Goal: Task Accomplishment & Management: Use online tool/utility

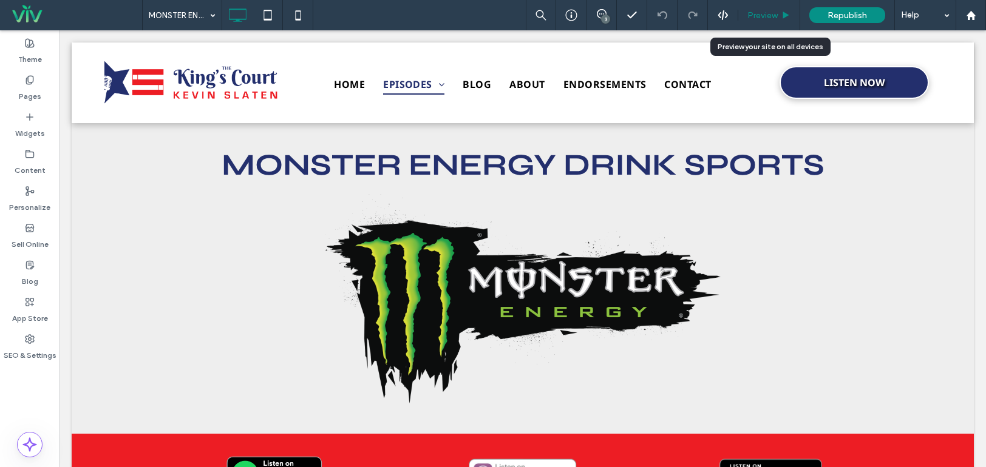
drag, startPoint x: 600, startPoint y: 5, endPoint x: 762, endPoint y: 14, distance: 161.7
click at [762, 14] on span "Preview" at bounding box center [762, 15] width 30 height 10
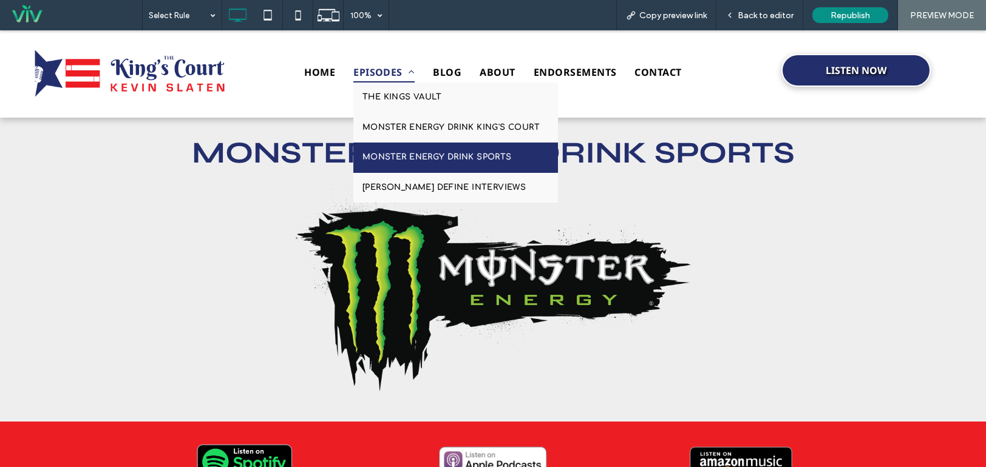
click at [357, 73] on span "EPISODES" at bounding box center [383, 72] width 61 height 21
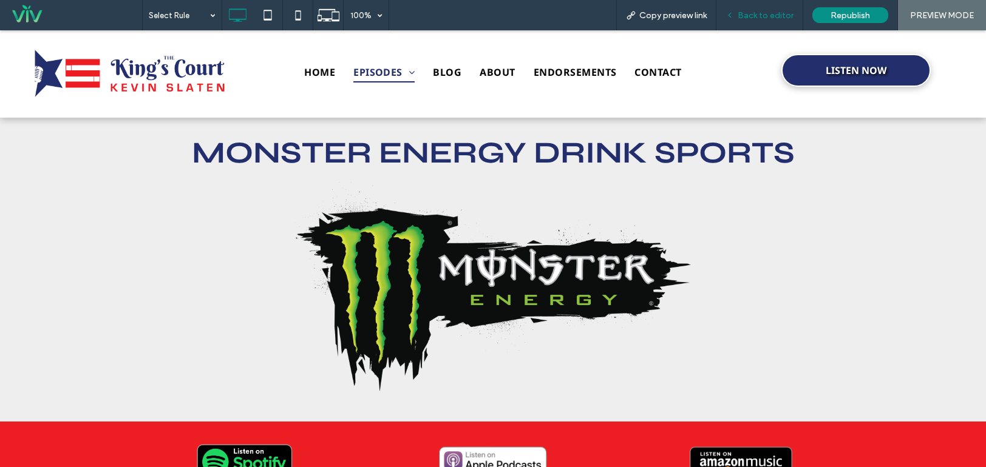
click at [740, 16] on span "Back to editor" at bounding box center [765, 15] width 56 height 10
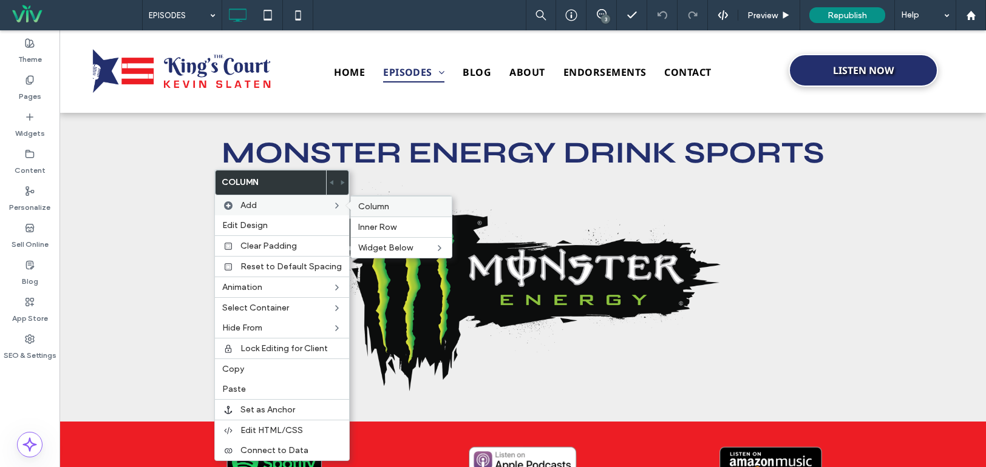
click at [374, 207] on span "Column" at bounding box center [373, 207] width 31 height 10
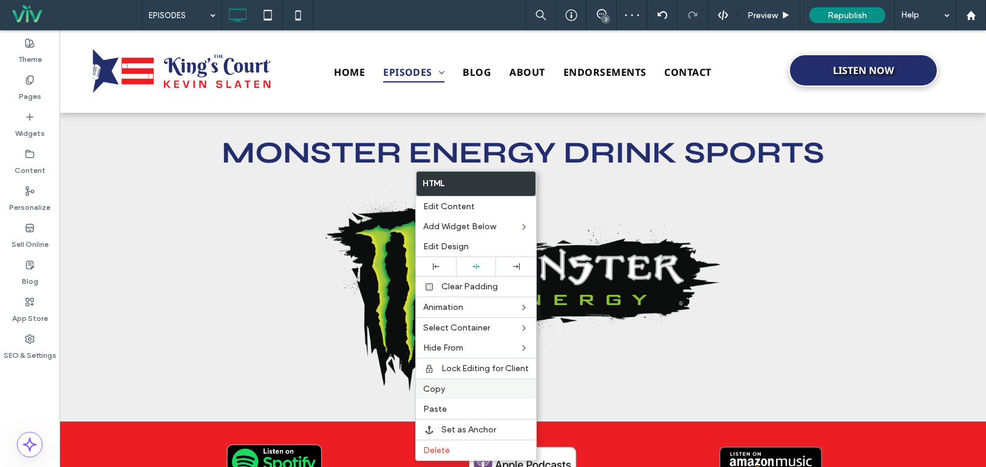
click at [481, 389] on label "Copy" at bounding box center [476, 389] width 106 height 10
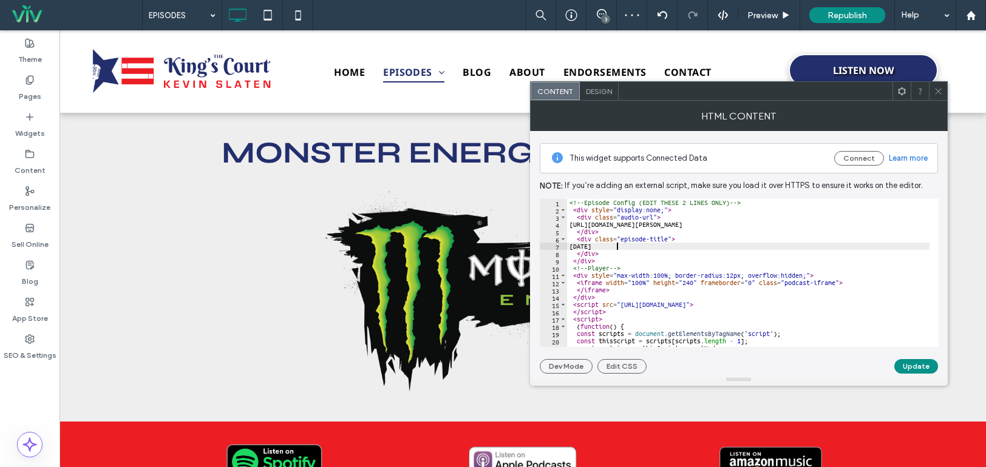
click at [616, 245] on div "<!-- Episode Config (EDIT THESE 2 LINES ONLY) --> < div style = "display:none;"…" at bounding box center [748, 280] width 362 height 163
type textarea "**********"
click at [926, 367] on button "Update" at bounding box center [916, 366] width 44 height 15
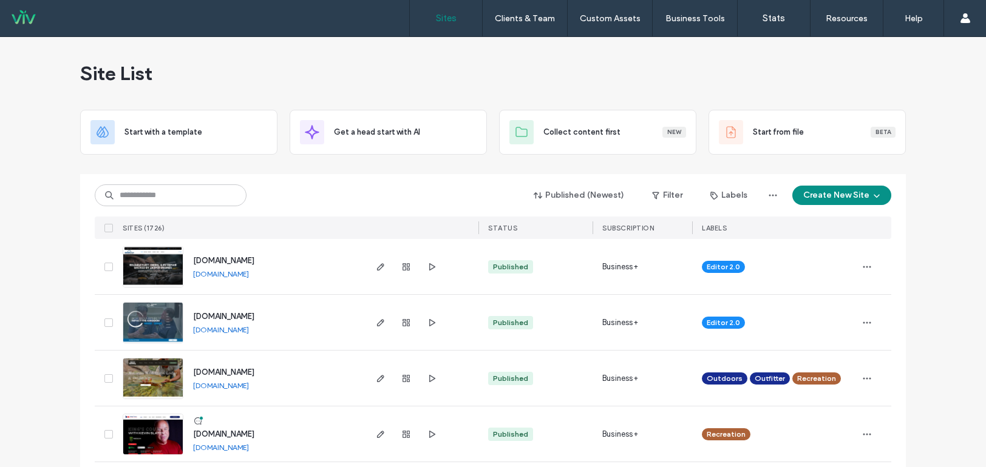
click at [442, 55] on div "Site List" at bounding box center [492, 73] width 825 height 73
click at [226, 186] on input at bounding box center [171, 196] width 152 height 22
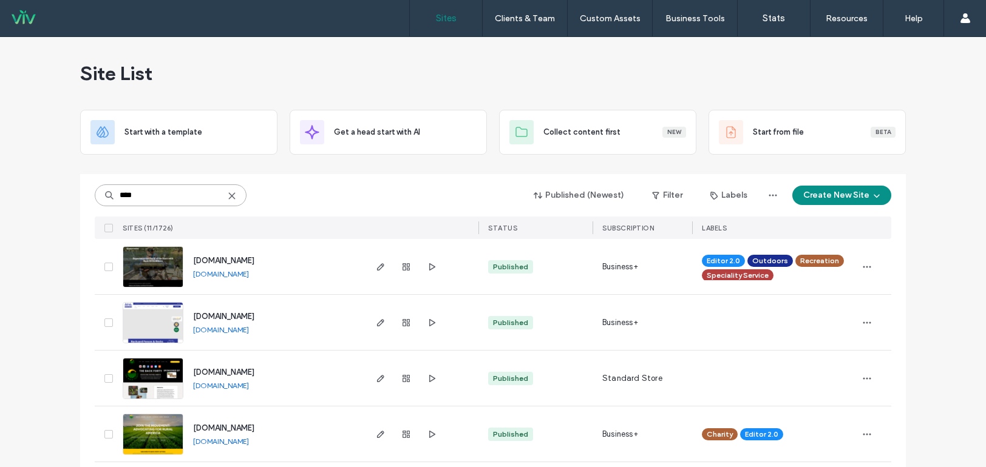
type input "****"
click at [156, 273] on img at bounding box center [152, 288] width 59 height 83
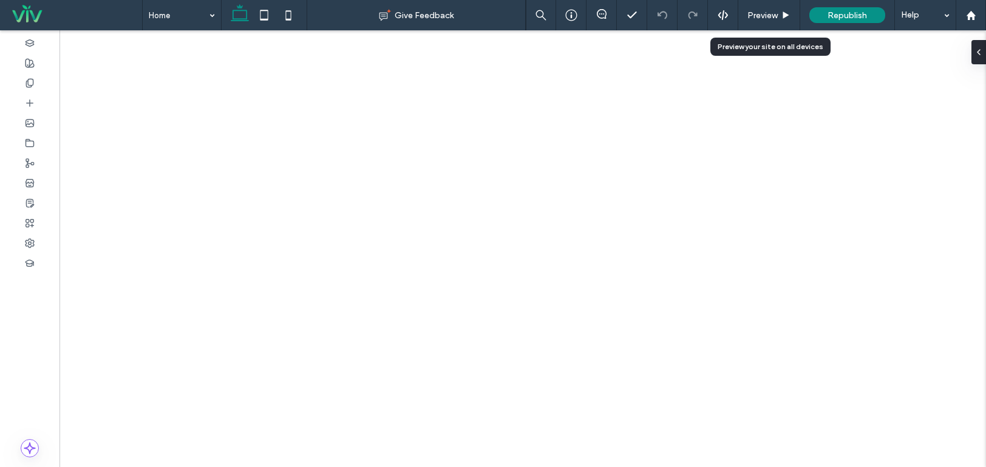
click at [773, 15] on span "Preview" at bounding box center [762, 15] width 30 height 10
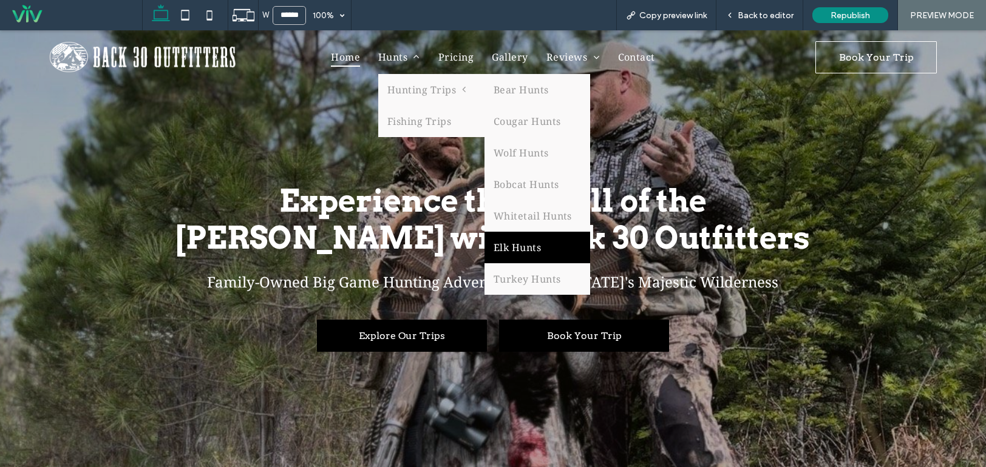
click at [534, 252] on link "Elk Hunts" at bounding box center [537, 248] width 106 height 32
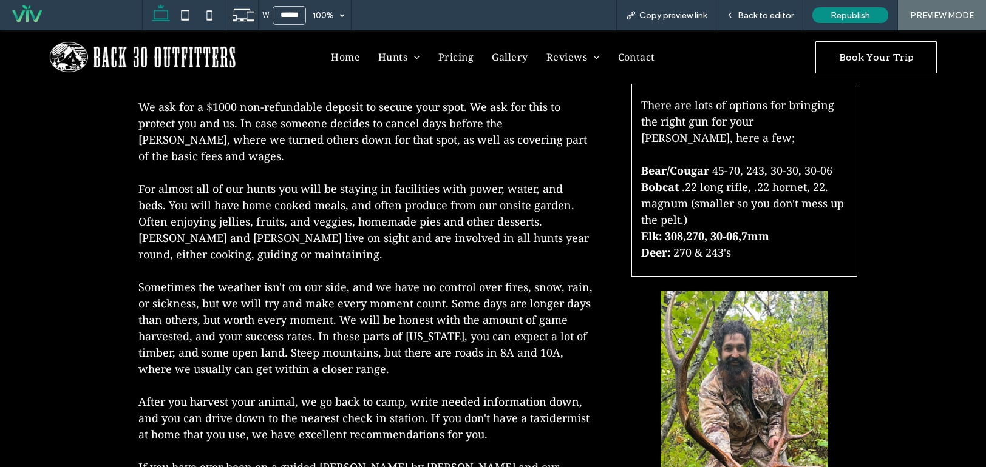
scroll to position [1153, 0]
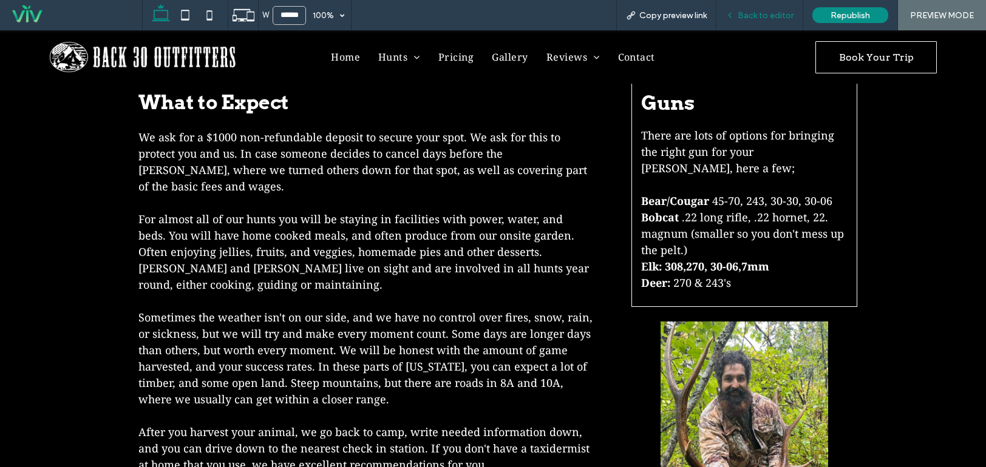
click at [780, 8] on div "Back to editor" at bounding box center [759, 15] width 87 height 30
click at [783, 13] on span "Back to editor" at bounding box center [765, 15] width 56 height 10
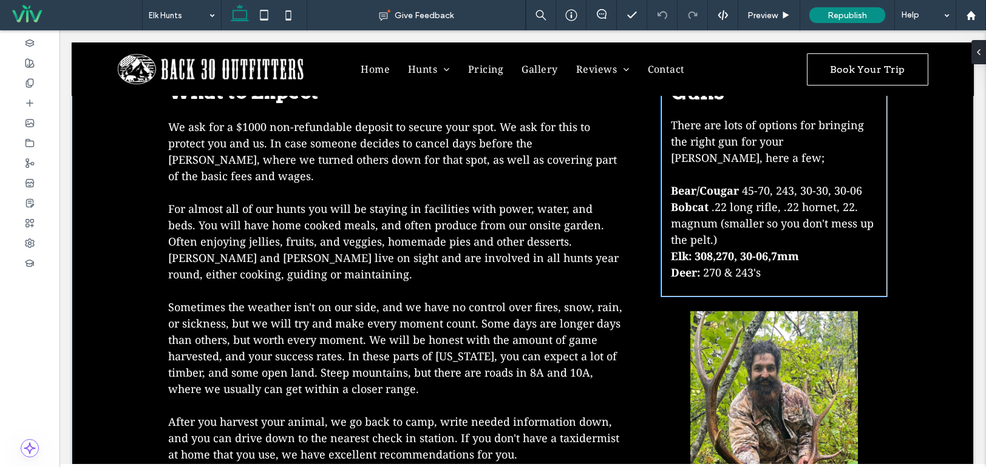
scroll to position [1102, 0]
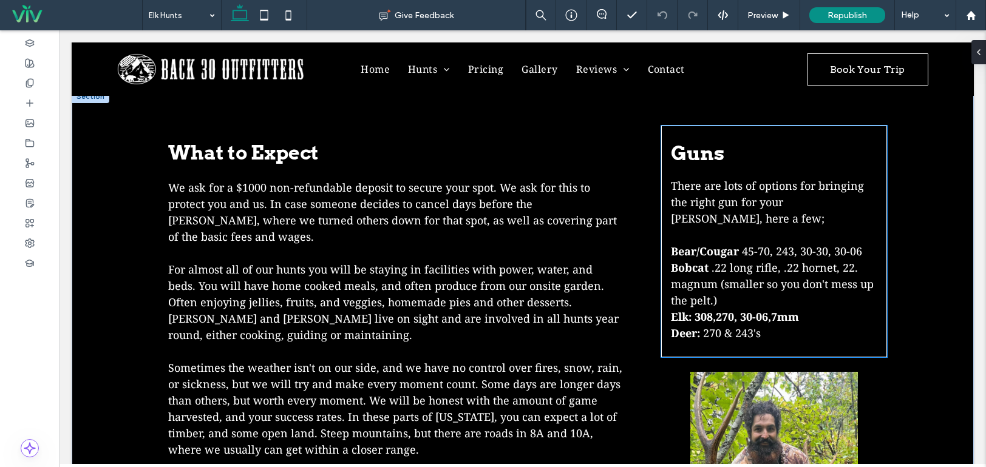
click at [716, 260] on span ".22 long rifle, .22 hornet, 22. magnum (smaller so you don't mess up the pelt.)" at bounding box center [772, 283] width 203 height 47
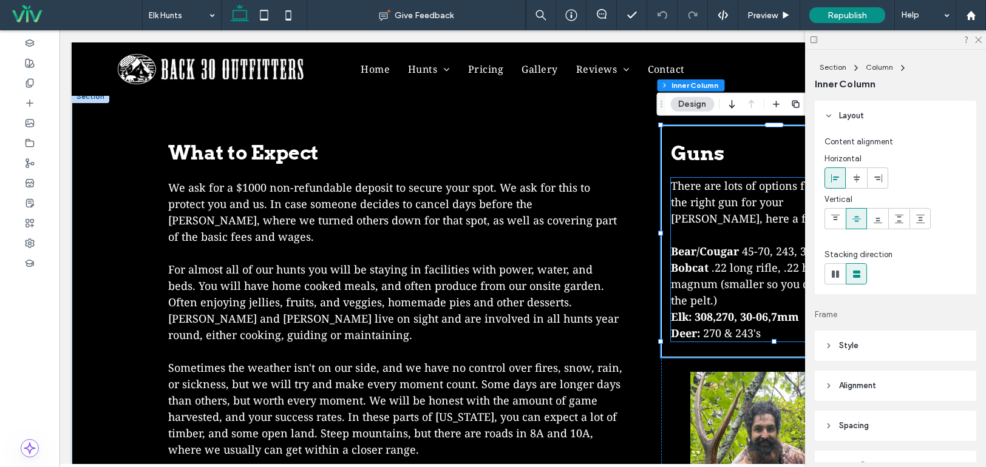
click at [711, 260] on span ".22 long rifle, .22 hornet, 22. magnum (smaller so you don't mess up the pelt.)" at bounding box center [772, 283] width 203 height 47
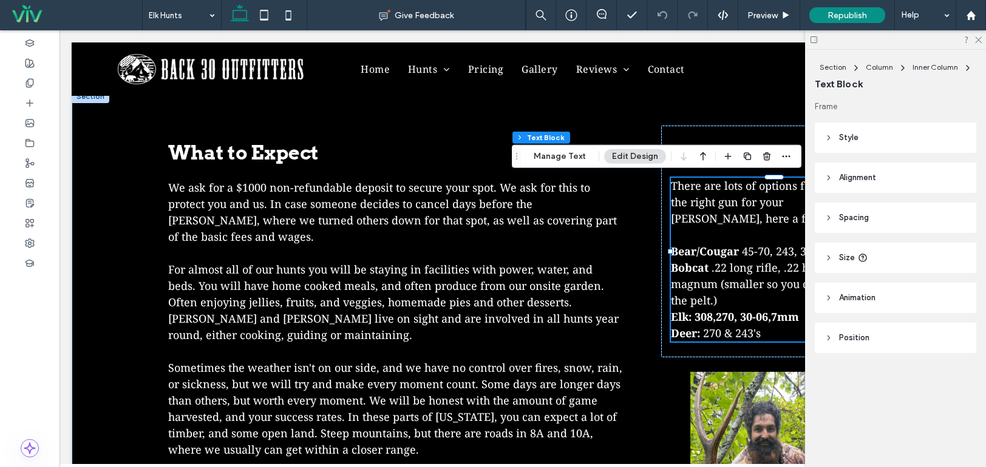
click at [713, 260] on span ".22 long rifle, .22 hornet, 22. magnum (smaller so you don't mess up the pelt.)" at bounding box center [772, 283] width 203 height 47
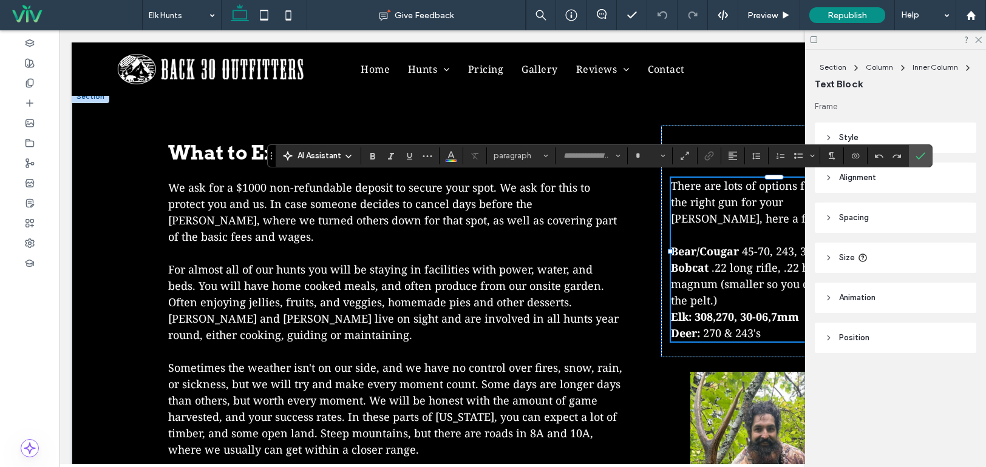
type input "**********"
type input "**"
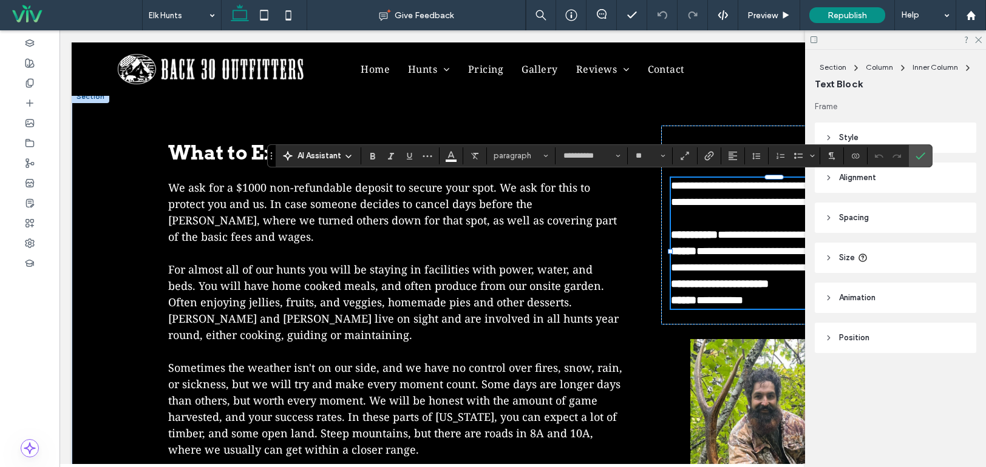
click at [713, 276] on p "**********" at bounding box center [774, 259] width 206 height 33
click at [977, 36] on icon at bounding box center [978, 39] width 8 height 8
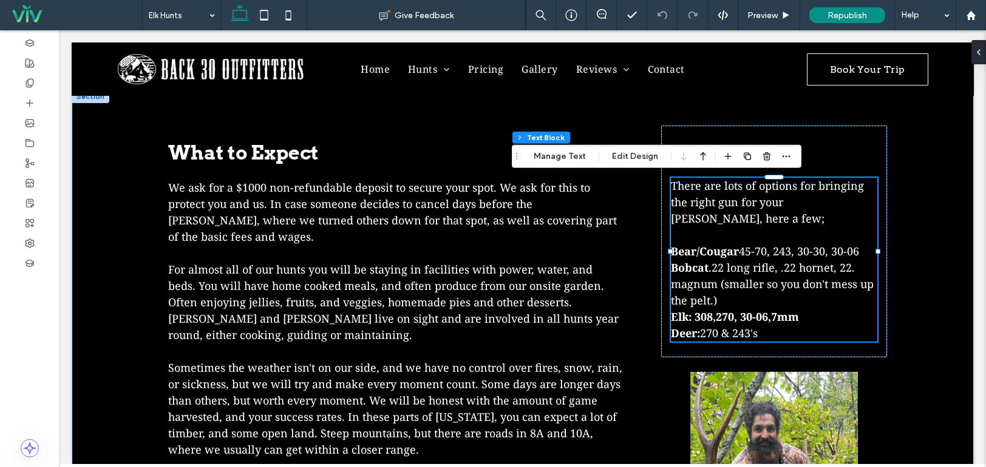
click at [762, 260] on span ".22 long rifle, .22 hornet, 22. magnum (smaller so you don't mess up the pelt.)" at bounding box center [772, 283] width 203 height 47
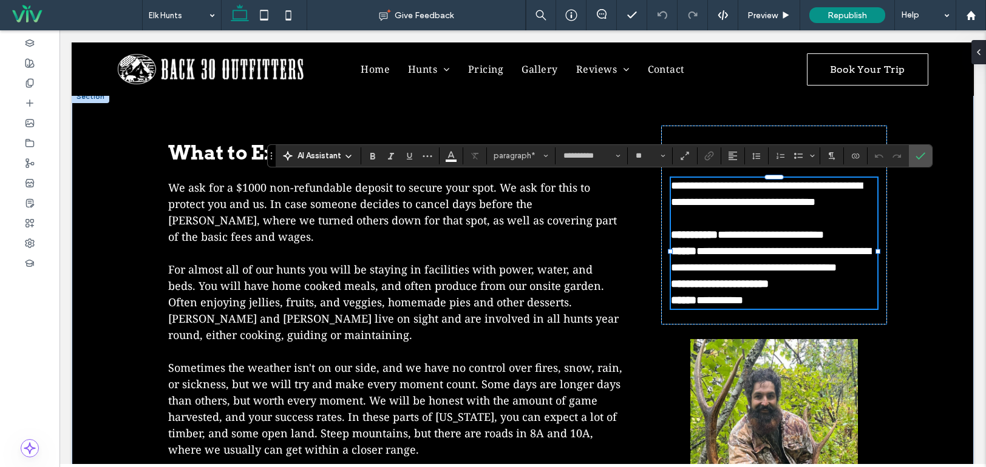
click at [725, 271] on span "**********" at bounding box center [771, 259] width 200 height 27
click at [731, 276] on p "**********" at bounding box center [774, 259] width 206 height 33
click at [813, 293] on p "**********" at bounding box center [774, 284] width 206 height 16
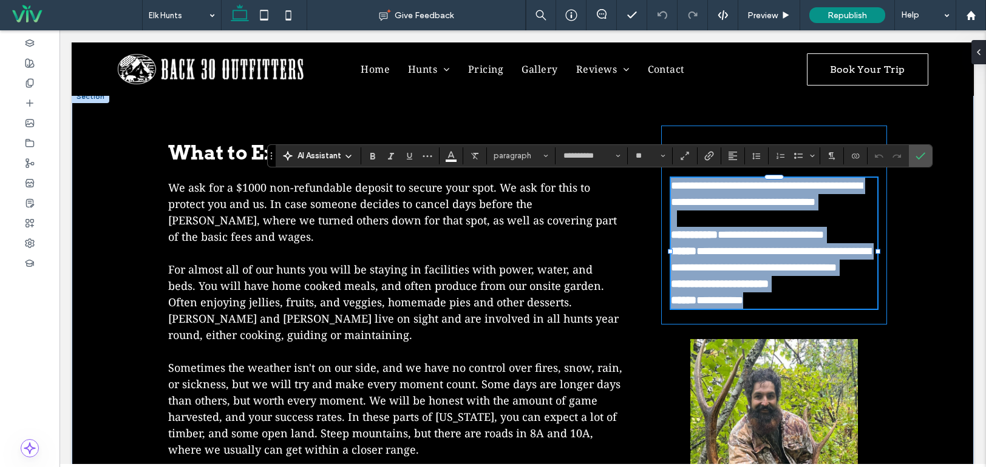
drag, startPoint x: 769, startPoint y: 316, endPoint x: 660, endPoint y: 186, distance: 170.2
click at [661, 186] on div "**********" at bounding box center [774, 225] width 226 height 199
copy div "**********"
click at [868, 212] on p at bounding box center [774, 219] width 206 height 16
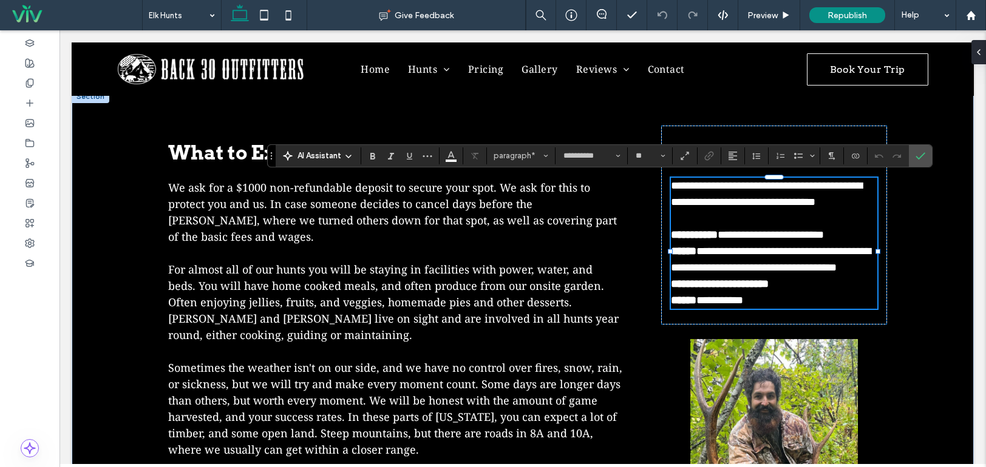
click at [871, 198] on p "**********" at bounding box center [774, 194] width 206 height 33
click at [843, 202] on span "**********" at bounding box center [766, 193] width 191 height 27
click at [812, 293] on p "**********" at bounding box center [774, 284] width 206 height 16
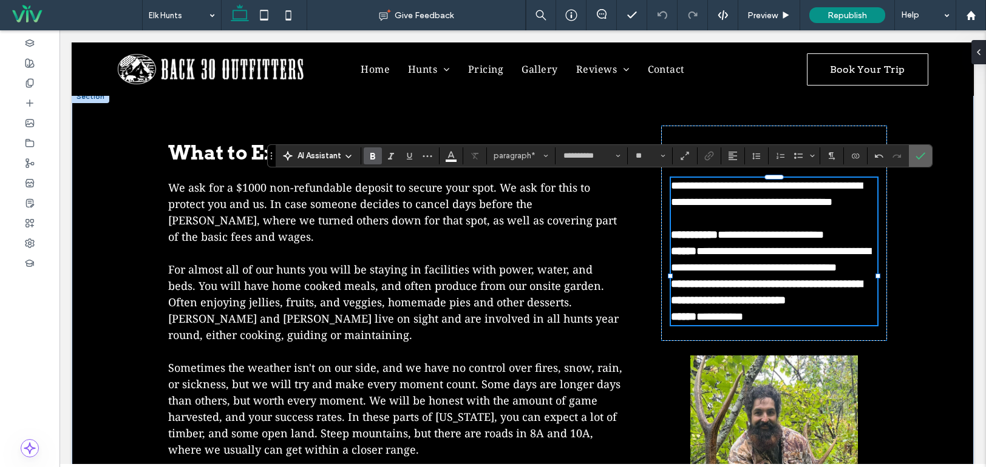
click at [920, 157] on use "Confirm" at bounding box center [920, 155] width 10 height 7
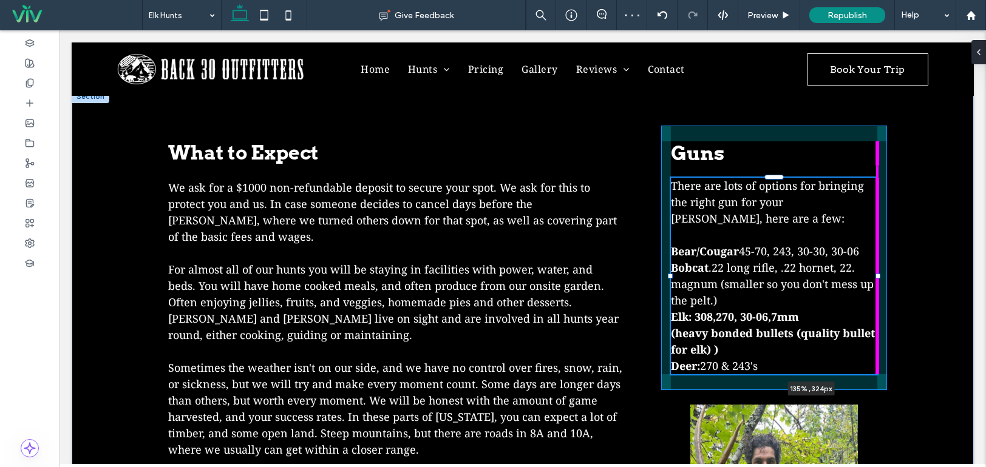
drag, startPoint x: 874, startPoint y: 275, endPoint x: 949, endPoint y: 264, distance: 75.5
type input "**"
type input "****"
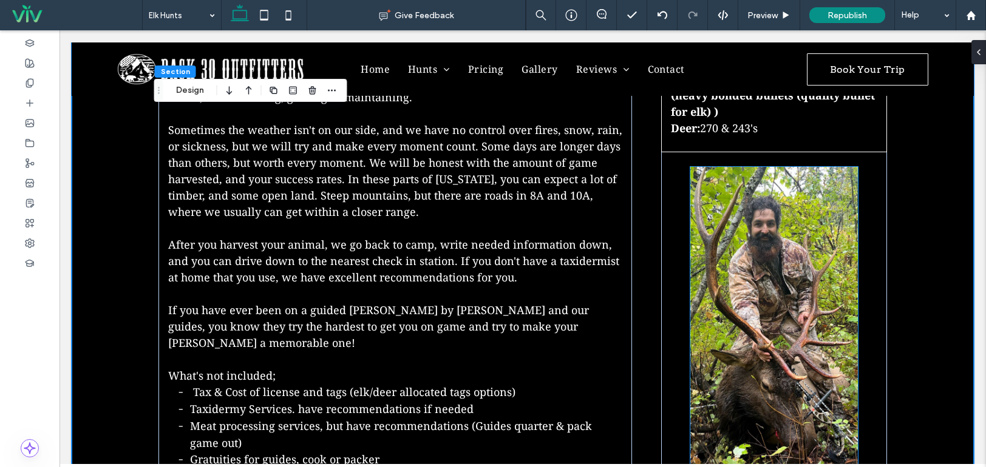
scroll to position [1223, 0]
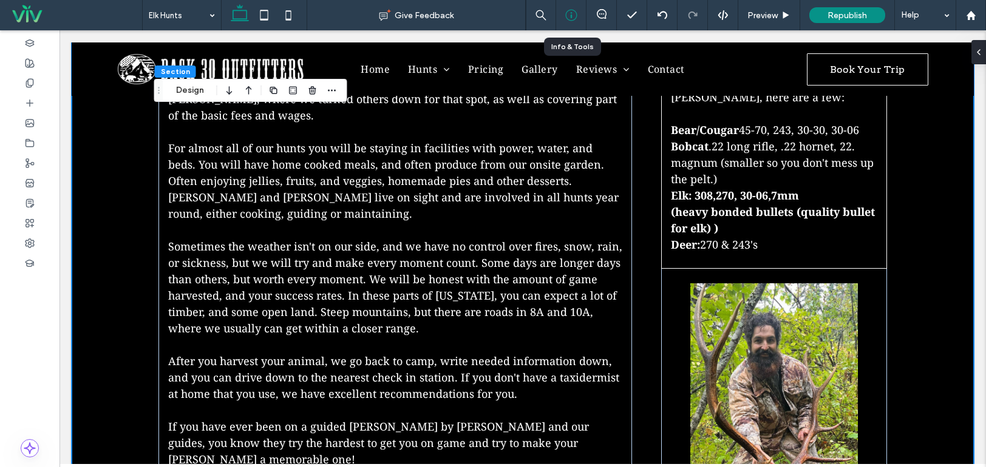
click at [573, 16] on icon at bounding box center [571, 15] width 12 height 12
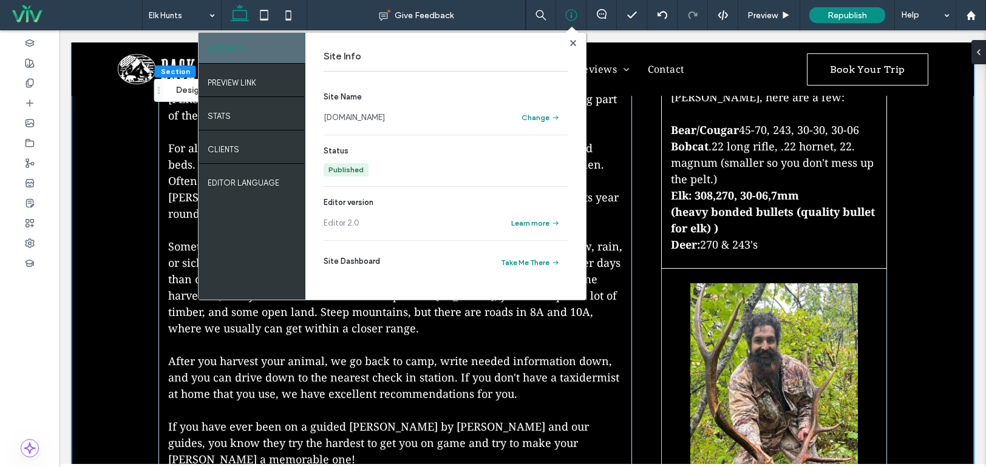
click at [385, 121] on link "www.back30outfitters.com" at bounding box center [354, 118] width 61 height 12
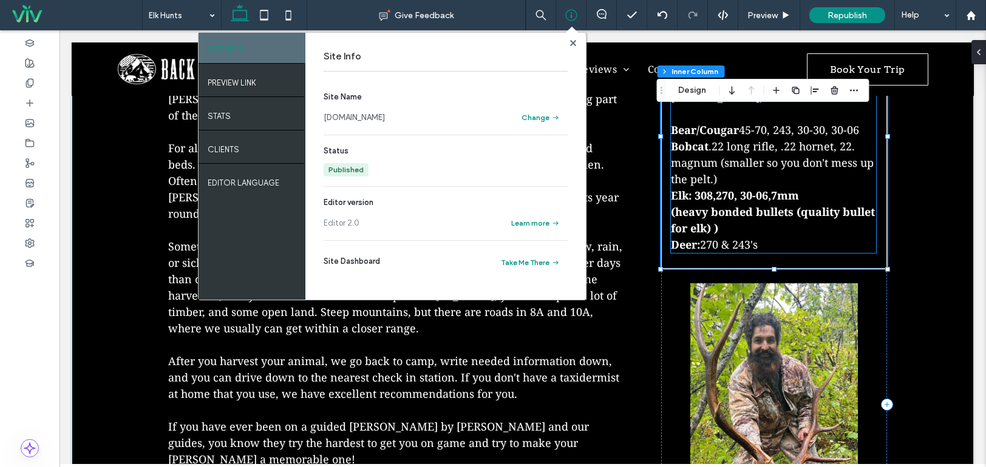
scroll to position [147, 0]
click at [730, 212] on strong "Elk: 308,270, 30-06,7mm (heavy bonded bullets (quality bullet for elk) )" at bounding box center [773, 211] width 204 height 47
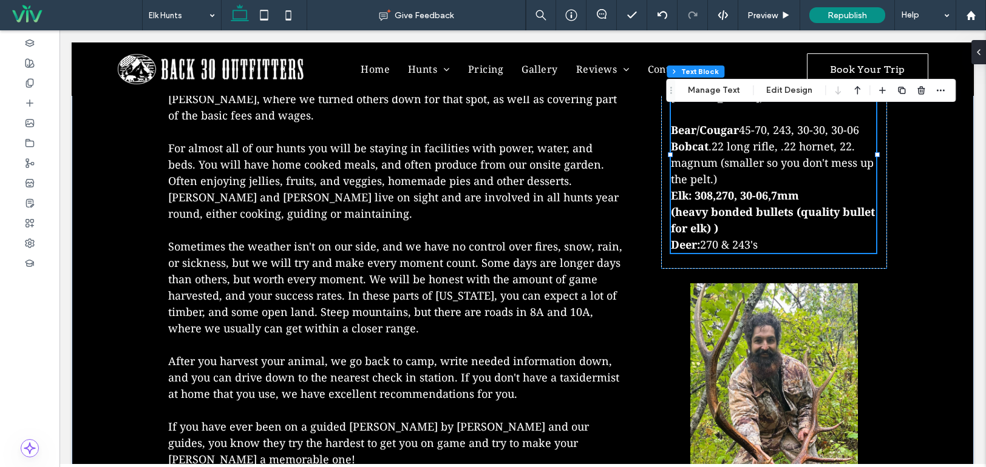
click at [787, 213] on strong "Elk: 308,270, 30-06,7mm (heavy bonded bullets (quality bullet for elk) )" at bounding box center [773, 211] width 204 height 47
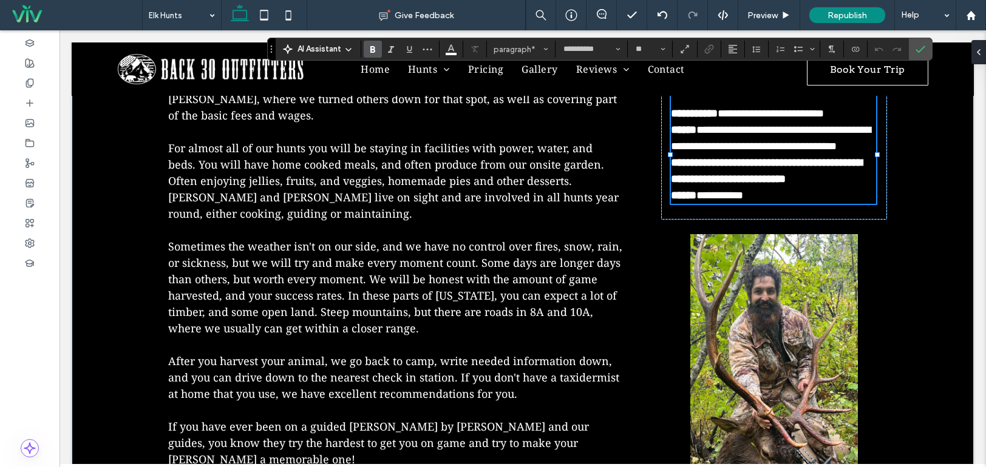
click at [794, 185] on strong "**********" at bounding box center [766, 170] width 191 height 27
click at [756, 188] on p "**********" at bounding box center [774, 171] width 206 height 33
click at [790, 185] on strong "**********" at bounding box center [766, 170] width 191 height 27
click at [787, 188] on p "**********" at bounding box center [774, 171] width 206 height 33
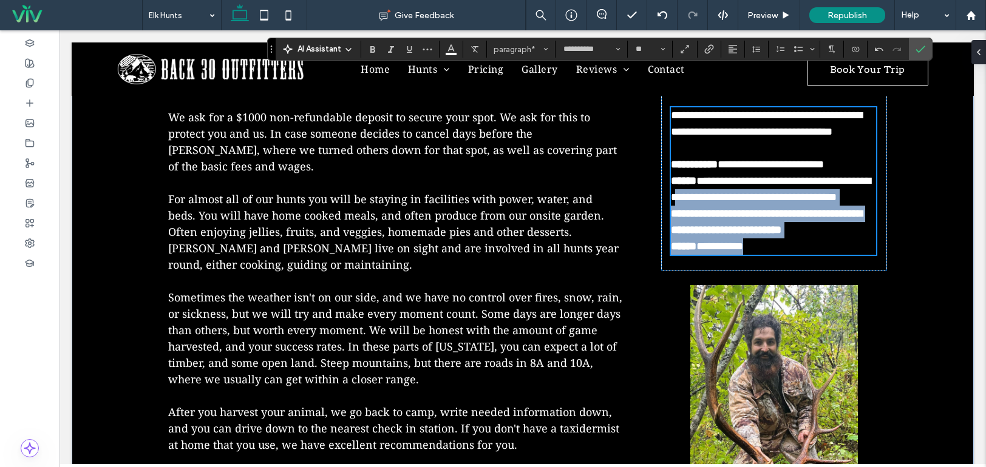
scroll to position [1102, 0]
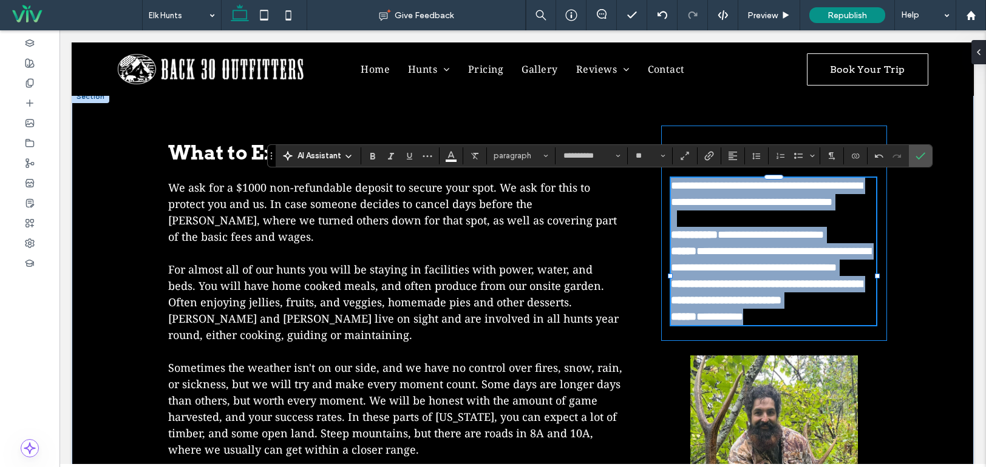
drag, startPoint x: 788, startPoint y: 243, endPoint x: 666, endPoint y: 189, distance: 133.2
copy div "**********"
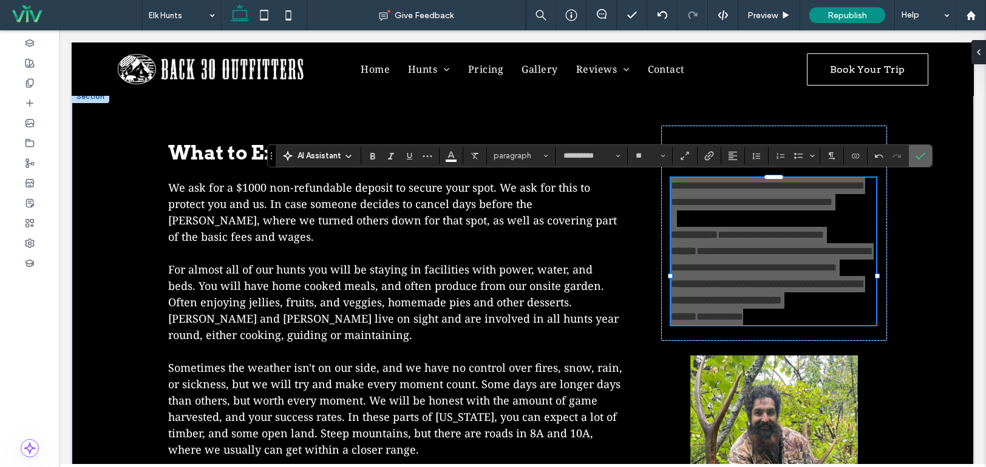
click at [921, 157] on use "Confirm" at bounding box center [920, 155] width 10 height 7
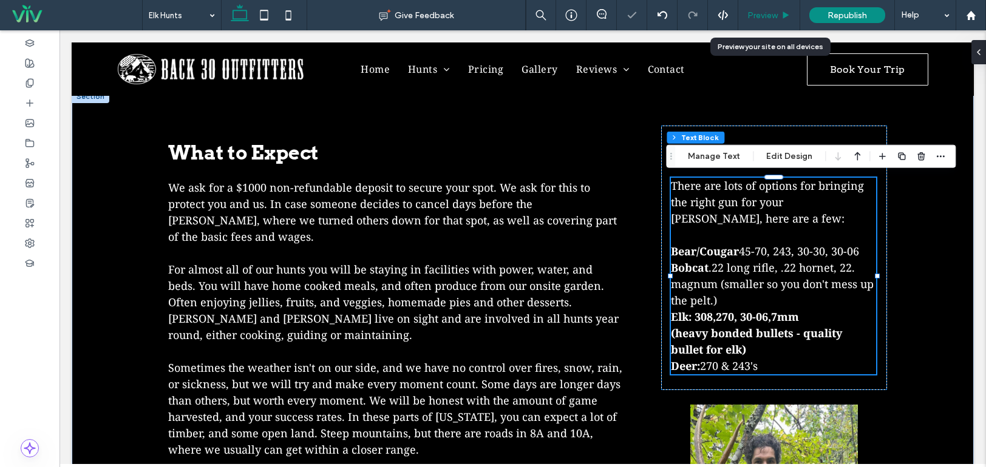
click at [770, 21] on div "Preview" at bounding box center [769, 15] width 62 height 30
click at [770, 16] on span "Preview" at bounding box center [762, 15] width 30 height 10
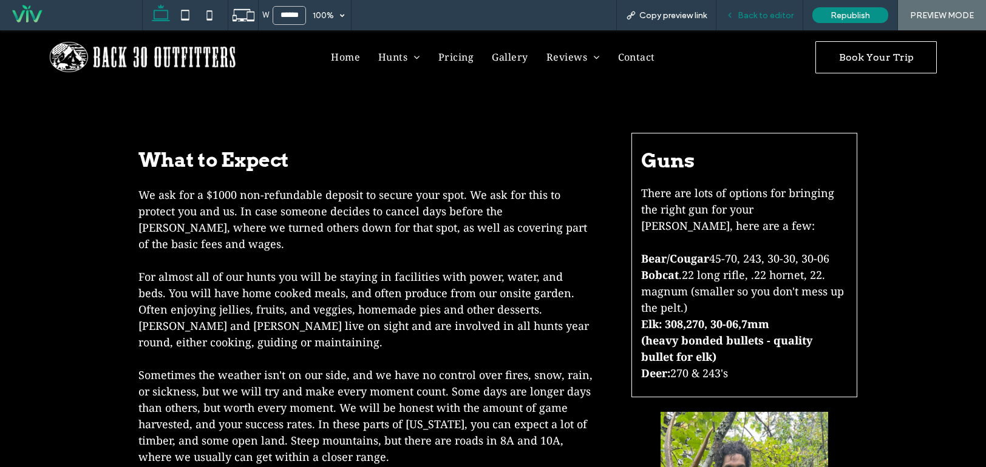
scroll to position [1096, 0]
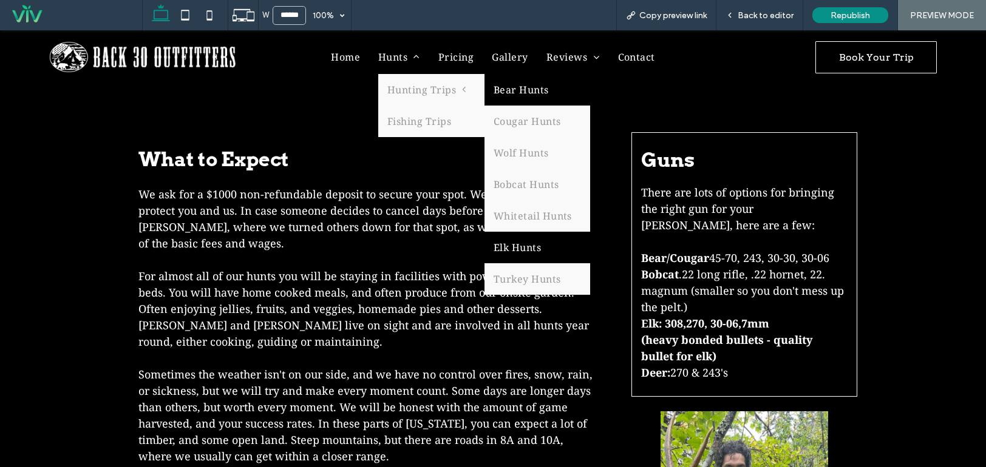
click at [496, 85] on link "Bear Hunts" at bounding box center [537, 90] width 106 height 32
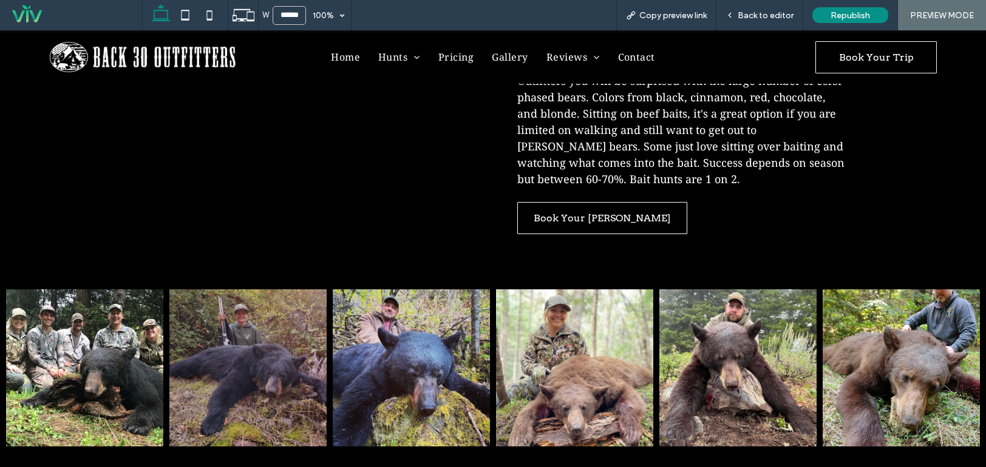
scroll to position [850, 0]
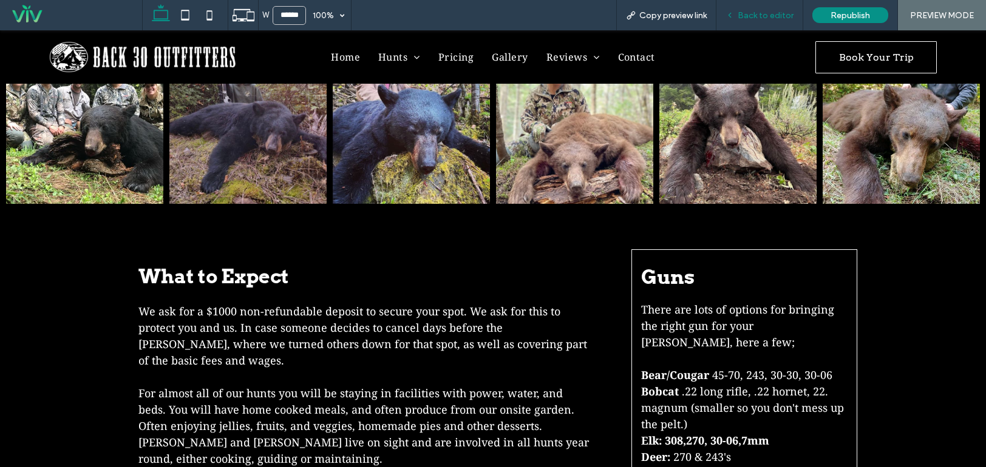
click at [771, 15] on span "Back to editor" at bounding box center [765, 15] width 56 height 10
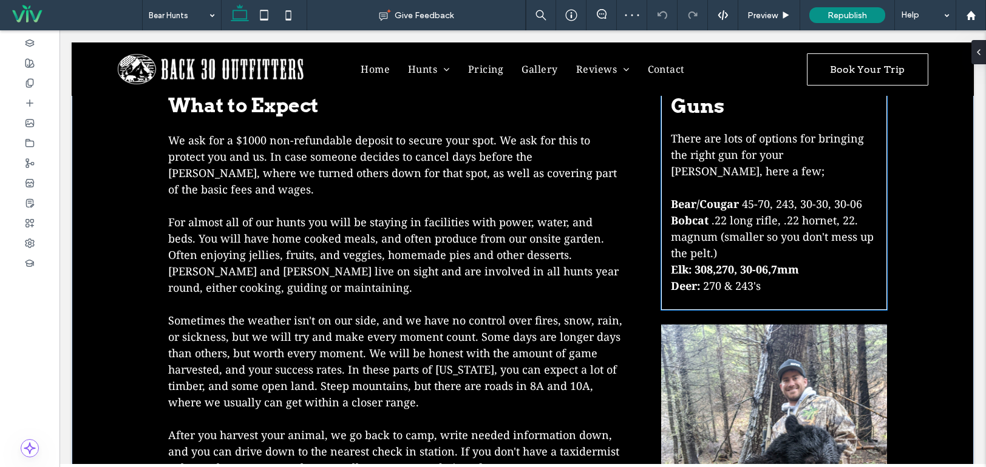
scroll to position [1034, 0]
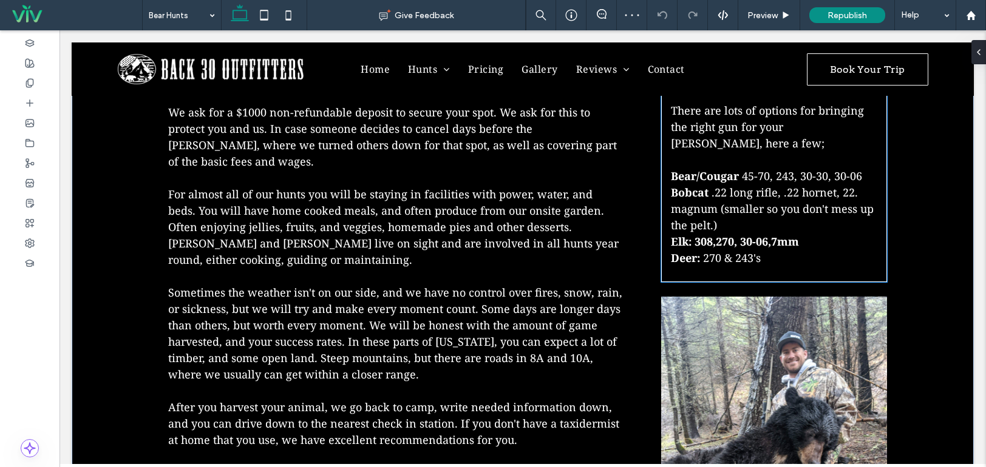
click at [703, 185] on span ".22 long rifle, .22 hornet, 22. magnum (smaller so you don't mess up the pelt.)" at bounding box center [772, 208] width 203 height 47
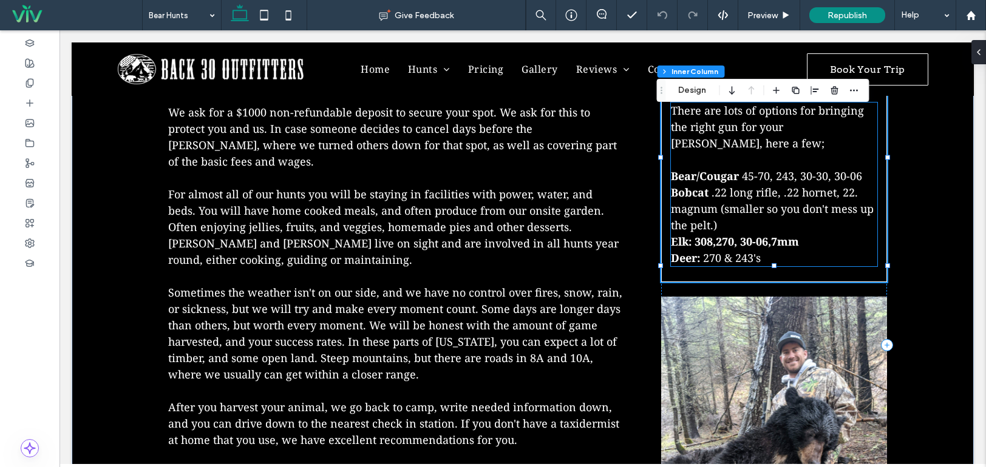
click at [704, 185] on span ".22 long rifle, .22 hornet, 22. magnum (smaller so you don't mess up the pelt.)" at bounding box center [772, 208] width 203 height 47
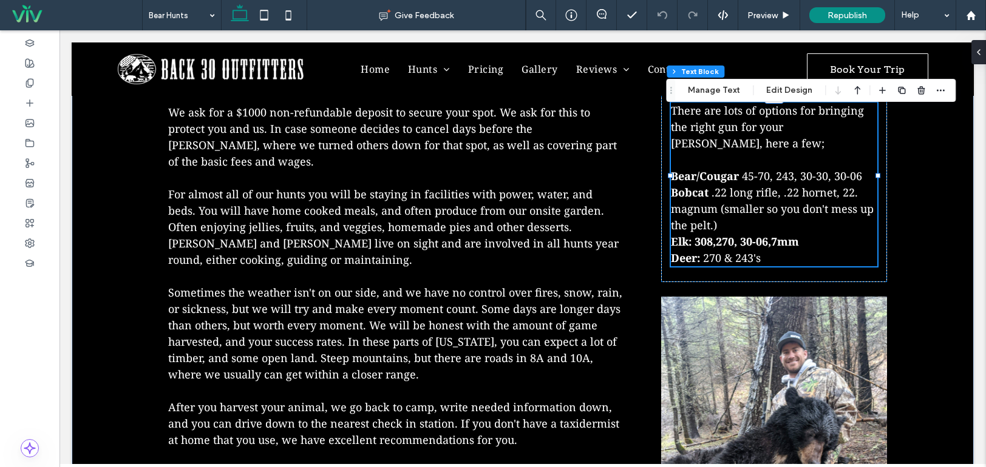
click at [705, 185] on span ".22 long rifle, .22 hornet, 22. magnum (smaller so you don't mess up the pelt.)" at bounding box center [772, 208] width 203 height 47
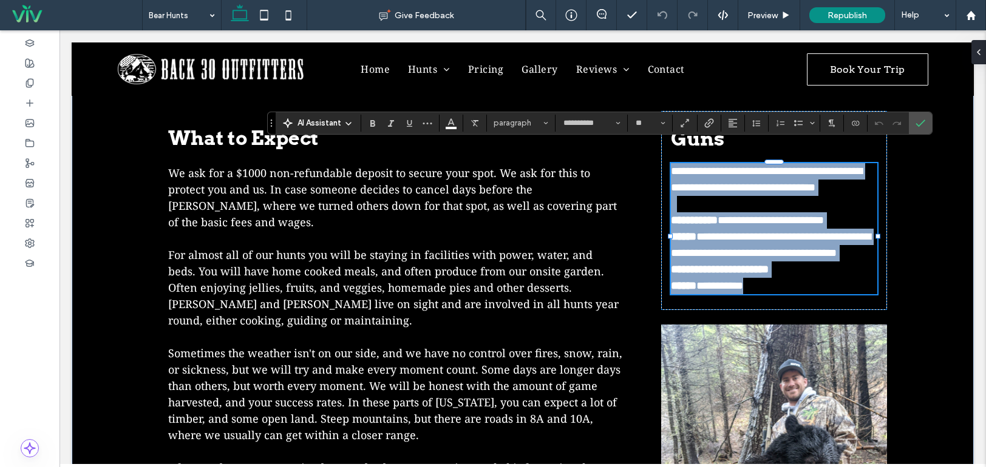
scroll to position [0, 0]
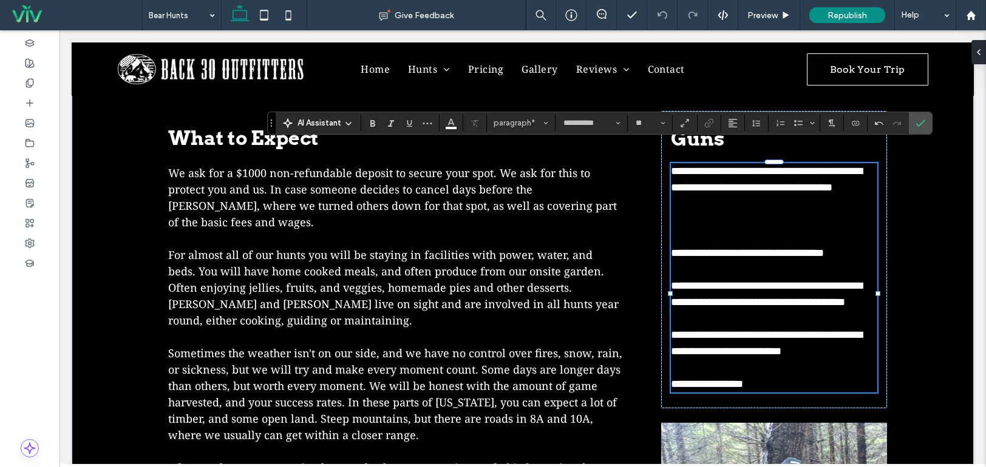
click at [699, 232] on p at bounding box center [774, 237] width 206 height 16
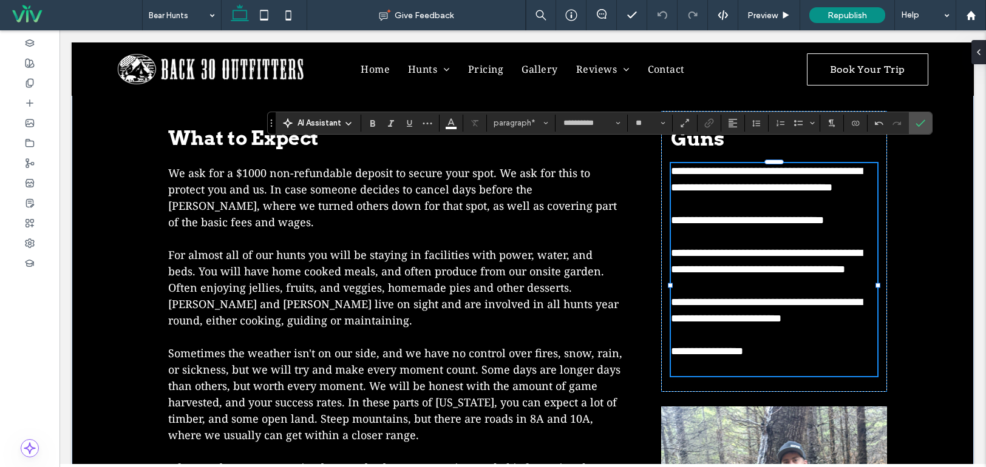
click at [719, 238] on p at bounding box center [774, 237] width 206 height 16
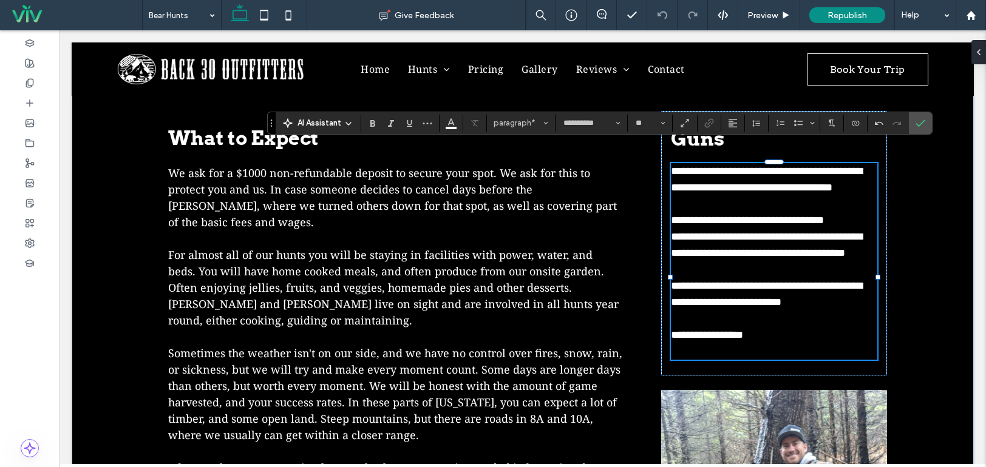
click at [719, 278] on p at bounding box center [774, 270] width 206 height 16
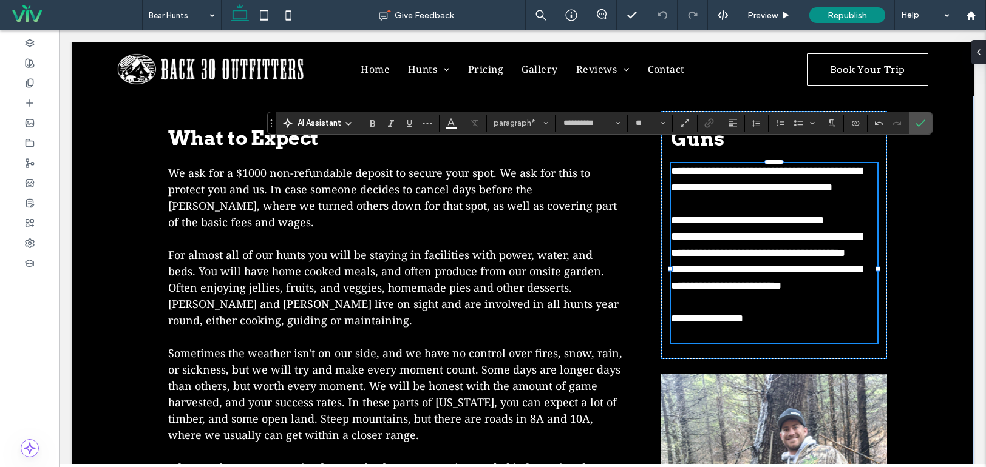
click at [720, 311] on p at bounding box center [774, 302] width 206 height 16
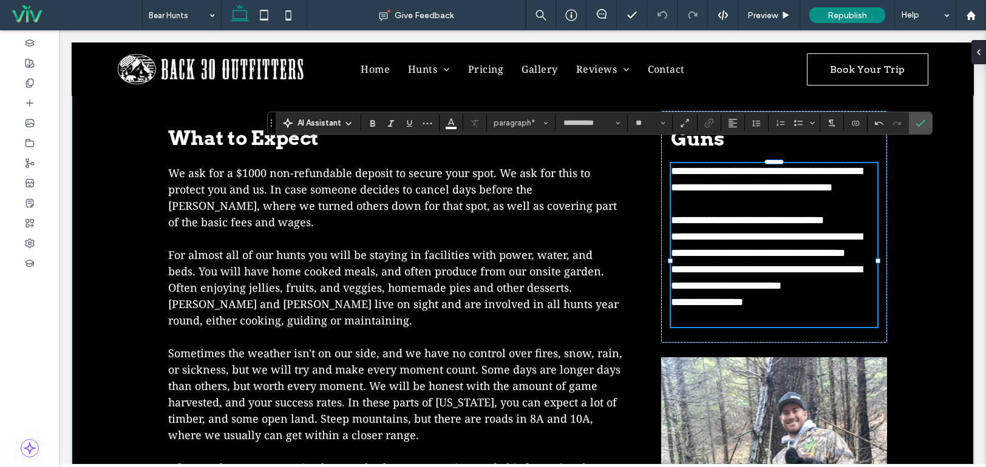
click at [720, 327] on p "﻿" at bounding box center [774, 319] width 206 height 16
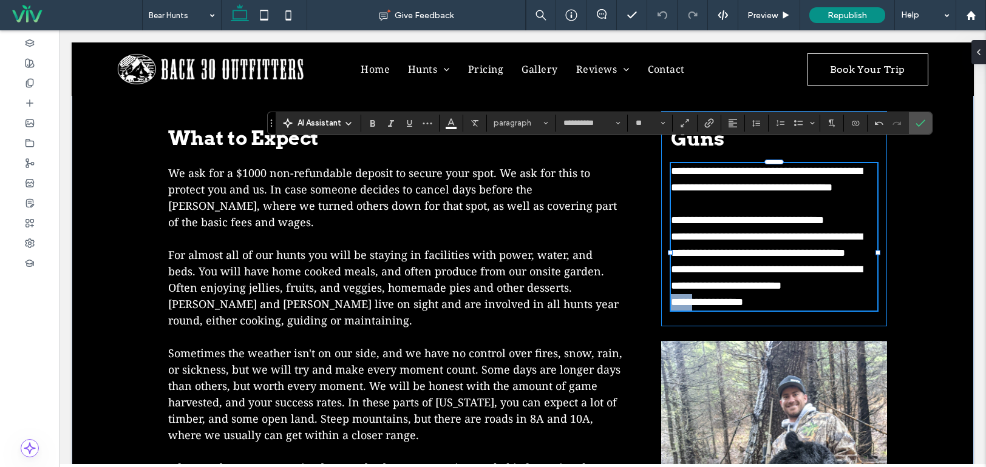
drag, startPoint x: 693, startPoint y: 317, endPoint x: 660, endPoint y: 315, distance: 33.4
click at [661, 315] on div "**********" at bounding box center [774, 218] width 226 height 215
click at [373, 124] on use "Bold" at bounding box center [372, 123] width 5 height 7
drag, startPoint x: 685, startPoint y: 282, endPoint x: 641, endPoint y: 281, distance: 43.7
click at [641, 281] on div "What to Expect We ask for a $1000 non-refundable deposit to secure your spot. W…" at bounding box center [522, 406] width 728 height 663
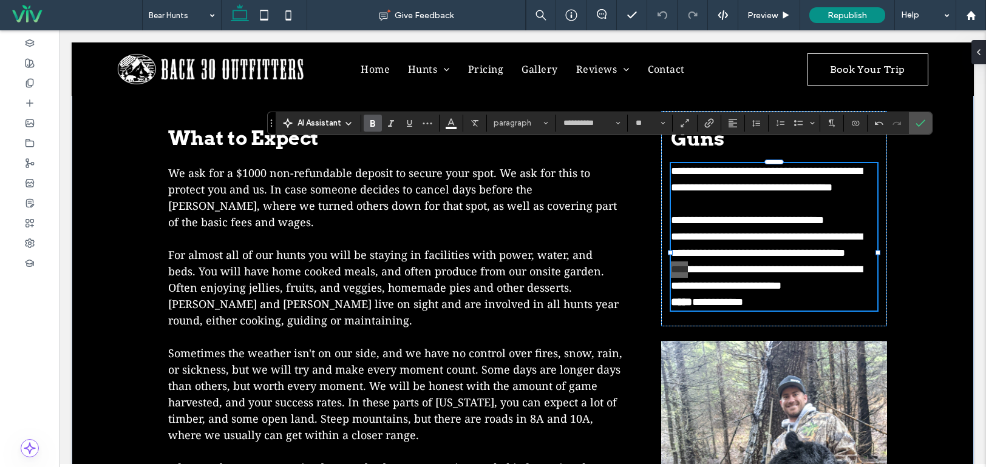
click at [370, 126] on use "Bold" at bounding box center [372, 123] width 5 height 7
click at [748, 251] on span "**********" at bounding box center [766, 244] width 191 height 27
click at [699, 232] on span "**********" at bounding box center [766, 244] width 191 height 27
click at [915, 123] on icon "Confirm" at bounding box center [920, 123] width 10 height 10
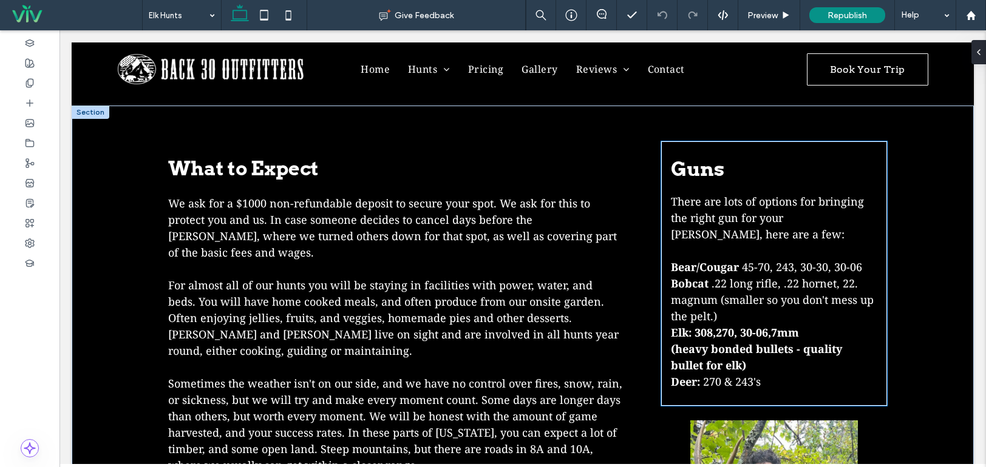
scroll to position [1214, 0]
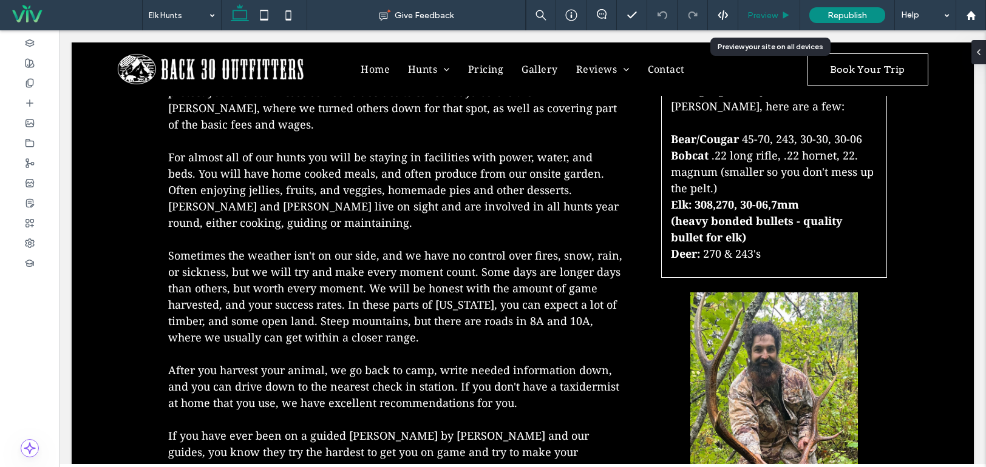
click at [778, 7] on div "Preview" at bounding box center [769, 15] width 62 height 30
click at [779, 15] on div "Preview" at bounding box center [768, 15] width 61 height 10
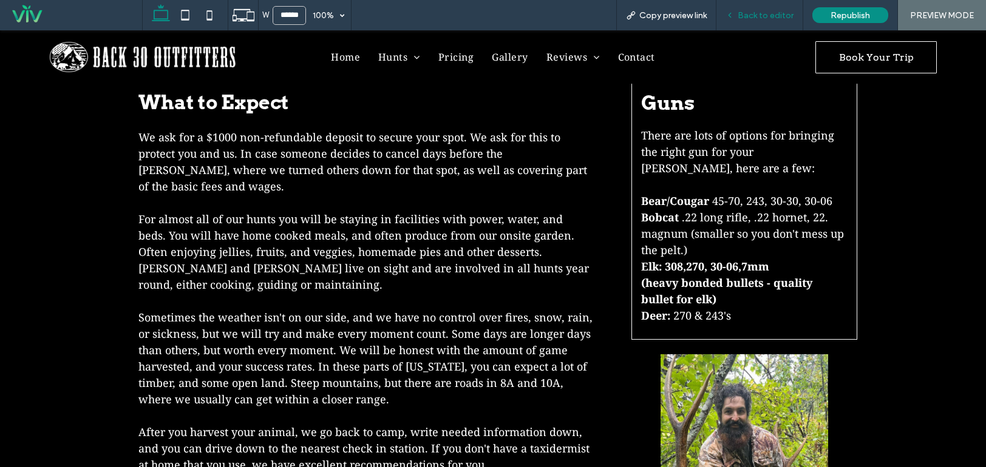
click at [774, 19] on span "Back to editor" at bounding box center [765, 15] width 56 height 10
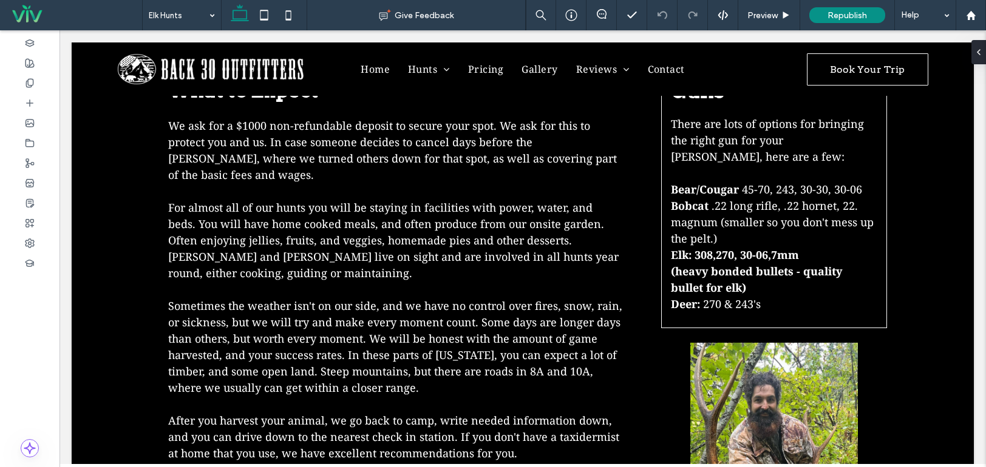
scroll to position [1162, 0]
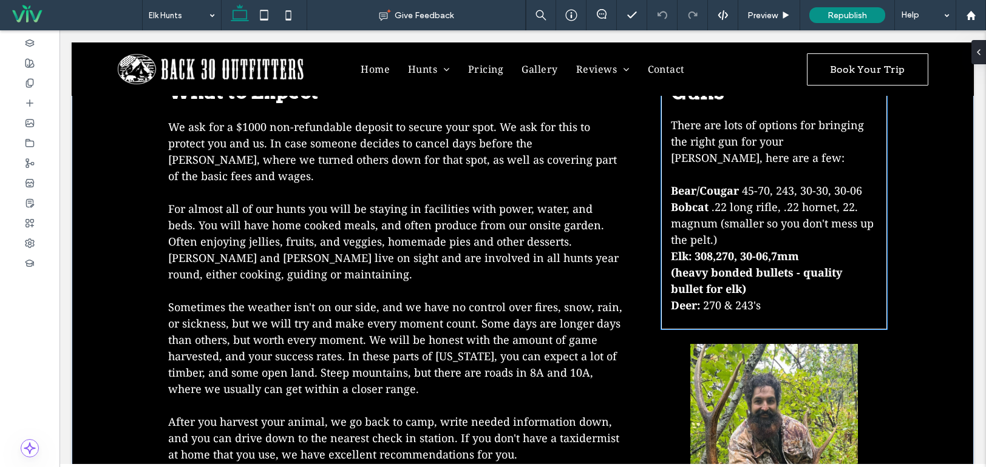
click at [713, 209] on span ".22 long rifle, .22 hornet, 22. magnum (smaller so you don't mess up the pelt.)" at bounding box center [772, 223] width 203 height 47
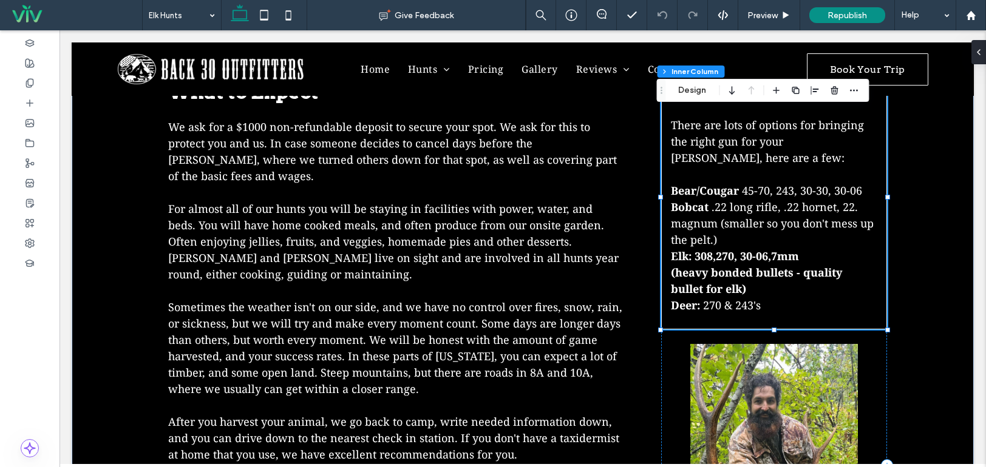
click at [706, 212] on span ".22 long rifle, .22 hornet, 22. magnum (smaller so you don't mess up the pelt.)" at bounding box center [772, 223] width 203 height 47
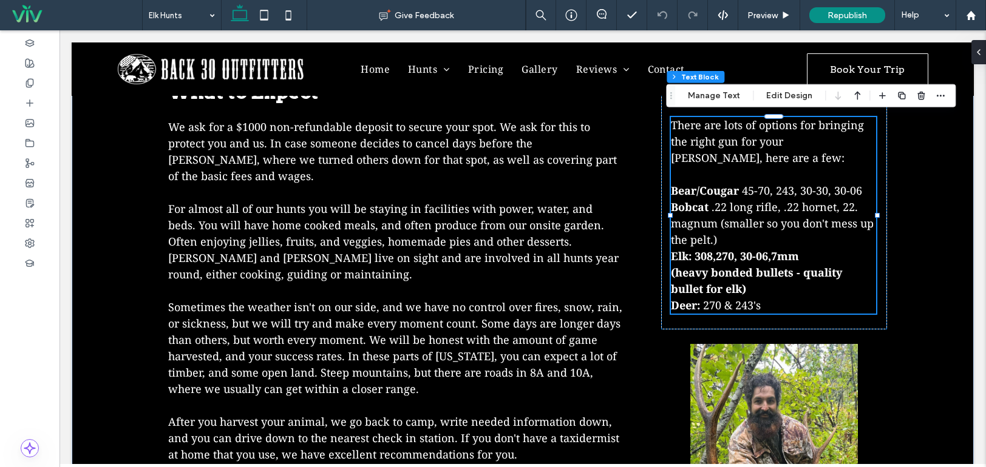
click at [708, 212] on span ".22 long rifle, .22 hornet, 22. magnum (smaller so you don't mess up the pelt.)" at bounding box center [772, 223] width 203 height 47
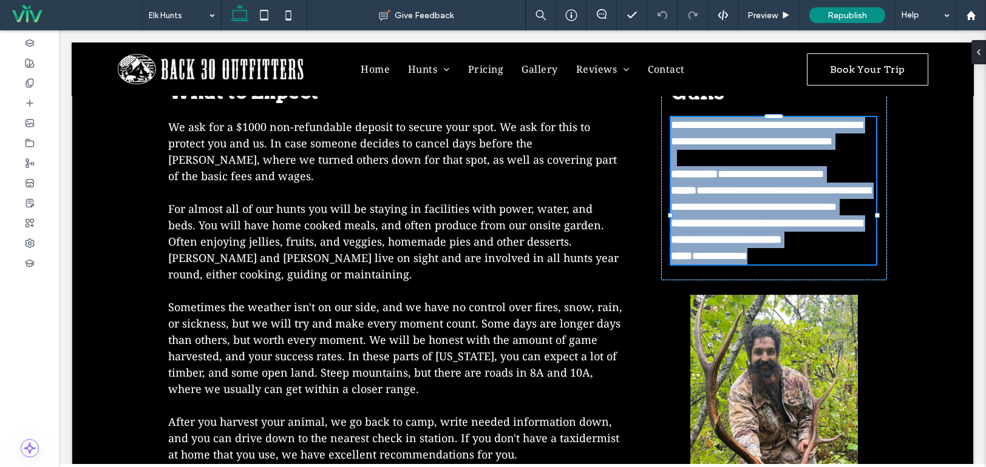
type input "**********"
type input "**"
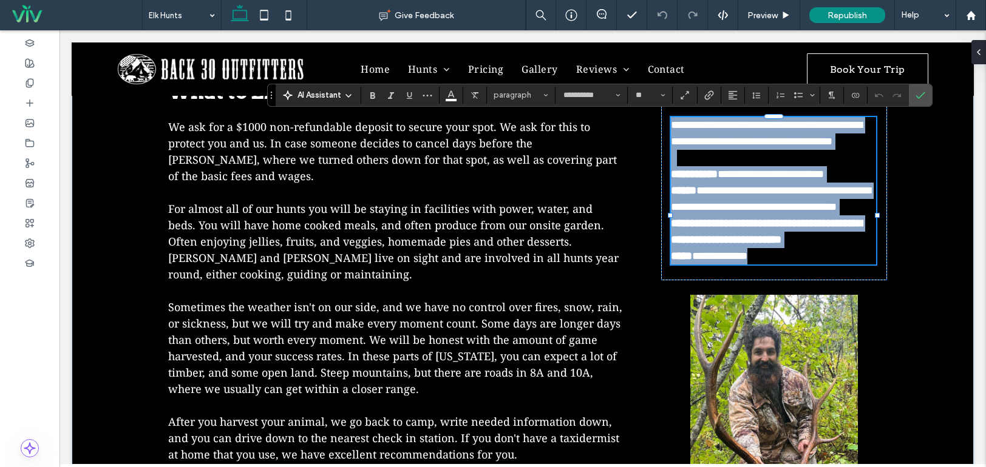
click at [696, 196] on strong "******" at bounding box center [683, 190] width 25 height 11
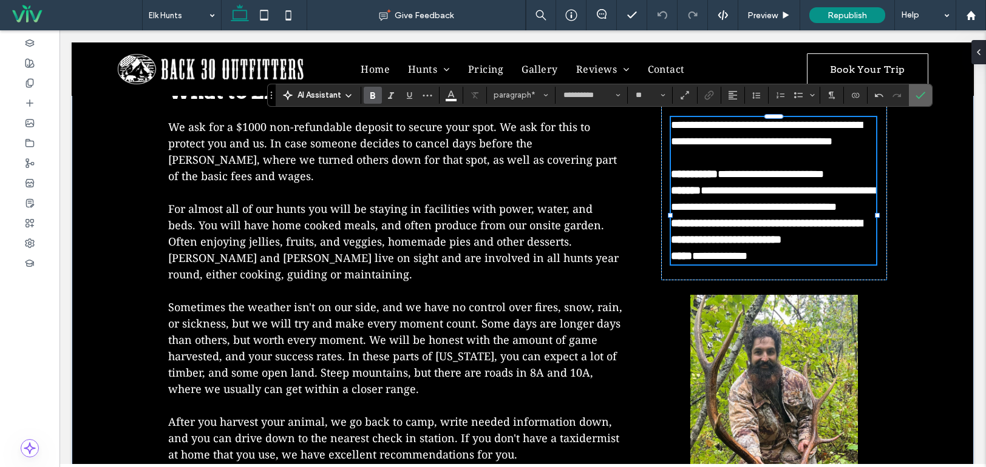
click at [922, 92] on icon "Confirm" at bounding box center [920, 95] width 10 height 10
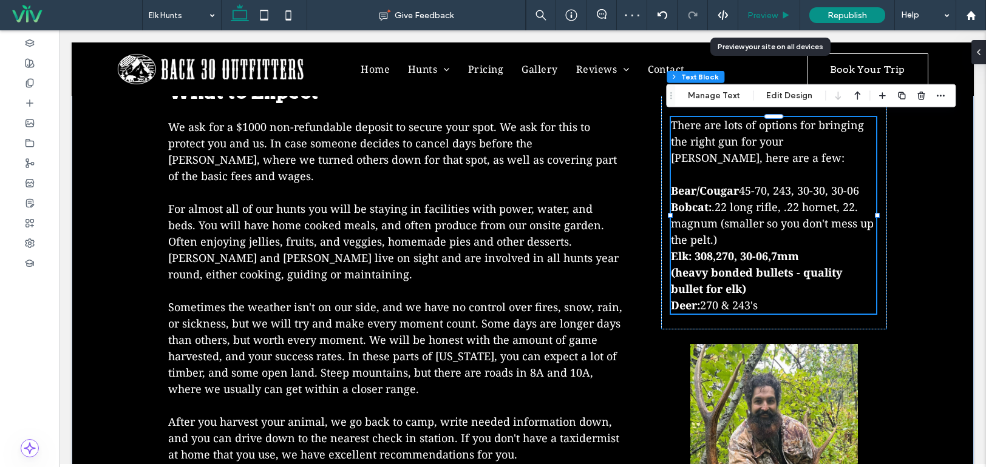
click at [764, 15] on span "Preview" at bounding box center [762, 15] width 30 height 10
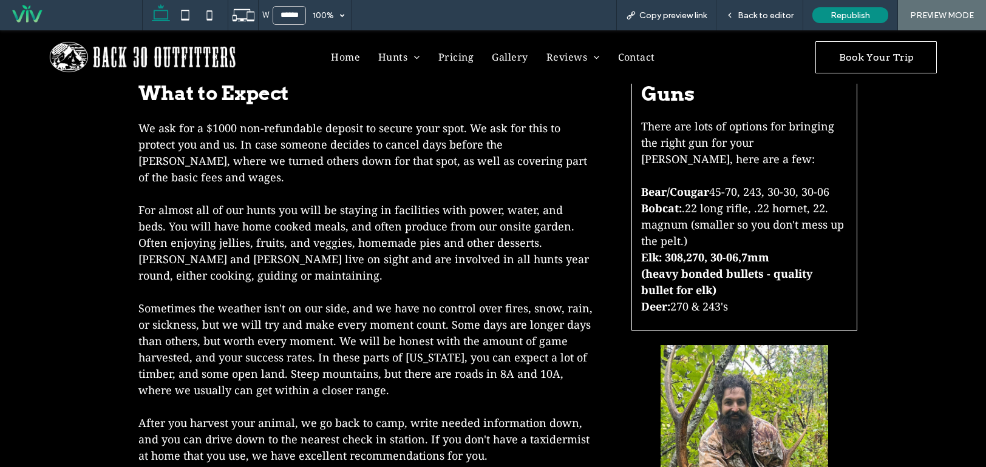
scroll to position [1160, 0]
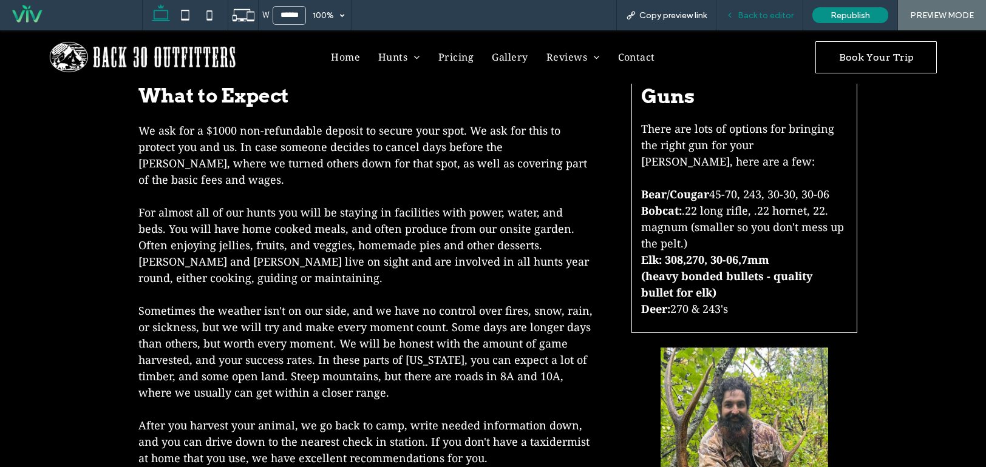
click at [765, 15] on span "Back to editor" at bounding box center [765, 15] width 56 height 10
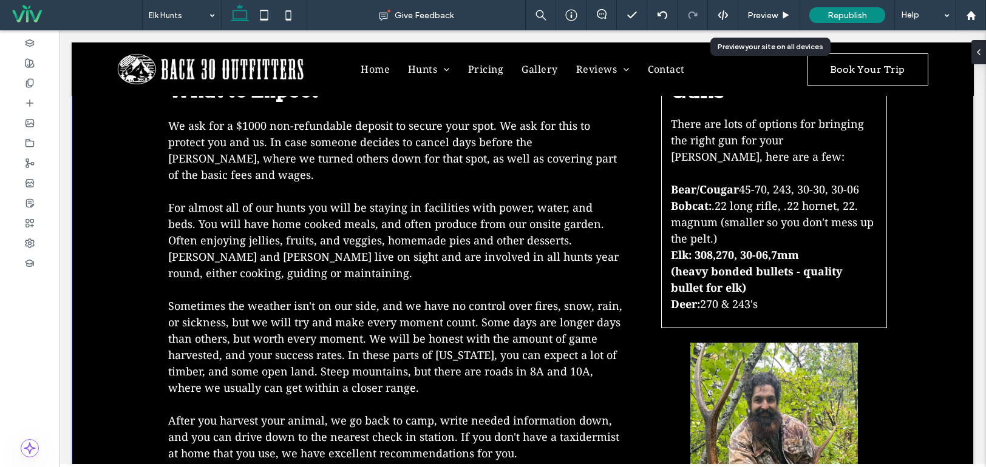
scroll to position [1162, 0]
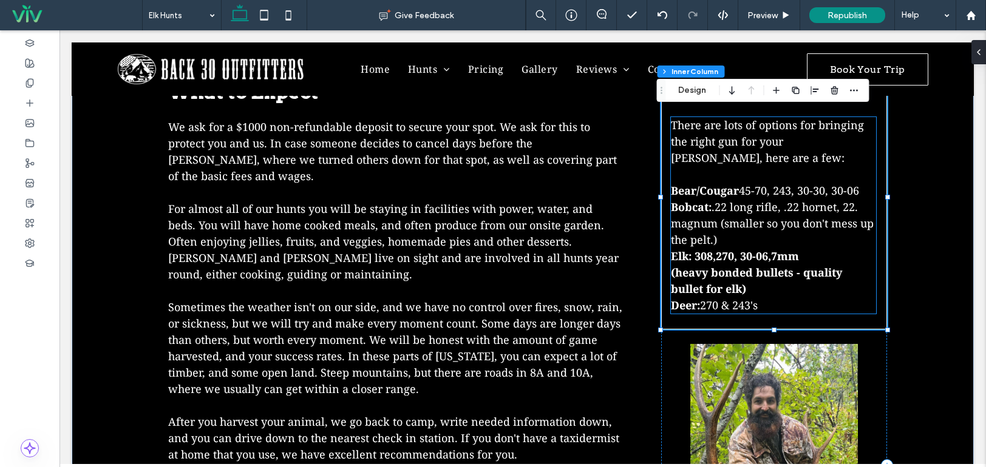
type input "**"
click at [734, 192] on strong "Bear/Cougar" at bounding box center [705, 190] width 68 height 15
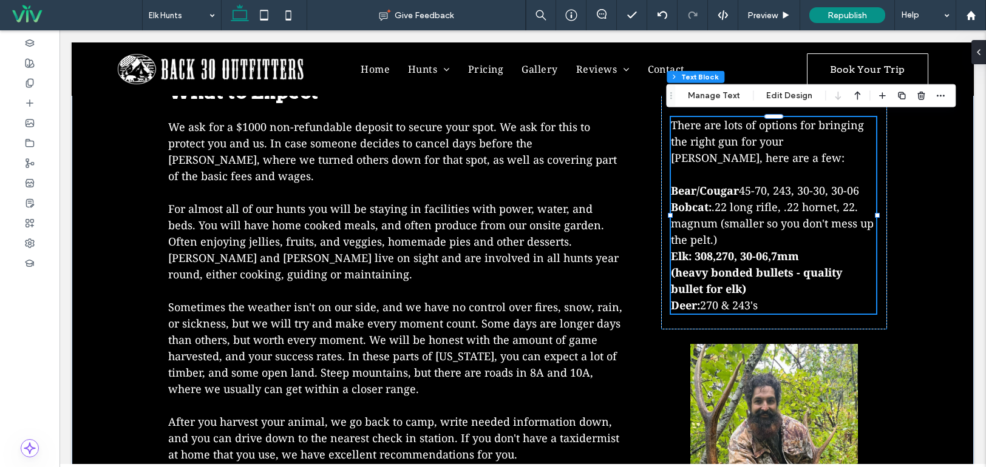
click at [739, 193] on span "45-70, 243, 30-30, 30-06" at bounding box center [799, 190] width 120 height 15
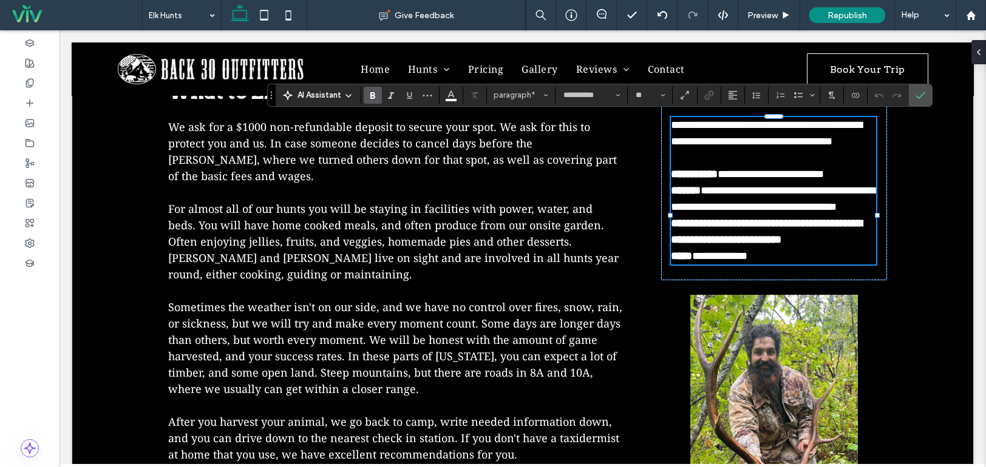
click at [717, 180] on strong "**********" at bounding box center [694, 174] width 47 height 11
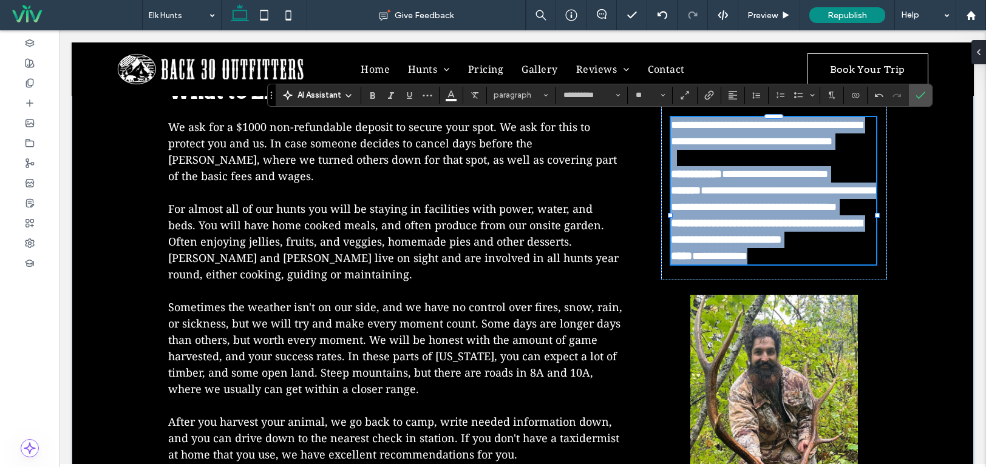
drag, startPoint x: 668, startPoint y: 121, endPoint x: 743, endPoint y: 268, distance: 164.8
click at [782, 265] on div "**********" at bounding box center [774, 190] width 206 height 147
copy div "**********"
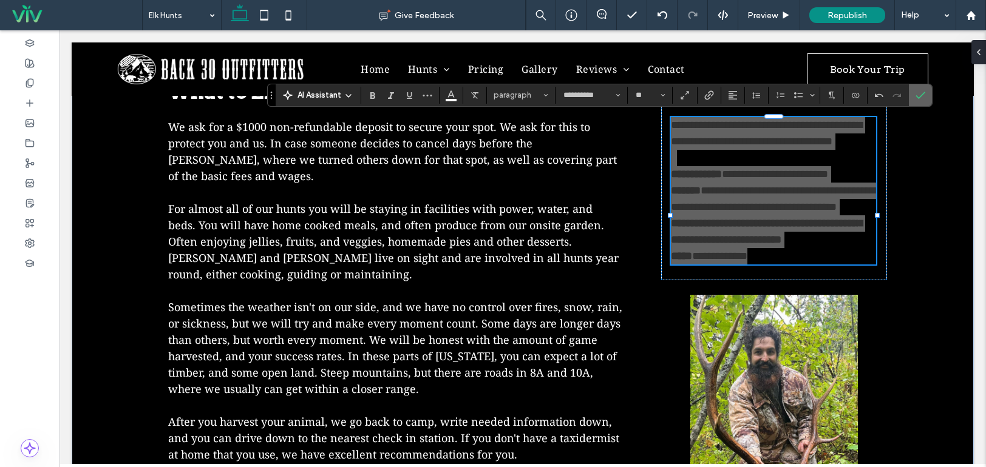
click at [915, 92] on icon "Confirm" at bounding box center [920, 95] width 10 height 10
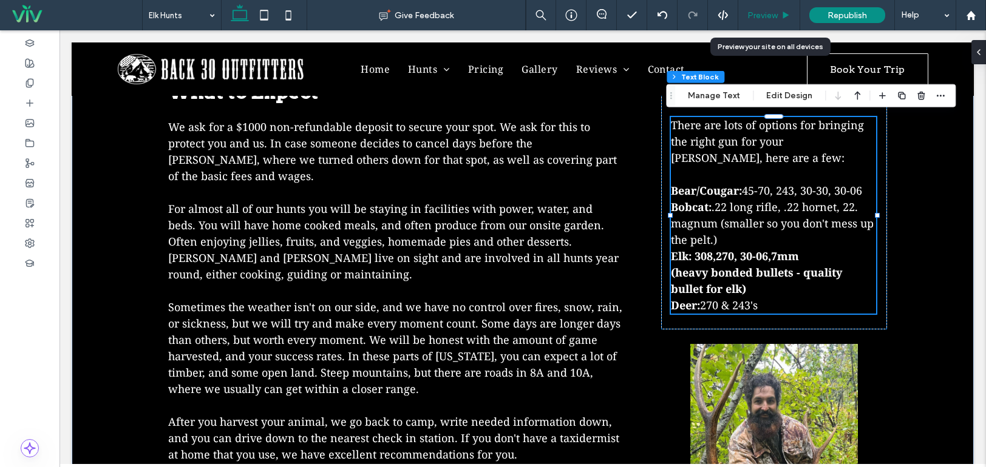
click at [761, 12] on span "Preview" at bounding box center [762, 15] width 30 height 10
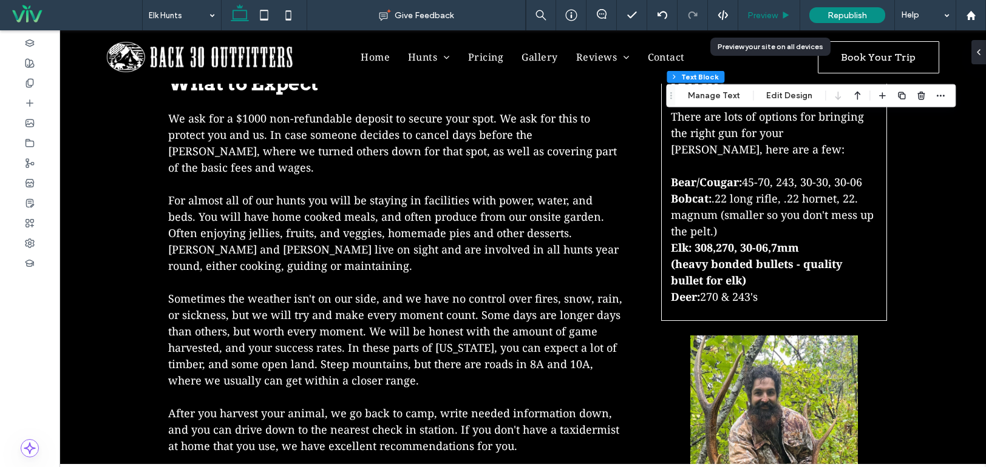
scroll to position [1160, 0]
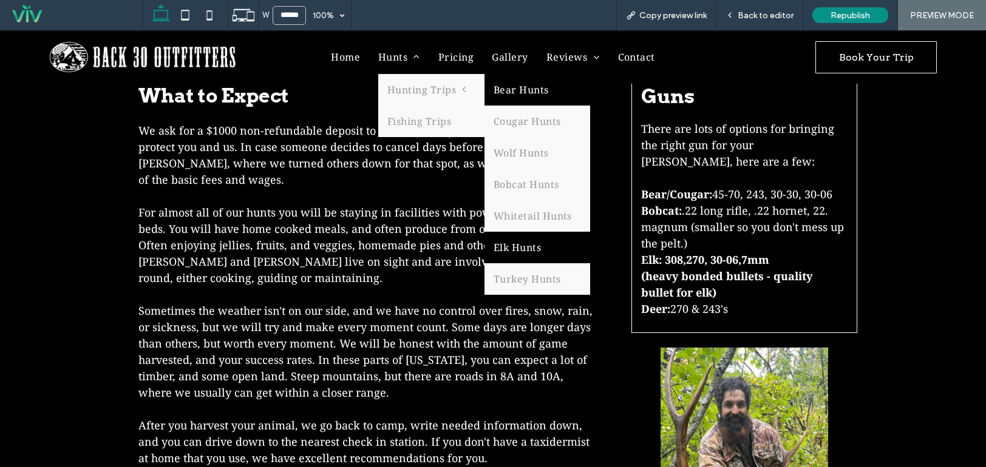
click at [509, 92] on link "Bear Hunts" at bounding box center [537, 90] width 106 height 32
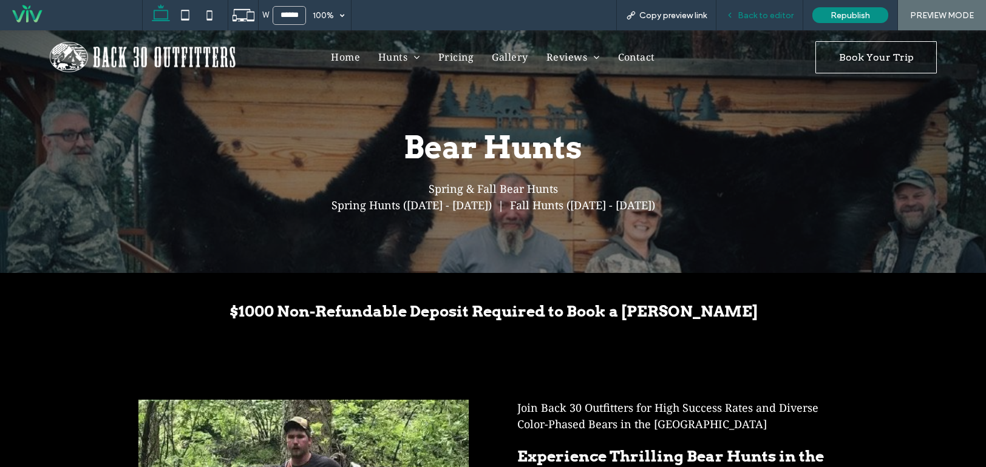
click at [748, 13] on span "Back to editor" at bounding box center [765, 15] width 56 height 10
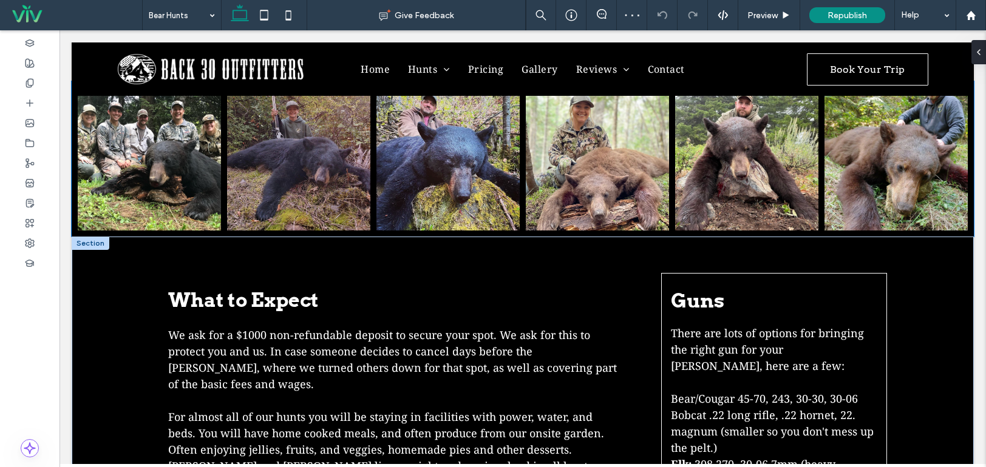
scroll to position [971, 0]
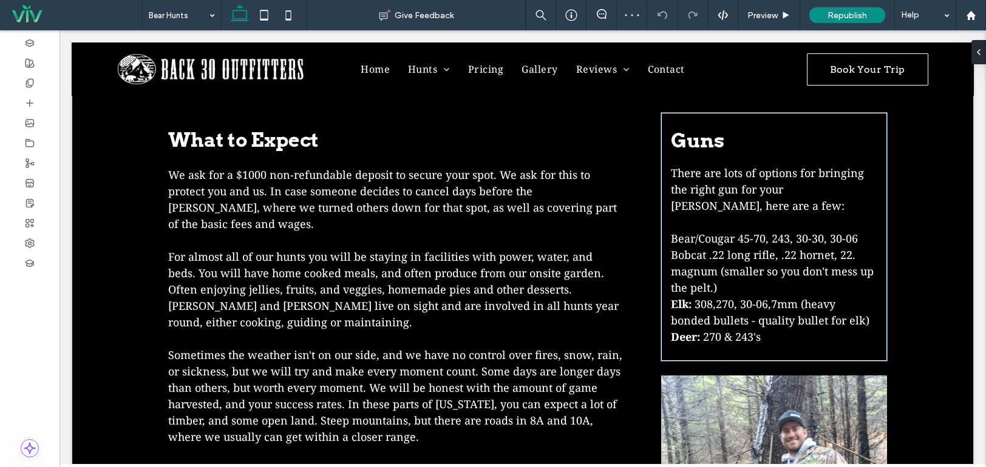
click at [720, 252] on span "Bobcat .22 long rifle, .22 hornet, 22. magnum (smaller so you don't mess up the…" at bounding box center [772, 271] width 203 height 47
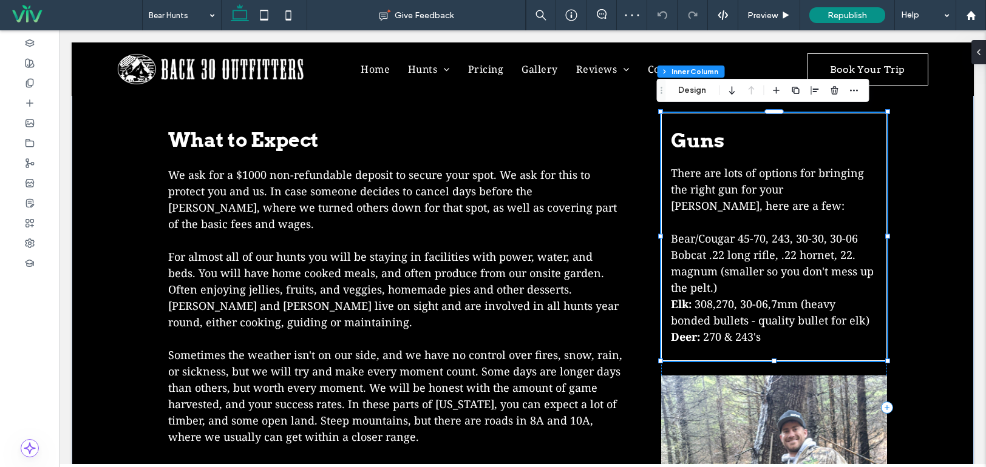
click at [691, 256] on span "Bobcat .22 long rifle, .22 hornet, 22. magnum (smaller so you don't mess up the…" at bounding box center [772, 271] width 203 height 47
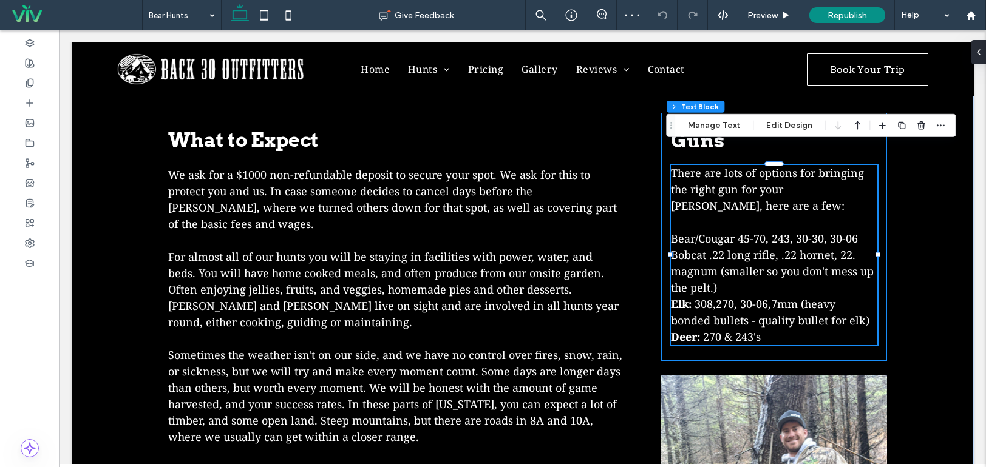
click at [691, 256] on span "Bobcat .22 long rifle, .22 hornet, 22. magnum (smaller so you don't mess up the…" at bounding box center [772, 271] width 203 height 47
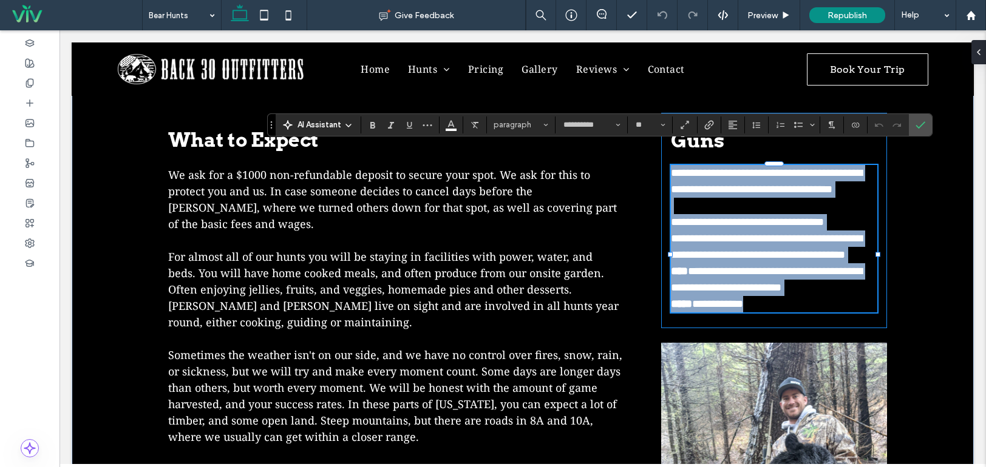
click at [676, 245] on span "**********" at bounding box center [766, 246] width 191 height 27
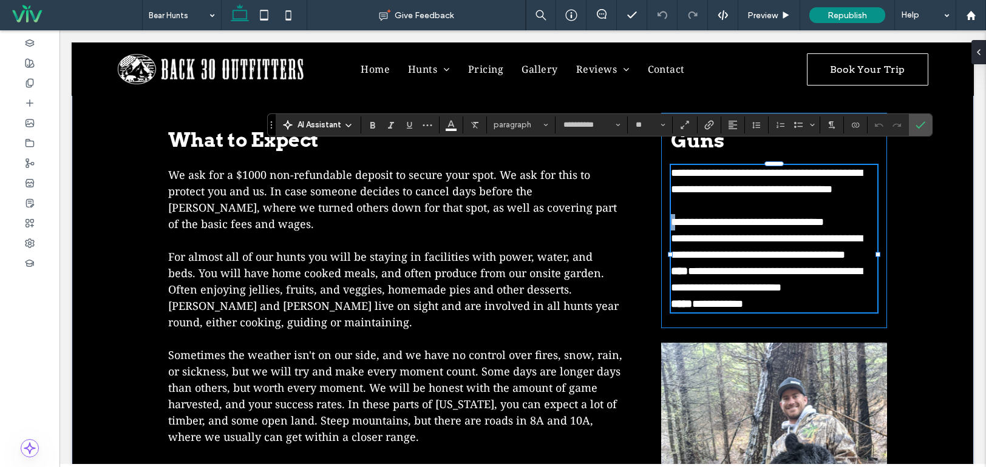
drag, startPoint x: 668, startPoint y: 217, endPoint x: 674, endPoint y: 222, distance: 7.9
click at [674, 222] on span "**********" at bounding box center [747, 222] width 153 height 11
drag, startPoint x: 670, startPoint y: 153, endPoint x: 697, endPoint y: 174, distance: 34.6
click at [697, 174] on span "**********" at bounding box center [766, 181] width 191 height 27
click at [672, 168] on span "**********" at bounding box center [766, 181] width 191 height 27
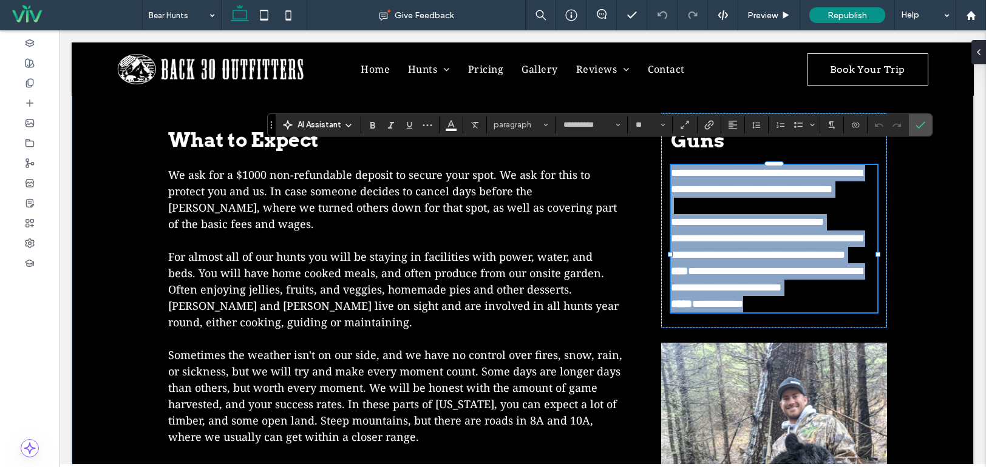
drag, startPoint x: 668, startPoint y: 150, endPoint x: 814, endPoint y: 323, distance: 226.5
click at [814, 313] on div "**********" at bounding box center [774, 238] width 206 height 147
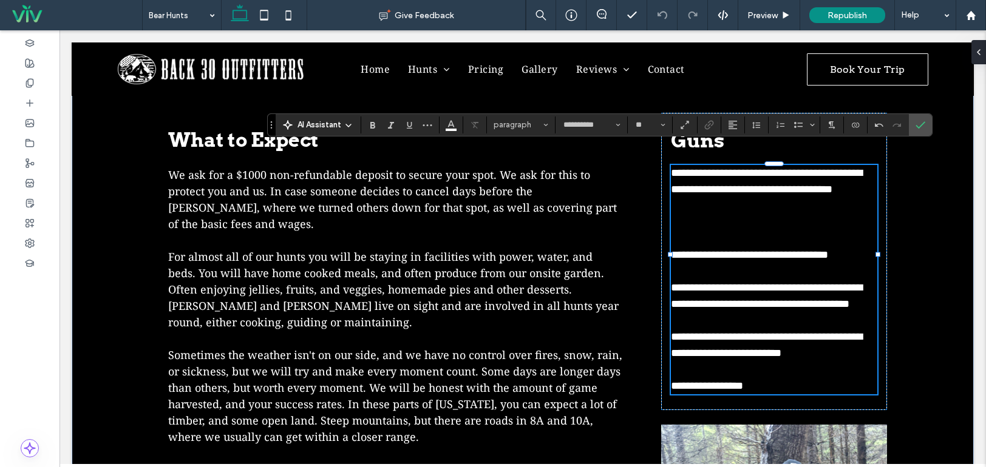
scroll to position [0, 0]
click at [702, 219] on p at bounding box center [774, 222] width 206 height 16
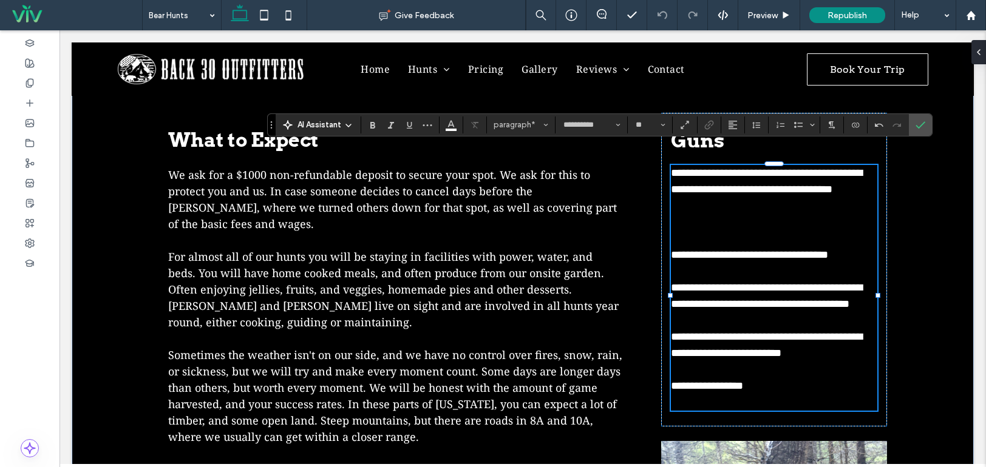
click at [702, 239] on p "﻿" at bounding box center [774, 239] width 206 height 16
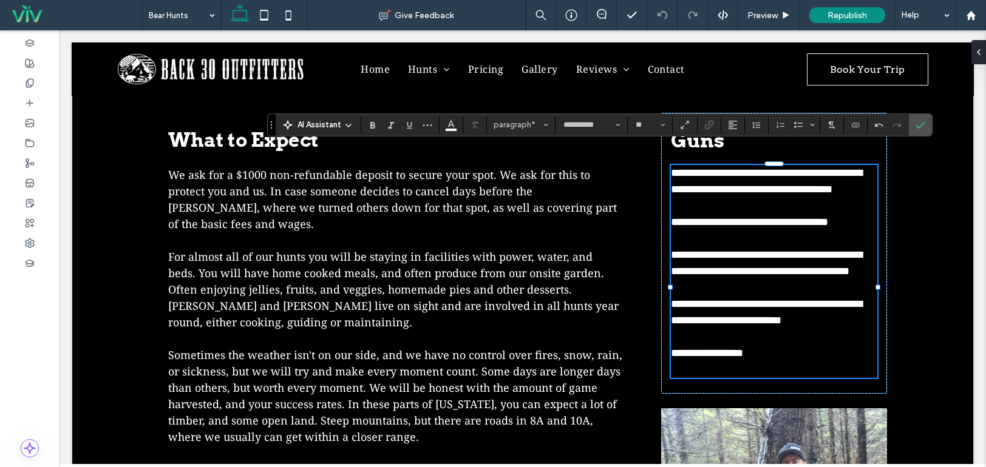
click at [697, 236] on p at bounding box center [774, 239] width 206 height 16
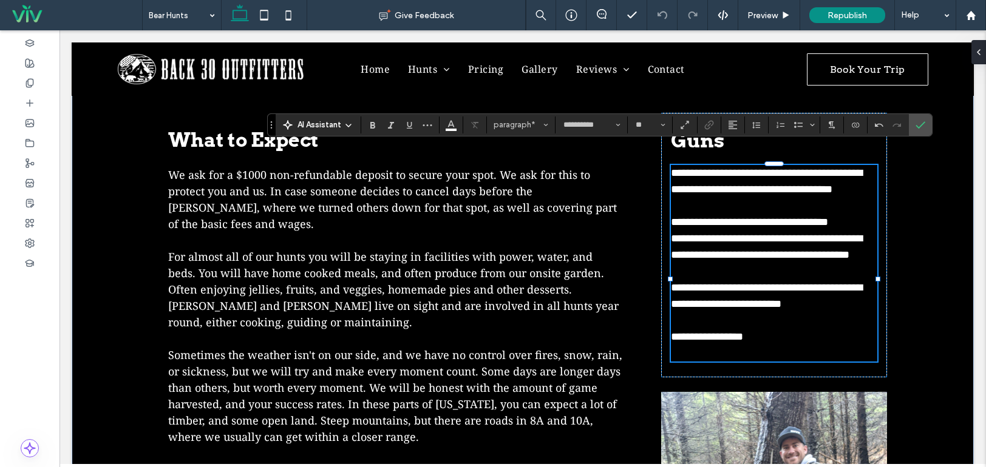
click at [711, 280] on p "﻿" at bounding box center [774, 271] width 206 height 16
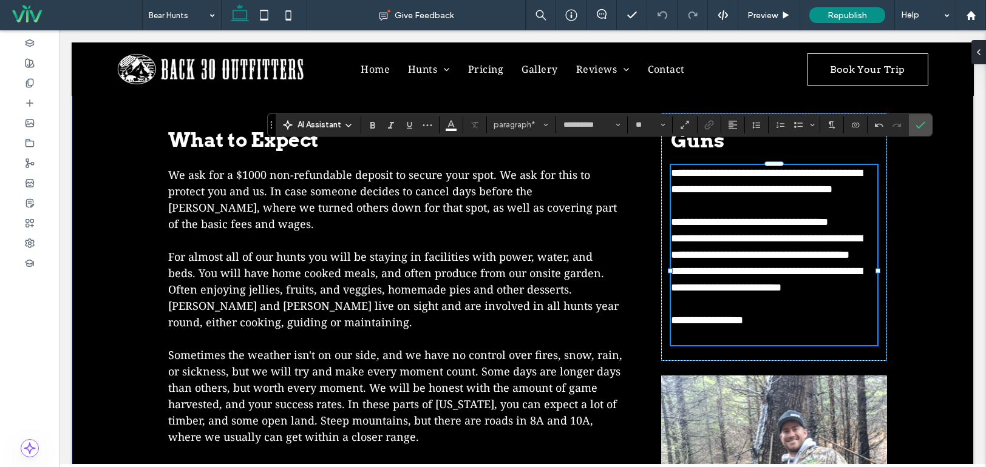
click at [722, 313] on p at bounding box center [774, 304] width 206 height 16
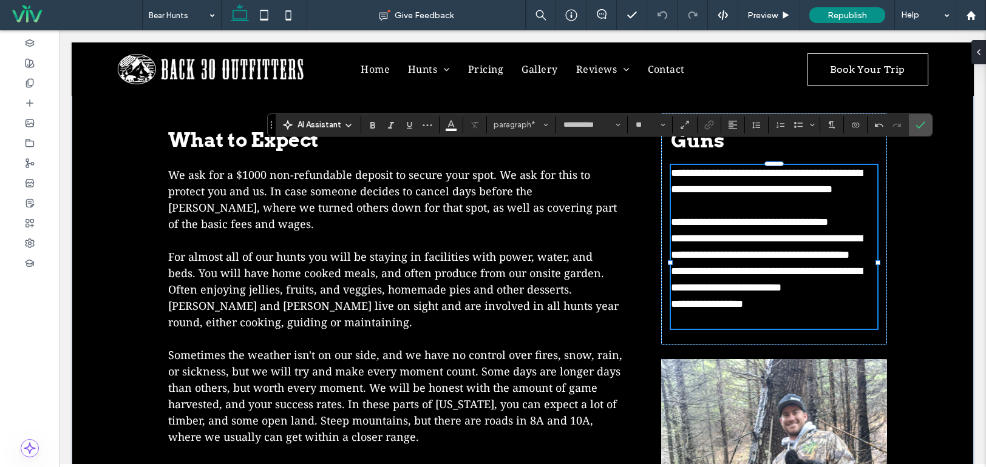
click at [722, 329] on p "﻿" at bounding box center [774, 321] width 206 height 16
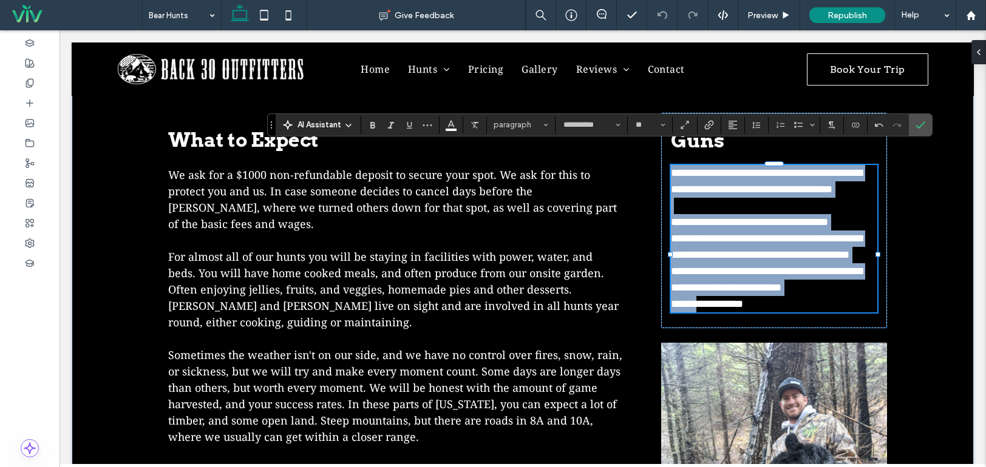
drag, startPoint x: 696, startPoint y: 314, endPoint x: 665, endPoint y: 313, distance: 31.0
click at [665, 313] on div "**********" at bounding box center [774, 220] width 226 height 215
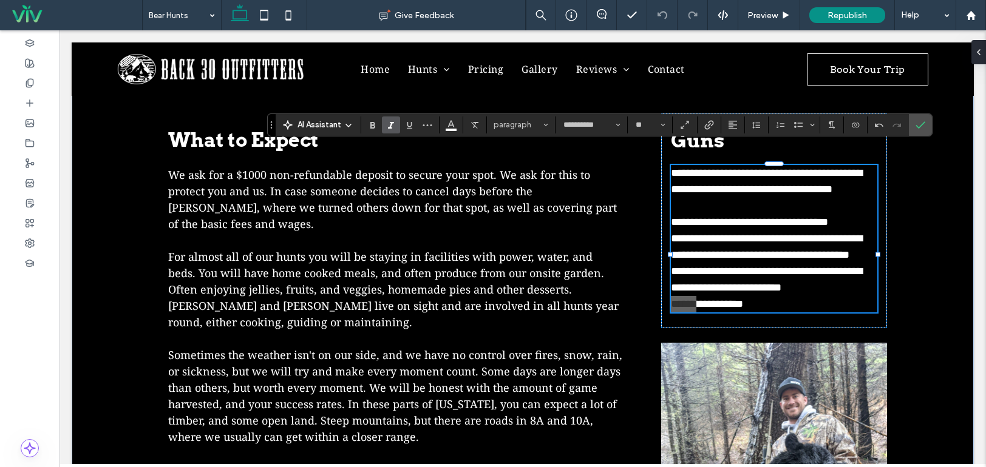
drag, startPoint x: 370, startPoint y: 124, endPoint x: 390, endPoint y: 132, distance: 21.0
click at [371, 124] on use "Bold" at bounding box center [372, 125] width 5 height 7
drag, startPoint x: 686, startPoint y: 286, endPoint x: 660, endPoint y: 281, distance: 26.5
click at [661, 281] on div "**********" at bounding box center [774, 220] width 226 height 215
click at [374, 125] on use "Bold" at bounding box center [372, 125] width 5 height 7
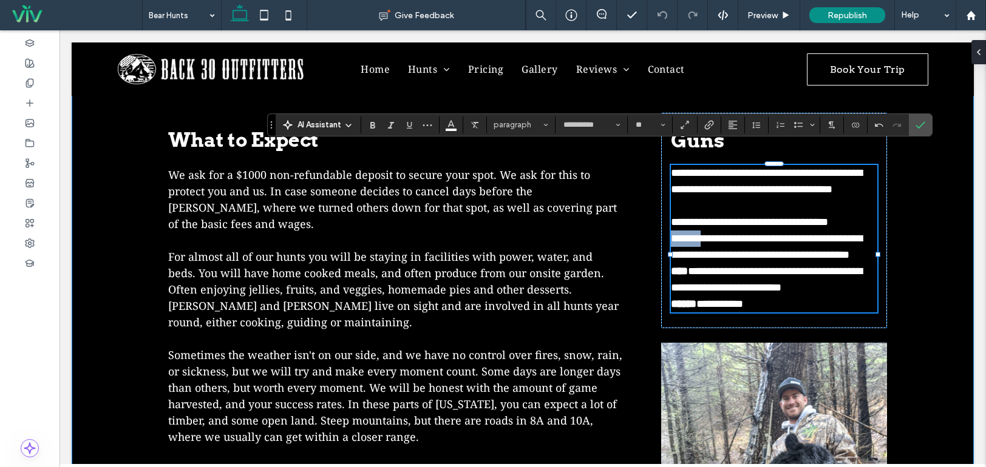
drag, startPoint x: 705, startPoint y: 239, endPoint x: 651, endPoint y: 230, distance: 55.3
click at [651, 230] on div "What to Expect We ask for a $1000 non-refundable deposit to secure your spot. W…" at bounding box center [522, 407] width 728 height 663
click at [372, 124] on icon "Bold" at bounding box center [373, 125] width 10 height 10
drag, startPoint x: 735, startPoint y: 218, endPoint x: 683, endPoint y: 234, distance: 54.7
click at [671, 217] on span "**********" at bounding box center [749, 222] width 157 height 11
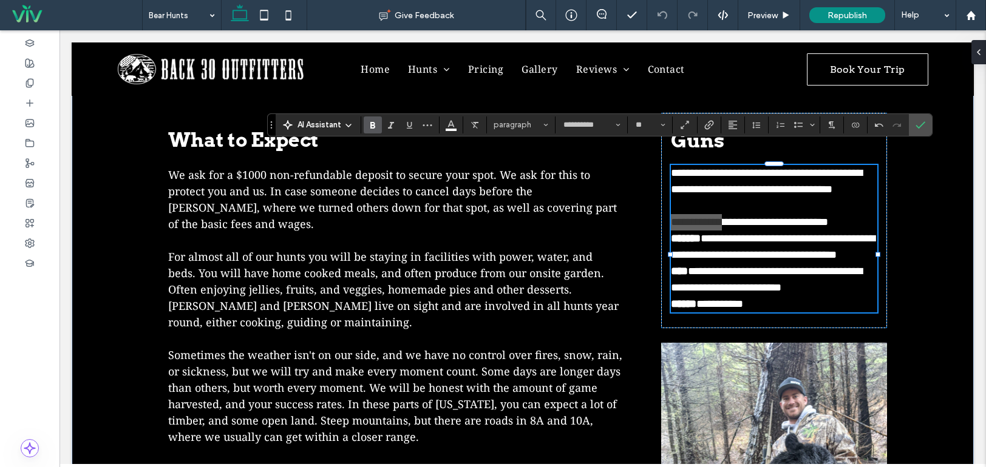
click at [366, 127] on label "Bold" at bounding box center [373, 125] width 18 height 17
click at [915, 126] on icon "Confirm" at bounding box center [920, 125] width 10 height 10
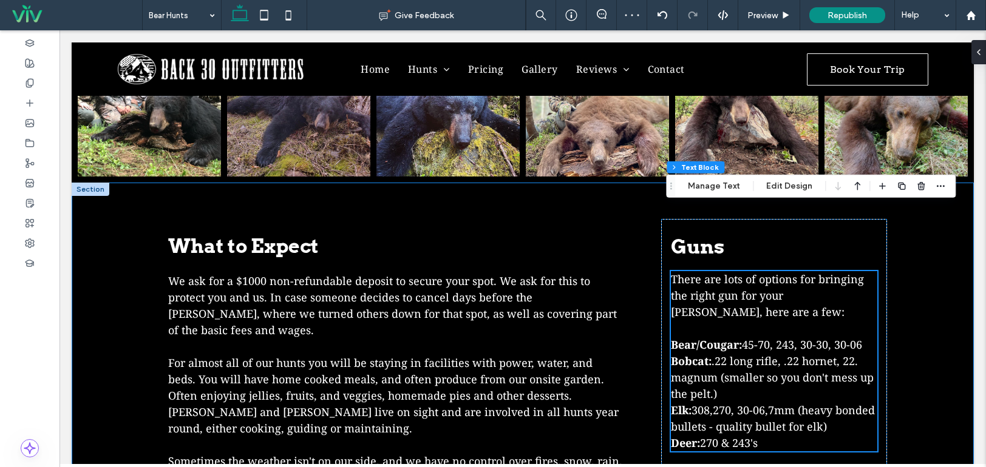
scroll to position [789, 0]
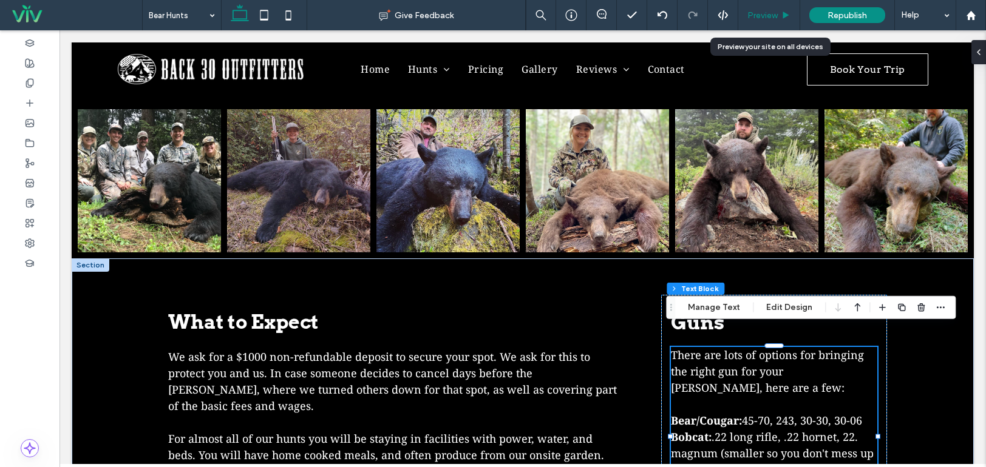
click at [774, 6] on div "Preview" at bounding box center [769, 15] width 62 height 30
click at [769, 16] on span "Preview" at bounding box center [762, 15] width 30 height 10
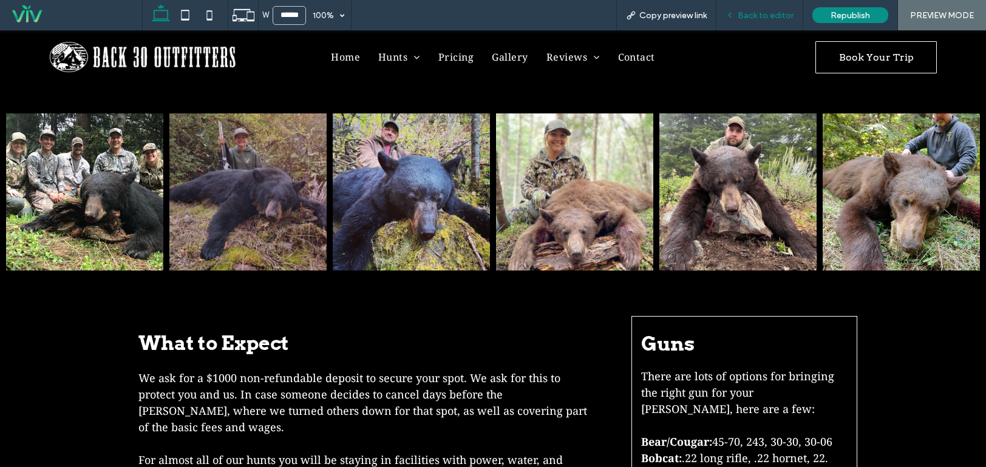
scroll to position [784, 0]
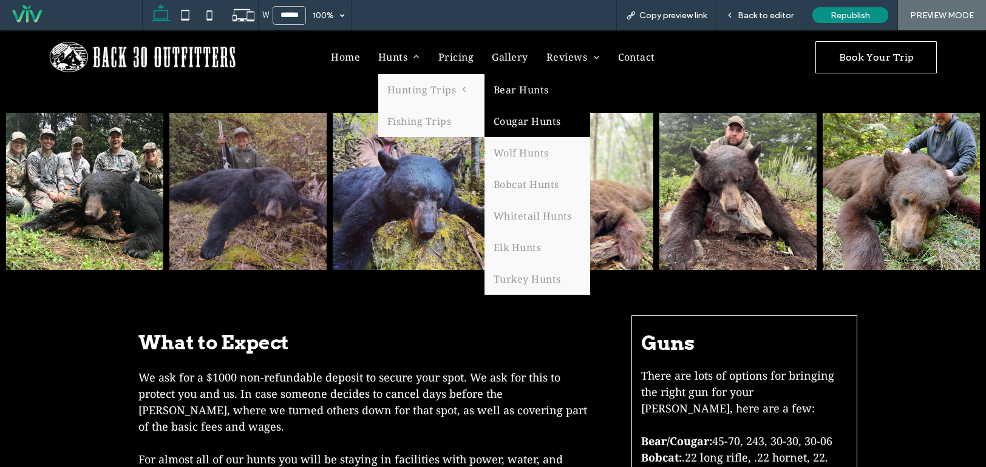
click at [521, 120] on link "Cougar Hunts" at bounding box center [537, 122] width 106 height 32
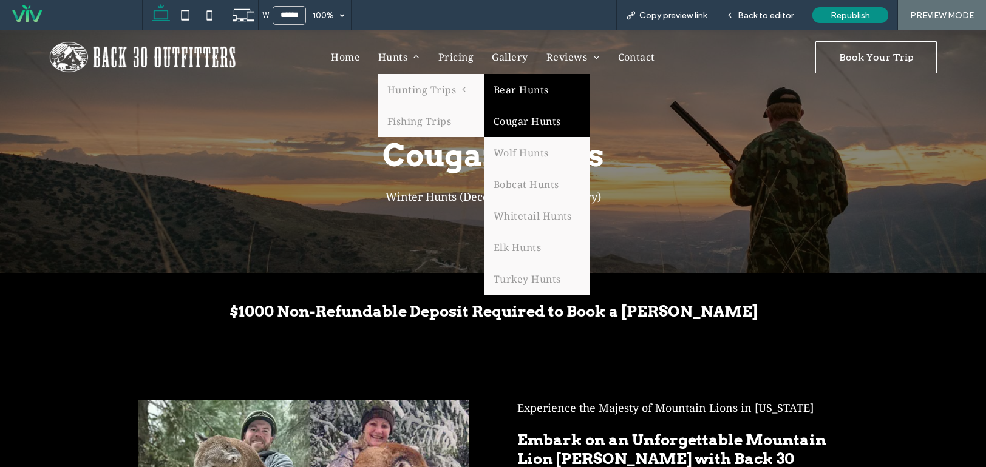
click at [540, 81] on link "Bear Hunts" at bounding box center [537, 90] width 106 height 32
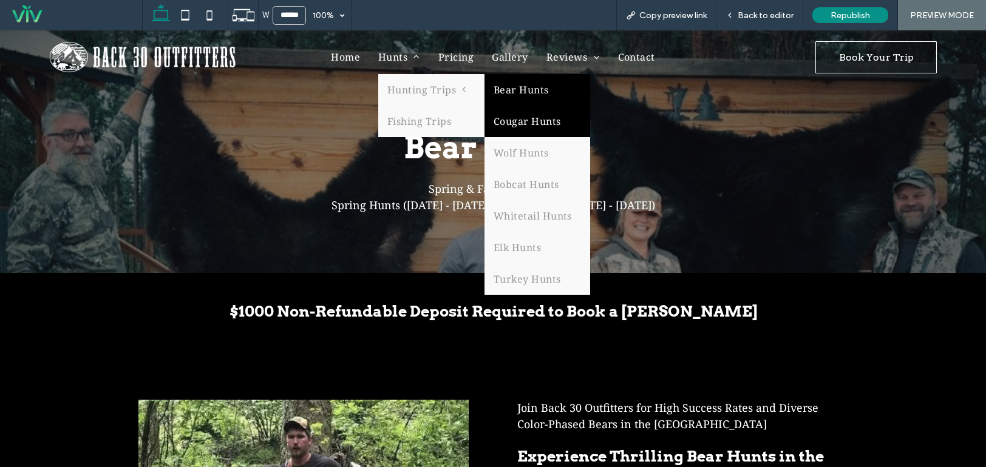
click at [526, 129] on link "Cougar Hunts" at bounding box center [537, 122] width 106 height 32
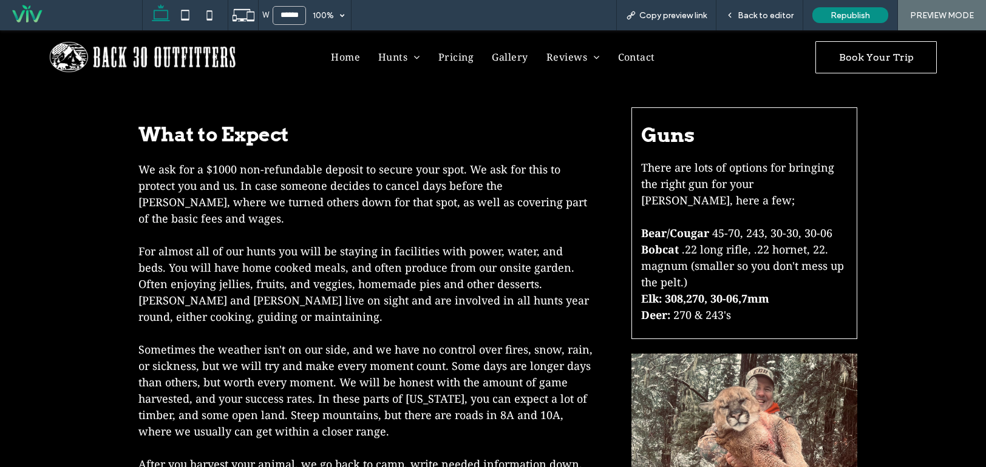
scroll to position [1032, 0]
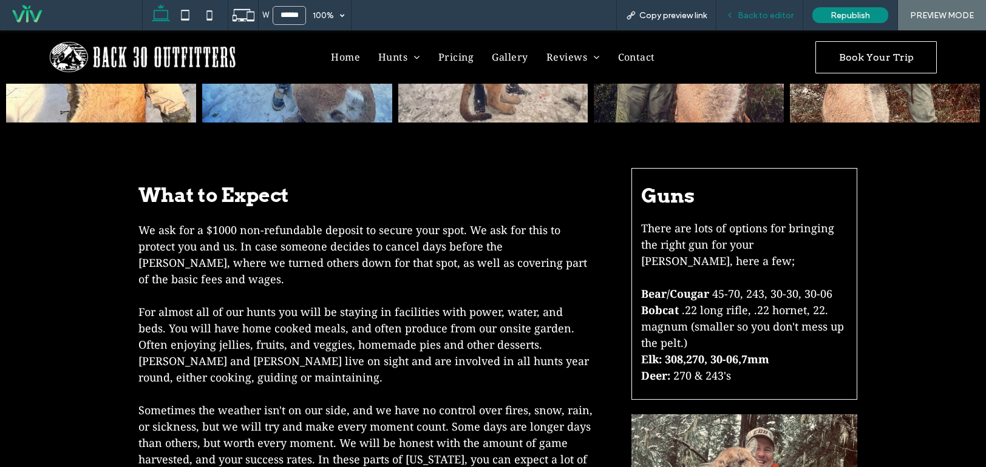
click at [768, 16] on span "Back to editor" at bounding box center [765, 15] width 56 height 10
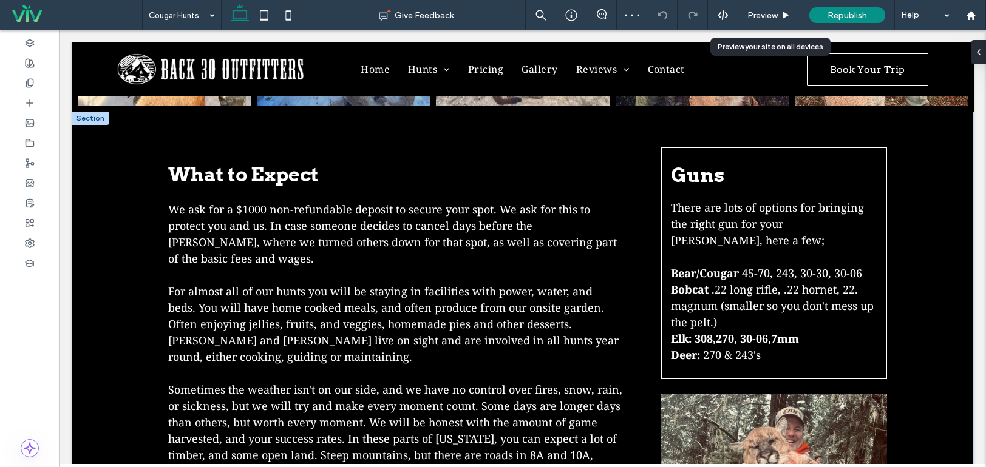
scroll to position [1034, 0]
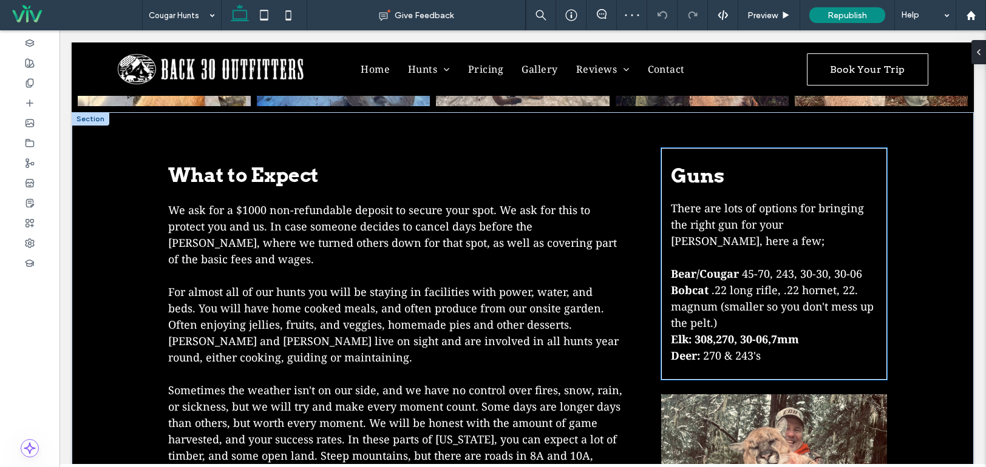
click at [710, 266] on span "Bear/Cougar" at bounding box center [705, 273] width 68 height 15
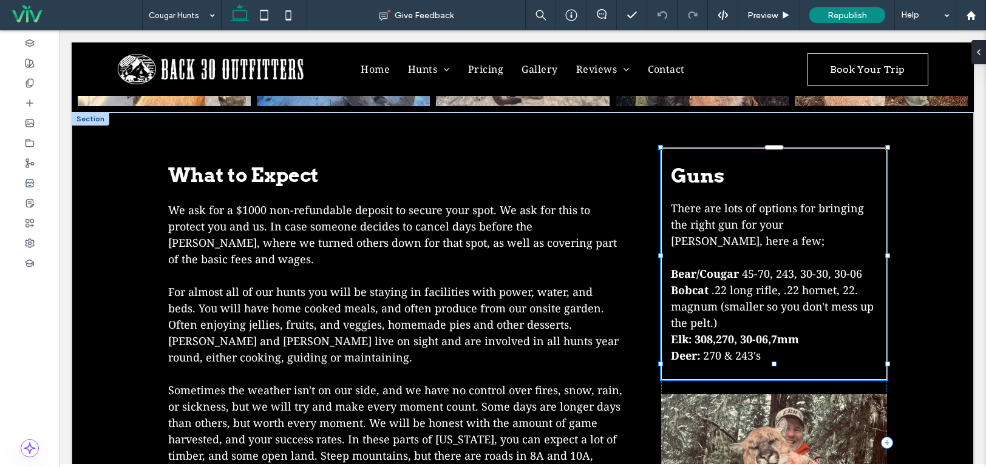
type input "**"
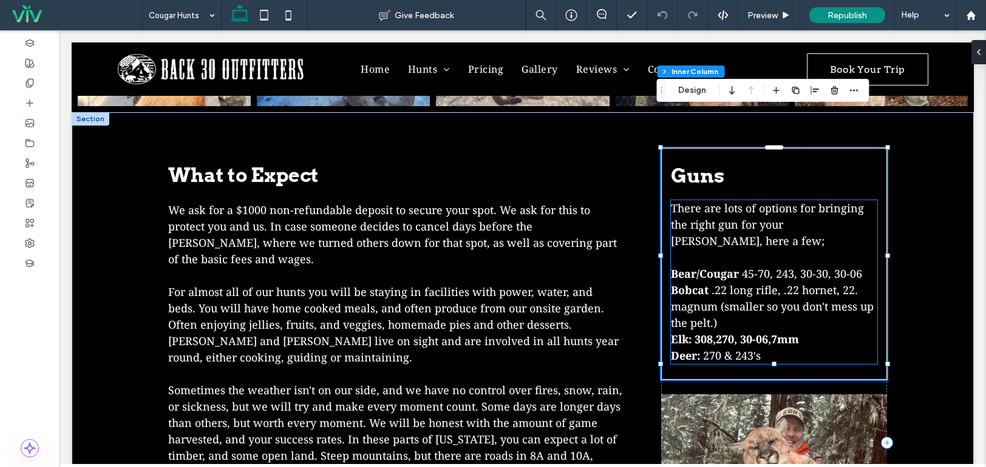
scroll to position [147, 0]
click at [712, 249] on p at bounding box center [774, 257] width 206 height 16
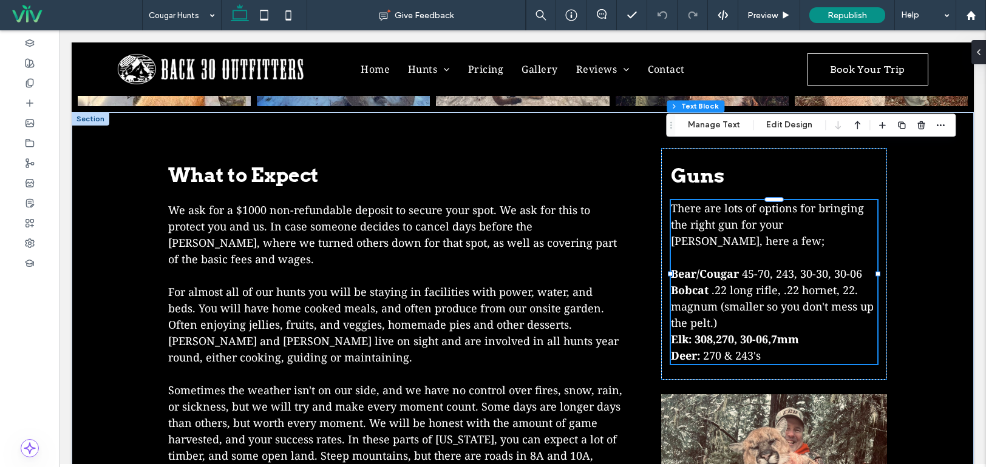
click at [706, 201] on span "There are lots of options for bringing the right gun for your hunt, here a few;" at bounding box center [767, 224] width 193 height 47
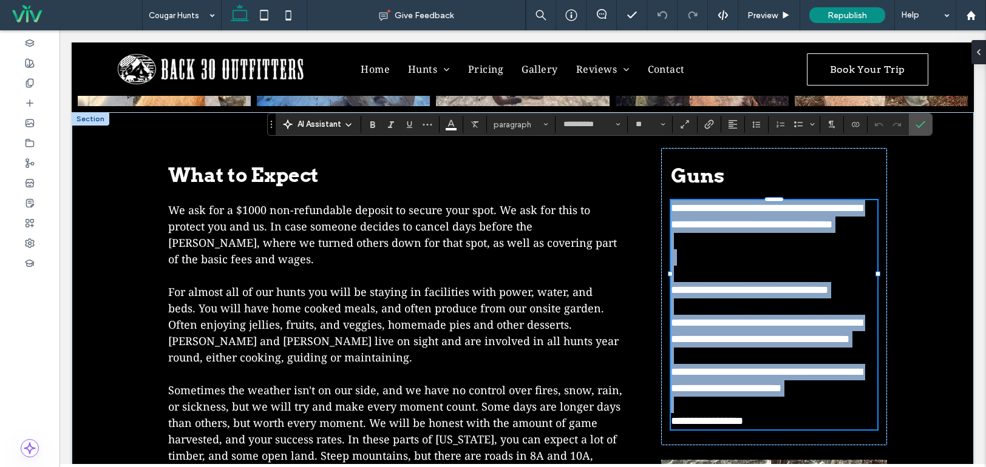
scroll to position [0, 0]
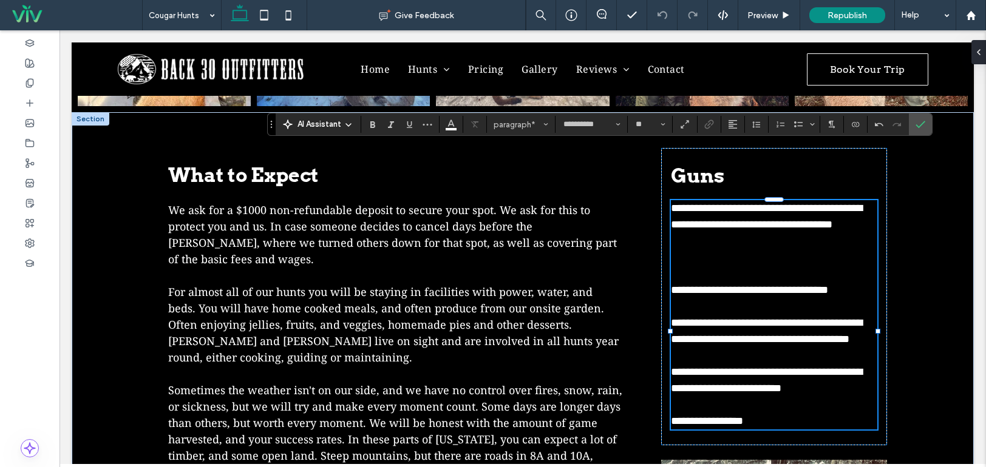
click at [706, 233] on p at bounding box center [774, 241] width 206 height 16
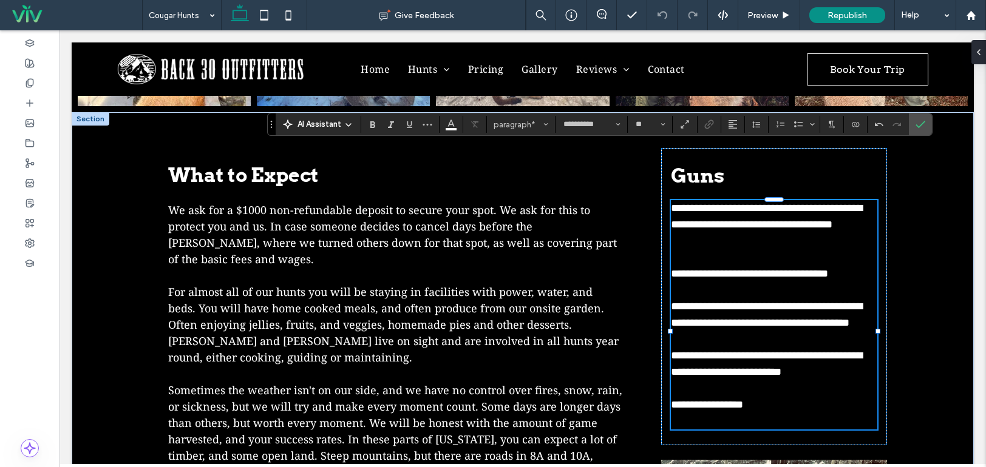
click at [702, 249] on p at bounding box center [774, 257] width 206 height 16
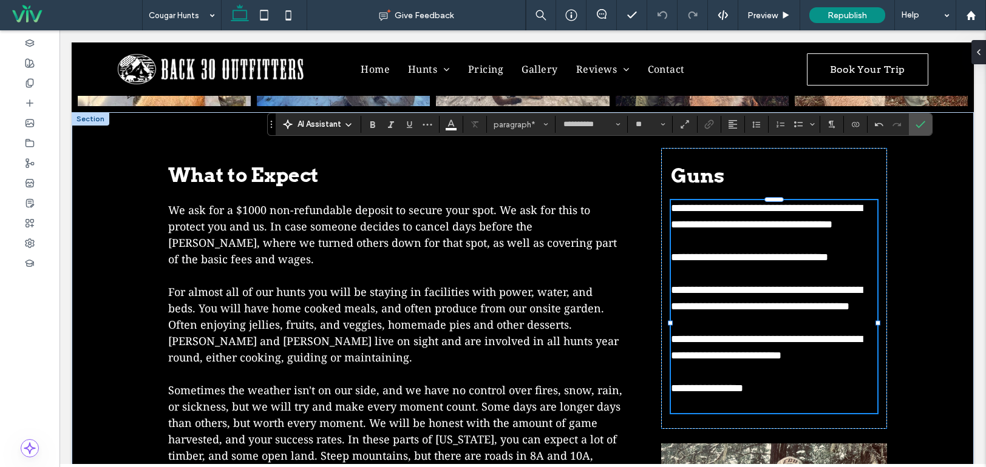
click at [690, 266] on p "﻿" at bounding box center [774, 274] width 206 height 16
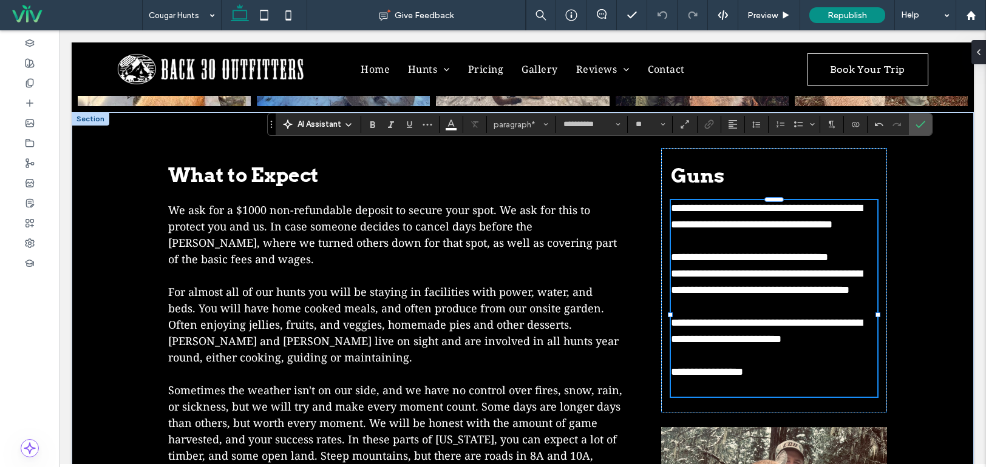
click at [697, 299] on p at bounding box center [774, 307] width 206 height 16
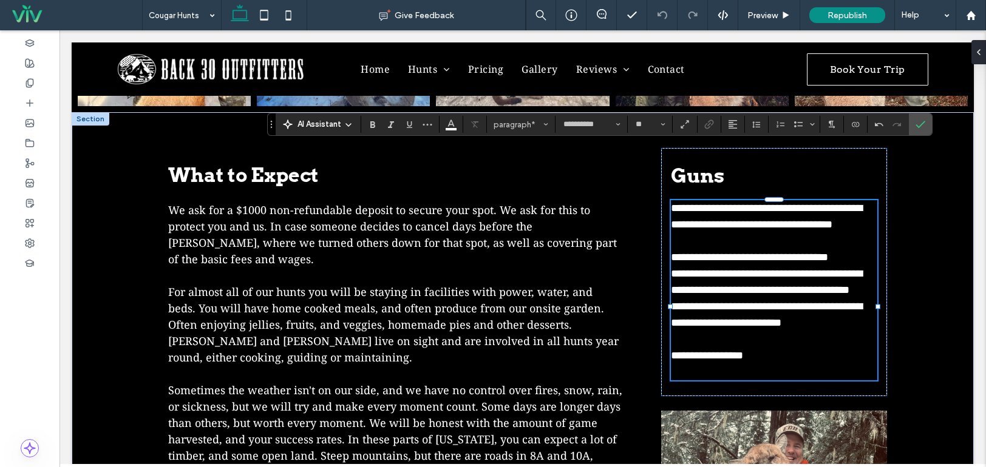
click at [696, 331] on p at bounding box center [774, 339] width 206 height 16
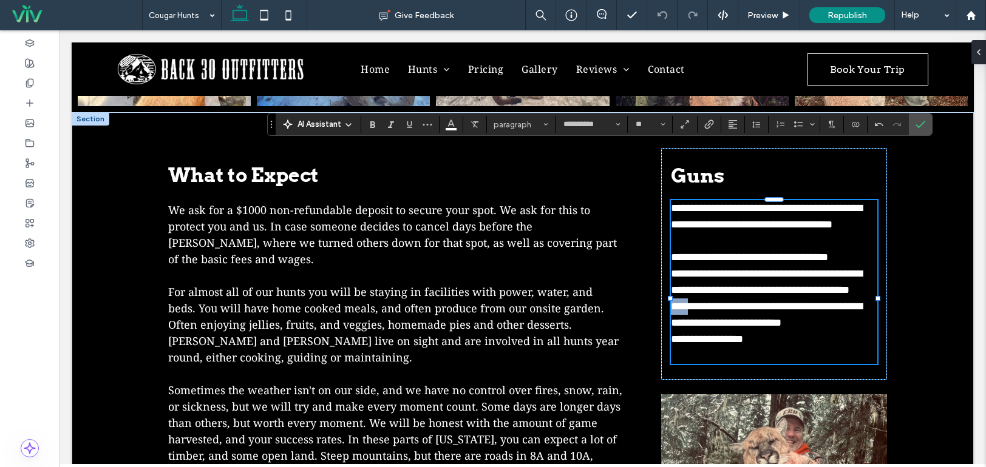
drag, startPoint x: 686, startPoint y: 281, endPoint x: 668, endPoint y: 280, distance: 18.2
click at [671, 301] on span "**********" at bounding box center [766, 314] width 191 height 27
click at [371, 124] on use "Bold" at bounding box center [372, 124] width 5 height 7
drag, startPoint x: 694, startPoint y: 321, endPoint x: 668, endPoint y: 316, distance: 26.5
click at [671, 334] on span "**********" at bounding box center [707, 339] width 72 height 11
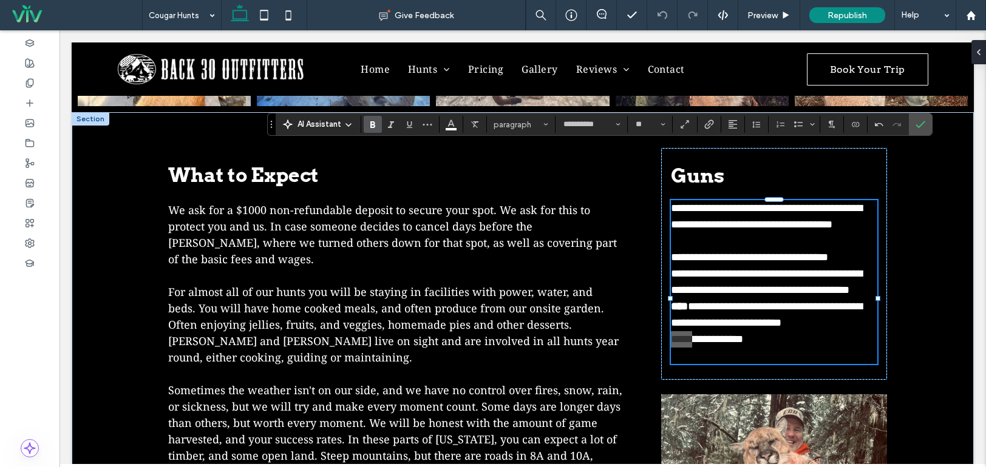
click at [371, 123] on use "Bold" at bounding box center [372, 124] width 5 height 7
drag, startPoint x: 733, startPoint y: 221, endPoint x: 659, endPoint y: 218, distance: 74.7
click at [661, 218] on div "**********" at bounding box center [774, 264] width 226 height 232
click at [374, 122] on icon "Bold" at bounding box center [373, 125] width 10 height 10
drag, startPoint x: 704, startPoint y: 238, endPoint x: 663, endPoint y: 235, distance: 40.7
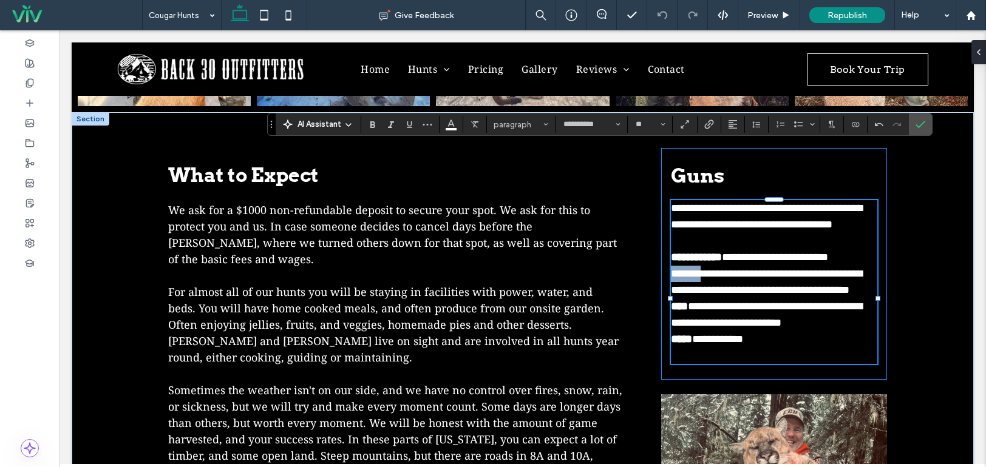
click at [663, 235] on div "**********" at bounding box center [774, 264] width 226 height 232
click at [373, 121] on icon "Bold" at bounding box center [373, 125] width 10 height 10
click at [709, 268] on span "**********" at bounding box center [773, 281] width 204 height 27
click at [708, 268] on span "**********" at bounding box center [773, 281] width 204 height 27
click at [713, 269] on p "**********" at bounding box center [774, 282] width 206 height 33
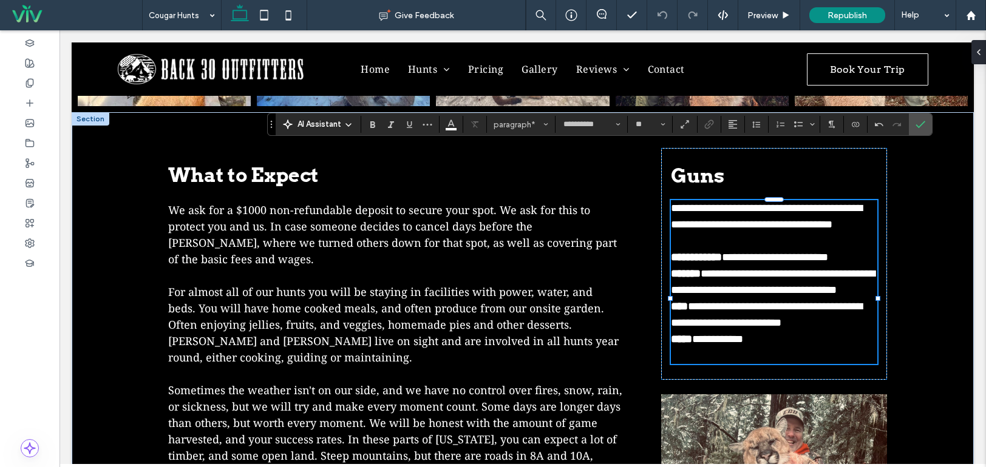
click at [745, 348] on p at bounding box center [774, 356] width 206 height 16
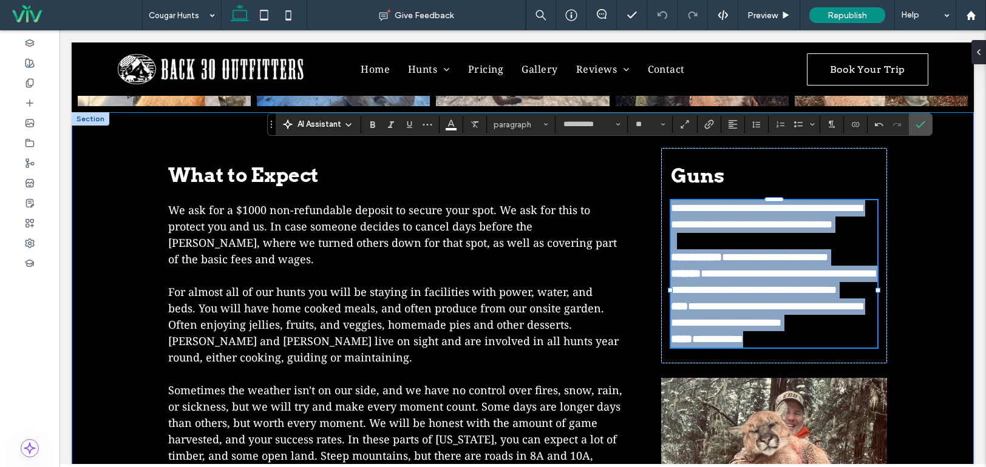
drag, startPoint x: 767, startPoint y: 319, endPoint x: 635, endPoint y: 150, distance: 214.4
click at [631, 147] on div "What to Expect We ask for a $1000 non-refundable deposit to secure your spot. W…" at bounding box center [522, 443] width 728 height 663
click at [826, 200] on p "**********" at bounding box center [774, 216] width 206 height 33
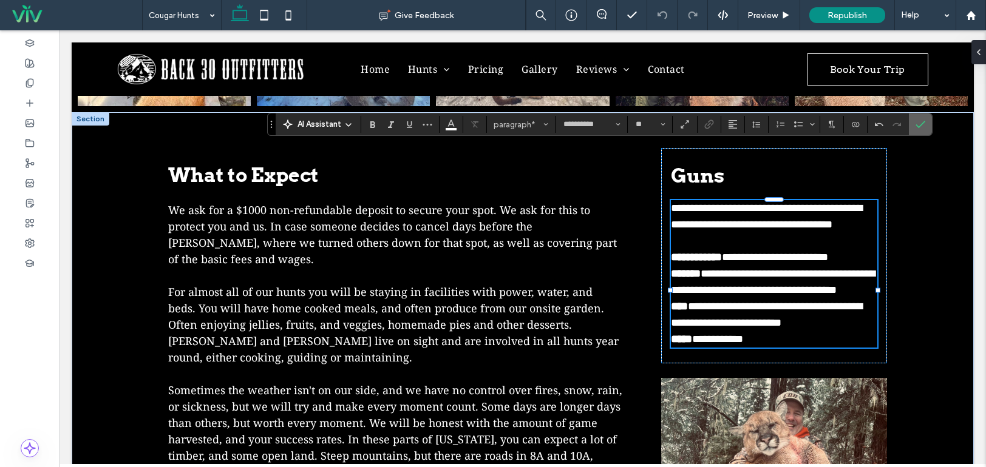
click at [918, 124] on icon "Confirm" at bounding box center [920, 125] width 10 height 10
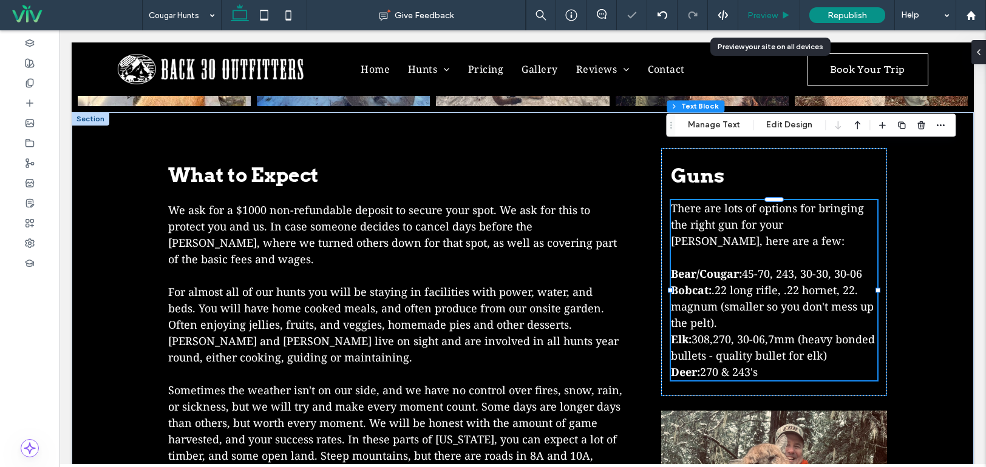
click at [767, 13] on span "Preview" at bounding box center [762, 15] width 30 height 10
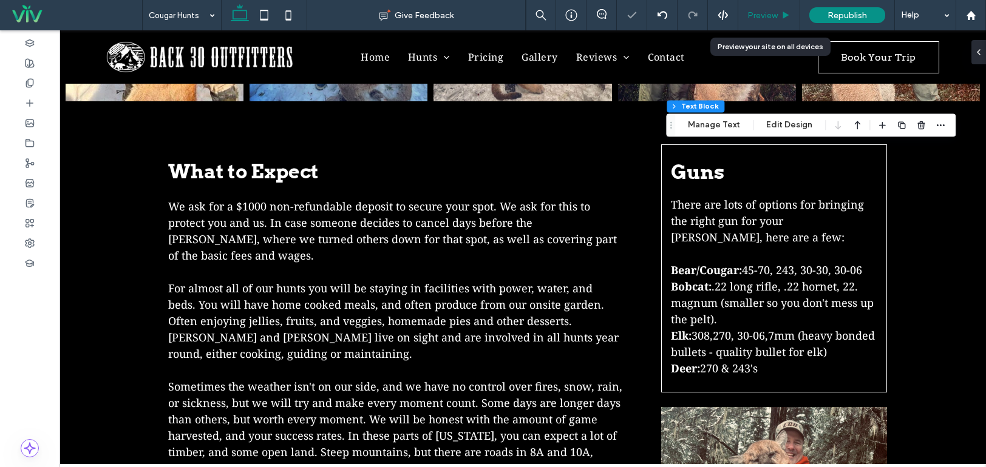
scroll to position [1032, 0]
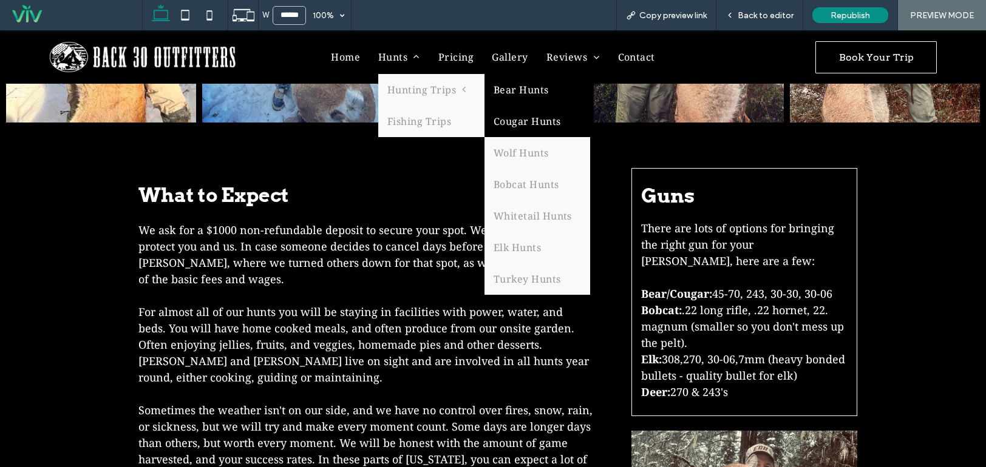
click at [507, 88] on link "Bear Hunts" at bounding box center [537, 90] width 106 height 32
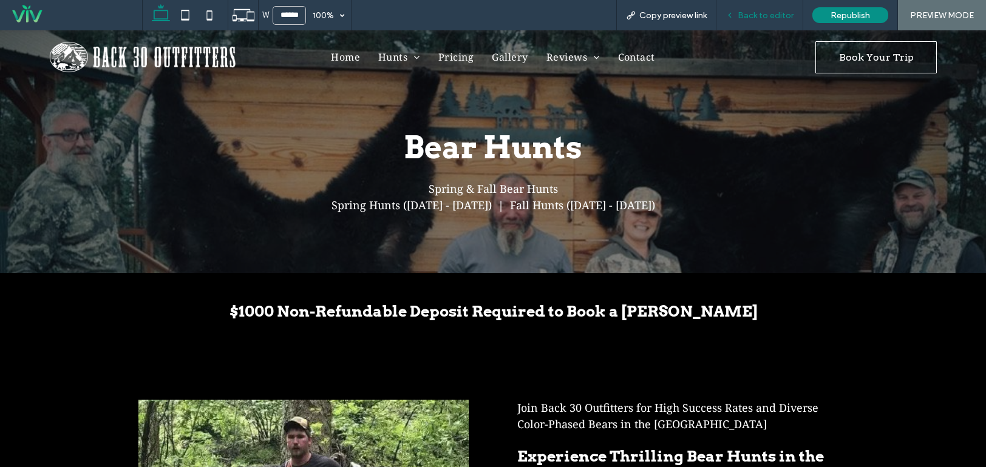
click at [777, 11] on span "Back to editor" at bounding box center [765, 15] width 56 height 10
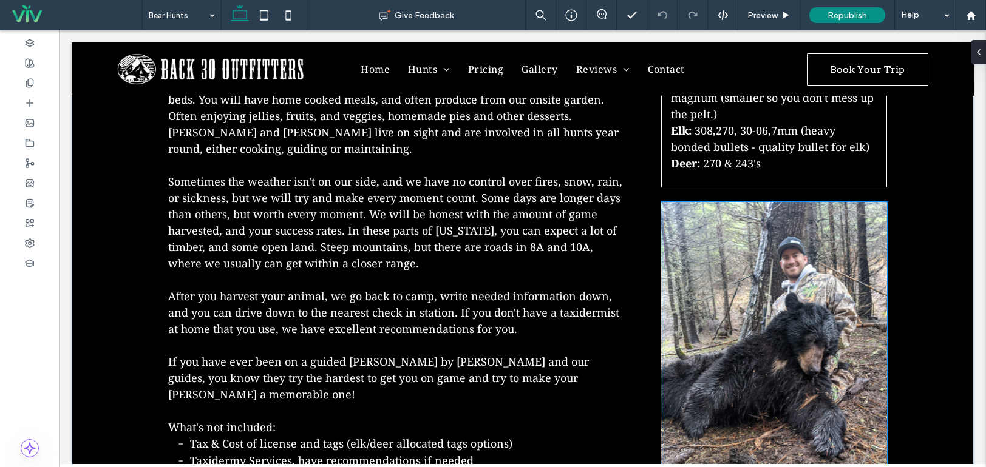
scroll to position [971, 0]
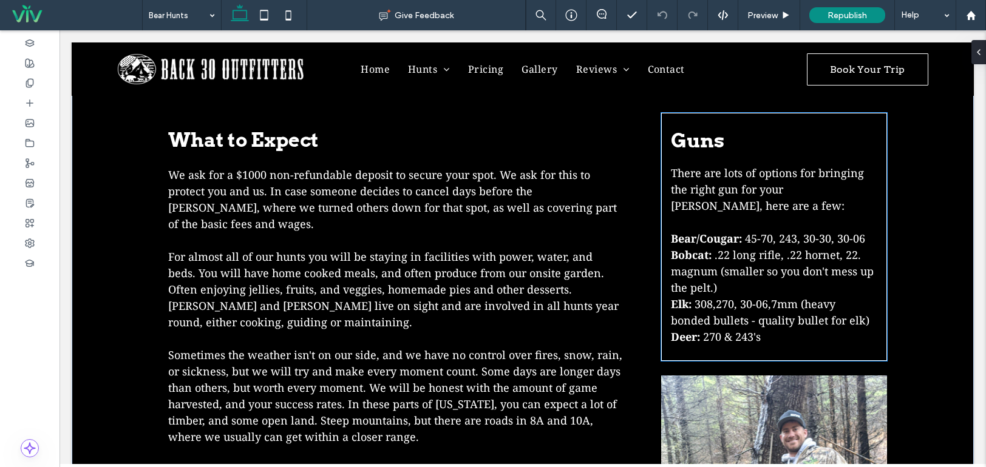
click at [713, 297] on span "308,270, 30-06,7mm (heavy bonded bullets - quality bullet for elk)" at bounding box center [770, 312] width 198 height 31
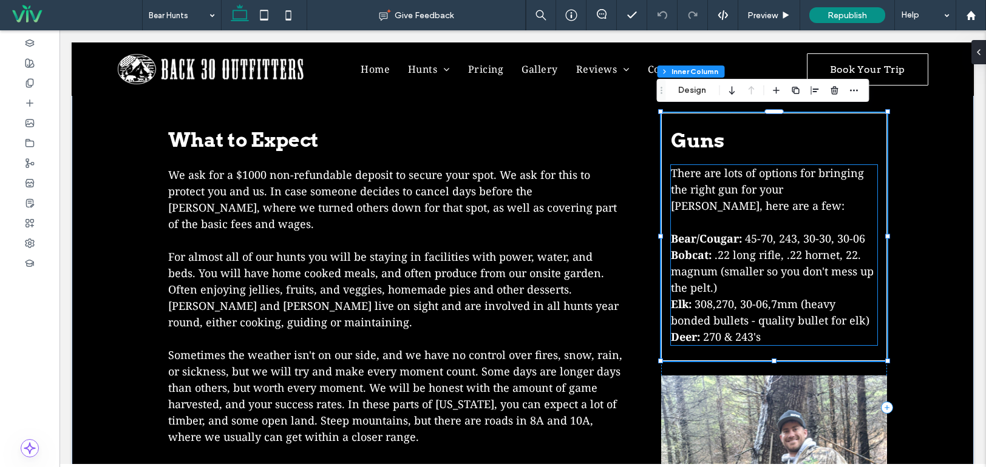
click at [707, 272] on span ".22 long rifle, .22 hornet, 22. magnum (smaller so you don't mess up the pelt.)" at bounding box center [772, 271] width 203 height 47
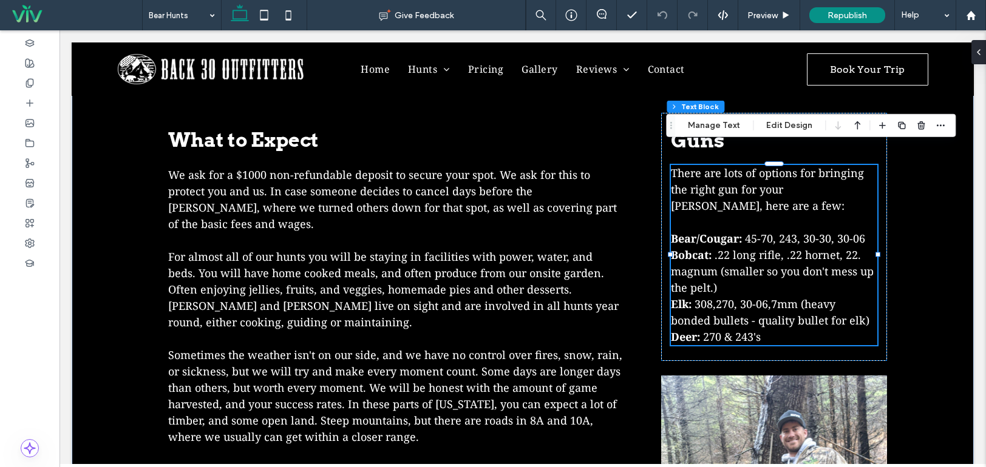
click at [708, 272] on span ".22 long rifle, .22 hornet, 22. magnum (smaller so you don't mess up the pelt.)" at bounding box center [772, 271] width 203 height 47
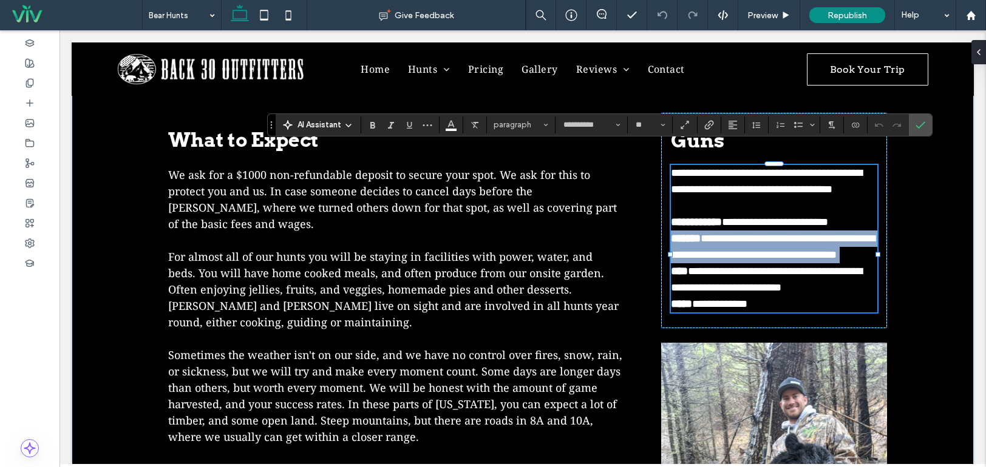
click at [708, 260] on span "**********" at bounding box center [773, 246] width 204 height 27
click at [709, 260] on span "**********" at bounding box center [773, 246] width 204 height 27
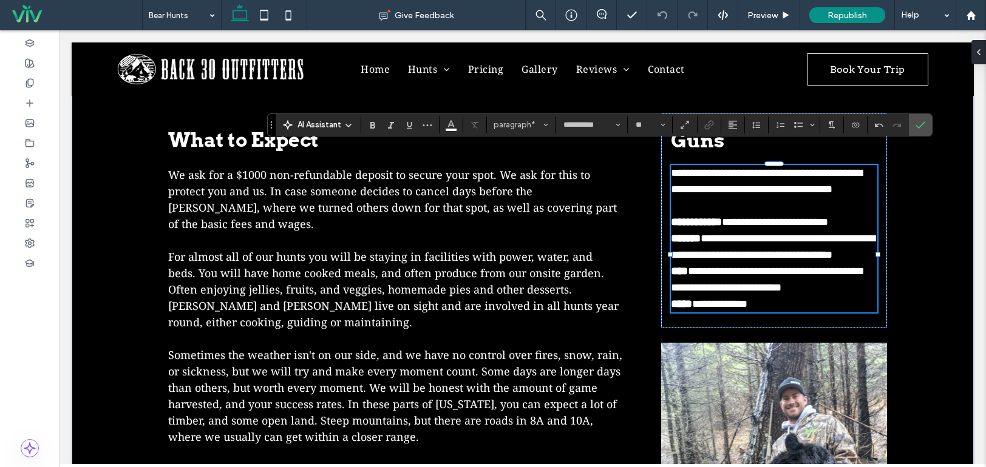
click at [713, 263] on p "**********" at bounding box center [774, 247] width 206 height 33
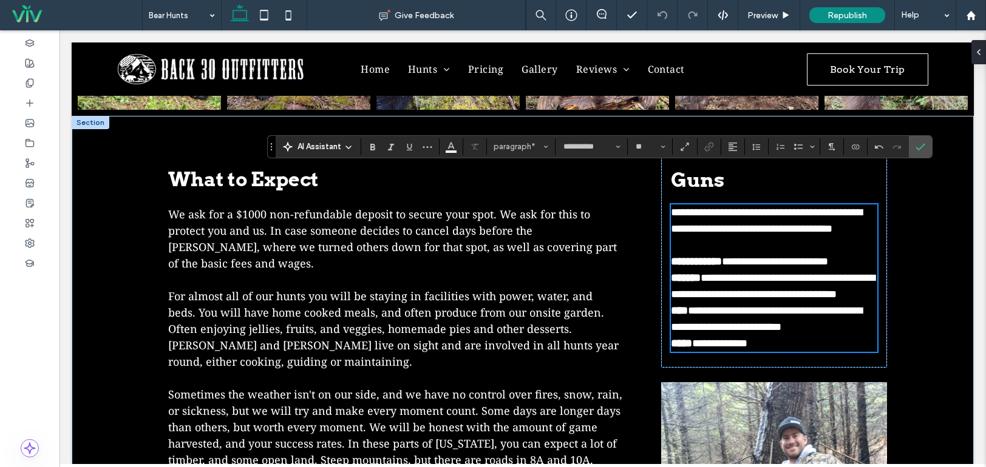
scroll to position [910, 0]
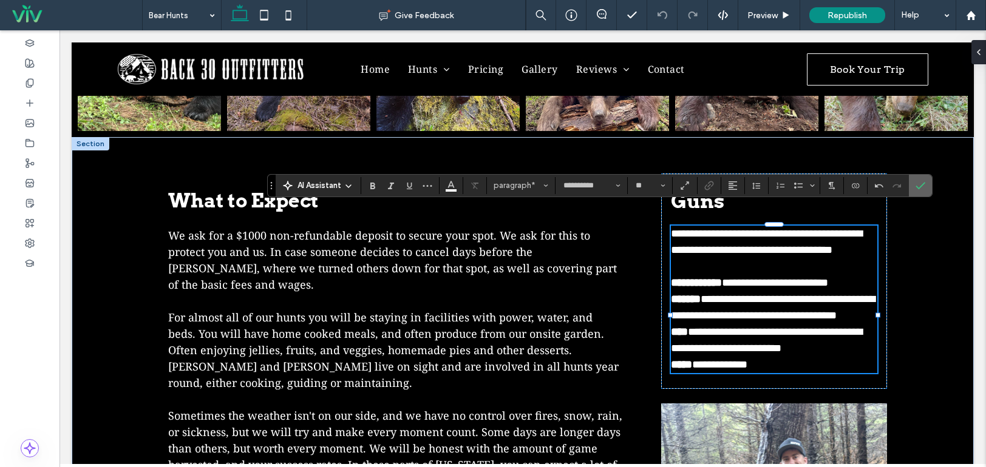
click at [922, 185] on use "Confirm" at bounding box center [920, 185] width 10 height 7
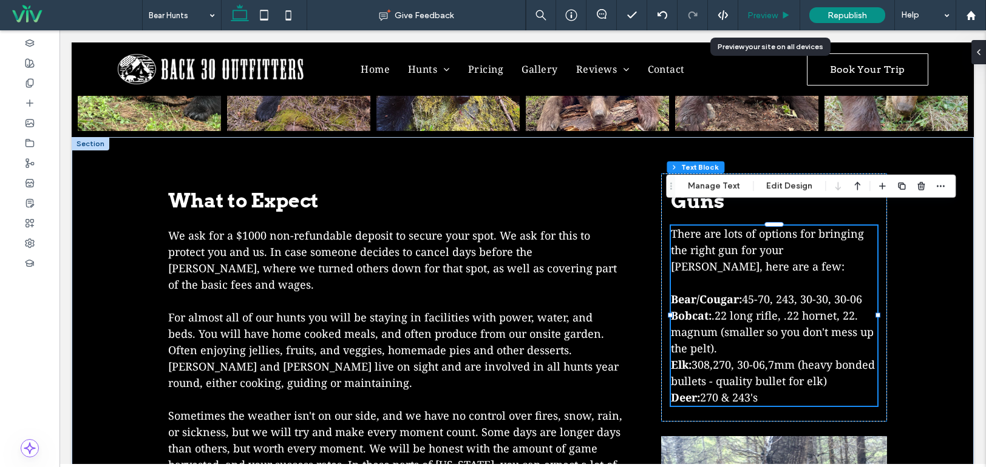
click at [782, 13] on icon at bounding box center [785, 15] width 9 height 9
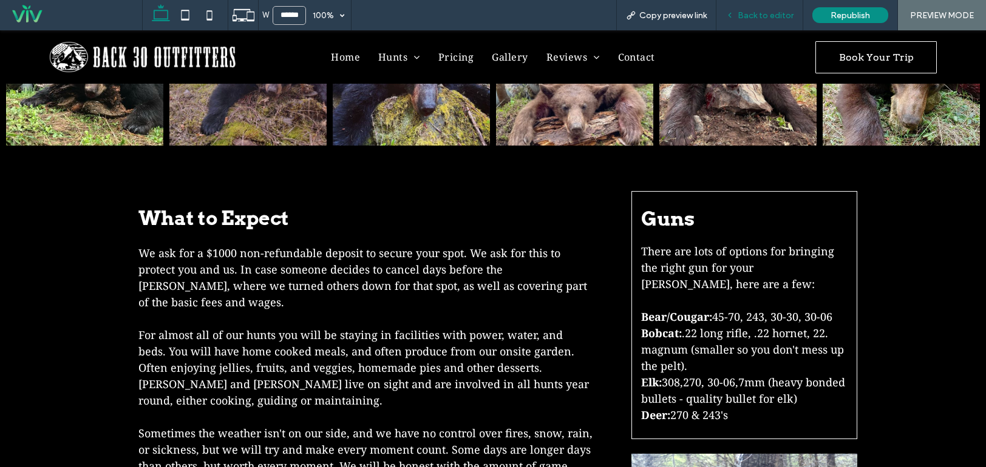
scroll to position [909, 0]
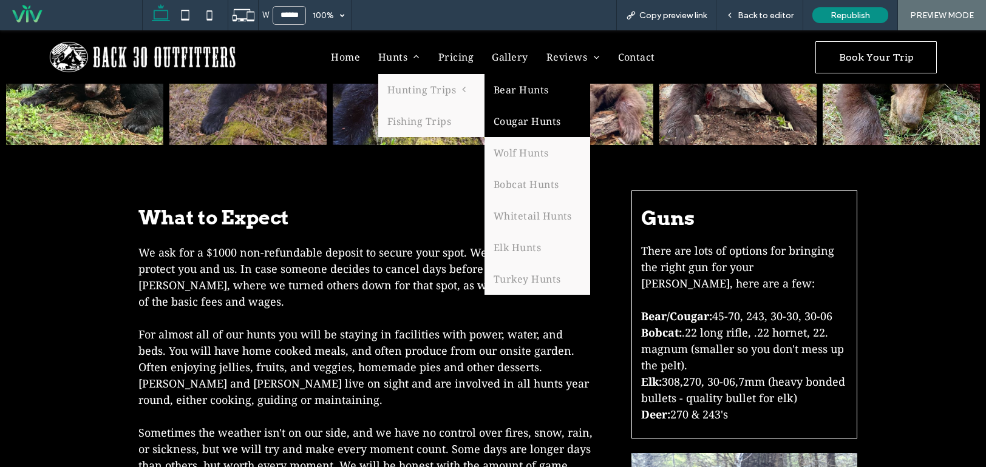
click at [532, 126] on link "Cougar Hunts" at bounding box center [537, 122] width 106 height 32
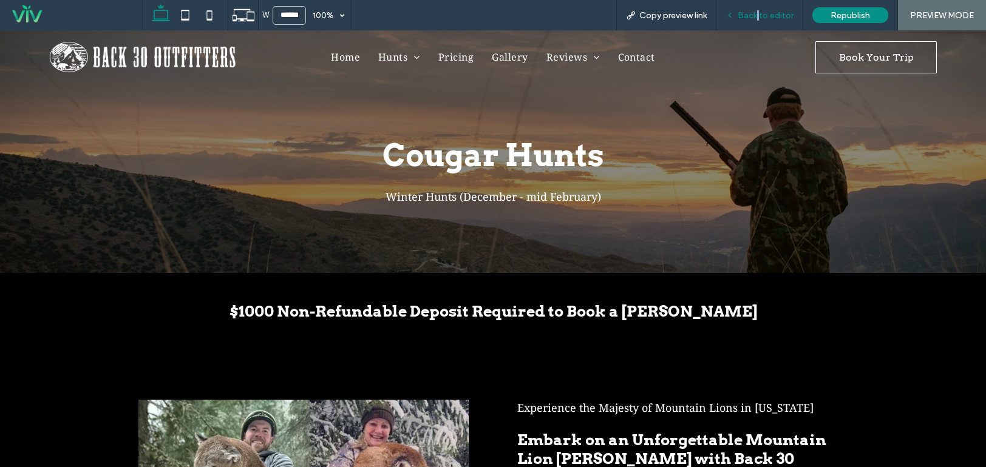
click at [760, 19] on div "Back to editor" at bounding box center [759, 15] width 87 height 30
click at [753, 16] on span "Back to editor" at bounding box center [765, 15] width 56 height 10
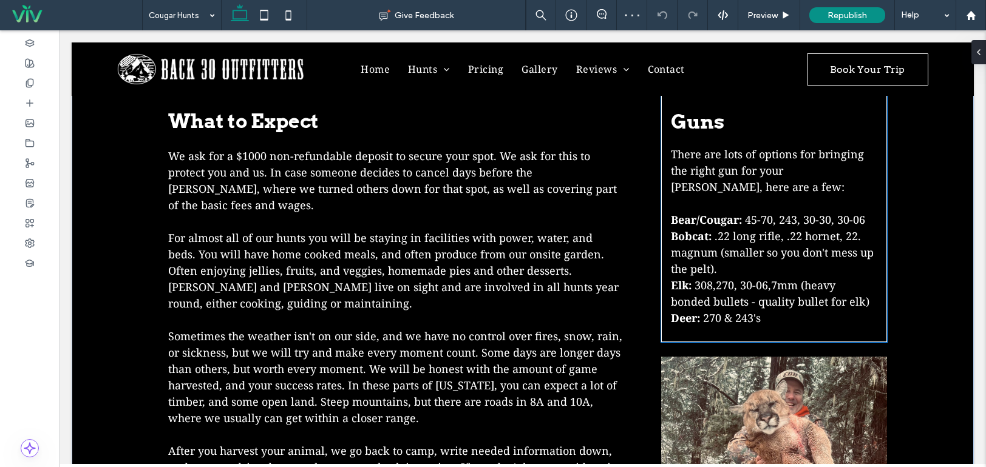
scroll to position [1093, 0]
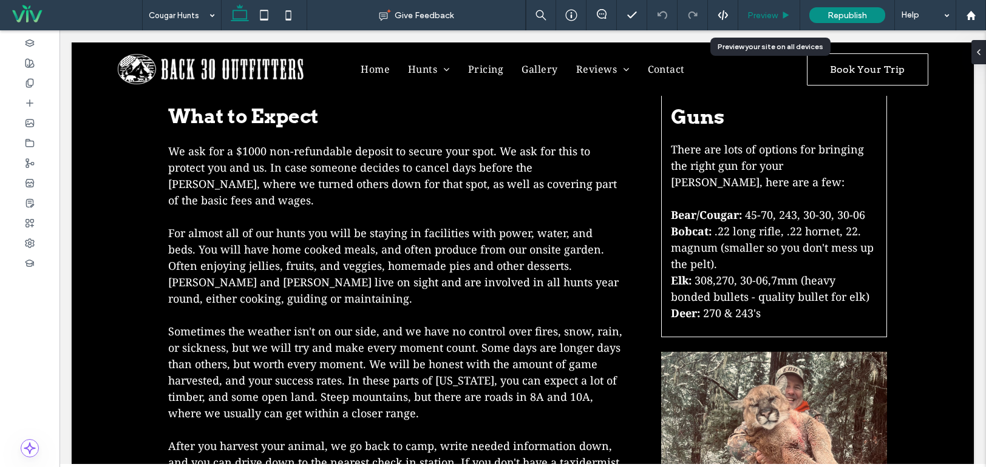
click at [765, 10] on span "Preview" at bounding box center [762, 15] width 30 height 10
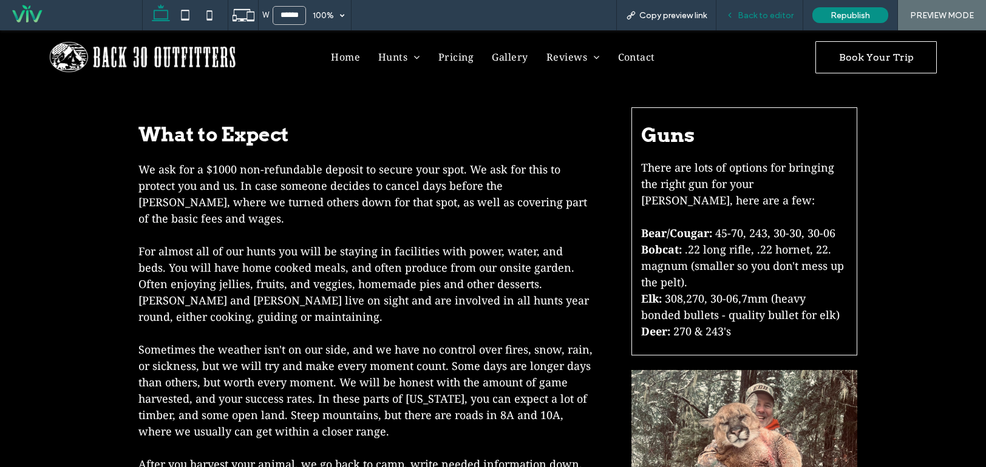
scroll to position [1111, 0]
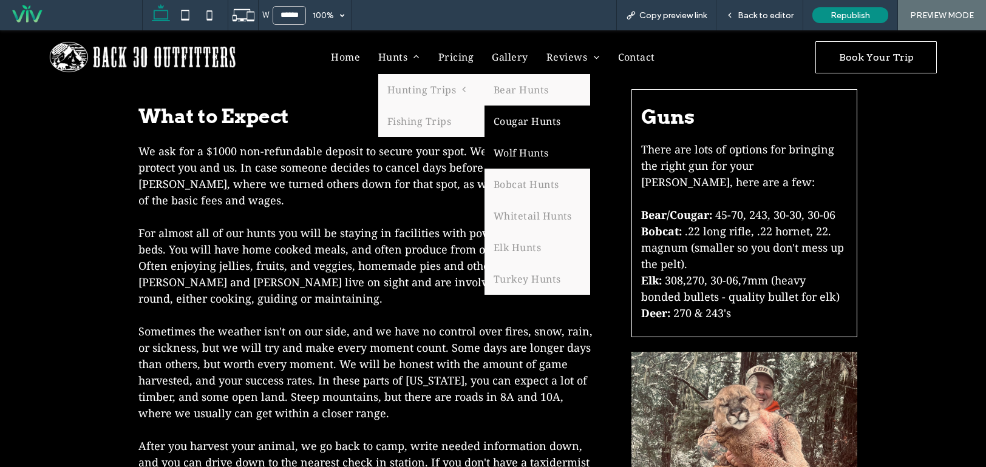
click at [532, 150] on link "Wolf Hunts" at bounding box center [537, 153] width 106 height 32
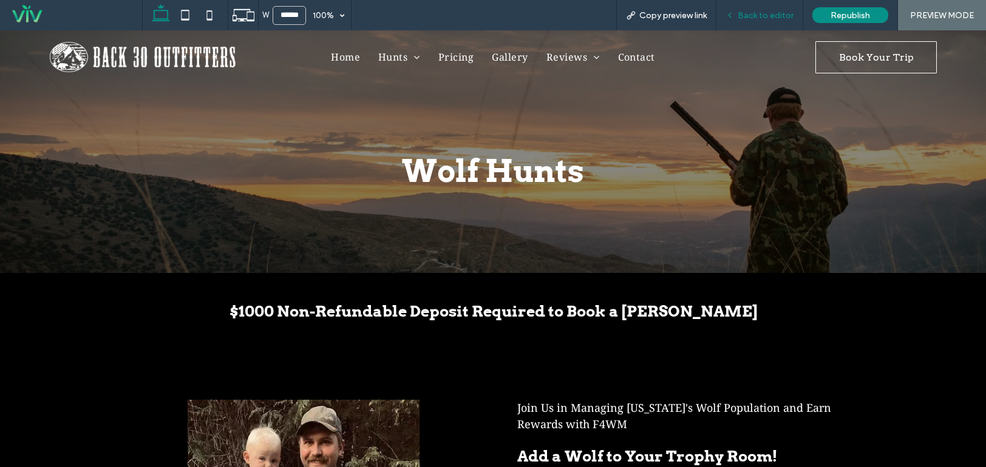
click at [758, 20] on span "Back to editor" at bounding box center [765, 15] width 56 height 10
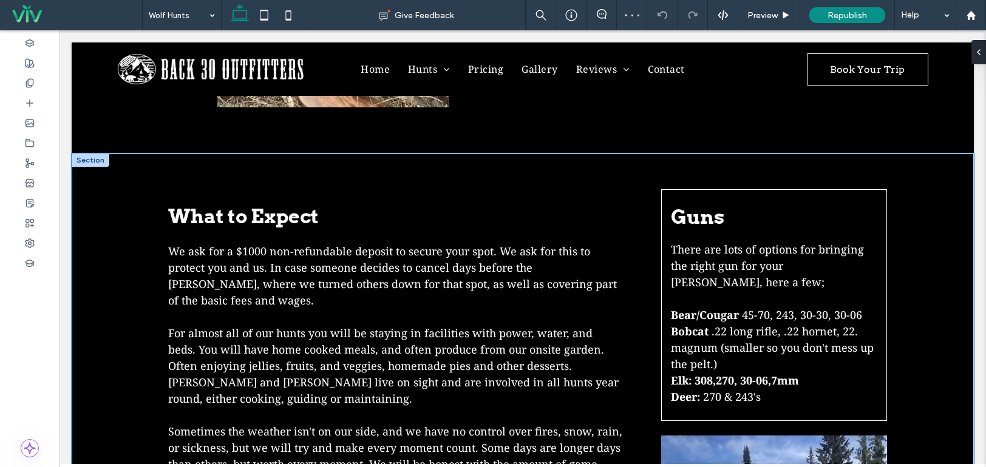
scroll to position [789, 0]
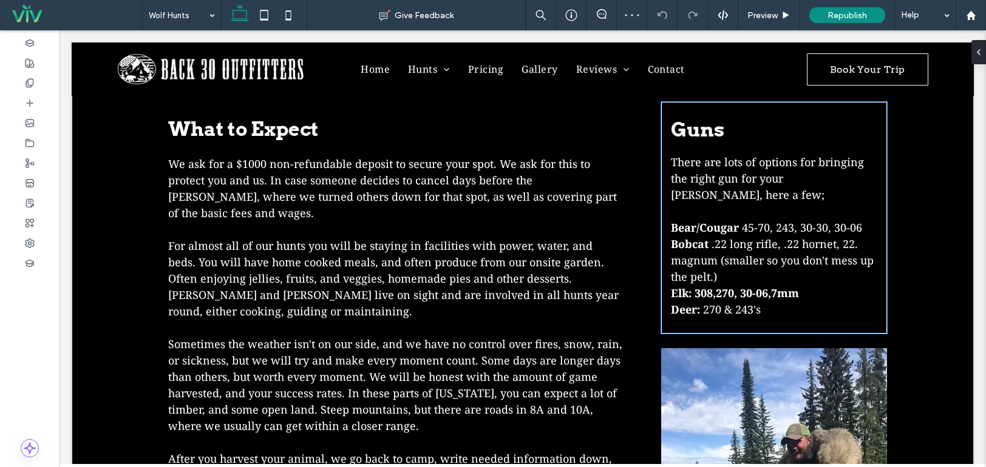
click at [721, 260] on p "Bobcat .22 long rifle, .22 hornet, 22. magnum (smaller so you don't mess up the…" at bounding box center [774, 260] width 206 height 49
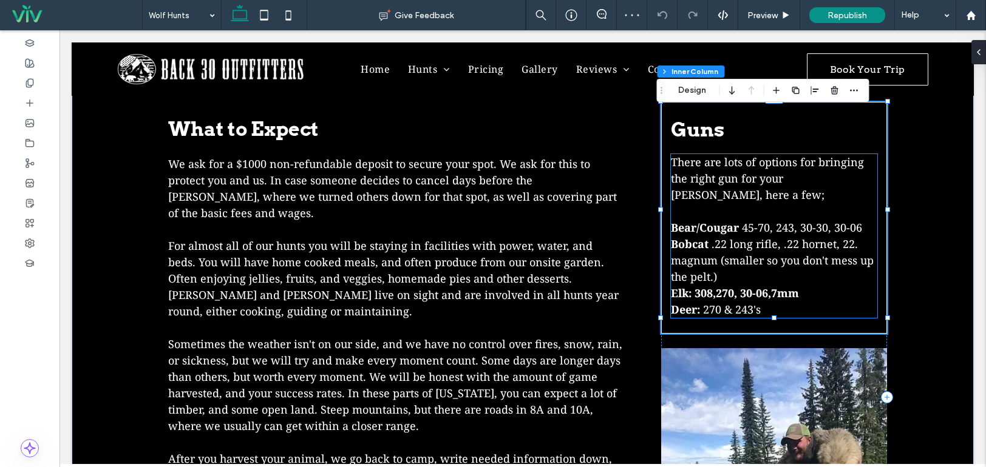
click at [716, 239] on span ".22 long rifle, .22 hornet, 22. magnum (smaller so you don't mess up the pelt.)" at bounding box center [772, 260] width 203 height 47
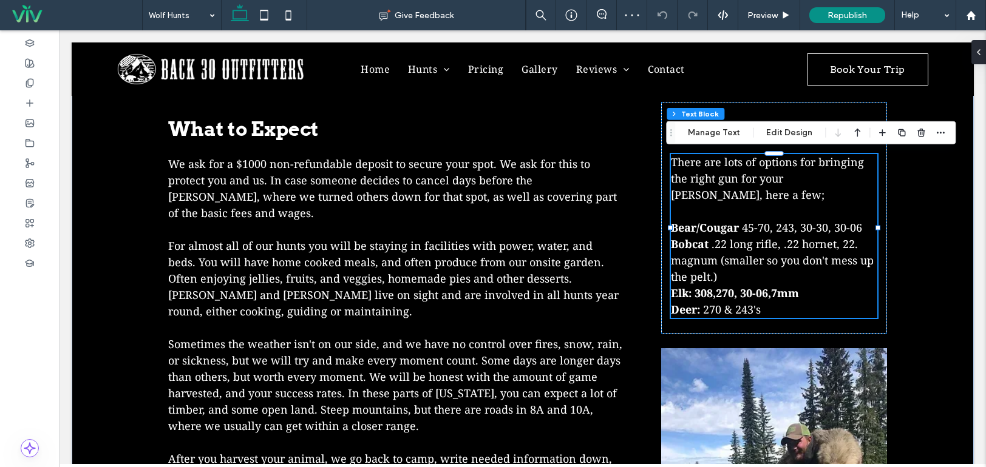
click at [714, 237] on span ".22 long rifle, .22 hornet, 22. magnum (smaller so you don't mess up the pelt.)" at bounding box center [772, 260] width 203 height 47
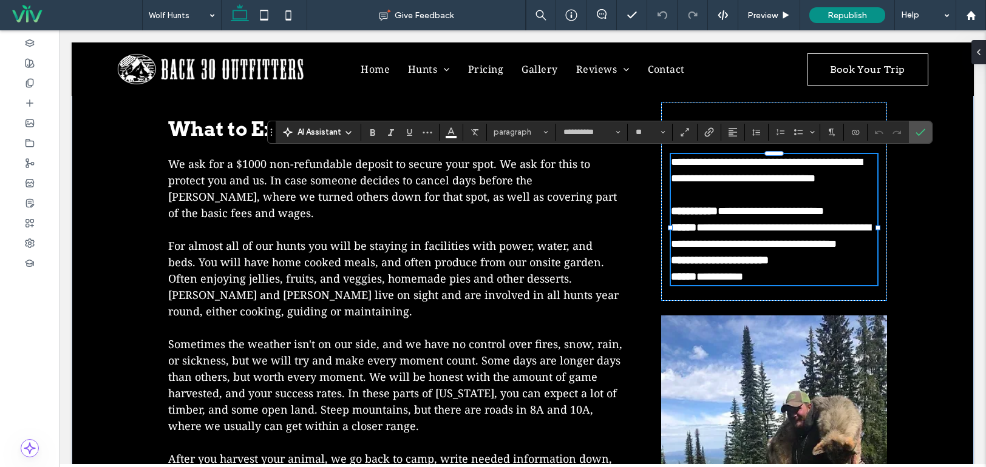
scroll to position [0, 0]
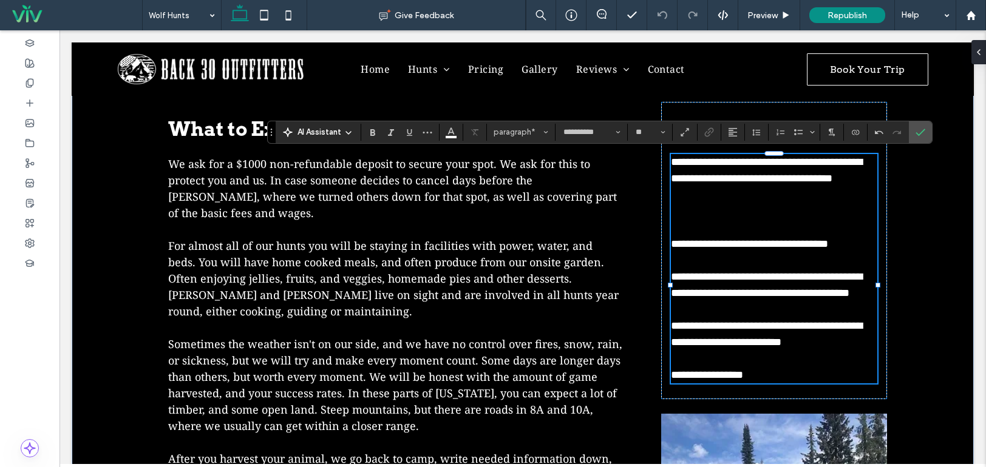
click at [722, 220] on p at bounding box center [774, 211] width 206 height 16
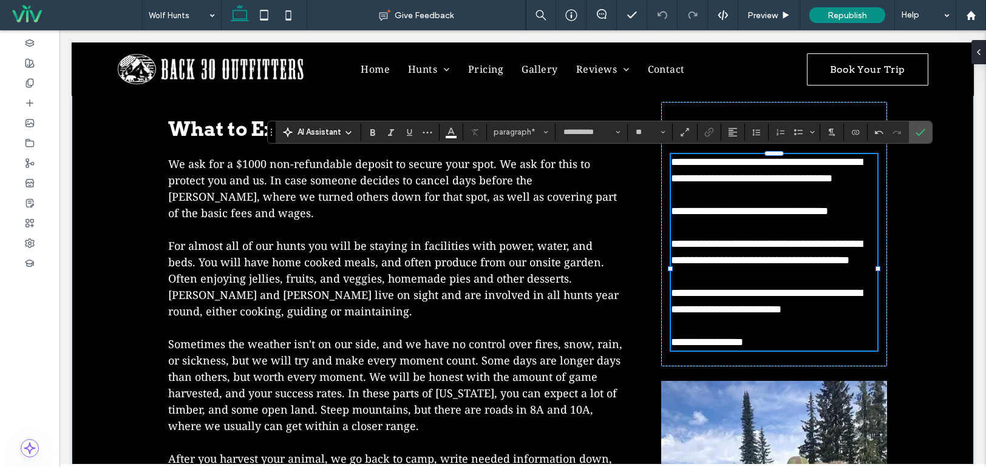
click at [710, 203] on p at bounding box center [774, 195] width 206 height 16
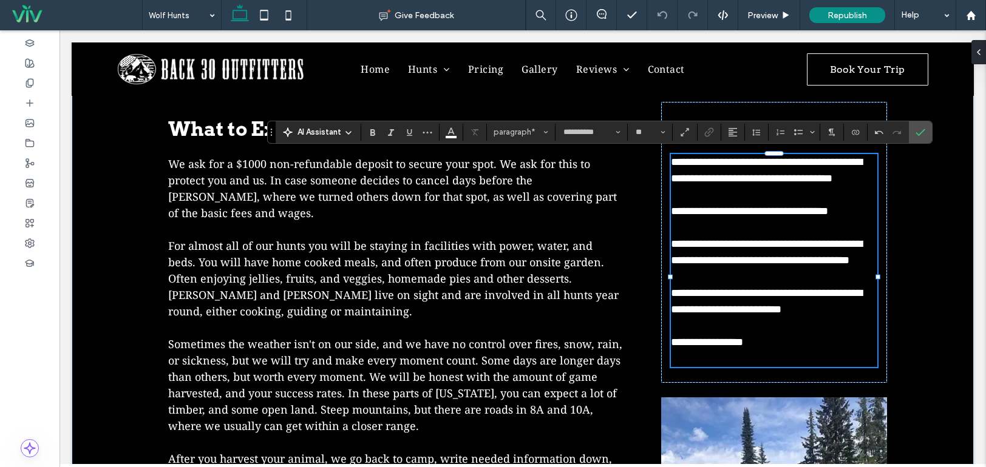
click at [708, 236] on p at bounding box center [774, 228] width 206 height 16
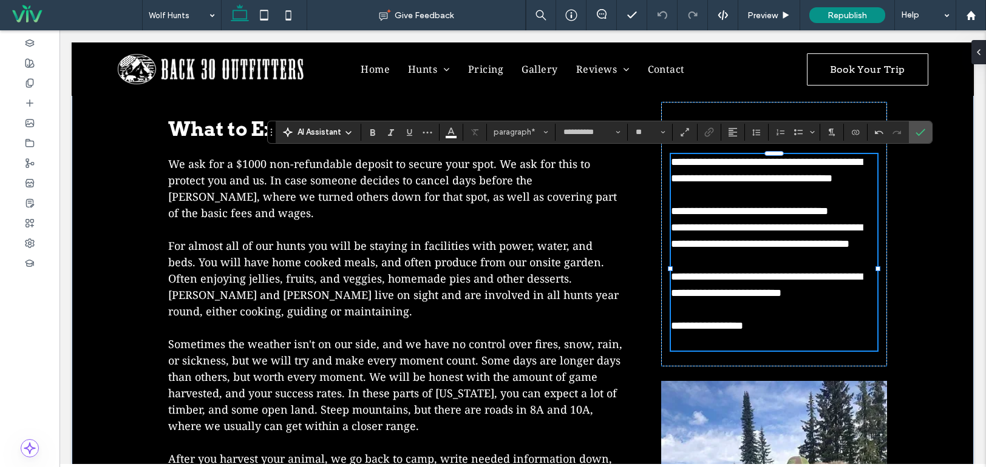
click at [711, 269] on p at bounding box center [774, 260] width 206 height 16
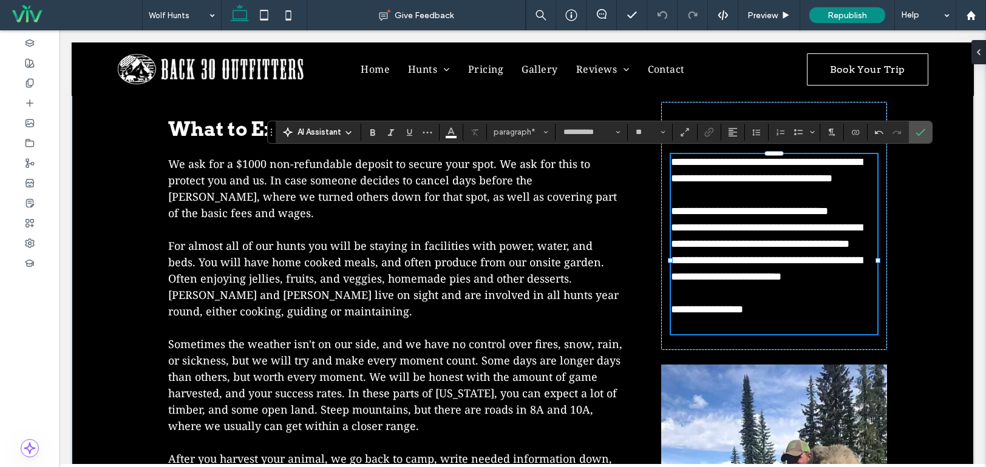
click at [694, 302] on p "﻿" at bounding box center [774, 293] width 206 height 16
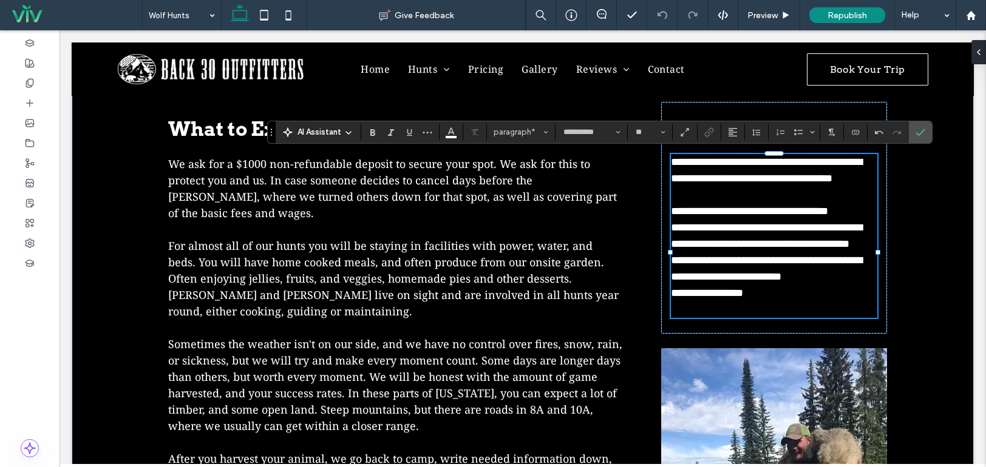
click at [694, 318] on p at bounding box center [774, 310] width 206 height 16
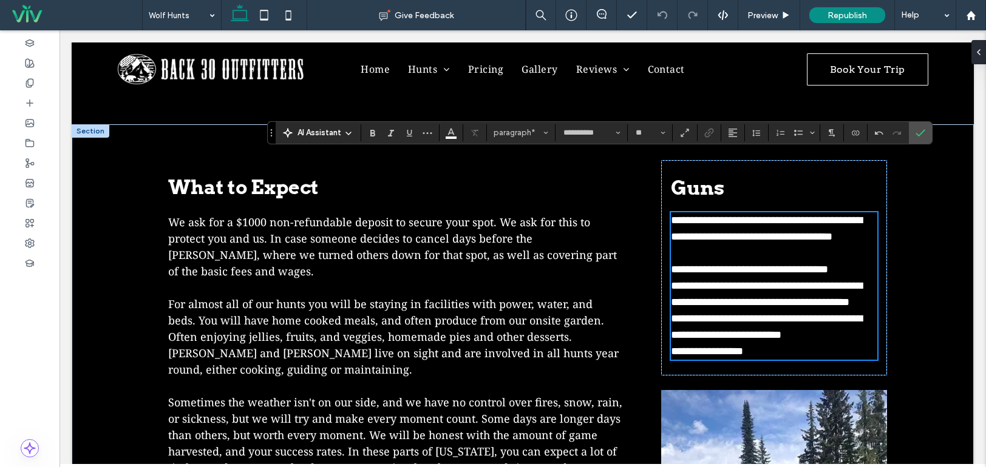
scroll to position [728, 0]
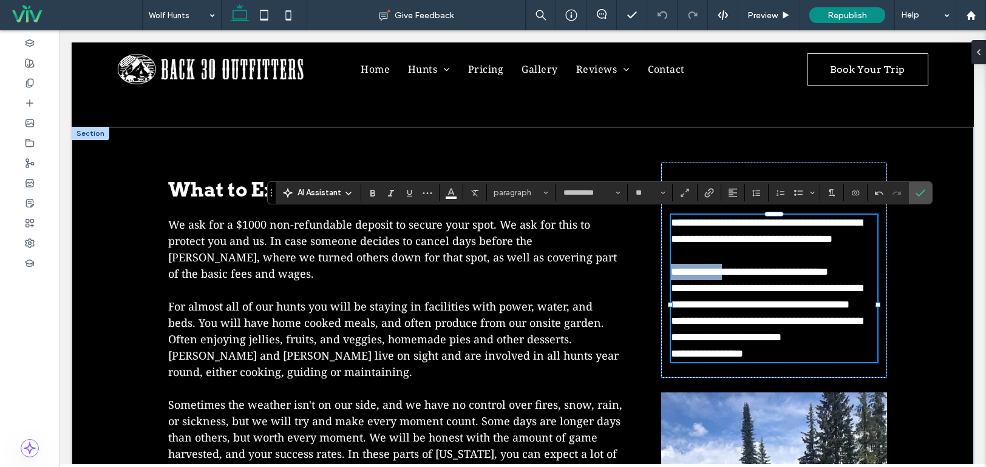
drag, startPoint x: 735, startPoint y: 287, endPoint x: 668, endPoint y: 284, distance: 66.8
click at [671, 277] on span "**********" at bounding box center [749, 271] width 157 height 11
click at [378, 189] on label "Bold" at bounding box center [373, 193] width 18 height 17
drag, startPoint x: 704, startPoint y: 303, endPoint x: 663, endPoint y: 300, distance: 40.8
click at [663, 300] on div "**********" at bounding box center [774, 270] width 226 height 215
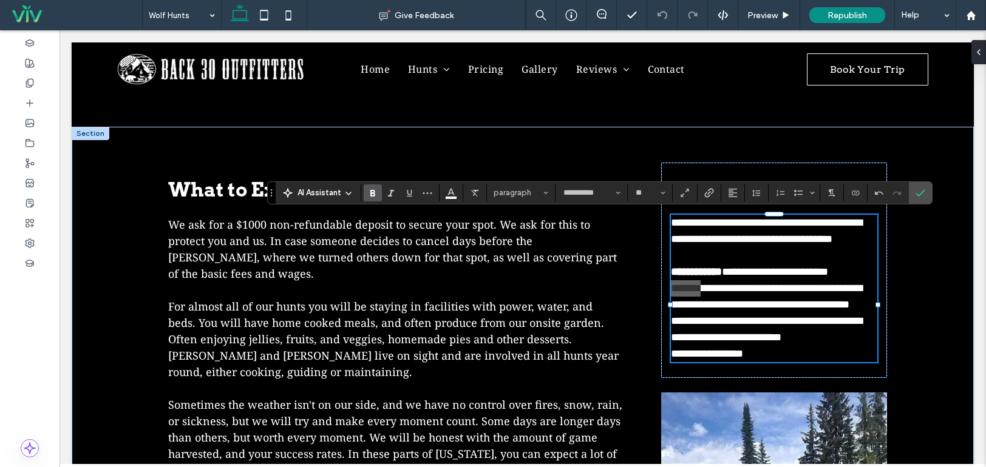
click at [379, 191] on label "Bold" at bounding box center [373, 193] width 18 height 17
drag, startPoint x: 686, startPoint y: 353, endPoint x: 660, endPoint y: 348, distance: 27.1
click at [661, 348] on div "**********" at bounding box center [774, 270] width 226 height 215
click at [373, 190] on use "Bold" at bounding box center [372, 193] width 5 height 7
drag, startPoint x: 693, startPoint y: 383, endPoint x: 665, endPoint y: 383, distance: 28.5
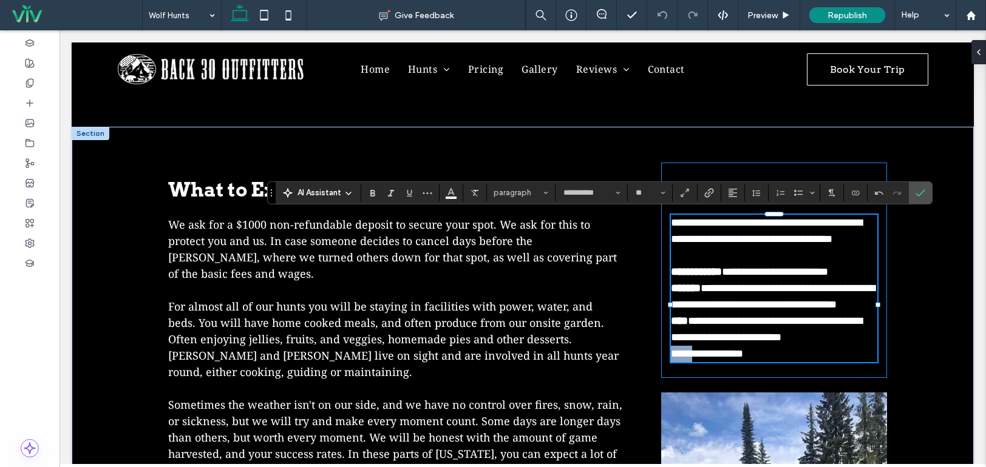
click at [665, 378] on div "**********" at bounding box center [774, 270] width 226 height 215
click at [372, 195] on icon "Bold" at bounding box center [373, 193] width 10 height 10
click at [708, 344] on p "**********" at bounding box center [774, 329] width 206 height 33
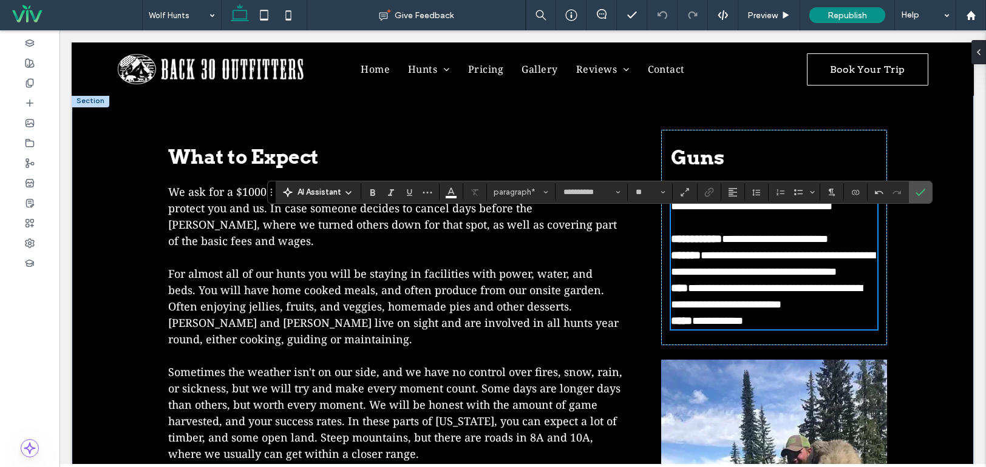
scroll to position [789, 0]
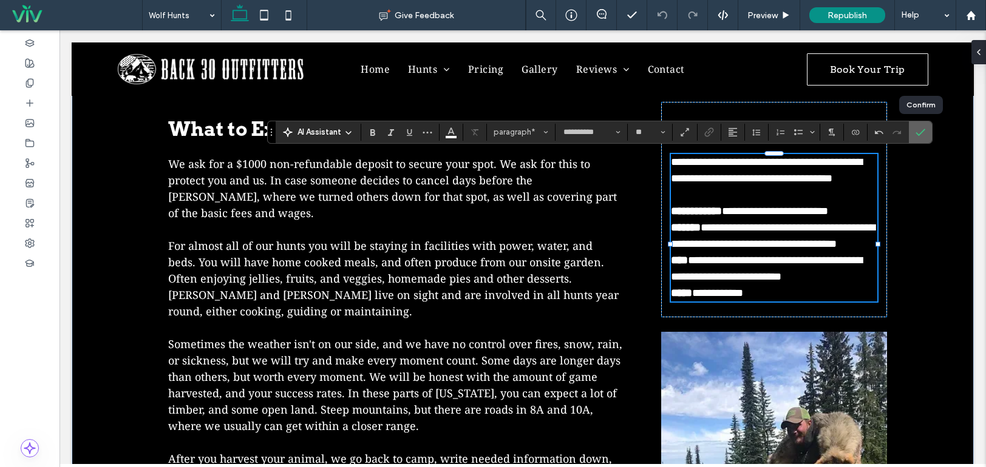
click at [916, 135] on icon "Confirm" at bounding box center [920, 132] width 10 height 10
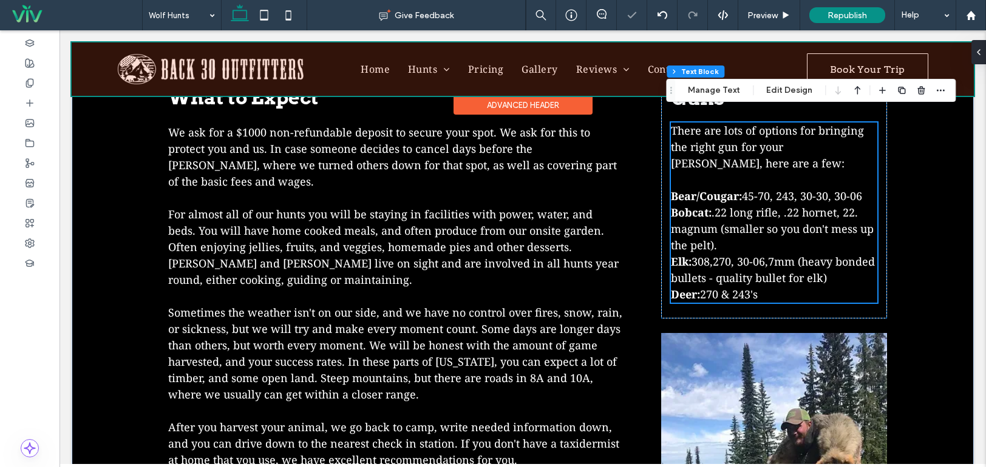
scroll to position [728, 0]
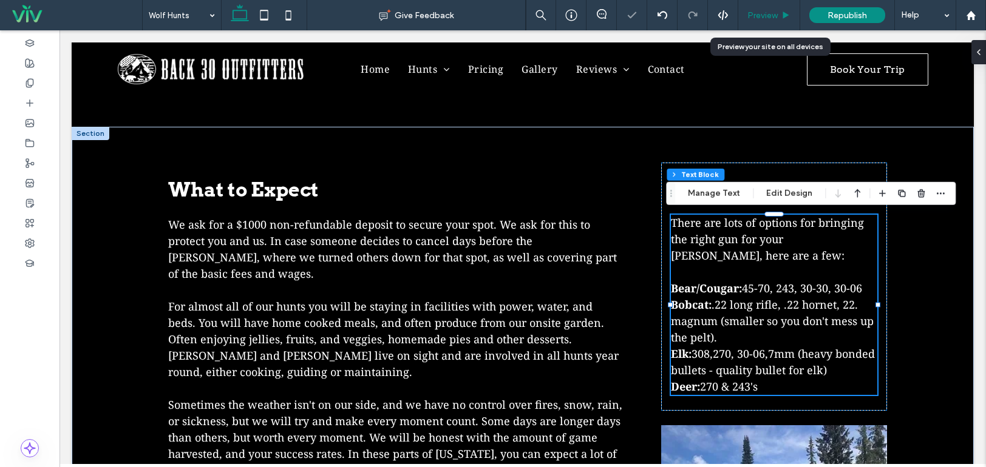
click at [767, 8] on div "Preview" at bounding box center [769, 15] width 62 height 30
click at [768, 14] on span "Preview" at bounding box center [762, 15] width 30 height 10
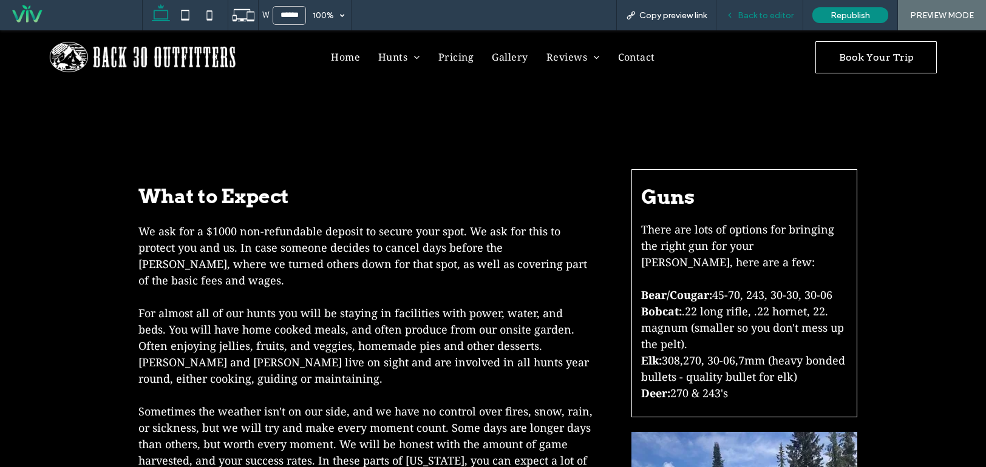
click at [767, 13] on span "Back to editor" at bounding box center [765, 15] width 56 height 10
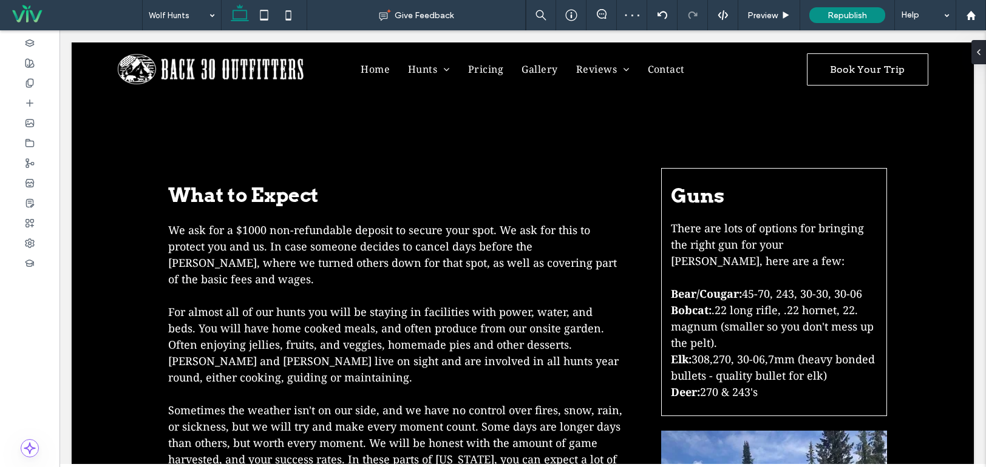
scroll to position [728, 0]
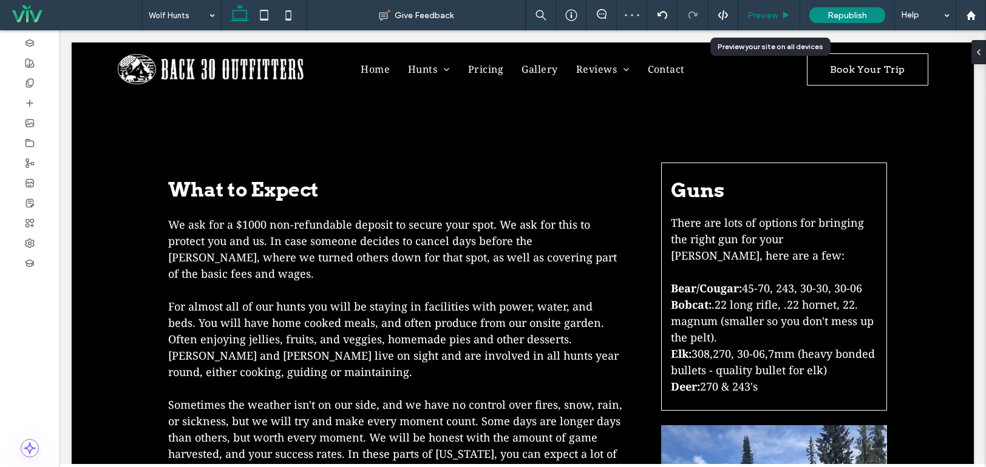
click at [764, 12] on span "Preview" at bounding box center [762, 15] width 30 height 10
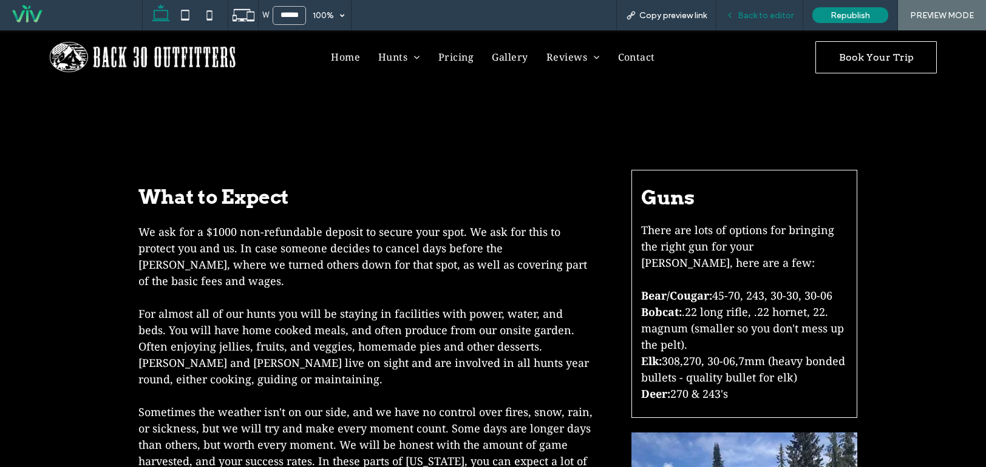
scroll to position [723, 0]
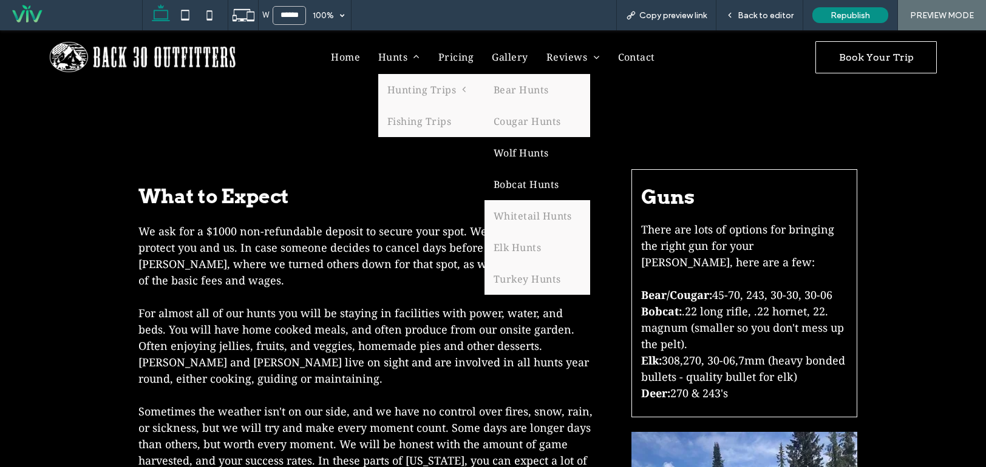
click at [527, 197] on link "Bobcat Hunts" at bounding box center [537, 185] width 106 height 32
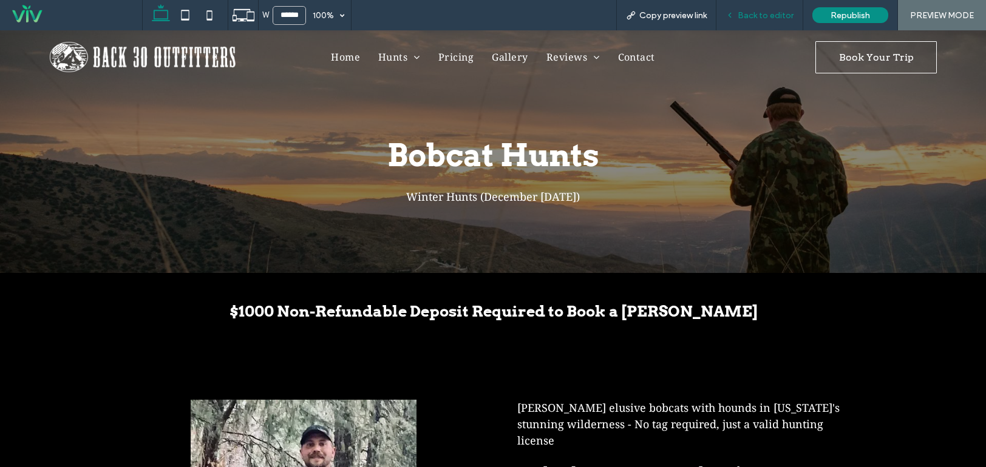
click at [781, 13] on span "Back to editor" at bounding box center [765, 15] width 56 height 10
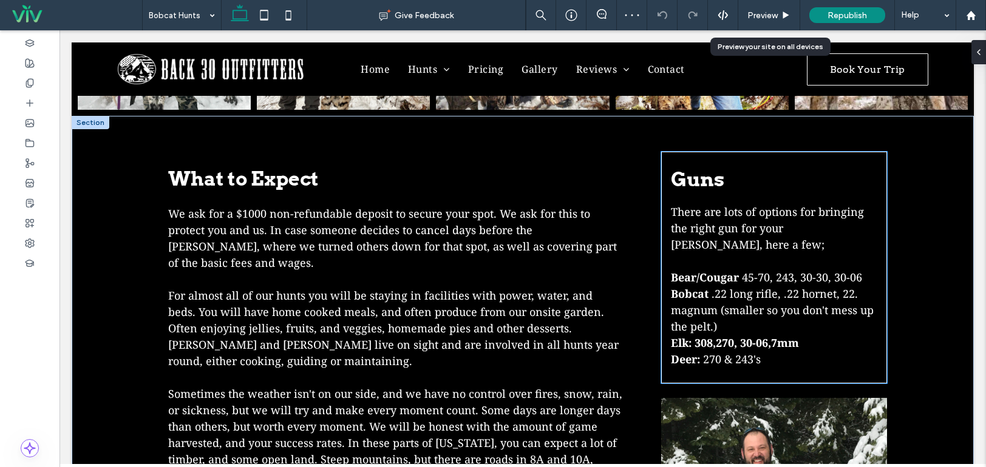
scroll to position [1093, 0]
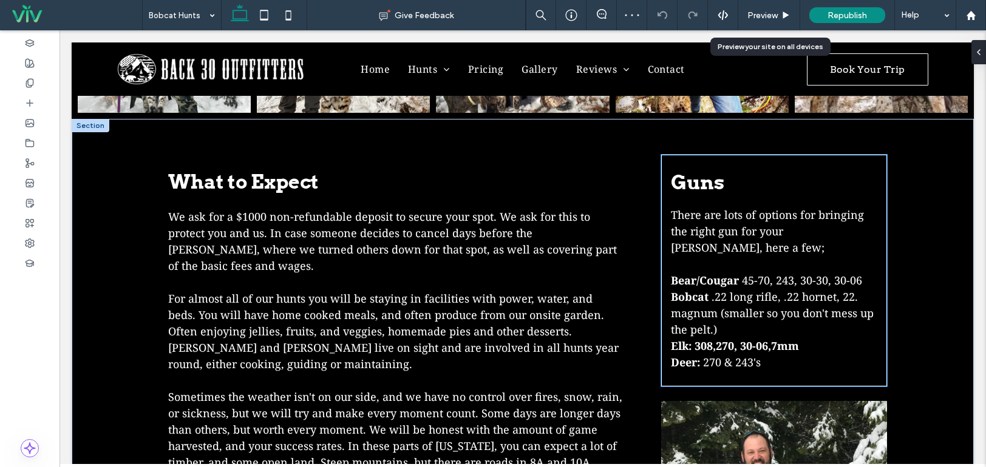
click at [760, 290] on span ".22 long rifle, .22 hornet, 22. magnum (smaller so you don't mess up the pelt.)" at bounding box center [772, 313] width 203 height 47
type input "**"
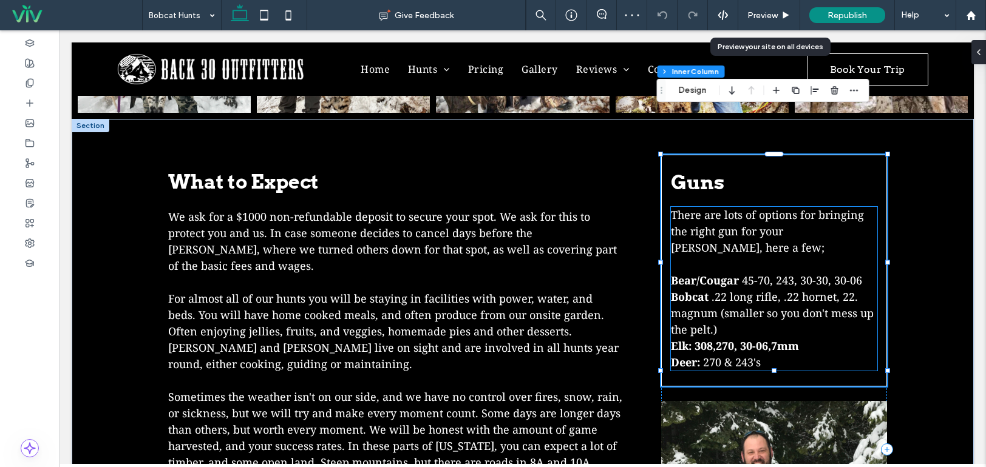
click at [723, 273] on span "Bear/Cougar" at bounding box center [705, 280] width 68 height 15
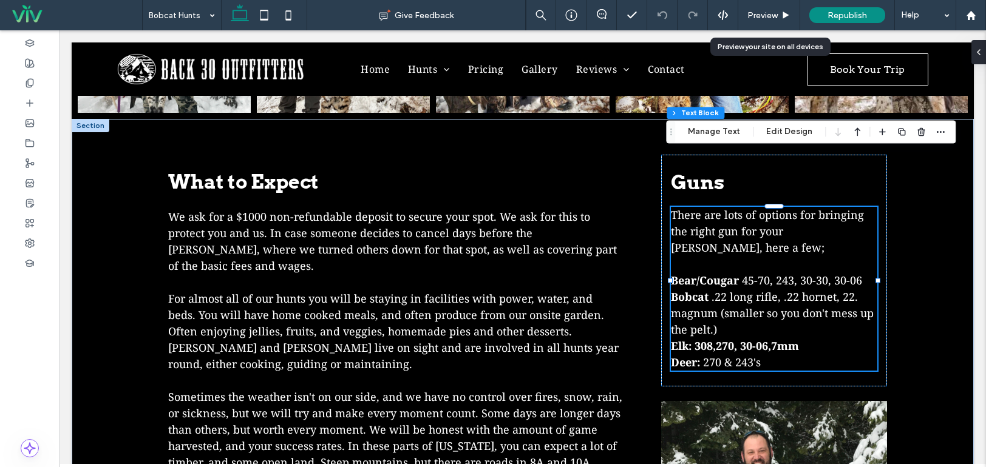
click at [700, 208] on span "There are lots of options for bringing the right gun for your hunt, here a few;" at bounding box center [767, 231] width 193 height 47
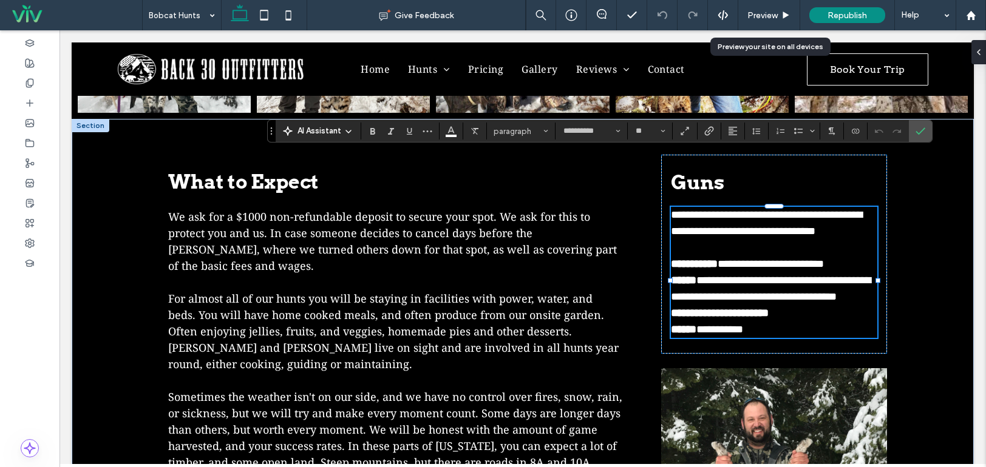
scroll to position [0, 0]
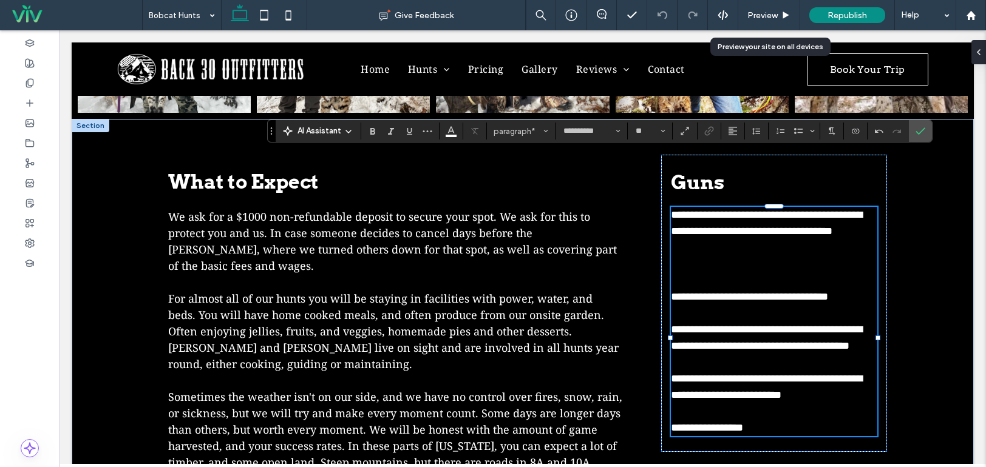
click at [675, 256] on p at bounding box center [774, 264] width 206 height 16
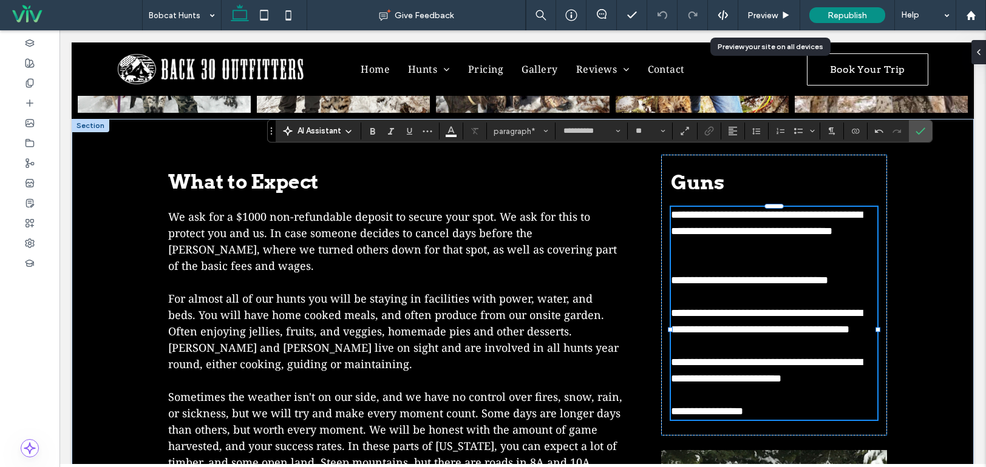
click at [699, 240] on p "﻿" at bounding box center [774, 248] width 206 height 16
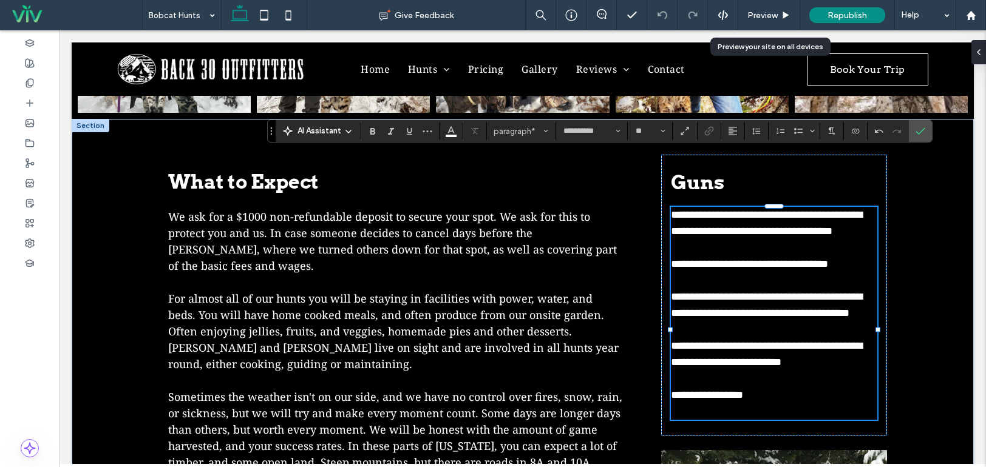
click at [697, 273] on p "﻿" at bounding box center [774, 281] width 206 height 16
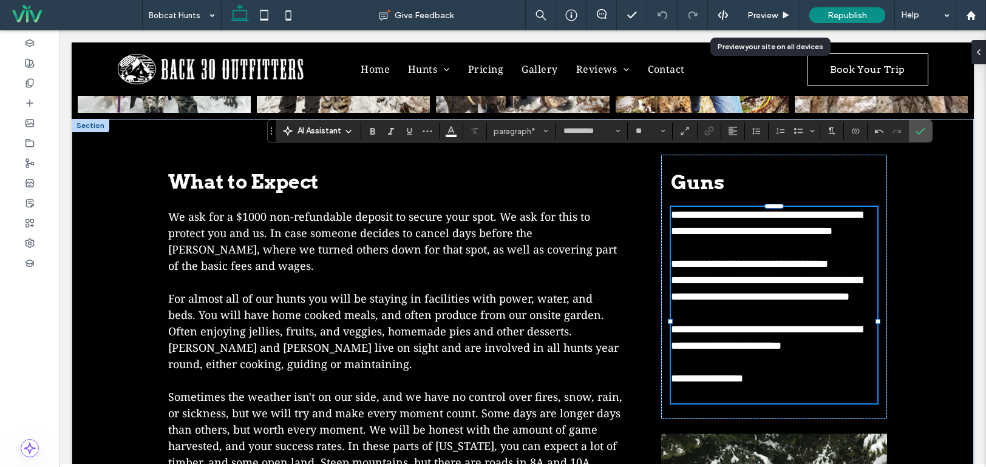
click at [699, 305] on p at bounding box center [774, 313] width 206 height 16
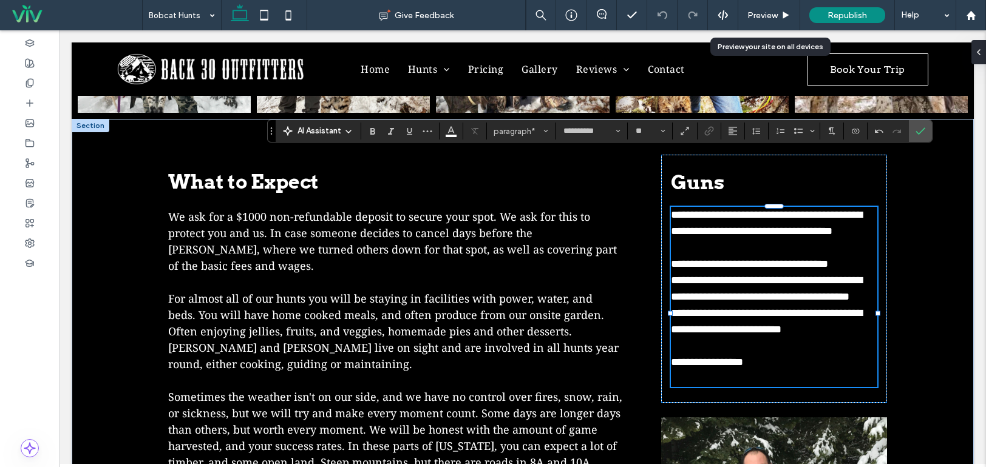
click at [699, 338] on p "﻿" at bounding box center [774, 346] width 206 height 16
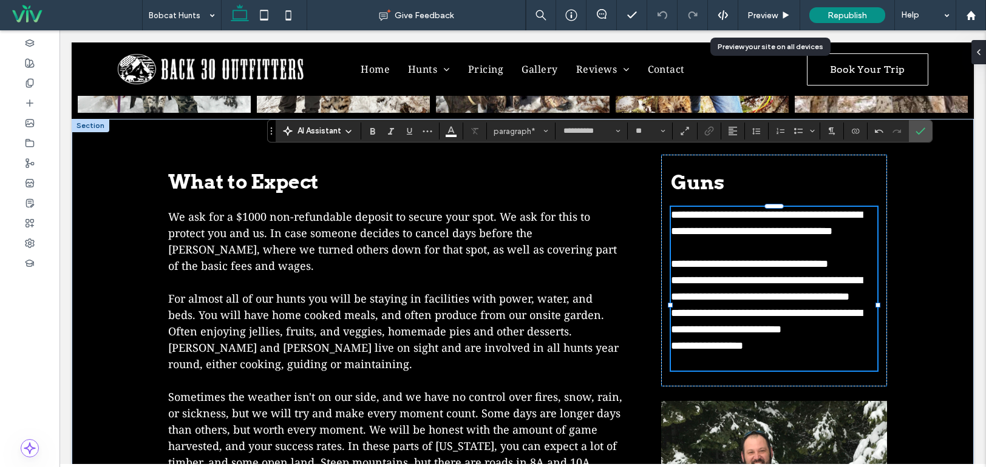
click at [693, 354] on p "﻿" at bounding box center [774, 362] width 206 height 16
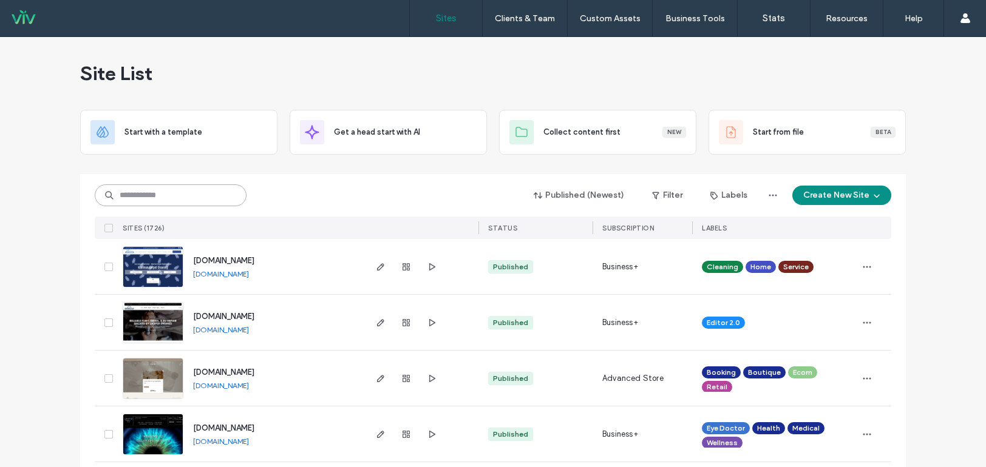
click at [241, 186] on div at bounding box center [171, 196] width 152 height 22
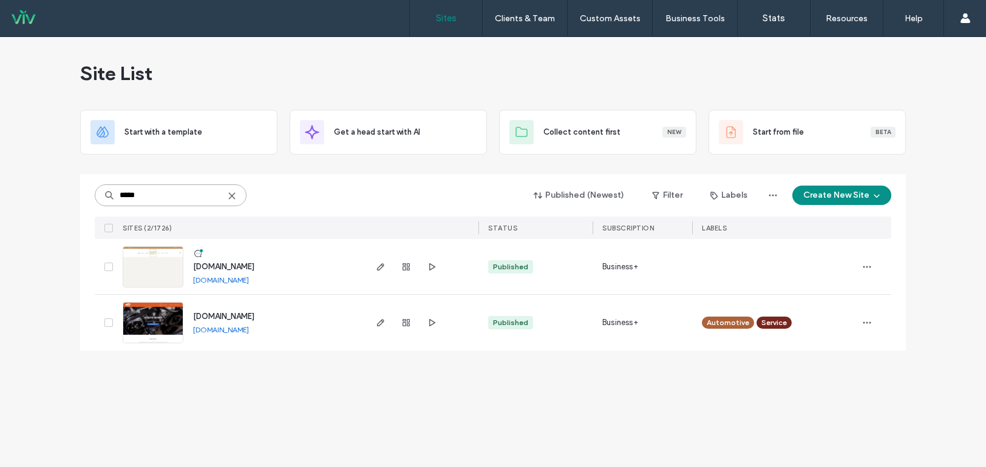
type input "*****"
drag, startPoint x: 164, startPoint y: 264, endPoint x: 175, endPoint y: 260, distance: 11.5
click at [164, 264] on img at bounding box center [152, 288] width 59 height 83
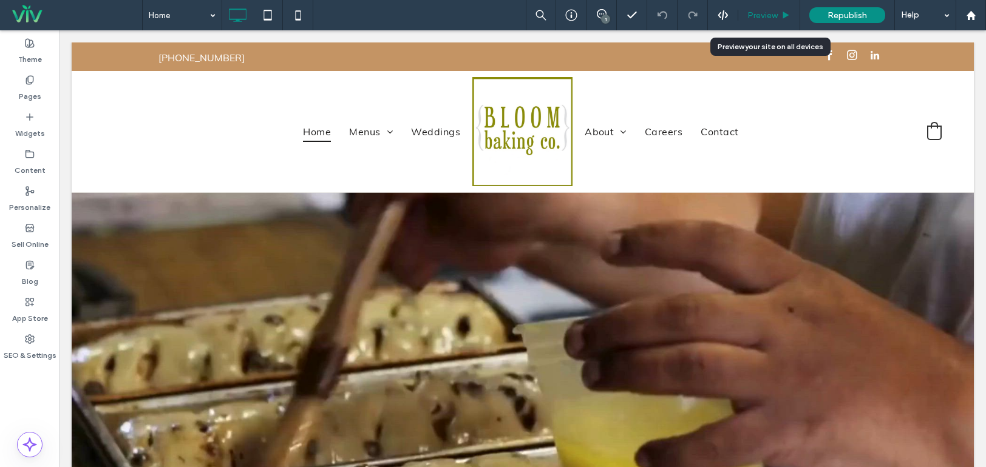
click at [774, 13] on span "Preview" at bounding box center [762, 15] width 30 height 10
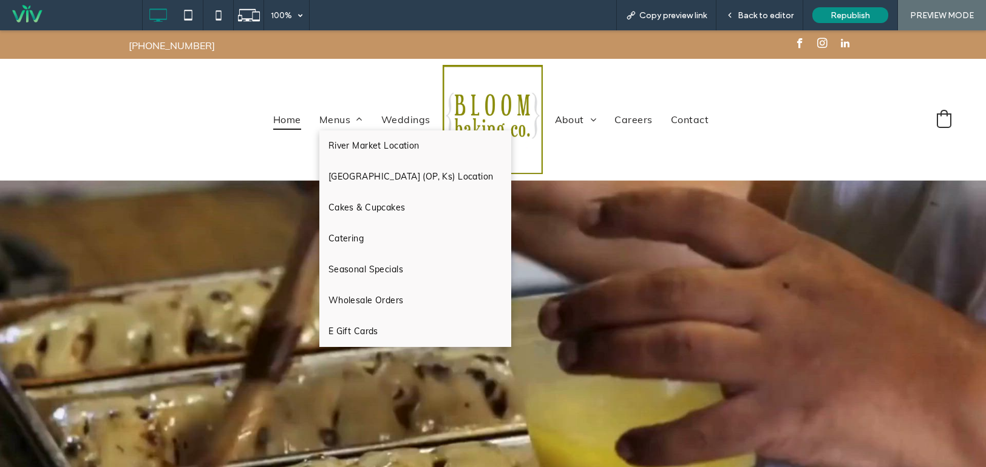
drag, startPoint x: 353, startPoint y: 240, endPoint x: 353, endPoint y: 269, distance: 29.7
click at [353, 240] on span "Catering" at bounding box center [345, 238] width 35 height 13
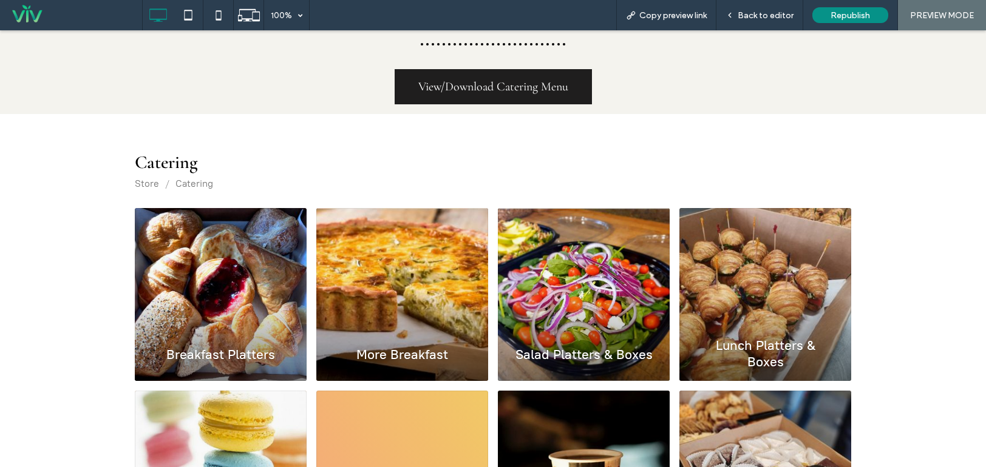
scroll to position [182, 0]
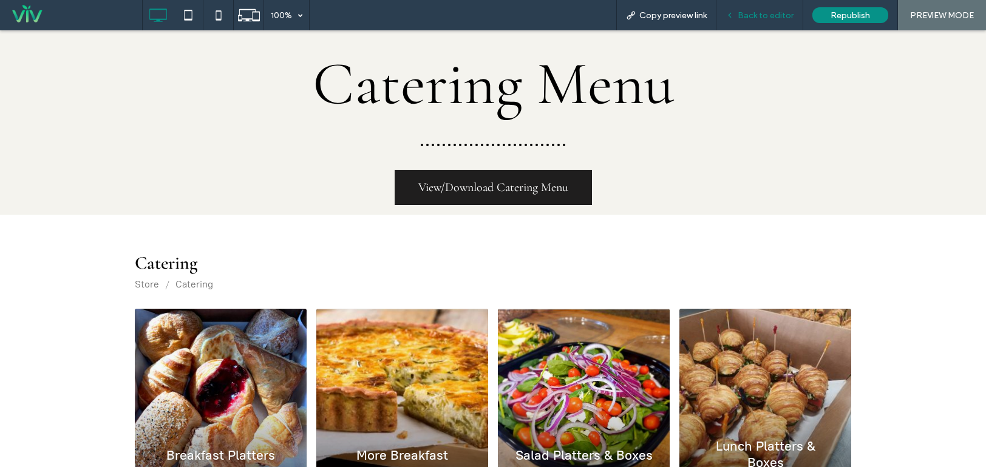
click at [785, 14] on span "Back to editor" at bounding box center [765, 15] width 56 height 10
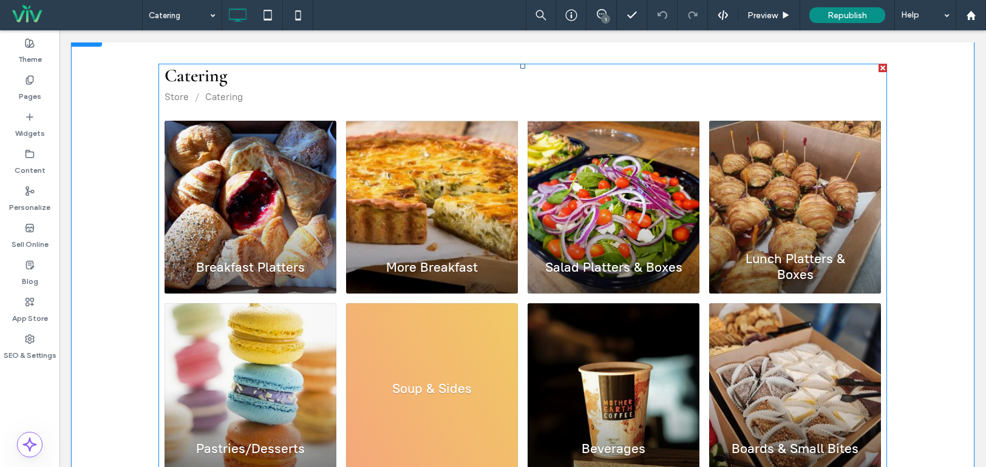
scroll to position [425, 0]
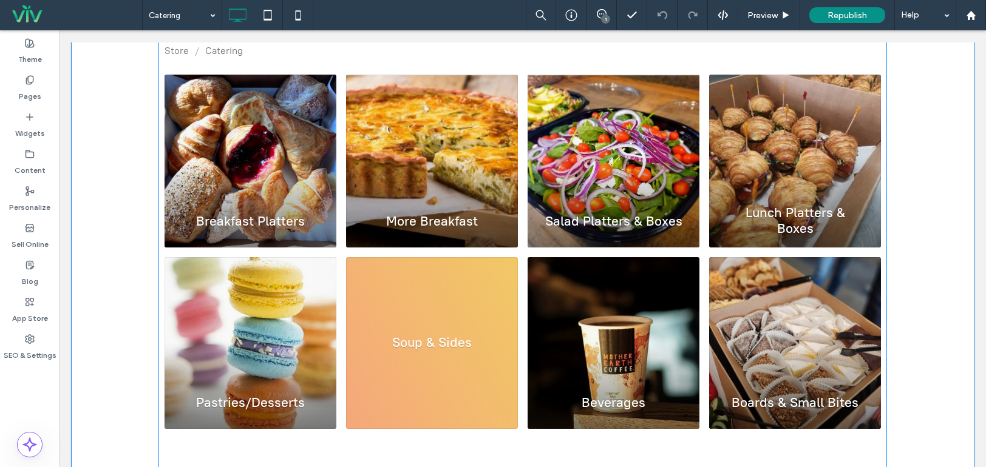
click at [418, 209] on span at bounding box center [522, 305] width 728 height 574
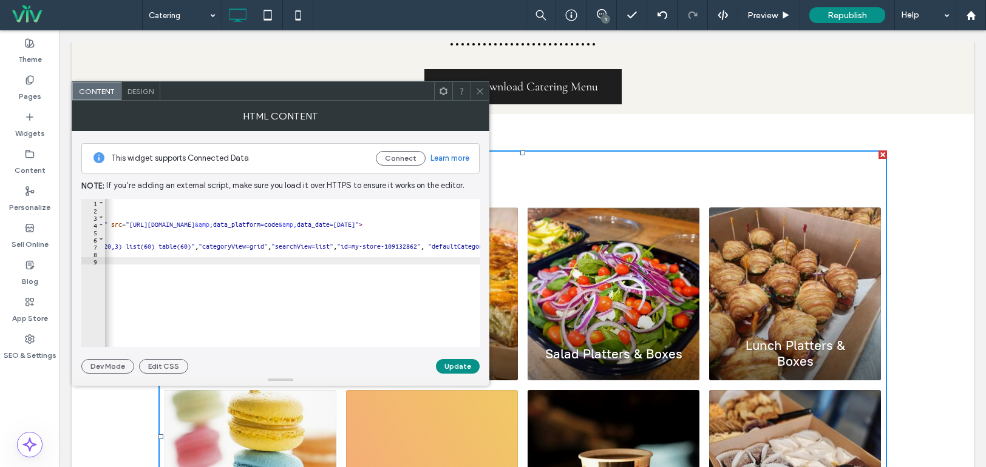
scroll to position [243, 0]
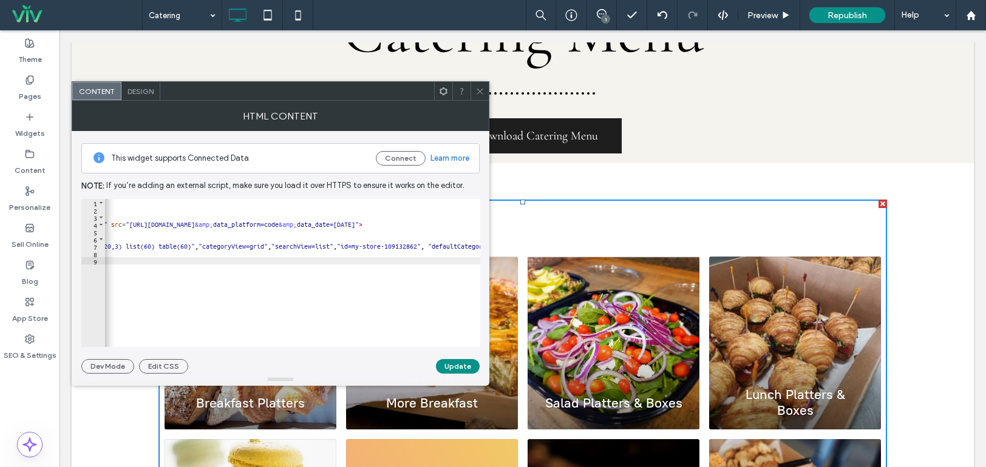
click at [478, 94] on icon at bounding box center [479, 91] width 9 height 9
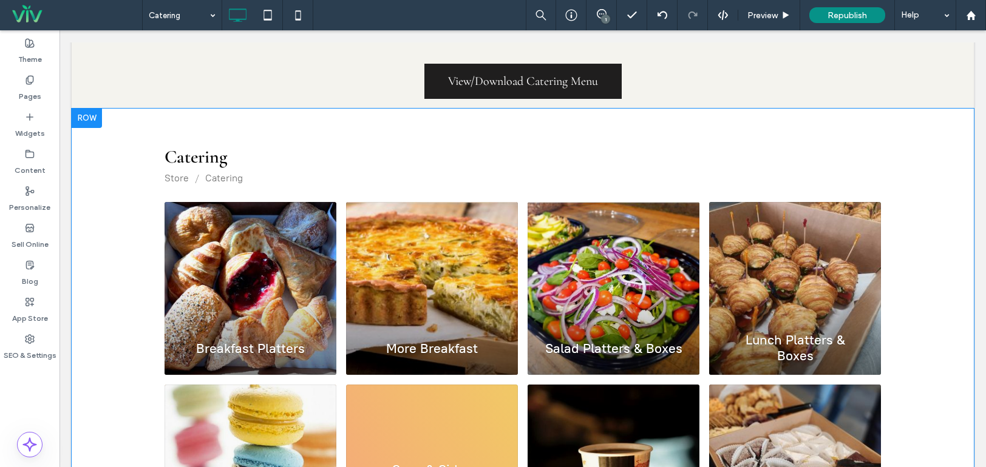
scroll to position [364, 0]
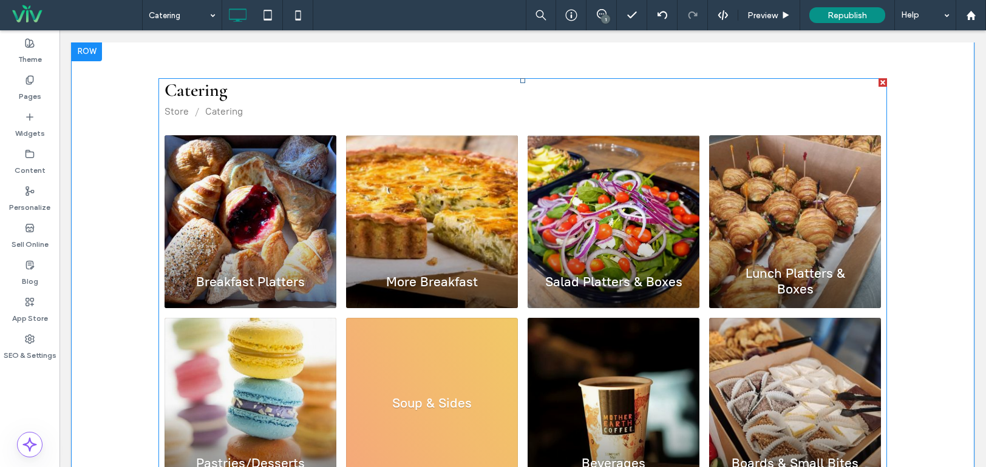
click at [238, 94] on span at bounding box center [522, 365] width 728 height 574
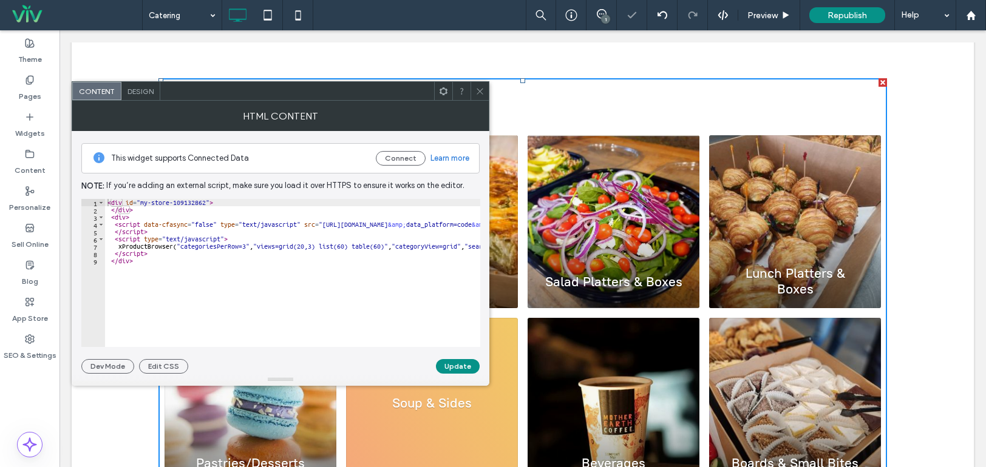
click at [483, 91] on icon at bounding box center [479, 91] width 9 height 9
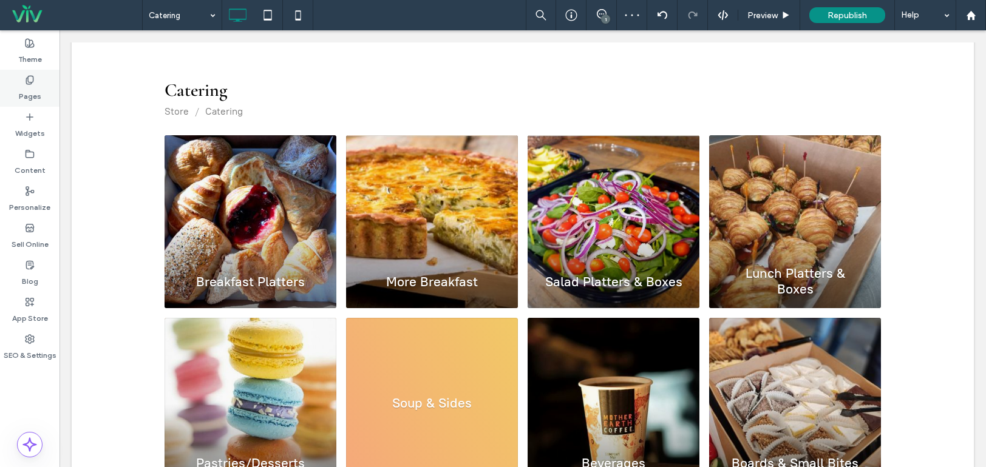
click at [27, 80] on icon at bounding box center [30, 80] width 10 height 10
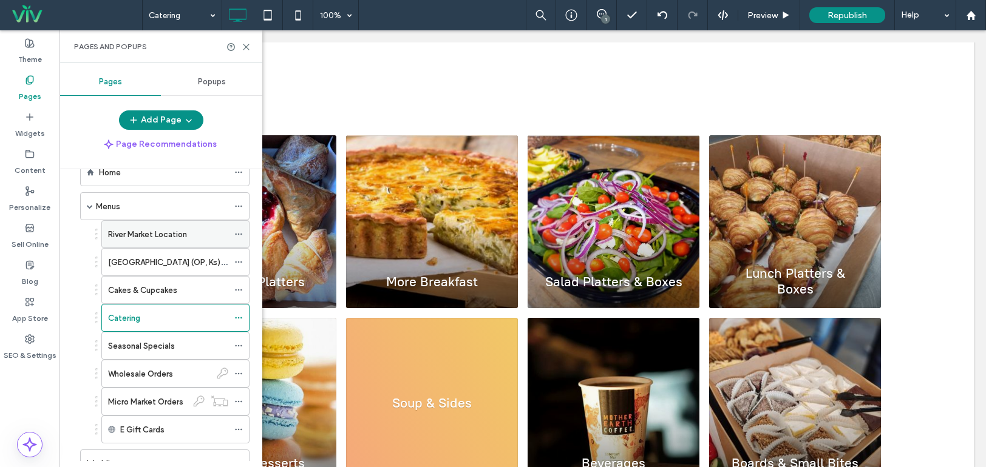
scroll to position [61, 0]
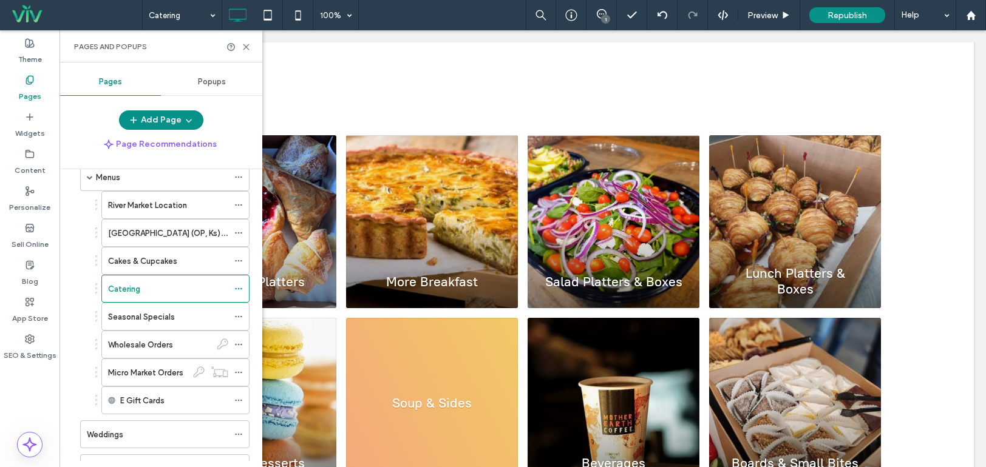
click at [32, 81] on icon at bounding box center [30, 80] width 10 height 10
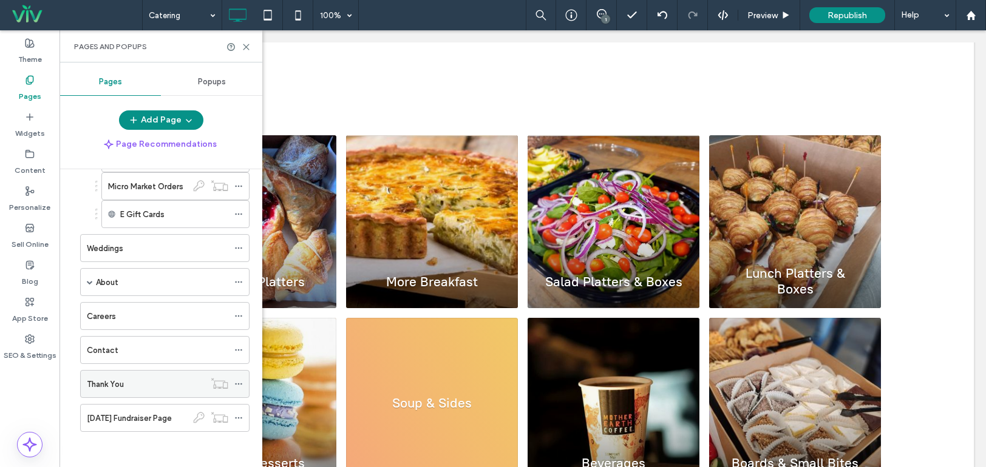
scroll to position [248, 0]
click at [149, 409] on div "Thanksgiving Fundraiser Page" at bounding box center [137, 417] width 100 height 27
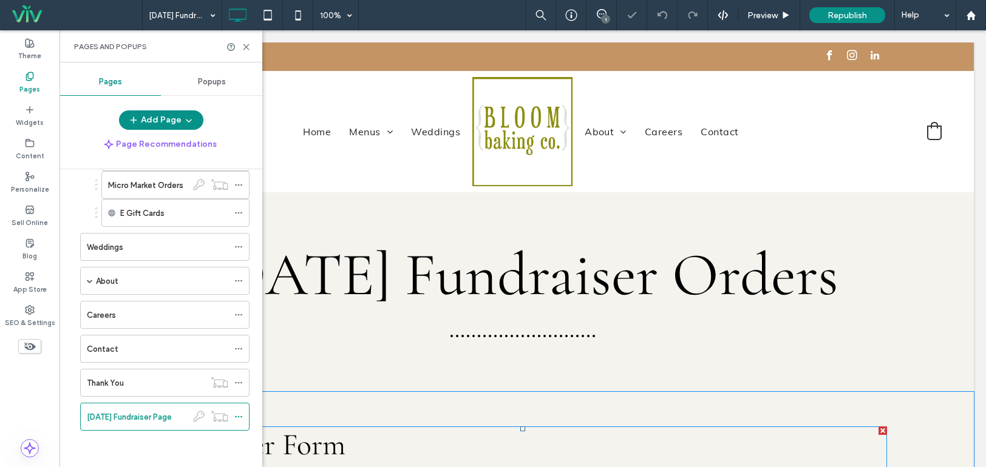
scroll to position [425, 0]
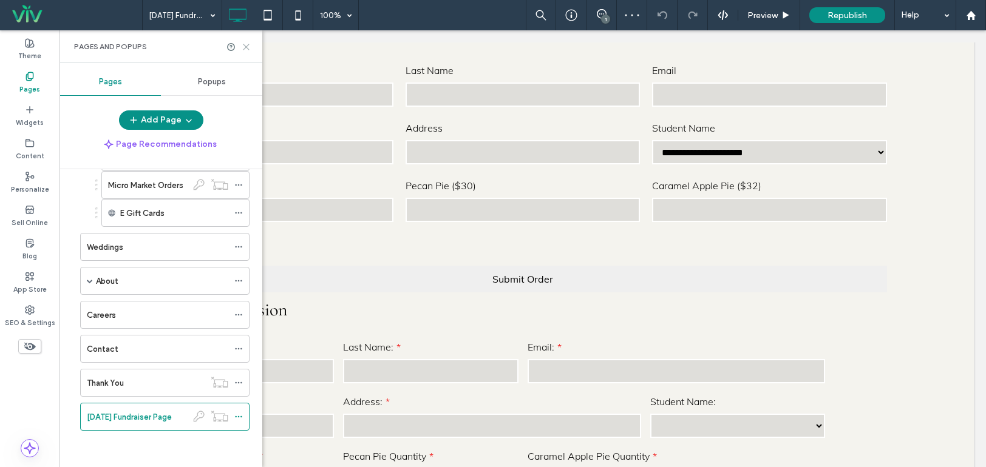
click at [246, 45] on icon at bounding box center [246, 46] width 9 height 9
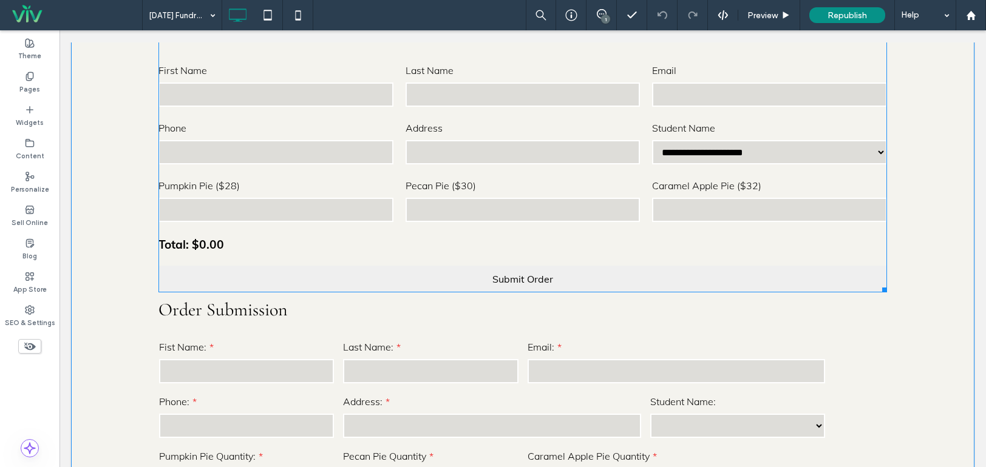
click at [706, 240] on span at bounding box center [522, 147] width 728 height 291
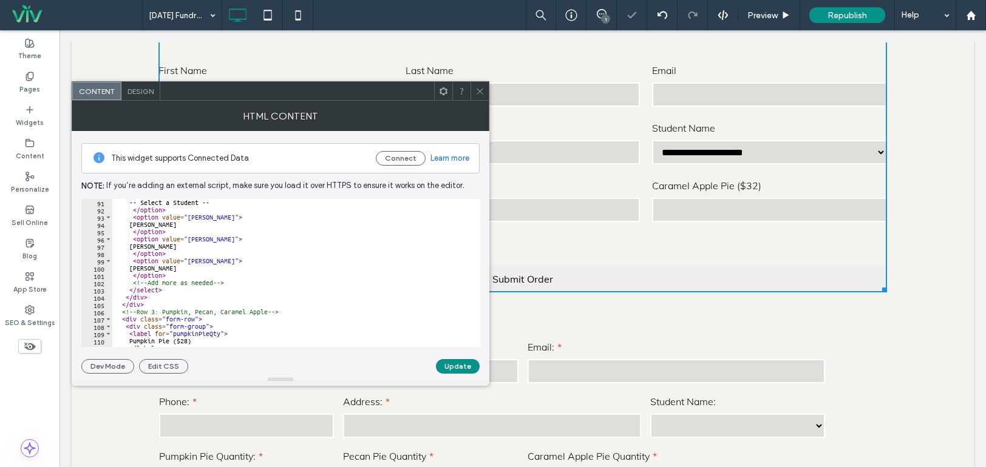
scroll to position [838, 0]
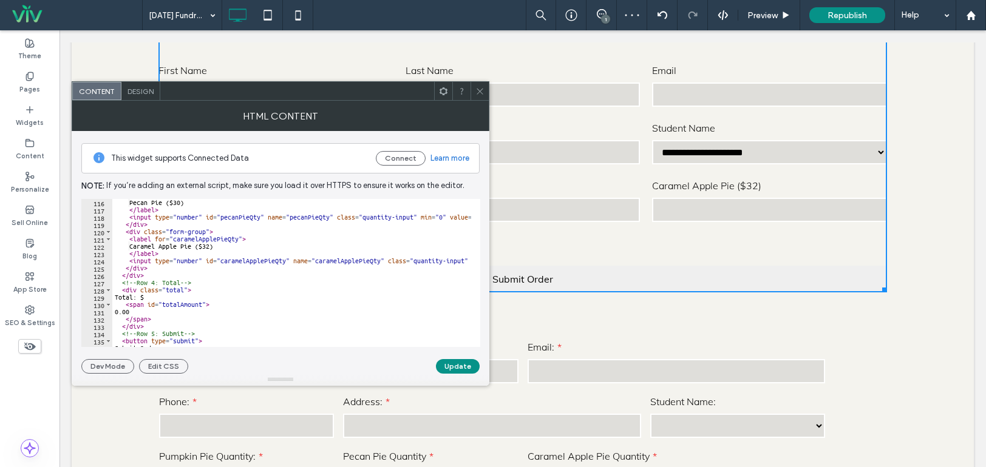
click at [476, 91] on icon at bounding box center [479, 91] width 9 height 9
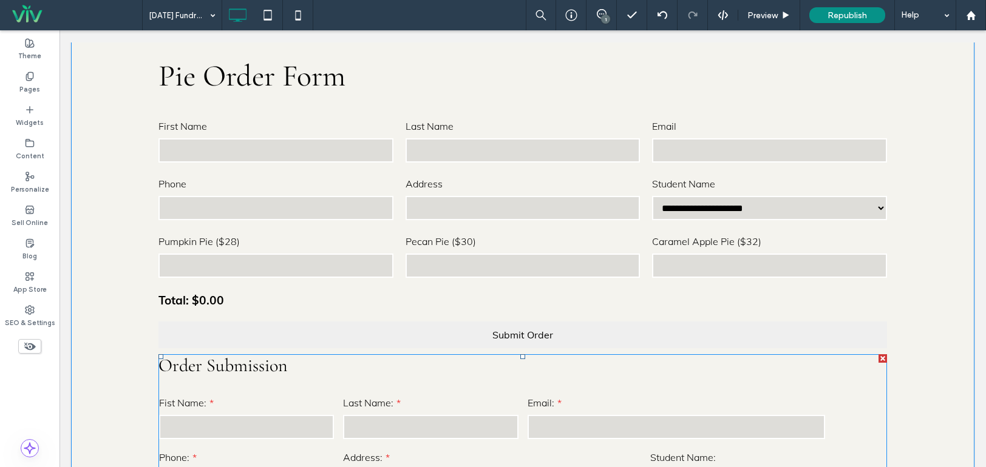
scroll to position [364, 0]
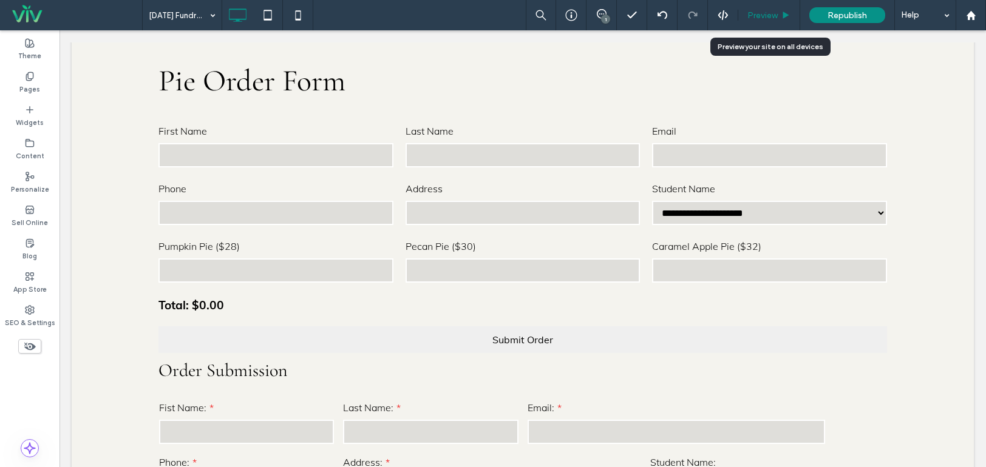
click at [762, 8] on div "Preview" at bounding box center [769, 15] width 62 height 30
click at [772, 12] on span "Preview" at bounding box center [762, 15] width 30 height 10
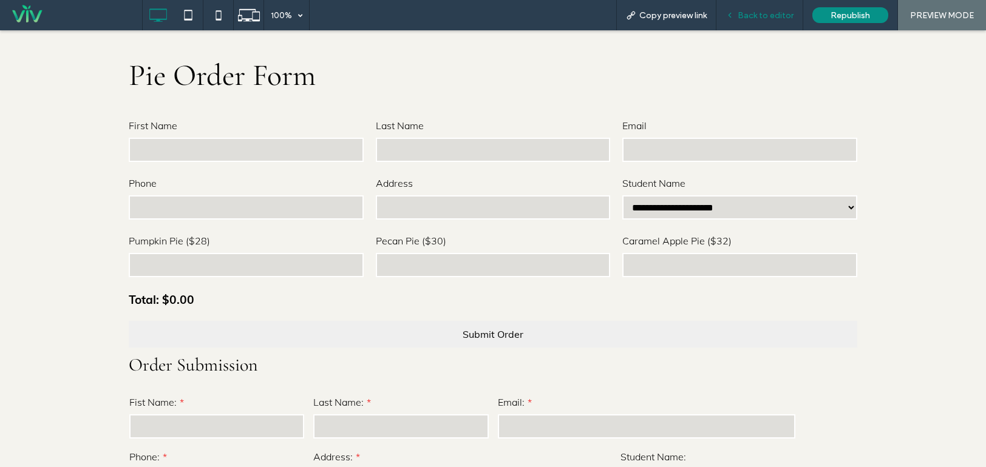
scroll to position [367, 0]
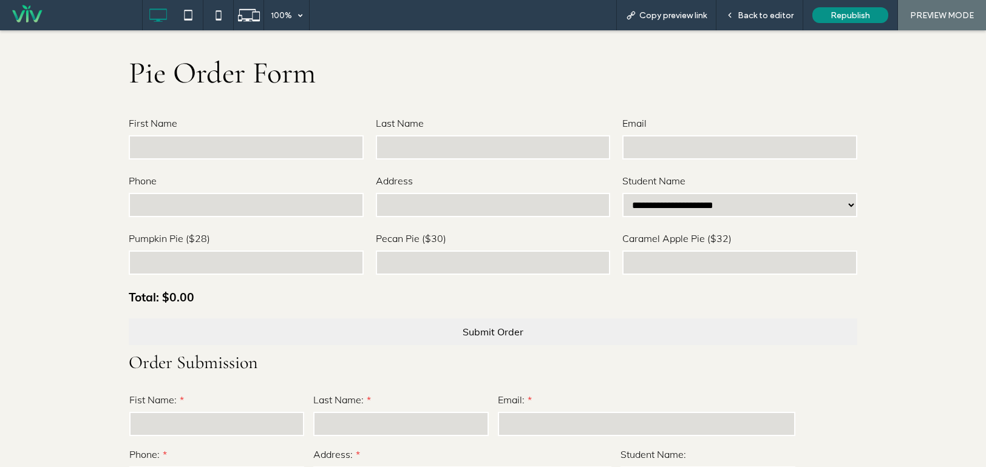
click at [594, 275] on input "*" at bounding box center [493, 263] width 235 height 24
type input "*"
click at [594, 275] on input "*" at bounding box center [493, 263] width 235 height 24
click at [349, 275] on input "*" at bounding box center [246, 263] width 235 height 24
type input "*"
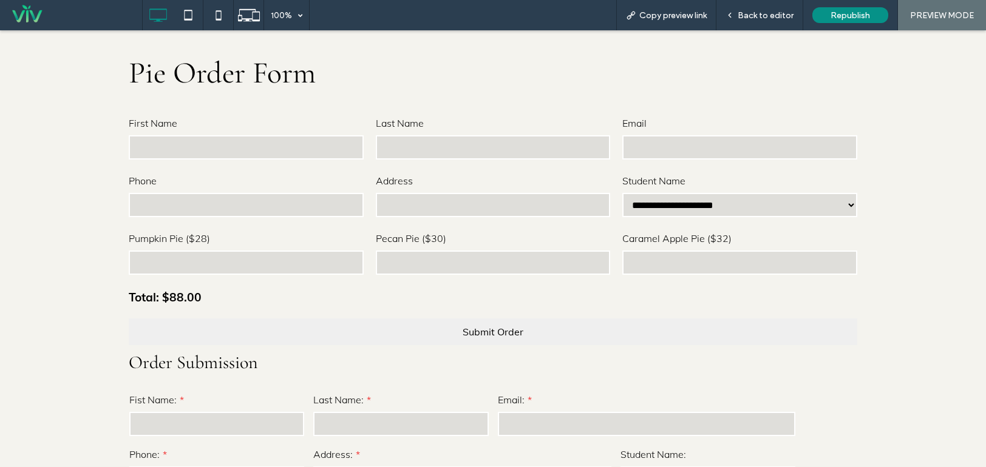
click at [349, 275] on input "*" at bounding box center [246, 263] width 235 height 24
click at [843, 275] on input "*" at bounding box center [739, 263] width 235 height 24
type input "*"
click at [843, 275] on input "*" at bounding box center [739, 263] width 235 height 24
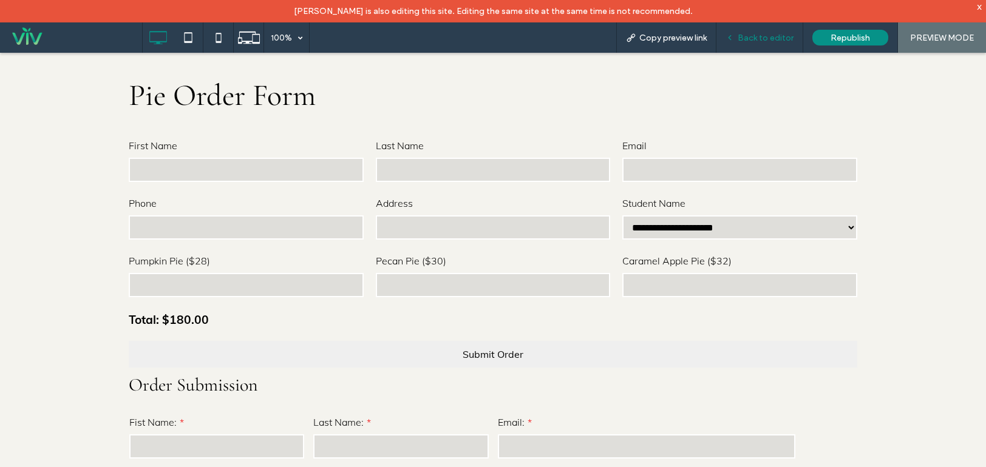
click at [746, 30] on div "Back to editor" at bounding box center [759, 37] width 87 height 30
click at [747, 39] on span "Back to editor" at bounding box center [765, 38] width 56 height 10
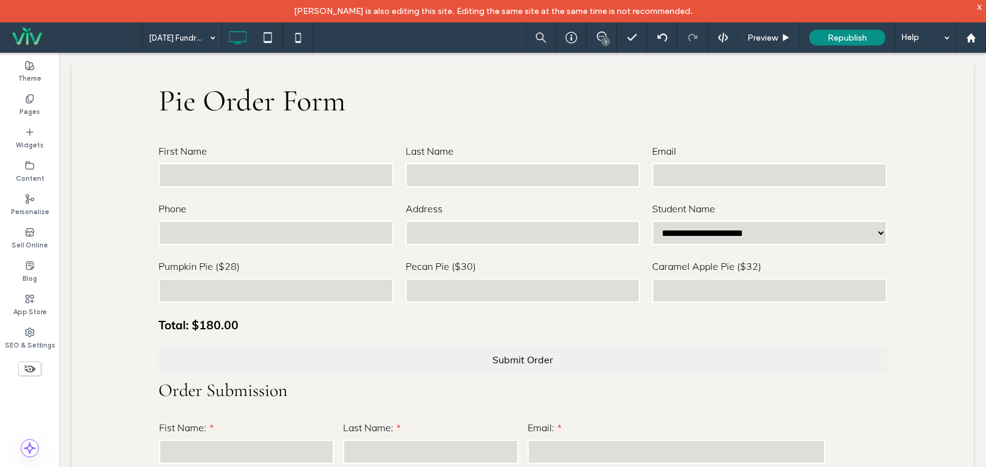
scroll to position [364, 0]
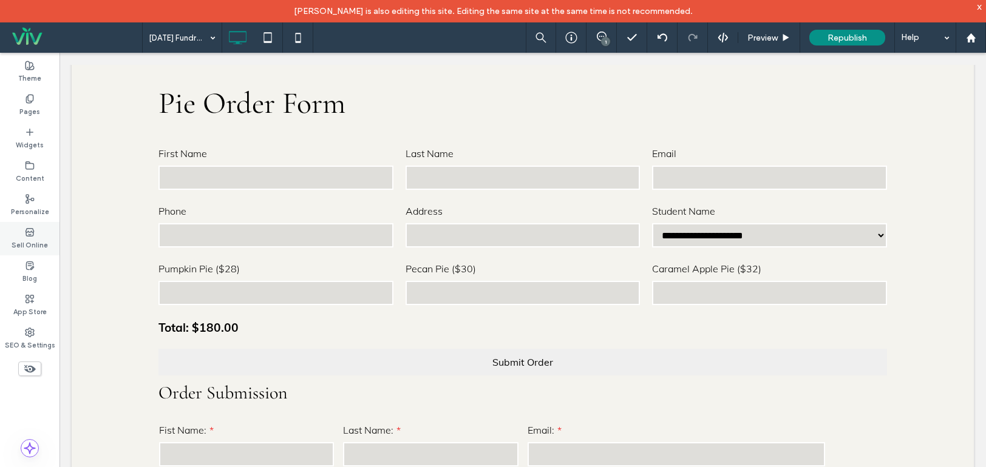
click at [30, 239] on label "Sell Online" at bounding box center [30, 243] width 36 height 13
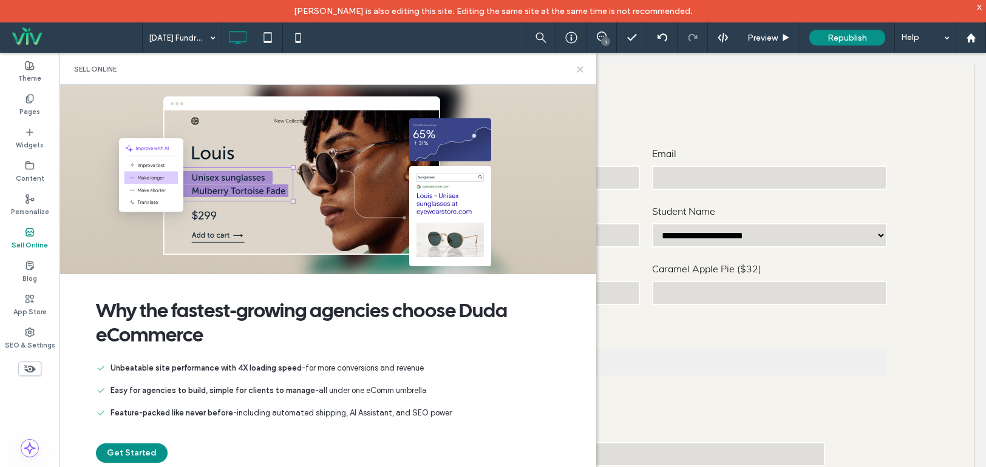
drag, startPoint x: 578, startPoint y: 70, endPoint x: 511, endPoint y: 47, distance: 71.0
click at [578, 70] on icon at bounding box center [579, 69] width 9 height 9
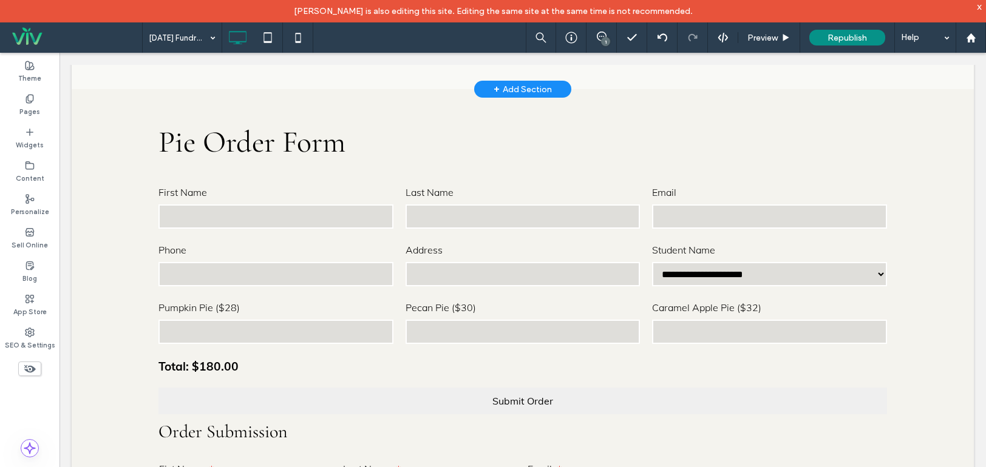
scroll to position [303, 0]
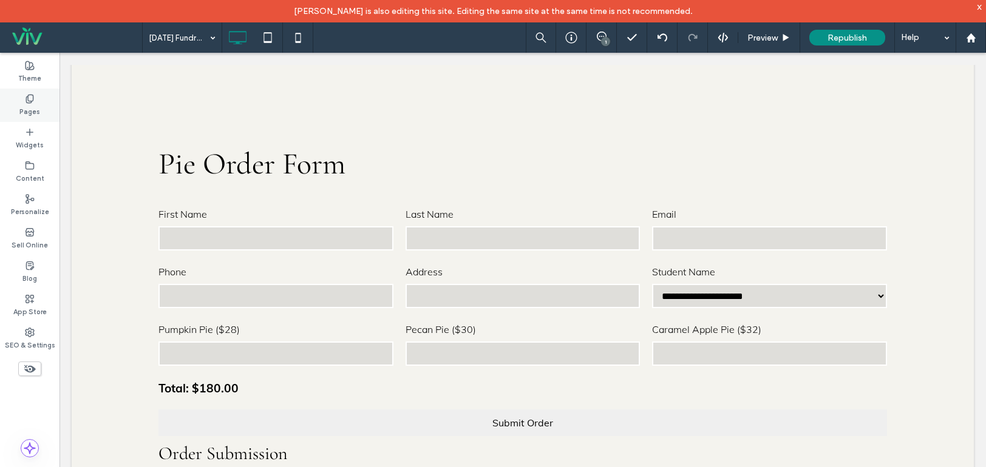
drag, startPoint x: 19, startPoint y: 93, endPoint x: 24, endPoint y: 106, distance: 14.2
click at [21, 93] on div "Pages" at bounding box center [29, 105] width 59 height 33
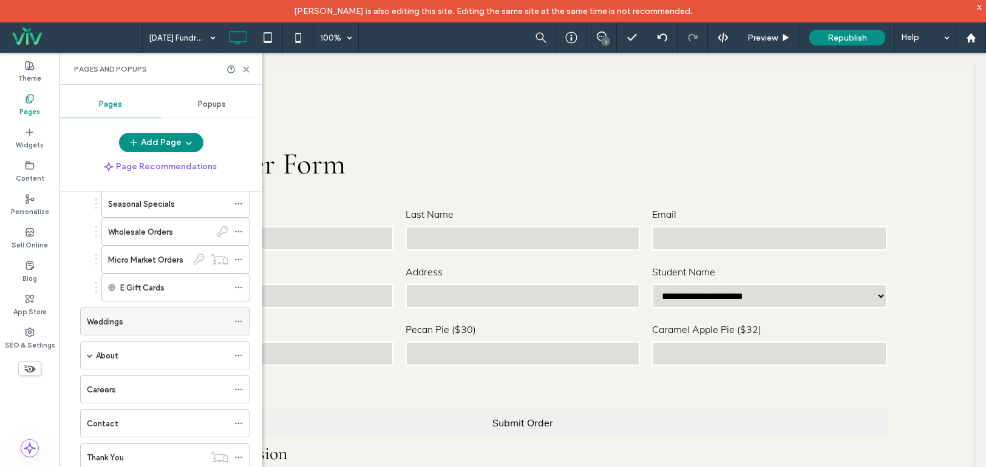
scroll to position [127, 0]
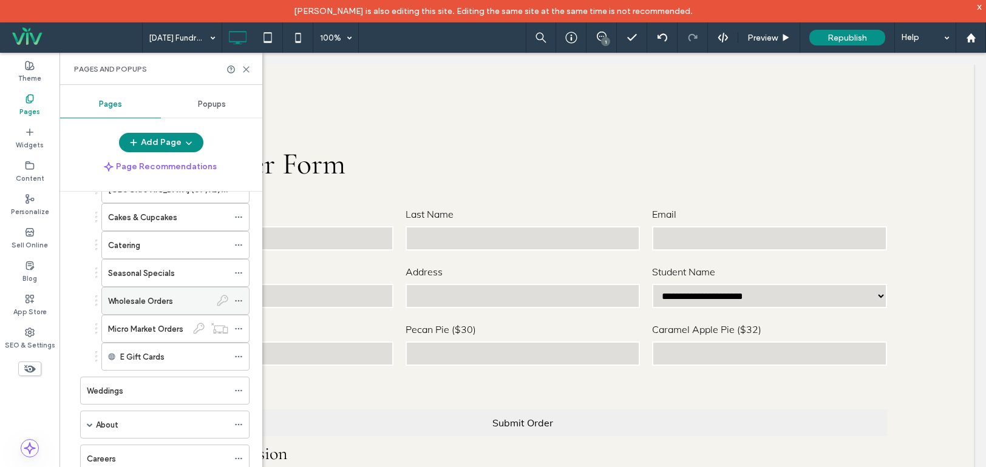
click at [164, 305] on label "Wholesale Orders" at bounding box center [140, 301] width 65 height 21
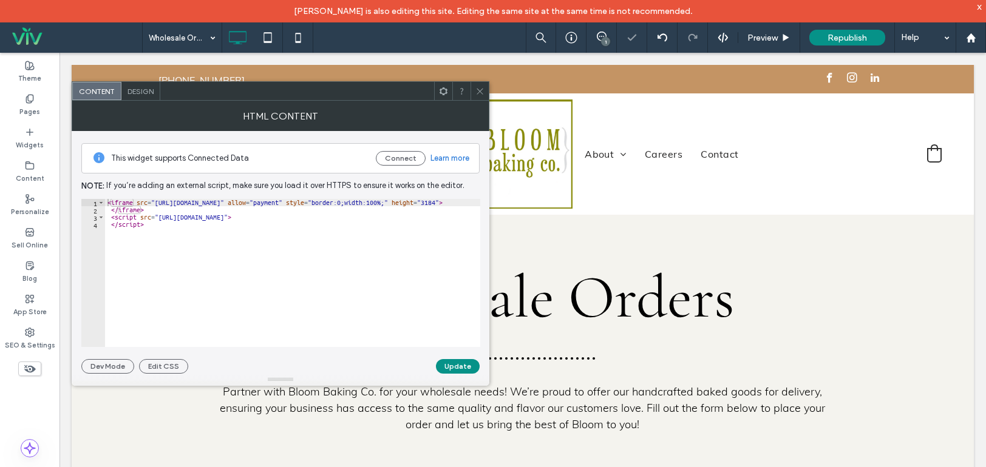
scroll to position [486, 0]
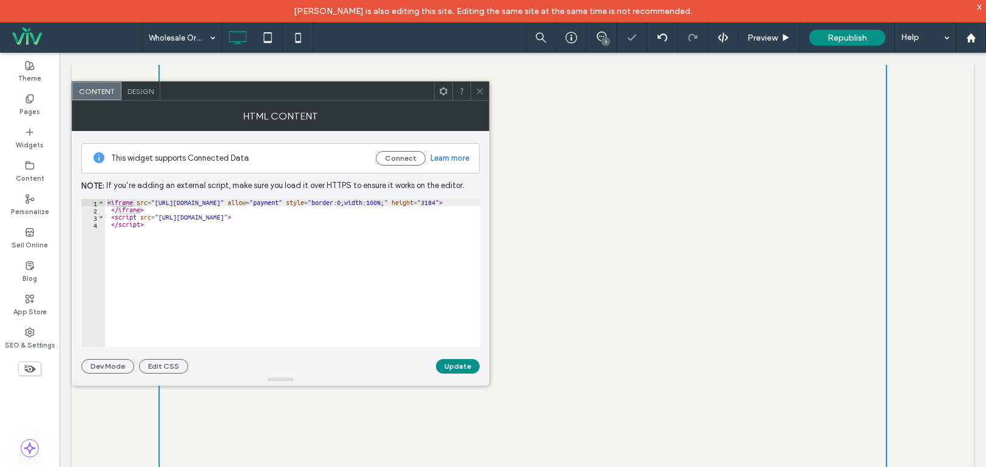
click at [477, 88] on icon at bounding box center [479, 91] width 9 height 9
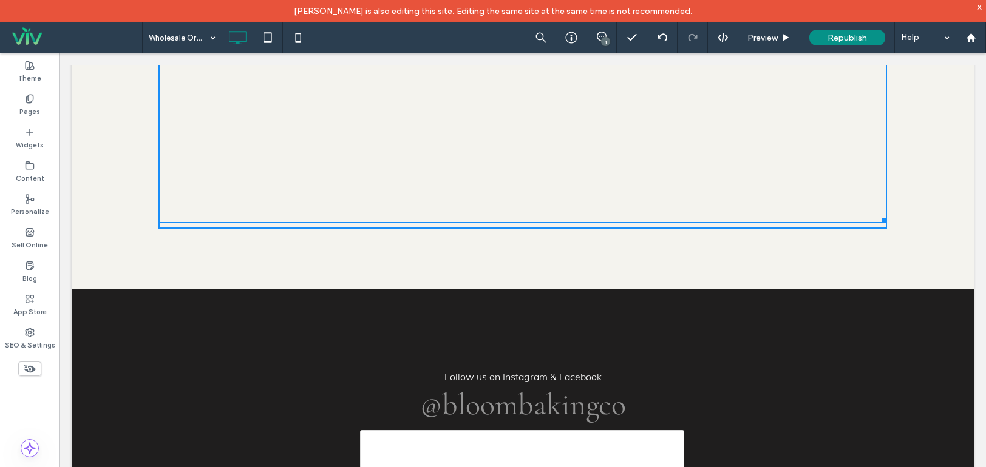
scroll to position [2003, 0]
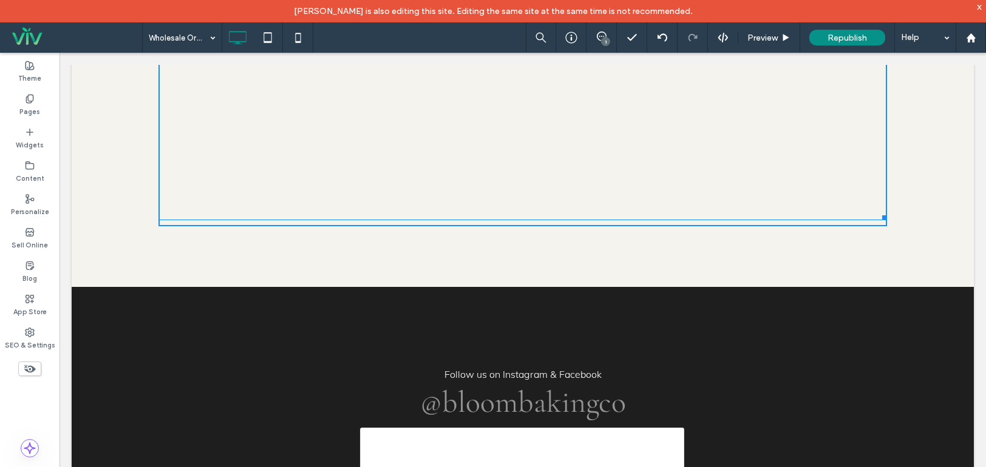
drag, startPoint x: 879, startPoint y: 399, endPoint x: 947, endPoint y: 333, distance: 94.4
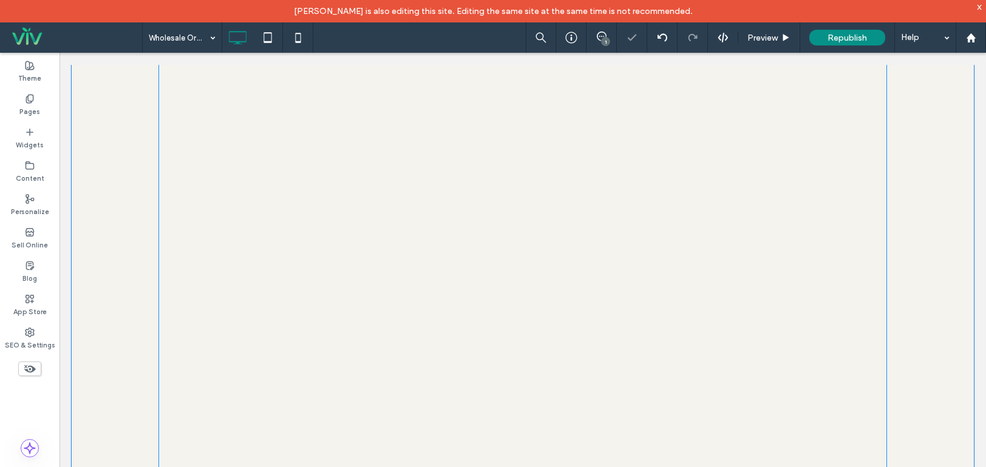
scroll to position [1699, 0]
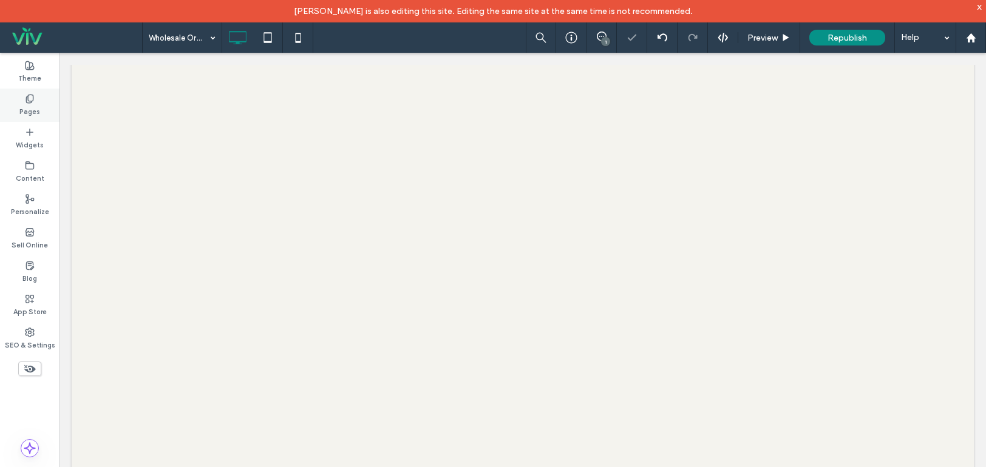
click at [24, 102] on div "Pages" at bounding box center [29, 105] width 59 height 33
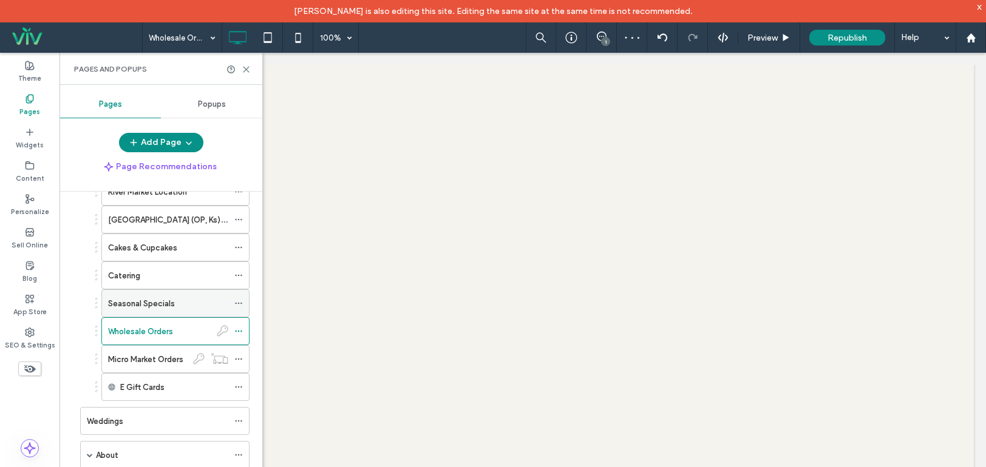
scroll to position [182, 0]
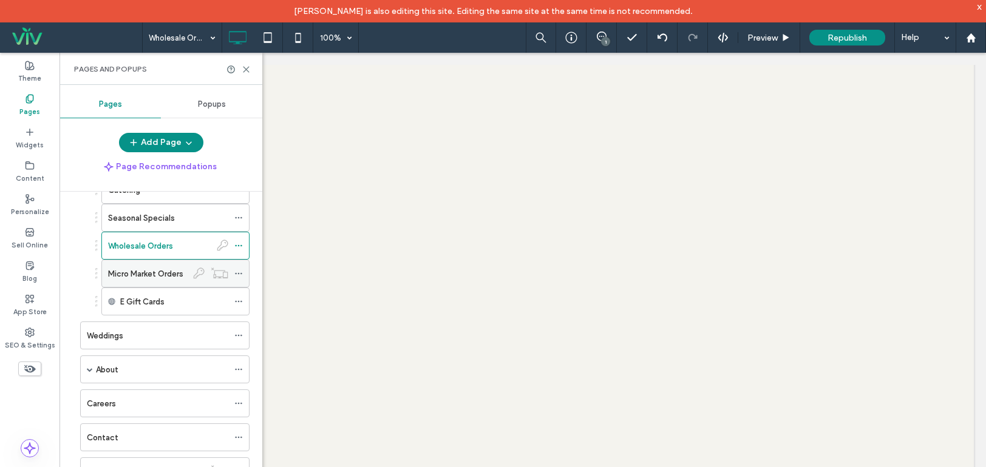
click at [153, 272] on label "Micro Market Orders" at bounding box center [145, 273] width 75 height 21
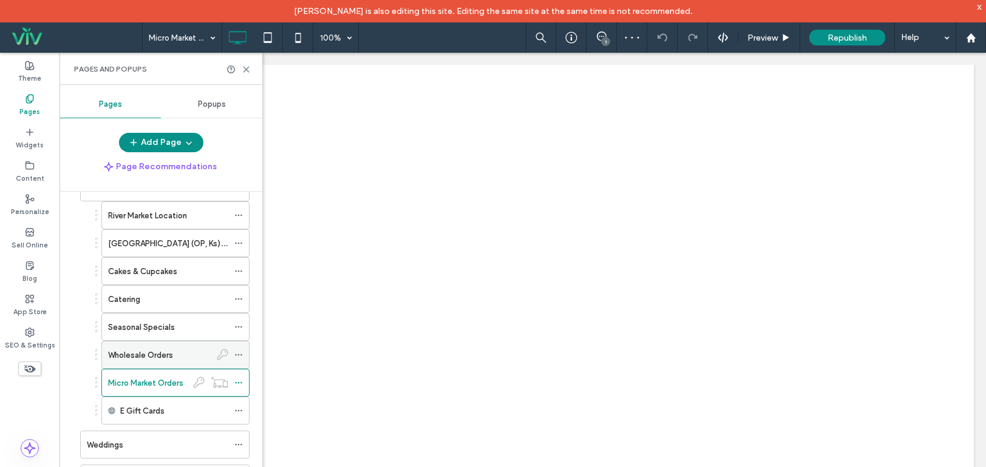
scroll to position [61, 0]
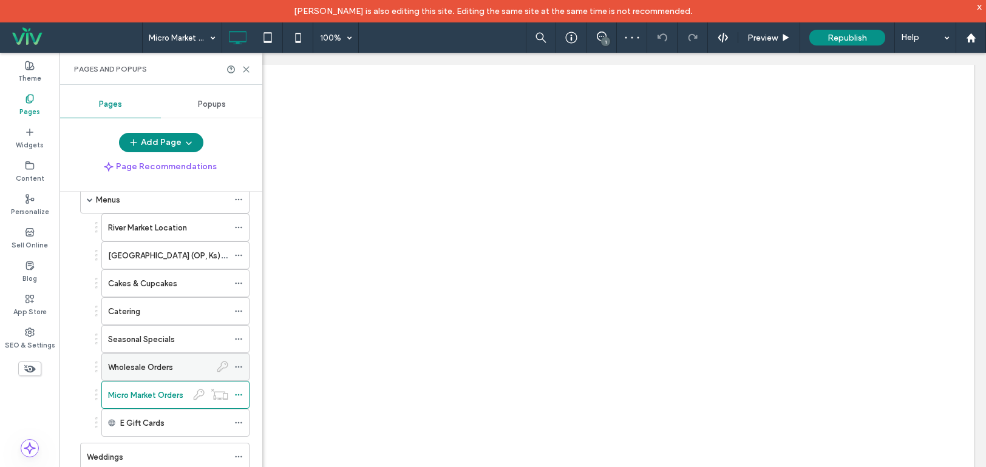
click at [161, 365] on label "Wholesale Orders" at bounding box center [140, 367] width 65 height 21
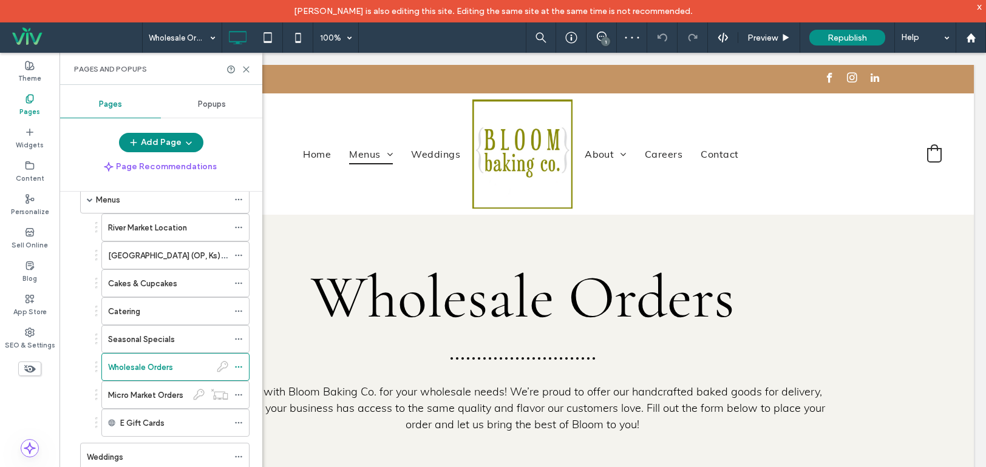
scroll to position [425, 0]
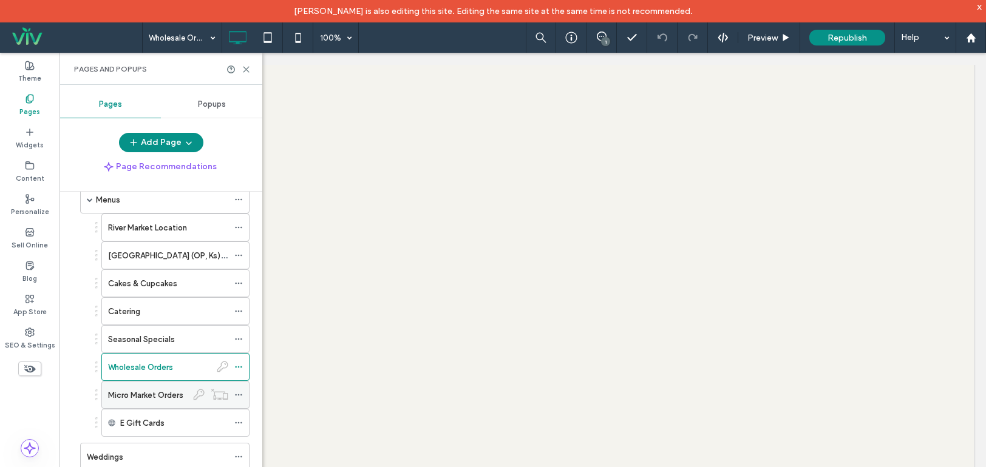
click at [157, 390] on label "Micro Market Orders" at bounding box center [145, 395] width 75 height 21
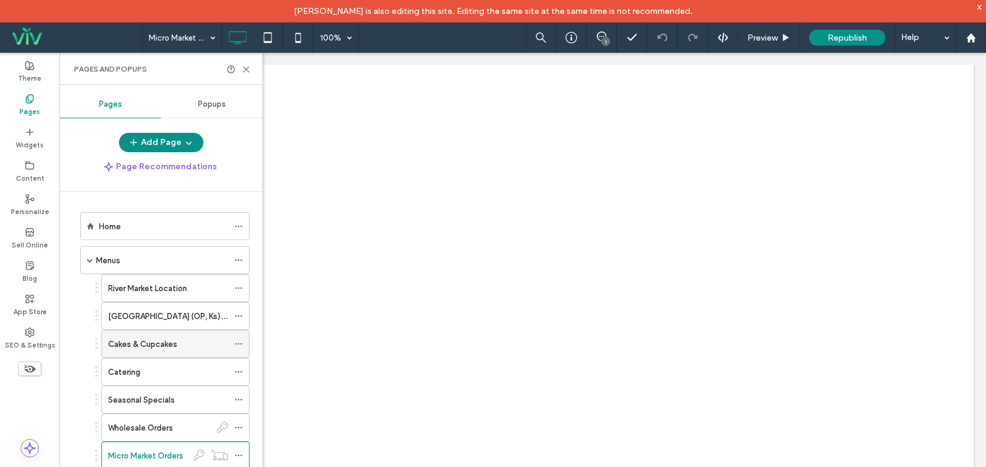
click at [158, 349] on label "Cakes & Cupcakes" at bounding box center [142, 344] width 69 height 21
click at [157, 374] on div "Catering" at bounding box center [168, 372] width 120 height 13
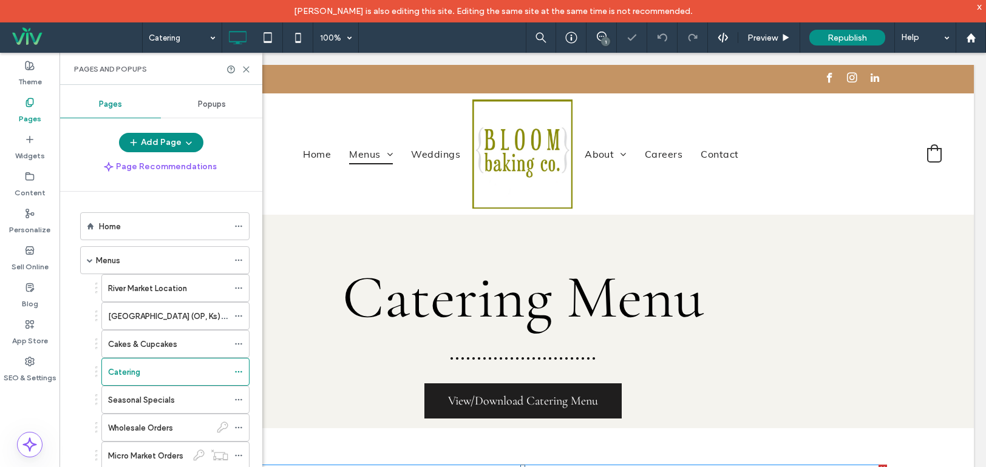
click at [158, 465] on span at bounding box center [158, 465] width 0 height 0
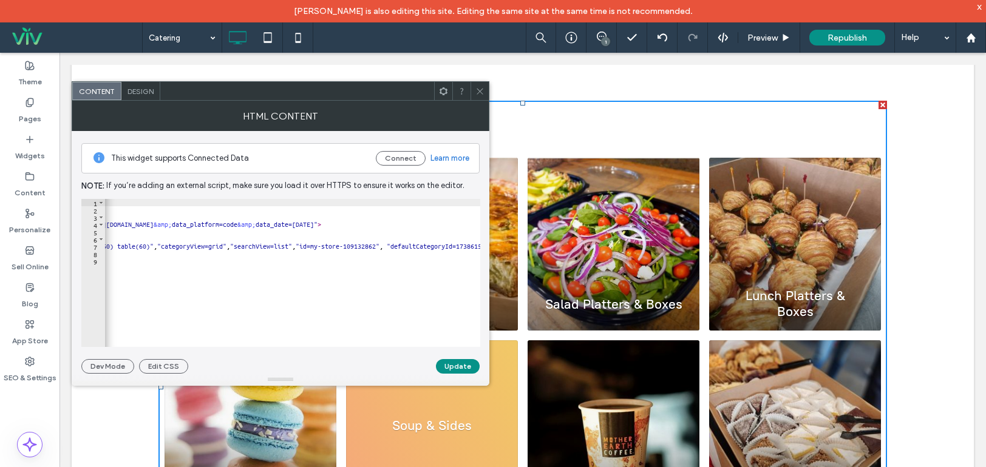
scroll to position [0, 256]
drag, startPoint x: 476, startPoint y: 92, endPoint x: 487, endPoint y: 110, distance: 21.5
click at [477, 92] on icon at bounding box center [479, 91] width 9 height 9
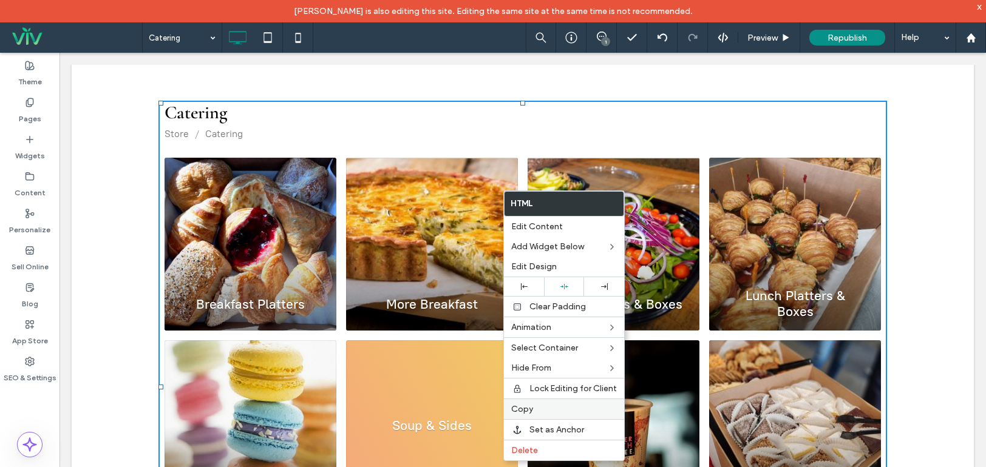
click at [553, 405] on label "Copy" at bounding box center [564, 409] width 106 height 10
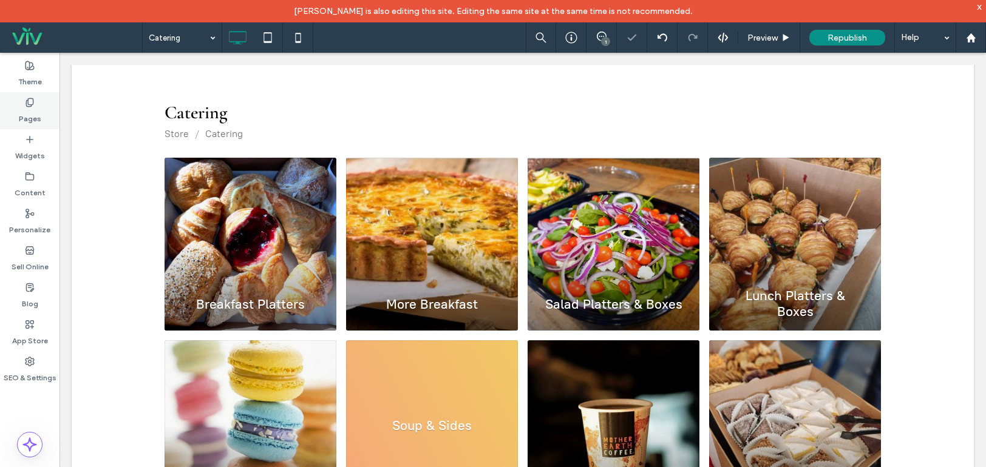
click at [33, 108] on label "Pages" at bounding box center [30, 115] width 22 height 17
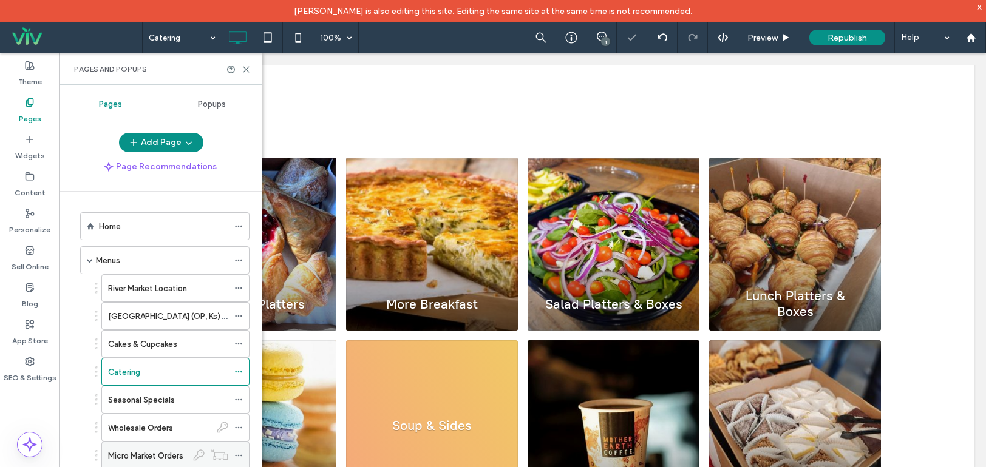
scroll to position [248, 0]
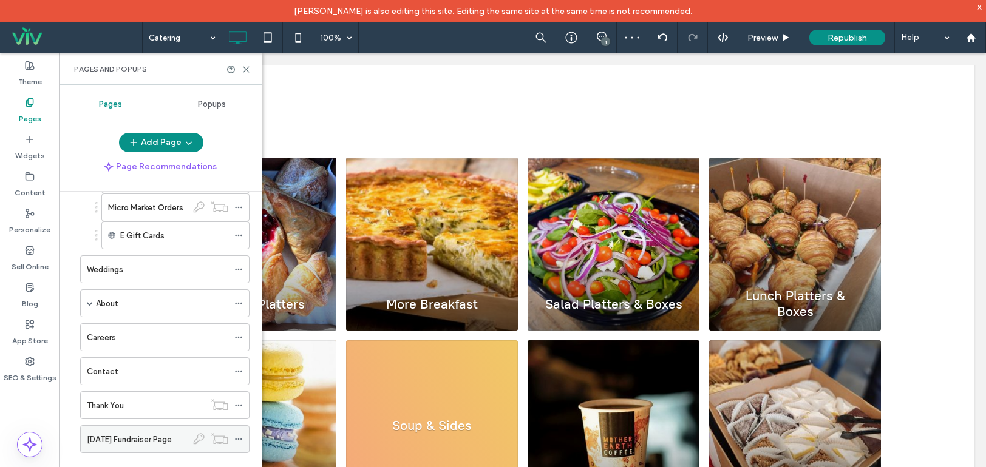
click at [156, 440] on label "Thanksgiving Fundraiser Page" at bounding box center [129, 439] width 85 height 21
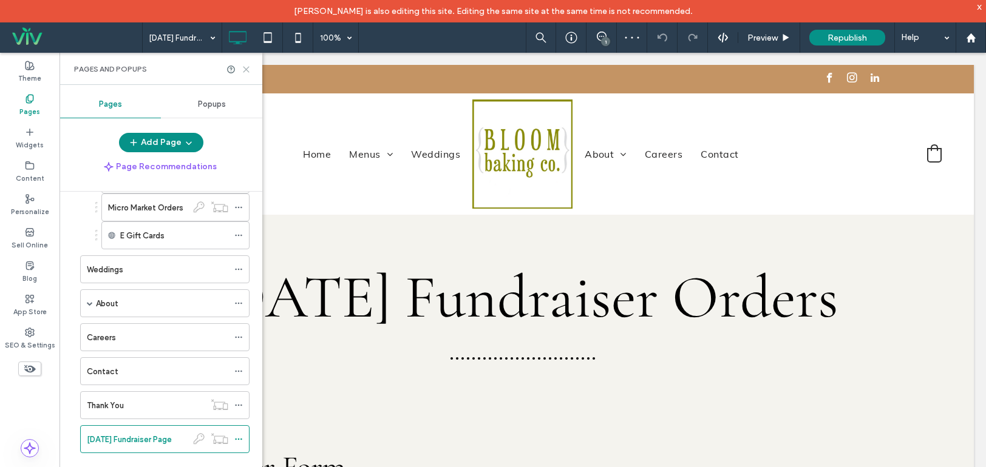
click at [249, 67] on icon at bounding box center [246, 69] width 9 height 9
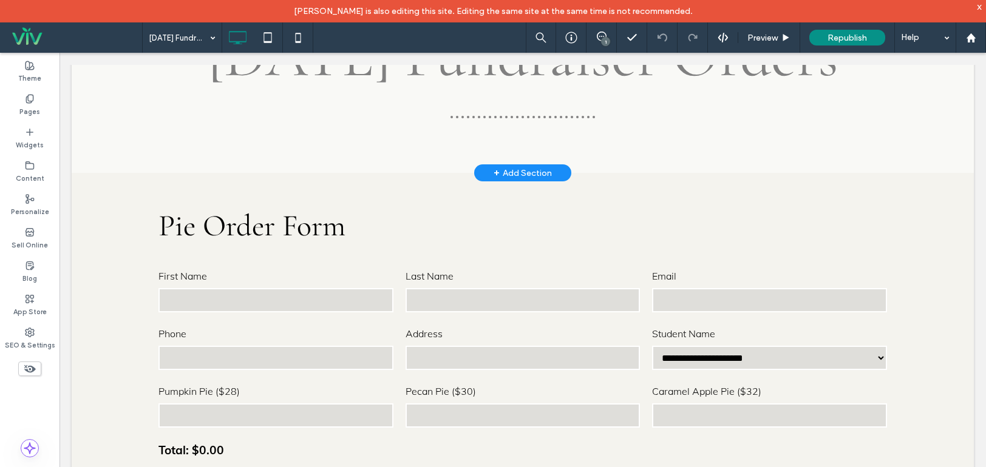
scroll to position [243, 0]
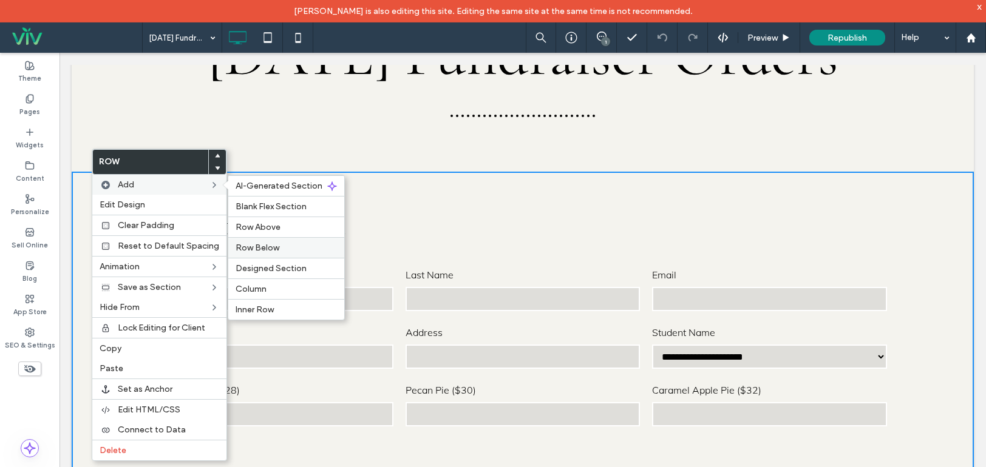
click at [271, 246] on span "Row Below" at bounding box center [257, 248] width 44 height 10
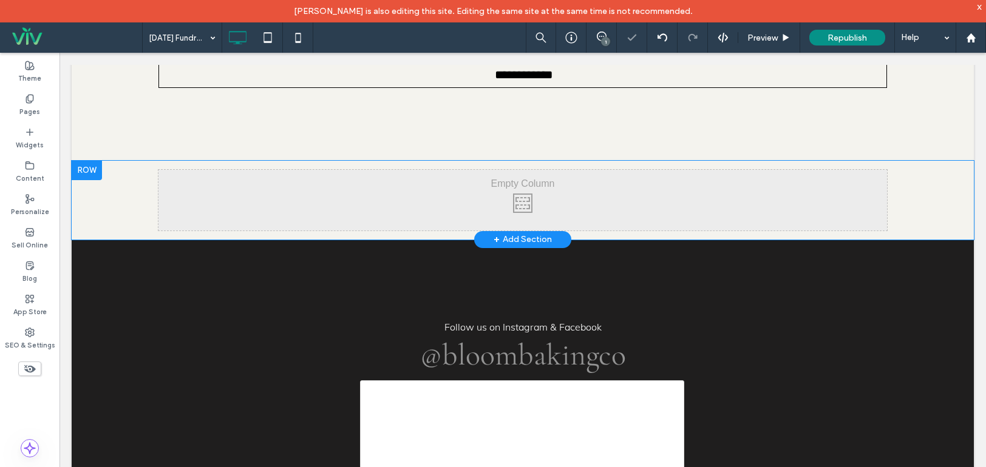
scroll to position [910, 0]
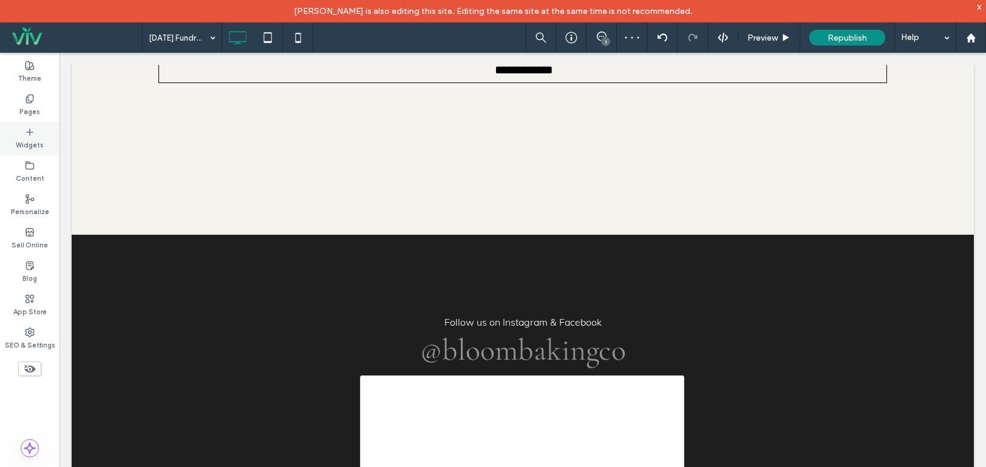
click at [31, 135] on icon at bounding box center [30, 132] width 10 height 10
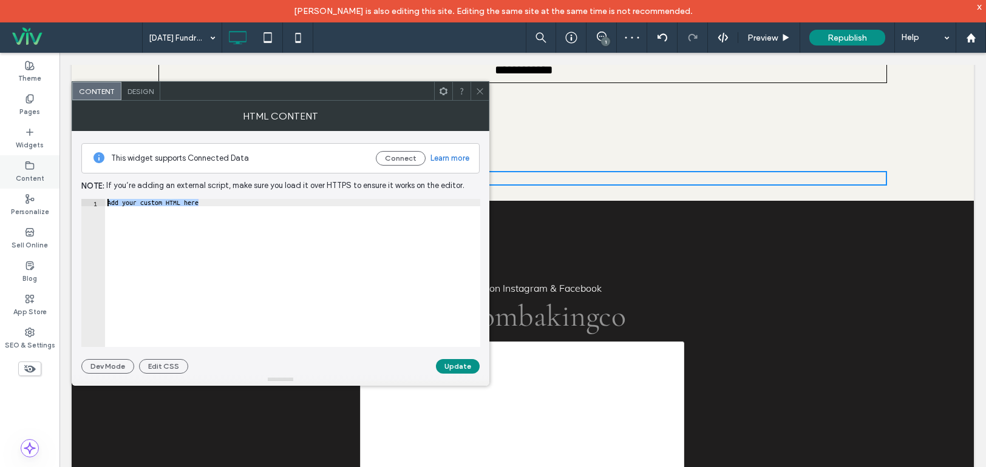
drag, startPoint x: 359, startPoint y: 313, endPoint x: 14, endPoint y: 172, distance: 373.0
click at [0, 138] on html "Blake Diekman is also editing this site. Editing the same site at the same time…" at bounding box center [493, 233] width 986 height 467
paste textarea "Cursor at row 1"
type textarea "**********"
click at [478, 93] on icon at bounding box center [479, 91] width 9 height 9
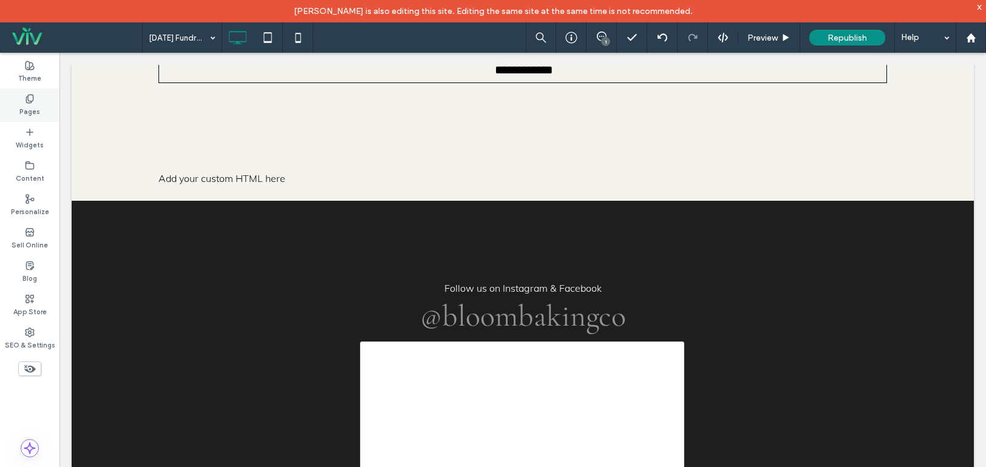
click at [26, 101] on use at bounding box center [29, 99] width 7 height 8
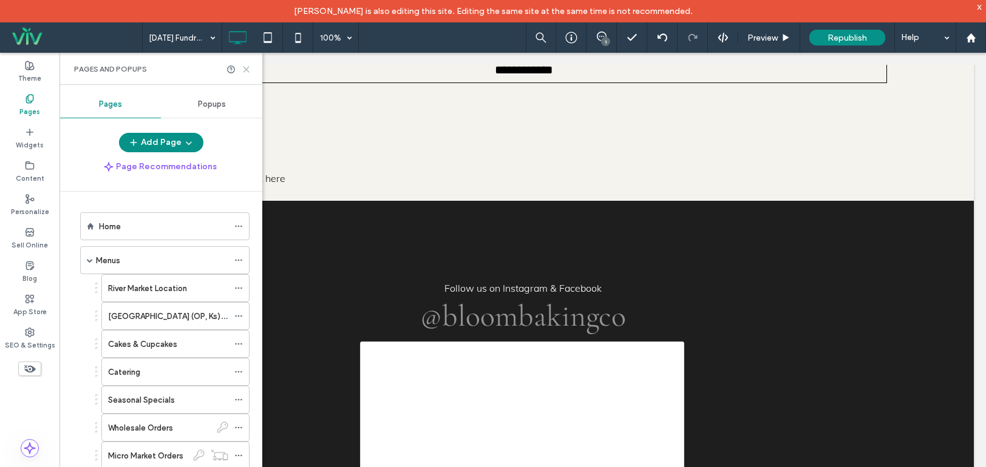
click at [246, 72] on icon at bounding box center [246, 69] width 9 height 9
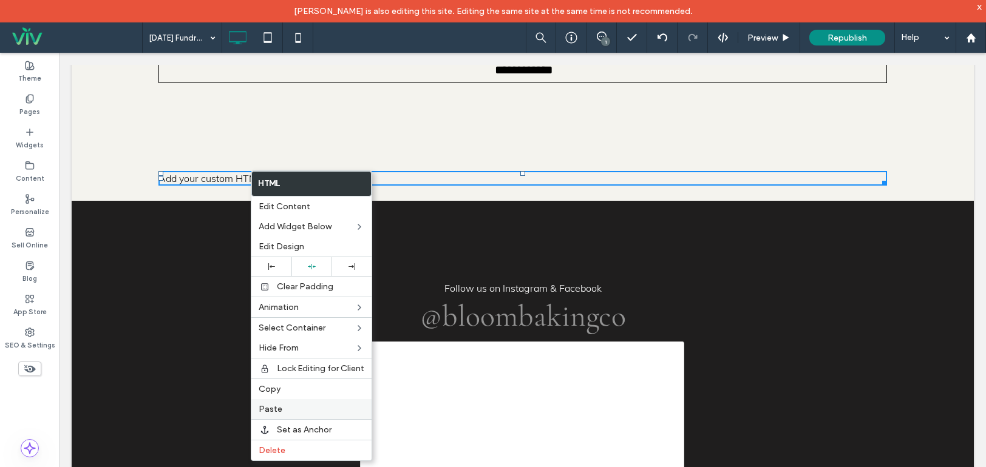
click at [303, 404] on div "Paste" at bounding box center [311, 409] width 120 height 20
click at [294, 401] on div "Paste" at bounding box center [314, 409] width 120 height 20
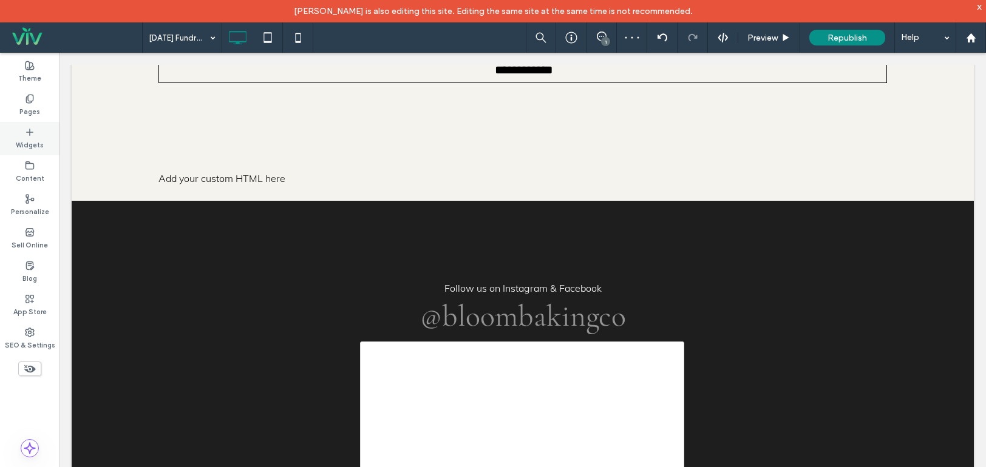
click at [49, 115] on div "Pages" at bounding box center [29, 105] width 59 height 33
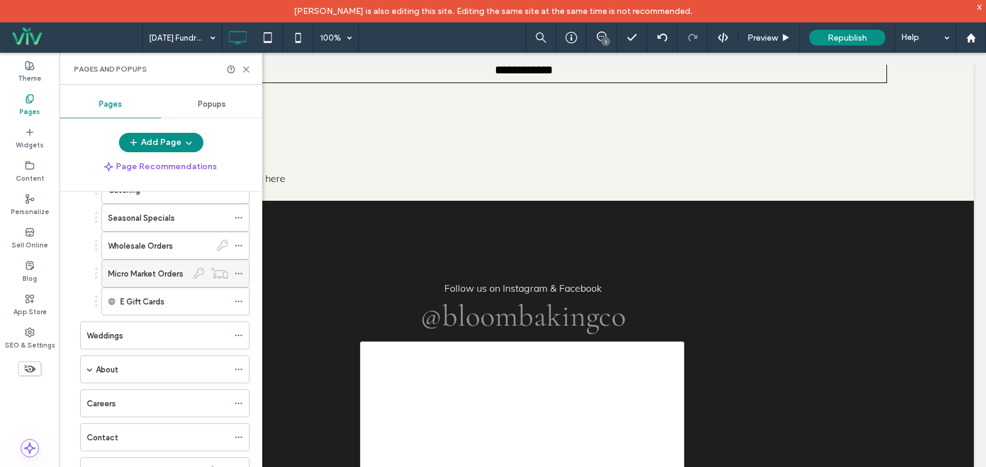
scroll to position [61, 0]
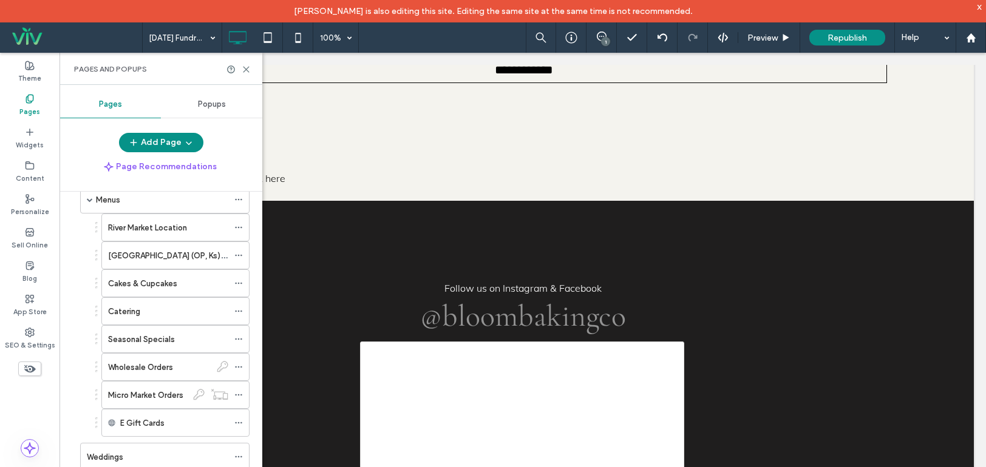
click at [143, 312] on div "Catering" at bounding box center [168, 311] width 120 height 13
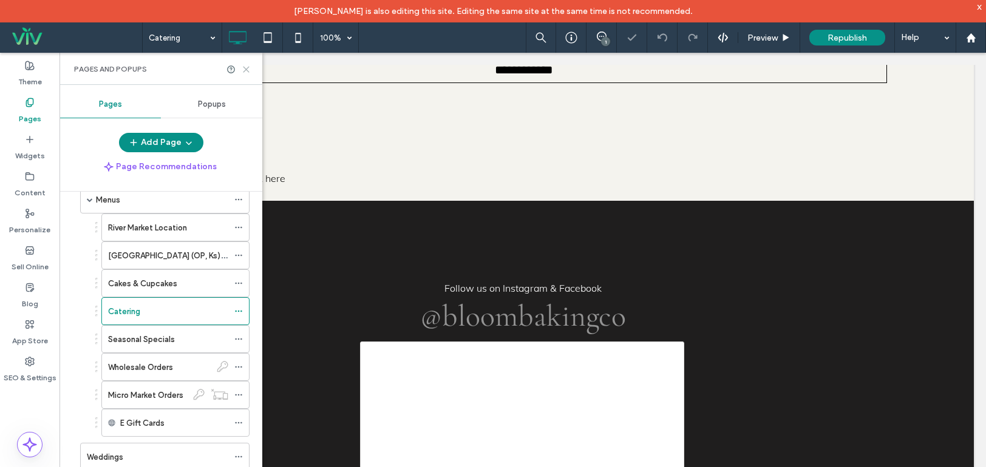
click at [251, 71] on div "Pages and Popups" at bounding box center [160, 69] width 203 height 32
click at [244, 69] on icon at bounding box center [246, 69] width 9 height 9
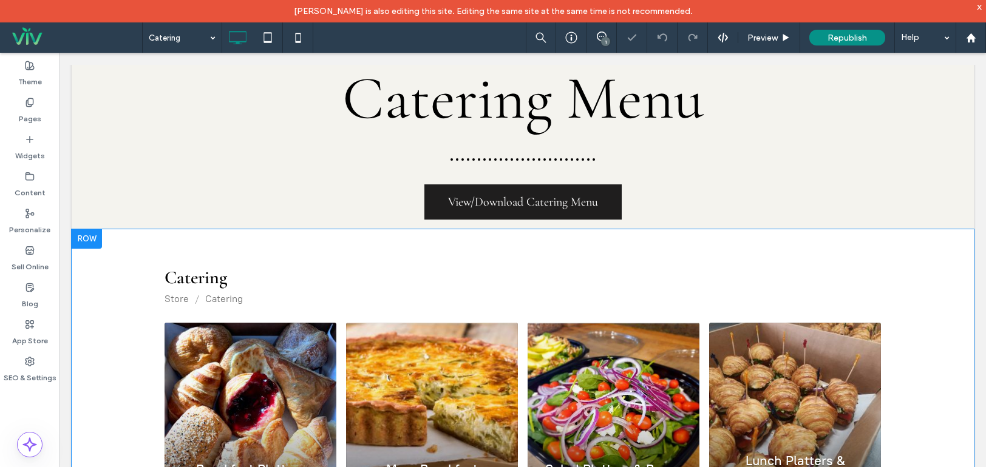
scroll to position [303, 0]
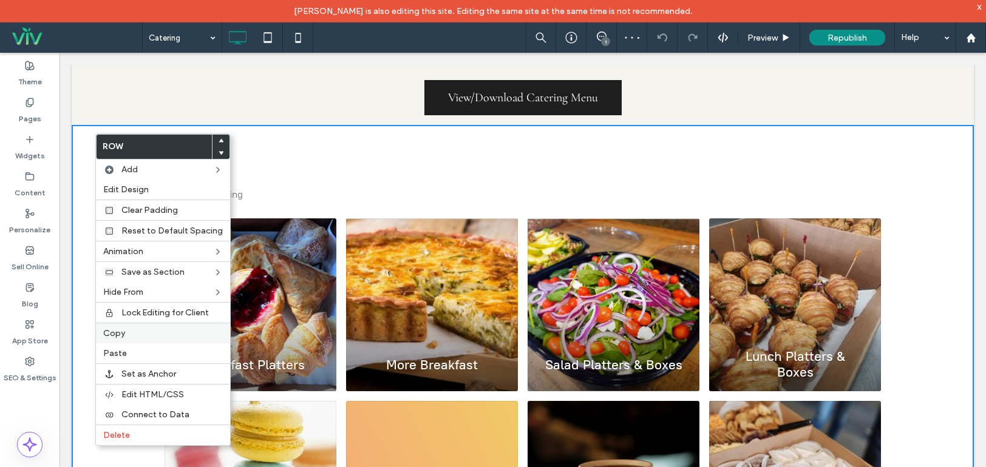
click at [139, 338] on label "Copy" at bounding box center [163, 333] width 120 height 10
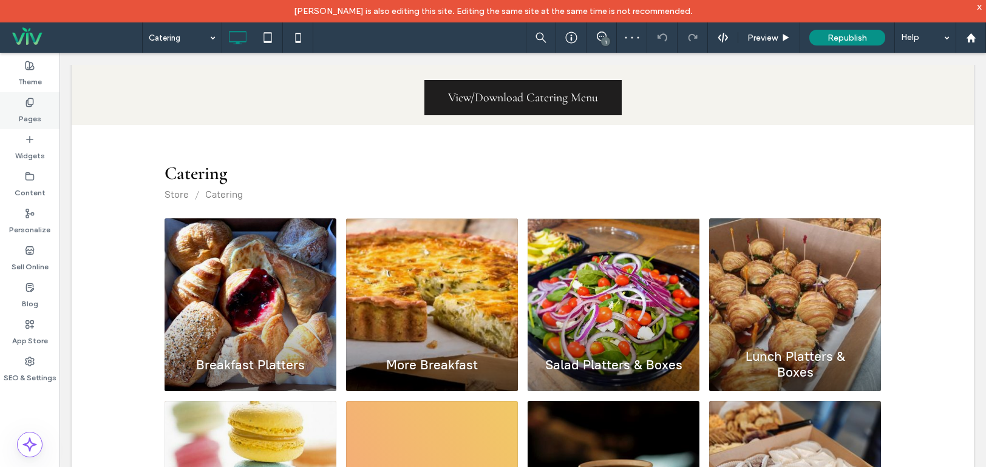
click at [37, 104] on div "Pages" at bounding box center [29, 110] width 59 height 37
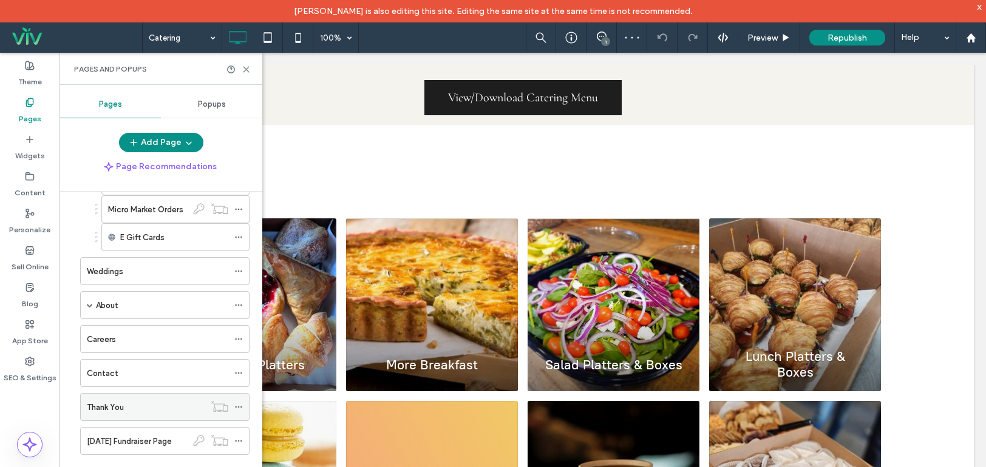
scroll to position [248, 0]
click at [160, 428] on div "Thanksgiving Fundraiser Page" at bounding box center [137, 439] width 100 height 27
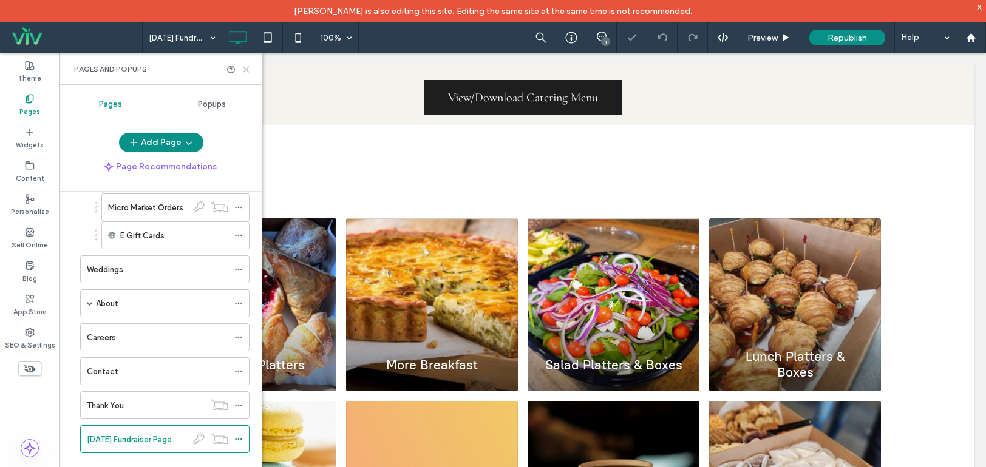
click at [244, 69] on icon at bounding box center [246, 69] width 9 height 9
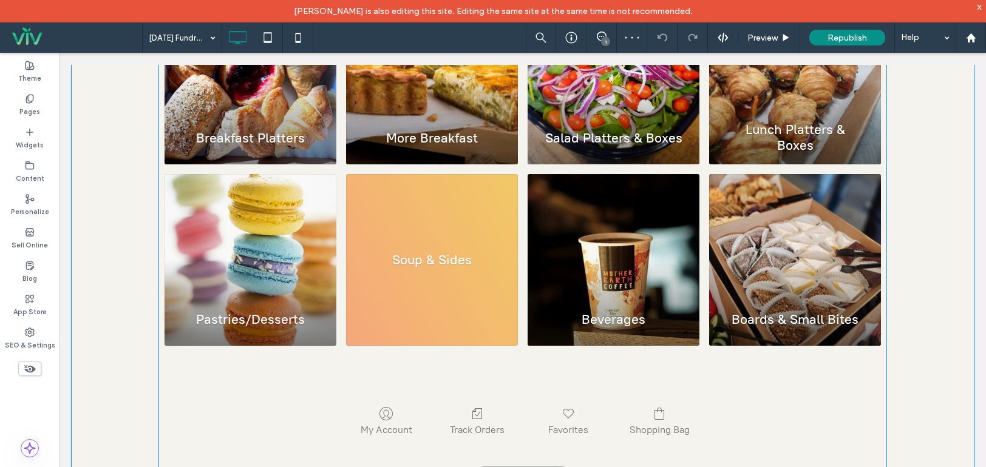
scroll to position [1275, 0]
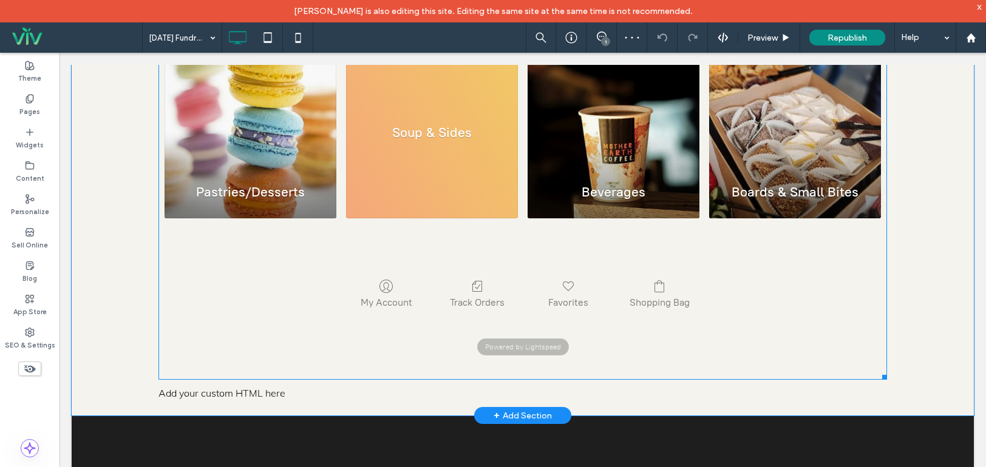
click at [410, 221] on span at bounding box center [522, 94] width 728 height 574
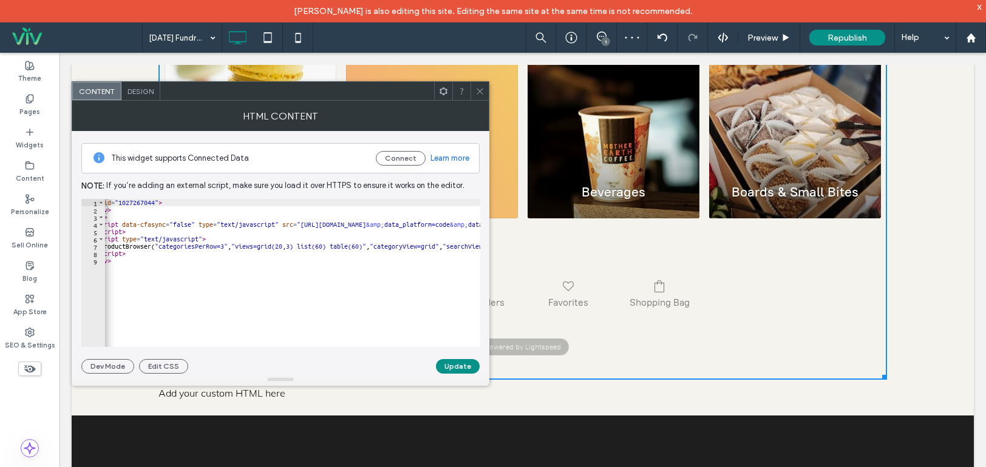
scroll to position [0, 256]
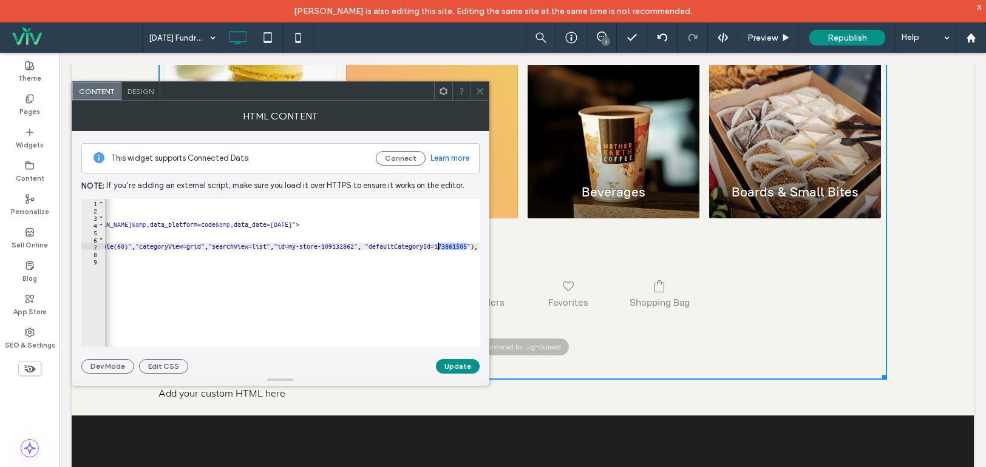
drag, startPoint x: 466, startPoint y: 246, endPoint x: 437, endPoint y: 245, distance: 28.6
click at [437, 245] on div "< div id = "1027267044" > </ div > < div > < script data-cfasync = "false" type…" at bounding box center [164, 276] width 631 height 154
paste textarea "**********"
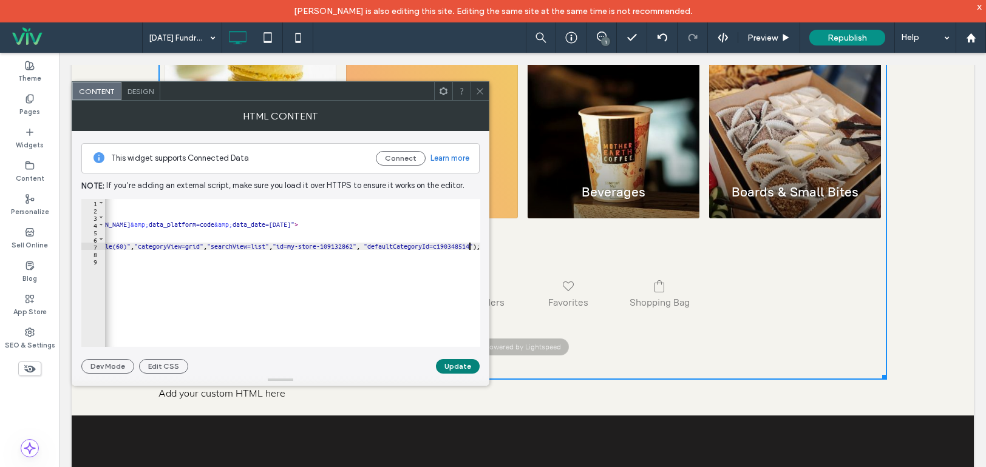
click at [464, 366] on button "Update" at bounding box center [458, 366] width 44 height 15
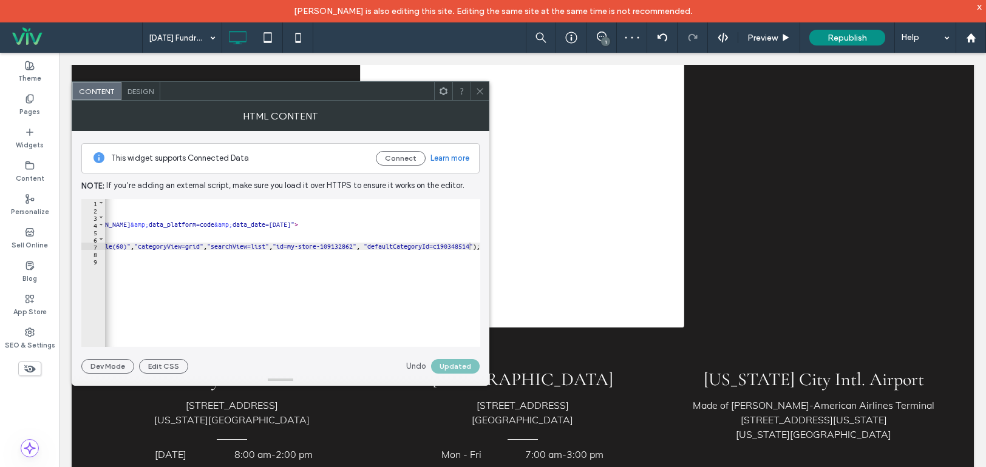
click at [437, 248] on div "< div id = "1027267044" > </ div > < div > < script data-cfasync = "false" type…" at bounding box center [165, 276] width 635 height 154
type textarea "**********"
click at [469, 366] on button "Update" at bounding box center [458, 366] width 44 height 15
click at [480, 84] on span at bounding box center [479, 91] width 9 height 18
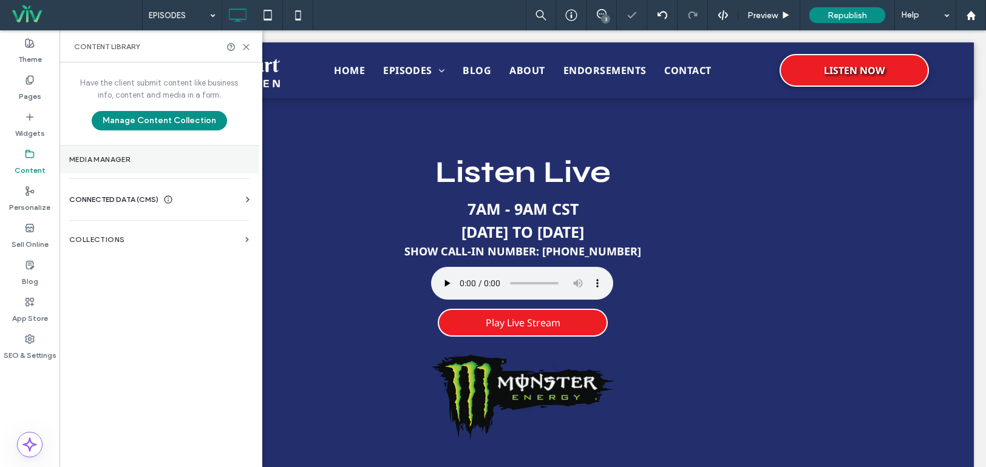
click at [139, 159] on label "Media Manager" at bounding box center [159, 159] width 180 height 8
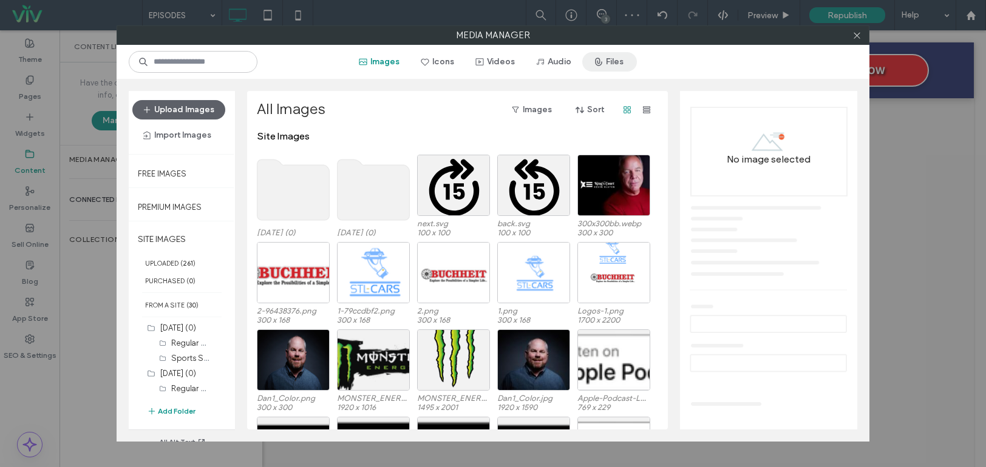
click at [617, 65] on button "Files" at bounding box center [609, 61] width 55 height 19
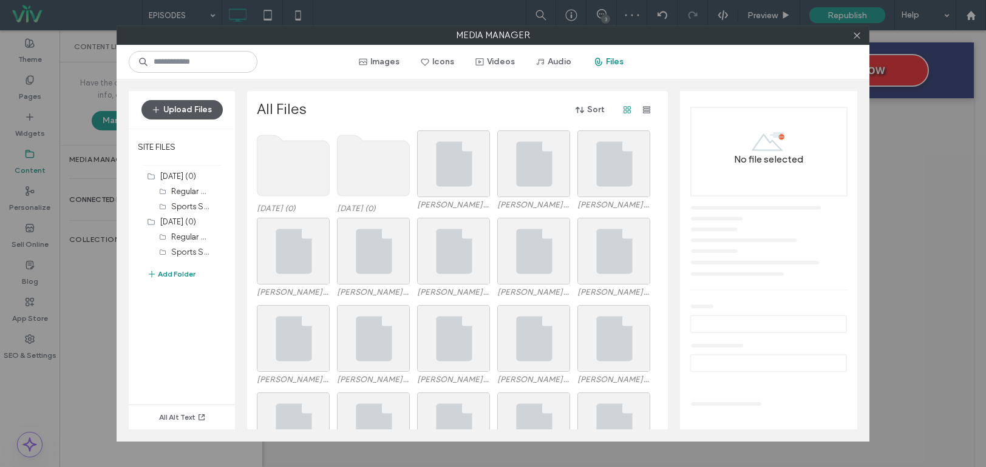
click at [183, 116] on button "Upload Files" at bounding box center [181, 109] width 81 height 19
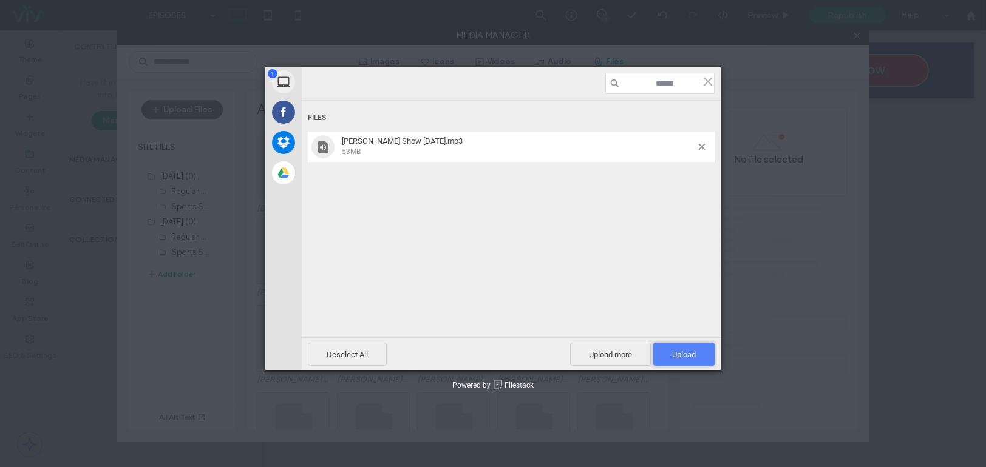
click at [684, 351] on span "Upload 1" at bounding box center [684, 354] width 24 height 9
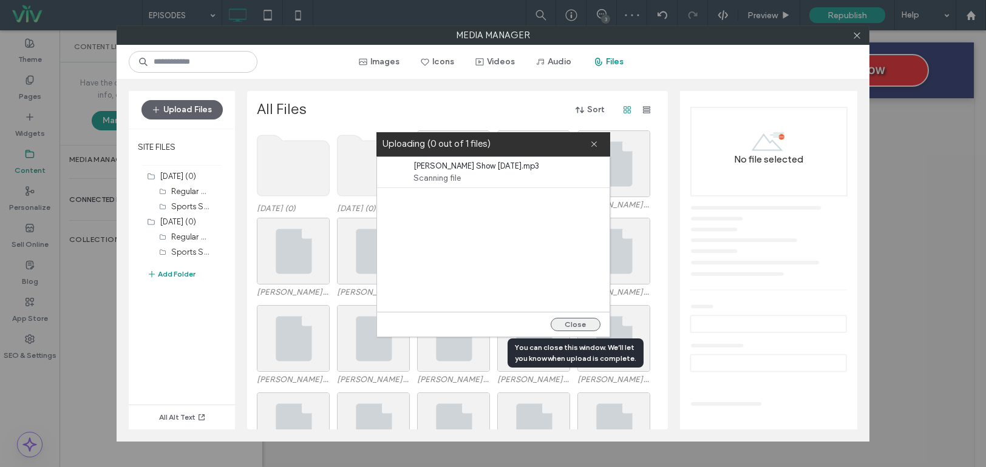
click at [577, 324] on button "Close" at bounding box center [576, 324] width 50 height 13
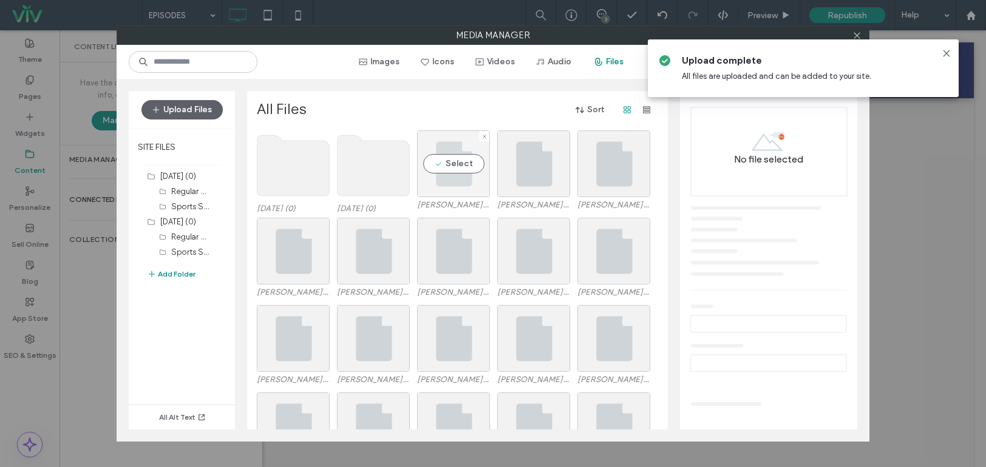
click at [452, 158] on div "Select" at bounding box center [453, 163] width 73 height 67
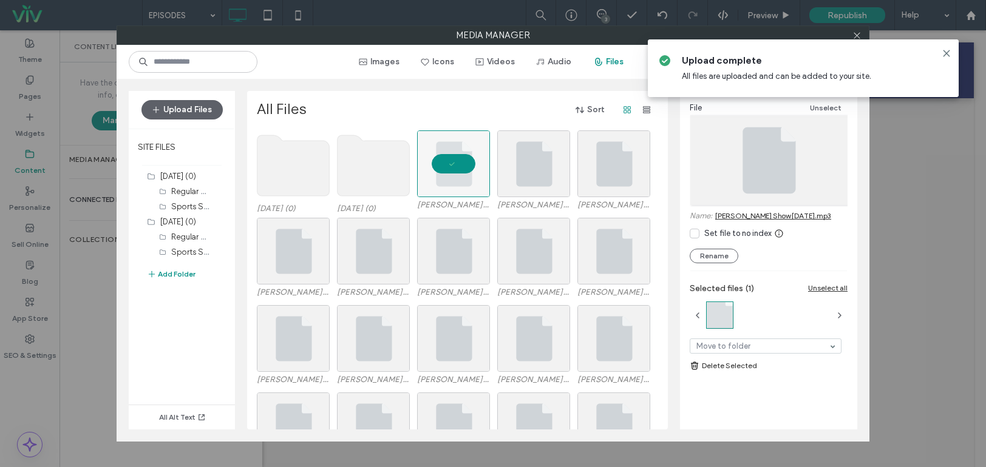
click at [782, 214] on link "Slaten Show 10-14-25.mp3" at bounding box center [773, 215] width 116 height 9
click at [941, 52] on icon at bounding box center [946, 54] width 10 height 10
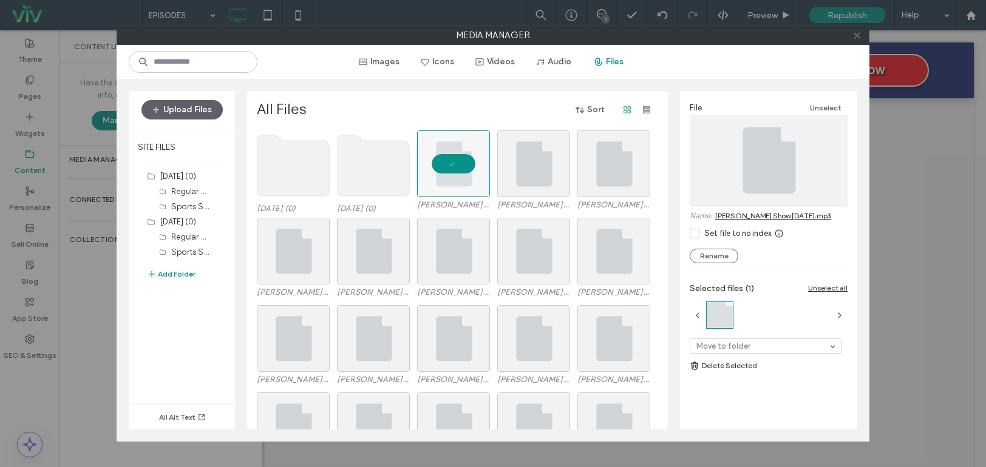
click at [859, 32] on icon at bounding box center [856, 35] width 9 height 9
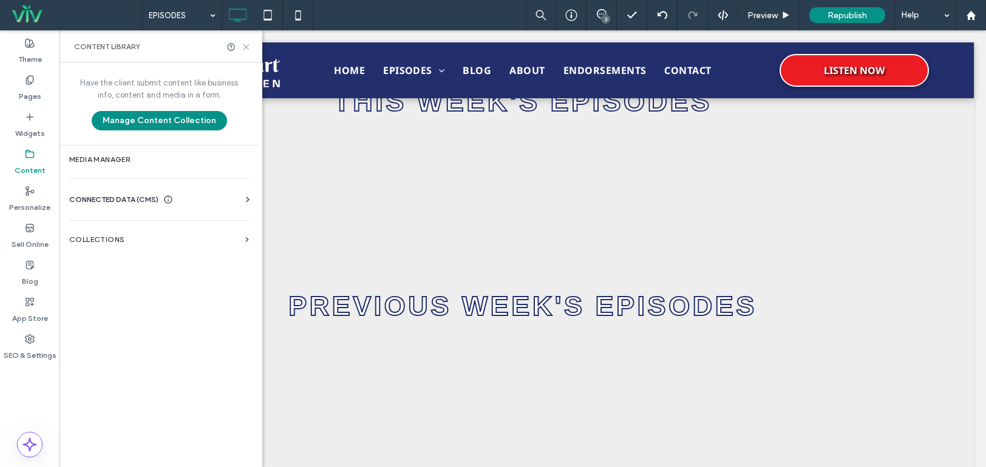
click at [246, 42] on icon at bounding box center [246, 46] width 9 height 9
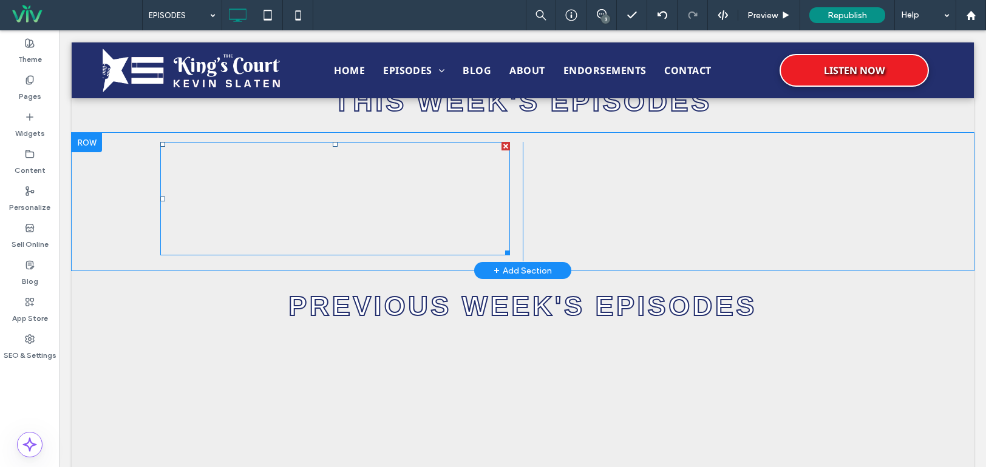
click at [450, 188] on span at bounding box center [335, 199] width 350 height 114
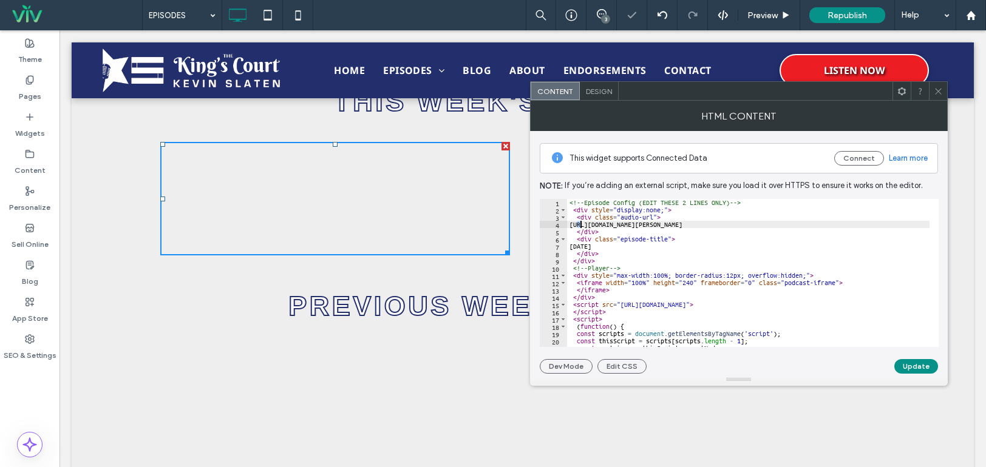
click at [581, 226] on div "<!-- Episode Config (EDIT THESE 2 LINES ONLY) --> < div style = "display:none;"…" at bounding box center [748, 280] width 362 height 163
click at [581, 223] on div "<!-- Episode Config (EDIT THESE 2 LINES ONLY) --> < div style = "display:none;"…" at bounding box center [748, 273] width 362 height 148
drag, startPoint x: 581, startPoint y: 223, endPoint x: 859, endPoint y: 226, distance: 278.6
click at [859, 226] on div "<!-- Episode Config (EDIT THESE 2 LINES ONLY) --> < div style = "display:none;"…" at bounding box center [748, 280] width 362 height 163
paste textarea "Cursor at row 4"
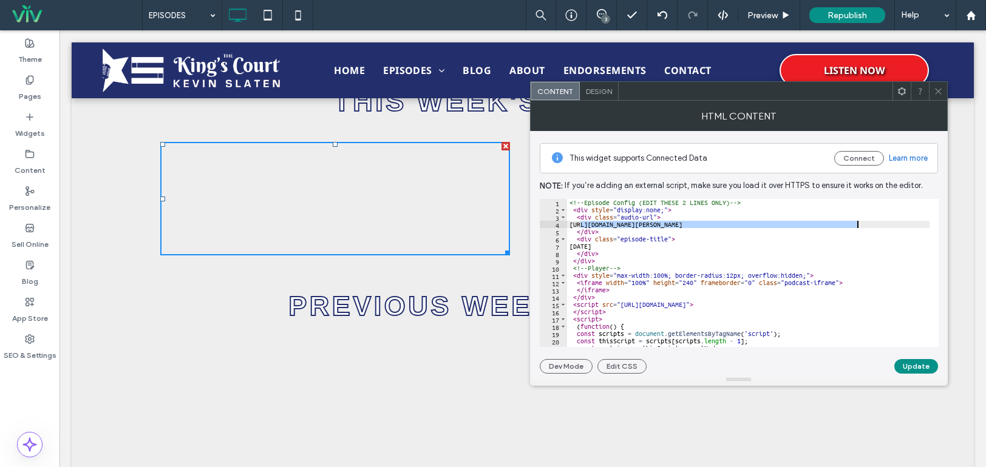
type textarea "**********"
click at [918, 370] on button "Update" at bounding box center [916, 366] width 44 height 15
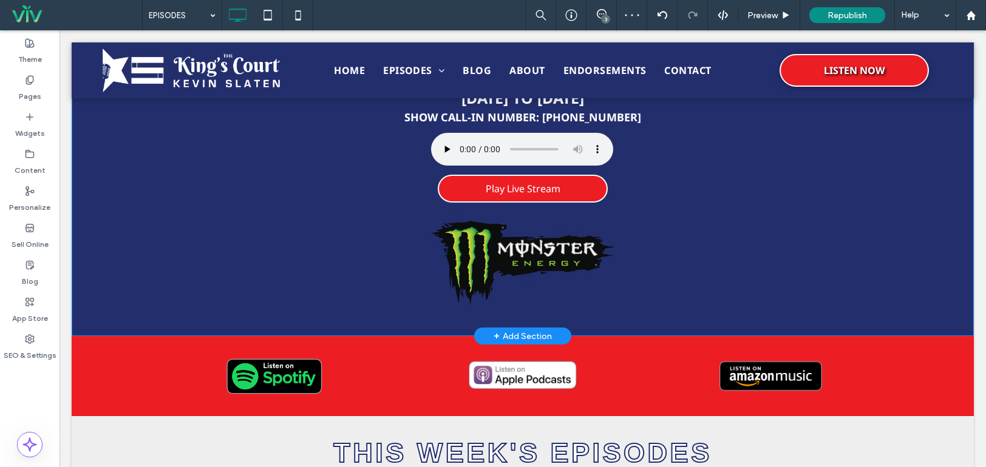
scroll to position [364, 0]
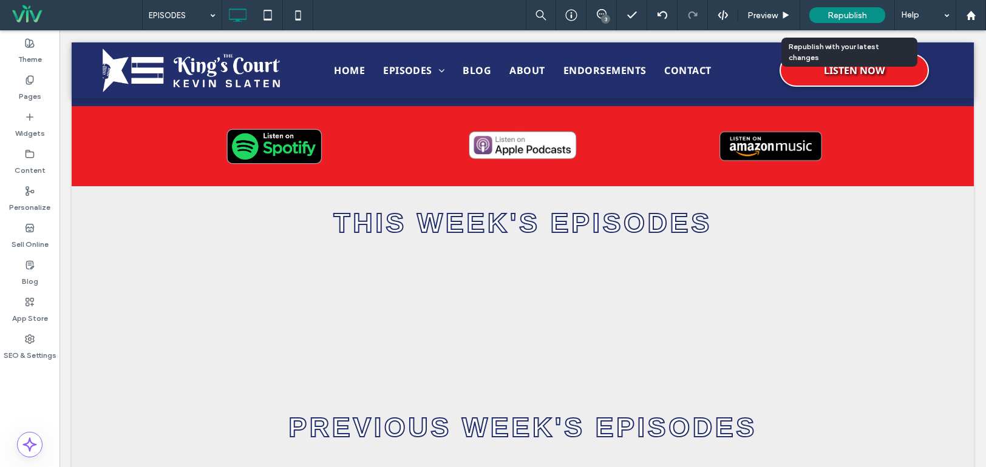
click at [847, 6] on div "Republish" at bounding box center [847, 15] width 76 height 30
click at [848, 16] on span "Republish" at bounding box center [846, 15] width 39 height 10
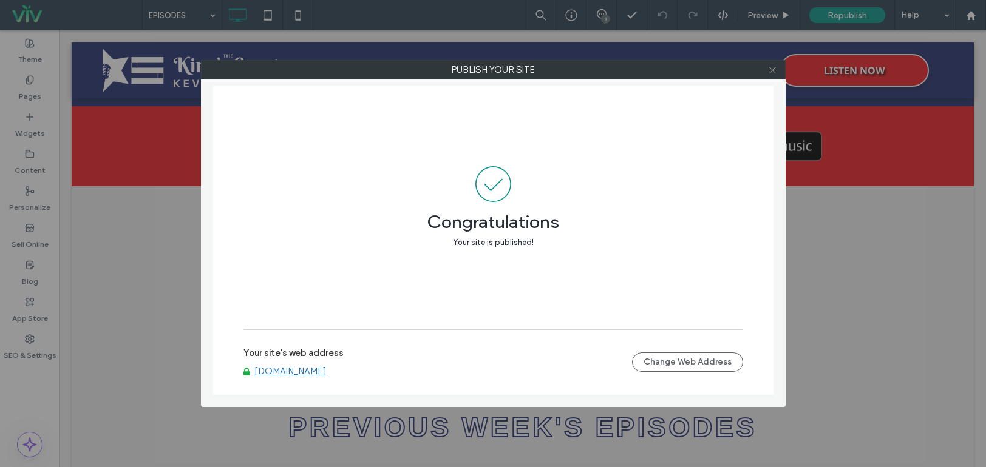
click at [771, 69] on icon at bounding box center [772, 70] width 9 height 9
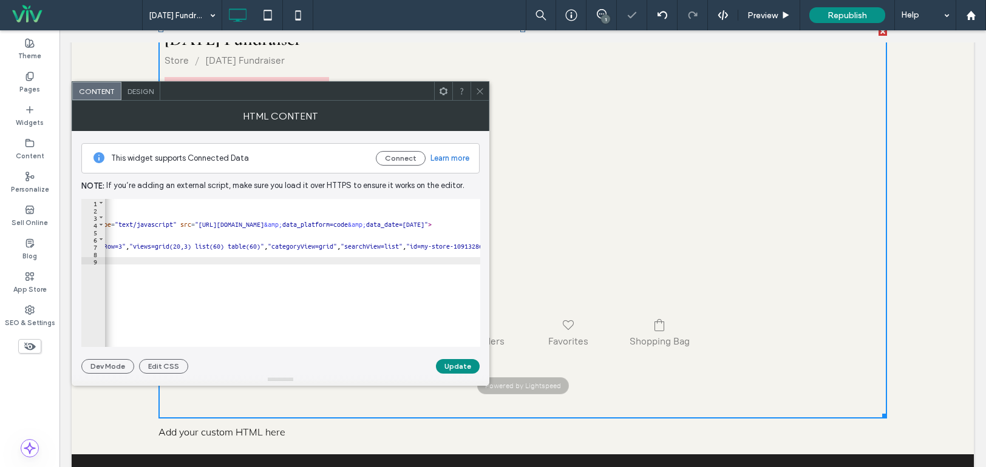
scroll to position [0, 256]
drag, startPoint x: 273, startPoint y: 347, endPoint x: 432, endPoint y: 299, distance: 166.1
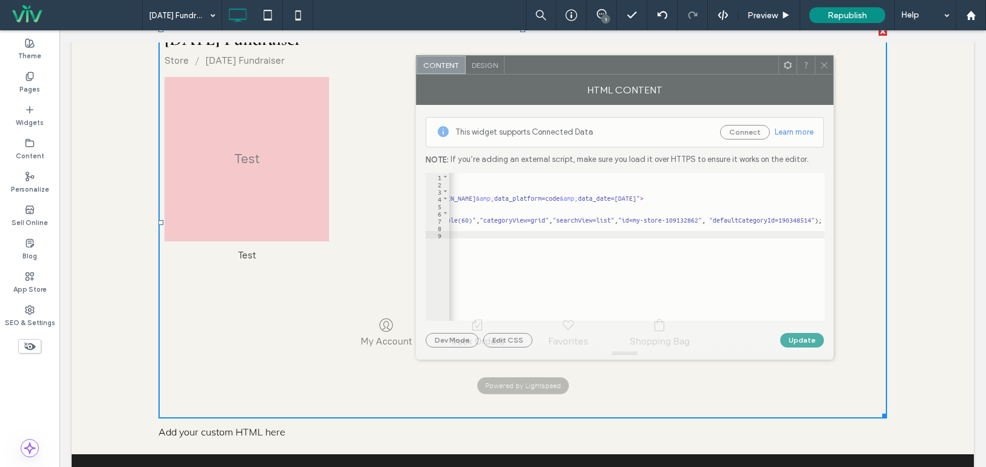
drag, startPoint x: 357, startPoint y: 98, endPoint x: 698, endPoint y: 69, distance: 341.7
click at [698, 69] on div at bounding box center [641, 65] width 274 height 18
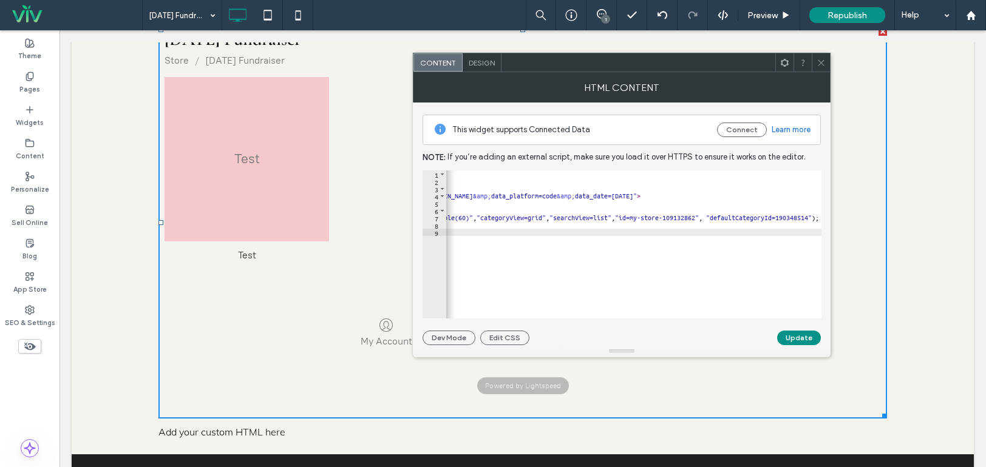
drag, startPoint x: 819, startPoint y: 64, endPoint x: 817, endPoint y: 75, distance: 10.6
click at [819, 64] on icon at bounding box center [820, 62] width 9 height 9
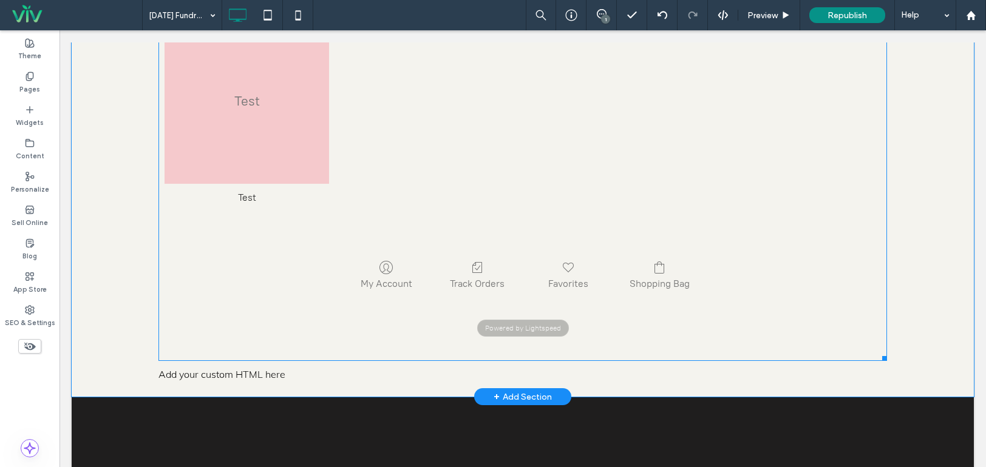
scroll to position [1153, 0]
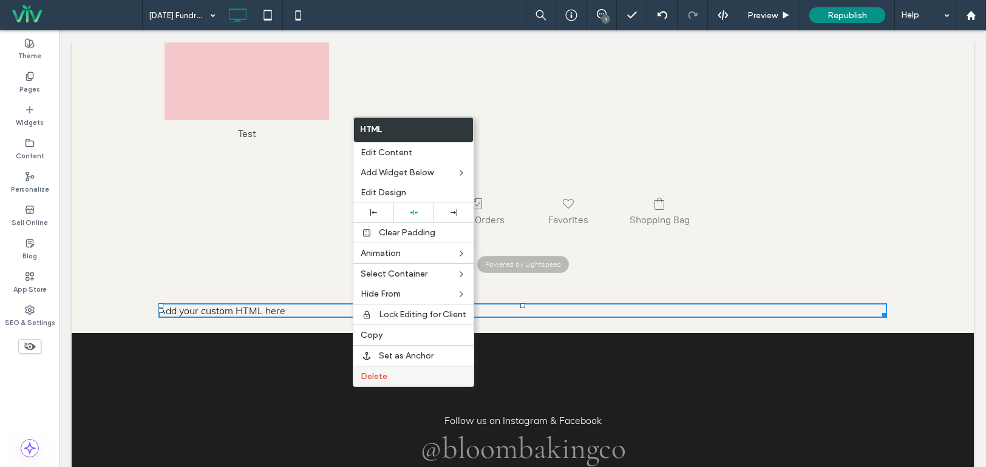
click at [365, 382] on div "Delete" at bounding box center [413, 376] width 120 height 21
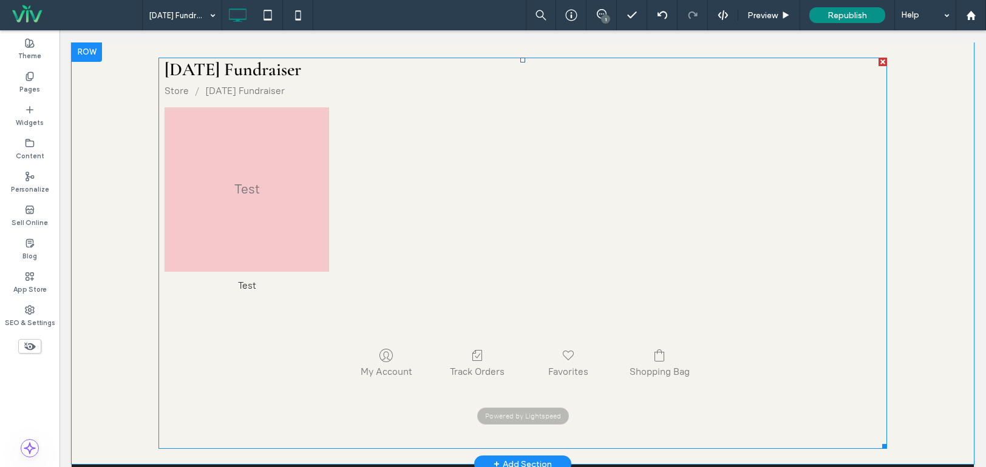
scroll to position [1032, 0]
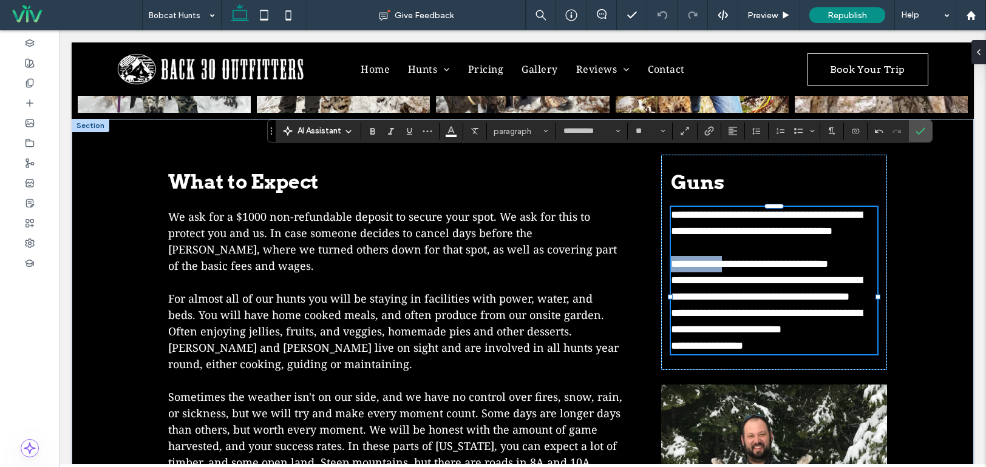
drag, startPoint x: 735, startPoint y: 227, endPoint x: 668, endPoint y: 225, distance: 67.4
click at [671, 259] on span "**********" at bounding box center [749, 264] width 157 height 11
click at [377, 130] on icon "Bold" at bounding box center [373, 131] width 10 height 10
drag, startPoint x: 705, startPoint y: 242, endPoint x: 668, endPoint y: 239, distance: 36.5
click at [671, 275] on span "**********" at bounding box center [766, 288] width 191 height 27
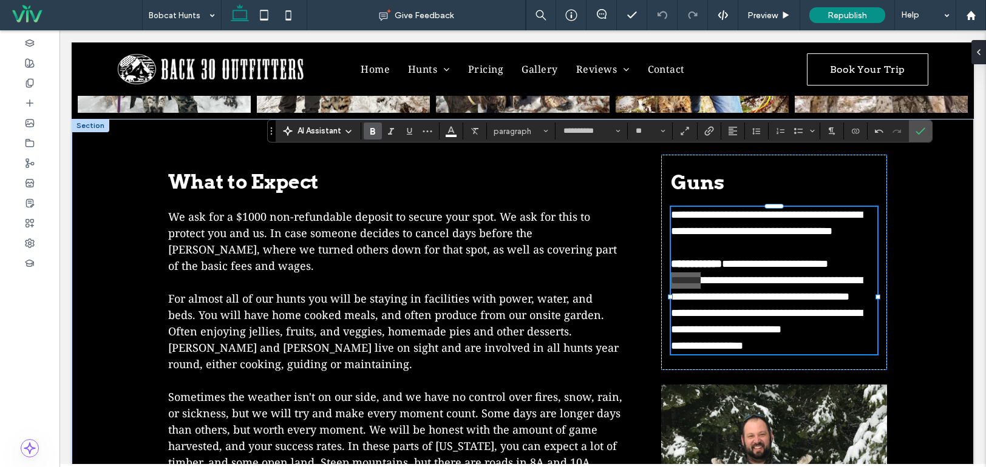
click at [373, 135] on icon "Bold" at bounding box center [373, 131] width 10 height 10
drag, startPoint x: 687, startPoint y: 288, endPoint x: 667, endPoint y: 287, distance: 20.1
click at [671, 308] on span "**********" at bounding box center [766, 321] width 191 height 27
click at [377, 135] on icon "Bold" at bounding box center [373, 131] width 10 height 10
drag, startPoint x: 694, startPoint y: 322, endPoint x: 665, endPoint y: 316, distance: 29.3
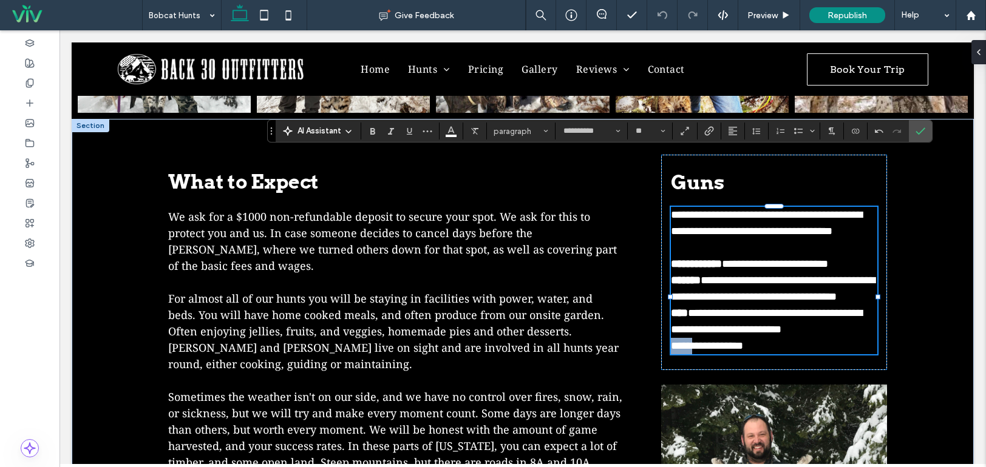
click at [671, 341] on span "**********" at bounding box center [707, 346] width 72 height 11
click at [373, 135] on icon "Bold" at bounding box center [373, 131] width 10 height 10
click at [739, 275] on span "**********" at bounding box center [773, 288] width 204 height 27
click at [670, 207] on div at bounding box center [670, 297] width 1 height 180
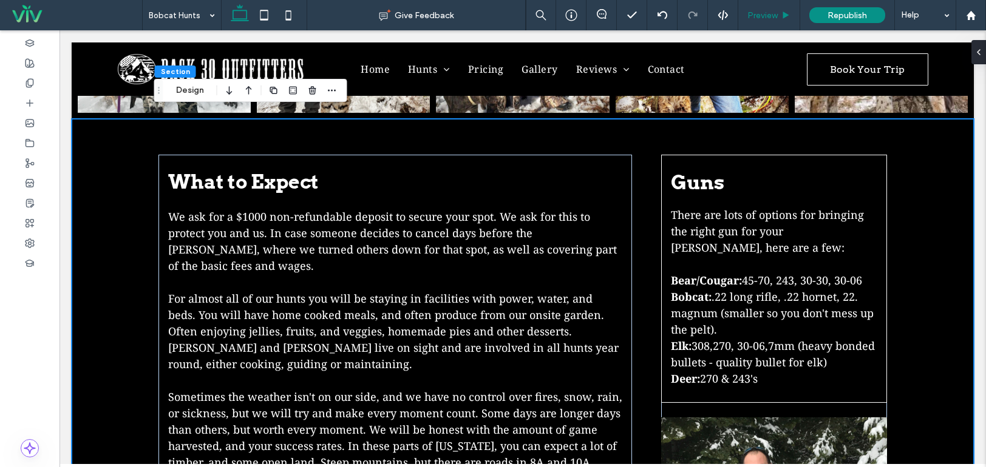
click at [759, 26] on div "Preview" at bounding box center [769, 15] width 62 height 30
click at [764, 18] on span "Preview" at bounding box center [762, 15] width 30 height 10
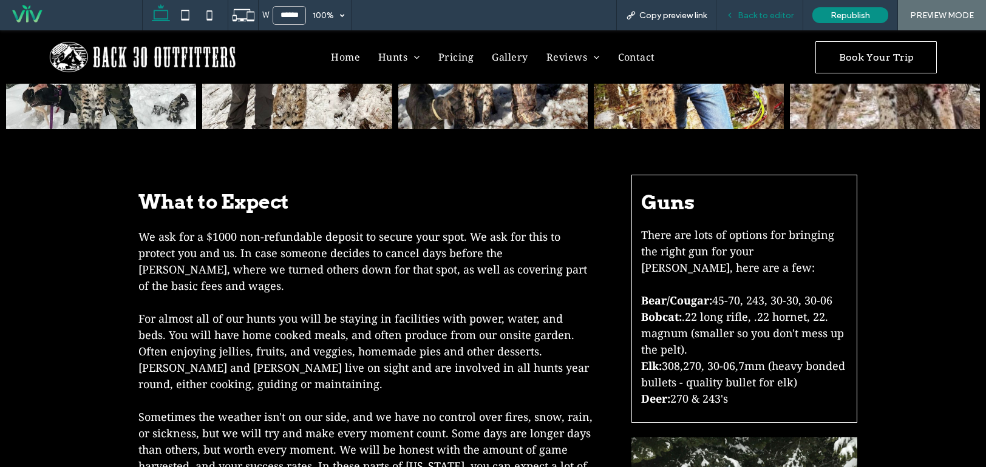
click at [761, 20] on span "Back to editor" at bounding box center [765, 15] width 56 height 10
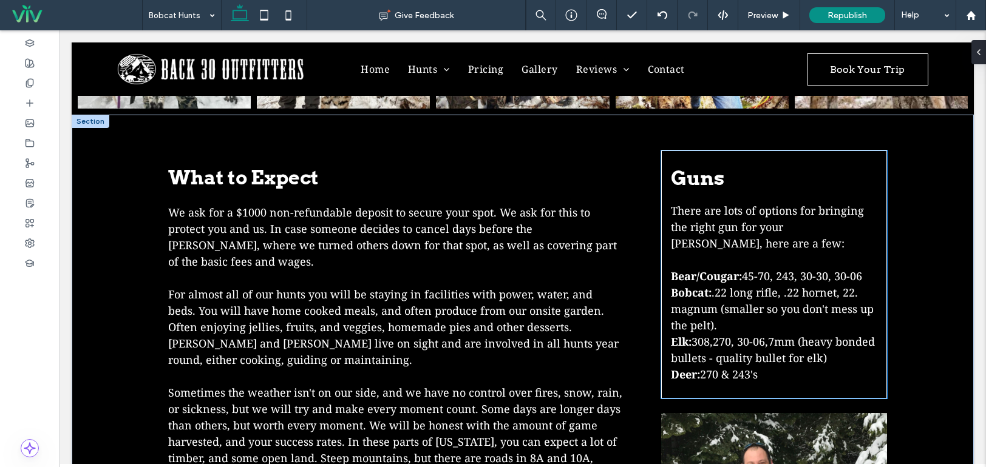
scroll to position [1093, 0]
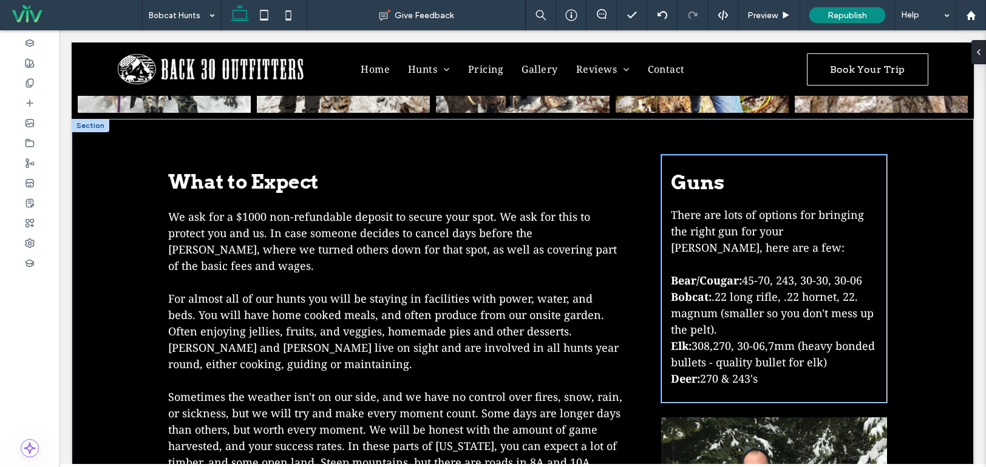
click at [737, 256] on p at bounding box center [774, 264] width 206 height 16
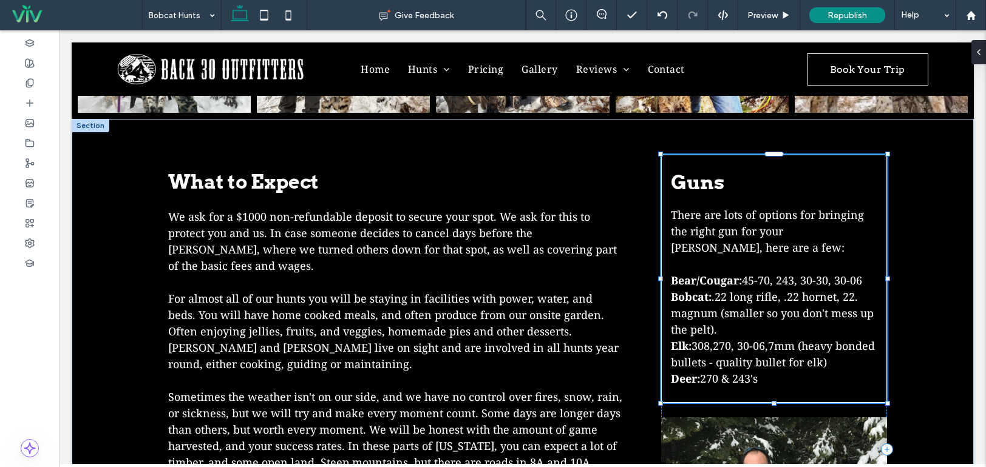
type input "**"
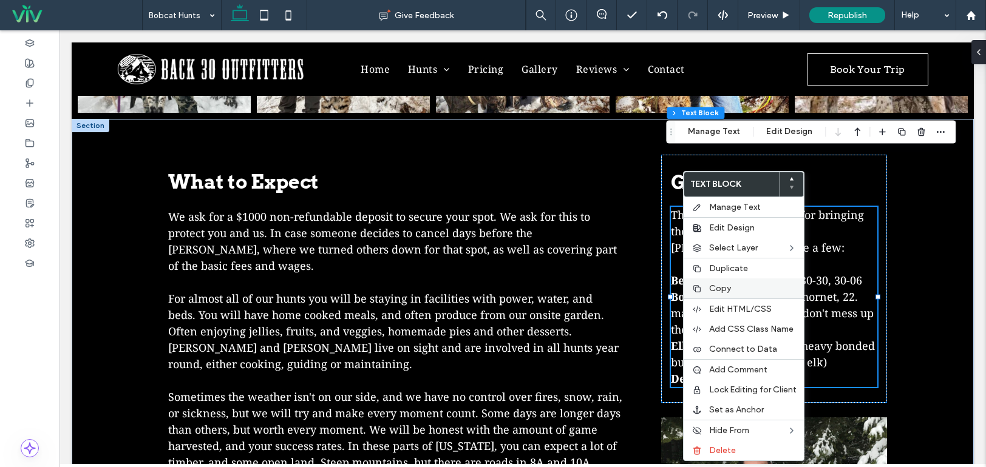
click at [719, 290] on span "Copy" at bounding box center [720, 288] width 22 height 10
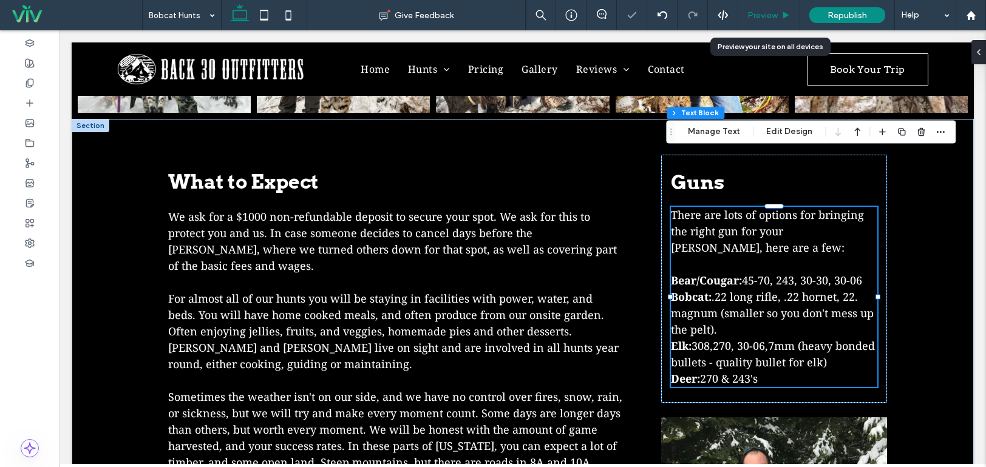
click at [768, 15] on span "Preview" at bounding box center [762, 15] width 30 height 10
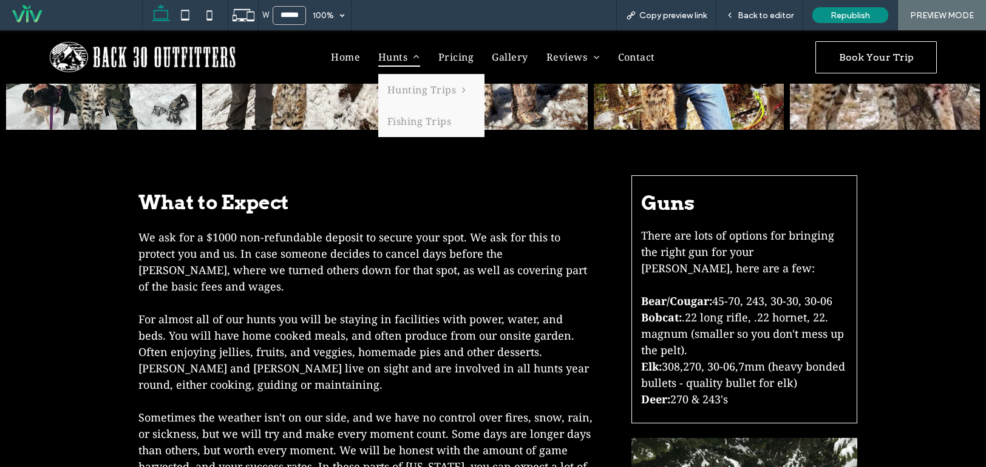
scroll to position [1091, 0]
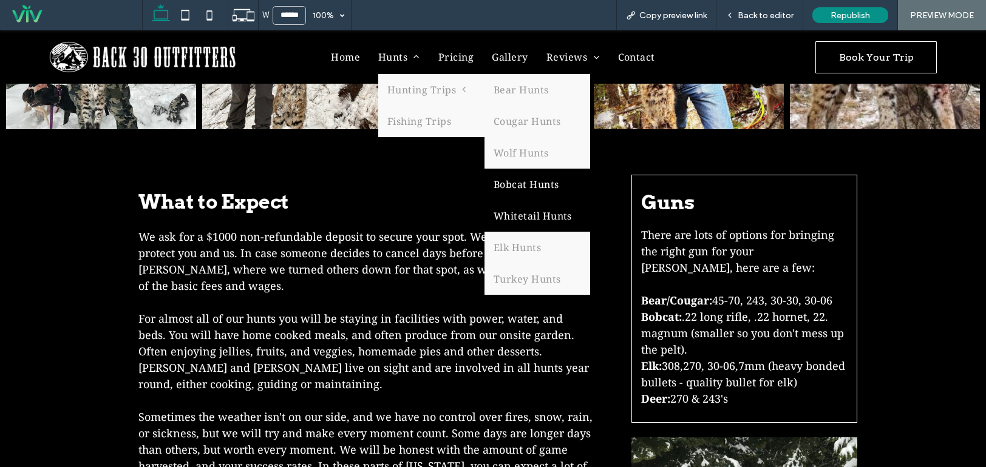
click at [515, 212] on link "Whitetail Hunts" at bounding box center [537, 216] width 106 height 32
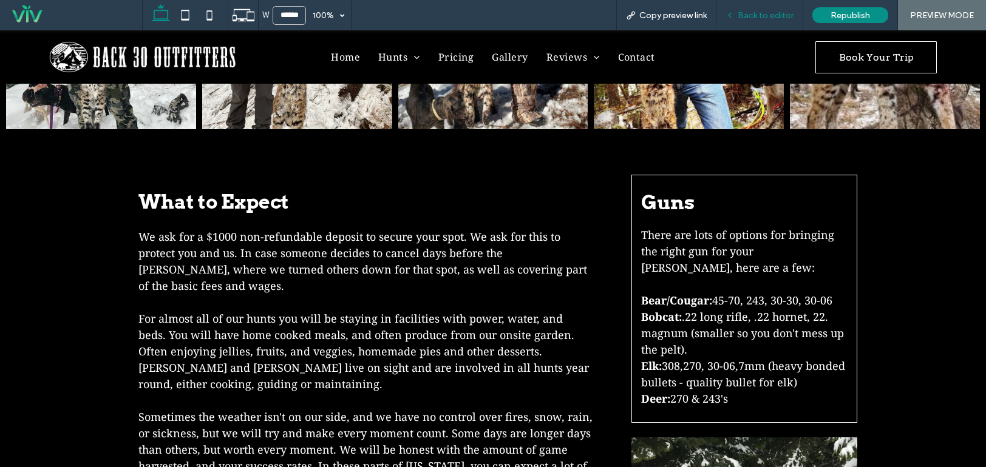
click at [748, 8] on div "Back to editor" at bounding box center [759, 15] width 87 height 30
click at [747, 15] on span "Back to editor" at bounding box center [765, 15] width 56 height 10
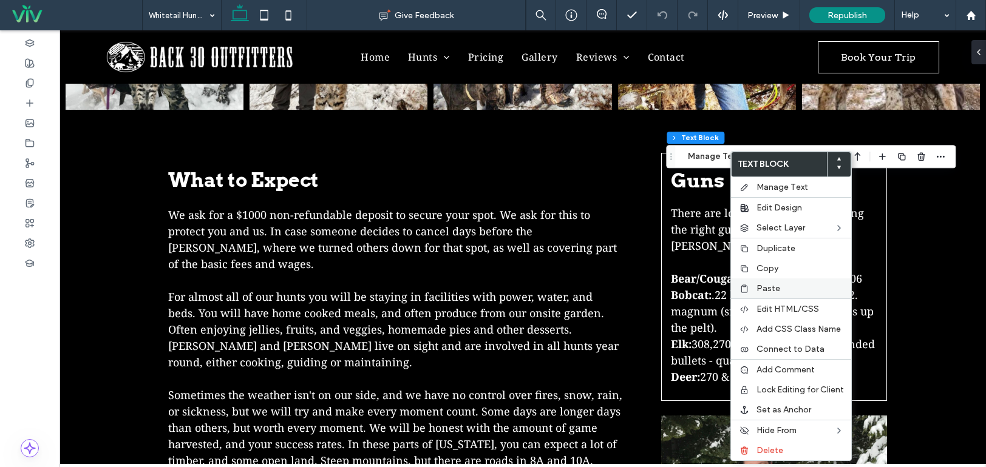
click at [773, 285] on span "Paste" at bounding box center [768, 288] width 24 height 10
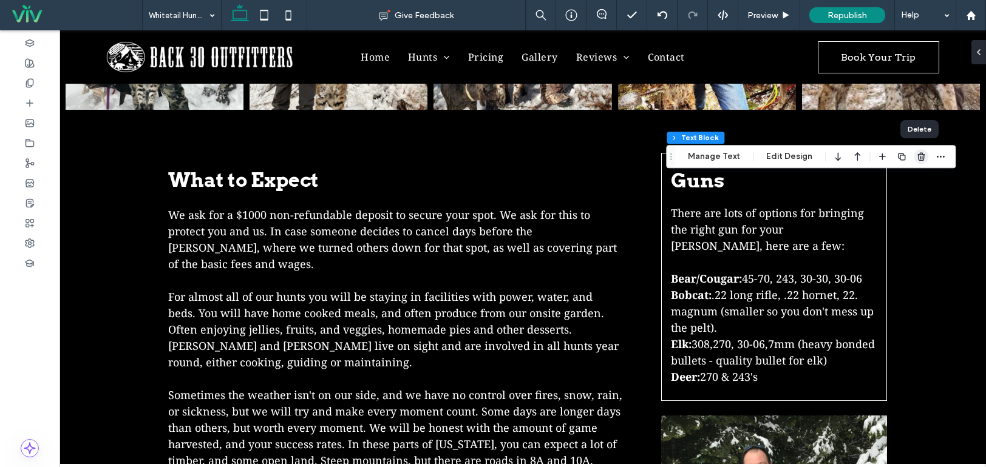
click at [917, 157] on icon "button" at bounding box center [921, 157] width 10 height 10
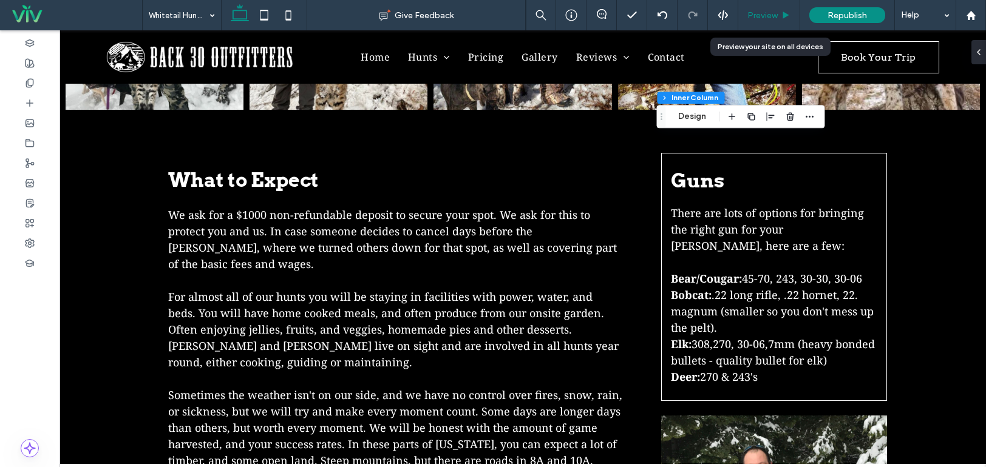
click at [780, 15] on div "Preview" at bounding box center [768, 15] width 61 height 10
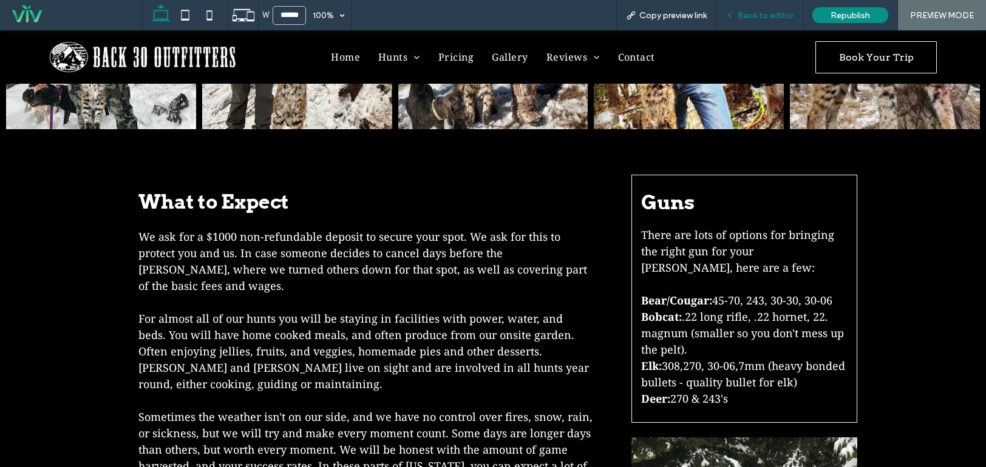
click at [777, 14] on span "Back to editor" at bounding box center [765, 15] width 56 height 10
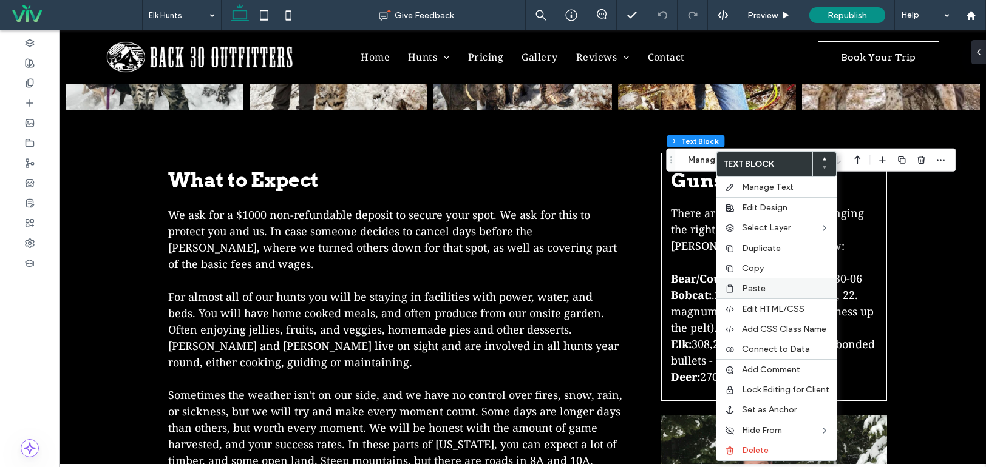
click at [759, 285] on span "Paste" at bounding box center [754, 288] width 24 height 10
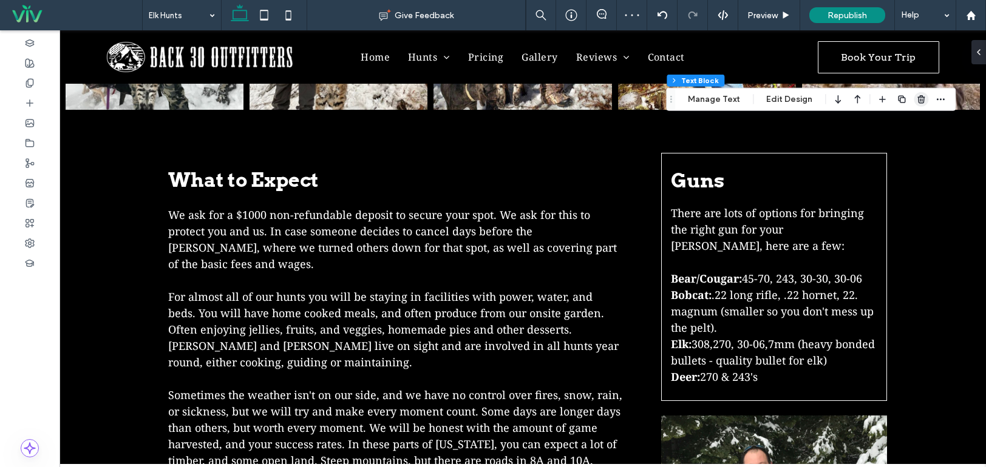
click at [920, 99] on use "button" at bounding box center [920, 99] width 7 height 8
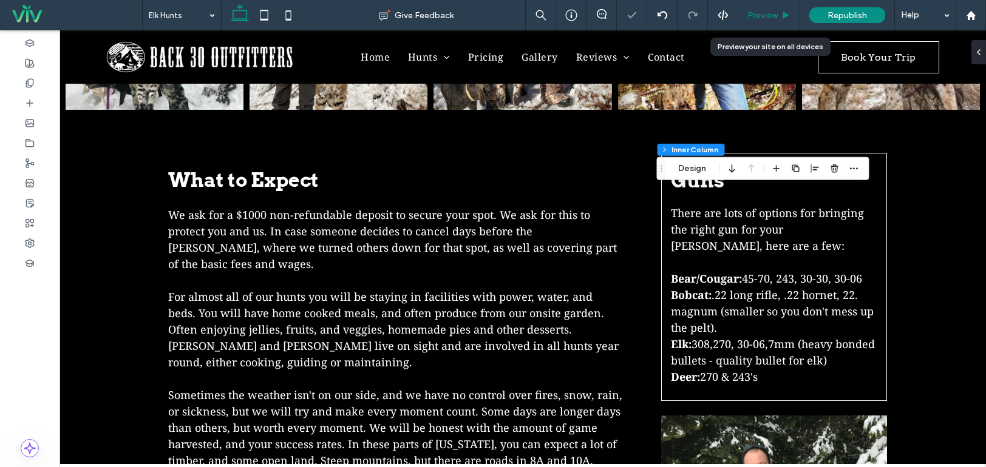
click at [774, 11] on span "Preview" at bounding box center [762, 15] width 30 height 10
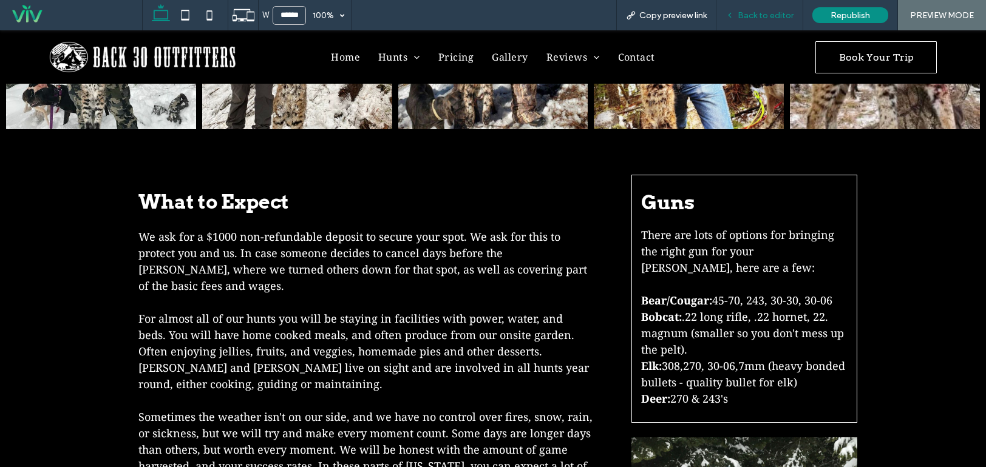
click at [773, 15] on span "Back to editor" at bounding box center [765, 15] width 56 height 10
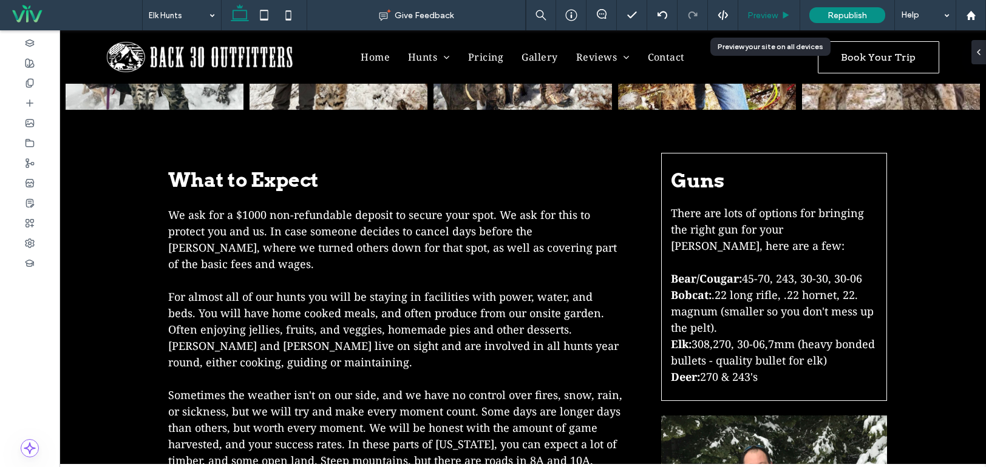
click at [761, 16] on span "Preview" at bounding box center [762, 15] width 30 height 10
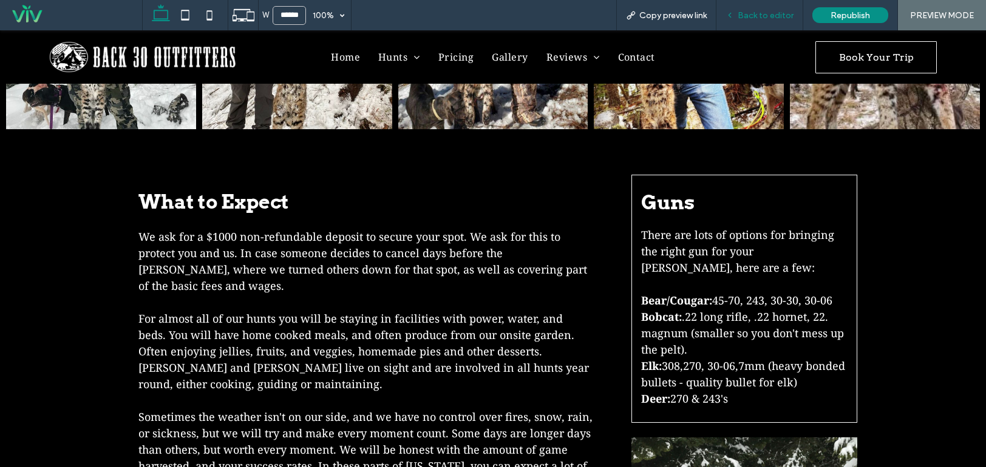
click at [768, 16] on span "Back to editor" at bounding box center [765, 15] width 56 height 10
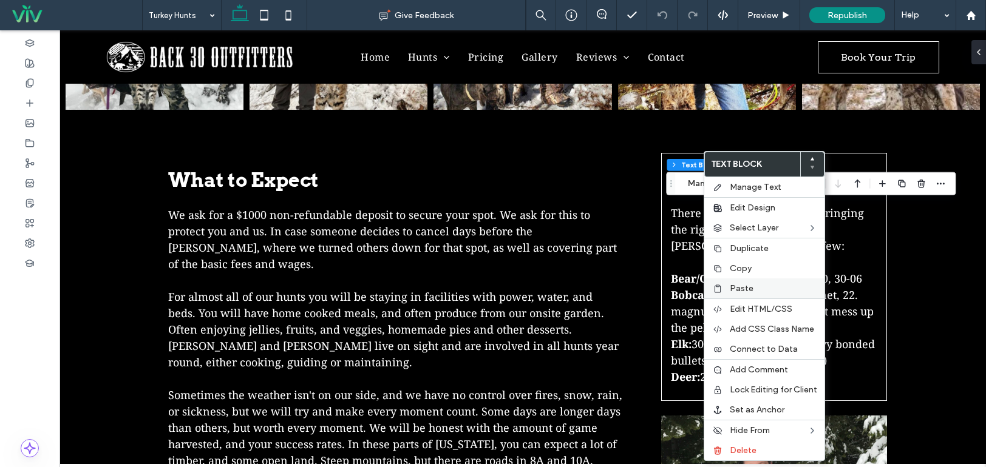
click at [740, 291] on span "Paste" at bounding box center [742, 288] width 24 height 10
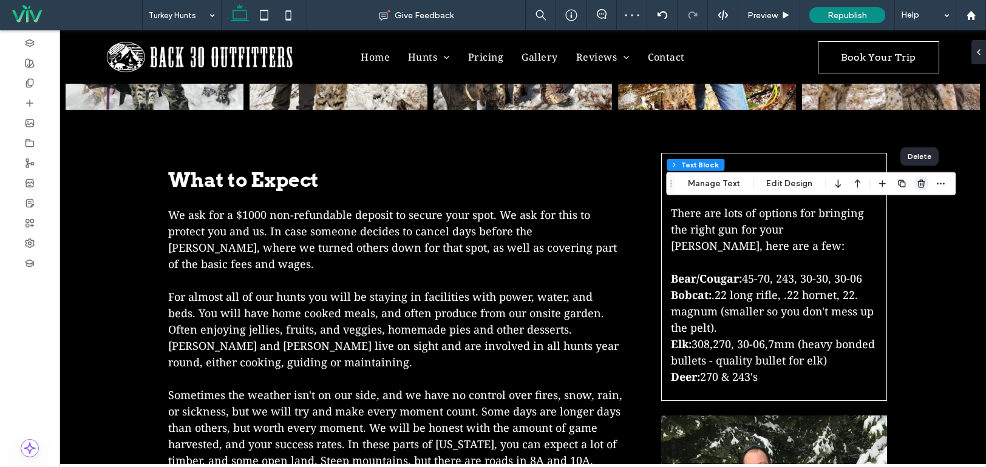
click at [918, 181] on use "button" at bounding box center [920, 184] width 7 height 8
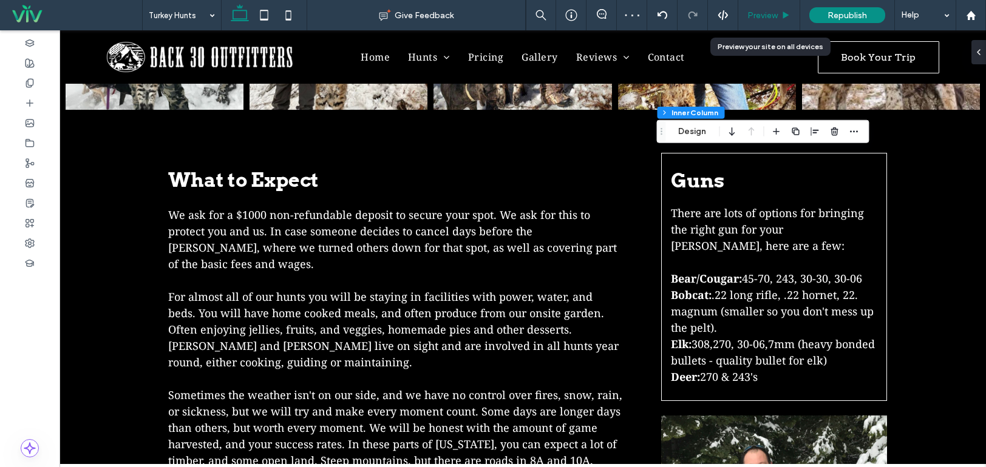
click at [774, 14] on span "Preview" at bounding box center [762, 15] width 30 height 10
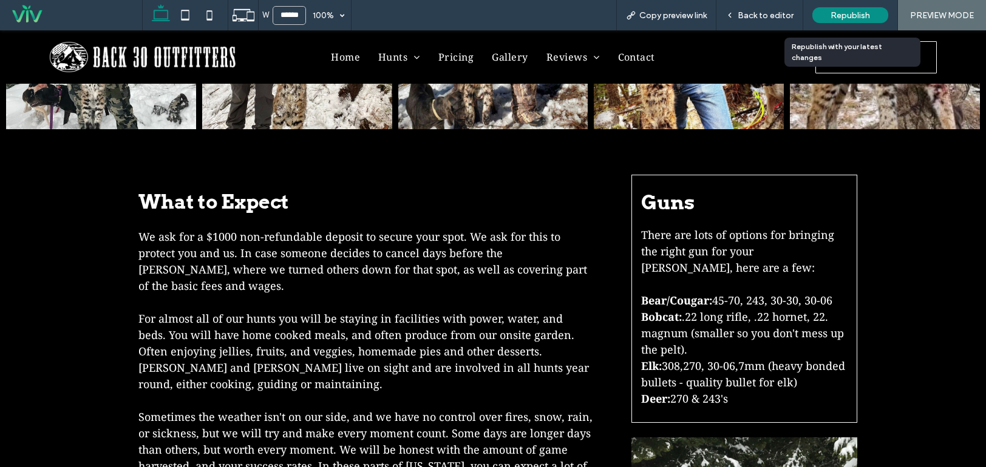
click at [846, 19] on span "Republish" at bounding box center [849, 15] width 39 height 10
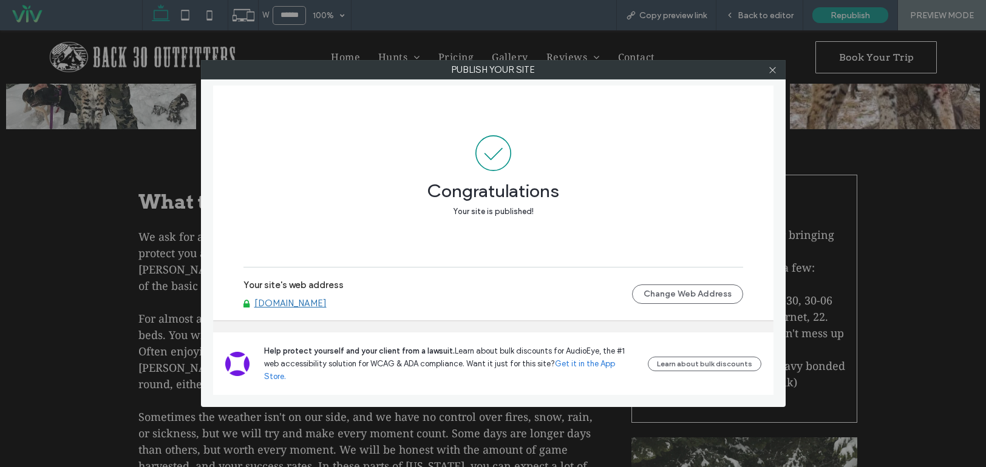
click at [327, 309] on link "[DOMAIN_NAME]" at bounding box center [290, 303] width 72 height 11
click at [775, 69] on icon at bounding box center [772, 70] width 9 height 9
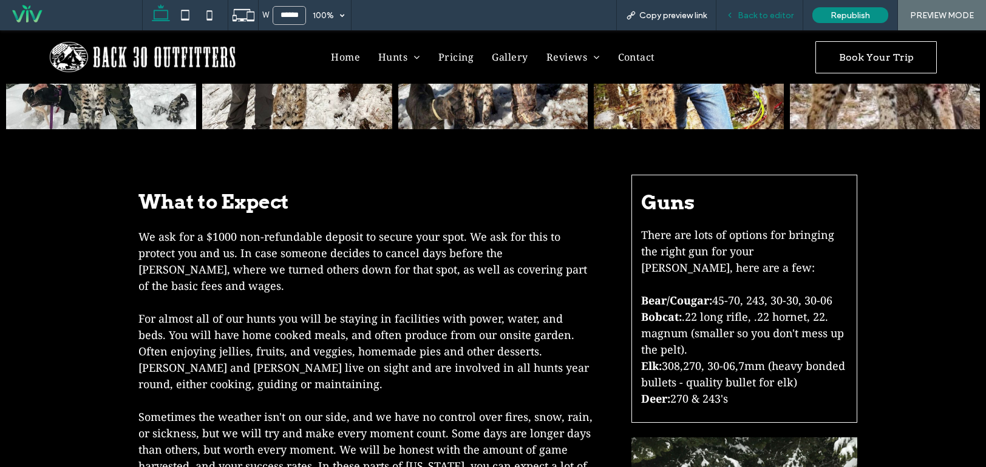
click at [767, 21] on div "Back to editor" at bounding box center [759, 15] width 87 height 30
click at [759, 16] on span "Back to editor" at bounding box center [765, 15] width 56 height 10
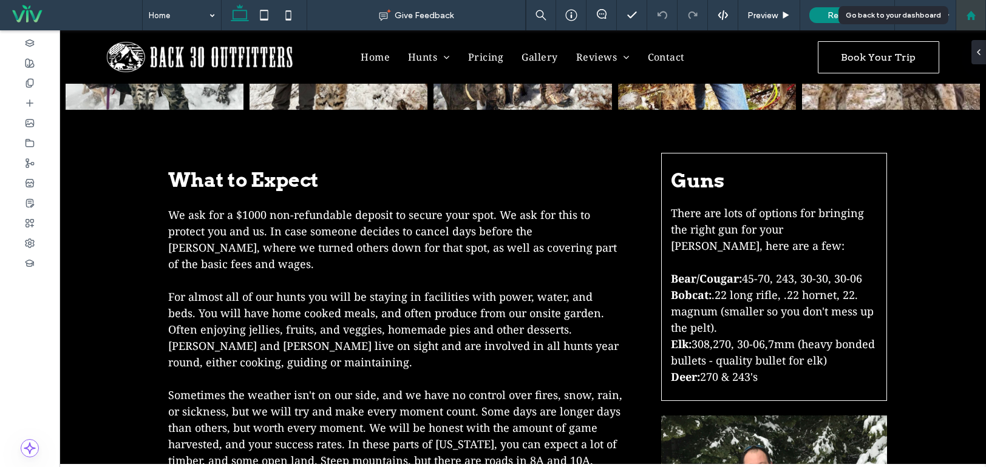
click at [974, 19] on use at bounding box center [970, 14] width 9 height 9
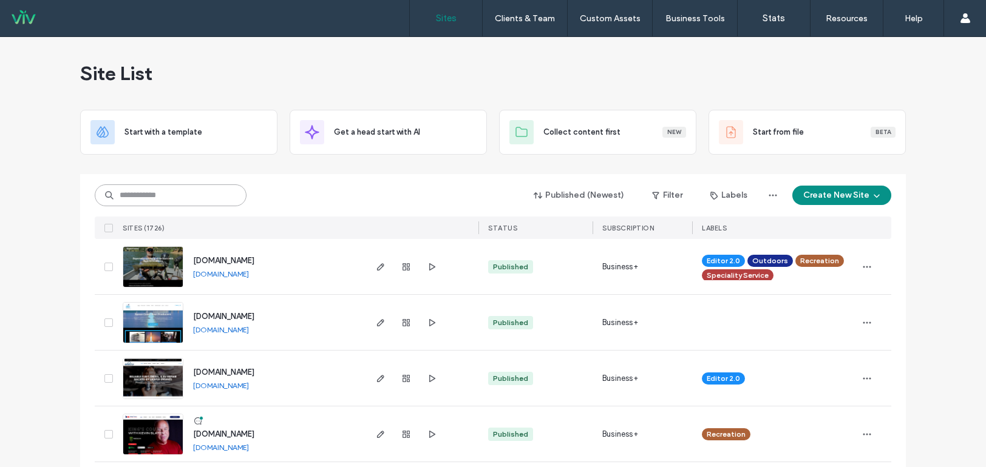
click at [187, 194] on input at bounding box center [171, 196] width 152 height 22
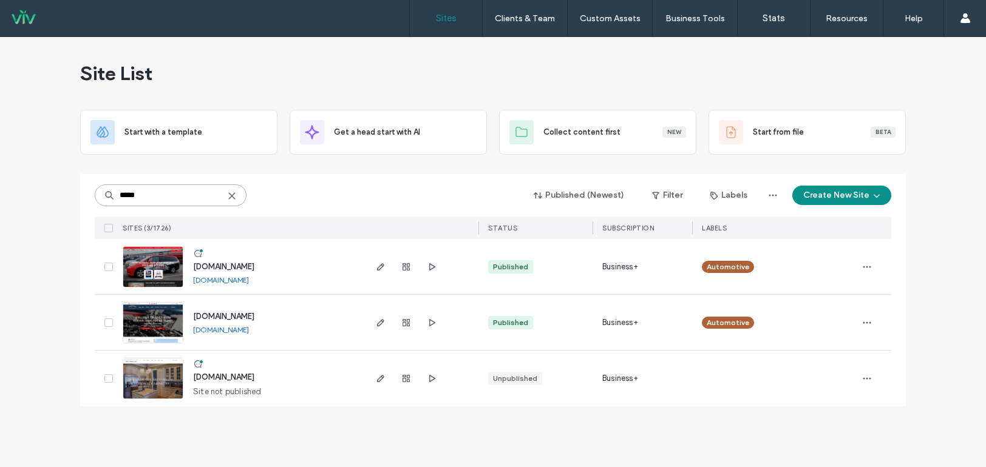
type input "*****"
click at [147, 262] on img at bounding box center [152, 288] width 59 height 83
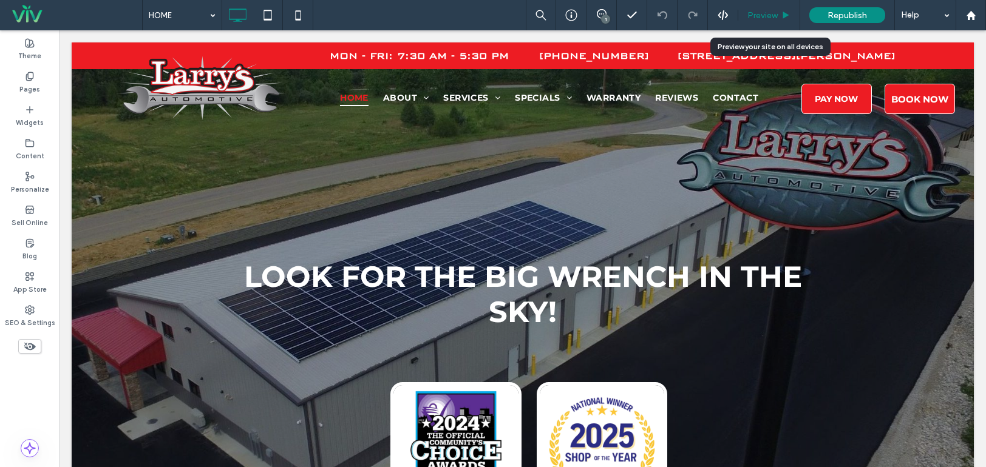
click at [764, 14] on span "Preview" at bounding box center [762, 15] width 30 height 10
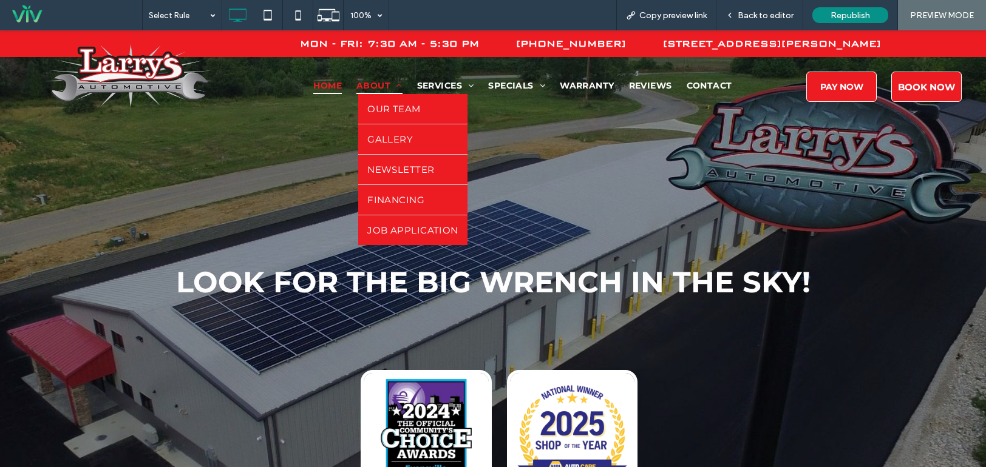
drag, startPoint x: 363, startPoint y: 89, endPoint x: 363, endPoint y: 119, distance: 30.3
click at [363, 89] on span "ABOUT" at bounding box center [379, 85] width 46 height 17
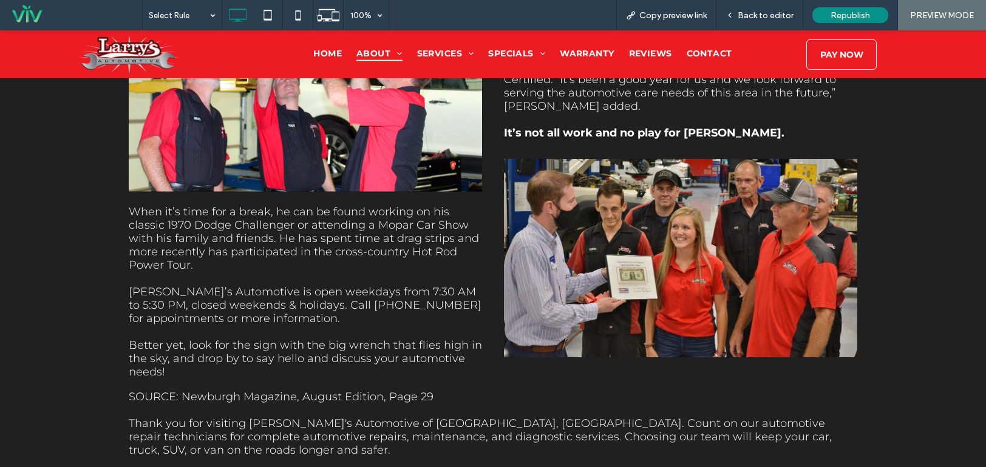
scroll to position [1491, 0]
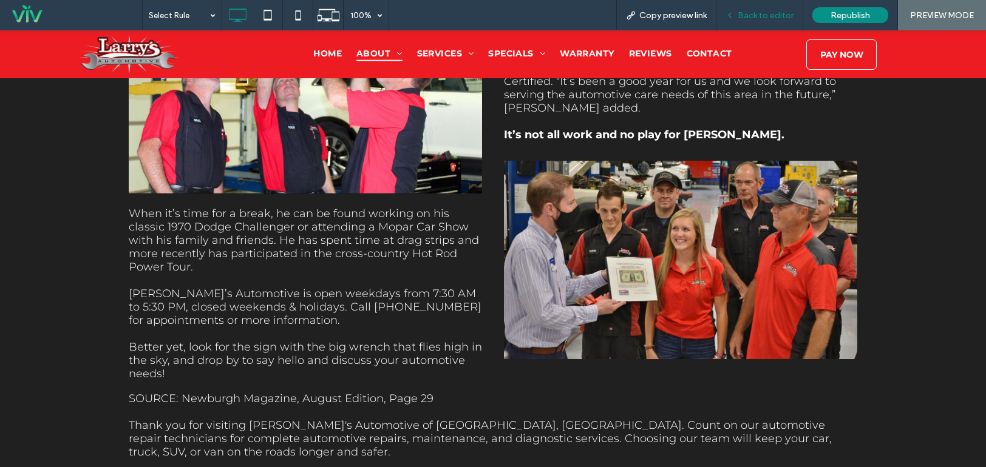
click at [767, 10] on span "Back to editor" at bounding box center [765, 15] width 56 height 10
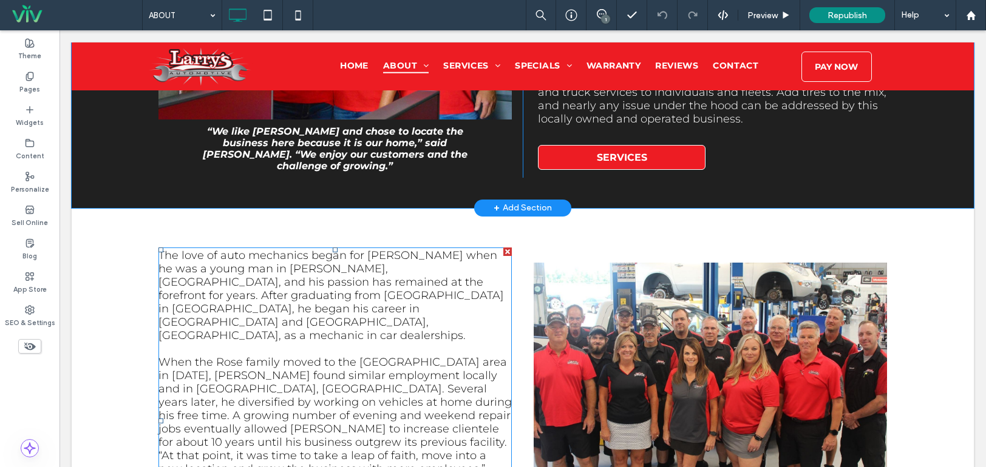
scroll to position [702, 0]
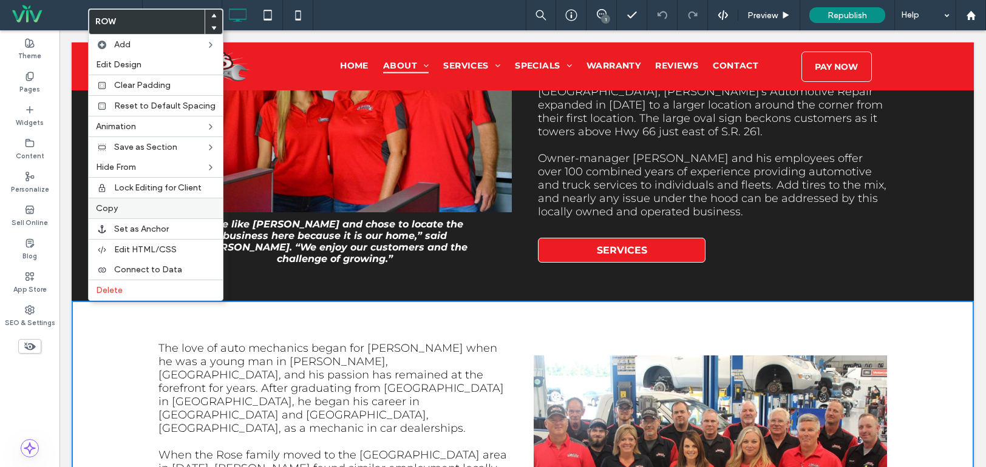
click at [137, 205] on label "Copy" at bounding box center [156, 208] width 120 height 10
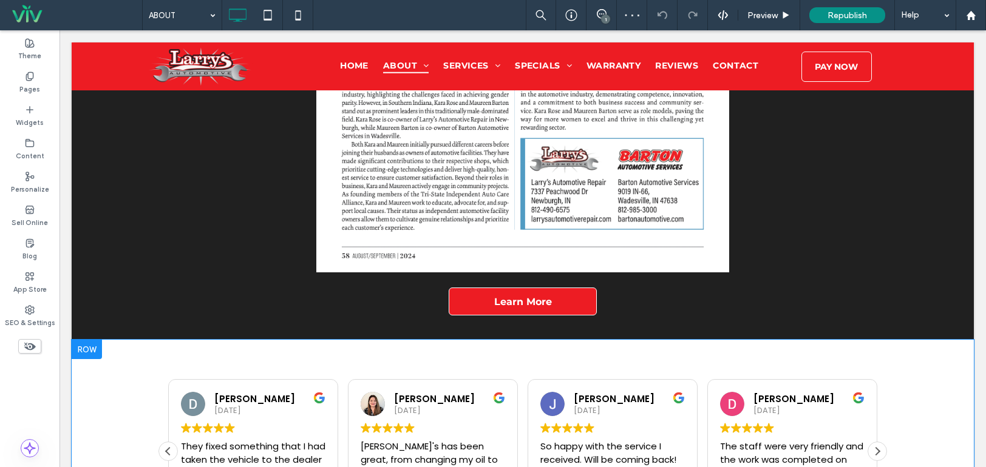
scroll to position [2340, 0]
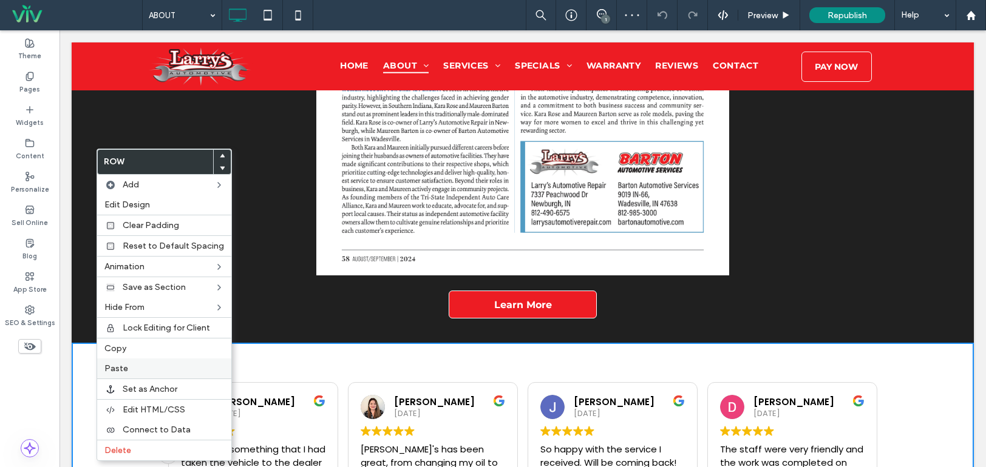
click at [138, 367] on label "Paste" at bounding box center [164, 369] width 120 height 10
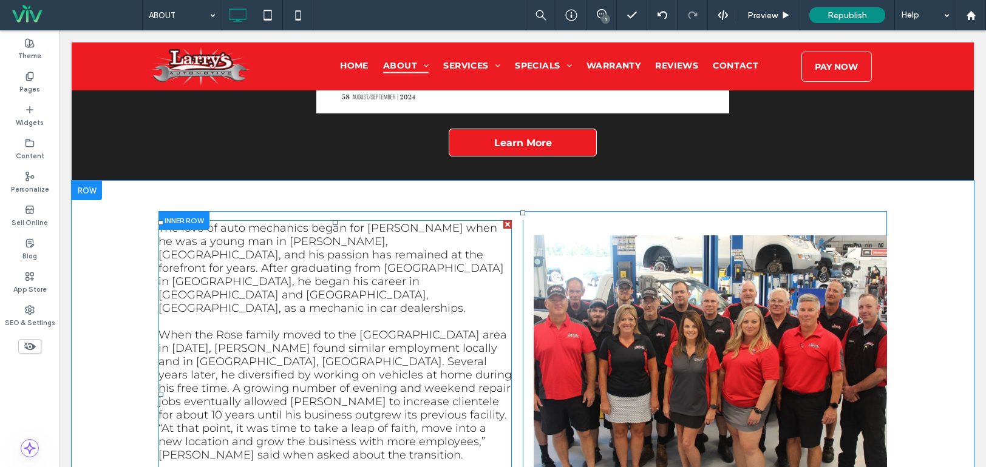
scroll to position [2583, 0]
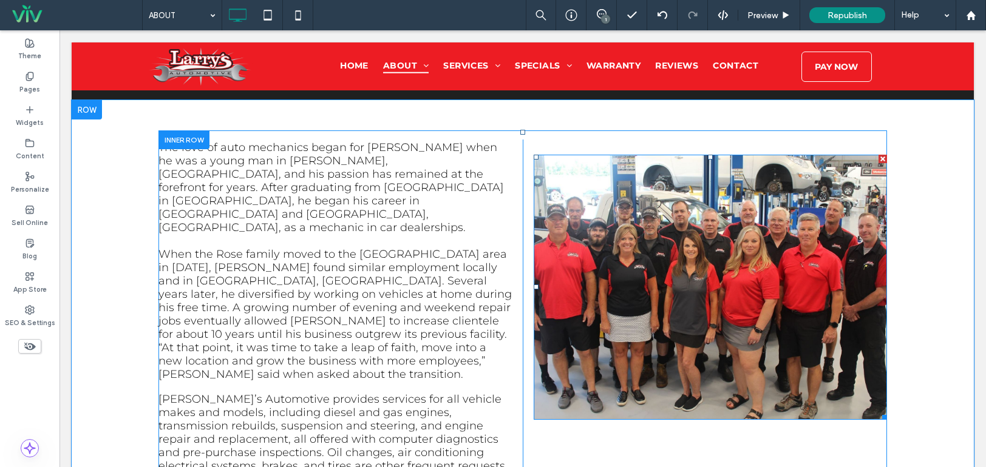
click at [744, 225] on img at bounding box center [710, 287] width 353 height 265
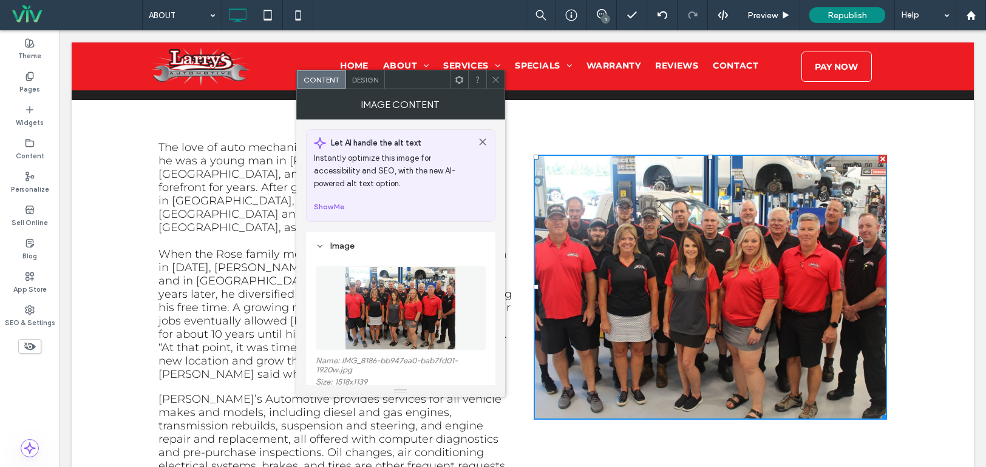
drag, startPoint x: 497, startPoint y: 75, endPoint x: 498, endPoint y: 84, distance: 9.1
click at [498, 74] on span at bounding box center [495, 79] width 9 height 18
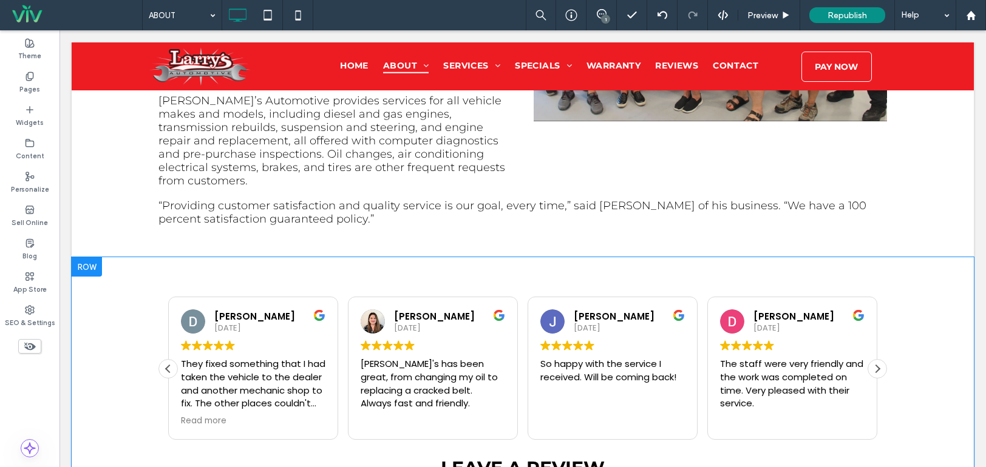
scroll to position [2887, 0]
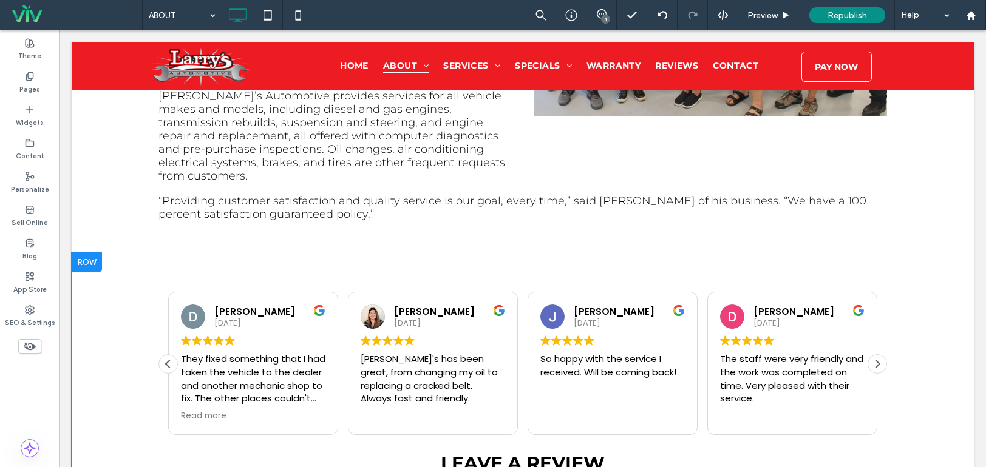
click at [182, 252] on div "Posted on Google Donna Burkes 13 October 2025 They fixed something that I had t…" at bounding box center [523, 429] width 902 height 355
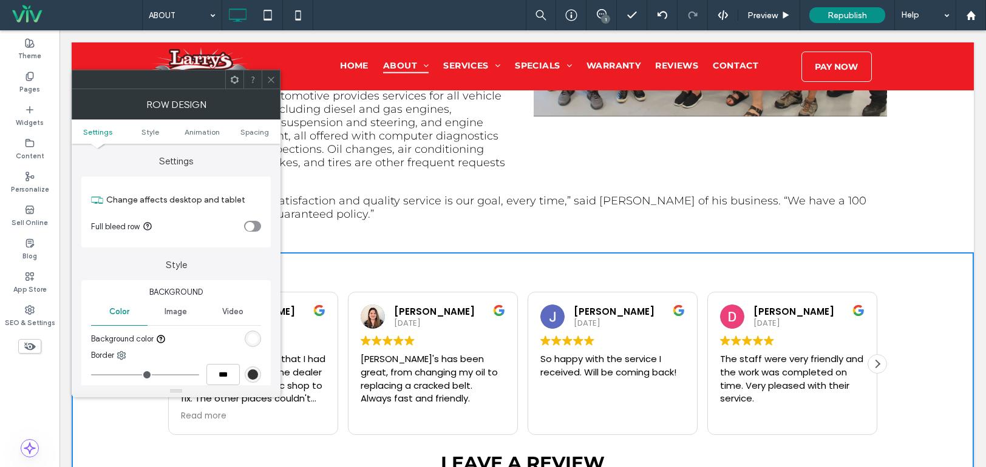
click at [254, 337] on div "rgb(255, 255, 255)" at bounding box center [253, 339] width 10 height 10
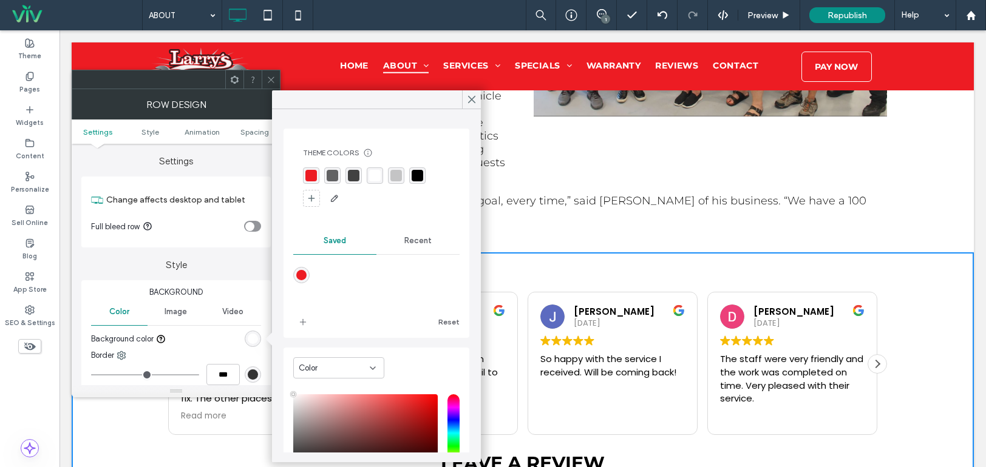
click at [332, 169] on div "rgba(0, 0, 0, 0.6)" at bounding box center [332, 176] width 16 height 16
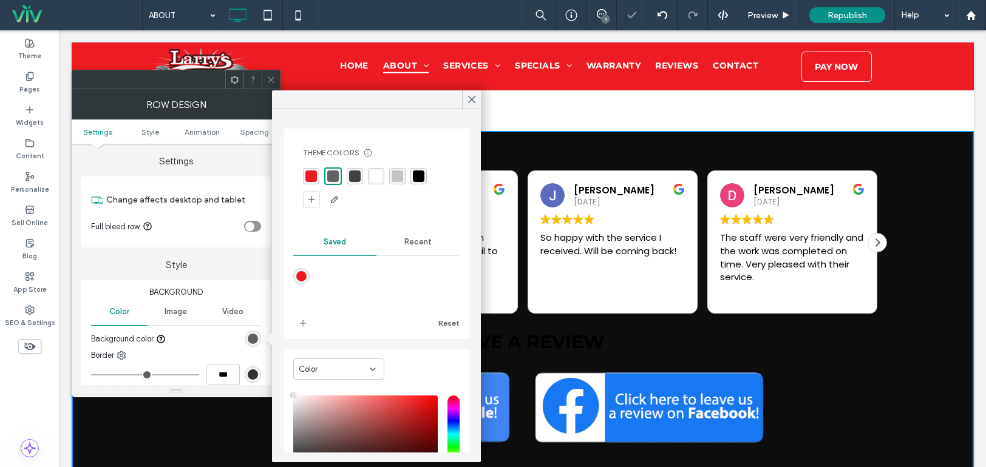
scroll to position [3071, 0]
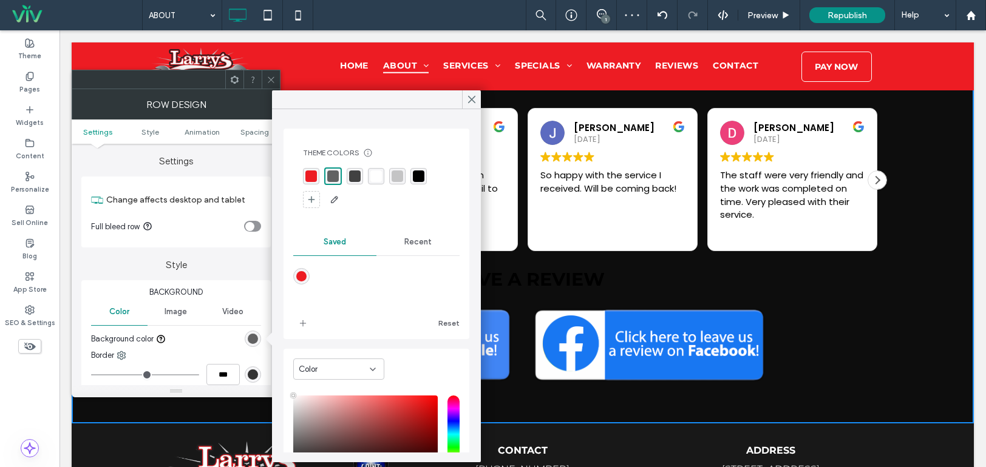
click at [359, 181] on div "rgba(65, 65, 65, 1)" at bounding box center [355, 177] width 12 height 12
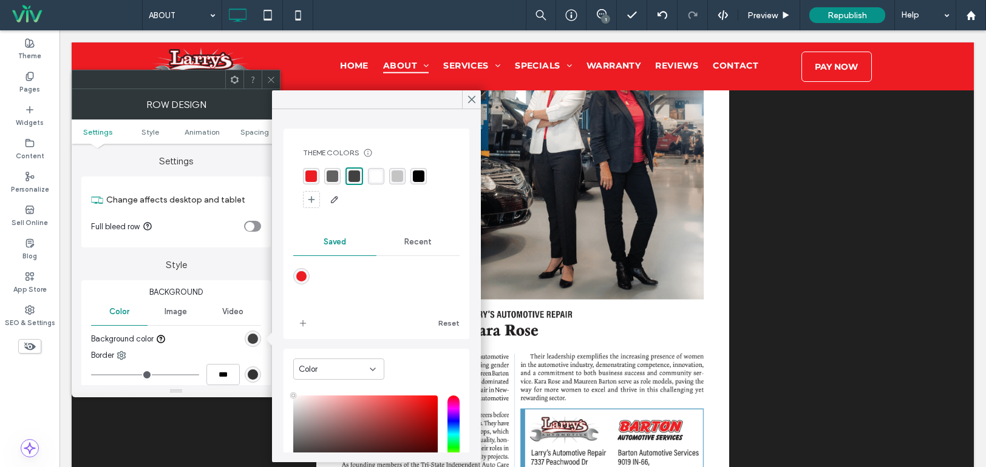
scroll to position [1978, 0]
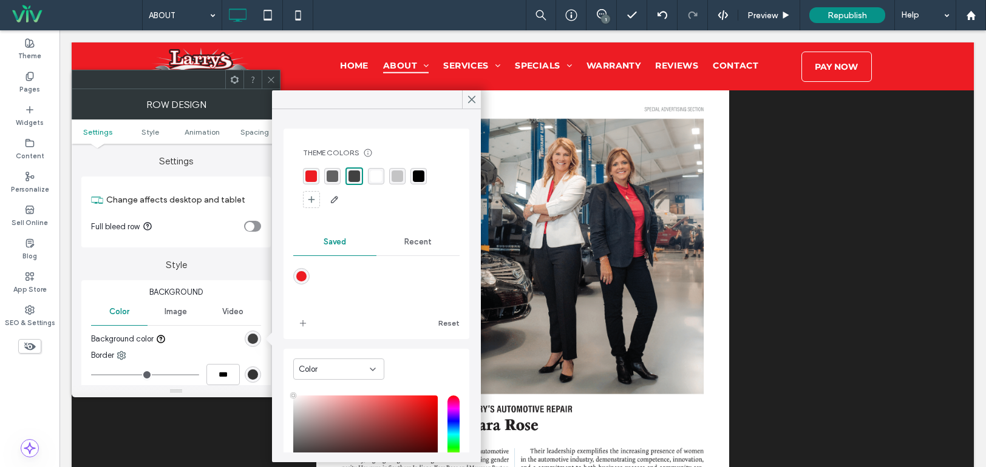
click at [274, 76] on icon at bounding box center [270, 79] width 9 height 9
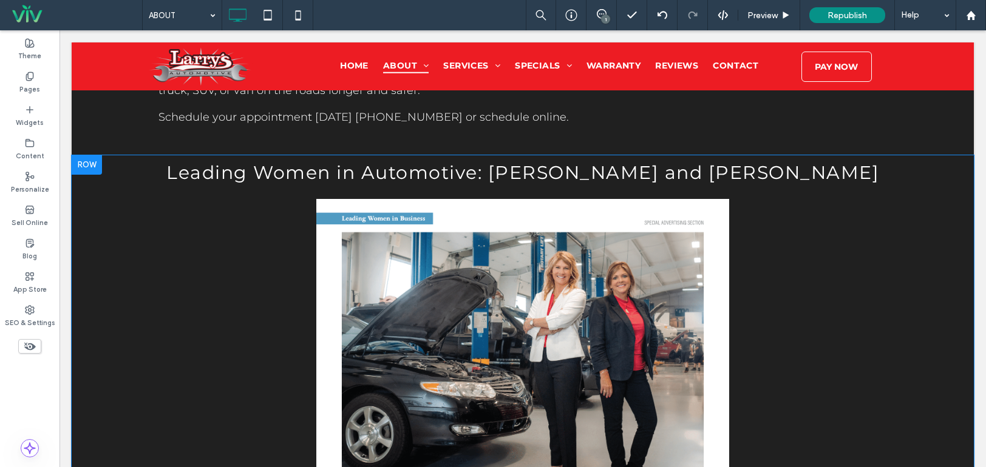
scroll to position [1857, 0]
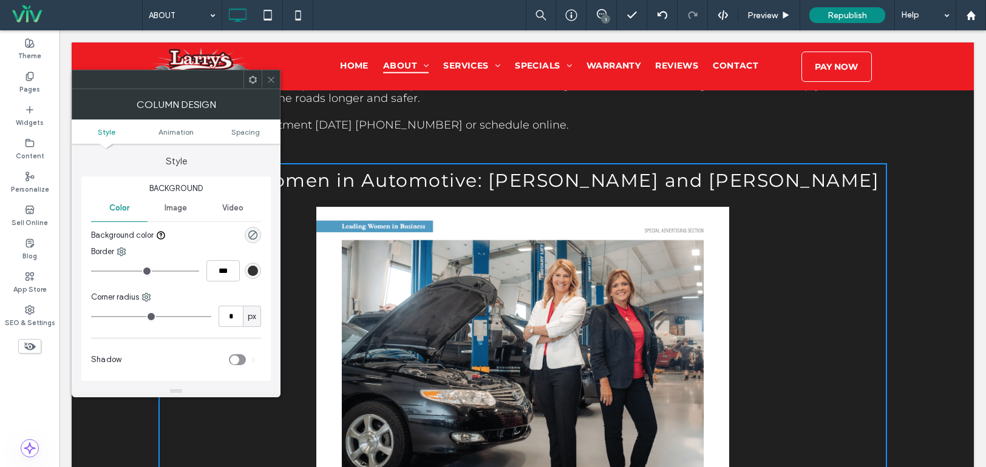
click at [242, 269] on div "***" at bounding box center [176, 270] width 170 height 21
click at [266, 80] on div at bounding box center [271, 79] width 18 height 18
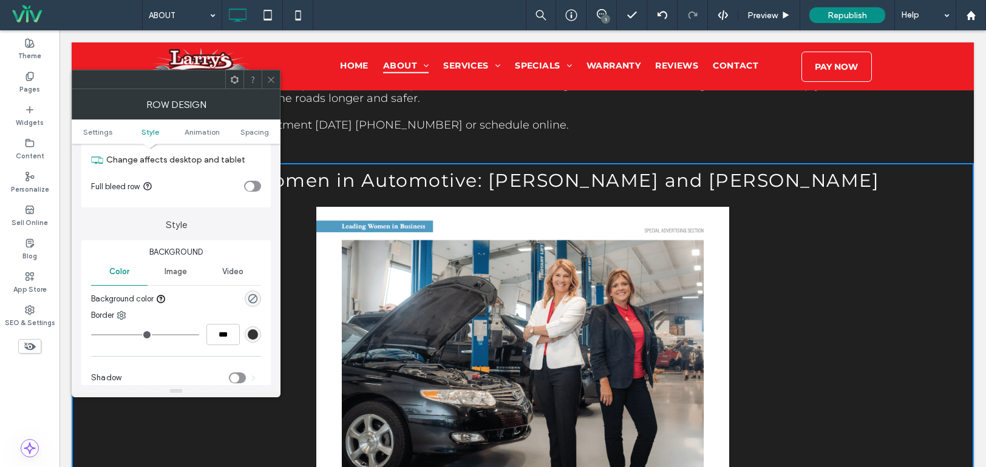
scroll to position [121, 0]
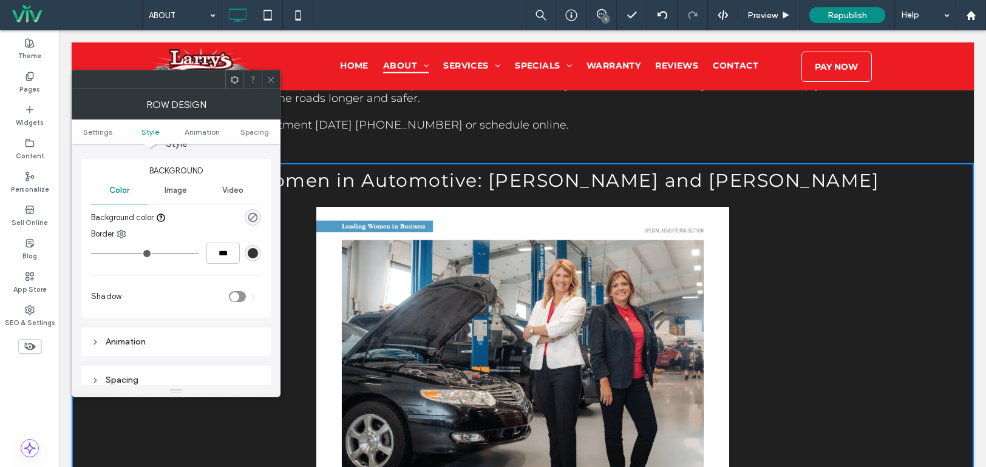
click at [266, 75] on div at bounding box center [271, 79] width 18 height 18
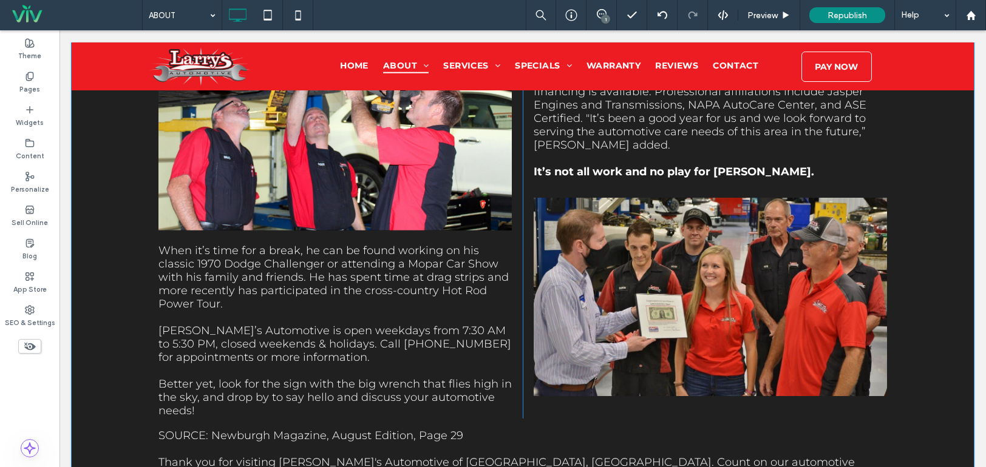
scroll to position [1310, 0]
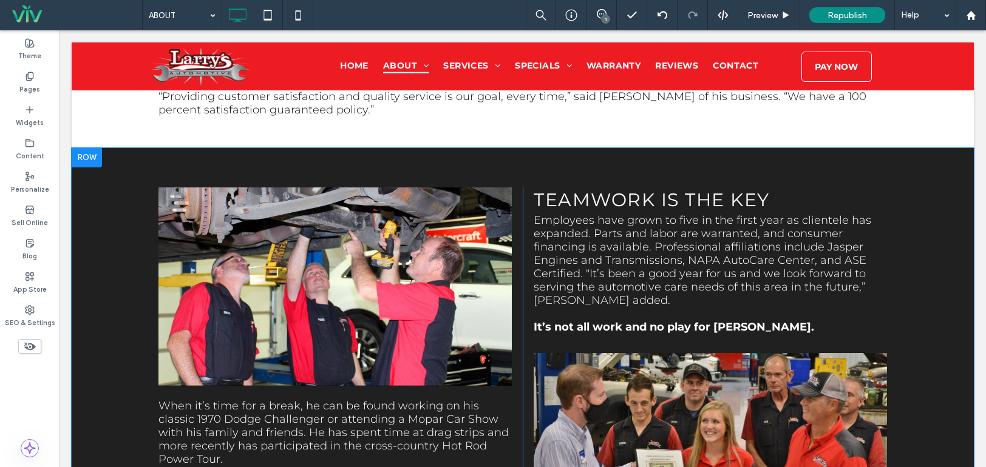
click at [117, 196] on div "When it’s time for a break, he can be found working on his classic 1970 Dodge C…" at bounding box center [523, 428] width 902 height 561
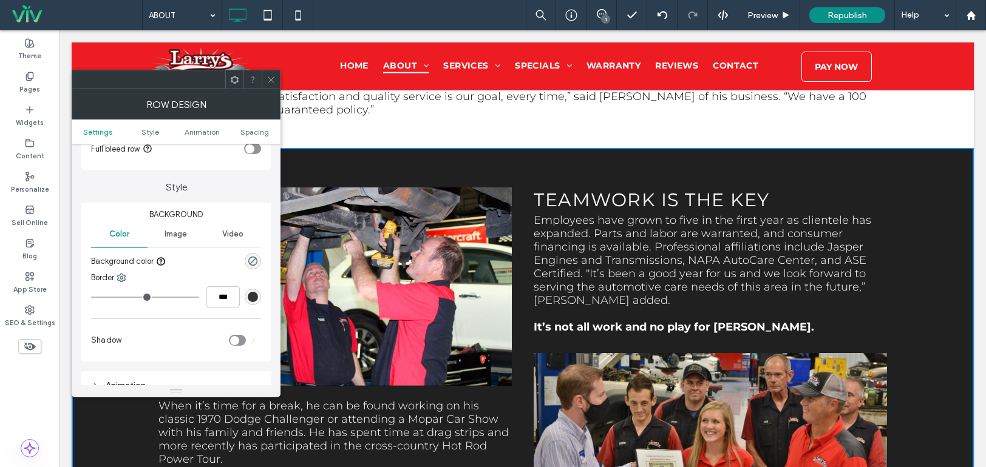
scroll to position [121, 0]
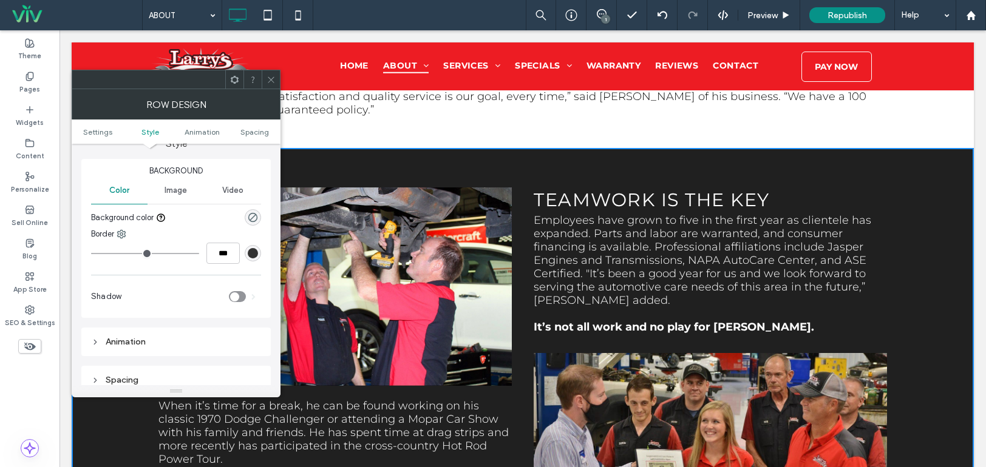
click at [249, 250] on div "rgb(51, 51, 51)" at bounding box center [253, 253] width 10 height 10
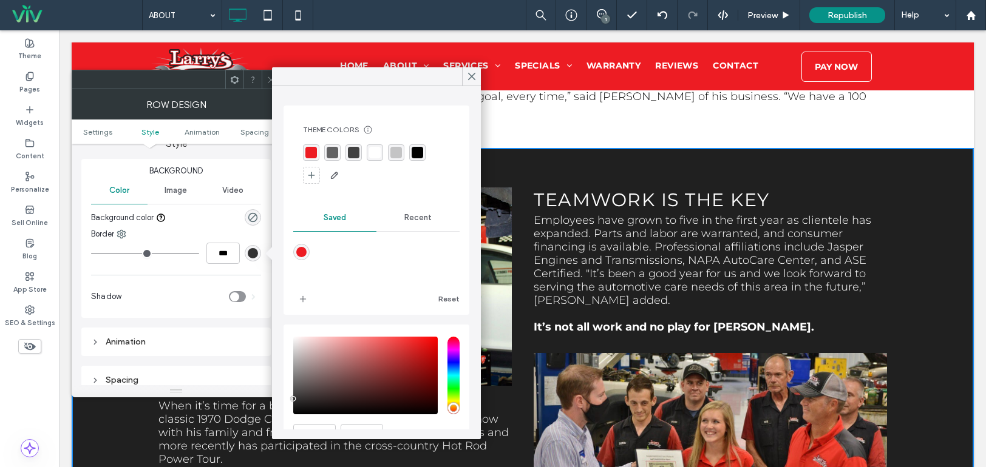
click at [265, 80] on div at bounding box center [271, 79] width 18 height 18
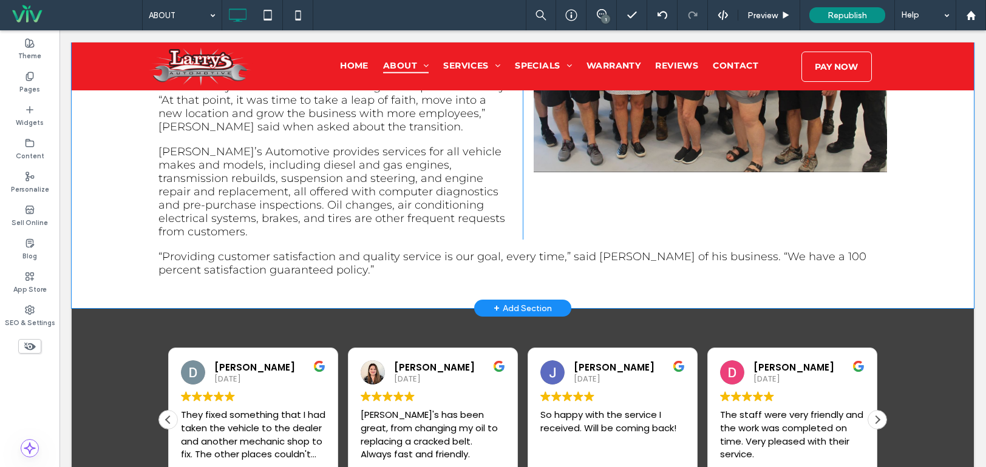
scroll to position [2828, 0]
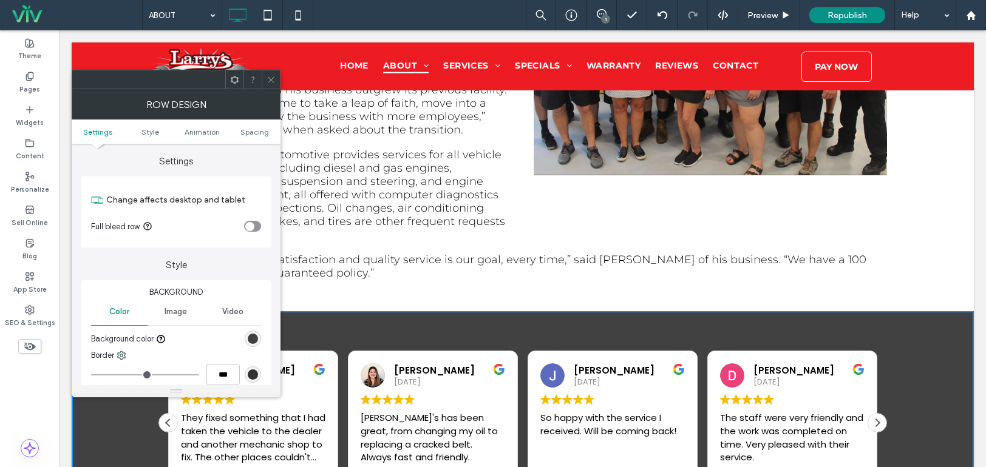
click at [255, 341] on div "rgb(65, 65, 65)" at bounding box center [253, 339] width 10 height 10
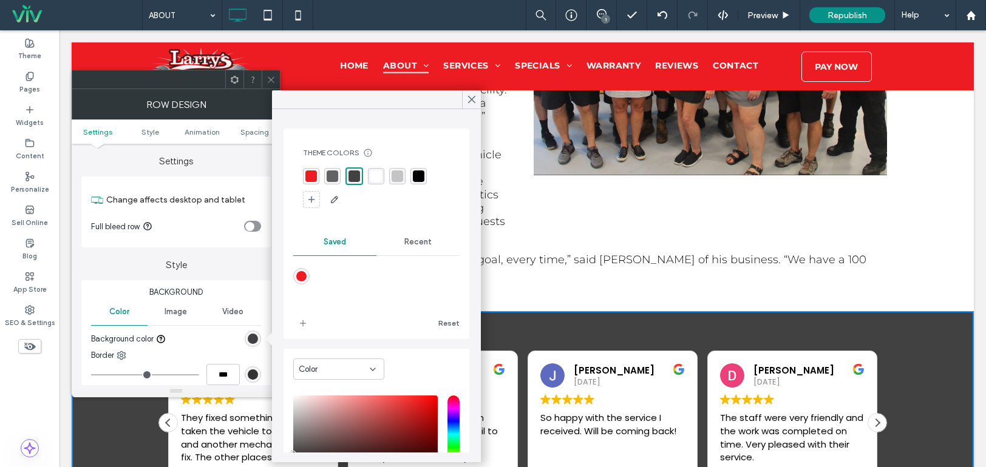
click at [422, 172] on div "rgba(0, 0, 0, 1)" at bounding box center [419, 177] width 12 height 12
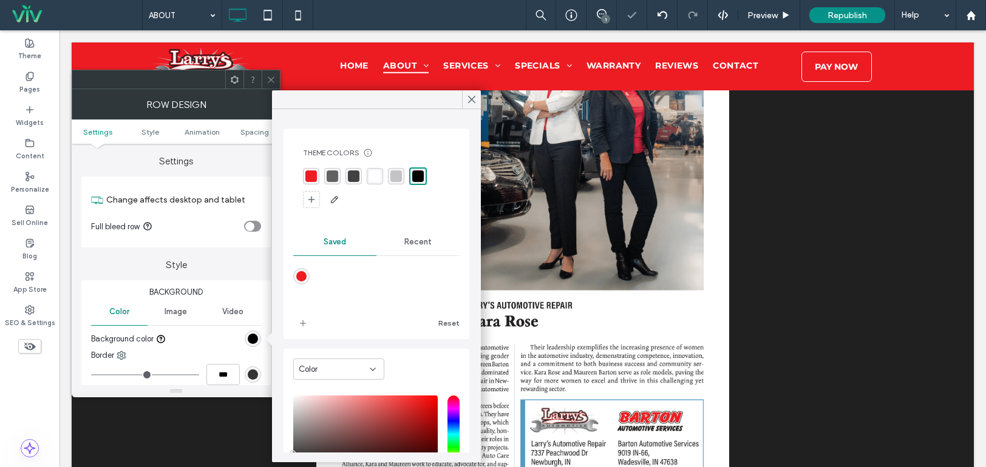
scroll to position [2282, 0]
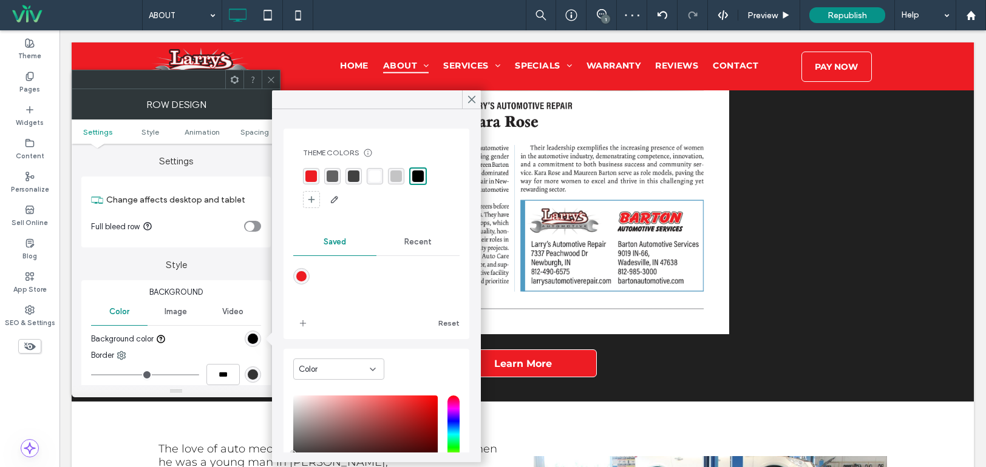
click at [351, 177] on div "rgba(65, 65, 65, 1)" at bounding box center [354, 177] width 12 height 12
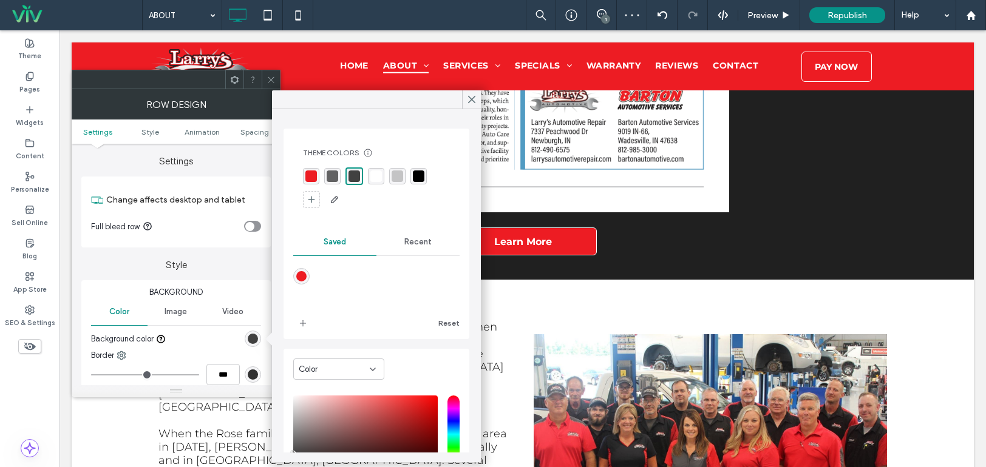
scroll to position [2403, 0]
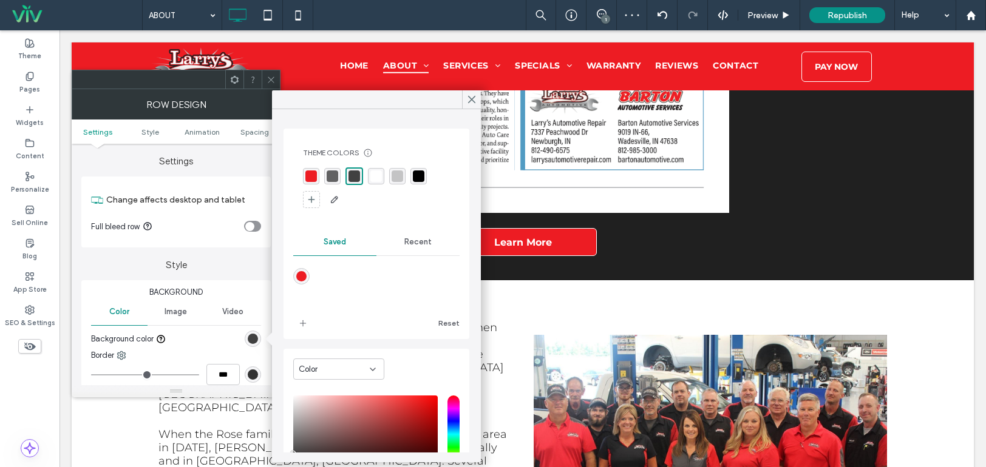
click at [333, 173] on div "rgba(0, 0, 0, 0.6)" at bounding box center [333, 177] width 12 height 12
click at [426, 236] on div "Recent" at bounding box center [417, 242] width 83 height 27
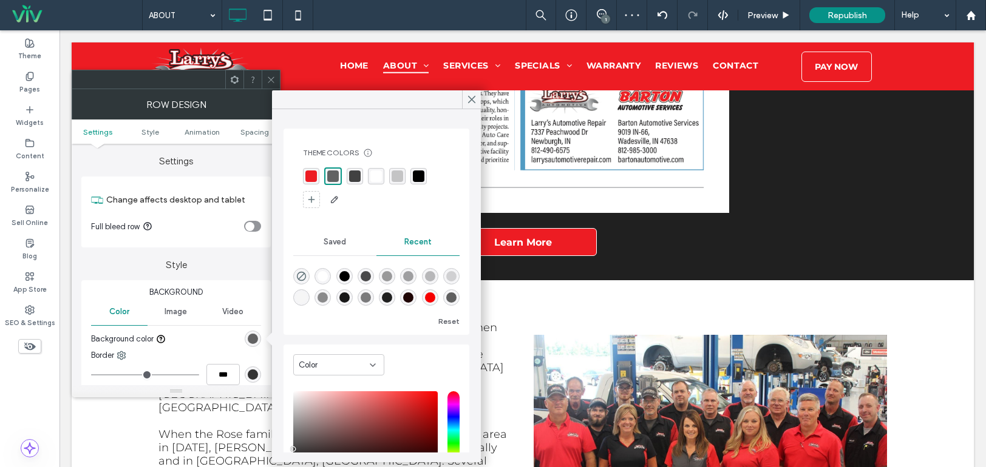
drag, startPoint x: 366, startPoint y: 277, endPoint x: 360, endPoint y: 277, distance: 6.1
click at [367, 277] on div "rgba(0, 0, 0, 0.7)" at bounding box center [366, 276] width 10 height 10
type input "*******"
type input "**"
type input "***"
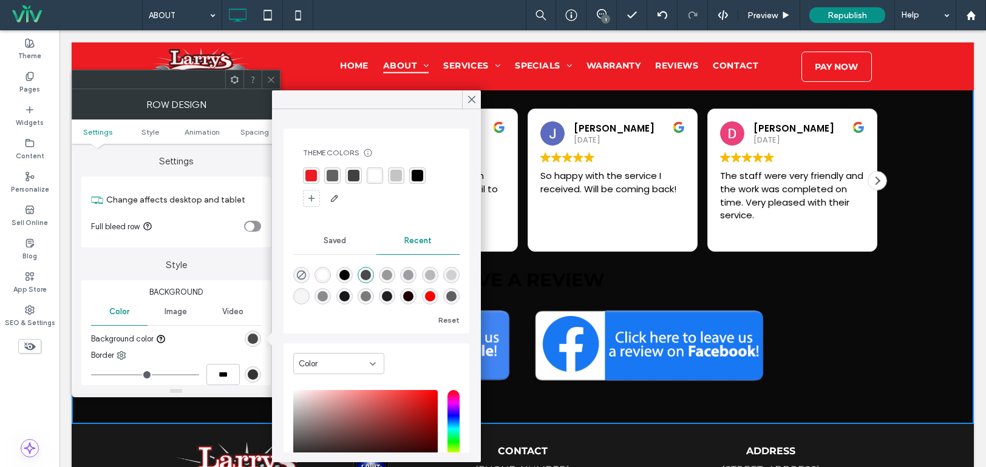
scroll to position [3071, 0]
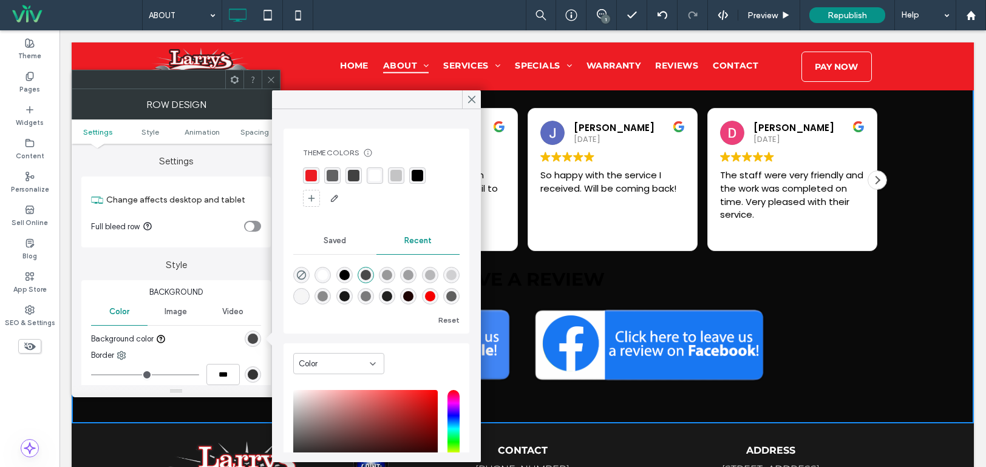
click at [344, 273] on div "rgba(0, 0, 0, 1)" at bounding box center [344, 275] width 10 height 10
type input "***"
type input "****"
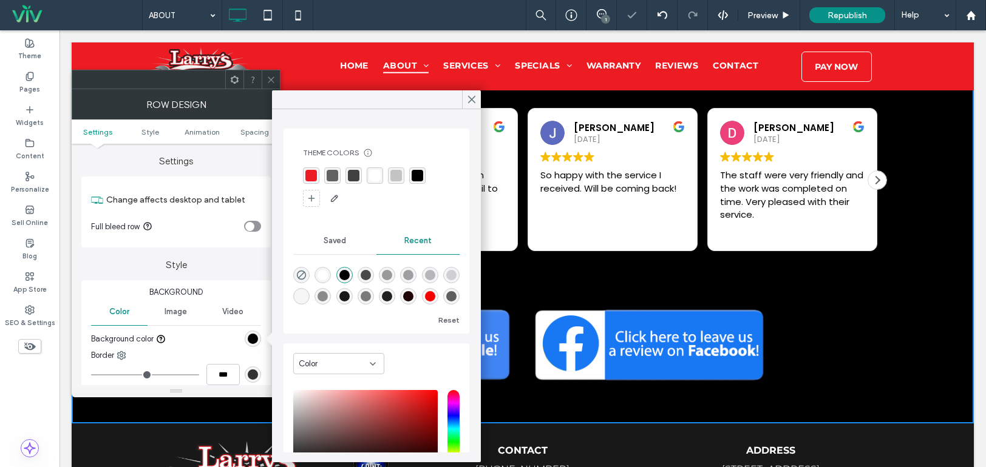
click at [353, 170] on div "rgba(65, 65, 65, 1)" at bounding box center [354, 176] width 12 height 12
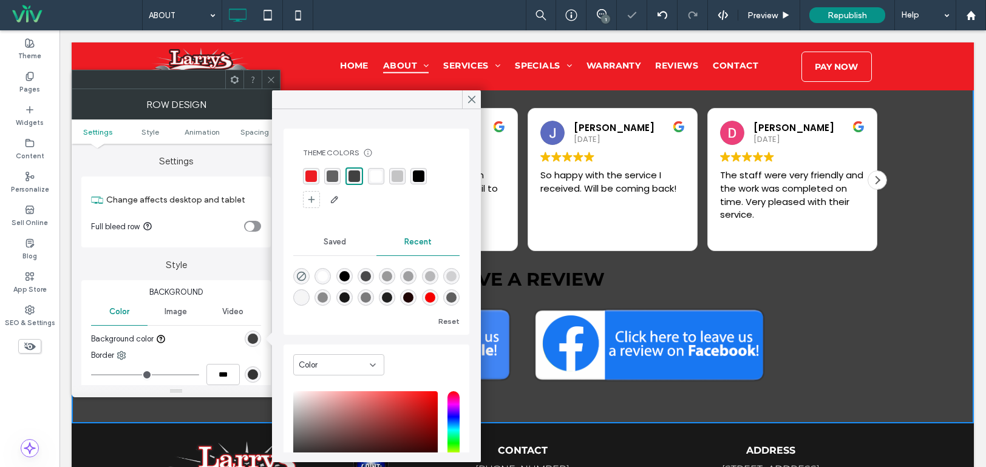
click at [333, 177] on div "rgba(0, 0, 0, 0.6)" at bounding box center [333, 177] width 12 height 12
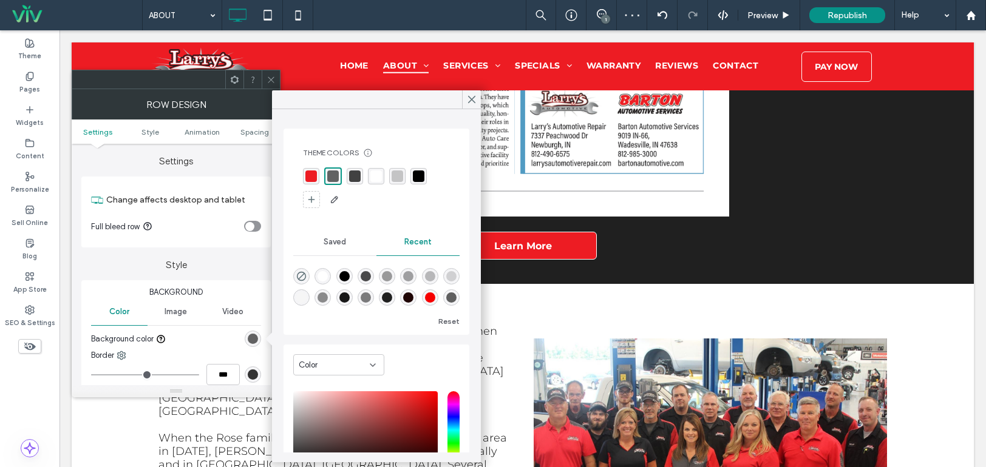
scroll to position [2585, 0]
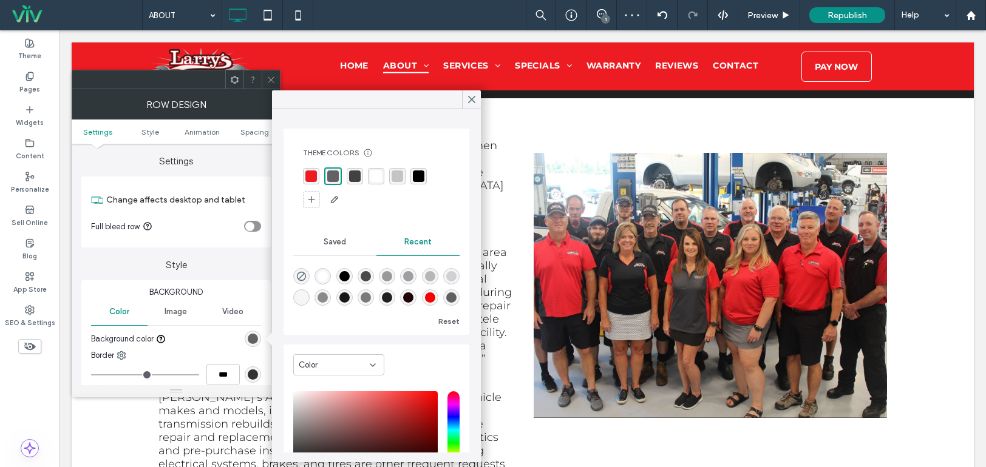
click at [266, 77] on div at bounding box center [271, 79] width 18 height 18
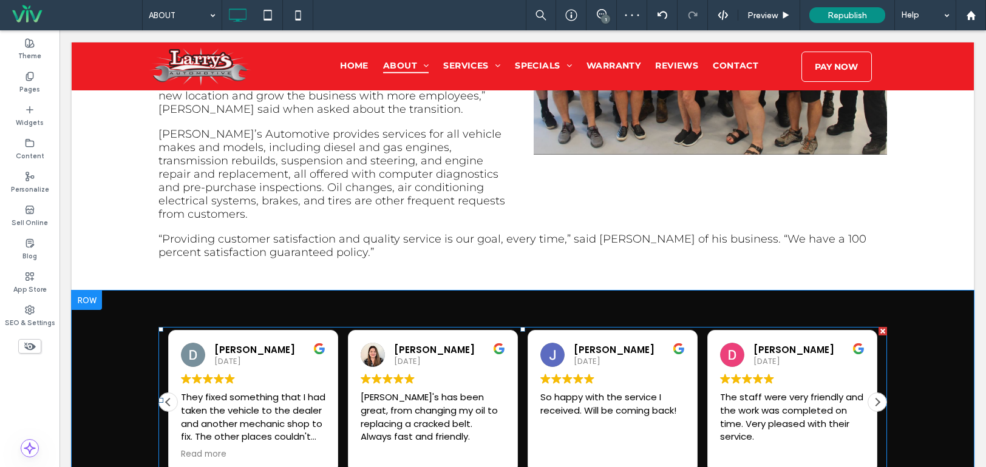
scroll to position [2949, 0]
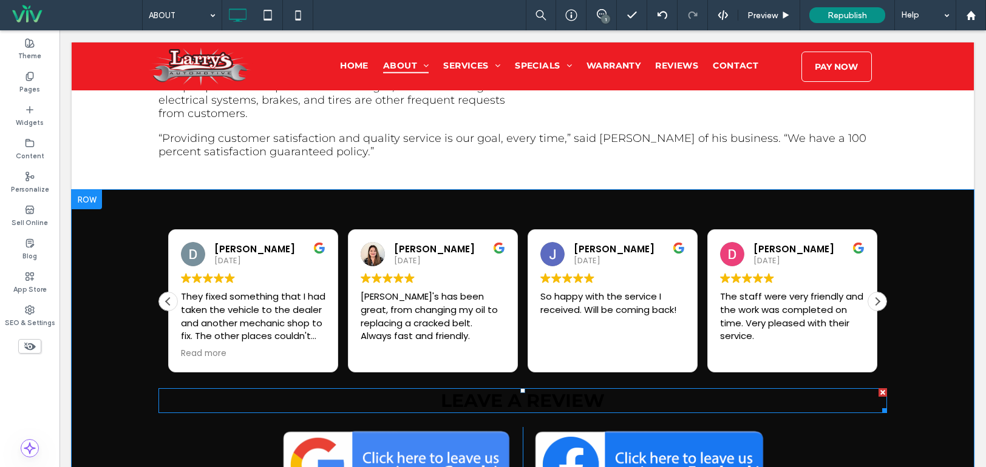
click at [518, 390] on span "LEAVE A REVIEW" at bounding box center [523, 401] width 164 height 22
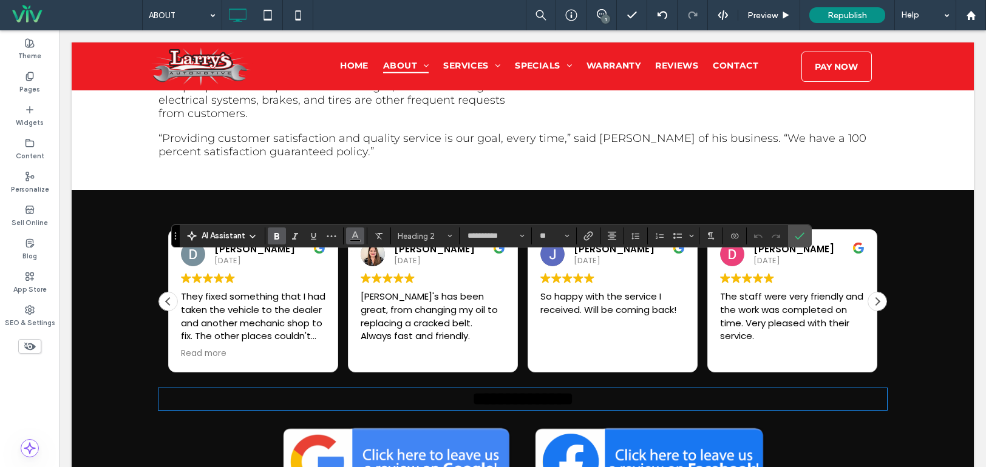
click at [346, 235] on button "Color" at bounding box center [355, 236] width 18 height 17
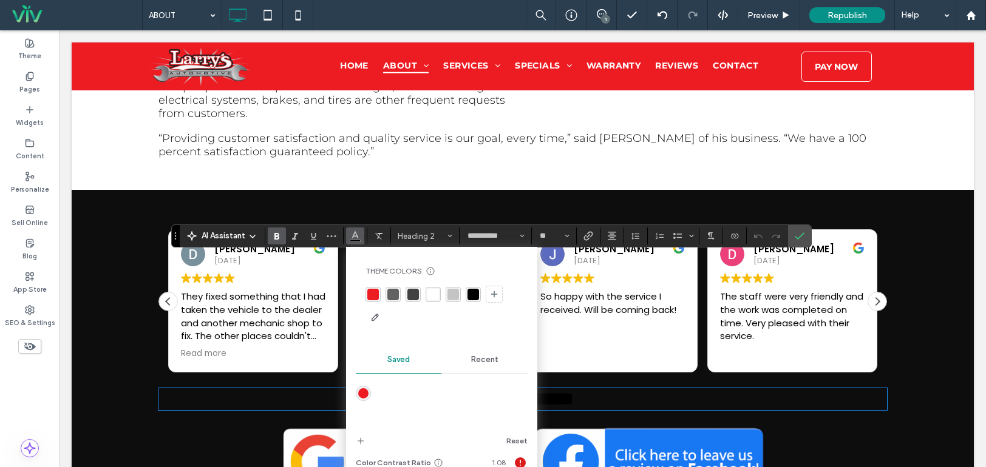
click at [433, 296] on div "rgba(255, 255, 255, 1)" at bounding box center [433, 295] width 12 height 12
click at [805, 238] on label "Confirm" at bounding box center [799, 236] width 18 height 22
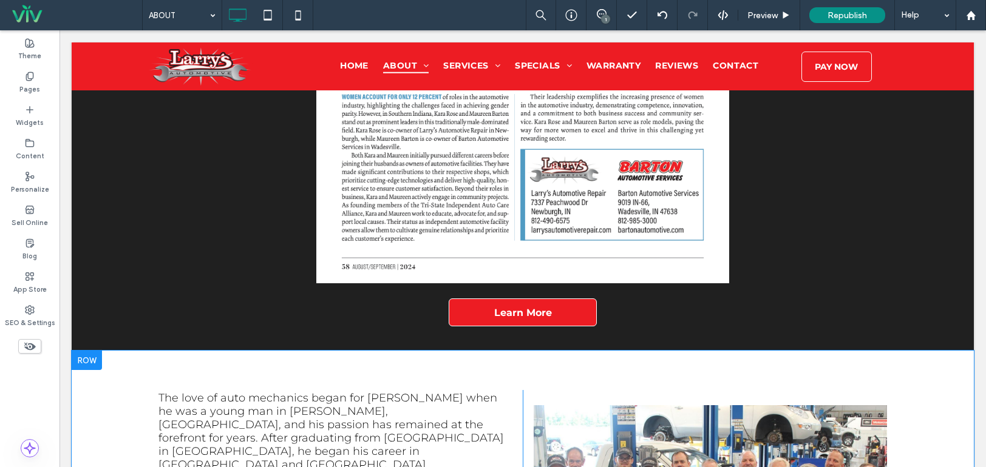
scroll to position [2403, 0]
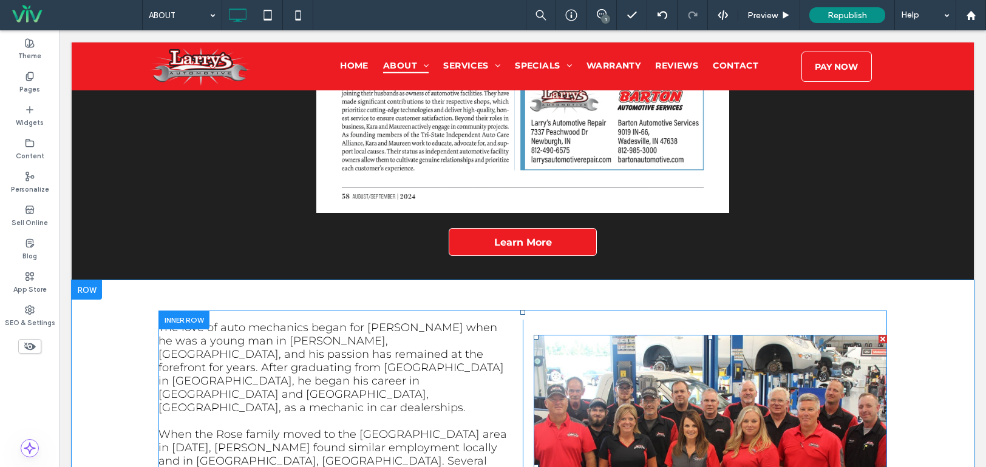
drag, startPoint x: 683, startPoint y: 358, endPoint x: 679, endPoint y: 351, distance: 7.6
click at [683, 358] on img at bounding box center [710, 467] width 353 height 265
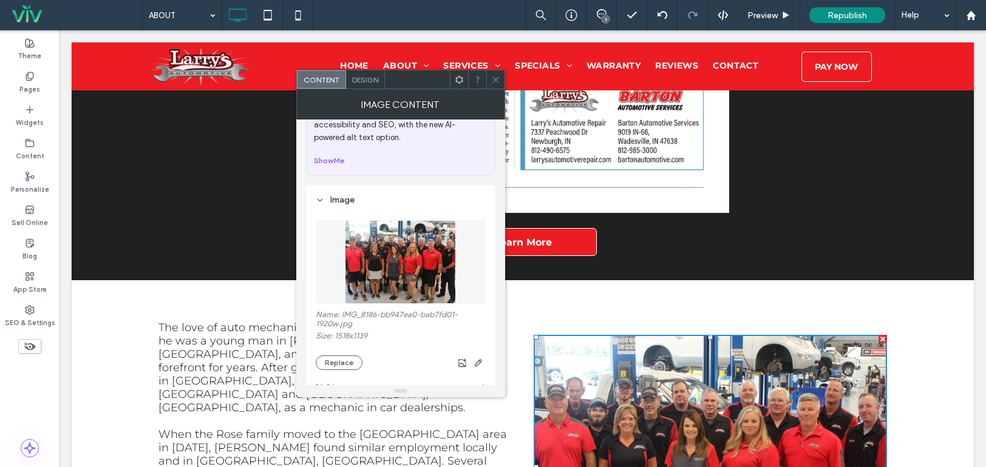
scroll to position [121, 0]
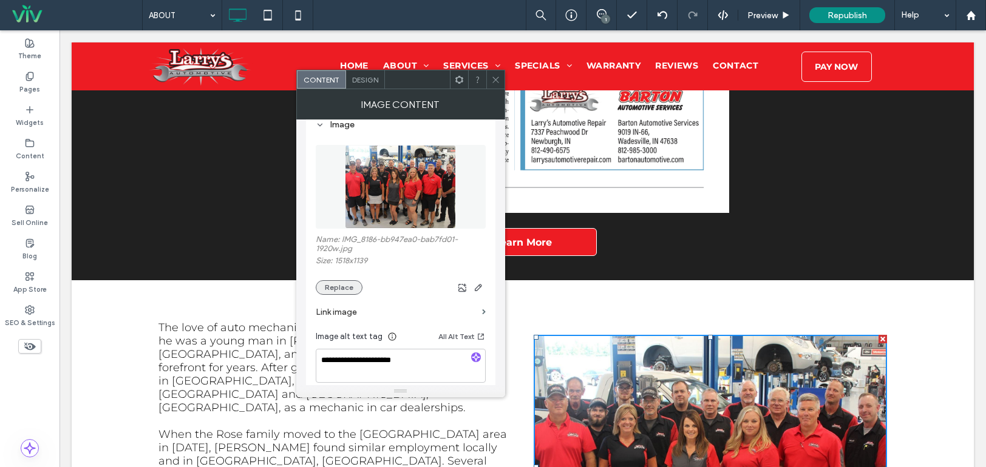
click at [347, 291] on button "Replace" at bounding box center [339, 287] width 47 height 15
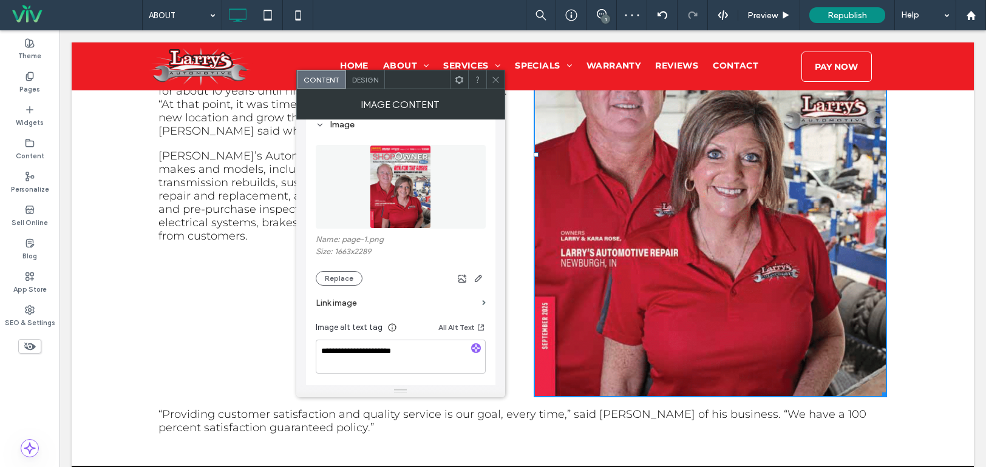
scroll to position [2828, 0]
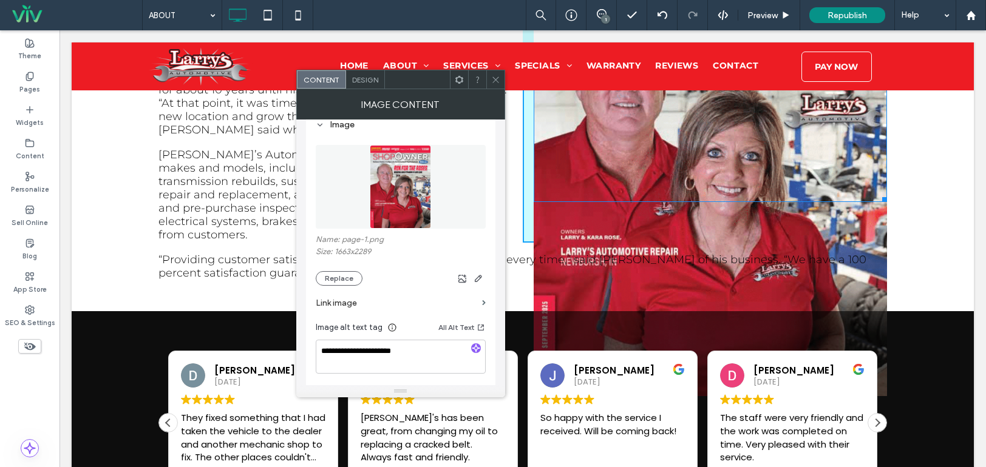
drag, startPoint x: 881, startPoint y: 313, endPoint x: 833, endPoint y: 277, distance: 60.3
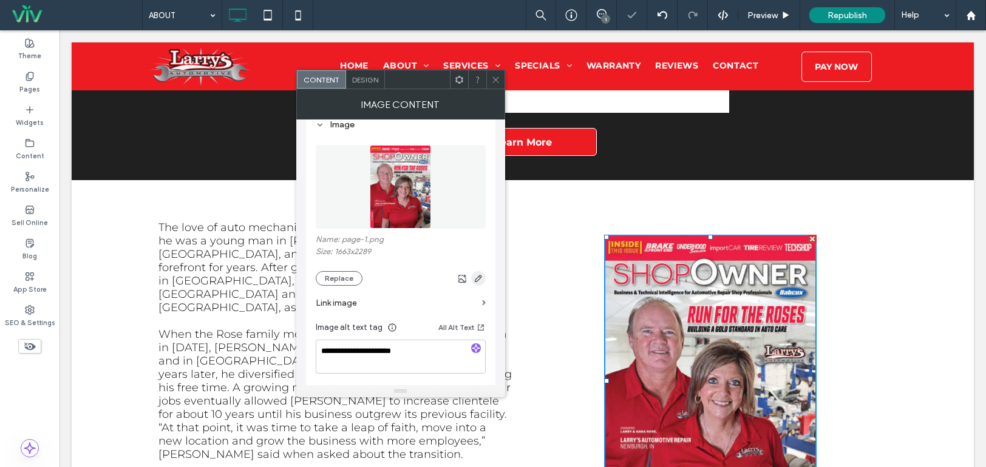
scroll to position [2524, 0]
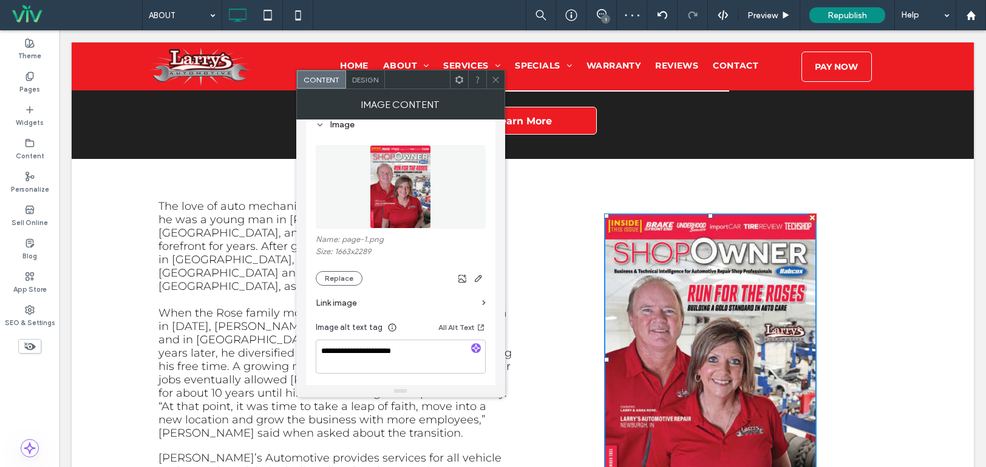
click at [371, 78] on span "Design" at bounding box center [365, 79] width 26 height 9
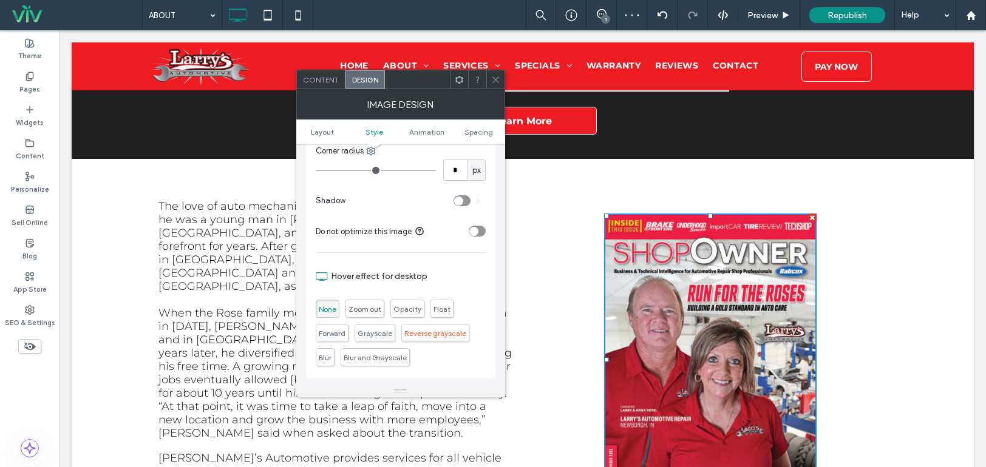
scroll to position [364, 0]
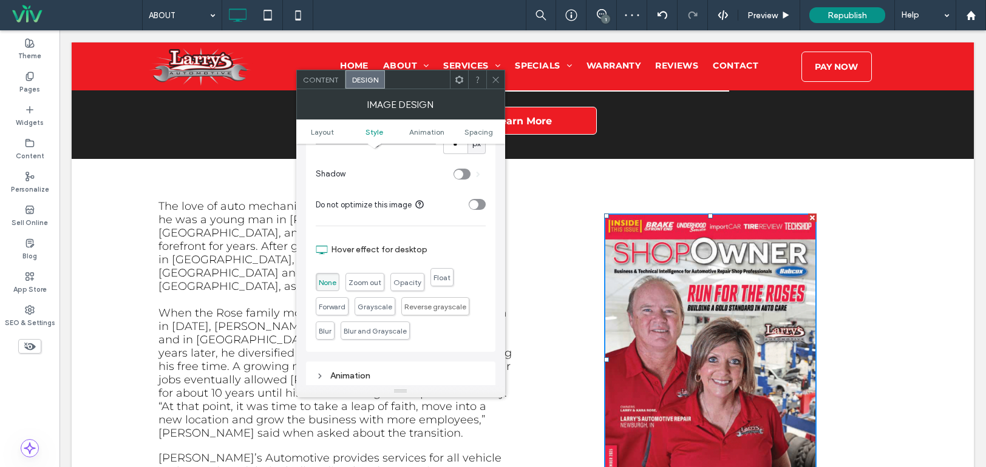
click at [449, 280] on span "Float" at bounding box center [441, 277] width 23 height 18
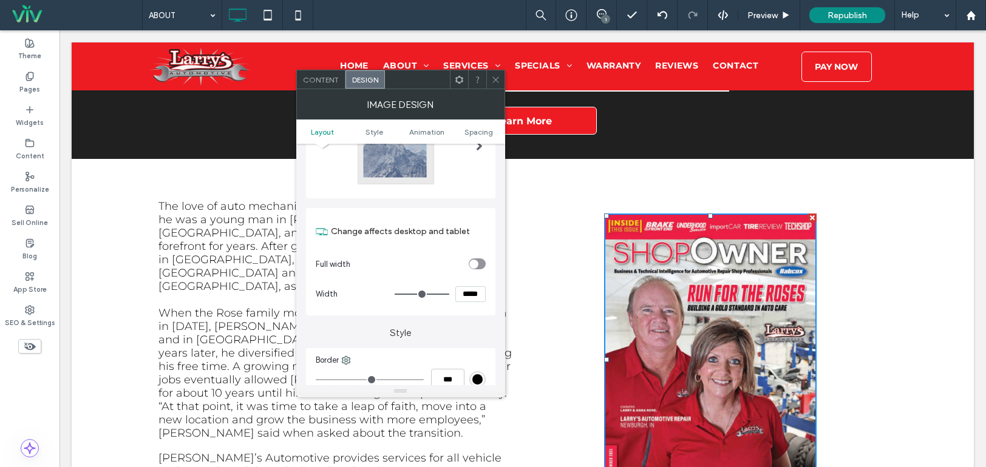
scroll to position [61, 0]
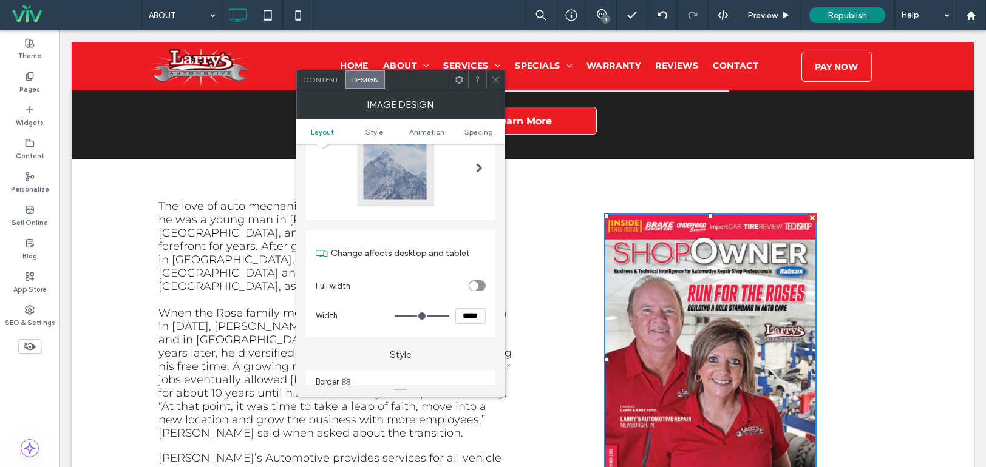
click at [313, 80] on span "Content" at bounding box center [321, 79] width 36 height 9
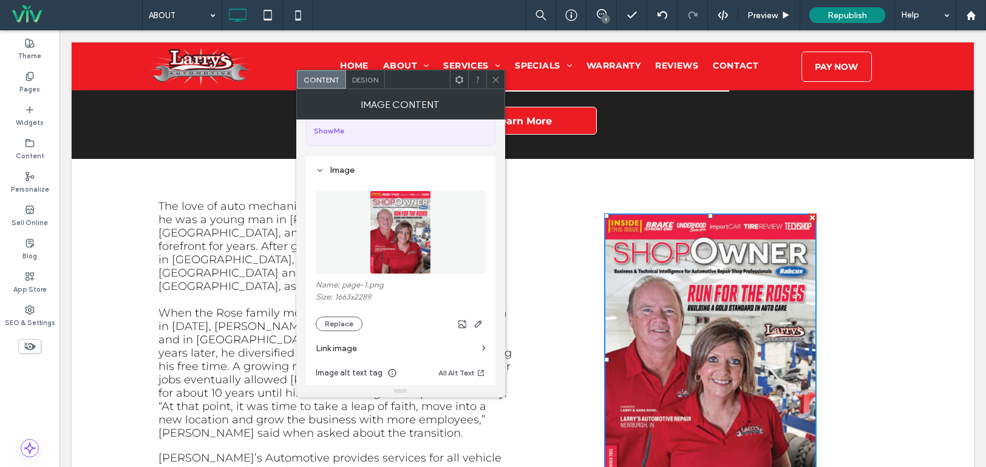
scroll to position [182, 0]
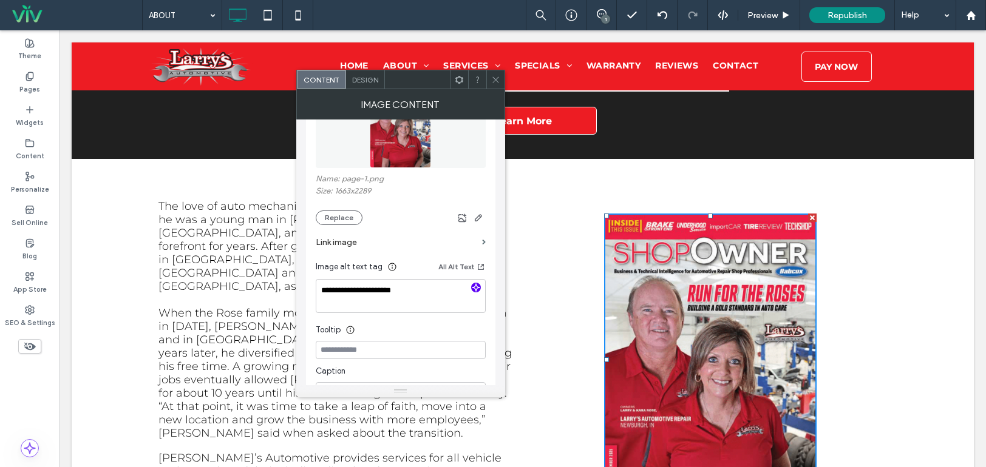
click at [475, 286] on use "button" at bounding box center [475, 287] width 7 height 7
type textarea "**********"
click at [439, 334] on div "Tooltip" at bounding box center [401, 339] width 170 height 18
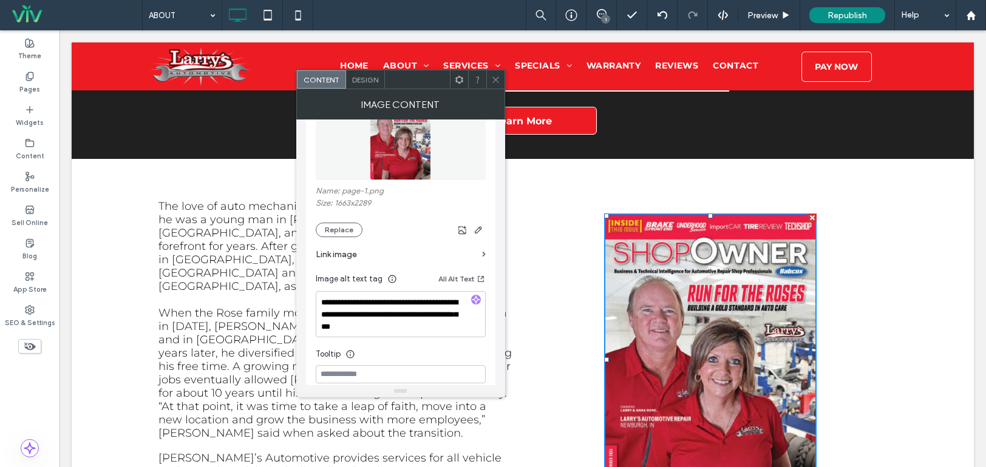
scroll to position [121, 0]
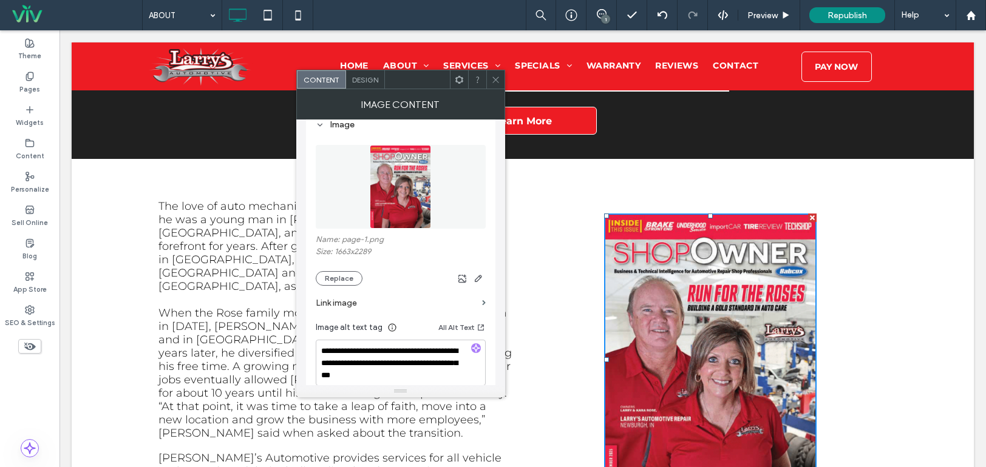
click at [421, 300] on label "Link image" at bounding box center [396, 303] width 161 height 22
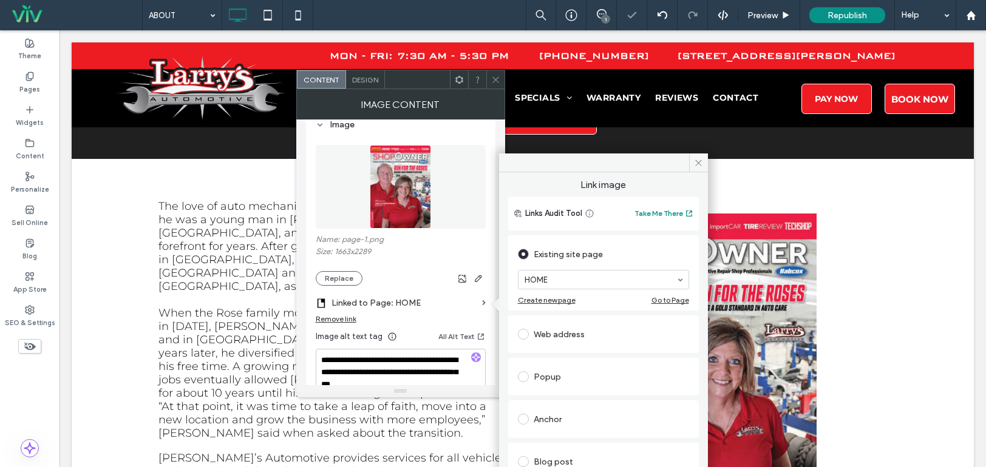
click at [554, 339] on div "Web address" at bounding box center [603, 334] width 171 height 19
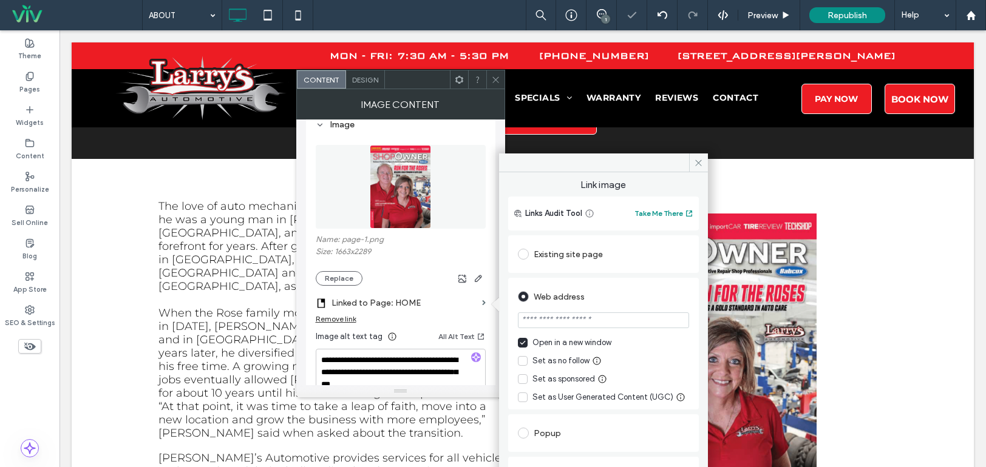
click at [564, 320] on input "url" at bounding box center [603, 321] width 171 height 16
paste input "**********"
type input "**********"
click at [640, 274] on div "**********" at bounding box center [603, 449] width 191 height 432
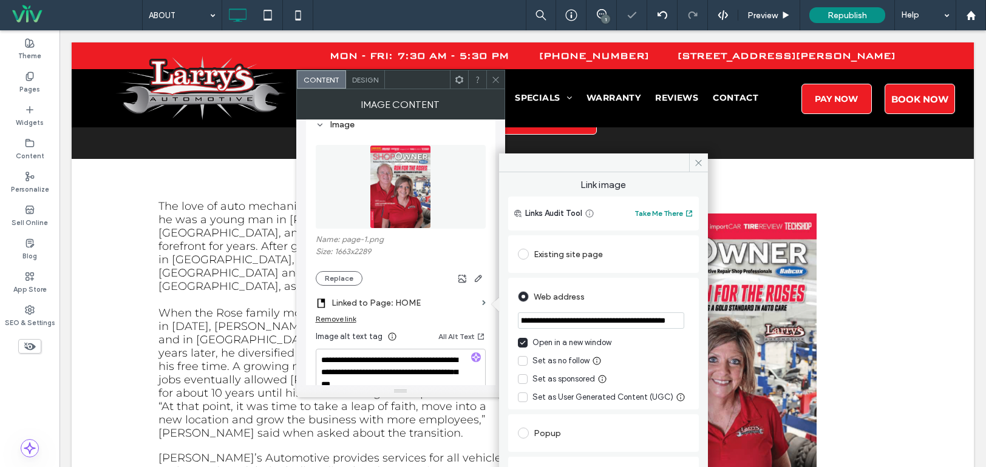
scroll to position [0, 0]
click at [697, 163] on icon at bounding box center [698, 162] width 9 height 9
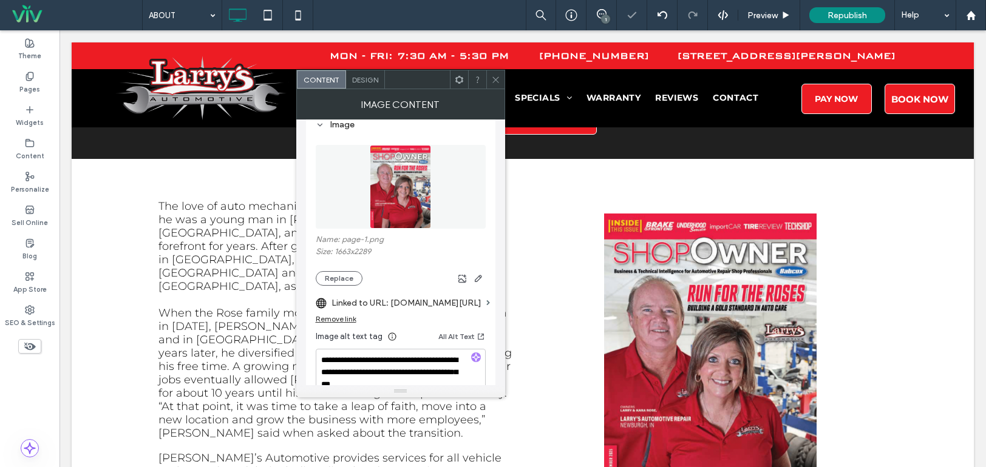
click at [491, 79] on icon at bounding box center [495, 79] width 9 height 9
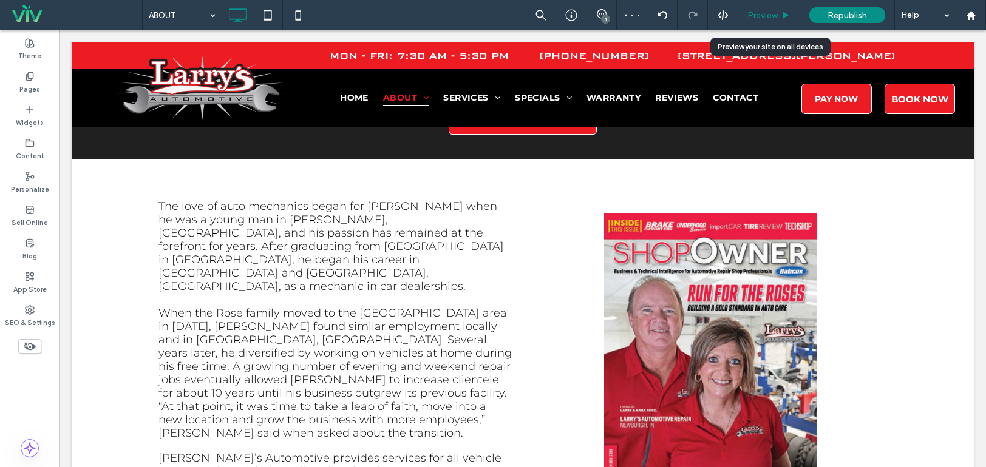
click at [778, 16] on div "Preview" at bounding box center [768, 15] width 61 height 10
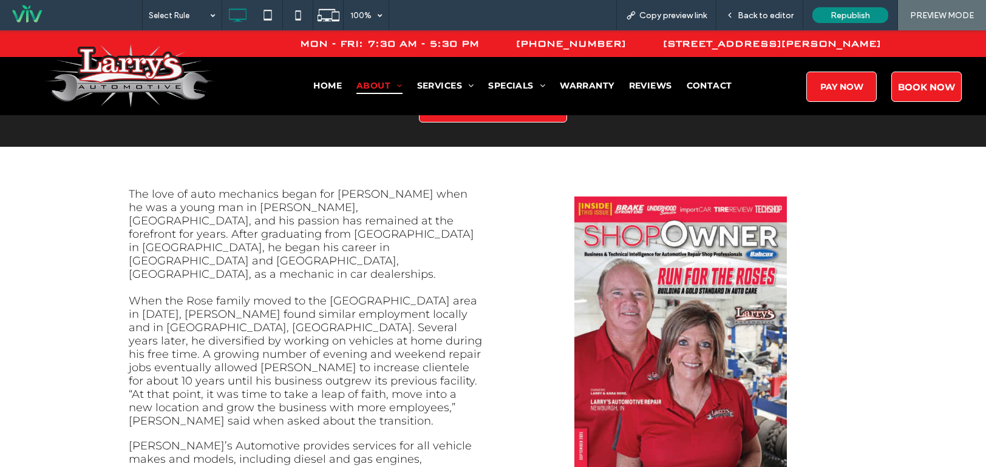
click at [695, 267] on img at bounding box center [680, 343] width 212 height 293
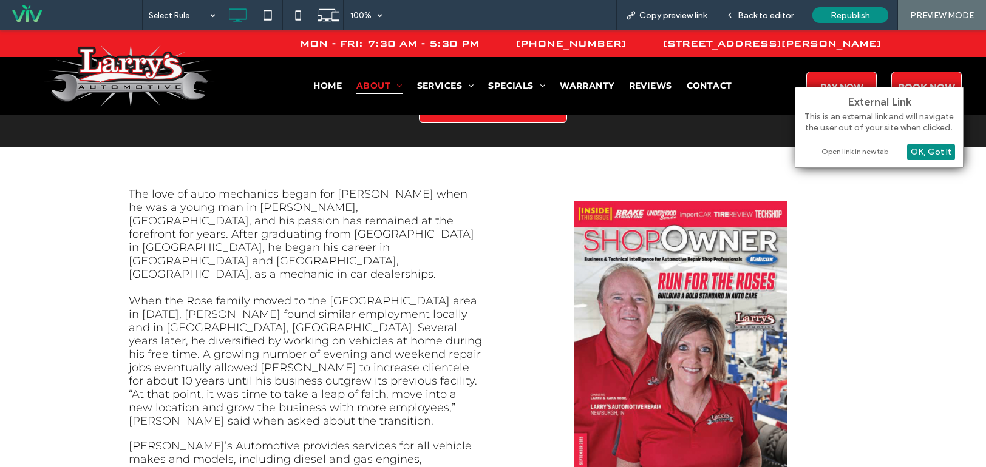
click at [835, 145] on div "Open link in new tab" at bounding box center [879, 151] width 152 height 13
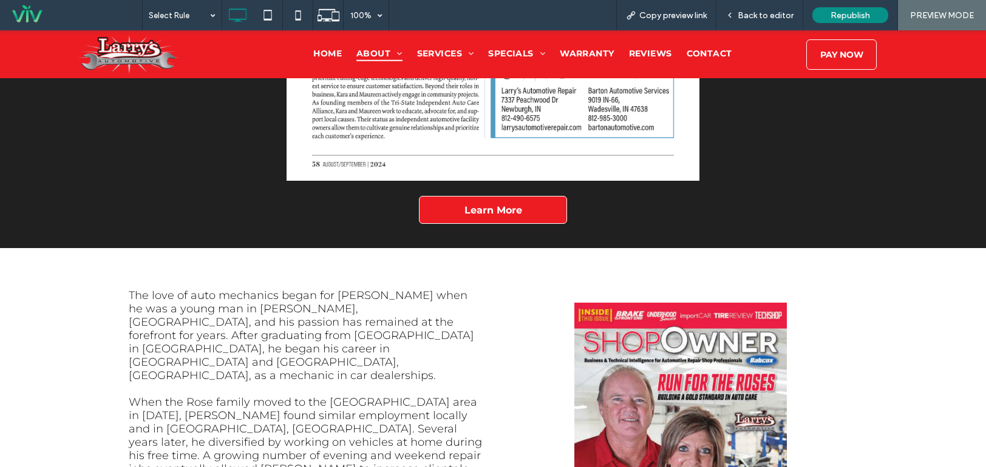
scroll to position [2342, 0]
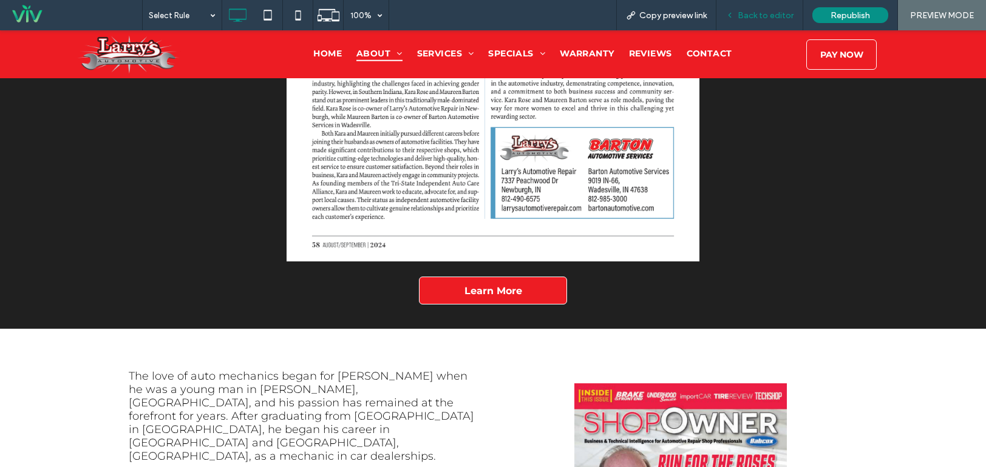
click at [756, 15] on span "Back to editor" at bounding box center [765, 15] width 56 height 10
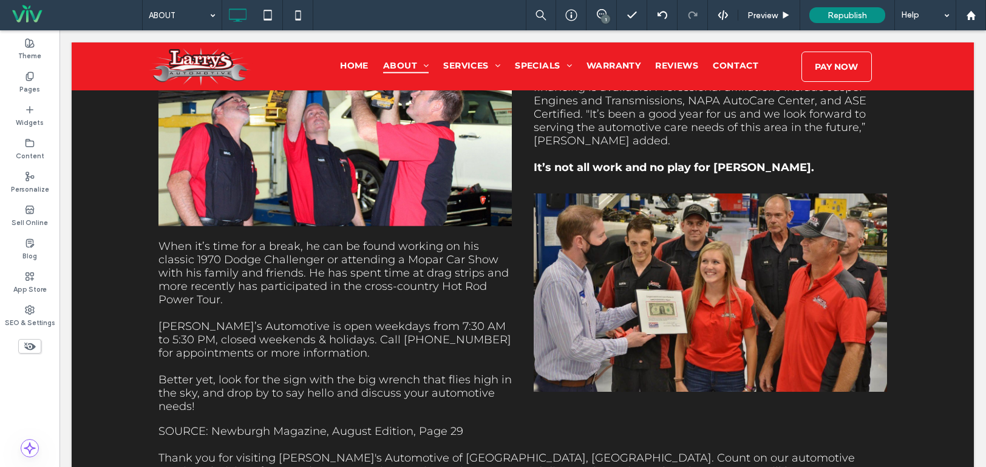
scroll to position [1675, 0]
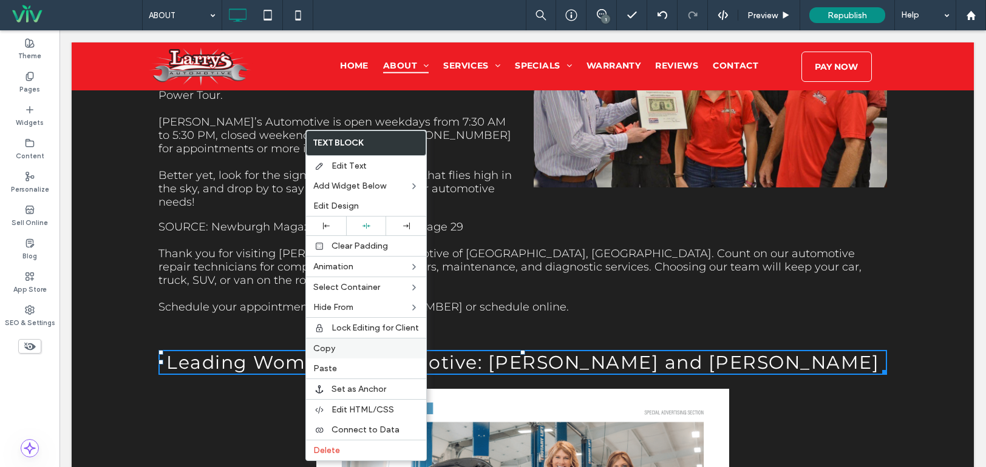
click at [347, 350] on label "Copy" at bounding box center [366, 349] width 106 height 10
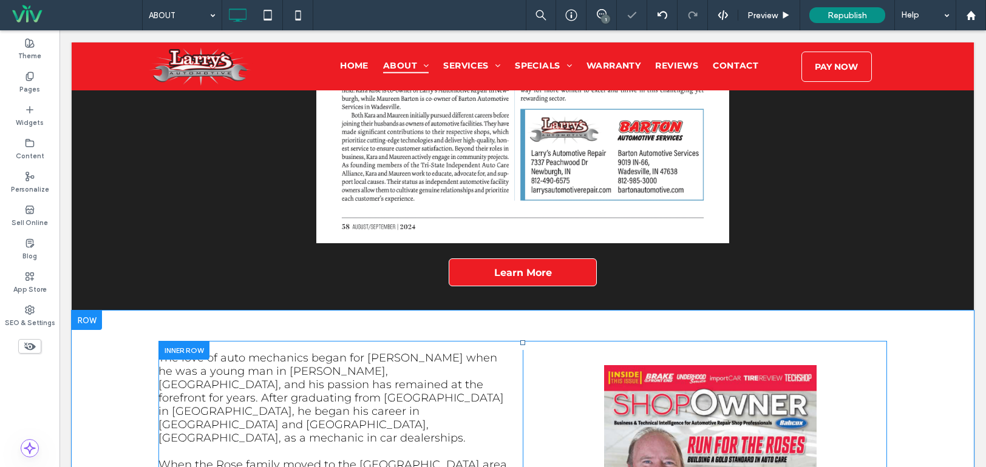
scroll to position [2464, 0]
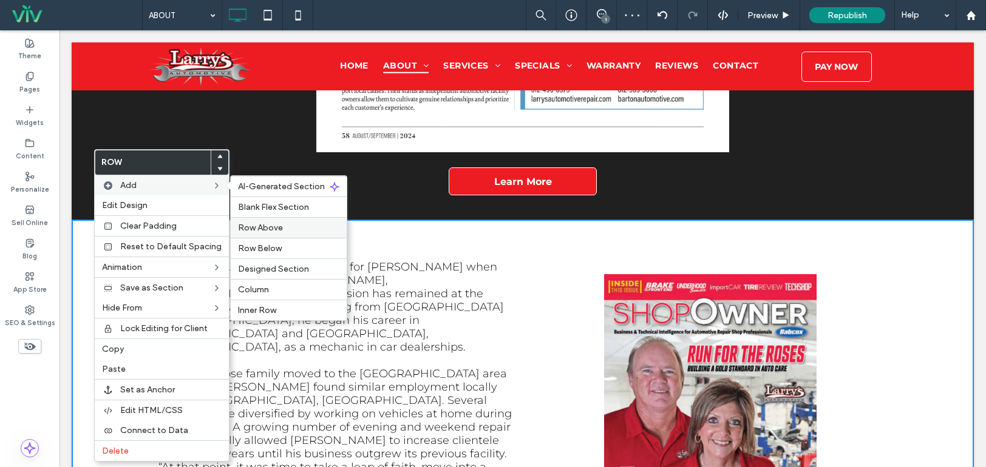
click at [269, 234] on div "Row Above" at bounding box center [289, 227] width 116 height 21
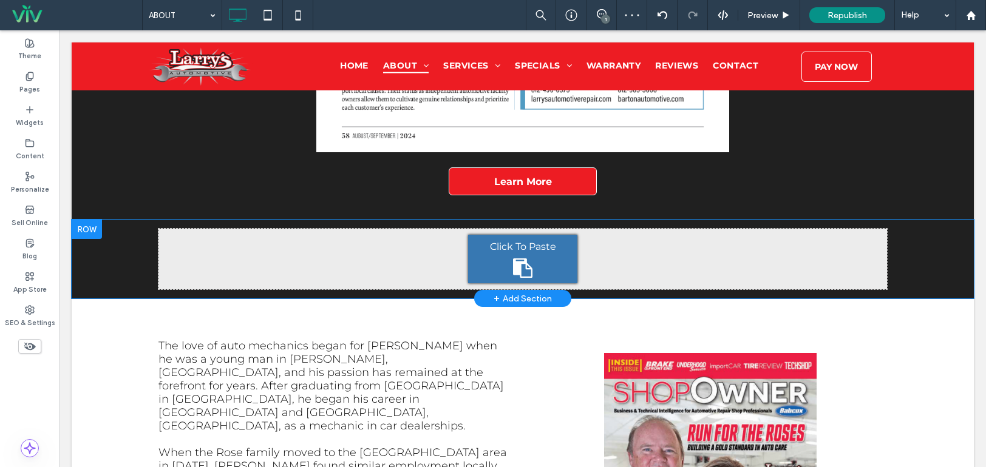
click at [120, 220] on div "Click To Paste Click To Paste Row + Add Section" at bounding box center [523, 259] width 902 height 79
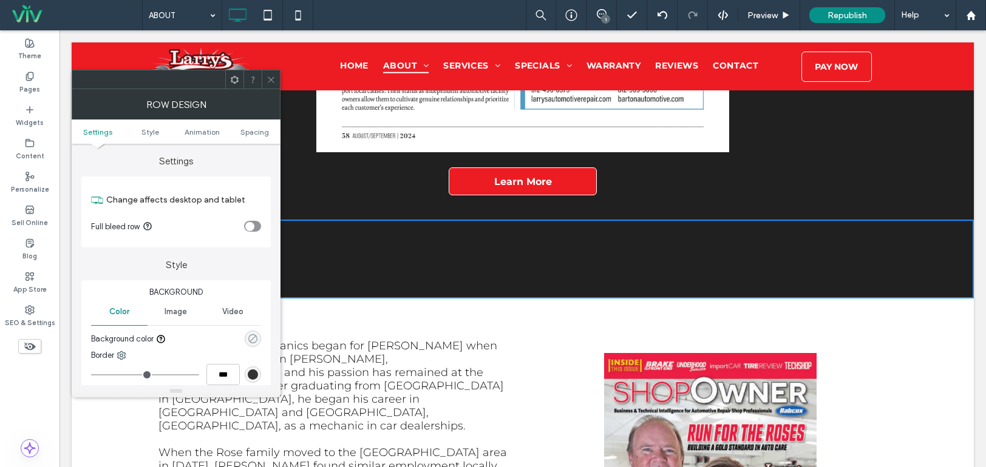
click at [254, 336] on icon "rgba(0, 0, 0, 0)" at bounding box center [253, 339] width 10 height 10
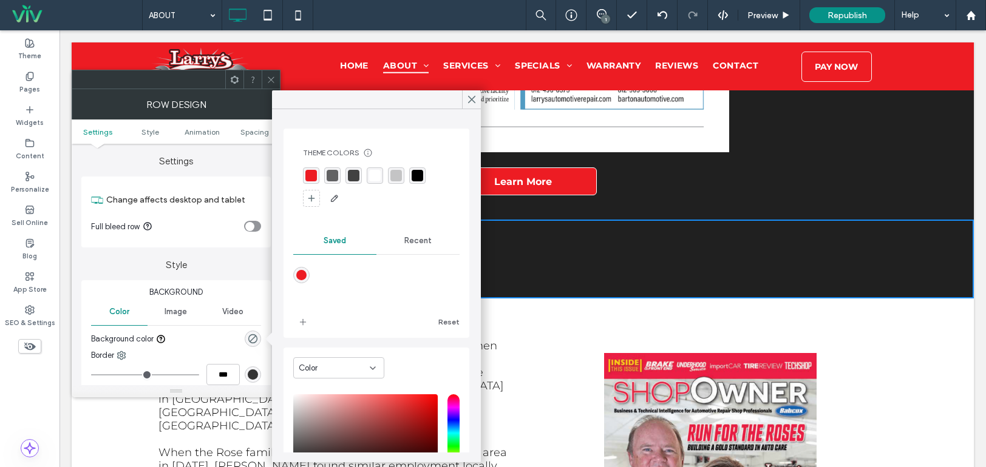
click at [374, 182] on div "rgba(255, 255, 255, 1)" at bounding box center [375, 176] width 16 height 16
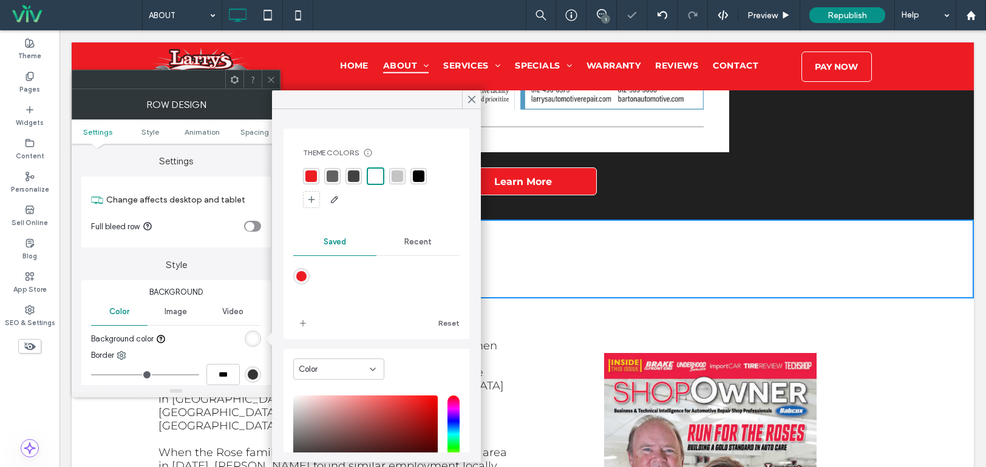
click at [268, 79] on icon at bounding box center [270, 79] width 9 height 9
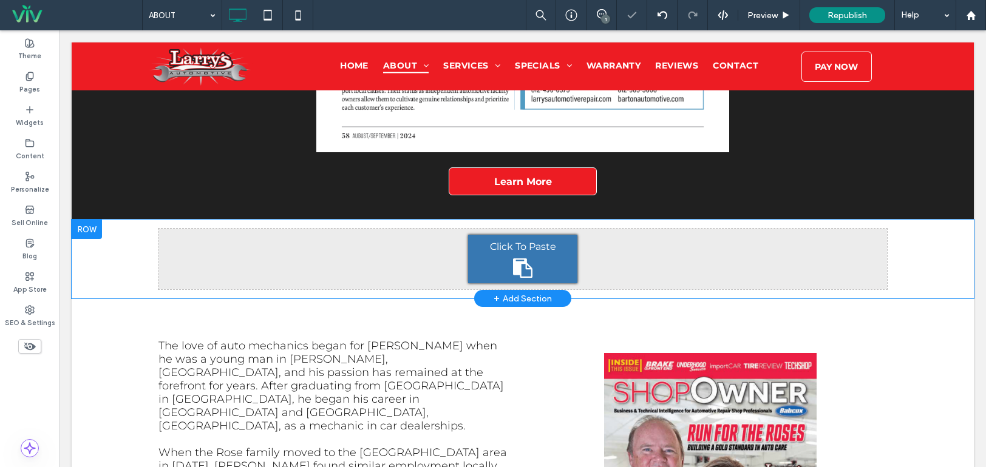
click at [515, 259] on icon at bounding box center [522, 268] width 19 height 19
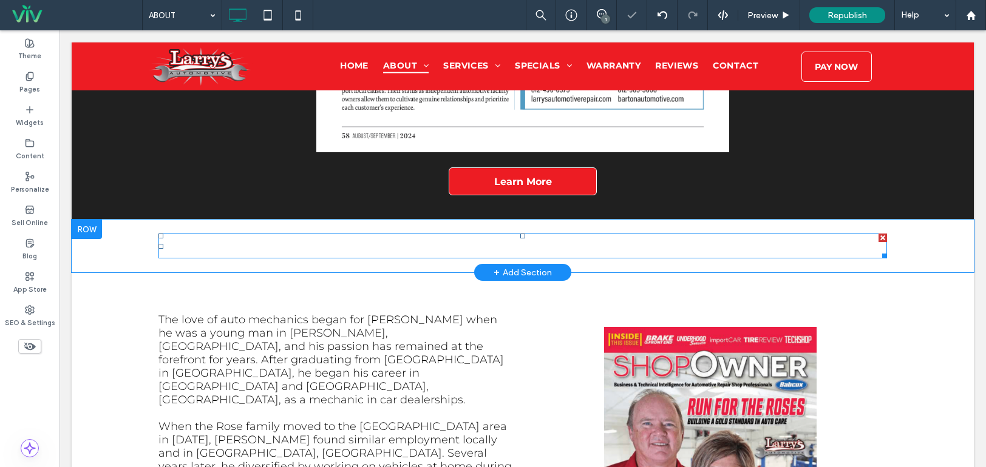
click at [479, 235] on span "Leading Women in Automotive: Kara Rose and Maureen Barton" at bounding box center [522, 246] width 713 height 22
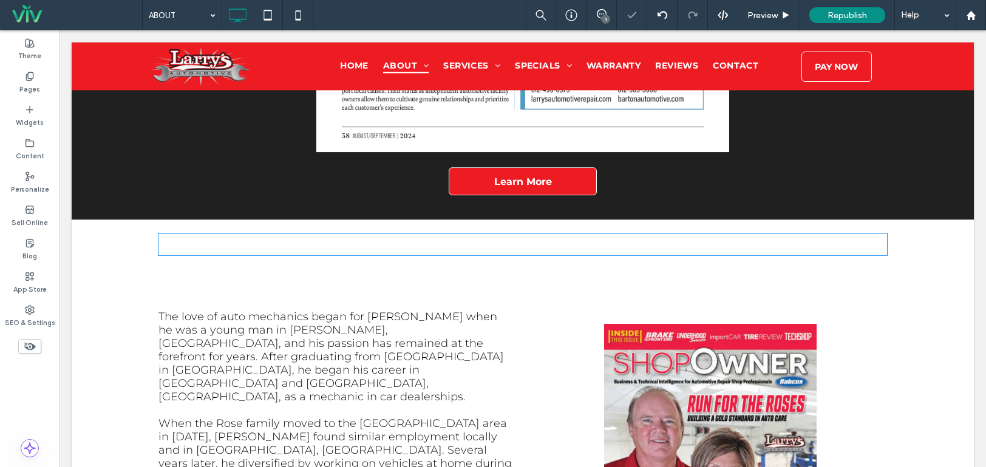
type input "**********"
type input "**"
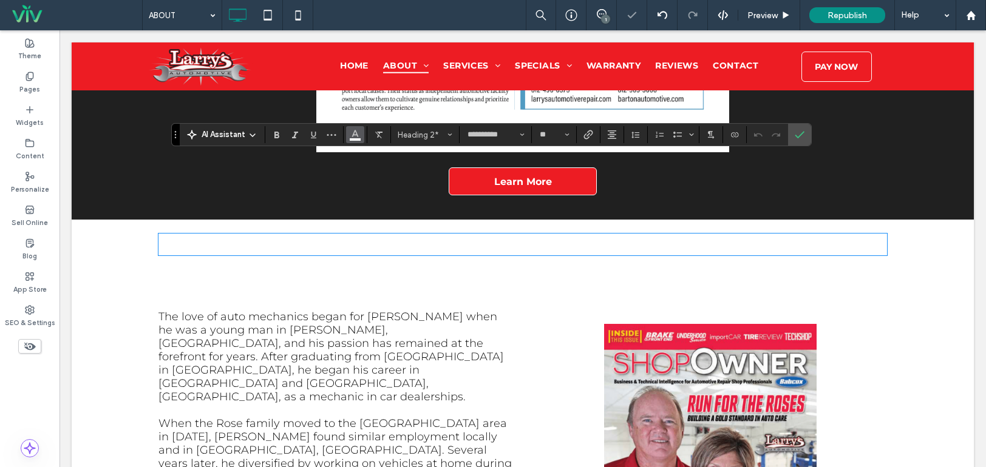
click at [354, 134] on icon "Color" at bounding box center [355, 134] width 10 height 10
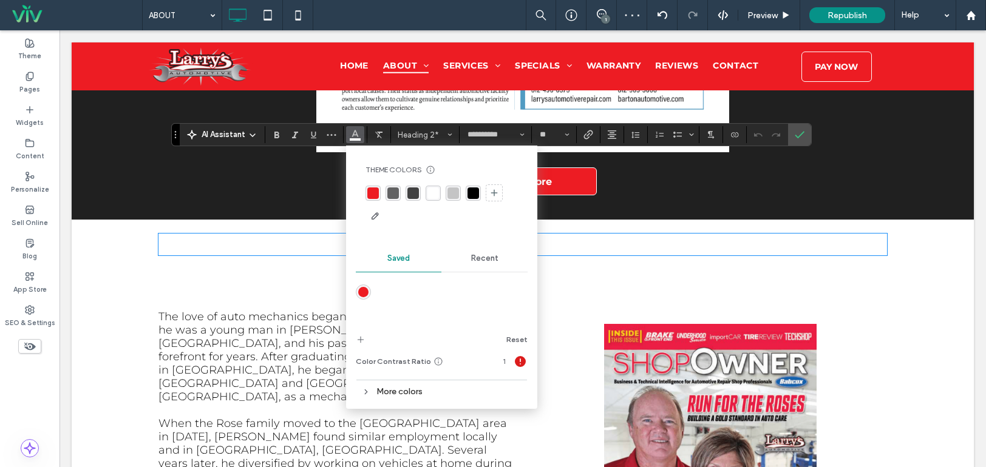
click at [475, 192] on div "rgba(0, 0, 0, 1)" at bounding box center [473, 194] width 12 height 12
click at [798, 134] on icon "Confirm" at bounding box center [800, 135] width 10 height 10
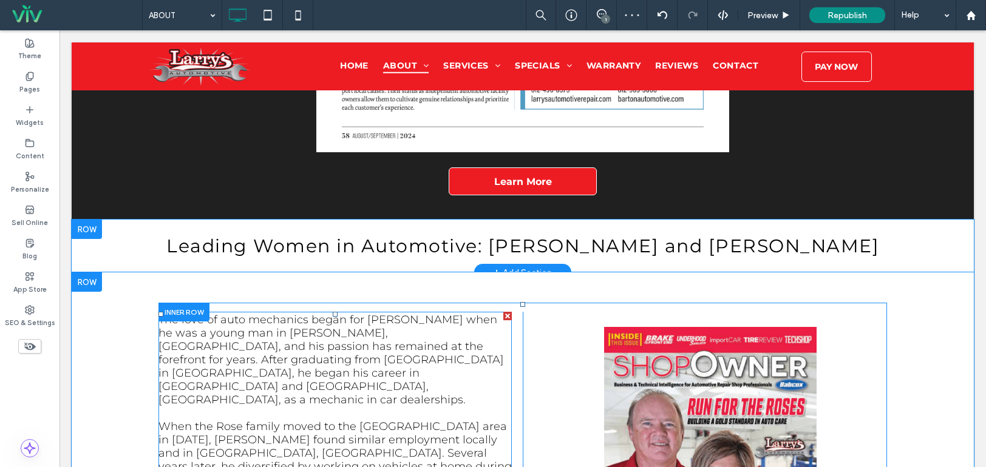
click at [280, 313] on span "The love of auto mechanics began for Larry when he was a young man in Metcalf, …" at bounding box center [330, 359] width 345 height 93
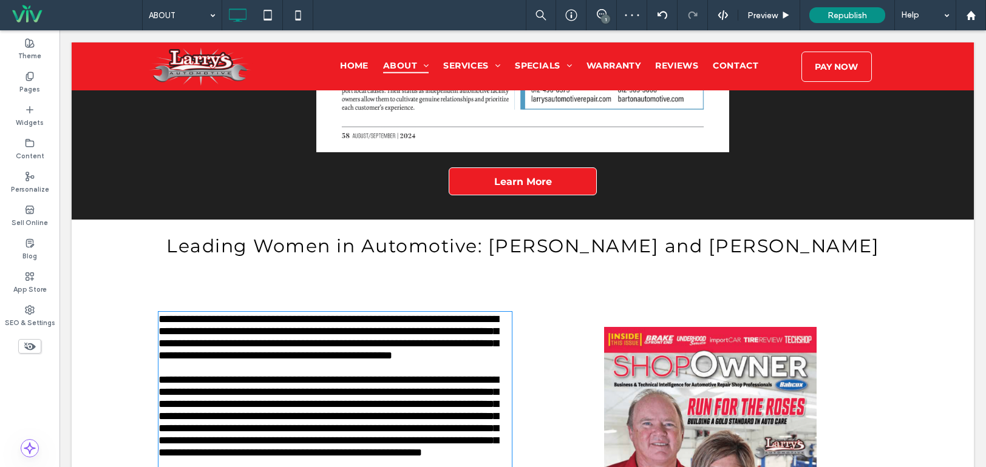
type input "**********"
type input "**"
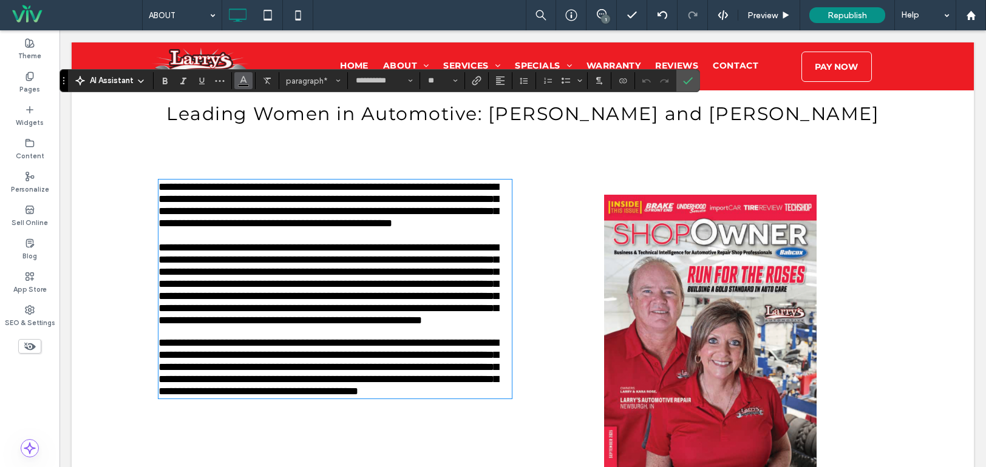
click at [249, 82] on button "Color" at bounding box center [243, 80] width 18 height 17
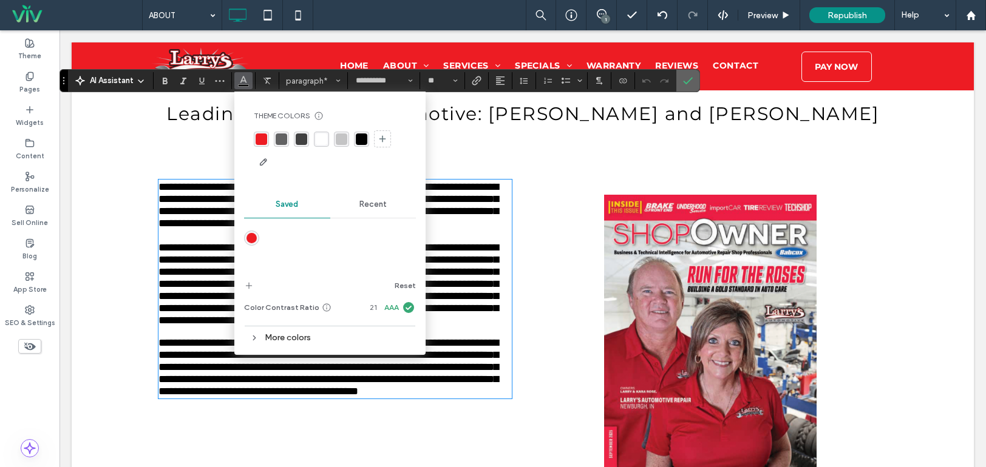
click at [694, 78] on label "Confirm" at bounding box center [688, 81] width 18 height 22
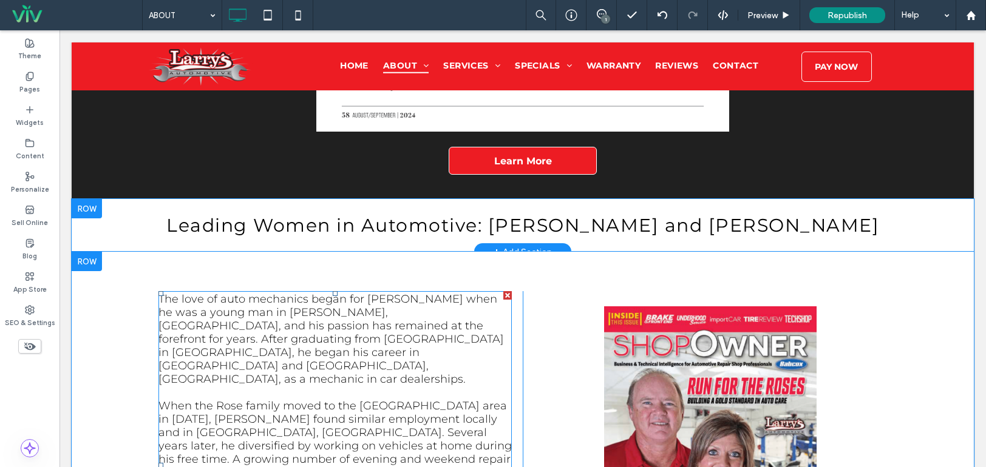
scroll to position [2414, 0]
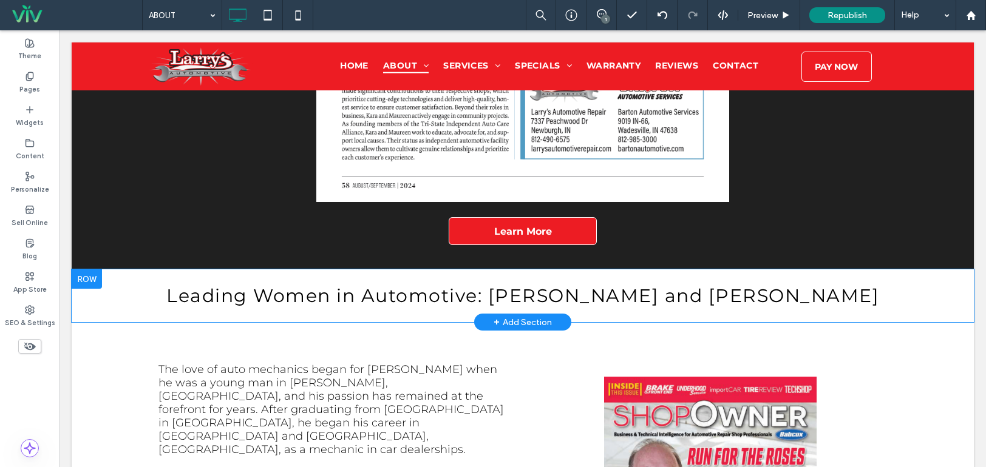
click at [389, 269] on div "Click To Paste Click To Paste Leading Women in Automotive: Kara Rose and Mauree…" at bounding box center [523, 295] width 902 height 53
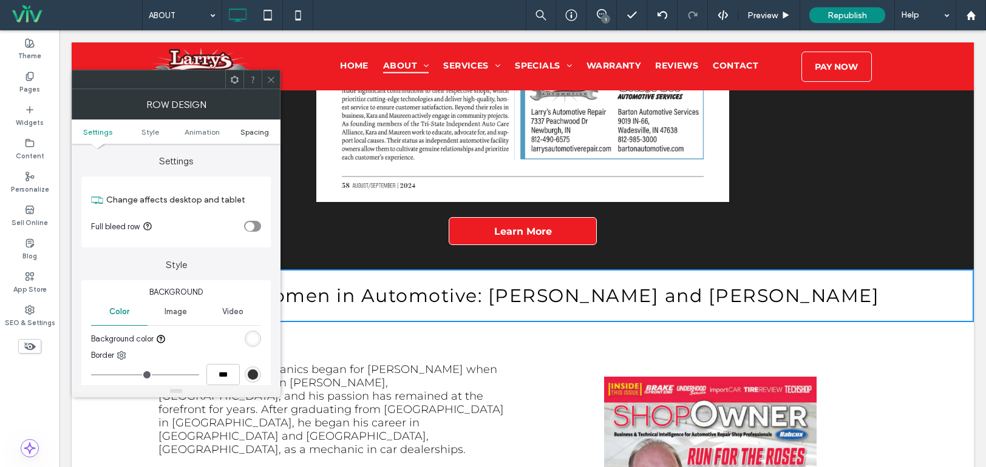
click at [258, 132] on span "Spacing" at bounding box center [254, 131] width 29 height 9
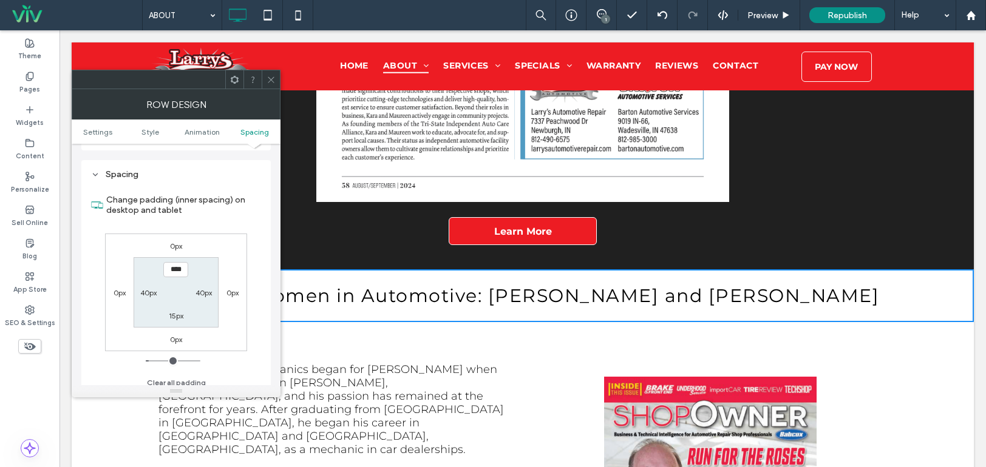
scroll to position [334, 0]
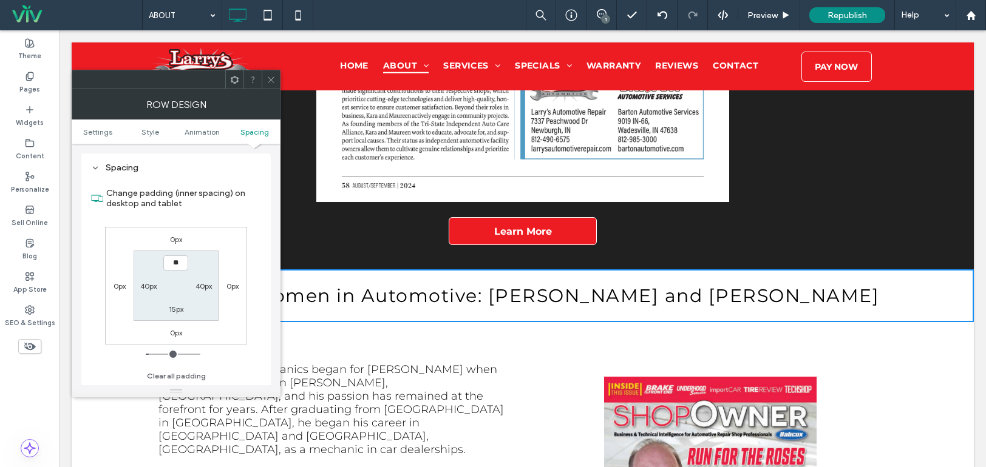
type input "****"
type input "**"
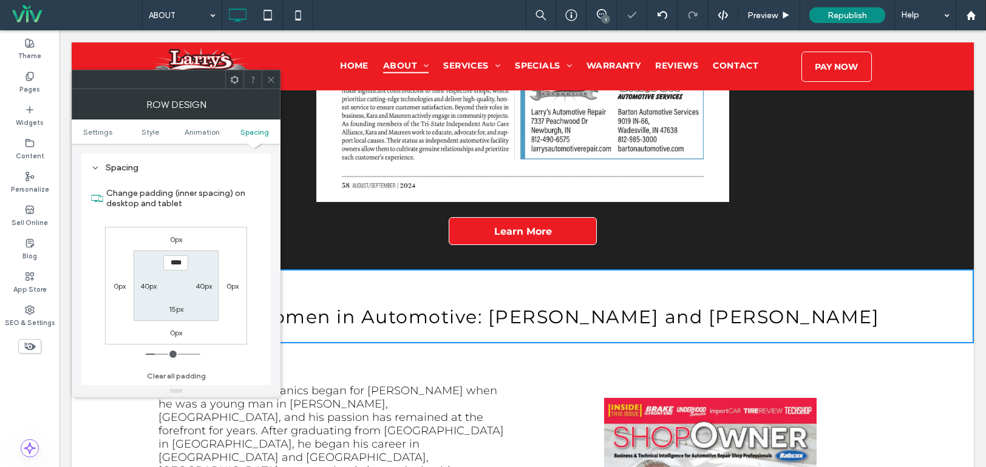
drag, startPoint x: 268, startPoint y: 76, endPoint x: 260, endPoint y: 122, distance: 46.1
click at [268, 76] on icon at bounding box center [270, 79] width 9 height 9
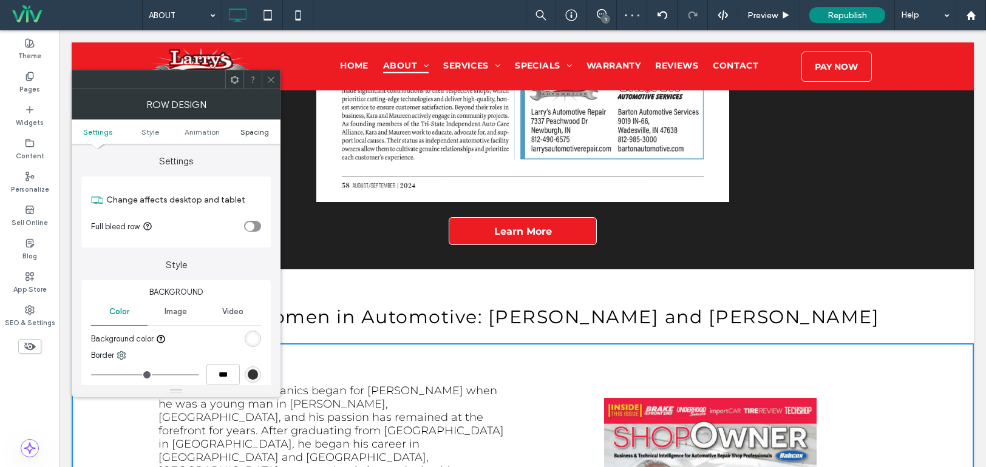
click at [251, 133] on span "Spacing" at bounding box center [254, 131] width 29 height 9
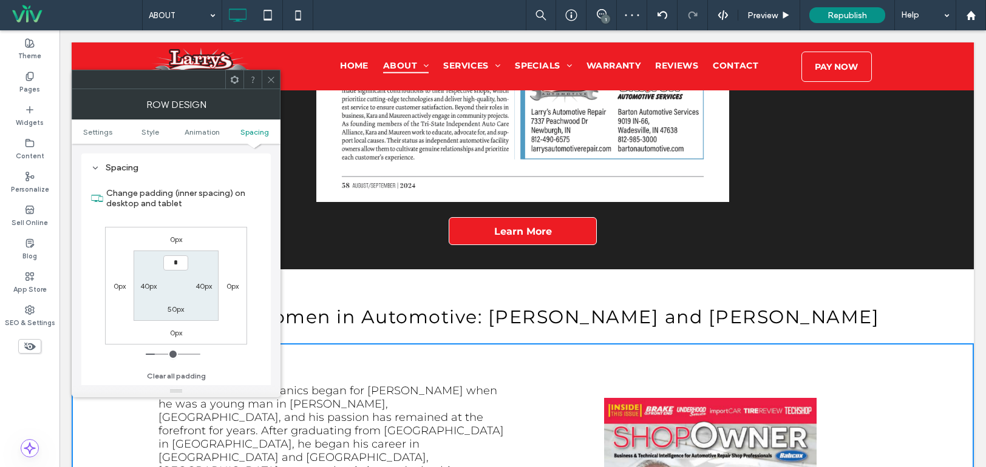
type input "***"
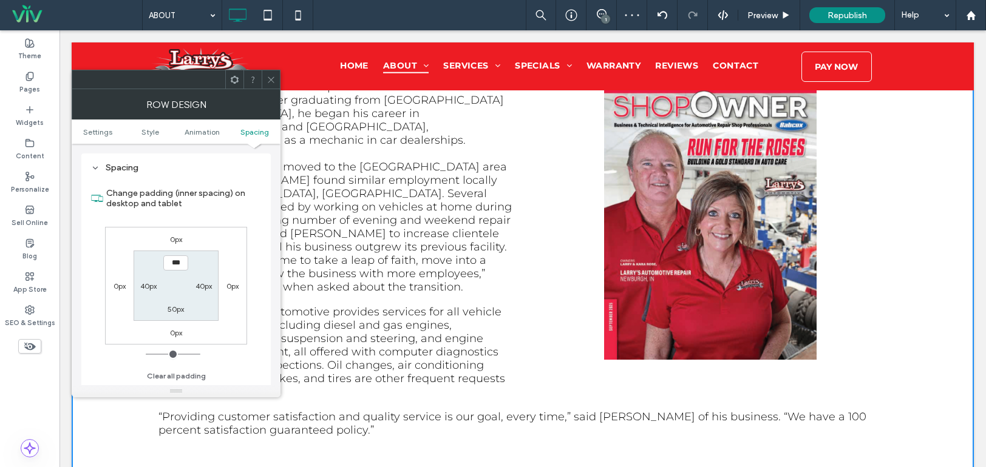
scroll to position [2778, 0]
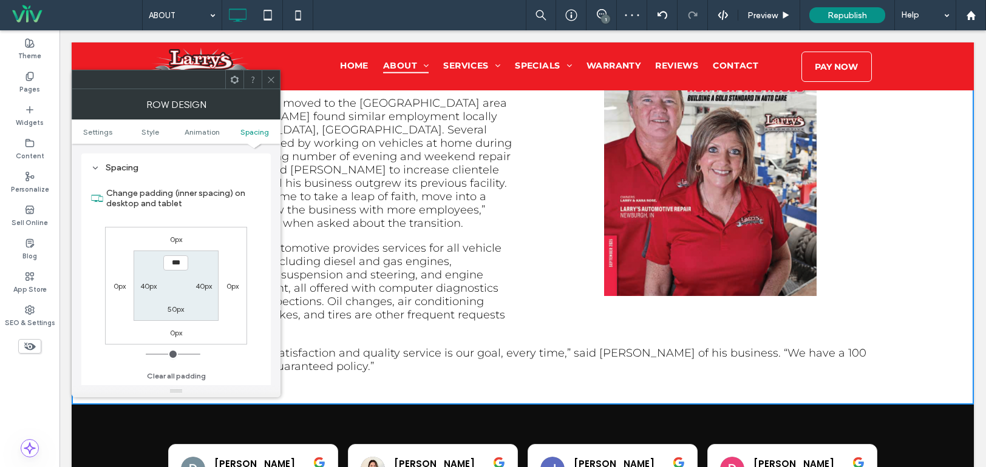
click at [180, 301] on section "*** 40px 50px 40px" at bounding box center [176, 286] width 84 height 70
click at [176, 306] on label "50px" at bounding box center [176, 309] width 16 height 9
type input "**"
type input "***"
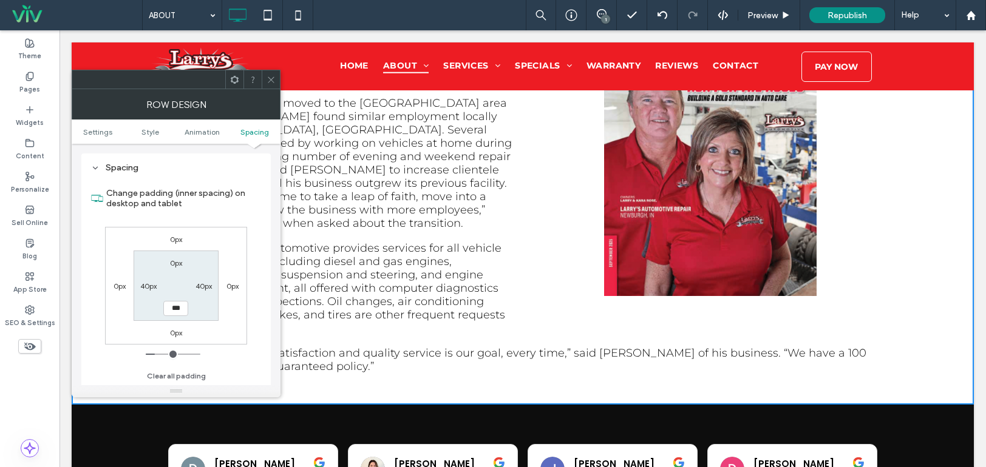
type input "*****"
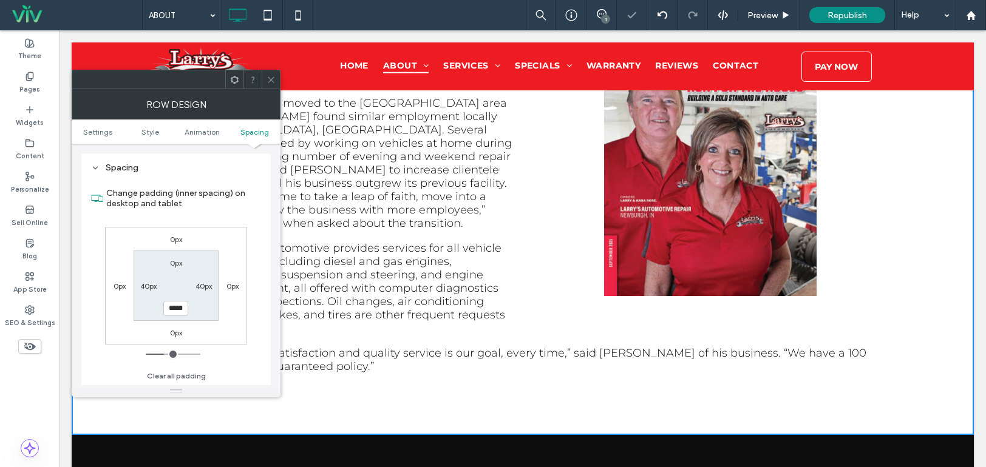
click at [273, 81] on use at bounding box center [271, 79] width 6 height 6
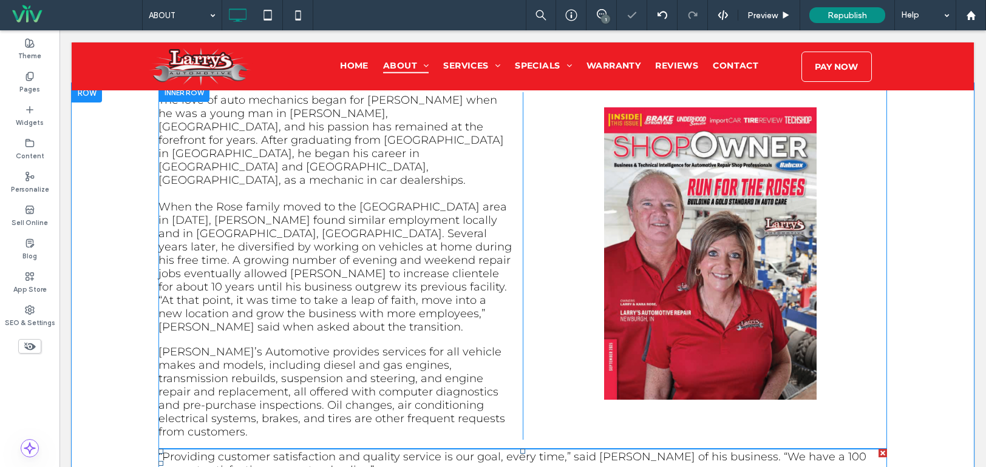
scroll to position [2657, 0]
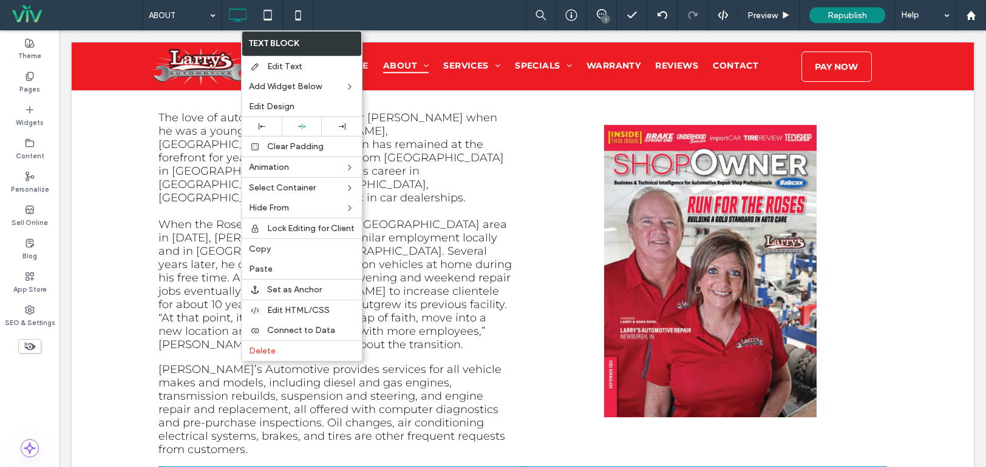
click at [309, 399] on div "The love of auto mechanics began for Larry when he was a young man in Metcalf, …" at bounding box center [523, 329] width 902 height 456
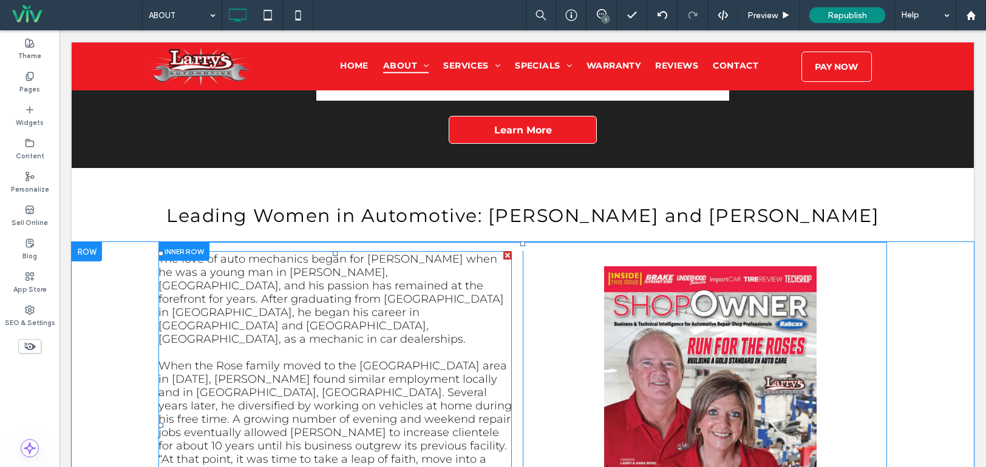
scroll to position [2414, 0]
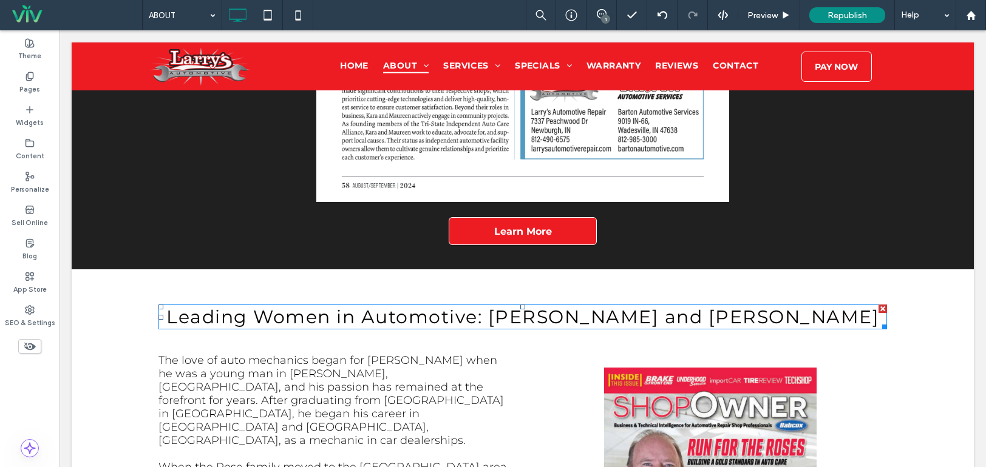
click at [384, 306] on span "Leading Women in Automotive: Kara Rose and Maureen Barton" at bounding box center [522, 317] width 713 height 22
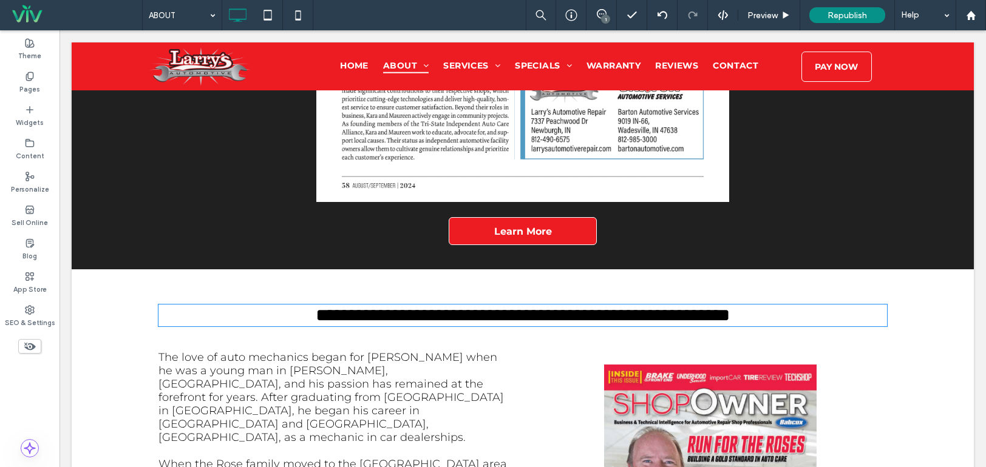
type input "**********"
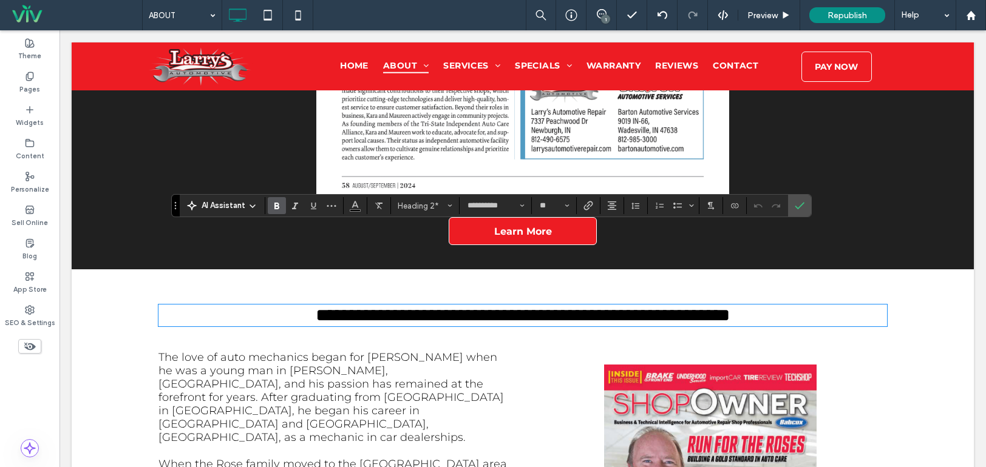
click at [273, 207] on icon "Bold" at bounding box center [277, 206] width 10 height 10
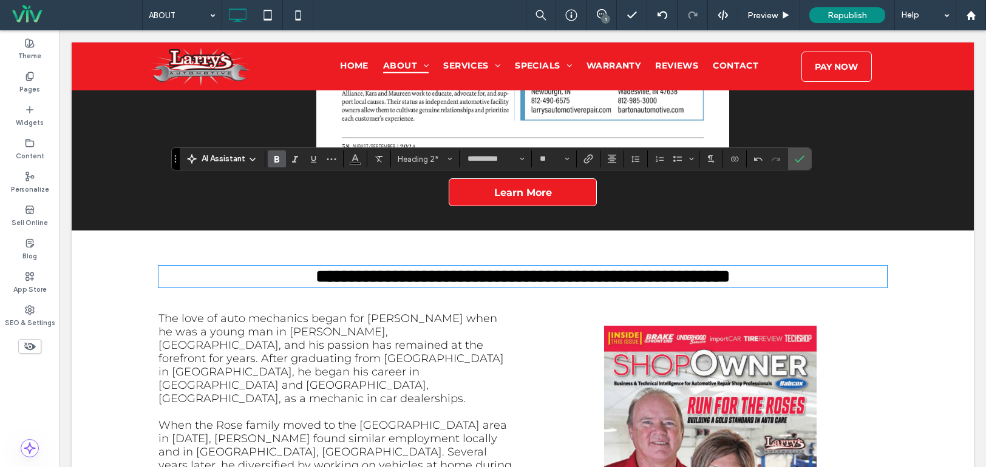
scroll to position [2475, 0]
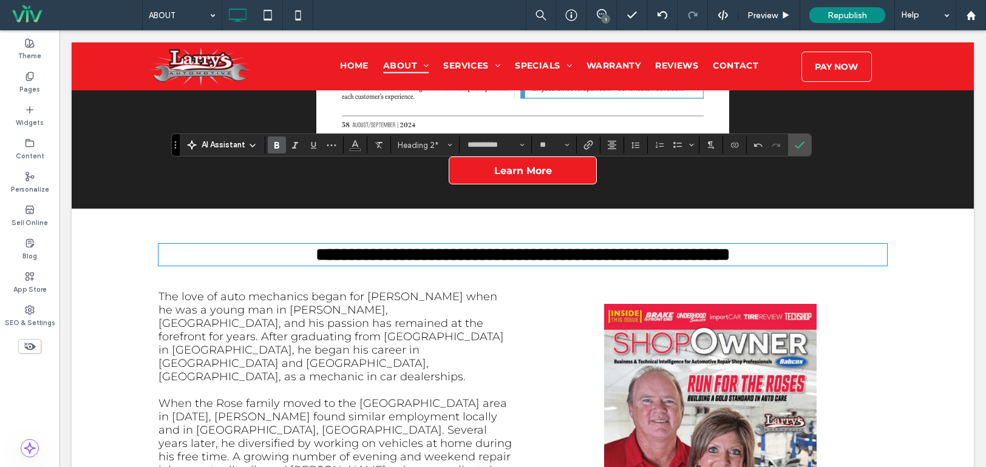
type input "**"
click at [805, 144] on label "Confirm" at bounding box center [799, 145] width 18 height 22
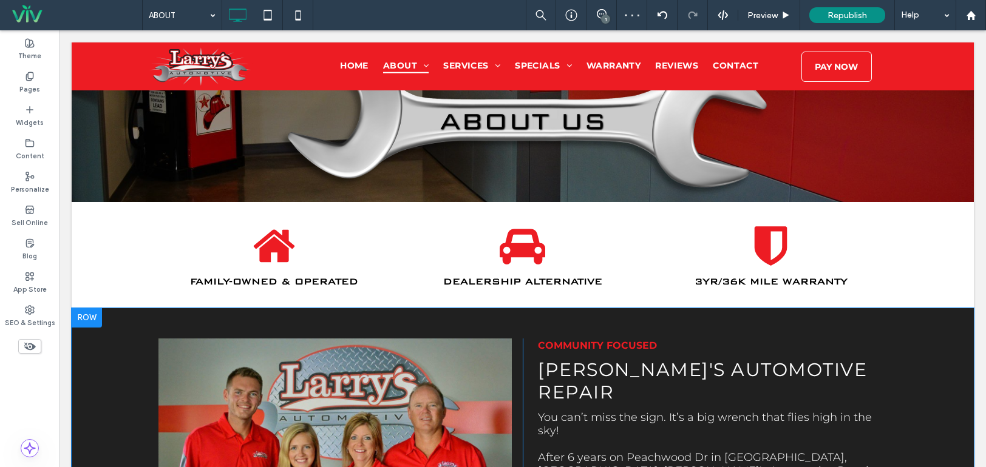
scroll to position [425, 0]
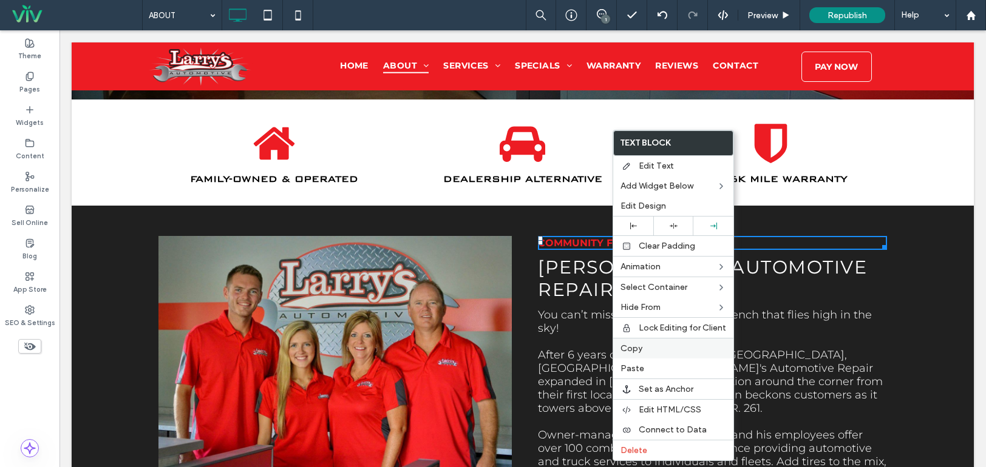
click at [642, 353] on label "Copy" at bounding box center [673, 349] width 106 height 10
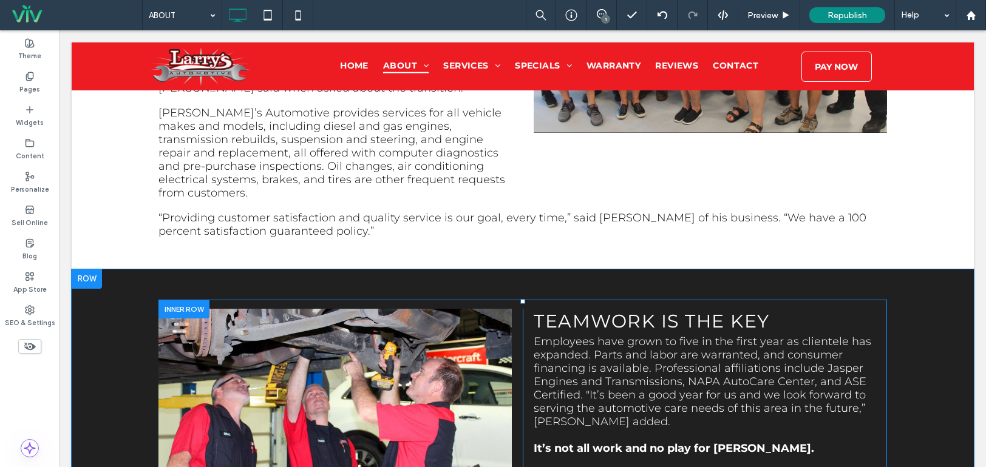
scroll to position [1275, 0]
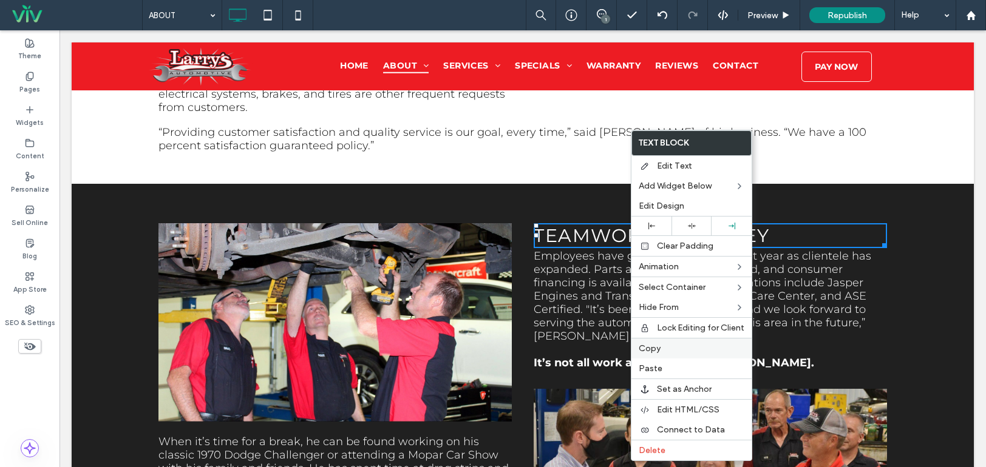
click at [664, 349] on label "Copy" at bounding box center [692, 349] width 106 height 10
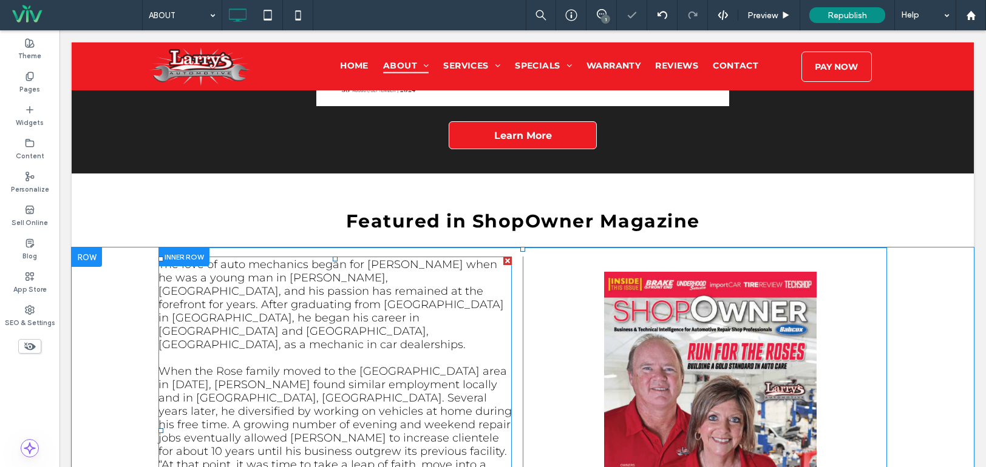
scroll to position [2489, 0]
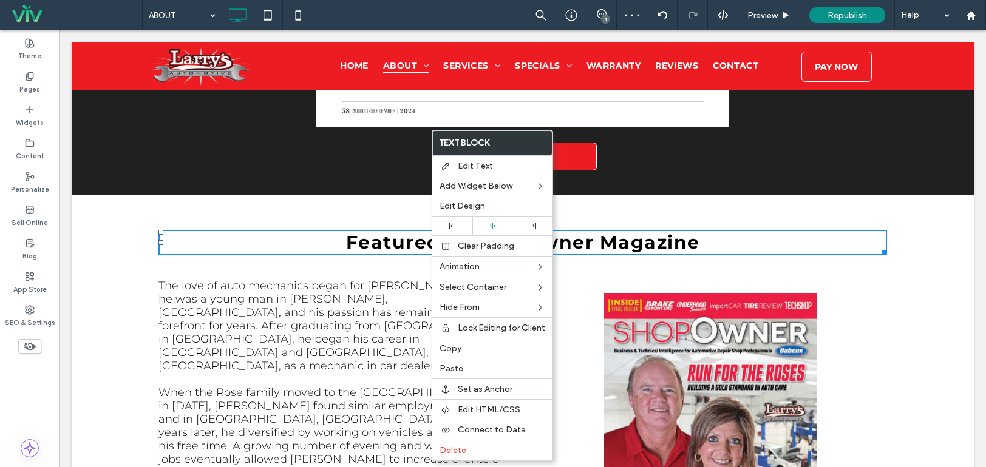
click at [636, 231] on strong "Featured in ShopOwner Magazine" at bounding box center [523, 242] width 354 height 22
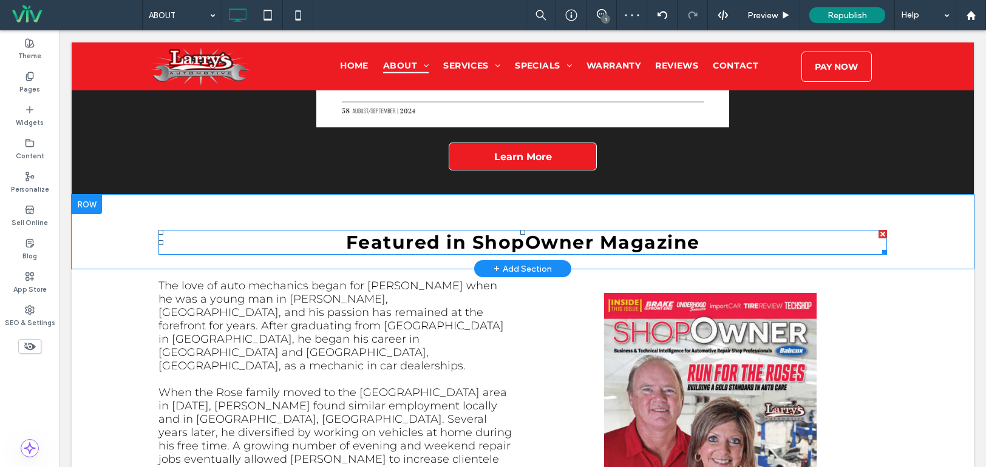
click at [615, 231] on strong "Featured in ShopOwner Magazine" at bounding box center [523, 242] width 354 height 22
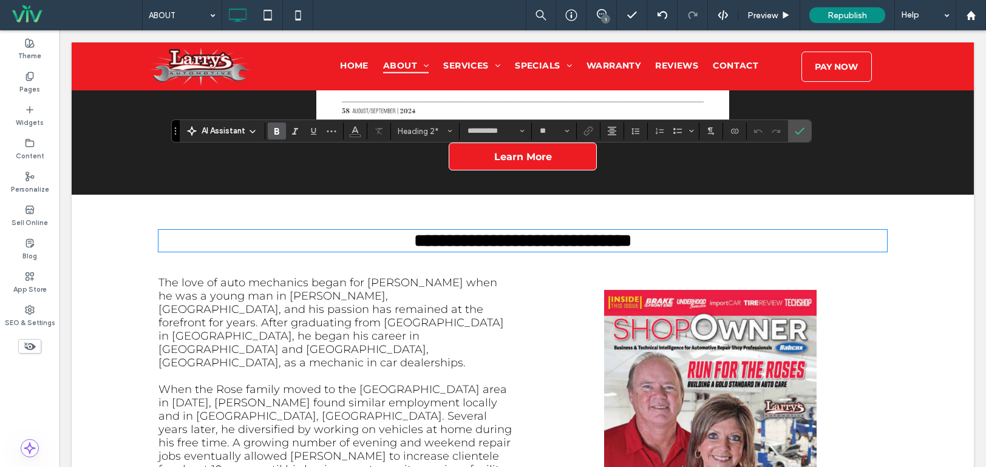
click at [447, 225] on div "**********" at bounding box center [522, 241] width 728 height 32
drag, startPoint x: 410, startPoint y: 167, endPoint x: 308, endPoint y: 160, distance: 101.6
click at [414, 232] on strong "**********" at bounding box center [522, 241] width 217 height 18
drag, startPoint x: 308, startPoint y: 160, endPoint x: 577, endPoint y: 153, distance: 268.4
click at [800, 225] on div "**********" at bounding box center [522, 241] width 728 height 32
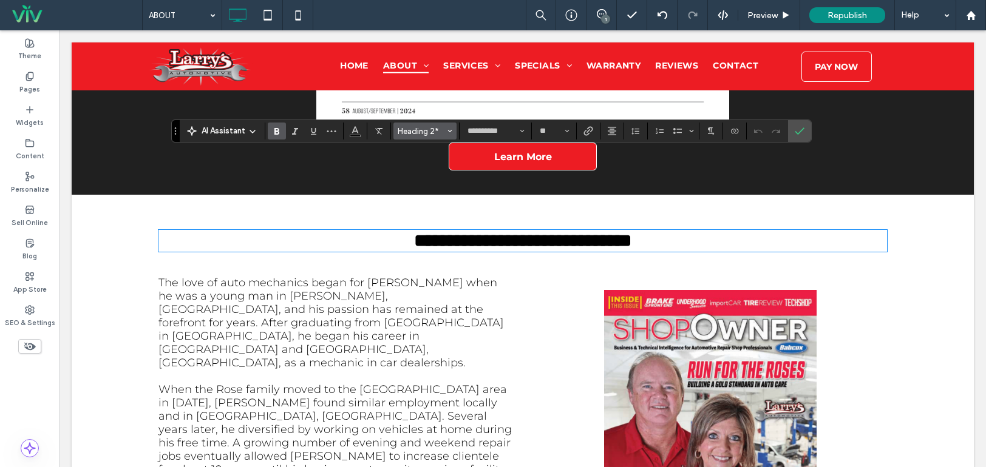
click at [424, 130] on span "Heading 2*" at bounding box center [421, 131] width 47 height 9
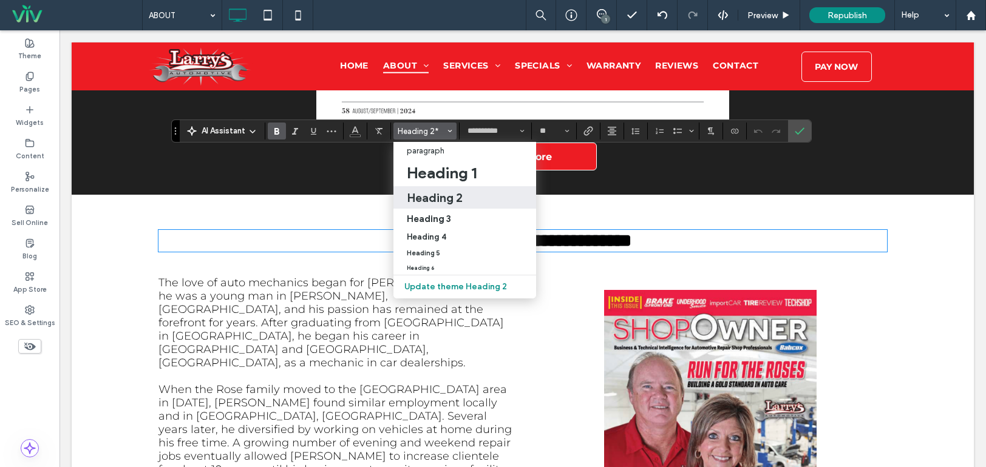
click at [437, 197] on h2 "Heading 2" at bounding box center [435, 198] width 56 height 15
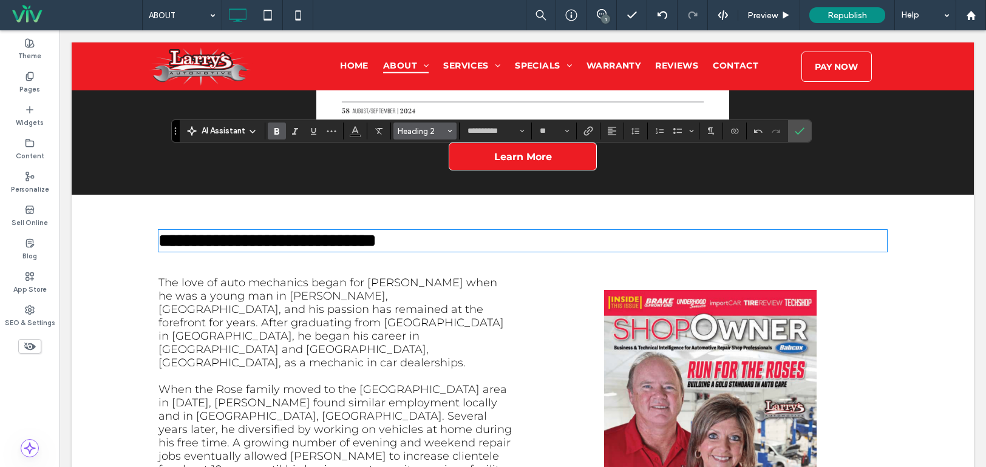
click at [418, 131] on span "Heading 2" at bounding box center [421, 131] width 47 height 9
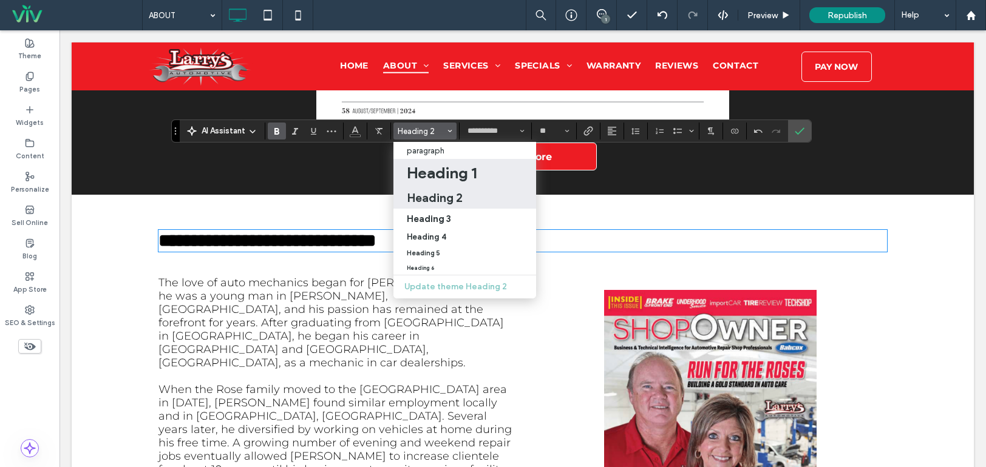
click at [436, 175] on h1 "Heading 1" at bounding box center [442, 172] width 70 height 19
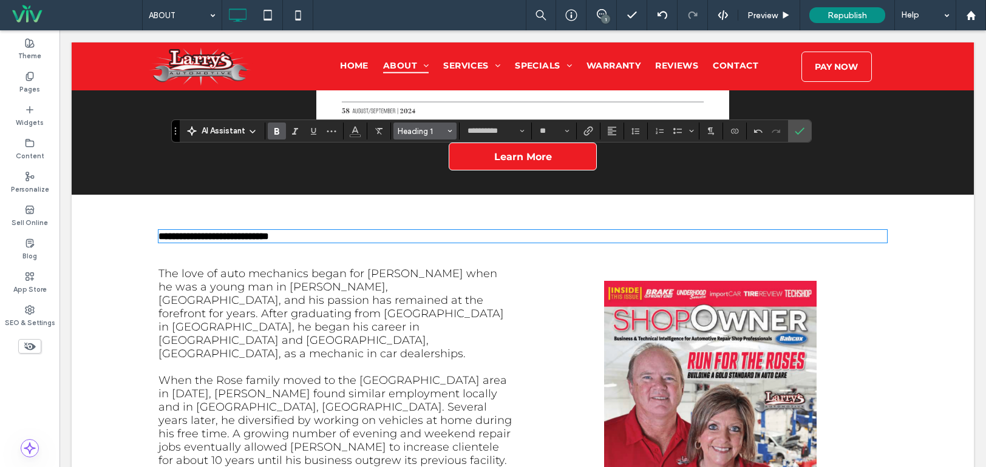
click at [414, 134] on span "Heading 1" at bounding box center [421, 131] width 47 height 9
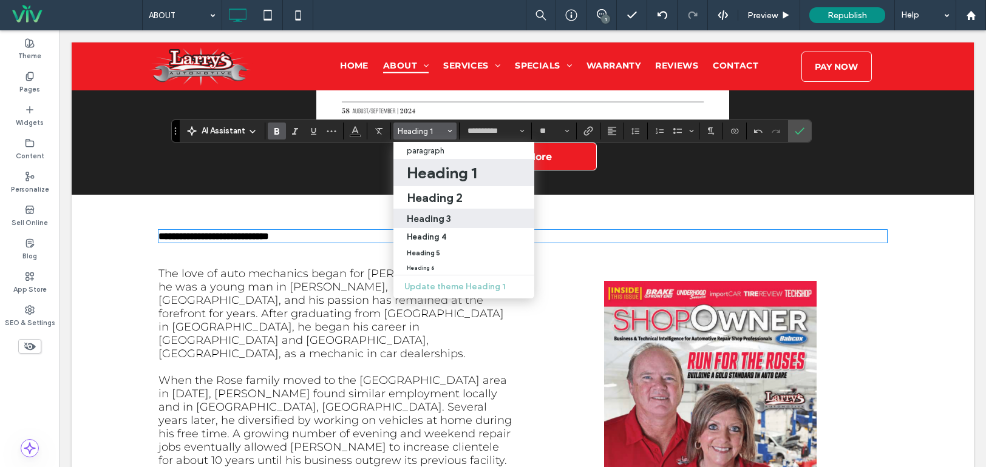
click at [444, 217] on h3 "Heading 3" at bounding box center [429, 219] width 44 height 12
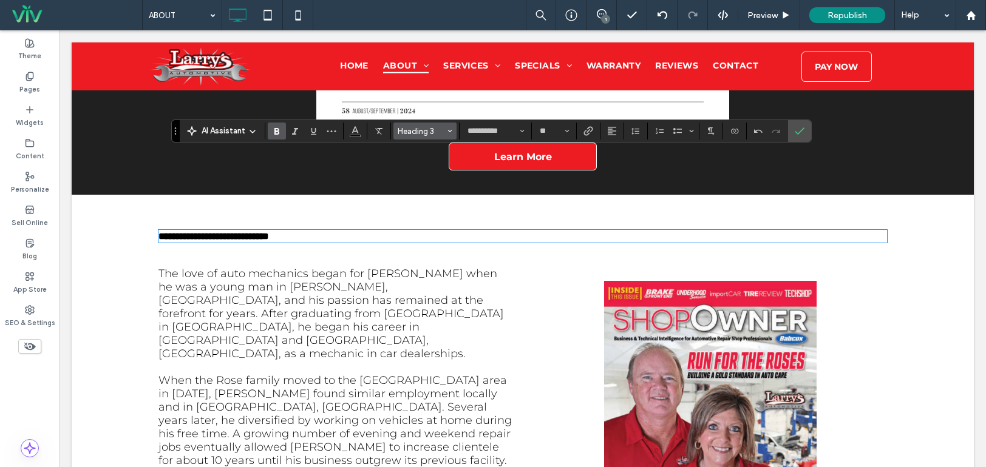
click at [436, 125] on button "Heading 3" at bounding box center [424, 131] width 63 height 17
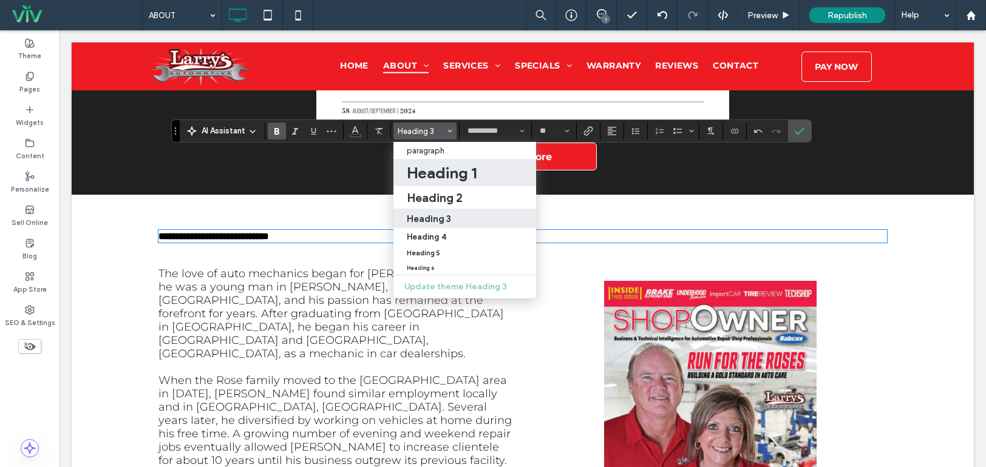
click at [438, 175] on h1 "Heading 1" at bounding box center [442, 172] width 70 height 19
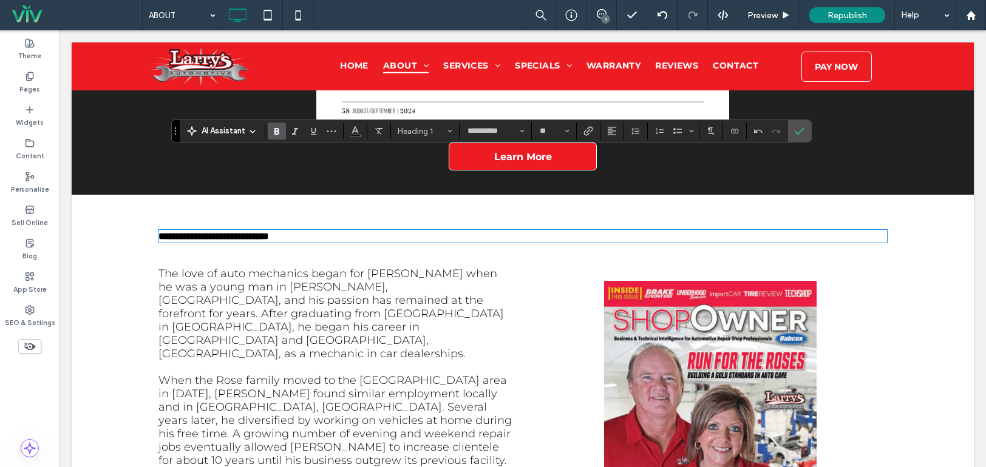
drag, startPoint x: 385, startPoint y: 159, endPoint x: 320, endPoint y: 171, distance: 66.6
click at [313, 195] on div "**********" at bounding box center [523, 226] width 902 height 62
click at [437, 134] on span "Heading 1" at bounding box center [421, 131] width 47 height 9
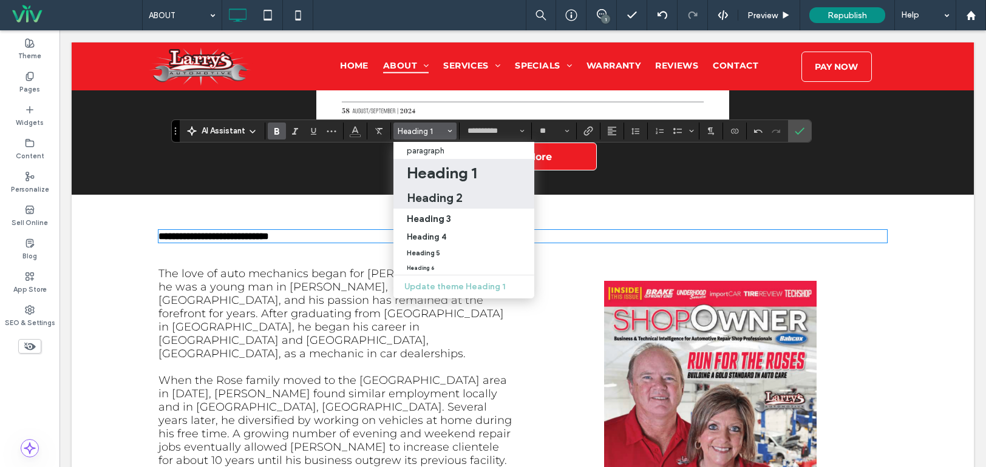
click at [446, 205] on label "Heading 2" at bounding box center [463, 197] width 141 height 22
type input "**"
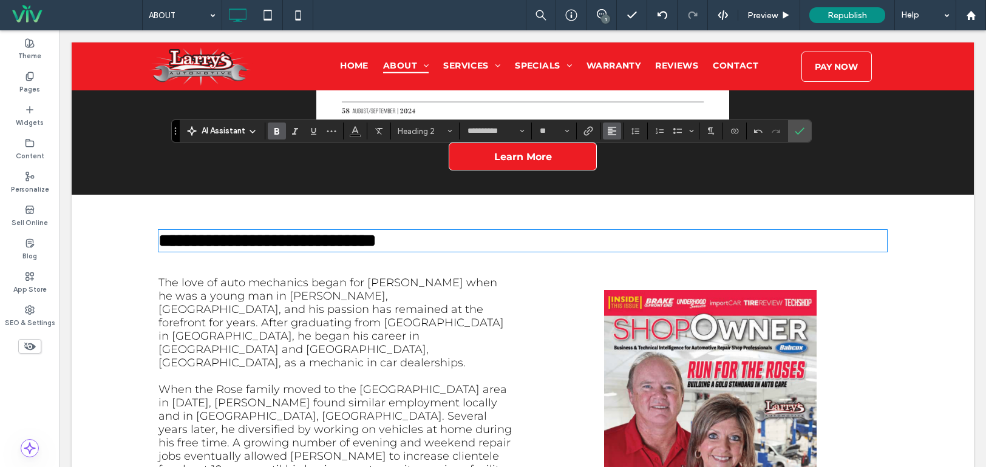
click at [615, 129] on icon "Alignment" at bounding box center [612, 131] width 10 height 10
click at [625, 174] on label "ui.textEditor.alignment.center" at bounding box center [624, 169] width 42 height 18
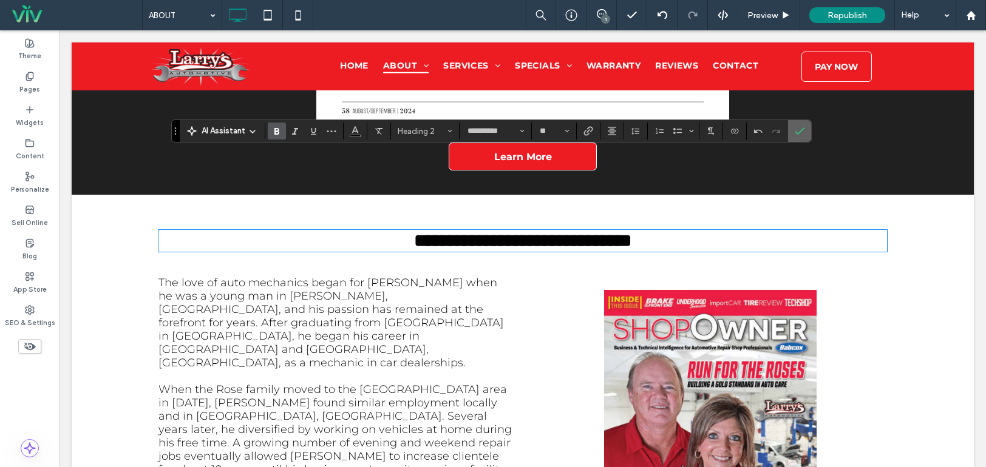
click at [795, 131] on icon "Confirm" at bounding box center [800, 131] width 10 height 10
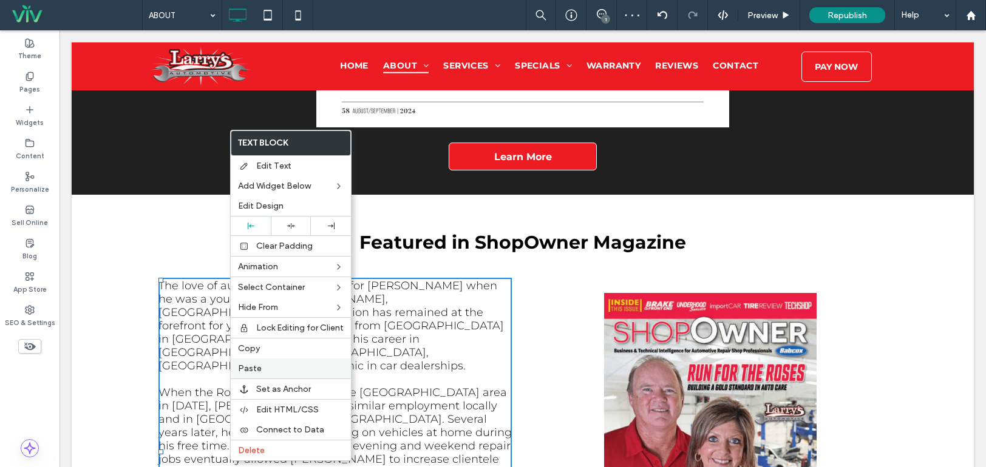
click at [256, 371] on span "Paste" at bounding box center [250, 369] width 24 height 10
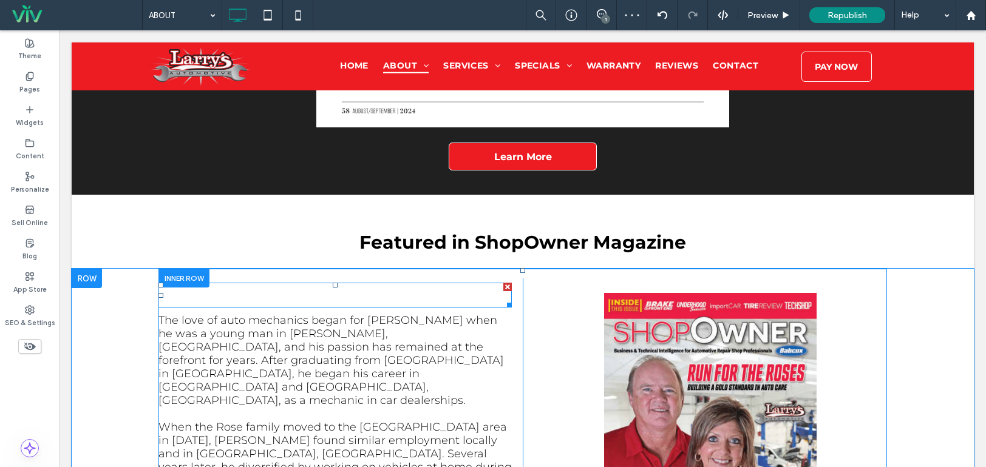
click at [214, 284] on font "EAMWORK IS THE KEY" at bounding box center [282, 295] width 225 height 22
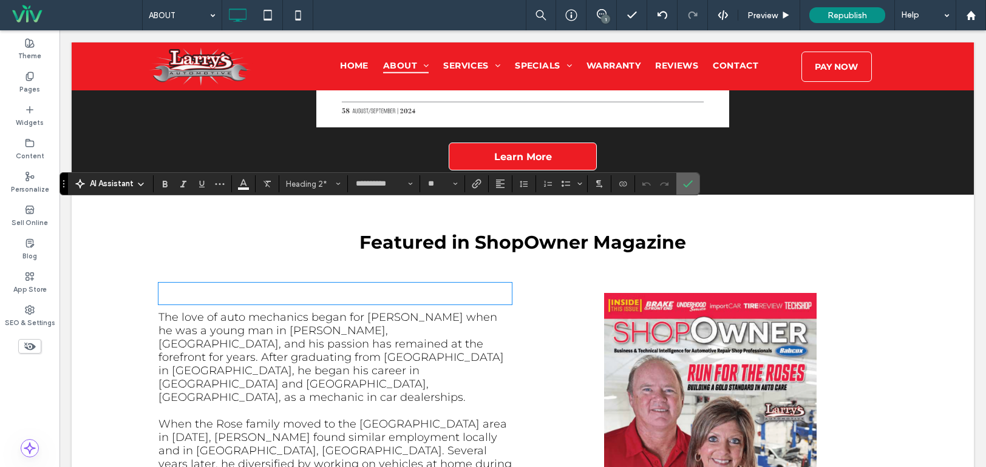
click at [687, 186] on use "Confirm" at bounding box center [688, 183] width 10 height 7
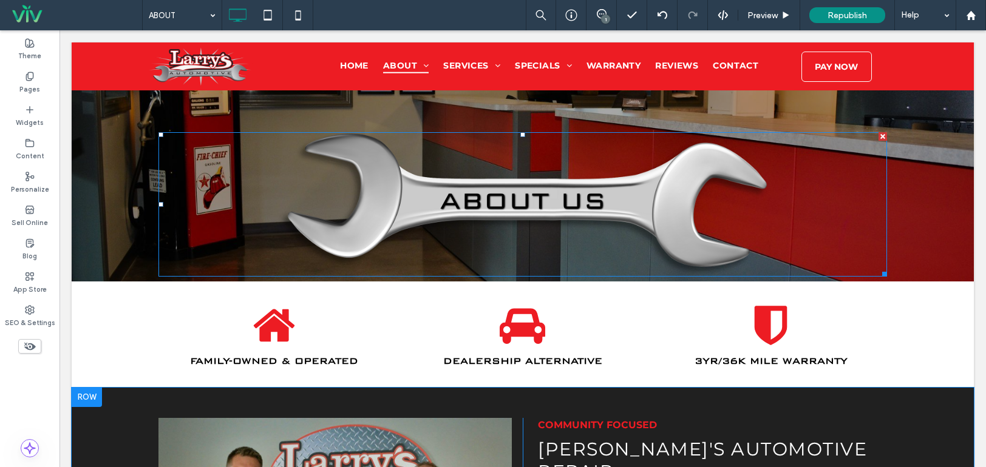
scroll to position [486, 0]
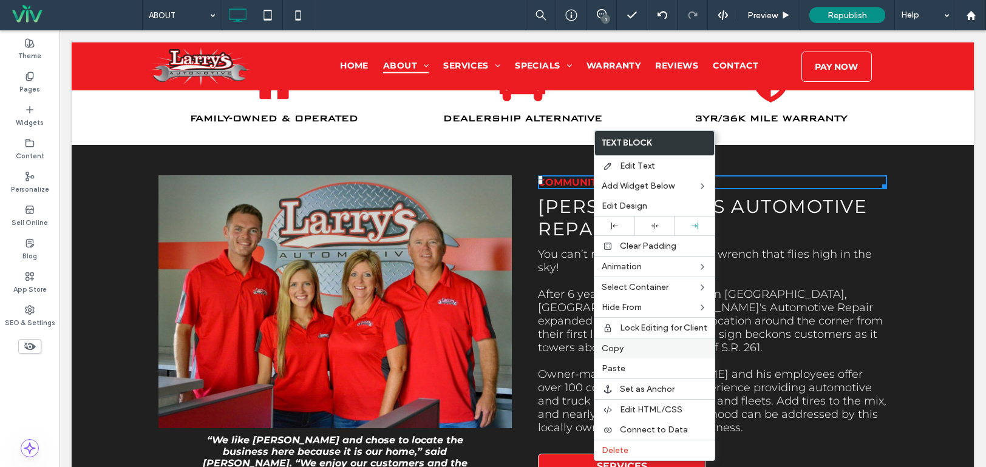
click at [623, 354] on div "Copy" at bounding box center [654, 348] width 120 height 21
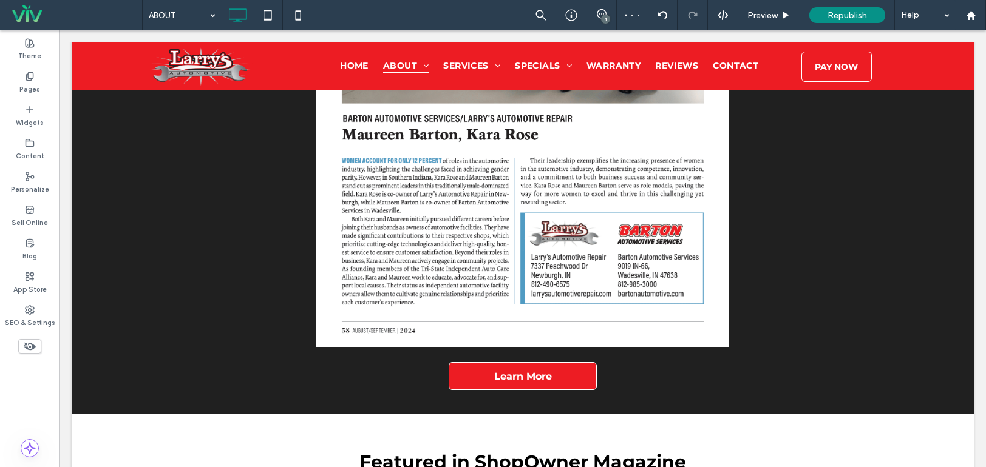
scroll to position [2512, 0]
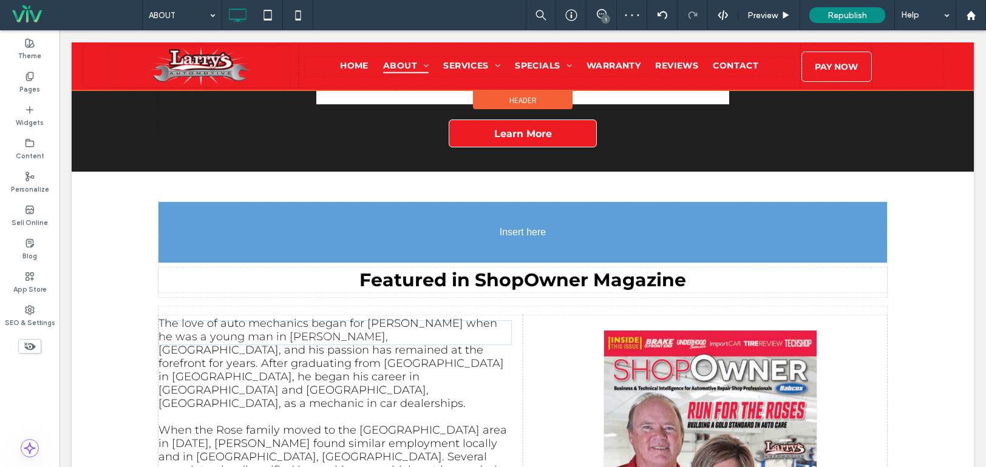
drag, startPoint x: 305, startPoint y: 189, endPoint x: 536, endPoint y: 205, distance: 231.8
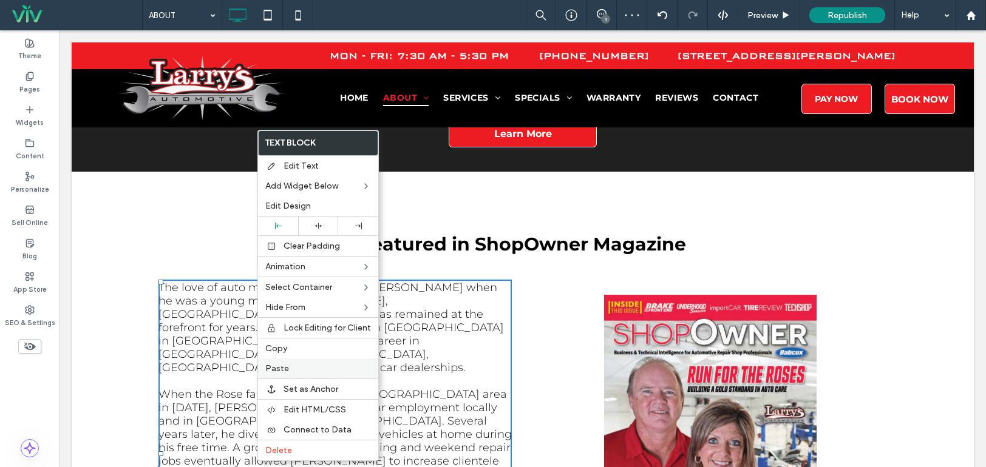
click at [291, 370] on label "Paste" at bounding box center [318, 369] width 106 height 10
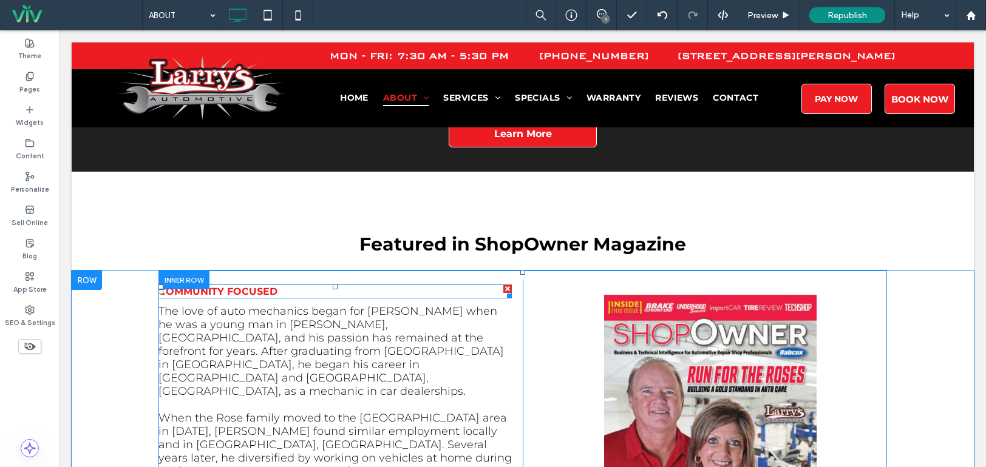
click at [283, 286] on h3 "COMMUNITY FOCUSED" at bounding box center [334, 292] width 353 height 12
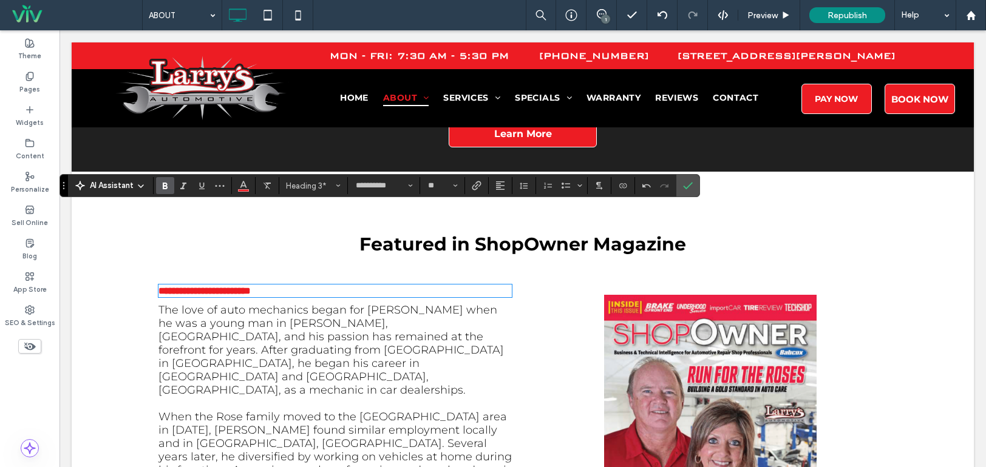
drag, startPoint x: 308, startPoint y: 216, endPoint x: 121, endPoint y: 211, distance: 187.0
click at [437, 186] on input "**" at bounding box center [439, 186] width 24 height 10
type input "**"
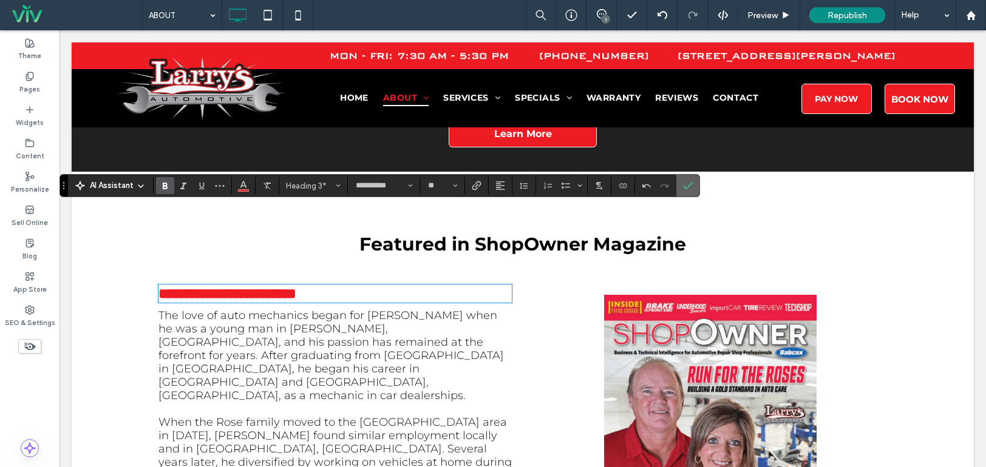
click at [690, 189] on icon "Confirm" at bounding box center [688, 186] width 10 height 10
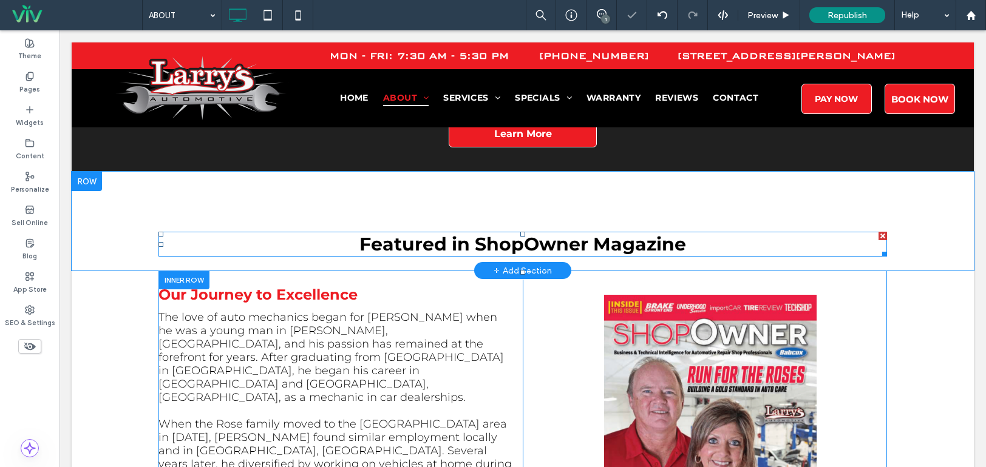
click at [597, 233] on span "Featured in ShopOwner Magazine" at bounding box center [522, 244] width 327 height 22
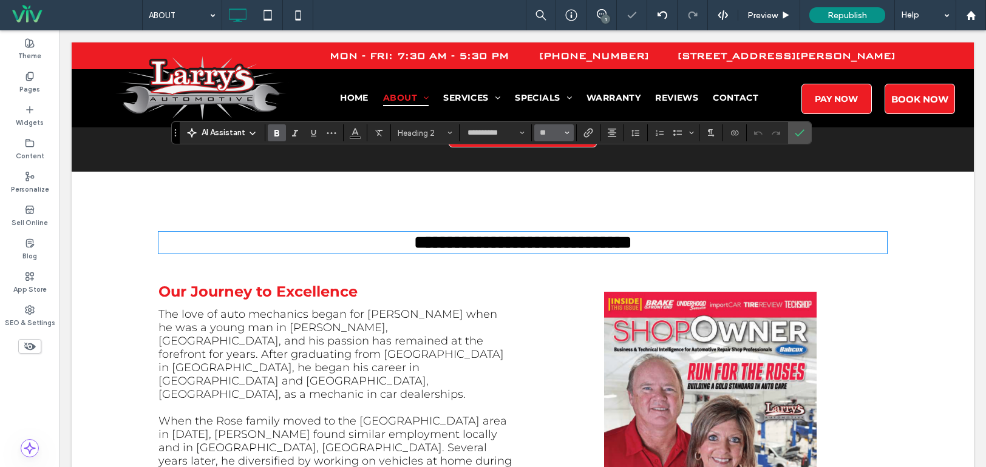
click at [548, 129] on input "**" at bounding box center [550, 133] width 24 height 10
drag, startPoint x: 795, startPoint y: 132, endPoint x: 735, endPoint y: 103, distance: 66.5
click at [795, 132] on icon "Confirm" at bounding box center [800, 133] width 10 height 10
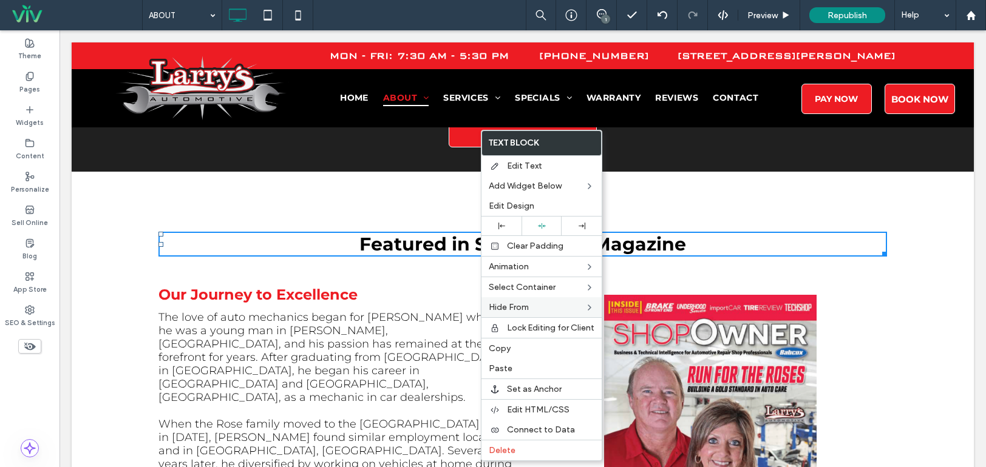
click at [505, 349] on span "Copy" at bounding box center [500, 349] width 22 height 10
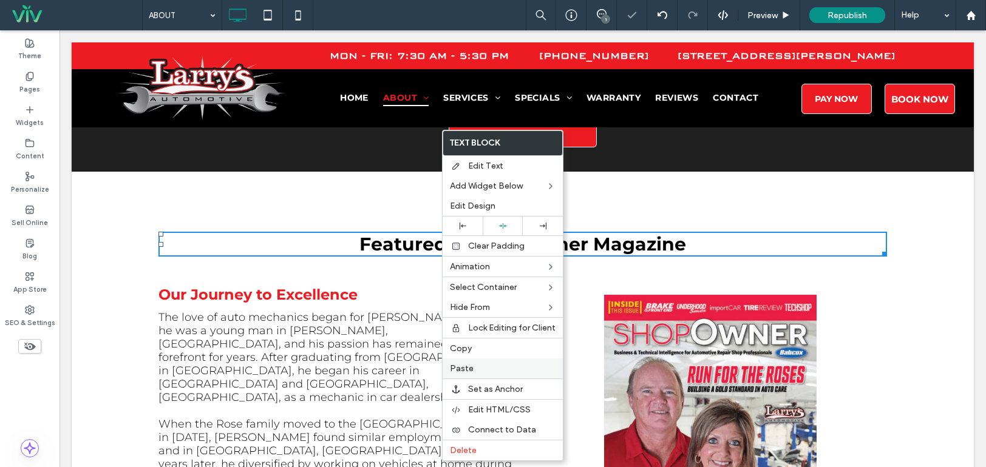
click at [491, 370] on label "Paste" at bounding box center [503, 369] width 106 height 10
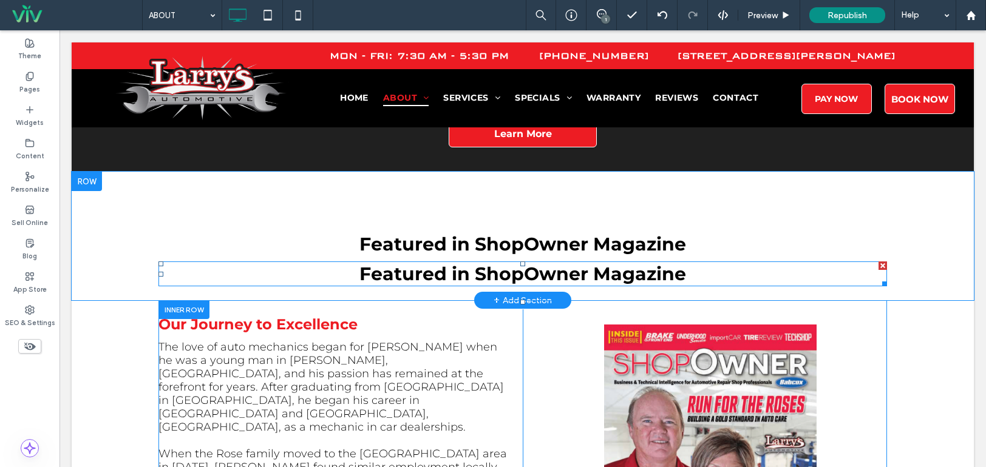
click at [435, 263] on span "Featured in ShopOwner Magazine" at bounding box center [522, 274] width 327 height 22
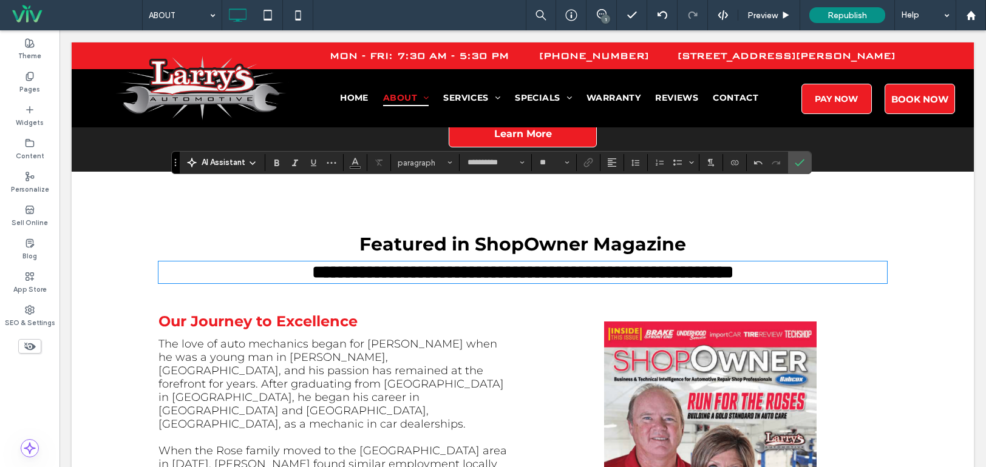
type input "**"
click at [312, 263] on span "**********" at bounding box center [522, 272] width 421 height 18
click at [815, 263] on h2 "**********" at bounding box center [522, 272] width 728 height 19
drag, startPoint x: 278, startPoint y: 200, endPoint x: 457, endPoint y: 175, distance: 180.8
click at [882, 263] on h2 "**********" at bounding box center [522, 272] width 728 height 19
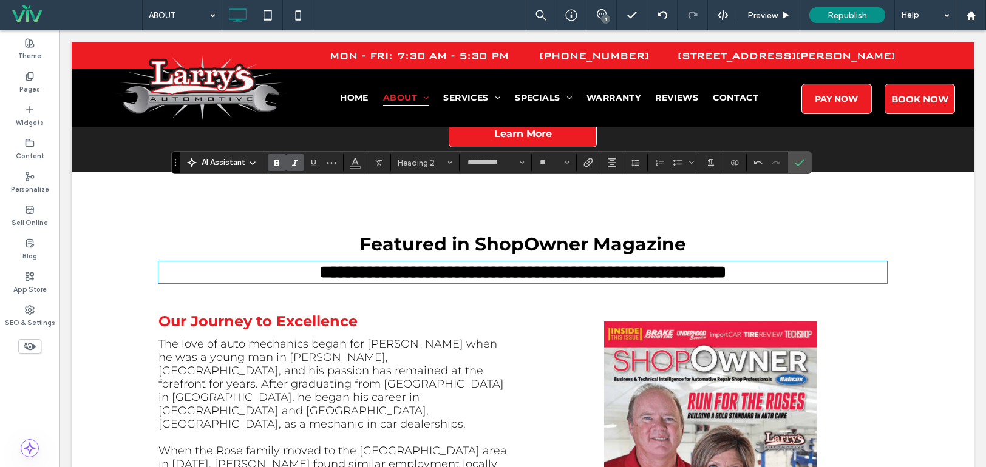
click at [297, 168] on icon "Italic" at bounding box center [295, 163] width 10 height 10
click at [277, 161] on icon "Bold" at bounding box center [277, 163] width 10 height 10
click at [550, 165] on input "**" at bounding box center [550, 163] width 24 height 10
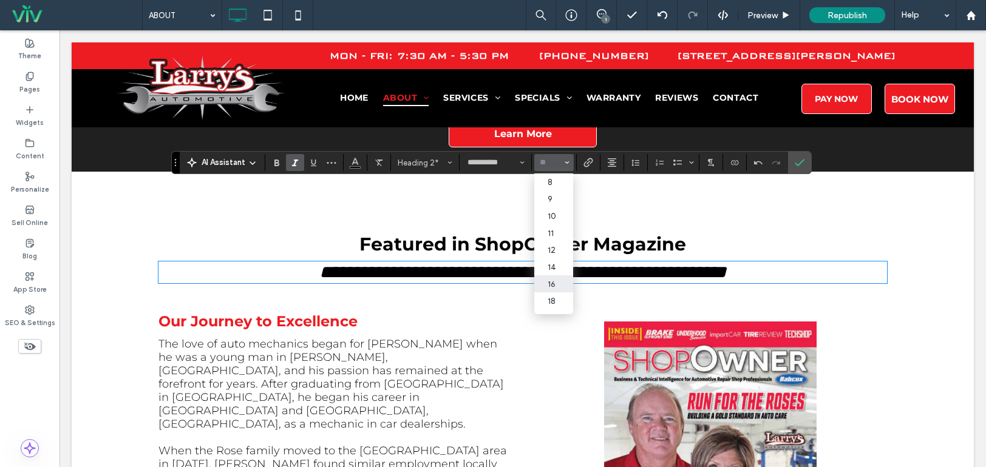
click at [560, 286] on label "16" at bounding box center [553, 284] width 39 height 17
type input "**"
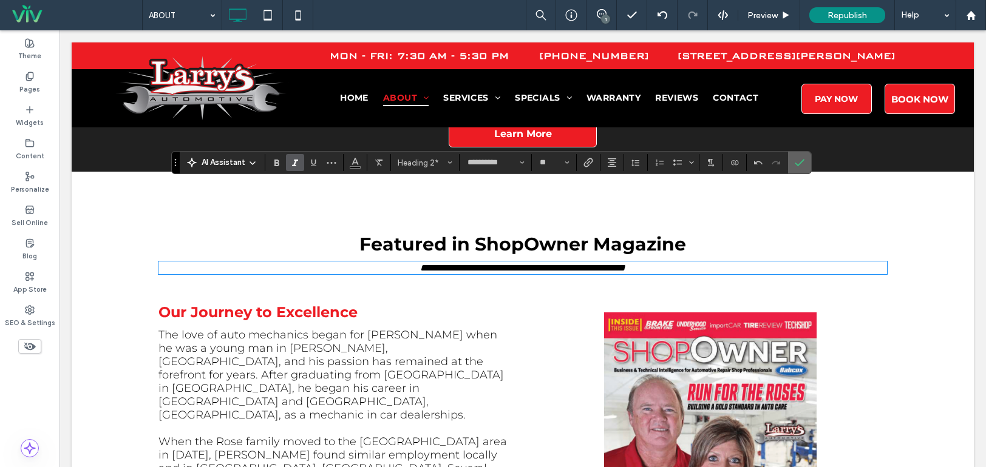
click at [795, 152] on span "Confirm" at bounding box center [797, 163] width 5 height 22
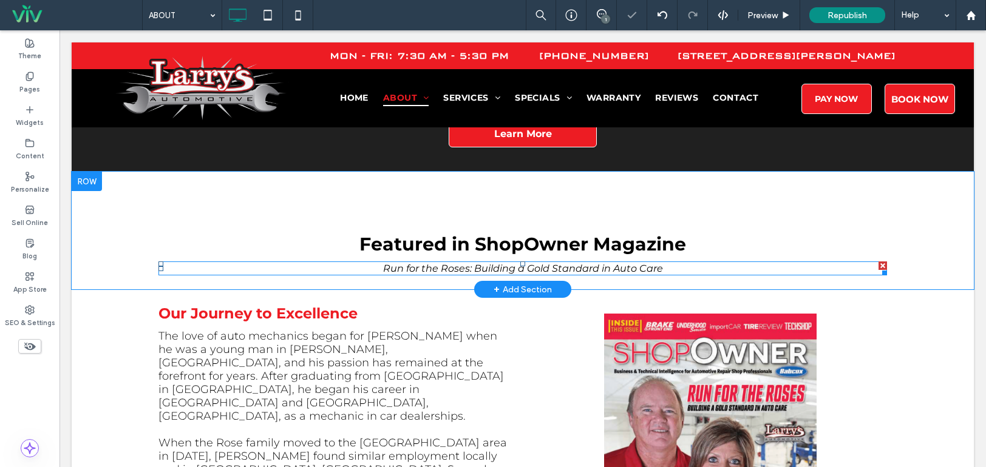
click at [502, 263] on span "Run for the Roses: Building a Gold Standard in Auto Care" at bounding box center [523, 269] width 280 height 12
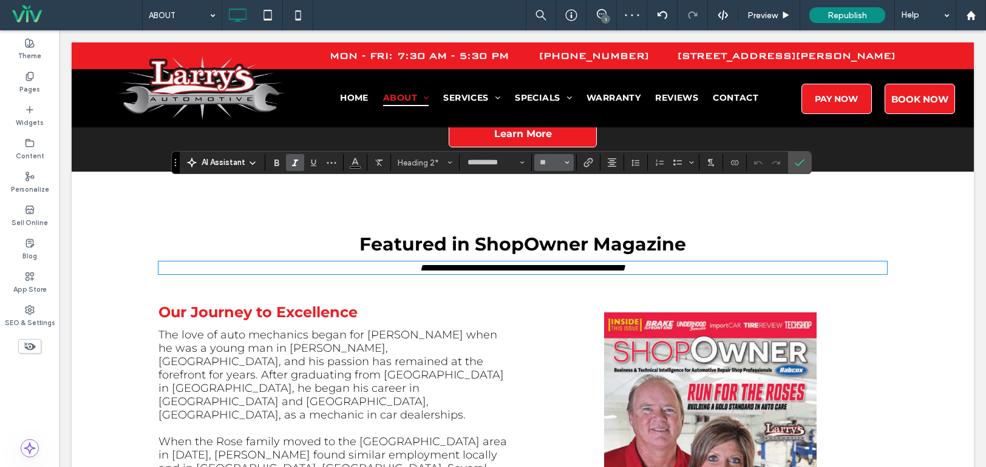
click at [562, 160] on button "**" at bounding box center [553, 162] width 39 height 17
click at [550, 161] on input "Size-input" at bounding box center [550, 163] width 24 height 10
type input "**"
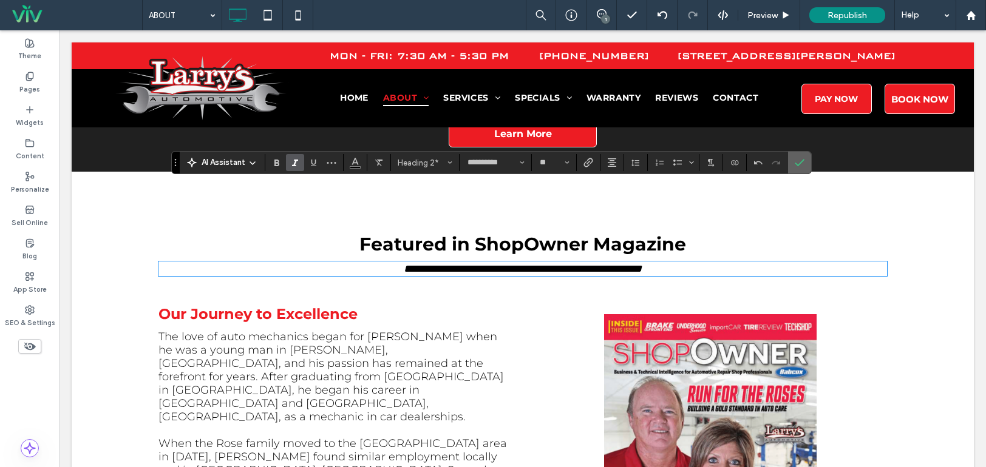
click at [797, 156] on span "Confirm" at bounding box center [797, 163] width 5 height 22
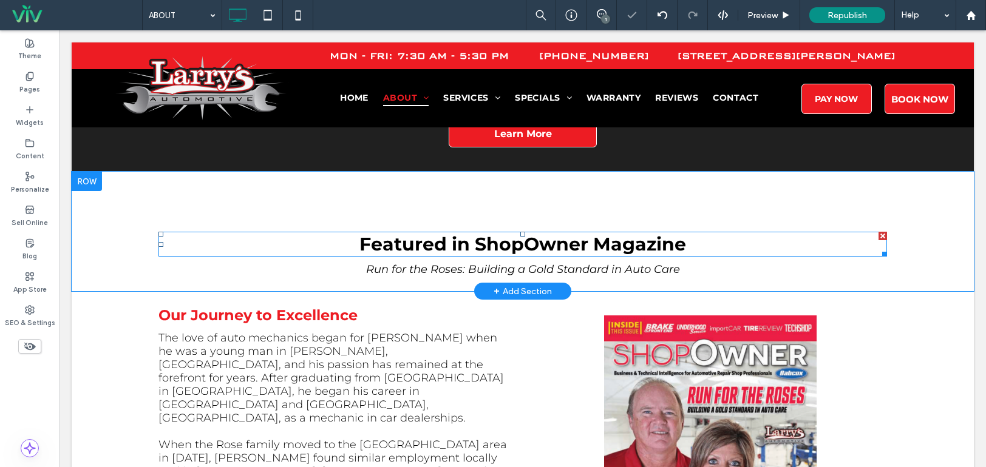
click at [636, 233] on span "Featured in ShopOwner Magazine" at bounding box center [522, 244] width 327 height 22
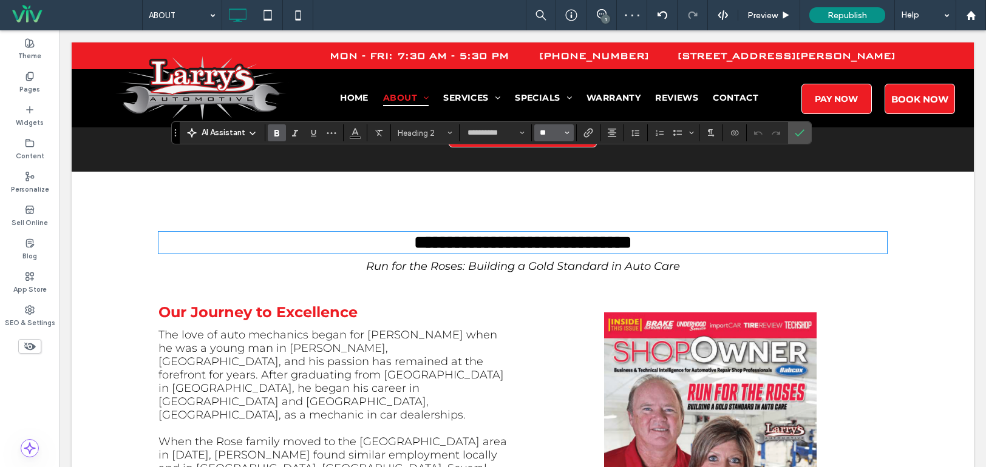
click at [556, 132] on input "**" at bounding box center [550, 133] width 24 height 10
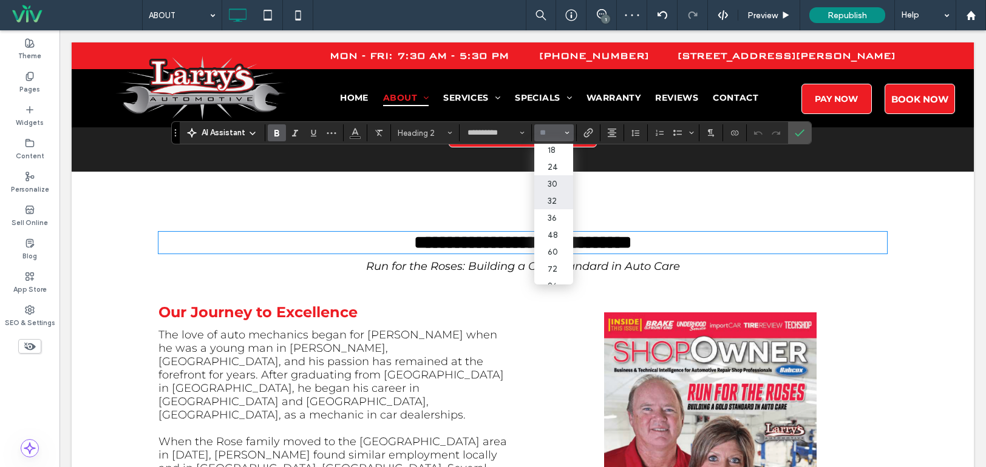
drag, startPoint x: 555, startPoint y: 203, endPoint x: 495, endPoint y: 172, distance: 67.1
click at [555, 203] on label "32" at bounding box center [553, 200] width 39 height 17
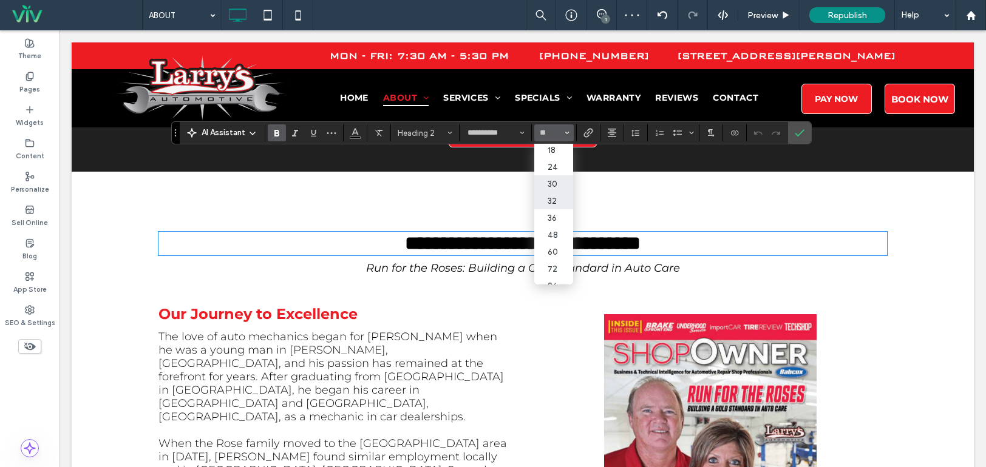
type input "**"
click at [547, 134] on input "**" at bounding box center [550, 133] width 24 height 10
click at [558, 222] on label "36" at bounding box center [553, 217] width 39 height 17
type input "**"
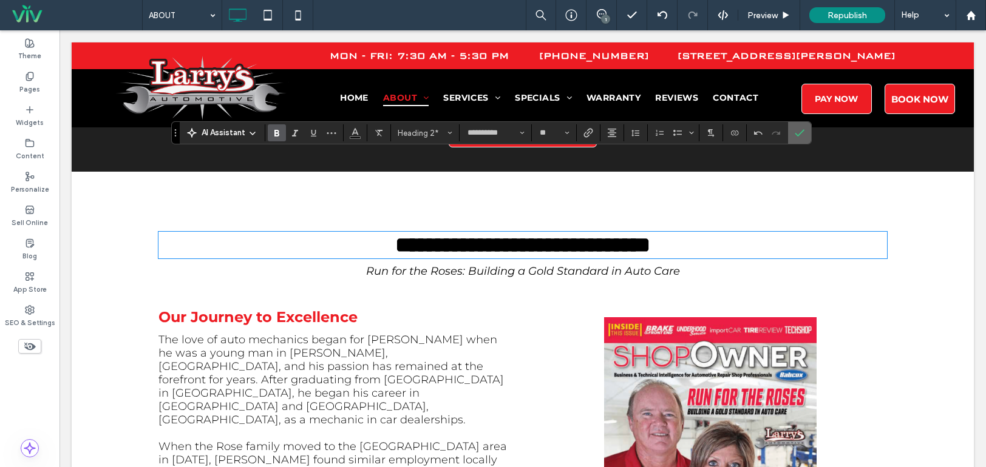
click at [795, 128] on icon "Confirm" at bounding box center [800, 133] width 10 height 10
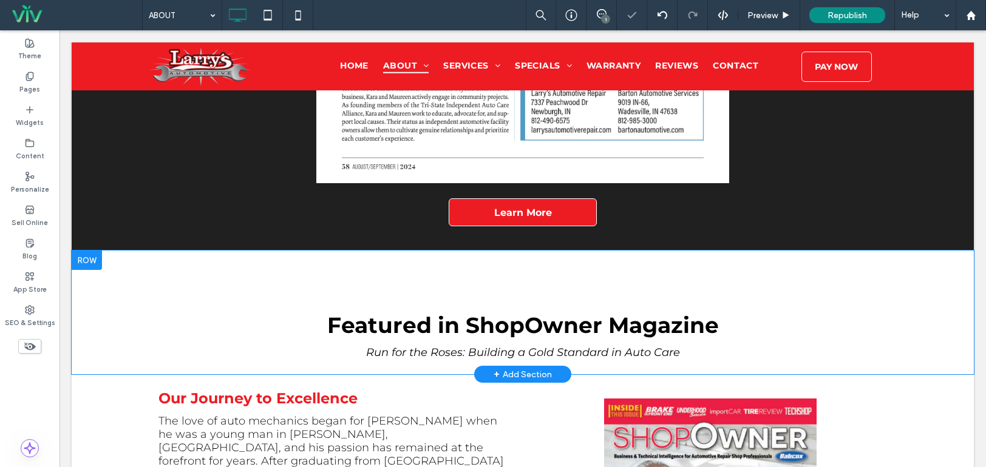
scroll to position [2329, 0]
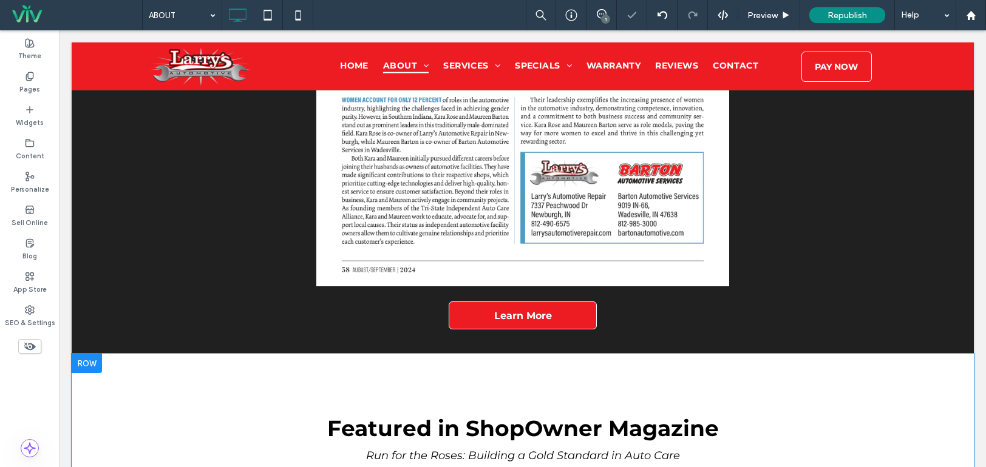
click at [307, 354] on div "Click To Paste Click To Paste TEAMWORK IS THE KEY Featured in ShopOwner Magazin…" at bounding box center [523, 416] width 902 height 124
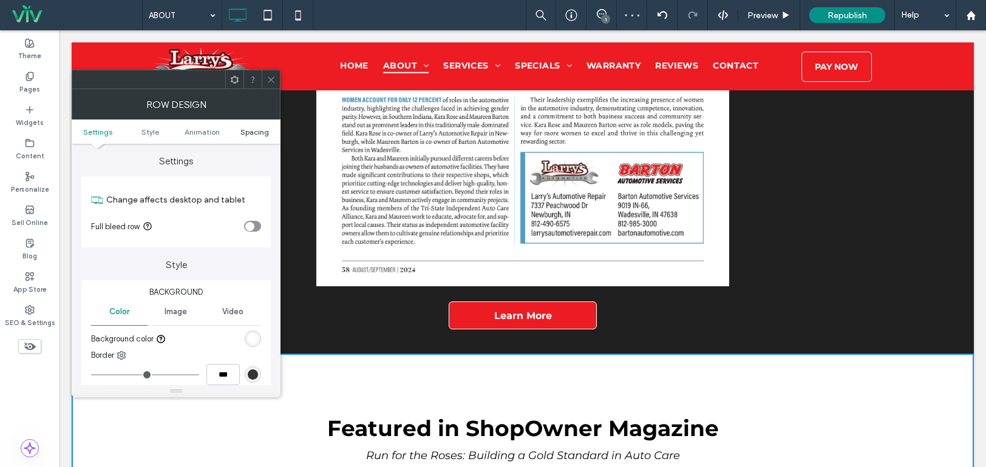
click at [251, 136] on span "Spacing" at bounding box center [254, 131] width 29 height 9
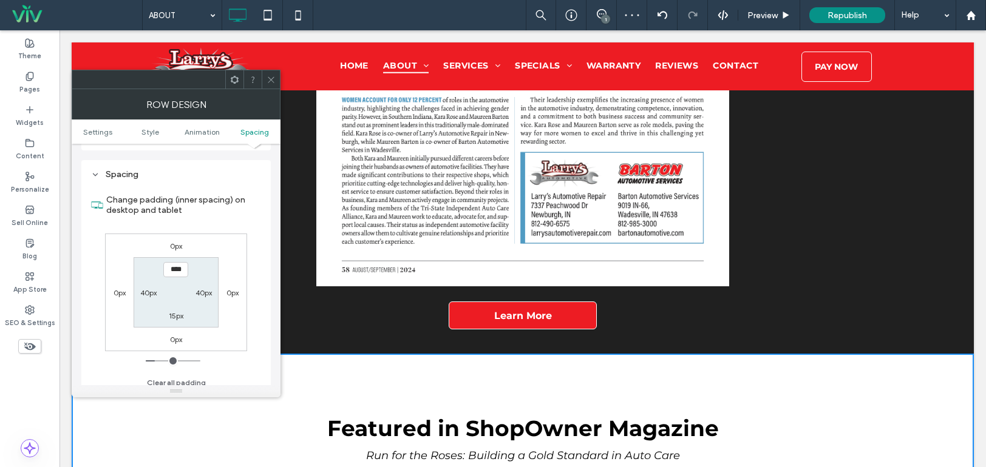
scroll to position [334, 0]
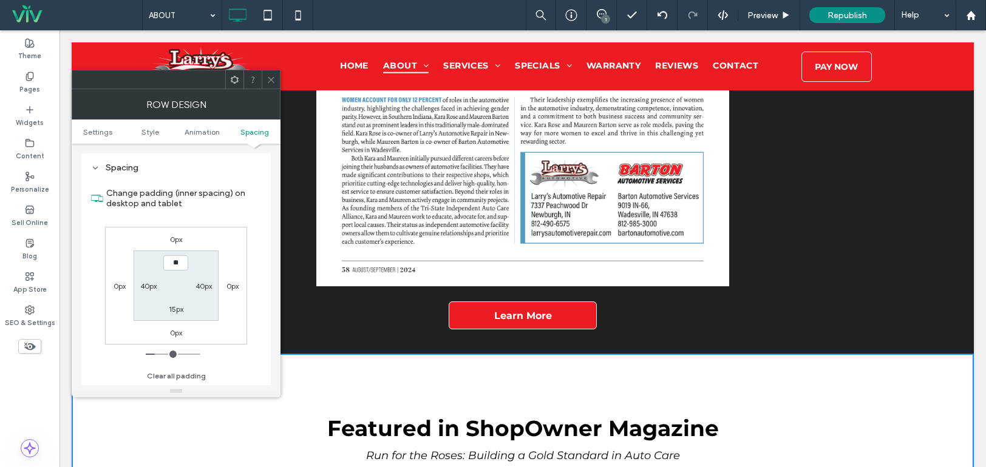
type input "****"
type input "**"
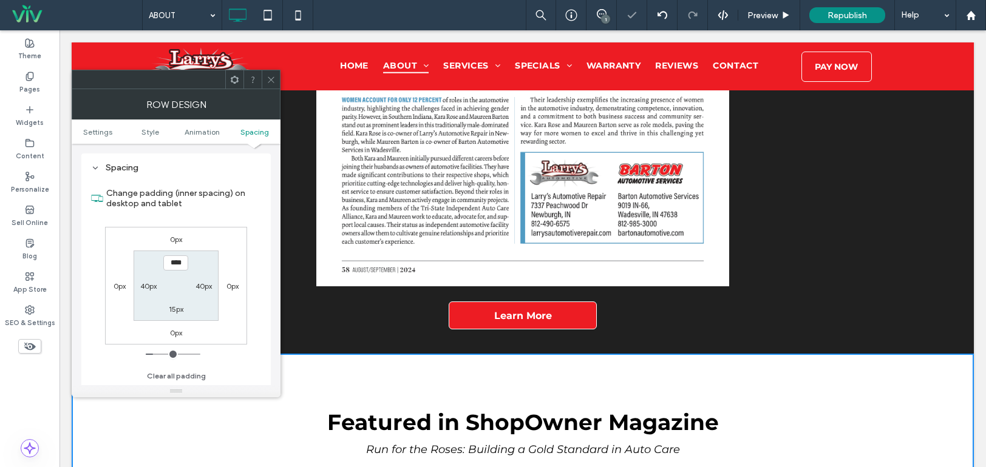
click at [265, 80] on div at bounding box center [271, 79] width 18 height 18
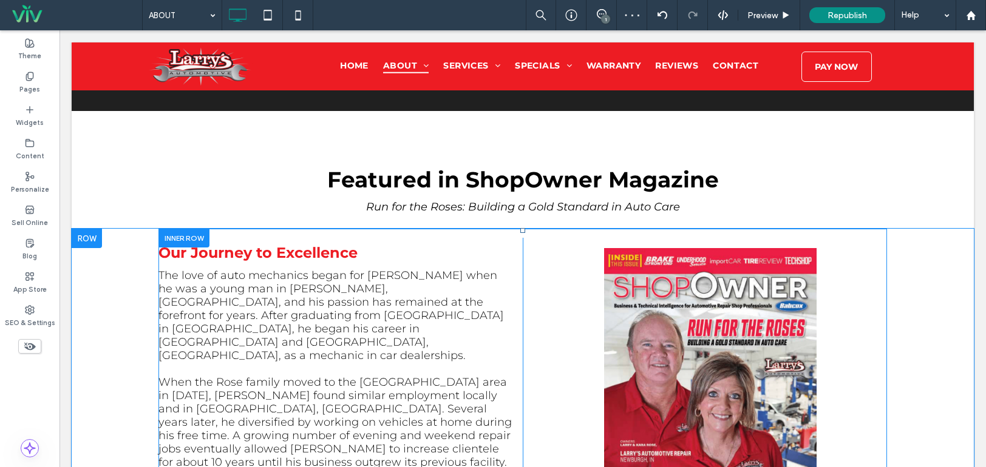
scroll to position [2633, 0]
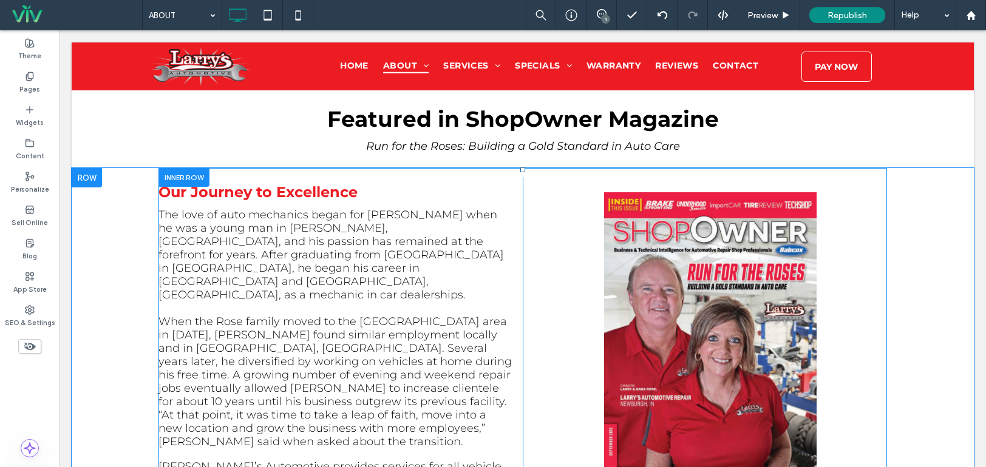
click at [557, 177] on div "Click To Paste Click To Paste" at bounding box center [705, 366] width 364 height 378
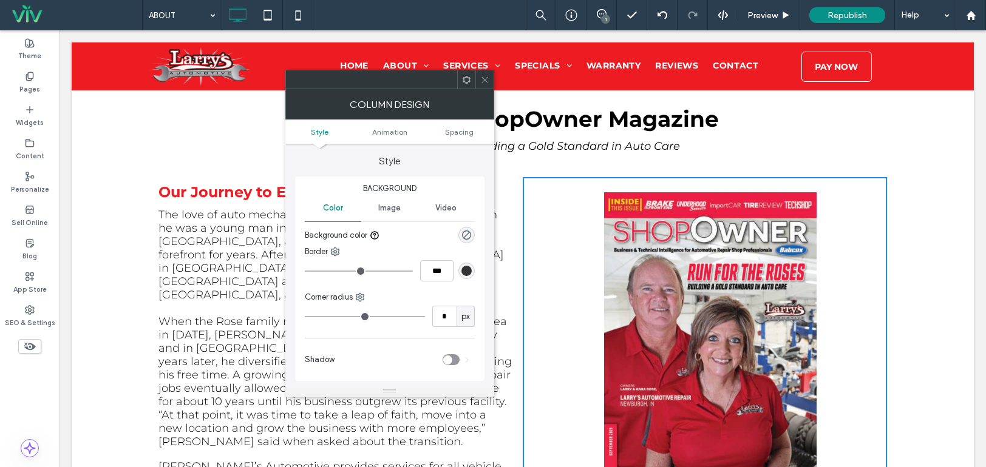
click at [386, 205] on span "Image" at bounding box center [389, 208] width 22 height 10
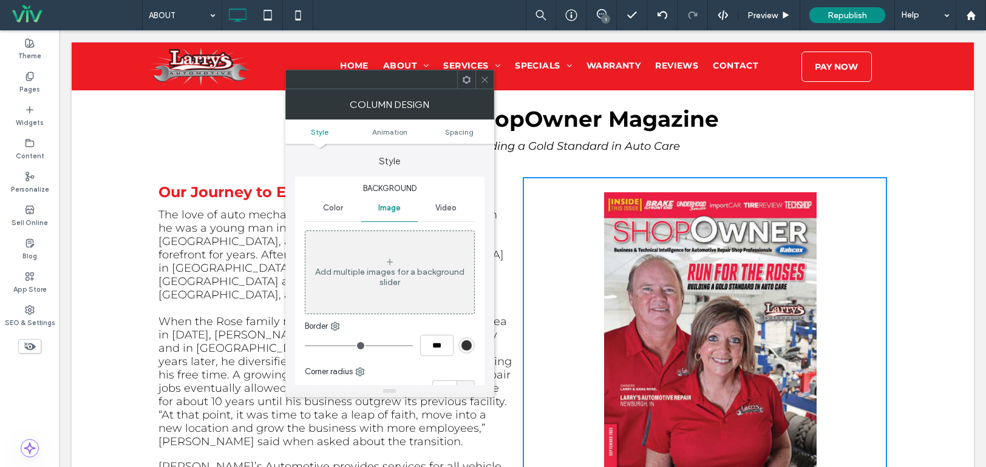
click at [404, 281] on div "Add multiple images for a background slider" at bounding box center [389, 277] width 169 height 21
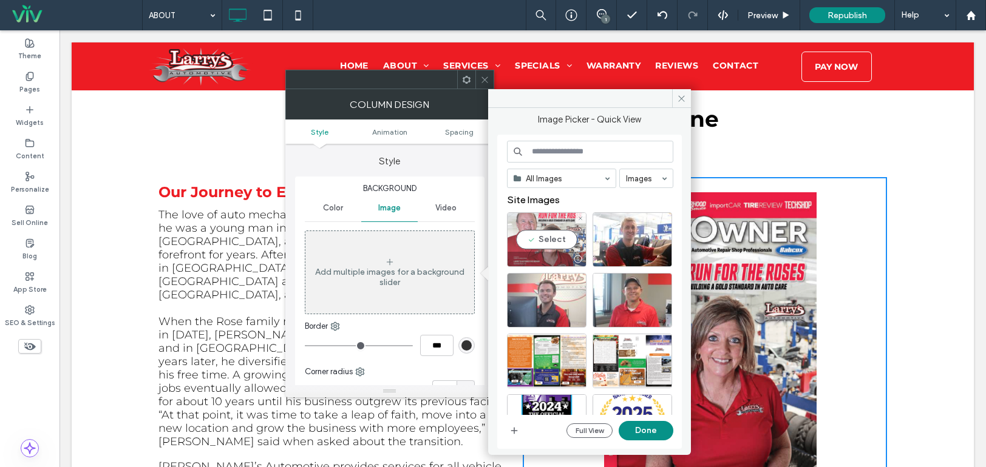
click at [555, 245] on div "Select" at bounding box center [547, 239] width 80 height 55
click at [656, 433] on button "Done" at bounding box center [645, 430] width 55 height 19
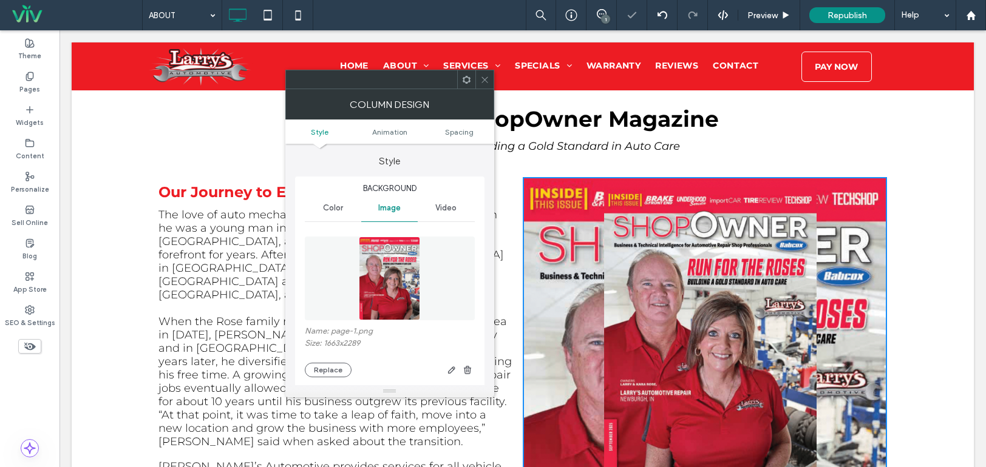
click at [809, 188] on img at bounding box center [710, 334] width 212 height 293
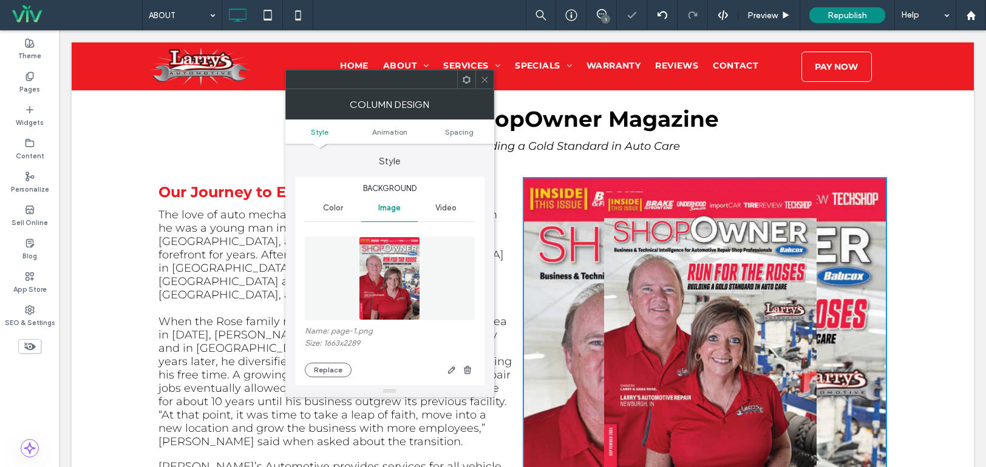
click at [485, 78] on icon at bounding box center [484, 79] width 9 height 9
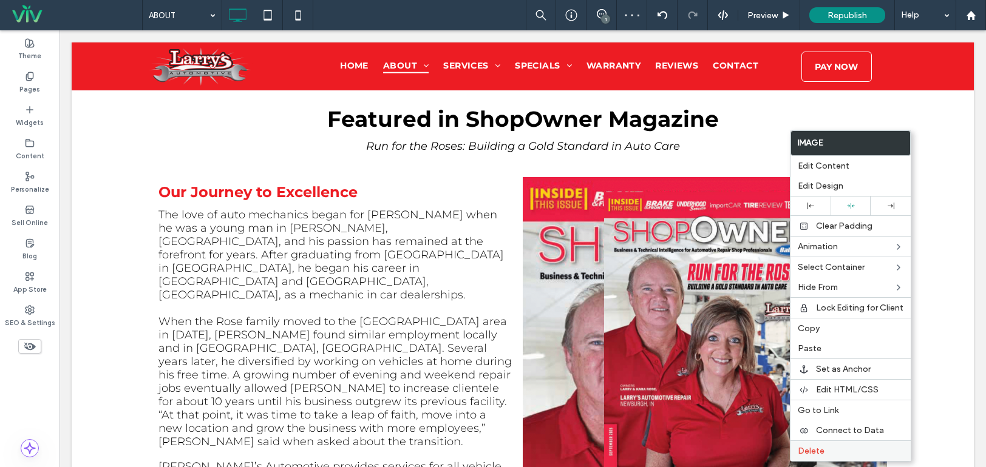
click at [845, 455] on label "Delete" at bounding box center [851, 451] width 106 height 10
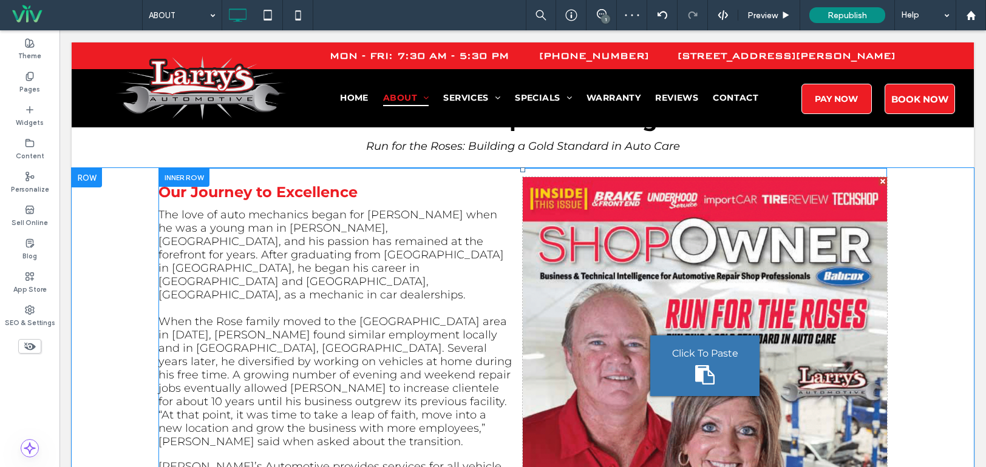
click at [632, 252] on div "Click To Paste Click To Paste" at bounding box center [705, 366] width 364 height 378
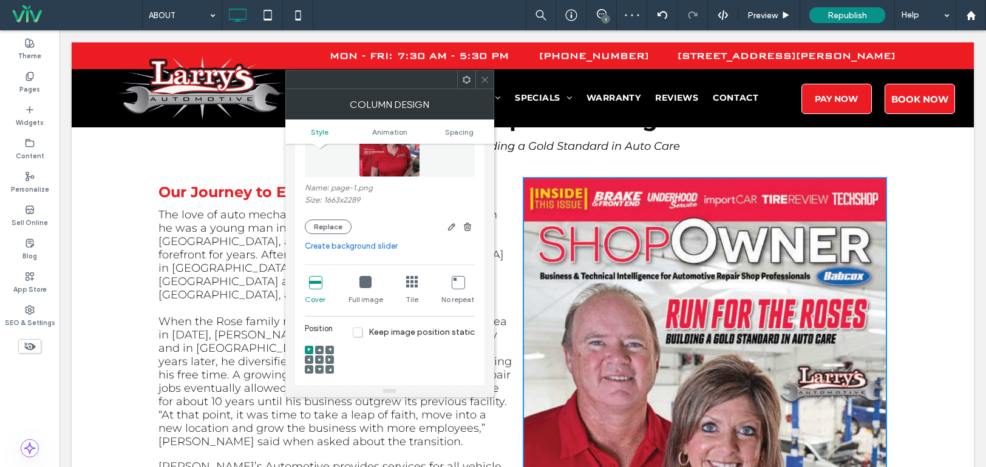
scroll to position [182, 0]
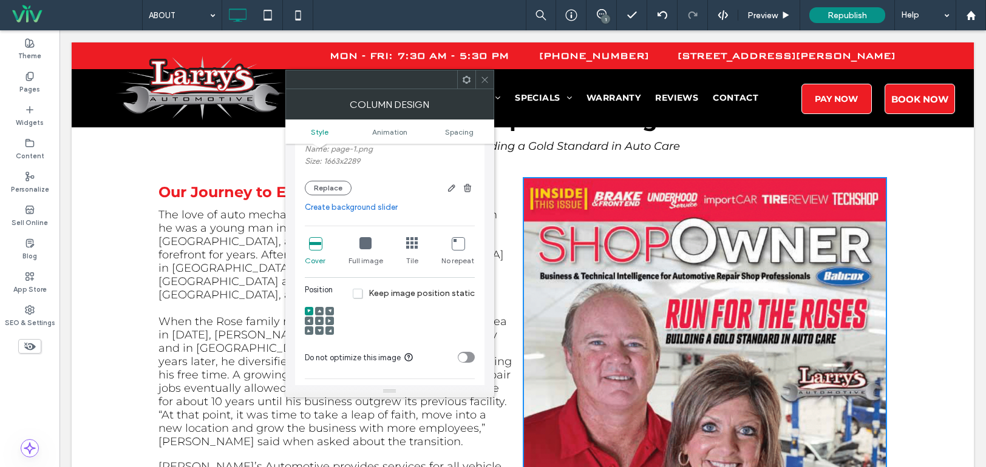
click at [319, 319] on span at bounding box center [319, 321] width 4 height 8
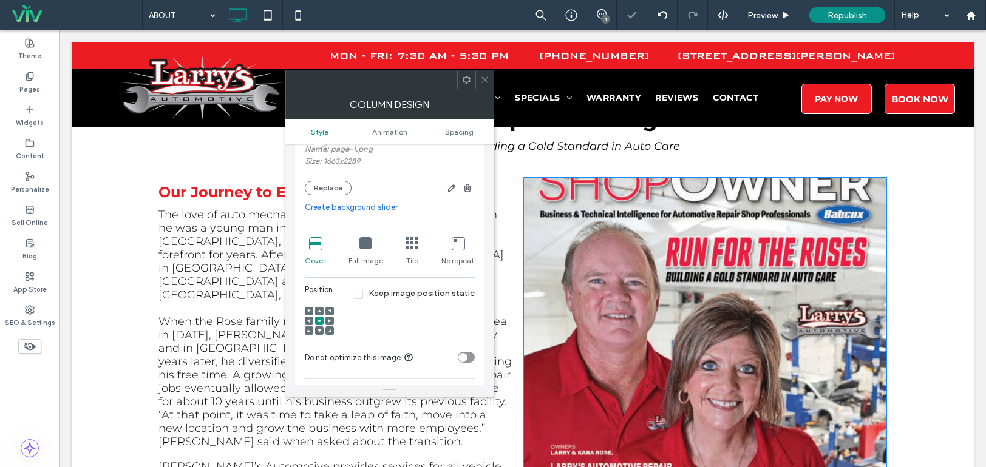
click at [367, 243] on icon at bounding box center [365, 243] width 12 height 12
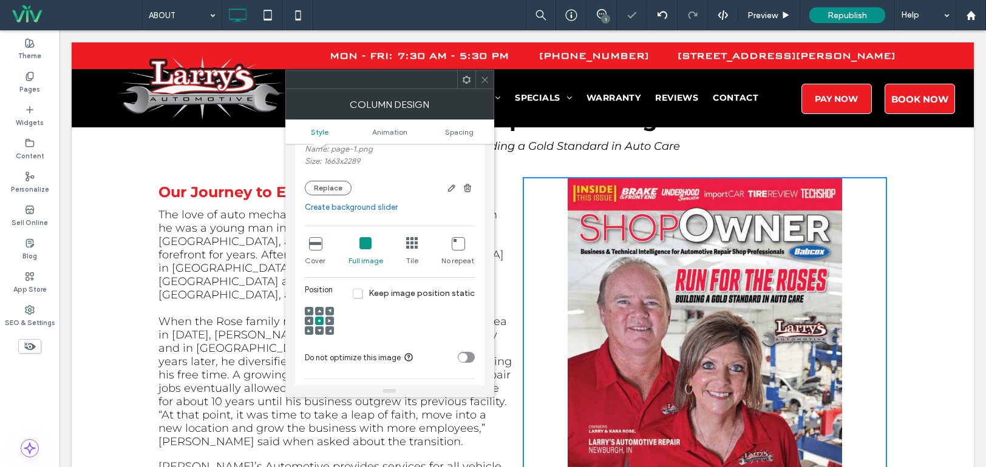
click at [484, 85] on span at bounding box center [484, 79] width 9 height 18
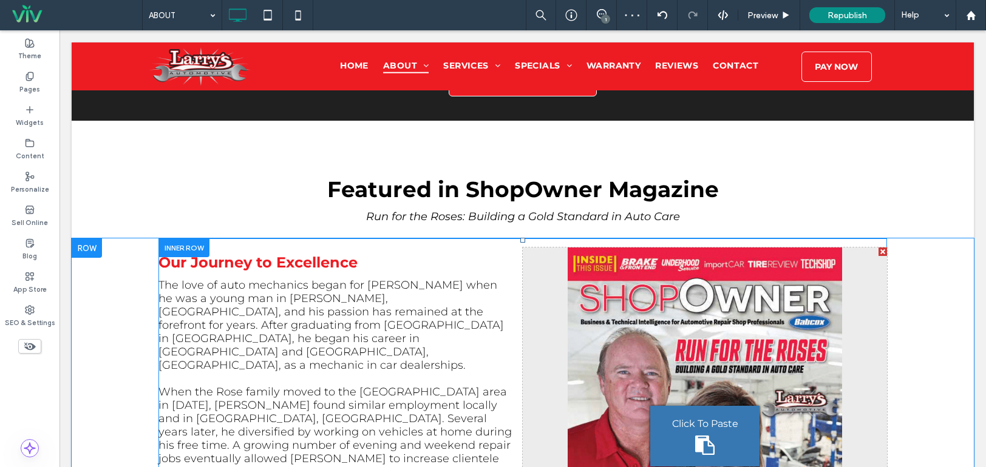
scroll to position [2633, 0]
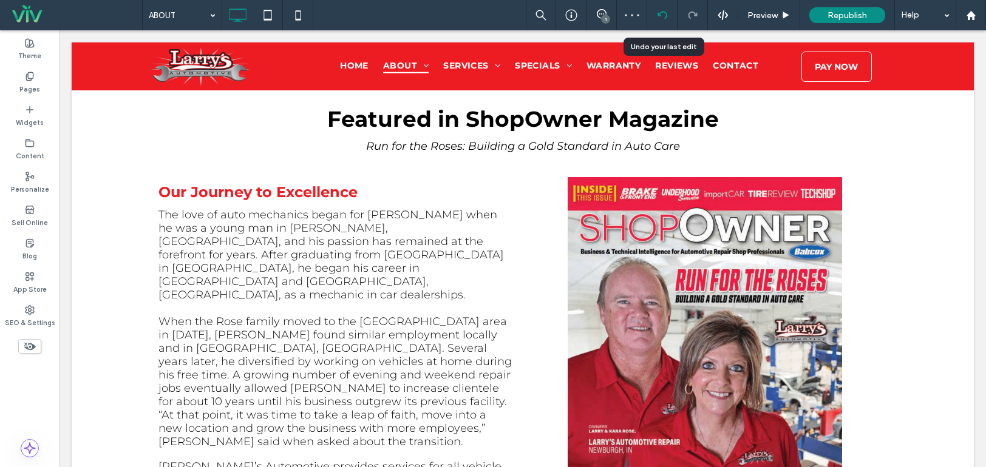
click at [672, 20] on div at bounding box center [662, 15] width 30 height 30
drag, startPoint x: 662, startPoint y: 17, endPoint x: 659, endPoint y: 25, distance: 8.5
click at [663, 17] on icon at bounding box center [662, 15] width 10 height 10
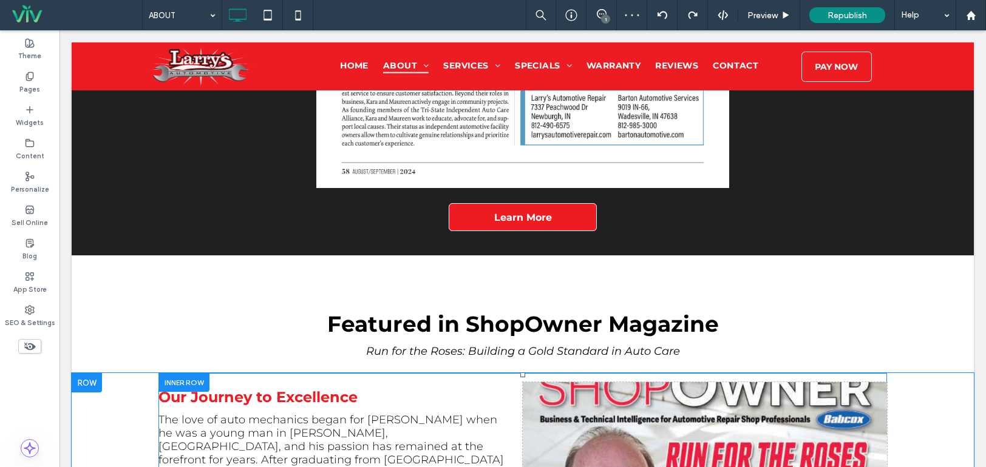
scroll to position [2671, 0]
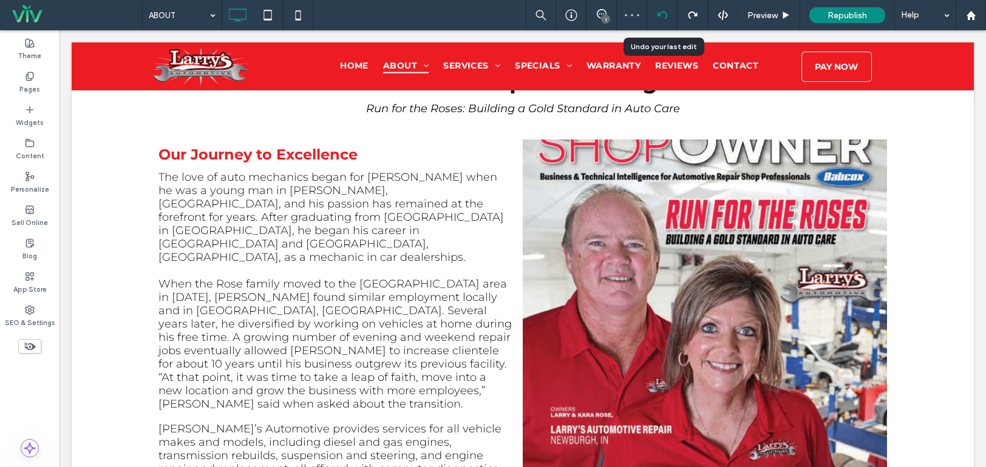
click at [659, 18] on icon at bounding box center [662, 15] width 10 height 10
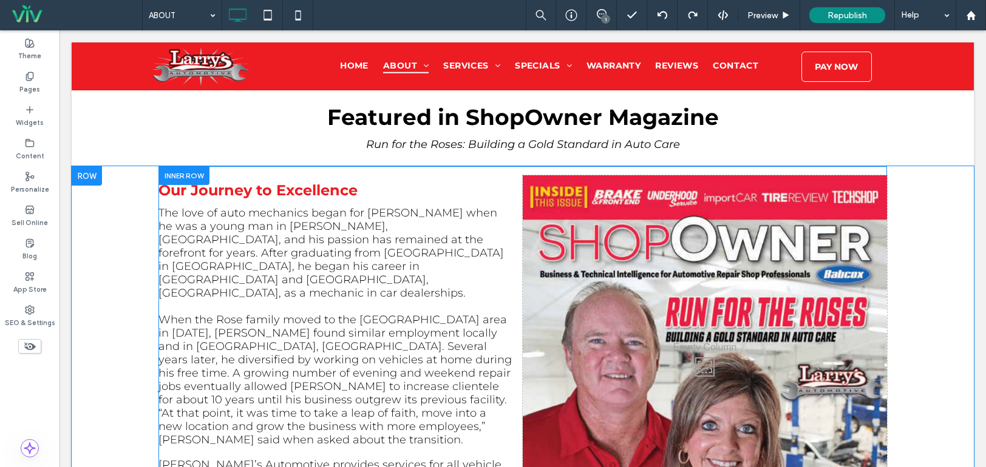
scroll to position [2780, 0]
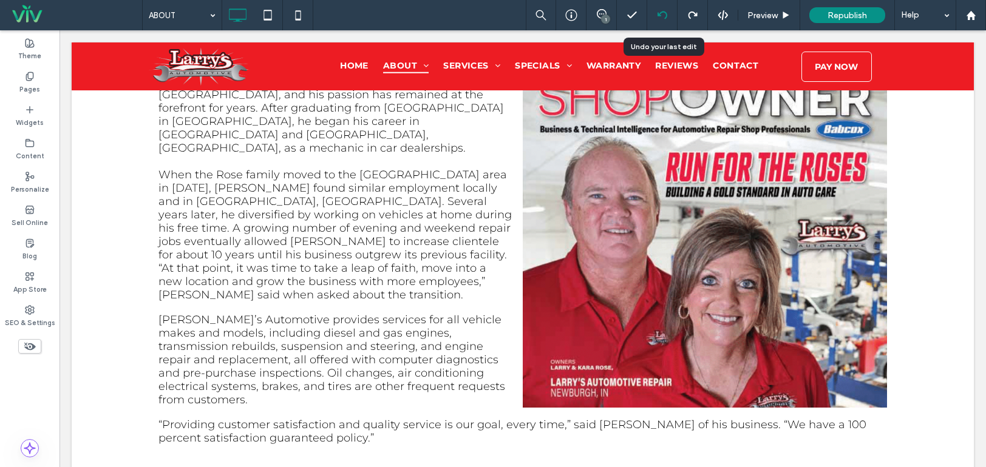
click at [659, 18] on icon at bounding box center [662, 15] width 10 height 10
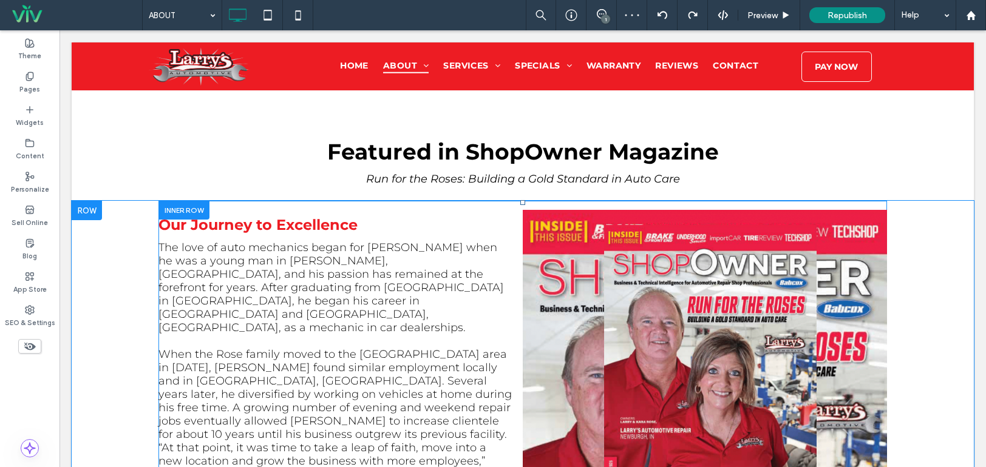
scroll to position [2598, 0]
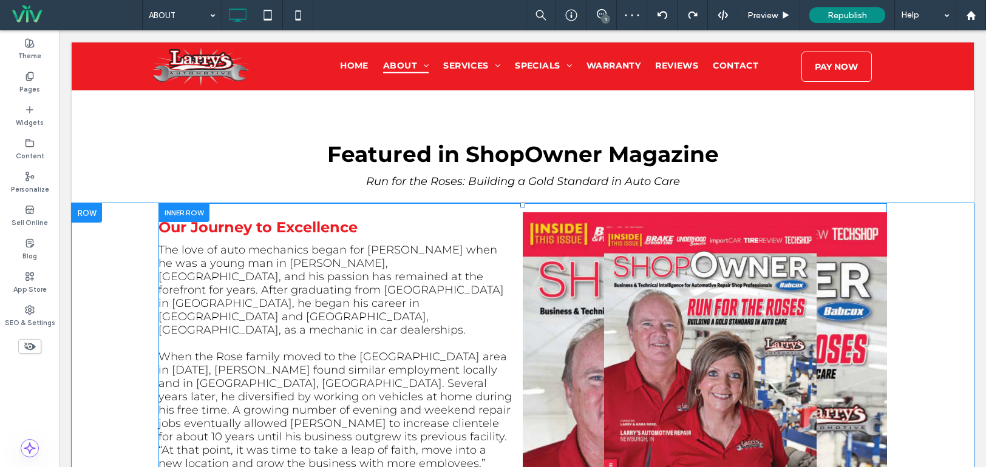
click at [550, 271] on div "Click To Paste" at bounding box center [705, 401] width 364 height 378
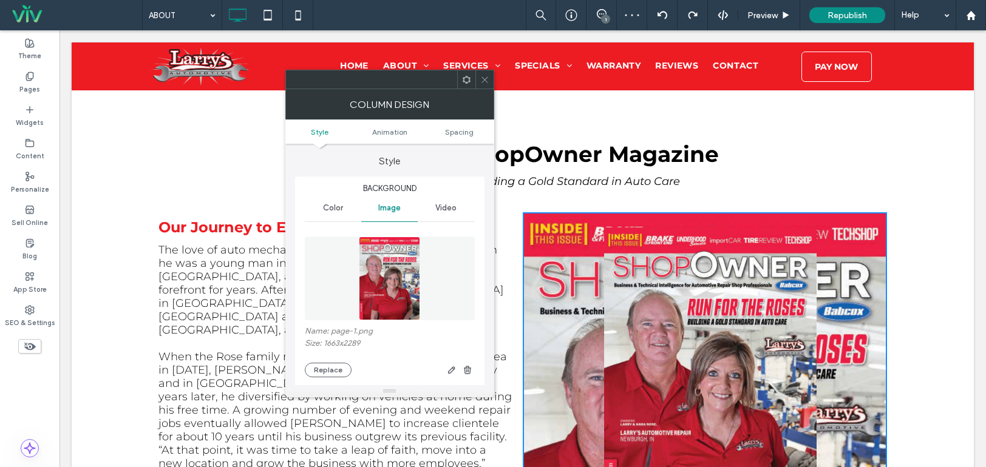
scroll to position [121, 0]
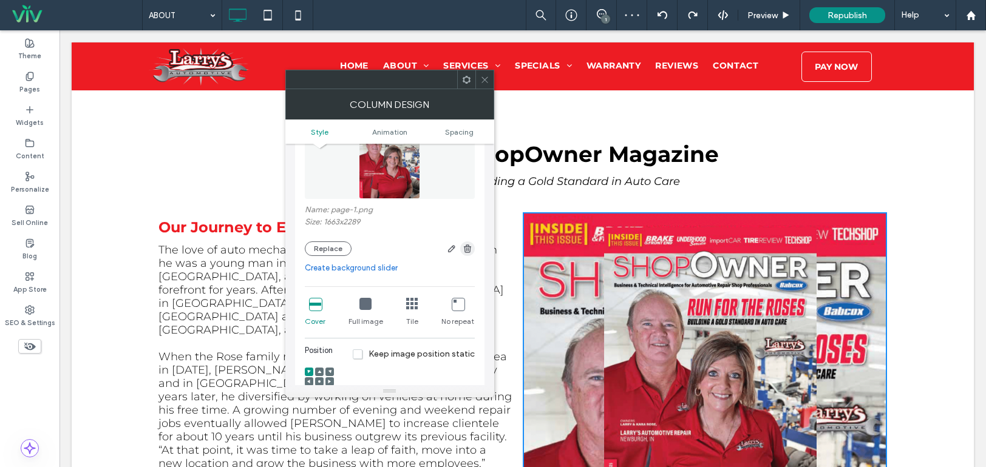
click at [469, 249] on icon "button" at bounding box center [468, 249] width 10 height 10
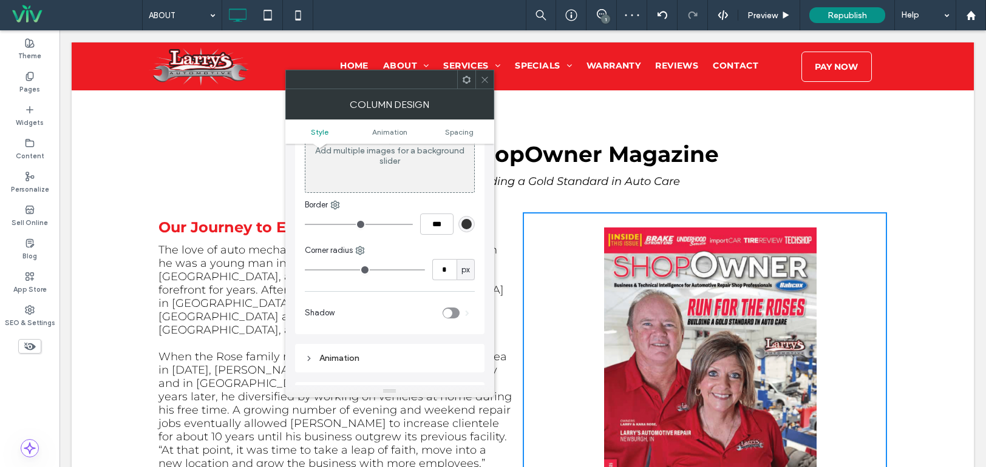
click at [491, 76] on div at bounding box center [484, 79] width 18 height 18
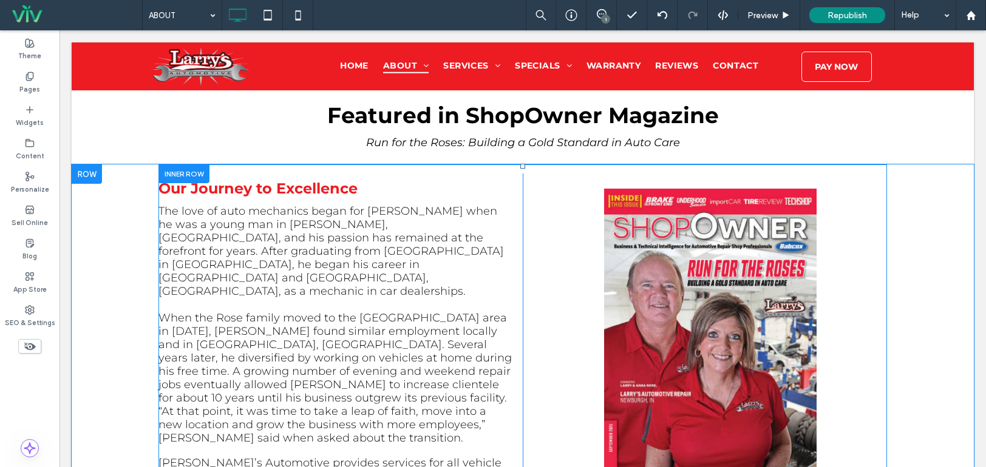
scroll to position [2658, 0]
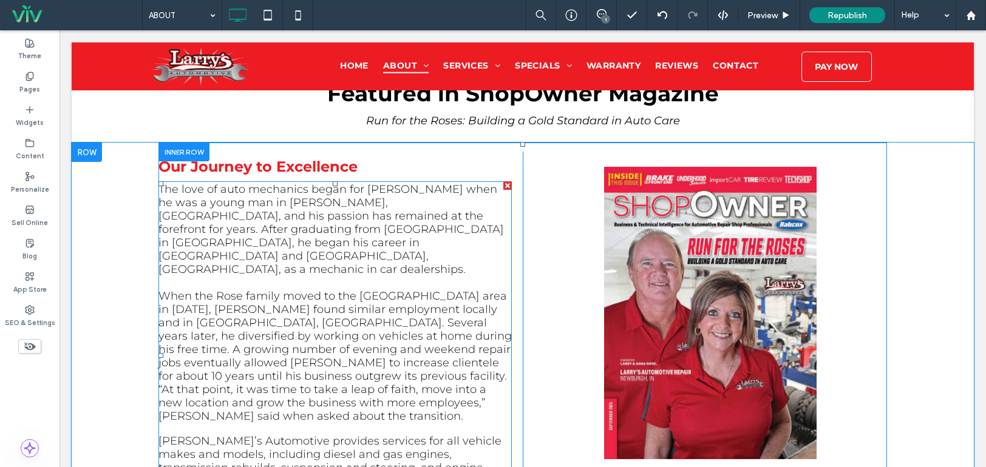
click at [219, 290] on span "When the Rose family moved to the Evansville area in 1997, Larry found similar …" at bounding box center [334, 357] width 353 height 134
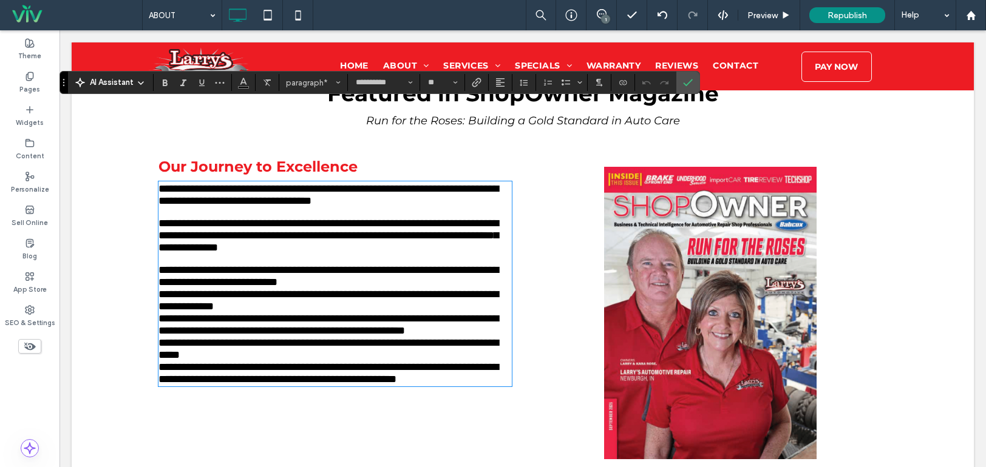
scroll to position [0, 0]
drag, startPoint x: 276, startPoint y: 158, endPoint x: 277, endPoint y: 151, distance: 7.4
click at [276, 218] on span "**********" at bounding box center [328, 235] width 340 height 35
drag, startPoint x: 395, startPoint y: 114, endPoint x: 206, endPoint y: 128, distance: 188.7
click at [206, 183] on span "**********" at bounding box center [328, 194] width 340 height 23
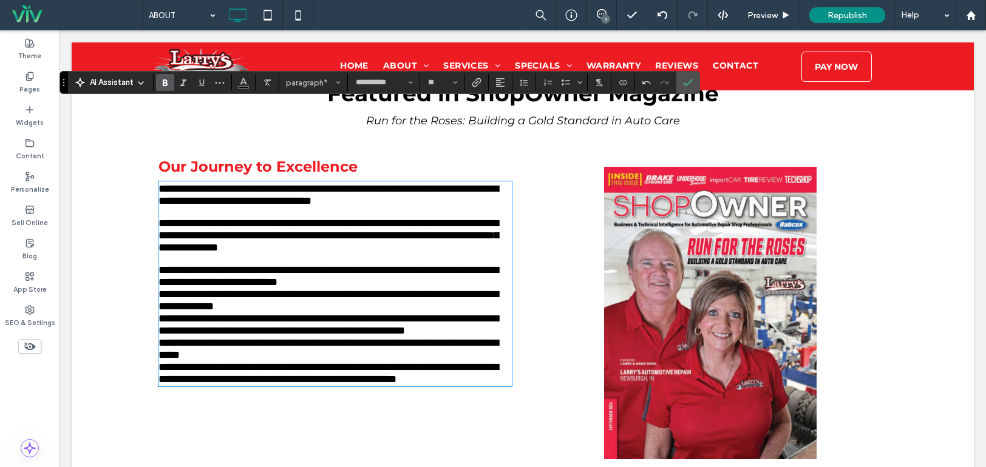
click at [161, 79] on icon "Bold" at bounding box center [165, 83] width 10 height 10
drag, startPoint x: 301, startPoint y: 122, endPoint x: 320, endPoint y: 143, distance: 27.9
click at [320, 183] on p "**********" at bounding box center [334, 195] width 353 height 24
click at [167, 86] on icon "Bold" at bounding box center [165, 83] width 10 height 10
click at [222, 218] on span "**********" at bounding box center [328, 235] width 340 height 35
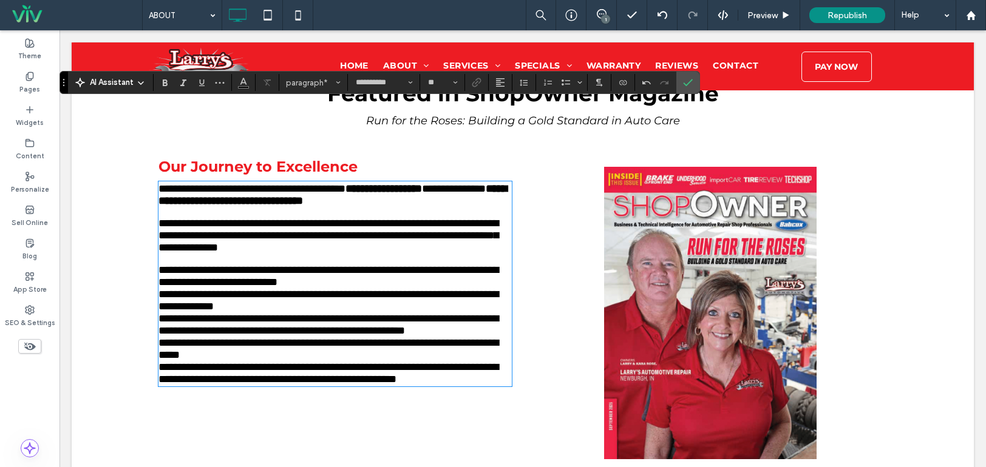
click at [158, 265] on span "**********" at bounding box center [328, 276] width 340 height 23
click at [564, 83] on icon "Bulleted List" at bounding box center [566, 83] width 10 height 10
click at [158, 290] on span "**********" at bounding box center [328, 301] width 340 height 23
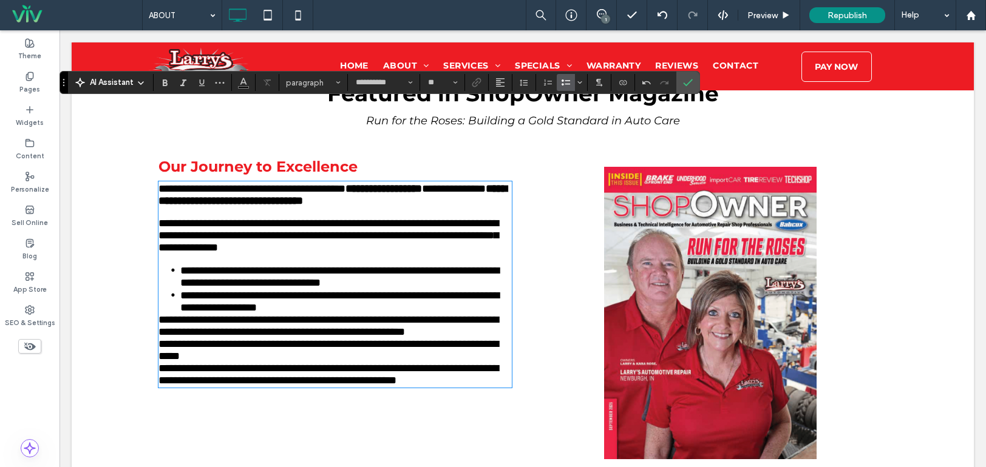
click at [158, 314] on span "**********" at bounding box center [328, 325] width 340 height 23
click at [158, 339] on span "**********" at bounding box center [328, 350] width 340 height 23
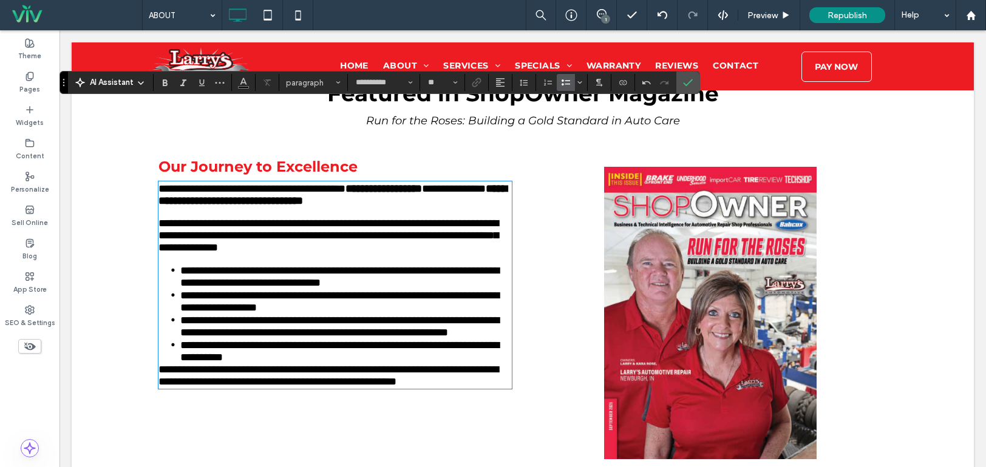
click at [158, 364] on span "**********" at bounding box center [328, 375] width 340 height 23
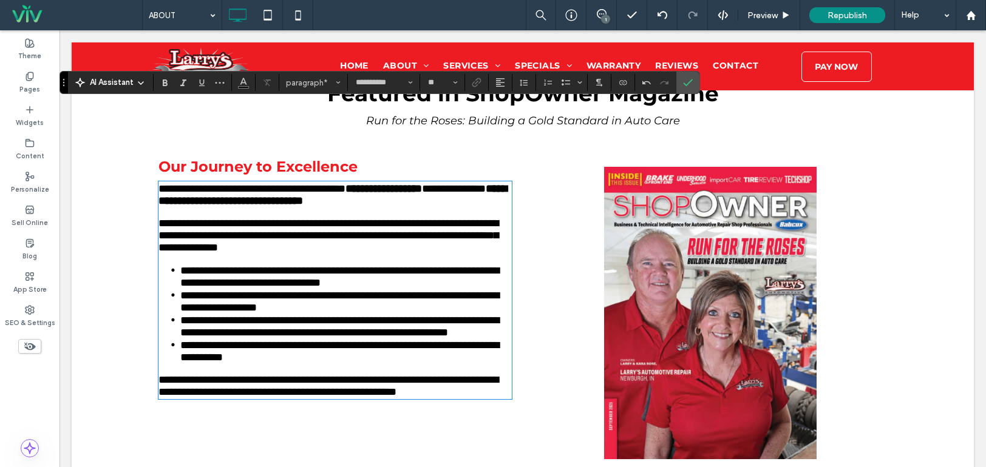
type input "**"
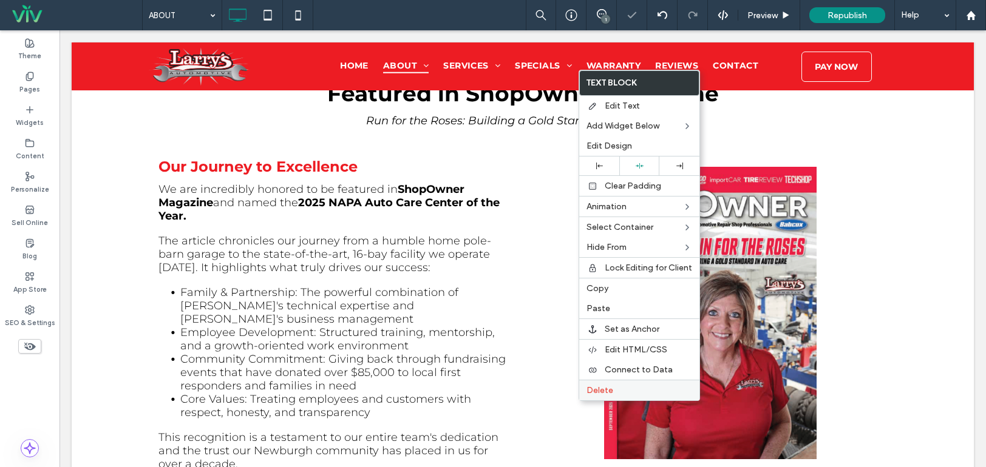
click at [603, 391] on span "Delete" at bounding box center [599, 390] width 27 height 10
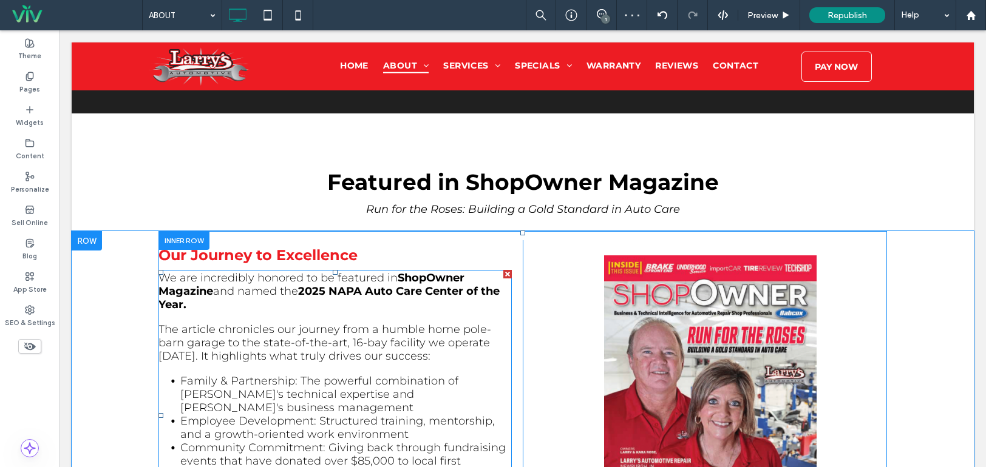
scroll to position [2598, 0]
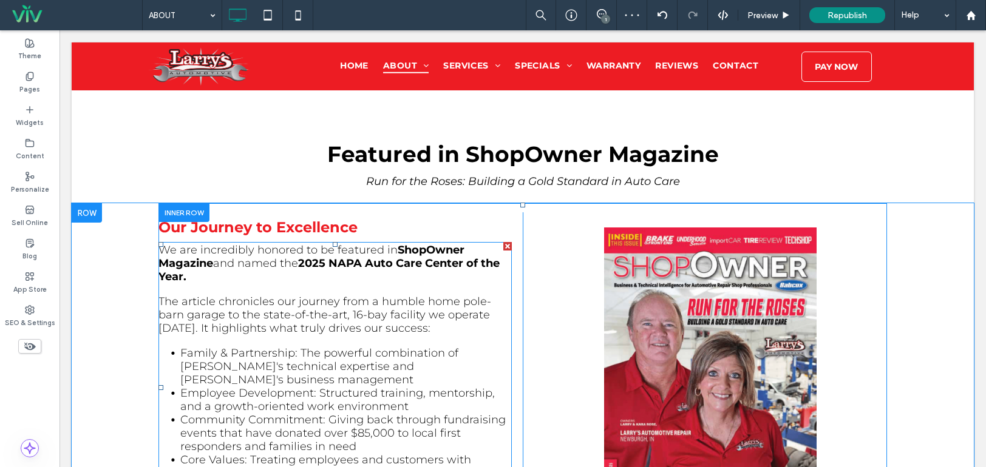
click at [373, 387] on span "Employee Development: Structured training, mentorship, and a growth-oriented wo…" at bounding box center [337, 400] width 314 height 27
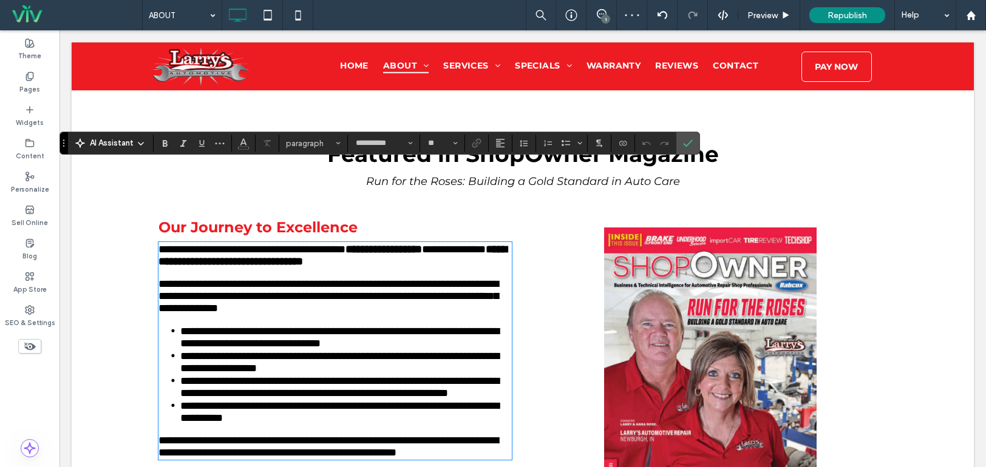
type input "**"
drag, startPoint x: 259, startPoint y: 296, endPoint x: 250, endPoint y: 296, distance: 9.1
click at [259, 351] on span "**********" at bounding box center [339, 362] width 319 height 23
drag, startPoint x: 178, startPoint y: 276, endPoint x: 290, endPoint y: 277, distance: 111.7
click at [290, 326] on span "**********" at bounding box center [339, 337] width 319 height 23
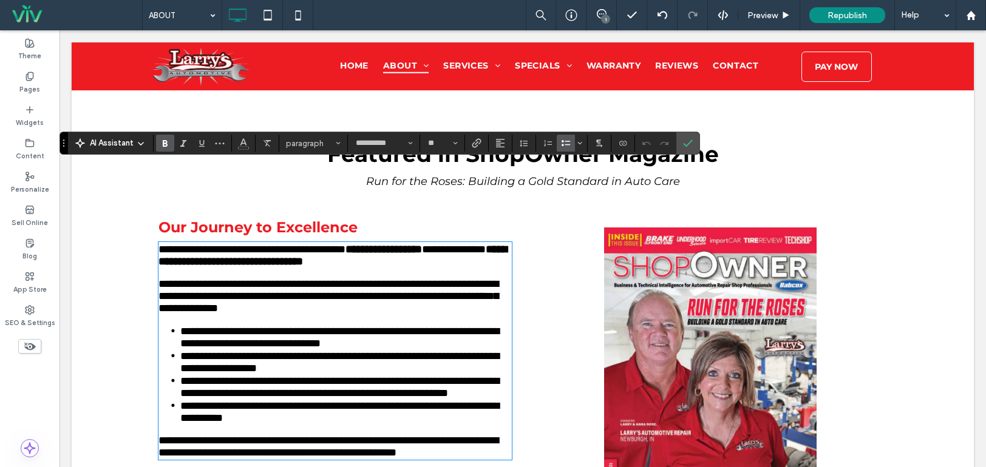
drag, startPoint x: 167, startPoint y: 141, endPoint x: 134, endPoint y: 222, distance: 87.4
click at [167, 141] on use "Bold" at bounding box center [165, 143] width 5 height 7
drag, startPoint x: 176, startPoint y: 300, endPoint x: 283, endPoint y: 280, distance: 108.7
click at [310, 351] on span "**********" at bounding box center [339, 362] width 319 height 23
click at [163, 140] on icon "Bold" at bounding box center [165, 143] width 10 height 10
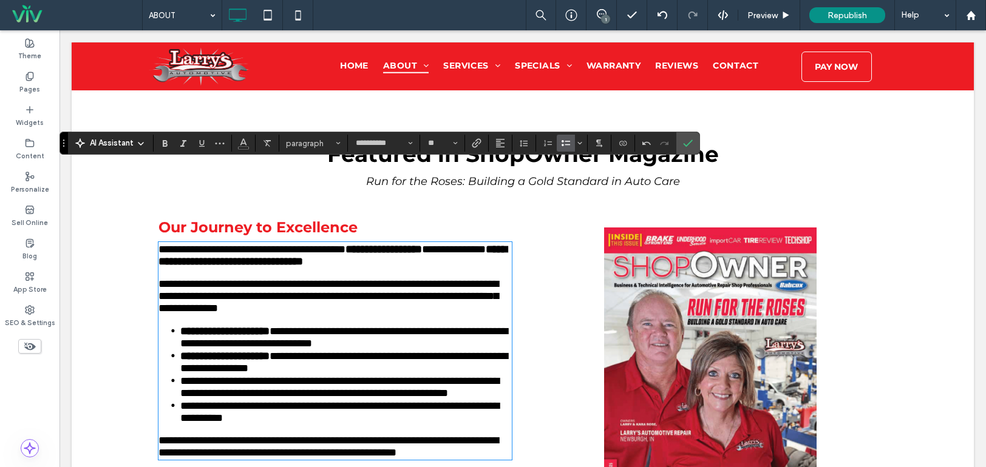
drag, startPoint x: 179, startPoint y: 325, endPoint x: 319, endPoint y: 332, distance: 140.4
click at [319, 376] on span "**********" at bounding box center [339, 387] width 319 height 23
click at [162, 150] on span "Bold" at bounding box center [162, 143] width 5 height 17
click at [180, 401] on span "**********" at bounding box center [339, 412] width 319 height 23
drag, startPoint x: 174, startPoint y: 366, endPoint x: 241, endPoint y: 370, distance: 66.9
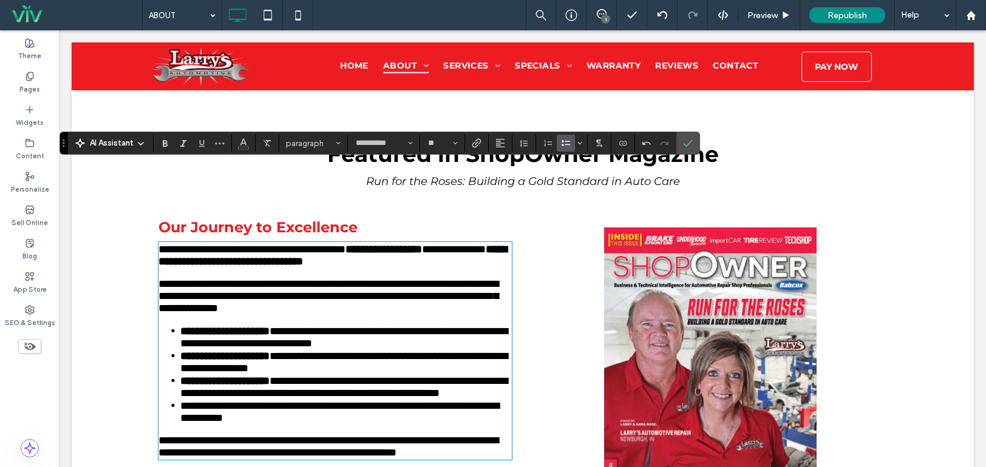
click at [241, 399] on li "**********" at bounding box center [345, 411] width 331 height 25
click at [163, 144] on use "Bold" at bounding box center [165, 143] width 5 height 7
click at [213, 351] on strong "**********" at bounding box center [224, 356] width 89 height 11
click at [689, 142] on icon "Confirm" at bounding box center [688, 143] width 10 height 10
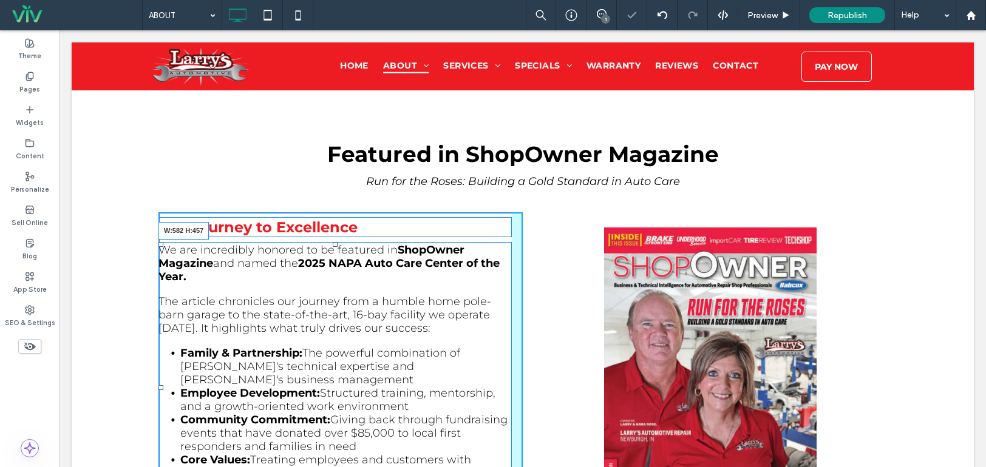
drag, startPoint x: 501, startPoint y: 436, endPoint x: 537, endPoint y: 433, distance: 36.0
click at [537, 433] on div "Our Journey to Excellence We are incredibly honored to be featured in ShopOwner…" at bounding box center [522, 372] width 728 height 320
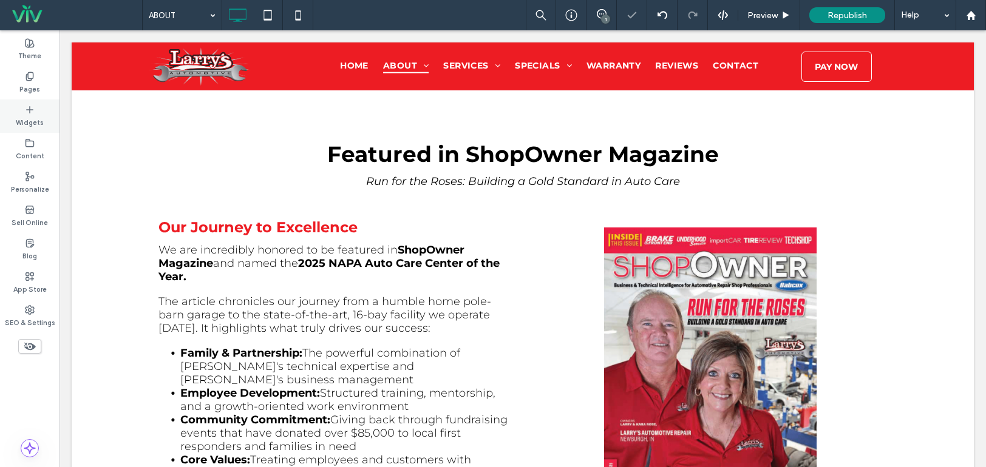
click at [27, 107] on icon at bounding box center [30, 110] width 10 height 10
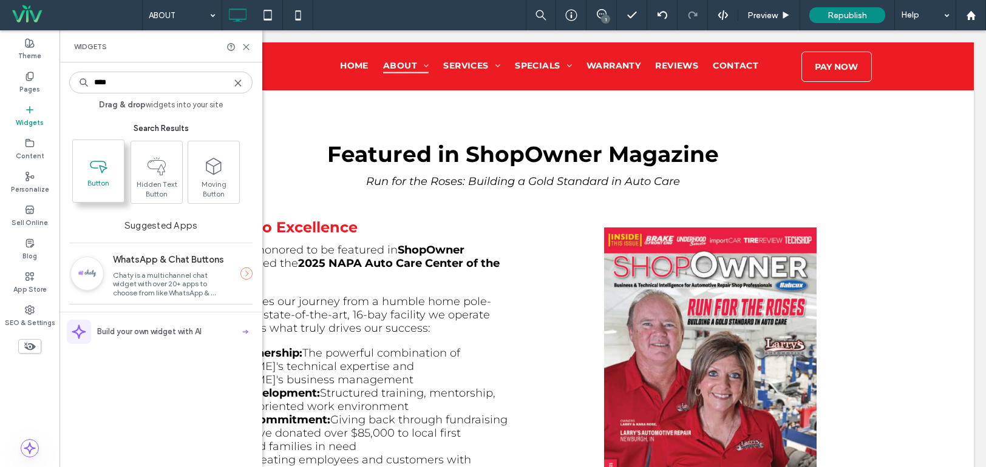
type input "****"
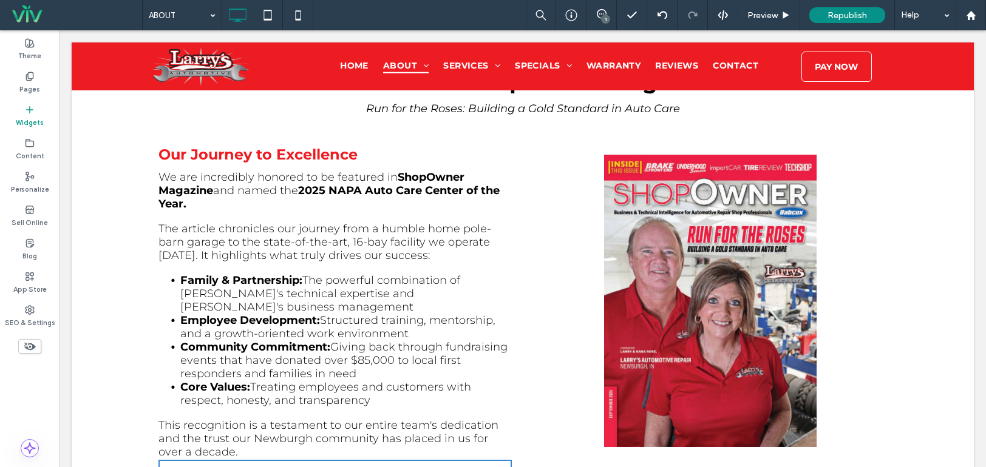
scroll to position [2680, 0]
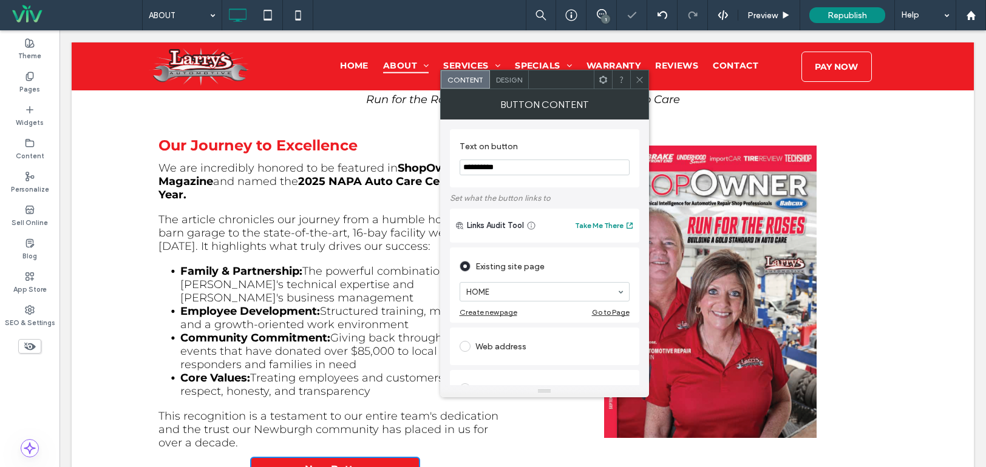
click at [644, 79] on div at bounding box center [639, 79] width 18 height 18
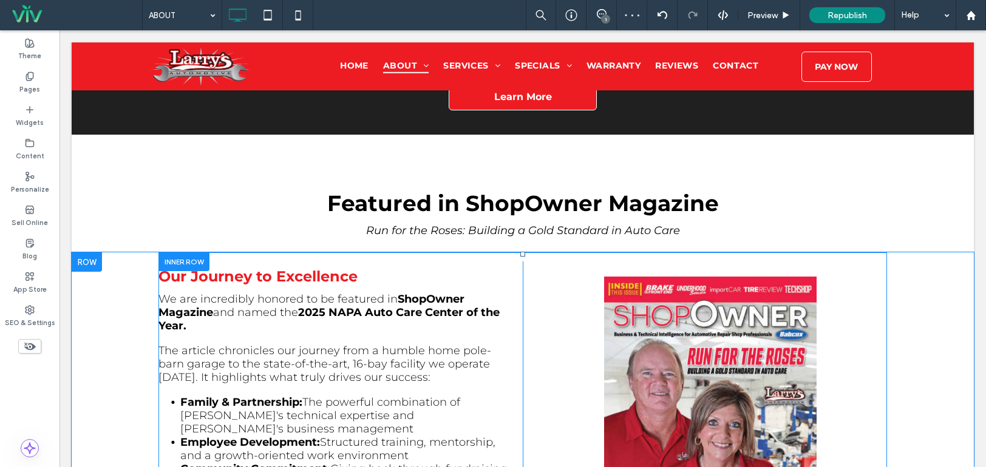
scroll to position [2619, 0]
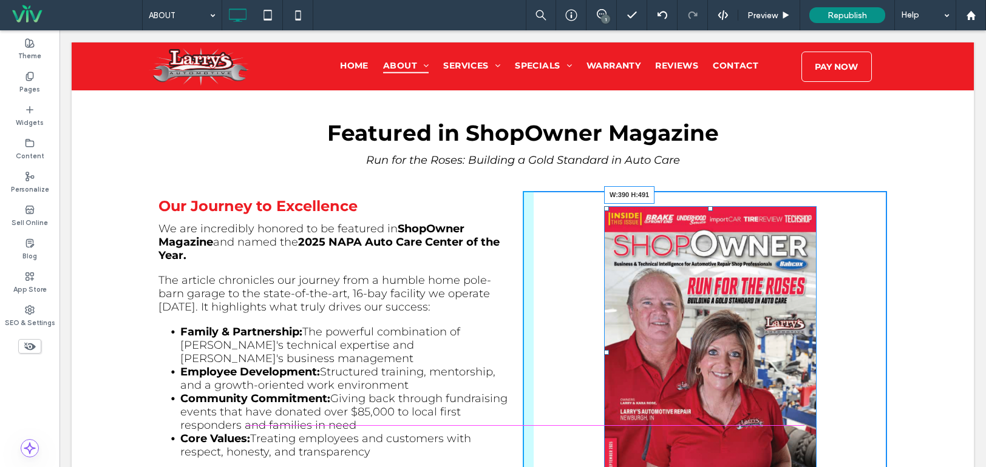
drag, startPoint x: 808, startPoint y: 416, endPoint x: 774, endPoint y: 205, distance: 214.4
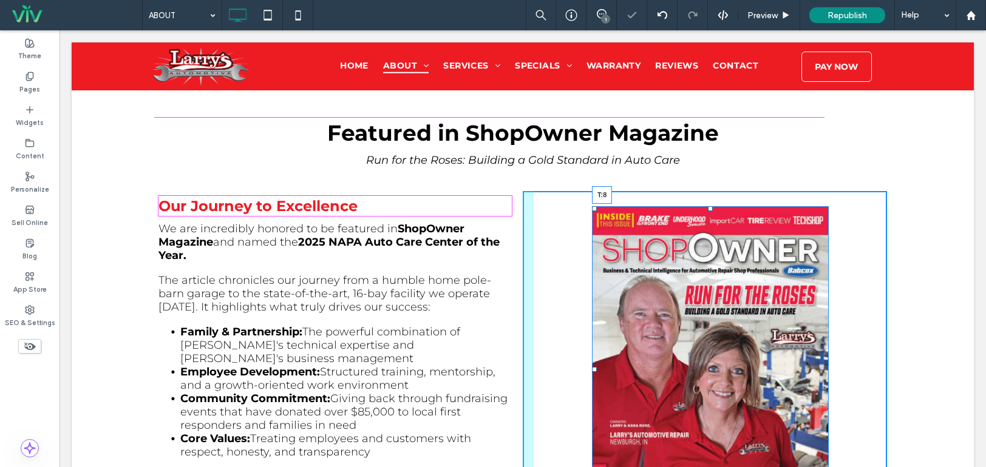
drag, startPoint x: 706, startPoint y: 130, endPoint x: 628, endPoint y: 223, distance: 122.3
click at [708, 206] on div at bounding box center [710, 208] width 5 height 5
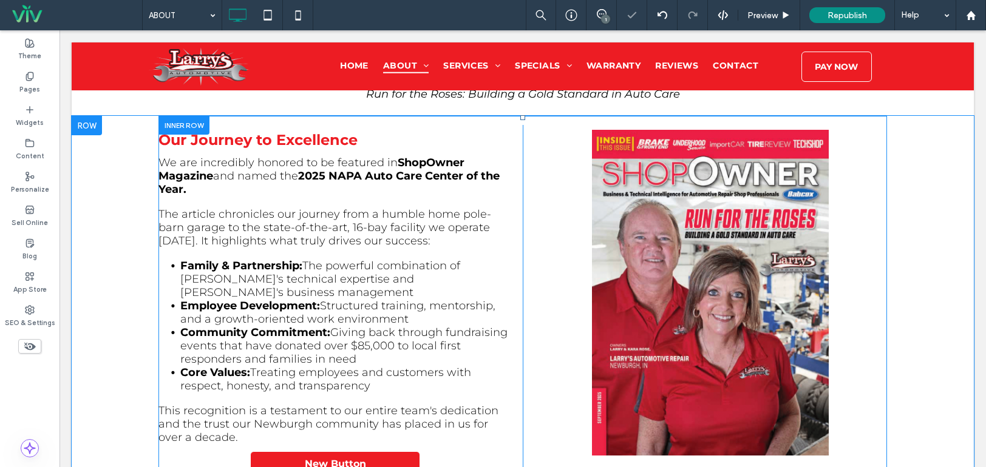
scroll to position [2740, 0]
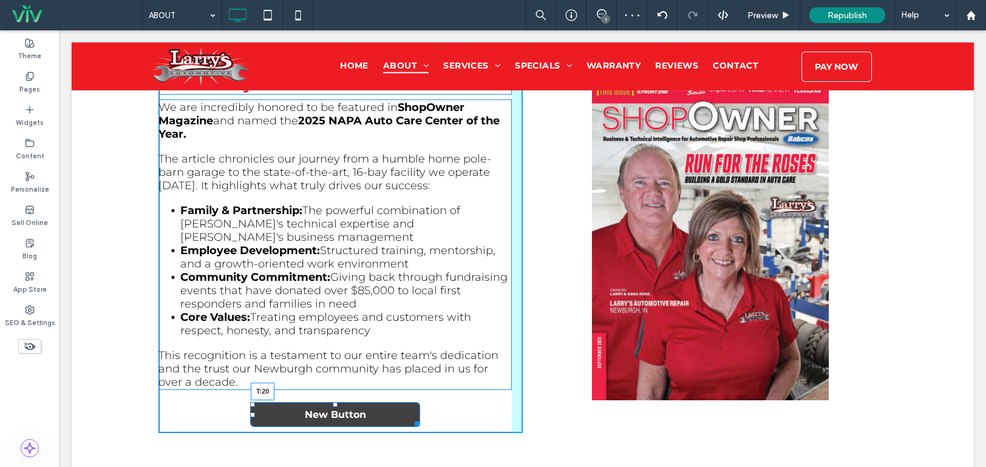
drag, startPoint x: 330, startPoint y: 306, endPoint x: 330, endPoint y: 312, distance: 6.1
click at [333, 402] on div at bounding box center [335, 404] width 5 height 5
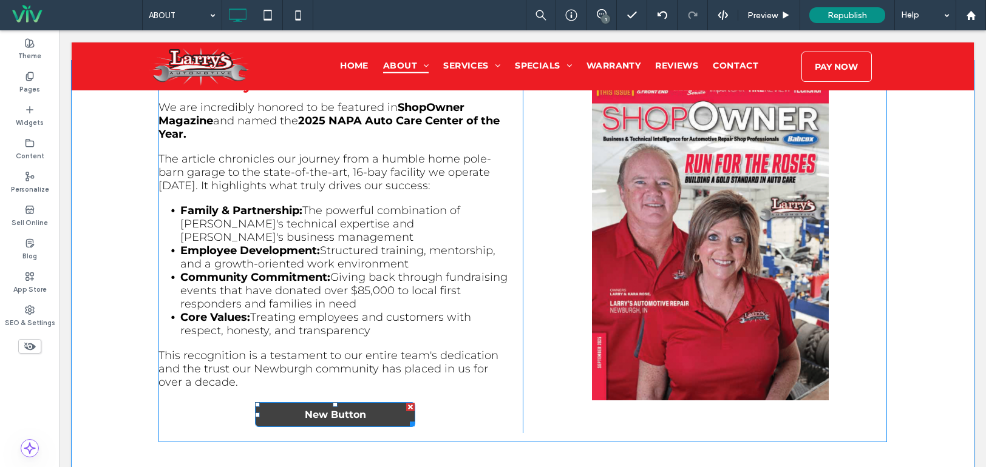
click at [317, 409] on span "New Button" at bounding box center [335, 415] width 61 height 12
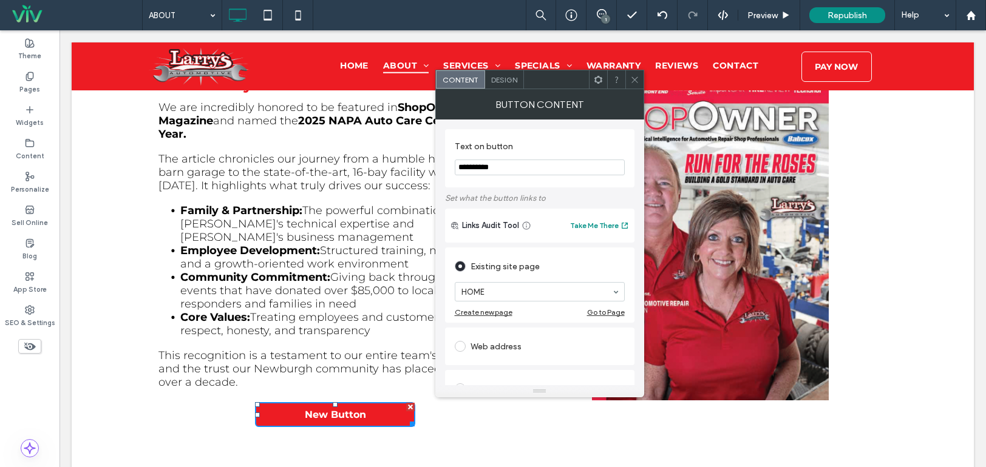
drag, startPoint x: 519, startPoint y: 173, endPoint x: 441, endPoint y: 160, distance: 78.7
click at [441, 161] on div "**********" at bounding box center [539, 253] width 209 height 266
type input "**********"
click at [523, 345] on div "Web address" at bounding box center [540, 346] width 170 height 19
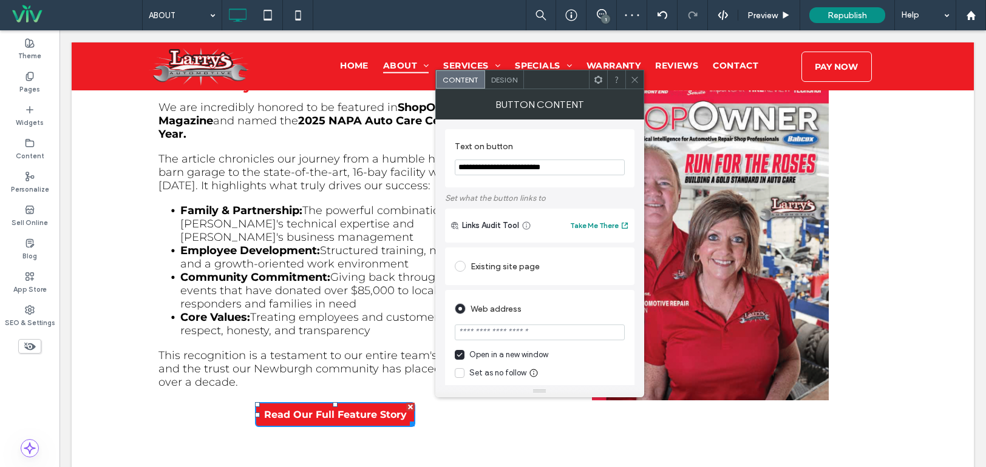
click at [518, 338] on input "url" at bounding box center [540, 333] width 170 height 16
paste input "**********"
type input "**********"
click at [521, 290] on div "**********" at bounding box center [539, 461] width 189 height 432
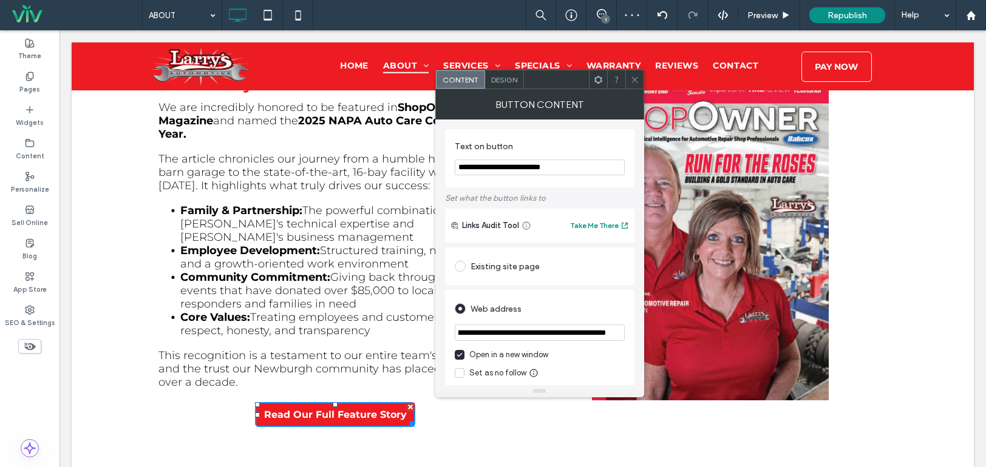
scroll to position [0, 0]
click at [632, 76] on icon at bounding box center [634, 79] width 9 height 9
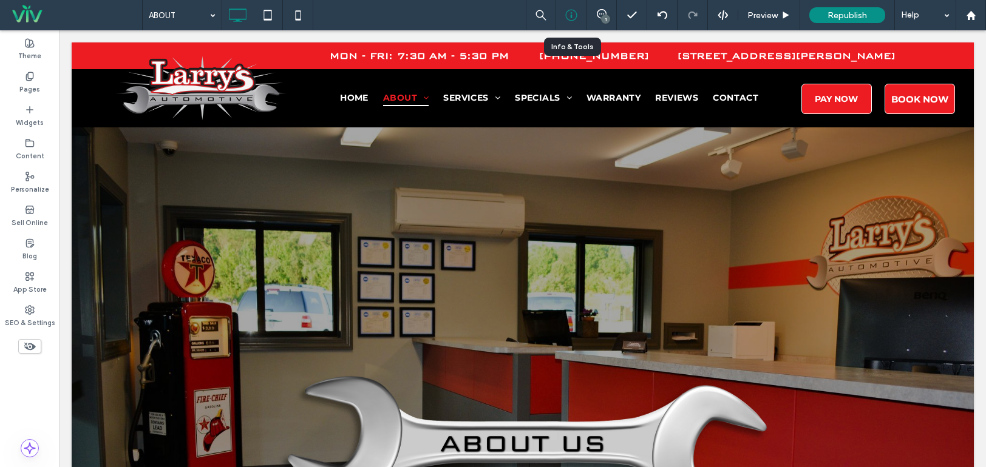
click at [579, 15] on div at bounding box center [571, 15] width 30 height 12
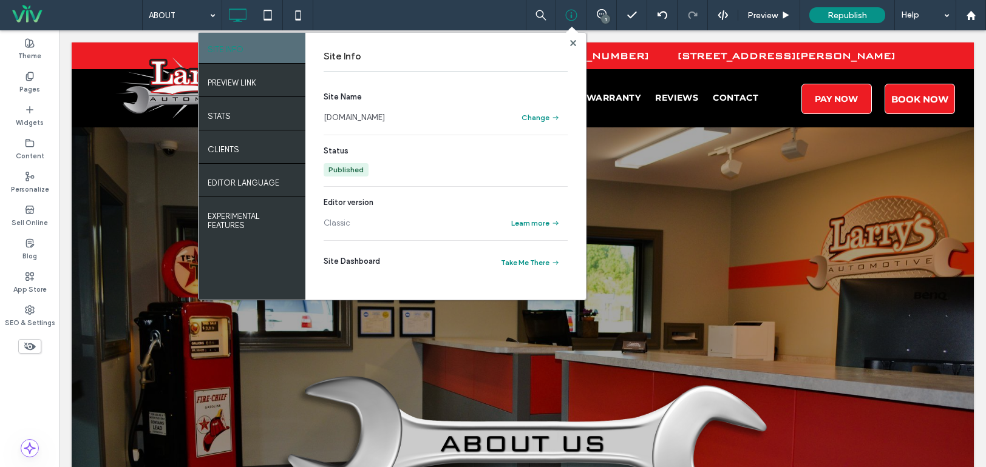
click at [385, 117] on link "[DOMAIN_NAME]" at bounding box center [354, 118] width 61 height 12
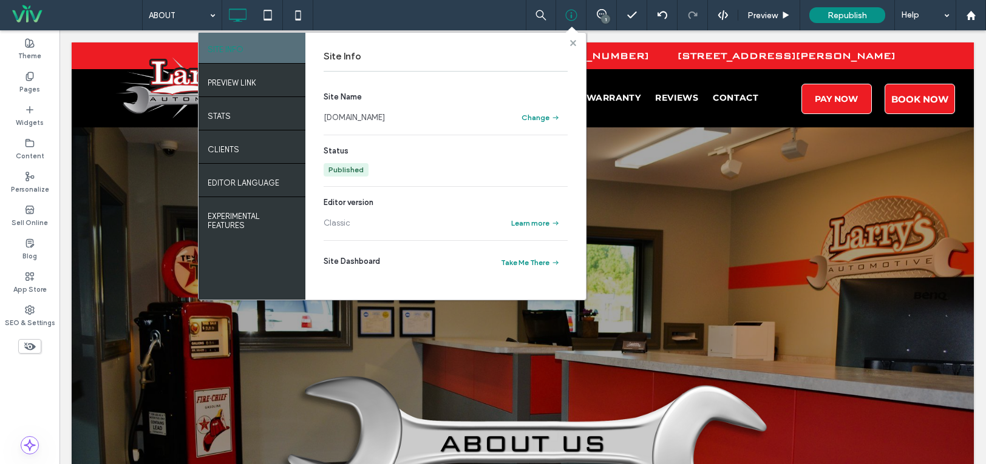
drag, startPoint x: 513, startPoint y: 13, endPoint x: 573, endPoint y: 44, distance: 67.6
click at [573, 44] on icon at bounding box center [573, 43] width 6 height 6
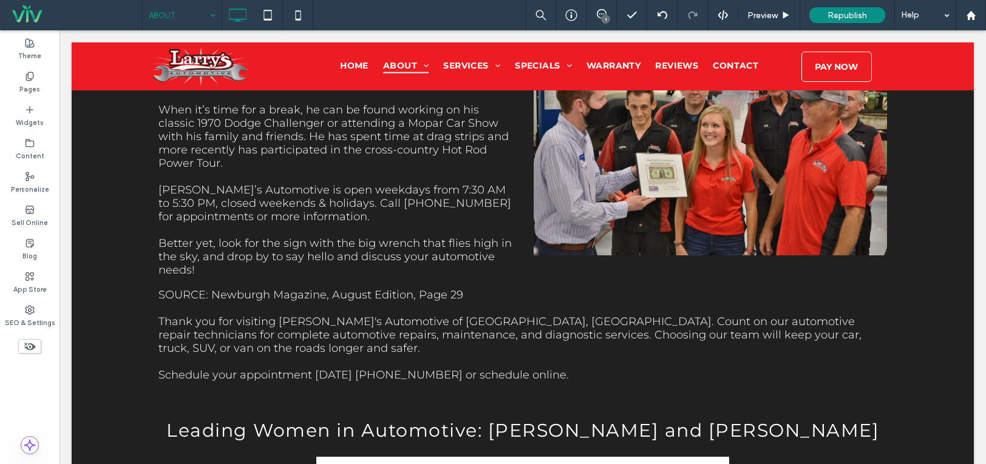
scroll to position [1699, 0]
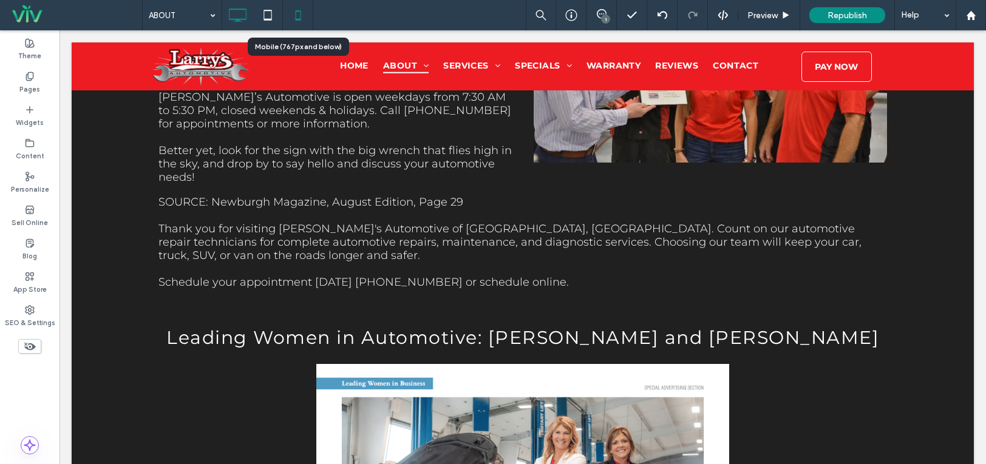
click at [304, 14] on icon at bounding box center [298, 15] width 24 height 24
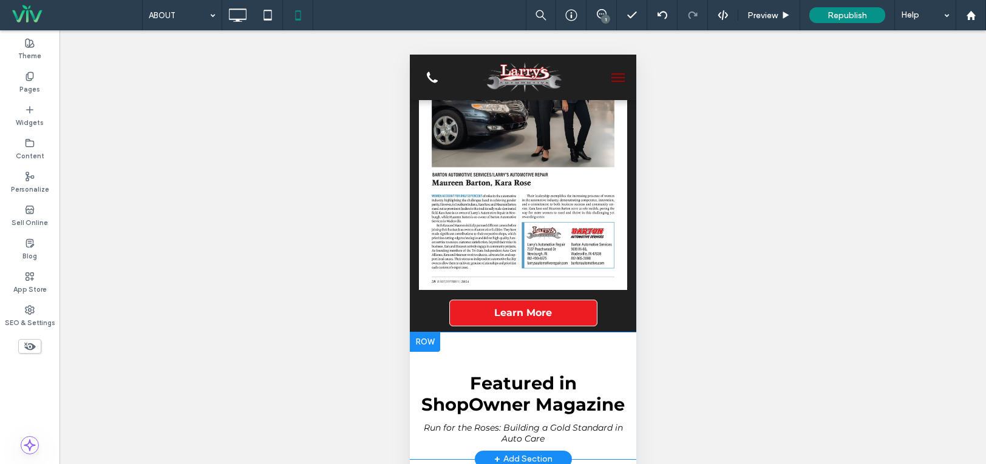
scroll to position [2489, 0]
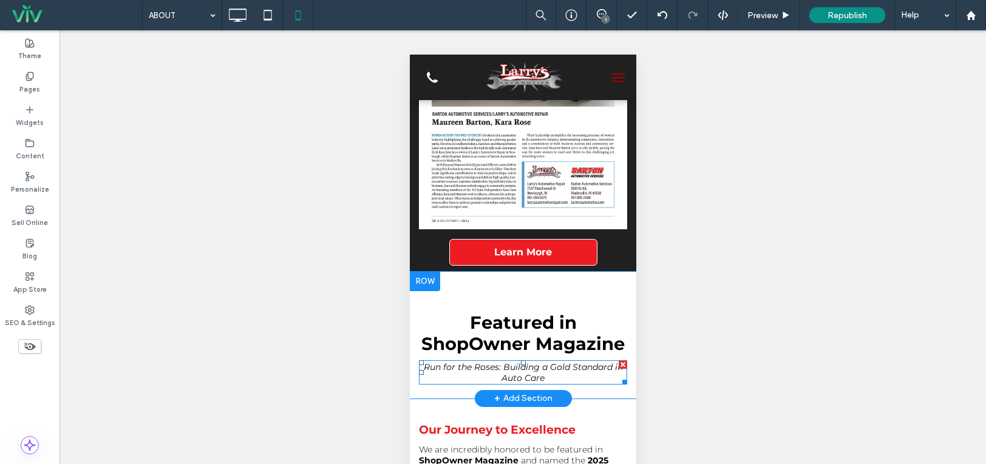
click at [595, 362] on h2 "Run for the Roses: Building a Gold Standard in Auto Care" at bounding box center [522, 373] width 208 height 22
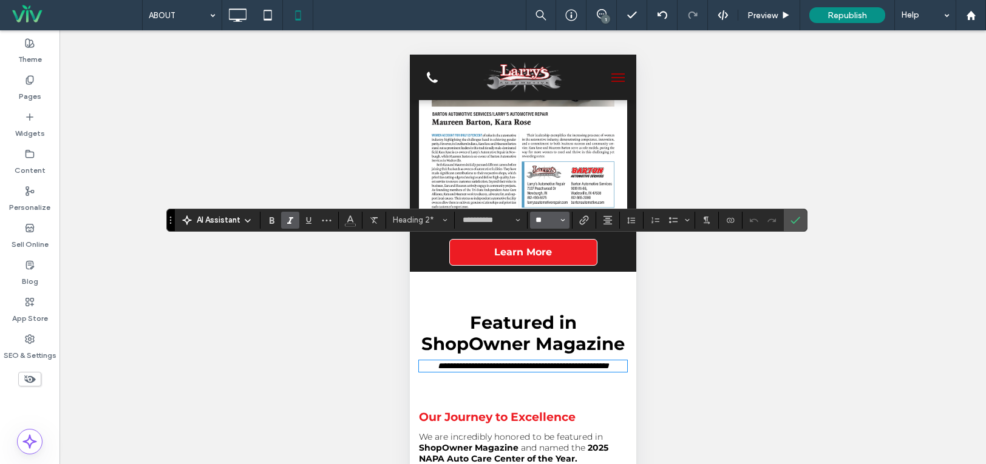
click at [548, 221] on input "**" at bounding box center [546, 220] width 24 height 10
type input "**"
click at [797, 219] on icon "Confirm" at bounding box center [795, 220] width 10 height 10
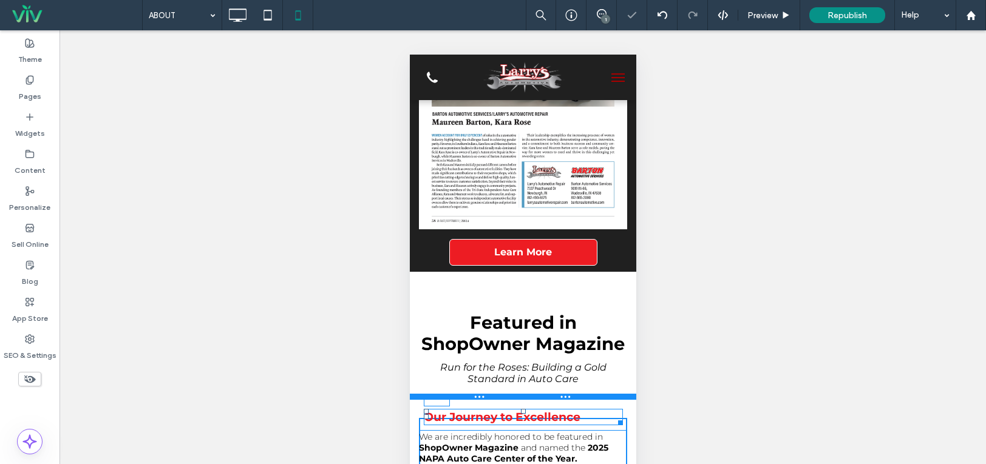
drag, startPoint x: 518, startPoint y: 306, endPoint x: 518, endPoint y: 279, distance: 27.3
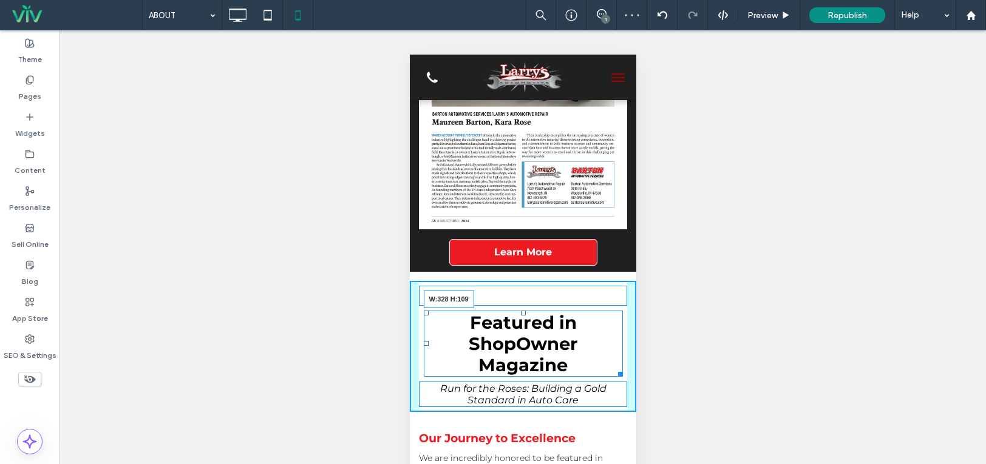
drag, startPoint x: 612, startPoint y: 232, endPoint x: 652, endPoint y: 232, distance: 39.5
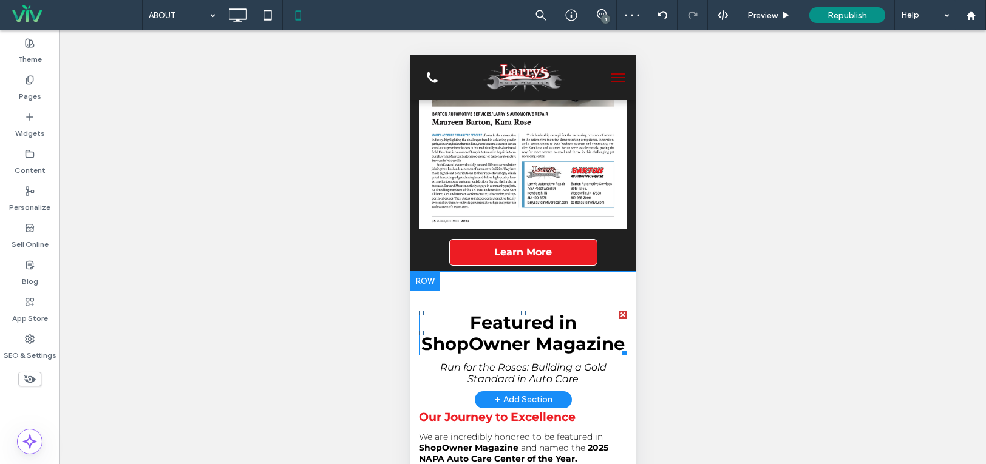
click at [570, 312] on span "Featured in ShopOwner Magazine" at bounding box center [522, 333] width 203 height 42
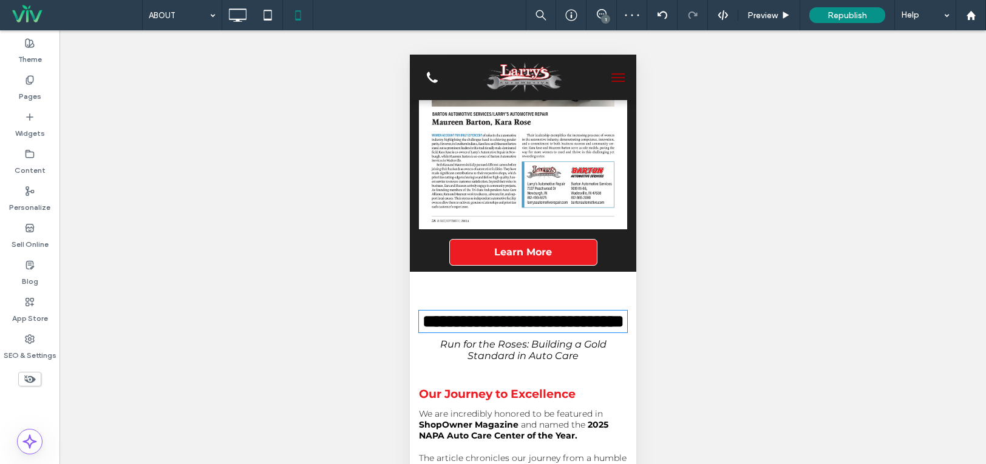
type input "**********"
type input "**"
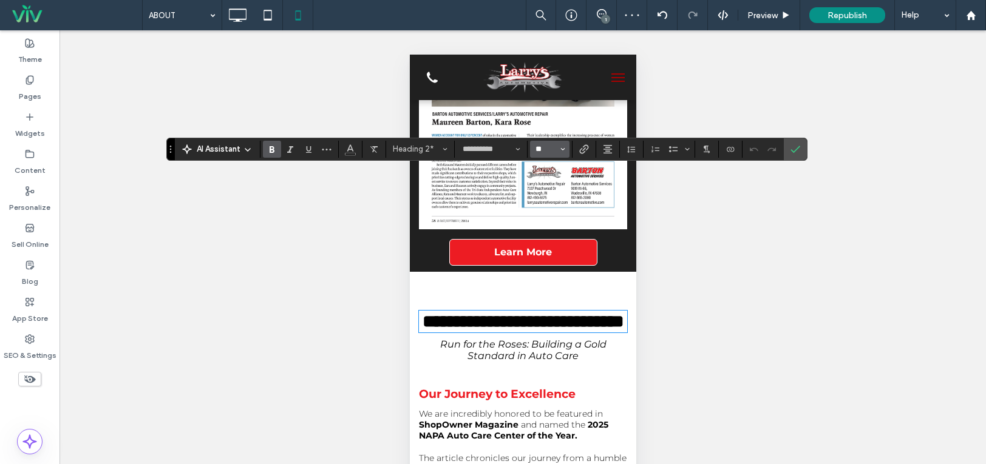
click at [551, 150] on input "**" at bounding box center [546, 149] width 24 height 10
type input "**"
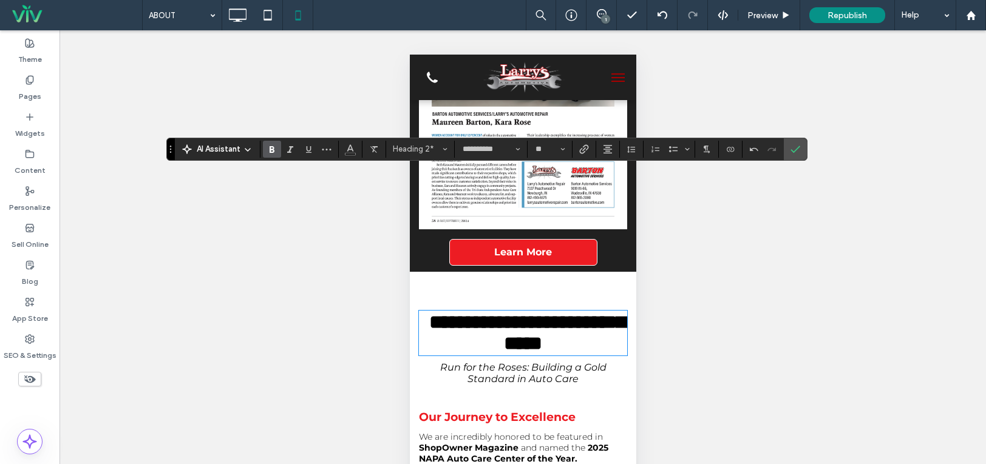
click at [498, 313] on span "**********" at bounding box center [527, 333] width 196 height 41
click at [793, 153] on icon "Confirm" at bounding box center [795, 149] width 10 height 10
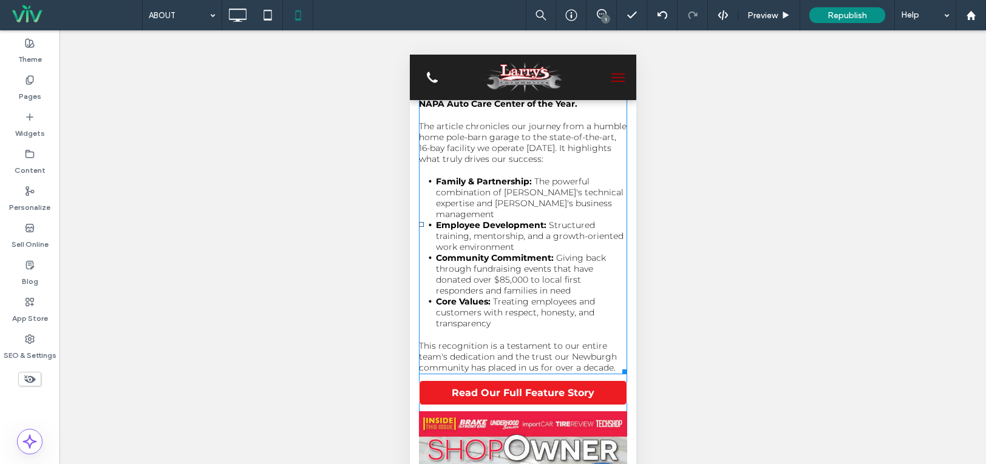
scroll to position [2974, 0]
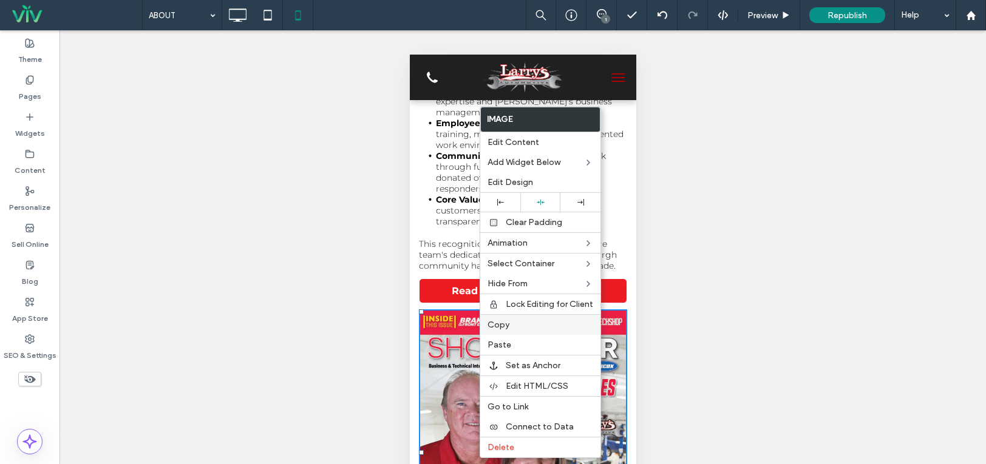
click at [513, 327] on label "Copy" at bounding box center [540, 325] width 106 height 10
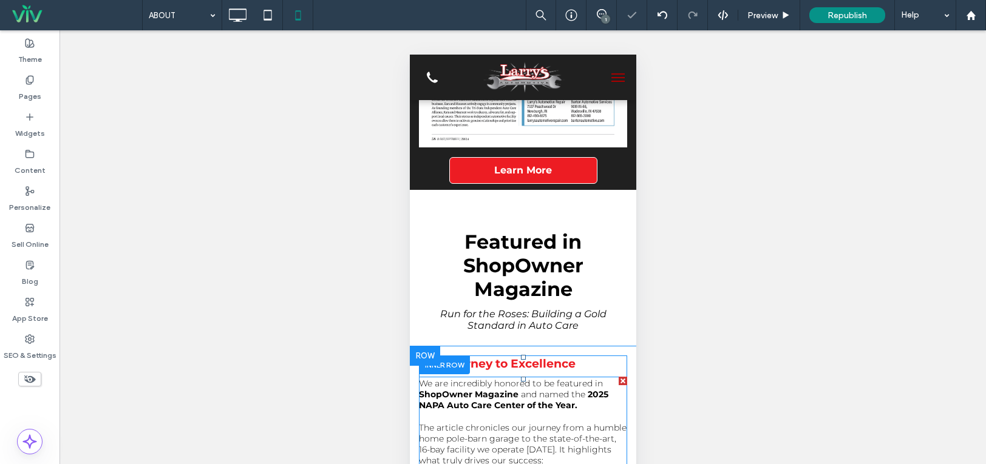
scroll to position [2549, 0]
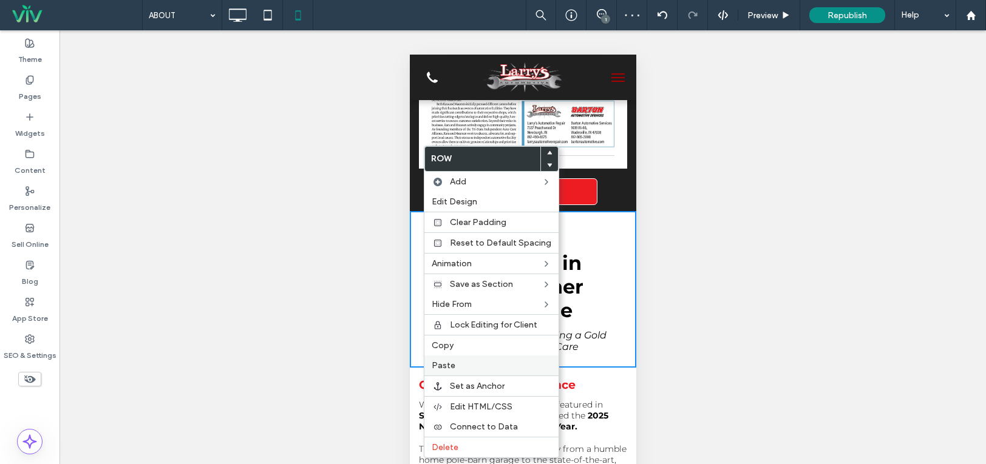
click at [469, 365] on label "Paste" at bounding box center [492, 366] width 120 height 10
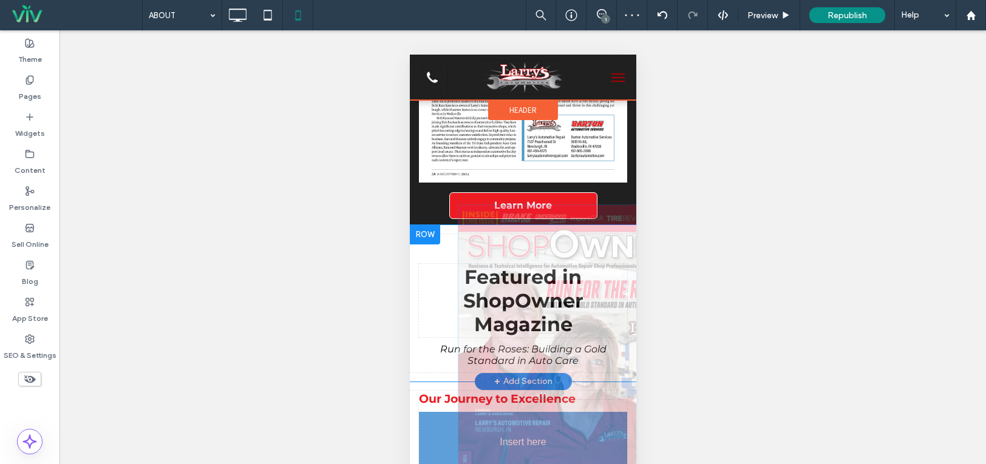
scroll to position [2489, 0]
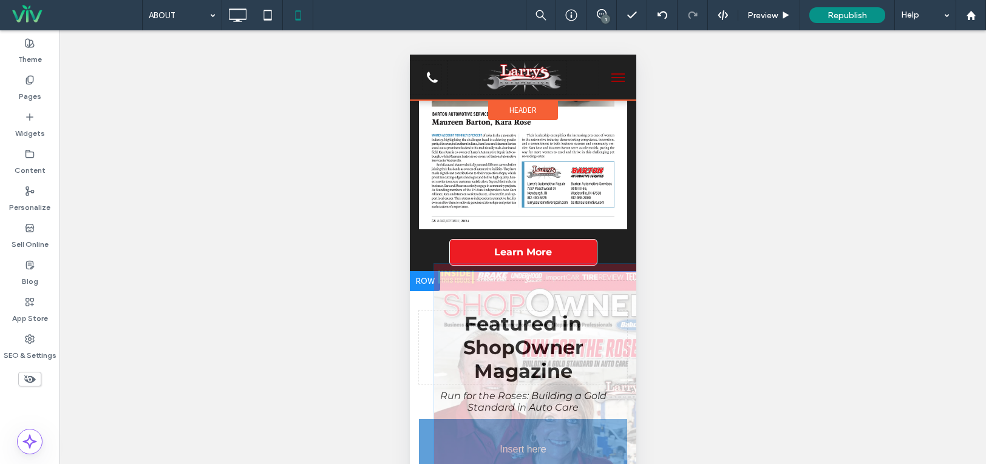
drag, startPoint x: 510, startPoint y: 224, endPoint x: 478, endPoint y: 328, distance: 108.7
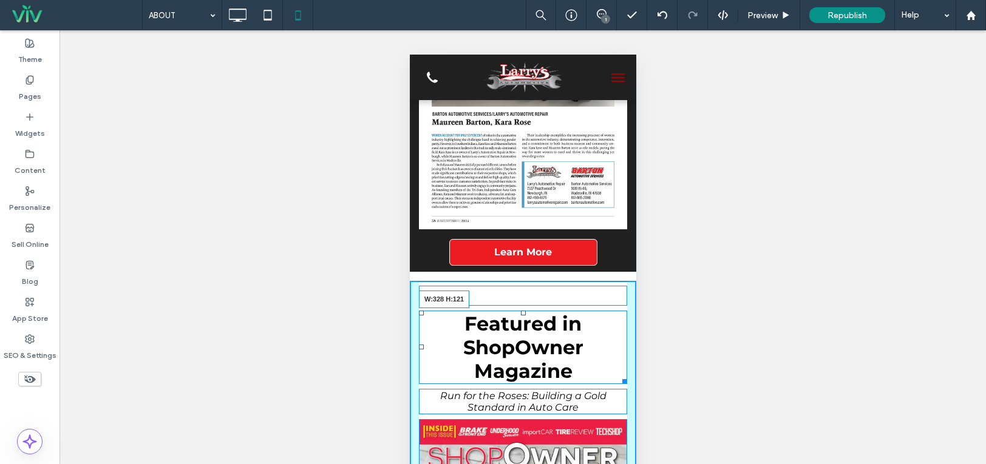
drag, startPoint x: 614, startPoint y: 240, endPoint x: 628, endPoint y: 240, distance: 14.6
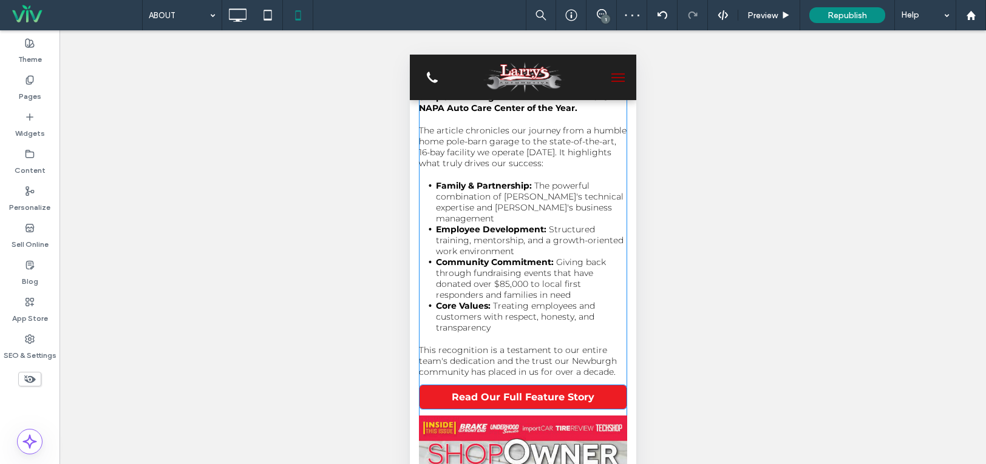
scroll to position [3278, 0]
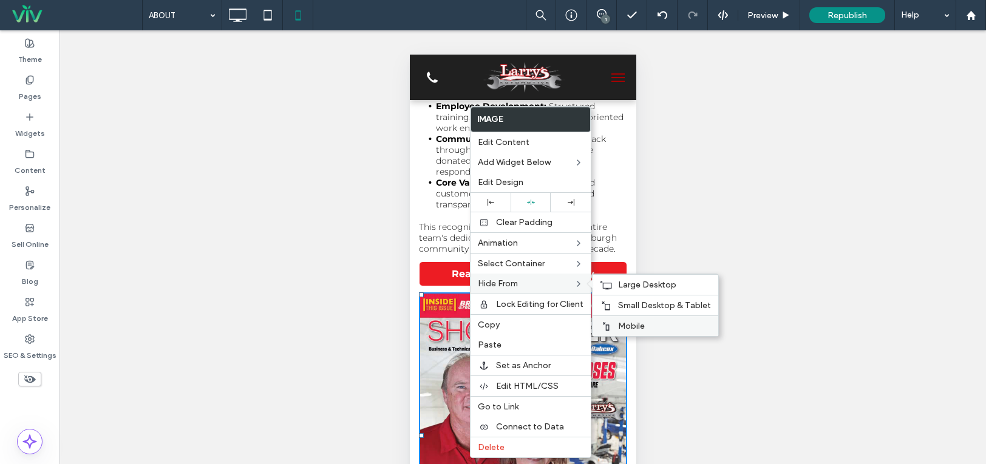
click at [632, 325] on span "Mobile" at bounding box center [631, 326] width 27 height 10
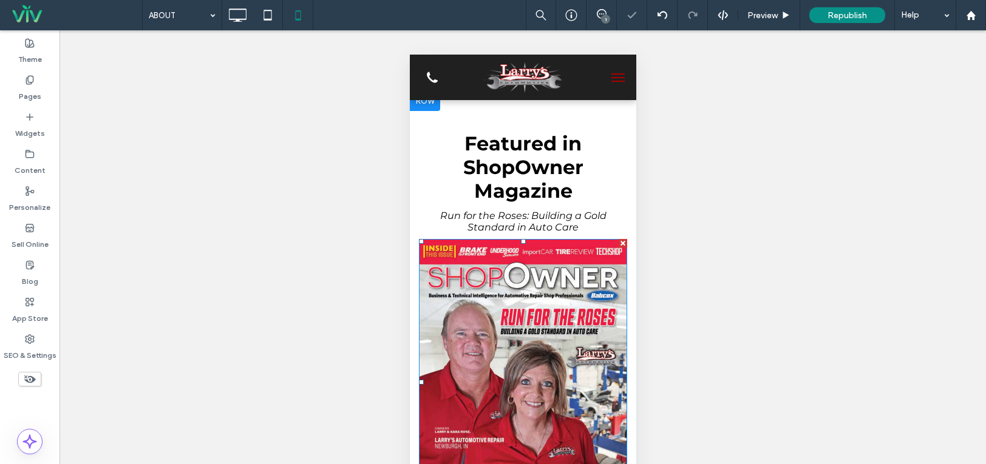
scroll to position [2549, 0]
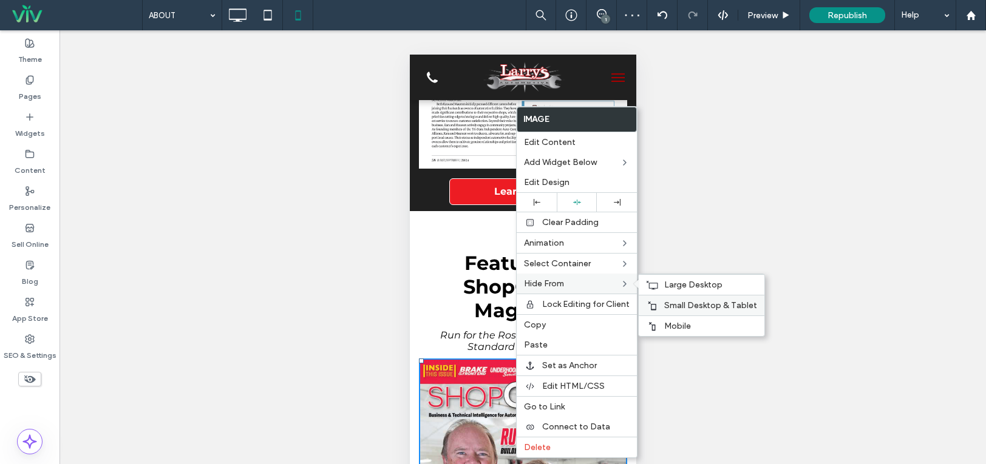
click at [662, 300] on div "Small Desktop & Tablet" at bounding box center [702, 305] width 126 height 21
click at [671, 285] on span "Large Desktop" at bounding box center [693, 285] width 58 height 10
click at [753, 199] on div "Unhide? Yes Unhide? Yes Unhide? Yes Unhide? Yes Unhide? Yes Unhide? Yes Unhide?…" at bounding box center [522, 262] width 926 height 464
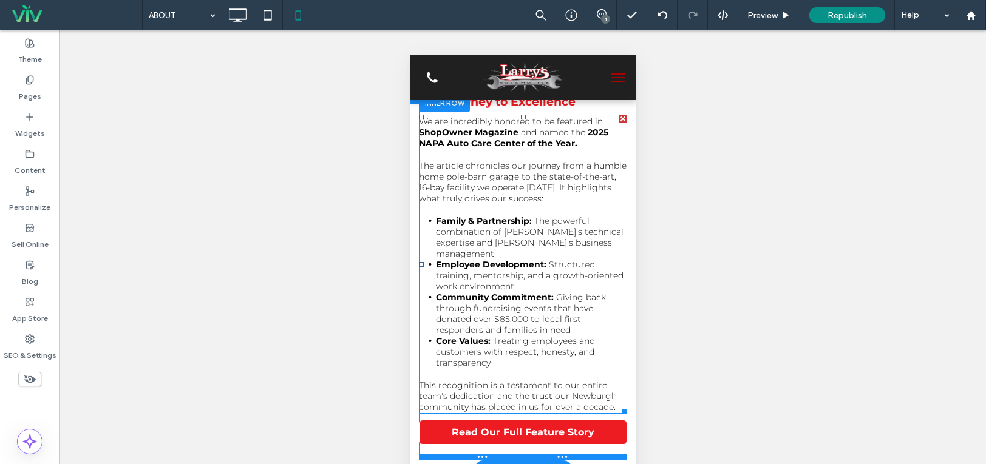
scroll to position [3217, 0]
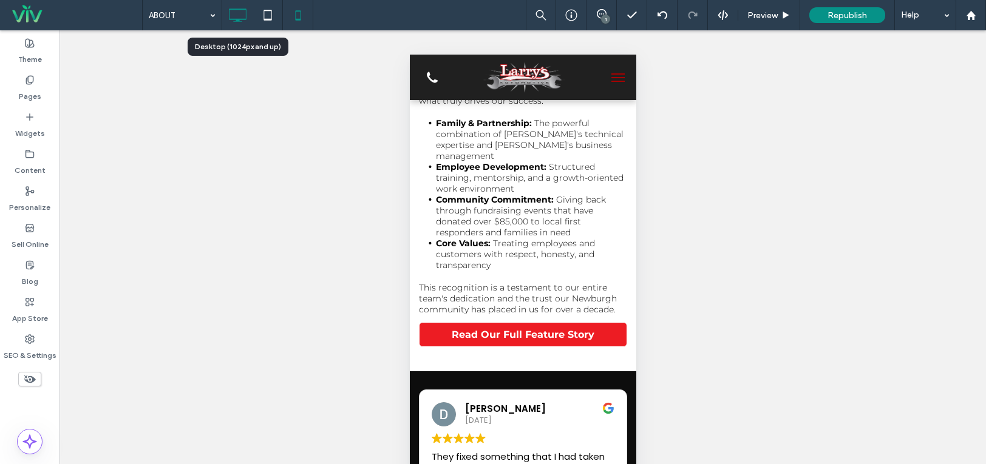
click at [239, 21] on use at bounding box center [238, 14] width 18 height 13
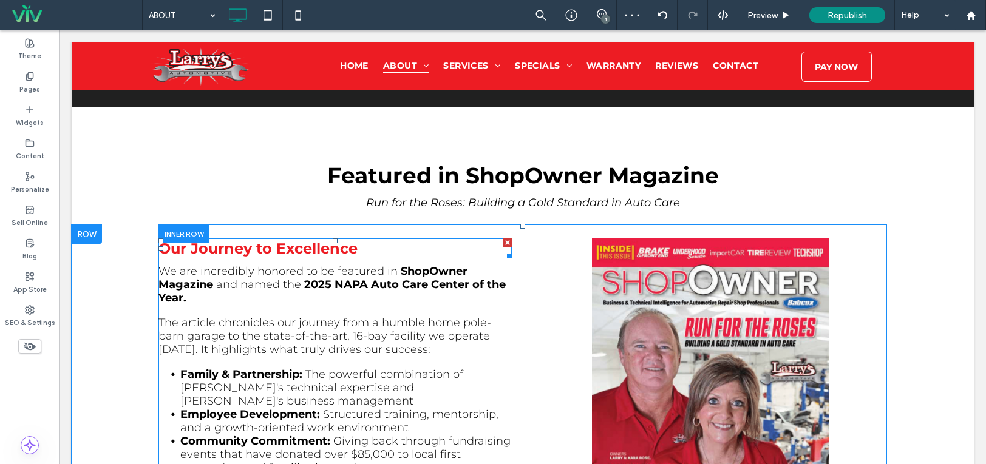
scroll to position [2719, 0]
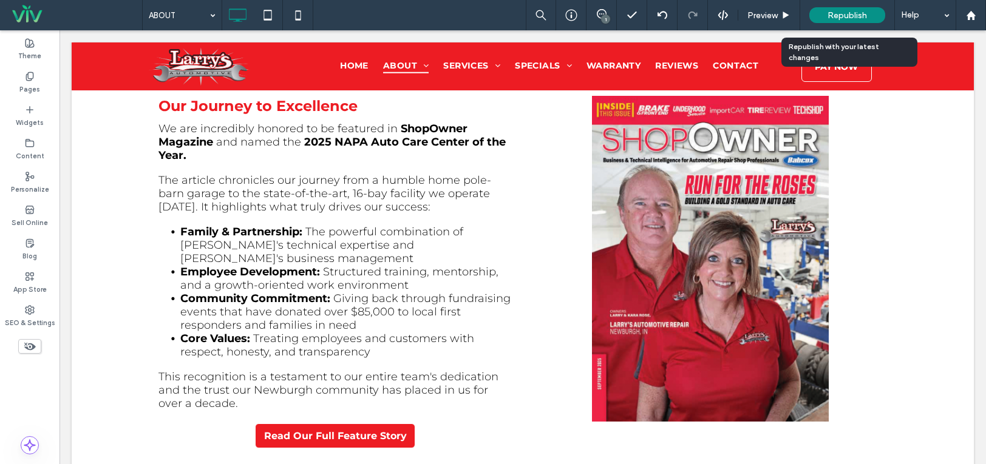
click at [850, 16] on span "Republish" at bounding box center [846, 15] width 39 height 10
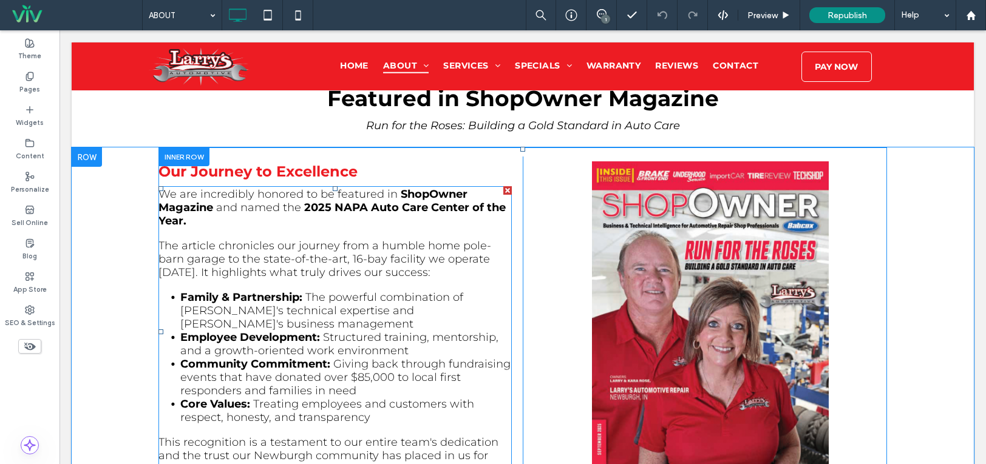
scroll to position [2598, 0]
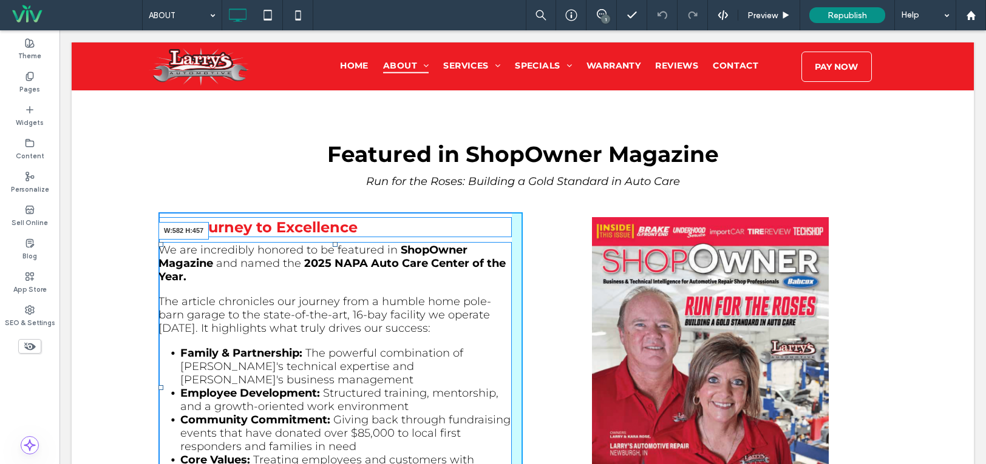
drag, startPoint x: 503, startPoint y: 439, endPoint x: 518, endPoint y: 438, distance: 15.2
click at [518, 438] on div "Our Journey to Excellence We are incredibly honored to be featured in ShopOwner…" at bounding box center [522, 394] width 728 height 364
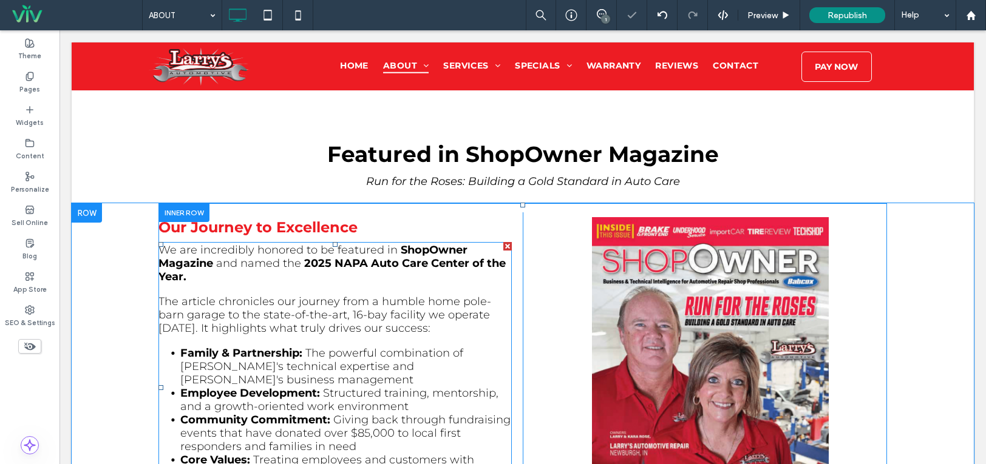
click at [460, 453] on span "Treating employees and customers with respect, honesty, and transparency" at bounding box center [327, 466] width 294 height 27
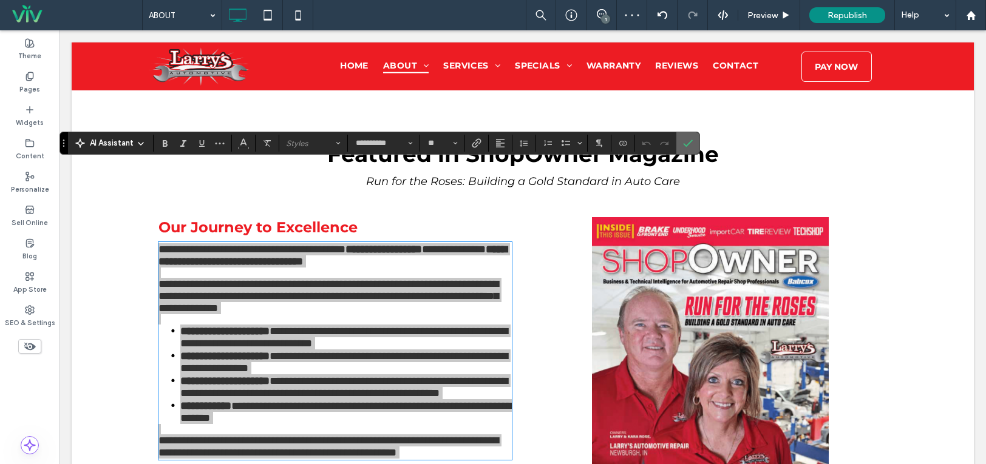
click at [687, 143] on icon "Confirm" at bounding box center [688, 143] width 10 height 10
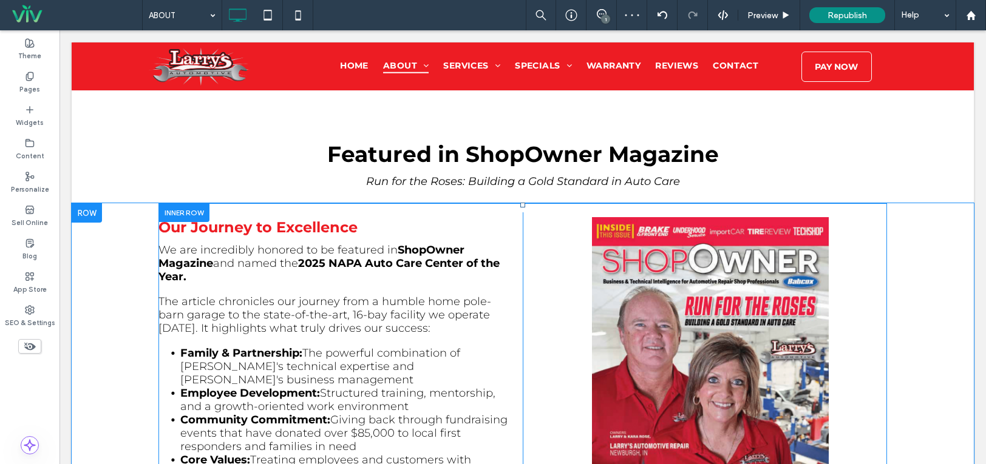
click at [512, 212] on div "Our Journey to Excellence We are incredibly honored to be featured in ShopOwner…" at bounding box center [340, 394] width 364 height 364
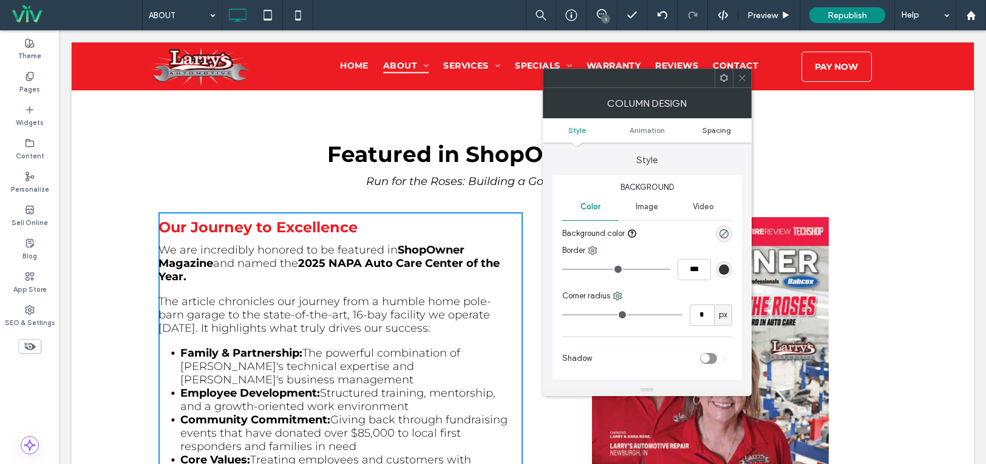
click at [700, 130] on link "Spacing" at bounding box center [717, 130] width 70 height 9
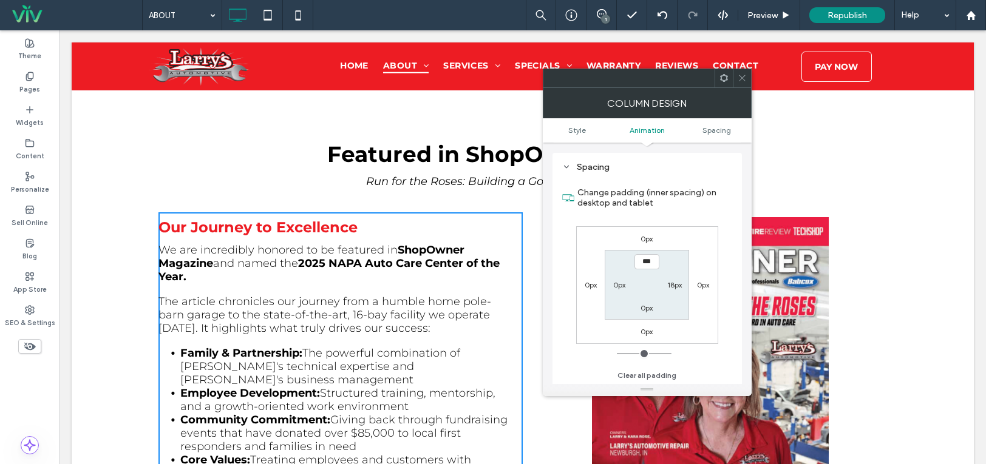
scroll to position [276, 0]
click at [675, 282] on label "18px" at bounding box center [674, 284] width 15 height 9
type input "**"
type input "*"
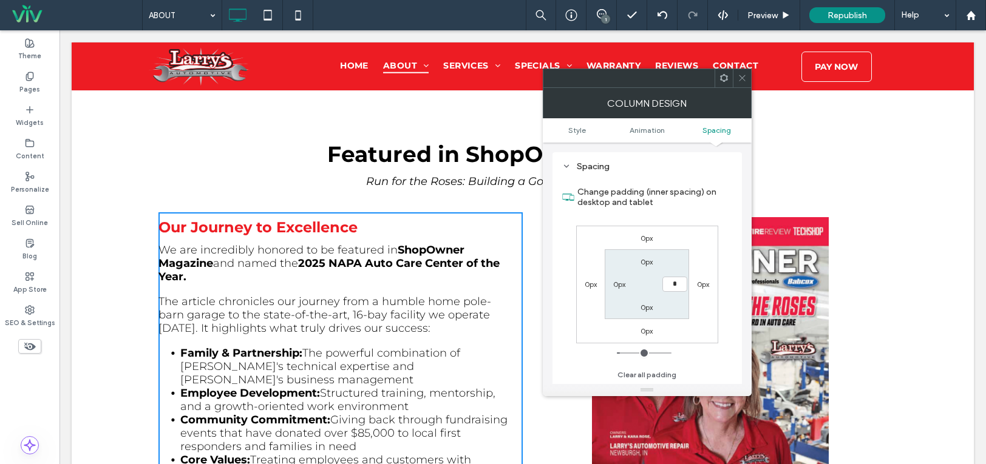
type input "***"
click at [677, 308] on section "0px *** 0px 0px" at bounding box center [647, 284] width 84 height 70
click at [741, 82] on icon at bounding box center [741, 77] width 9 height 9
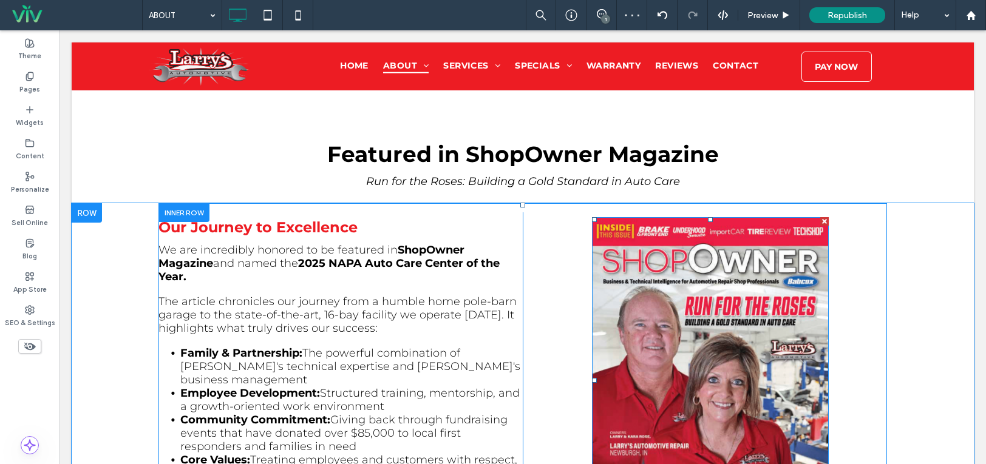
scroll to position [2658, 0]
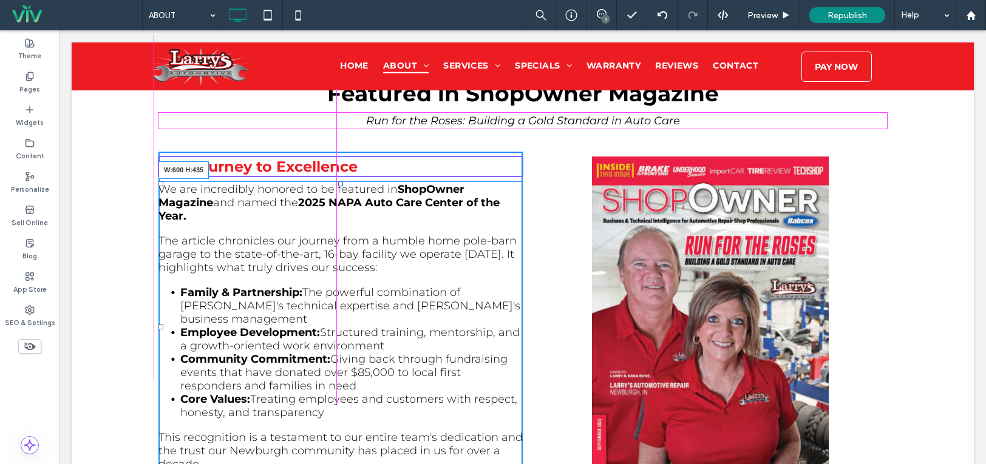
drag, startPoint x: 513, startPoint y: 365, endPoint x: 527, endPoint y: 364, distance: 14.1
click at [527, 364] on div "Our Journey to Excellence We are incredibly honored to be featured in ShopOwner…" at bounding box center [522, 334] width 728 height 364
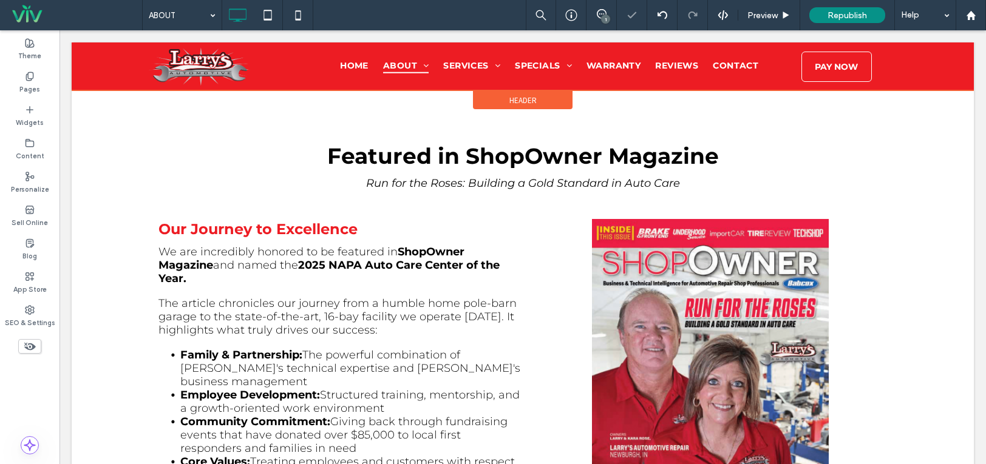
scroll to position [2537, 0]
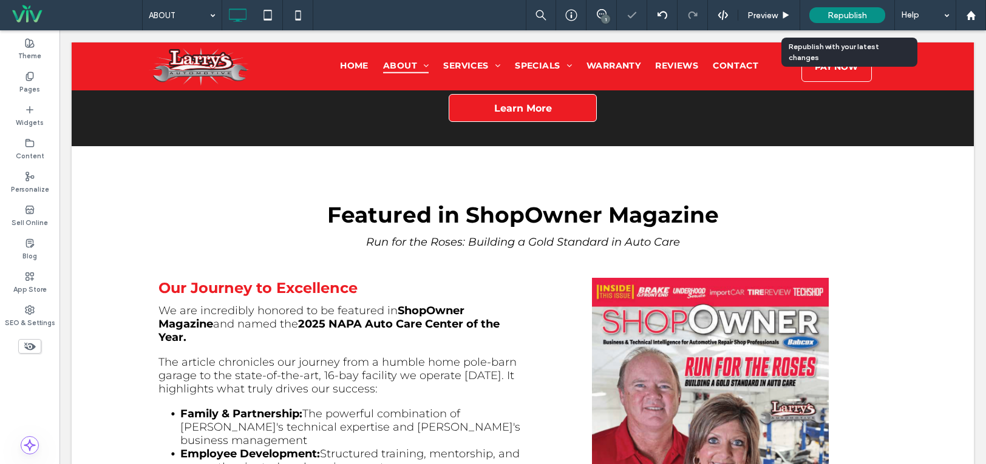
click at [842, 16] on span "Republish" at bounding box center [846, 15] width 39 height 10
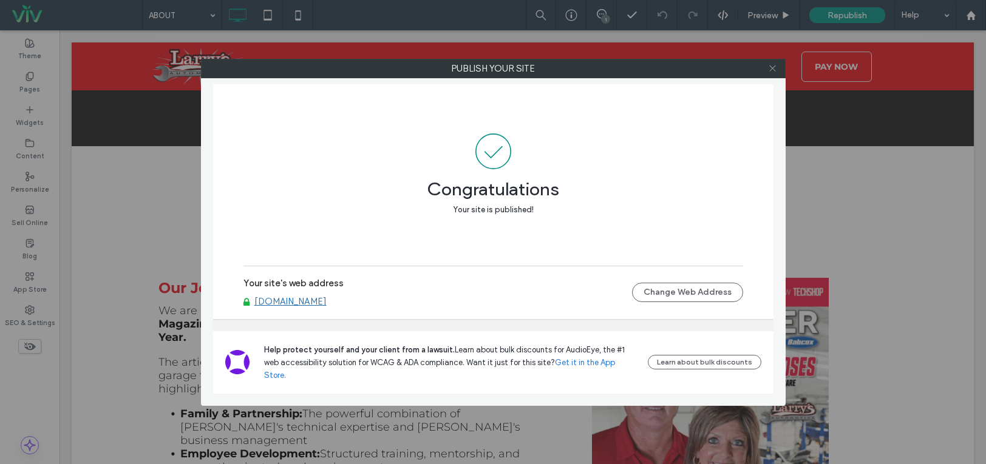
click at [773, 68] on use at bounding box center [772, 69] width 6 height 6
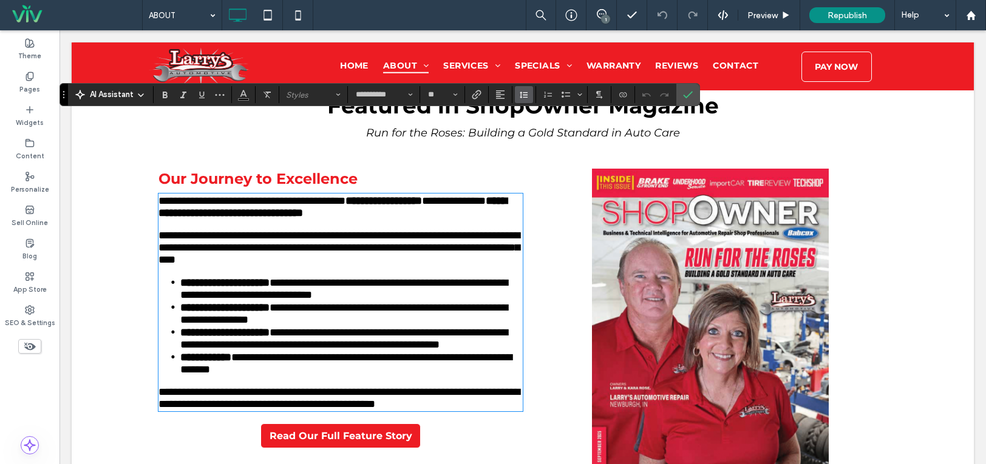
click at [525, 100] on icon "Line Height" at bounding box center [524, 95] width 10 height 10
click at [559, 145] on label "1.5" at bounding box center [550, 148] width 71 height 17
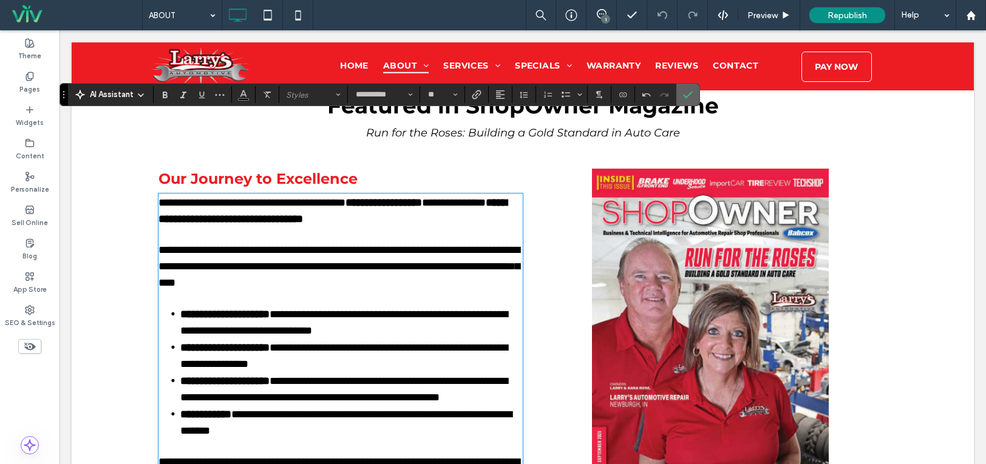
click at [690, 93] on icon "Confirm" at bounding box center [688, 95] width 10 height 10
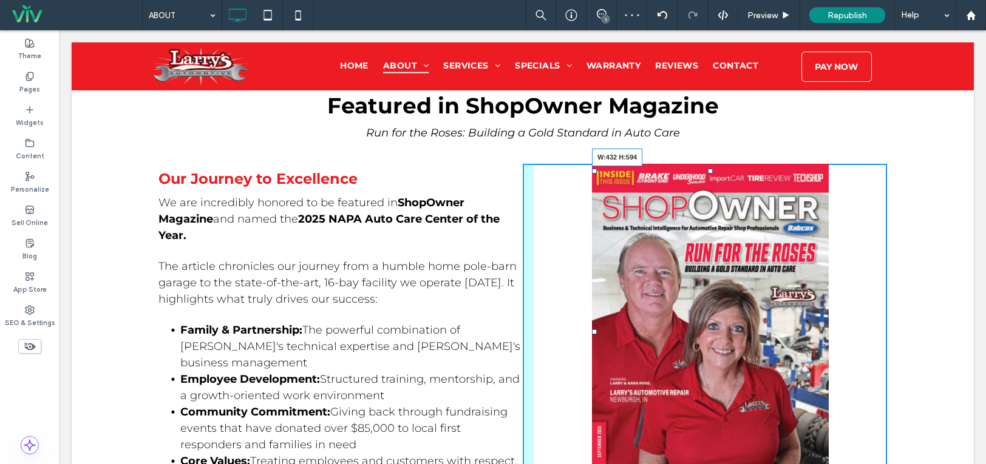
drag, startPoint x: 821, startPoint y: 413, endPoint x: 888, endPoint y: 445, distance: 74.1
click at [828, 416] on div "W:432 H:594" at bounding box center [710, 332] width 237 height 326
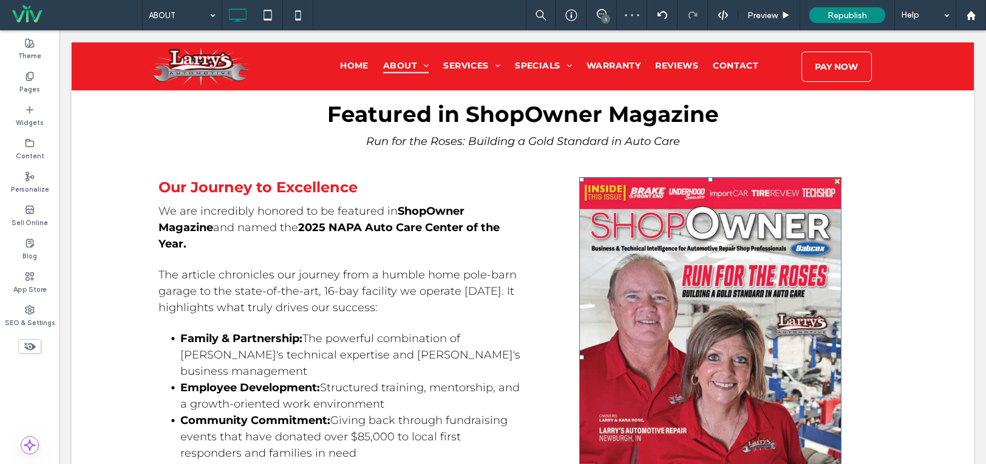
scroll to position [2525, 0]
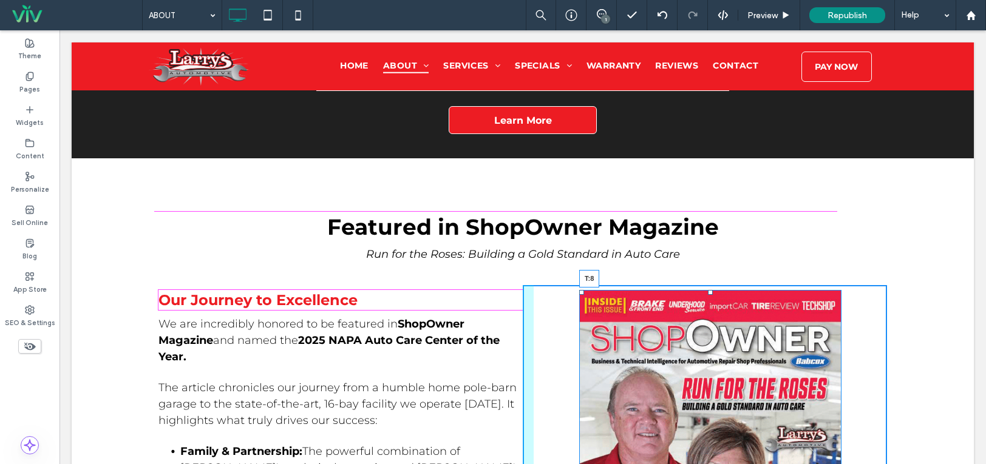
click at [708, 290] on div at bounding box center [710, 292] width 5 height 5
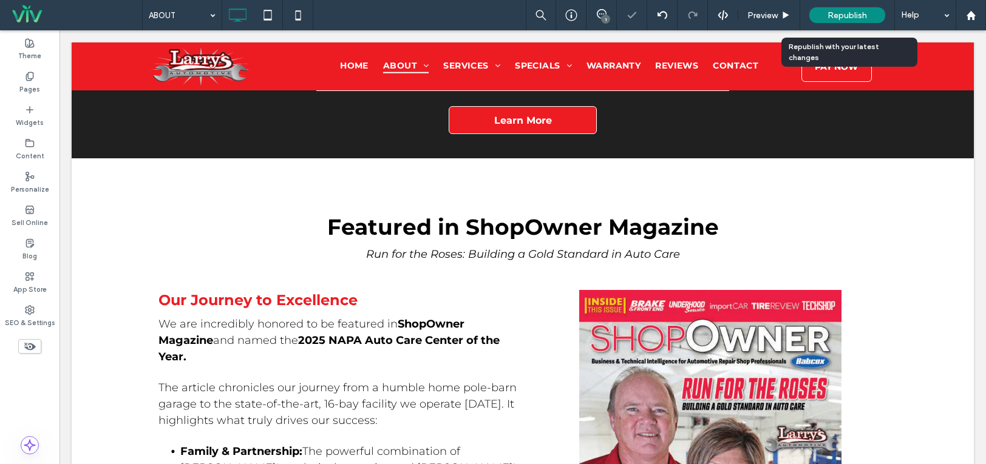
click at [843, 16] on span "Republish" at bounding box center [846, 15] width 39 height 10
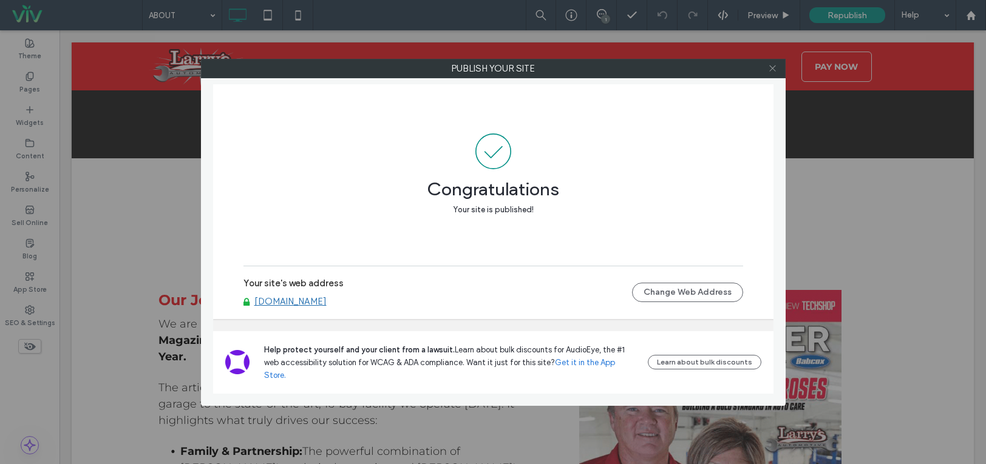
click at [771, 65] on icon at bounding box center [772, 68] width 9 height 9
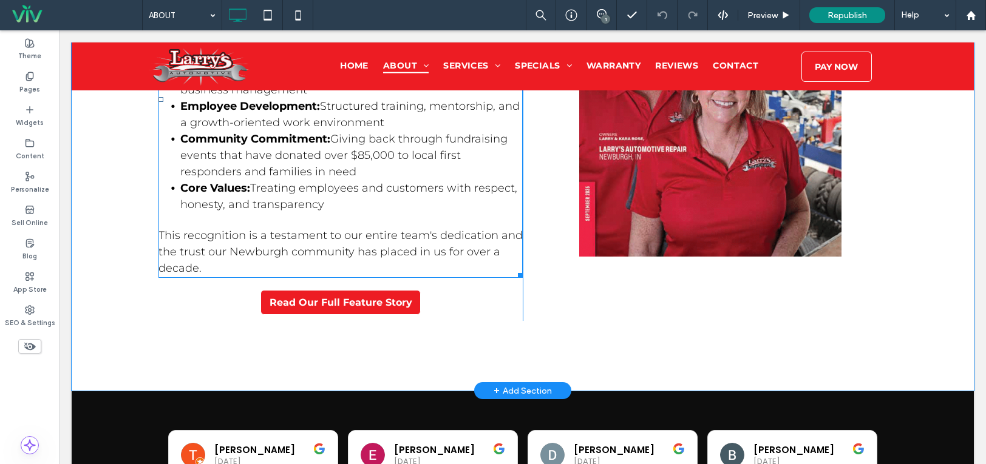
scroll to position [3011, 0]
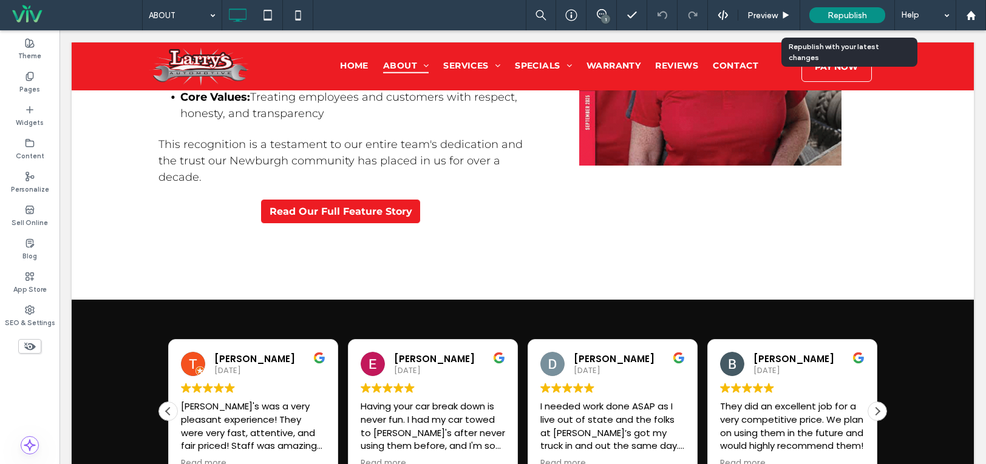
click at [860, 12] on span "Republish" at bounding box center [846, 15] width 39 height 10
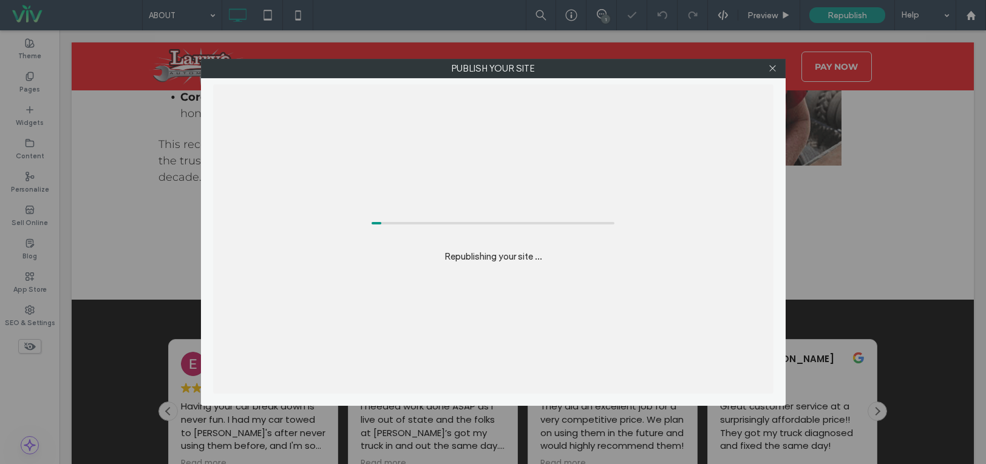
click at [767, 68] on div at bounding box center [773, 68] width 18 height 18
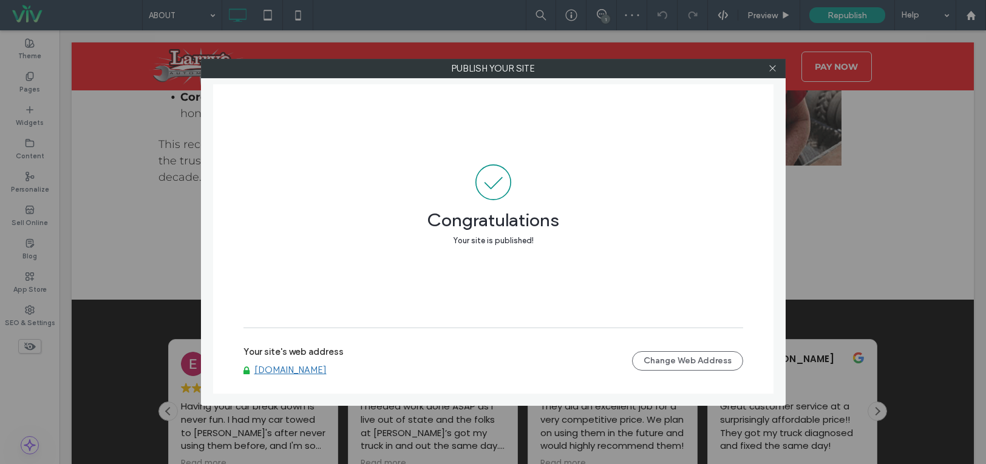
drag, startPoint x: 771, startPoint y: 67, endPoint x: 837, endPoint y: 48, distance: 68.2
click at [771, 67] on icon at bounding box center [772, 68] width 9 height 9
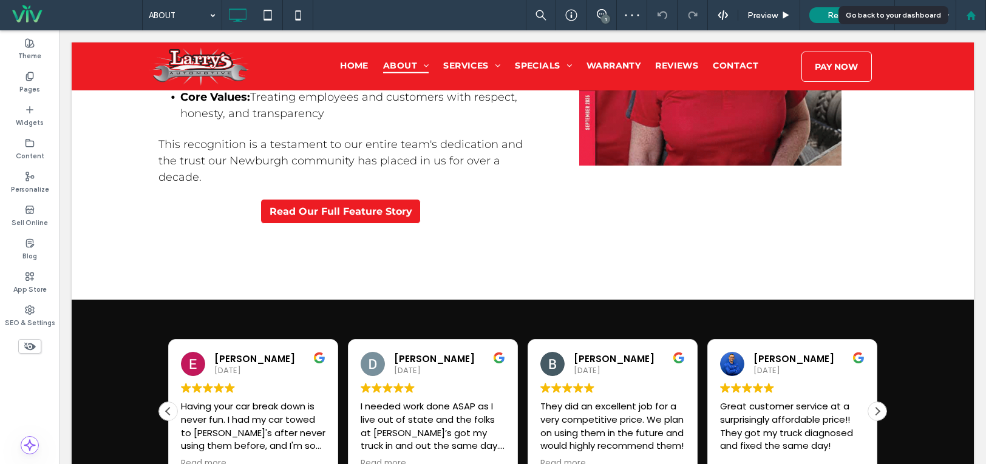
click at [968, 11] on icon at bounding box center [971, 15] width 10 height 10
